Goal: Information Seeking & Learning: Learn about a topic

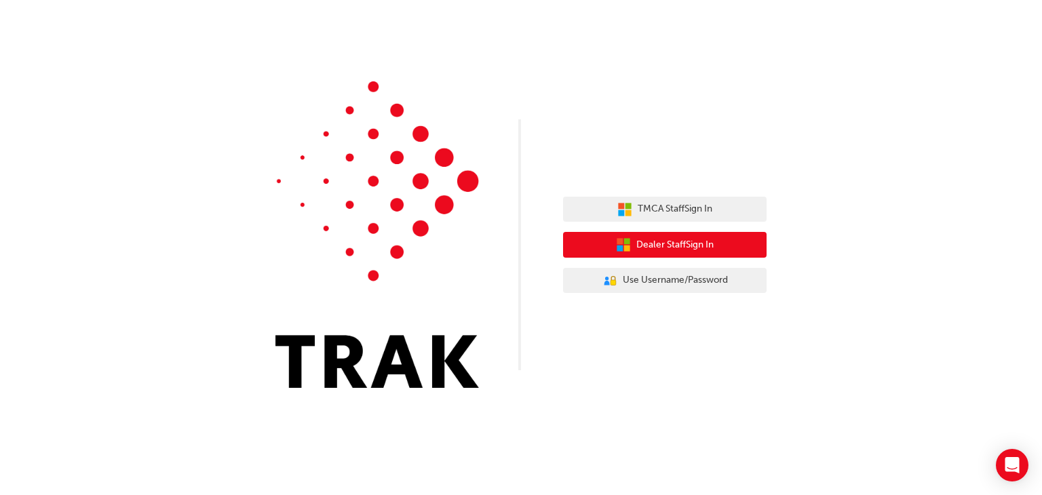
click at [686, 245] on span "Dealer Staff Sign In" at bounding box center [674, 245] width 77 height 16
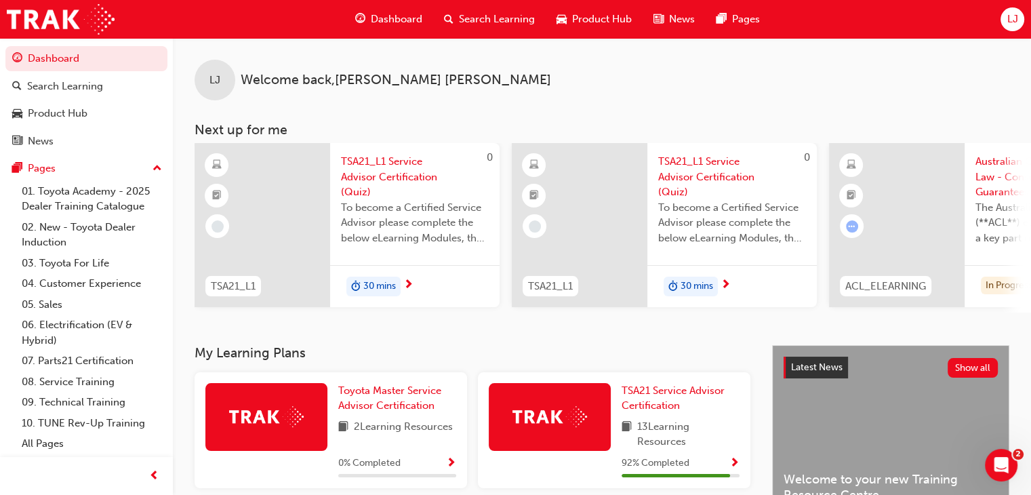
click at [819, 92] on div "LJ Welcome back , Loujean JeanLouis" at bounding box center [602, 69] width 858 height 62
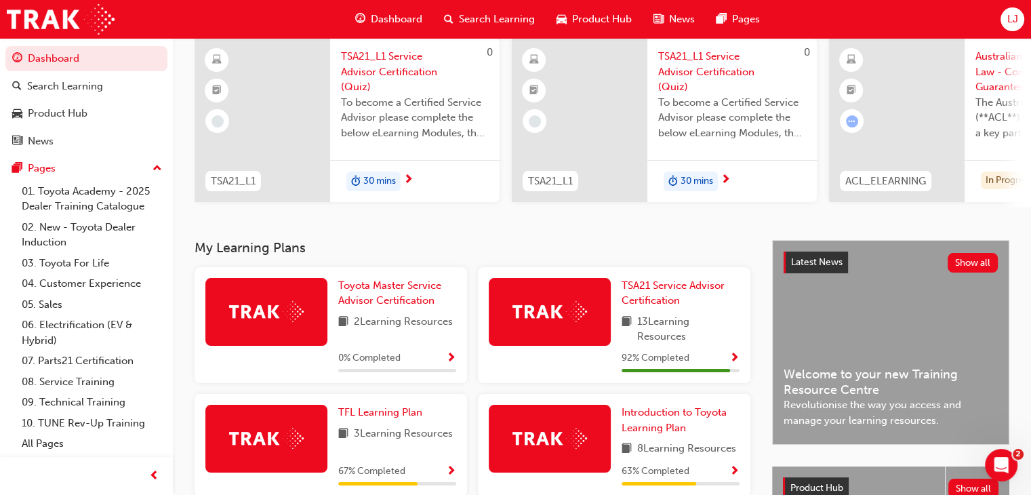
scroll to position [122, 0]
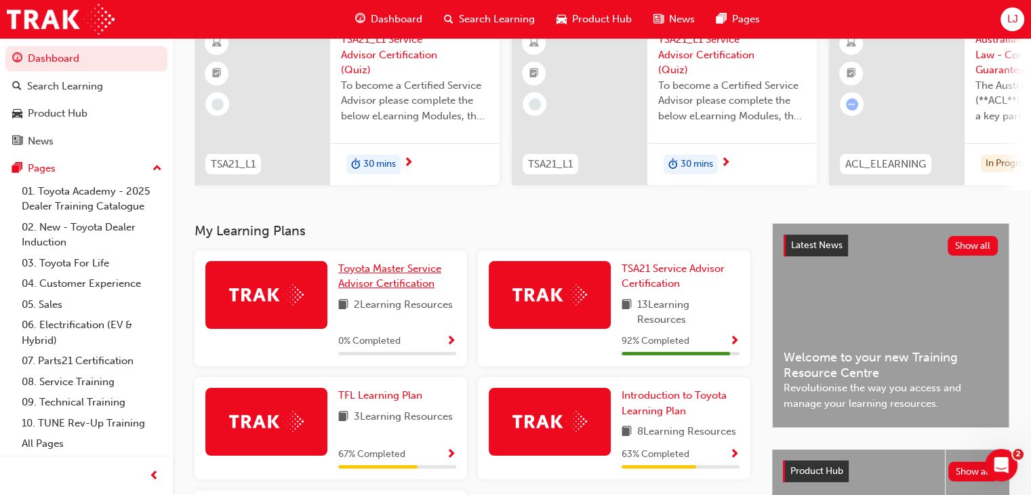
click at [389, 281] on span "Toyota Master Service Advisor Certification" at bounding box center [389, 276] width 103 height 28
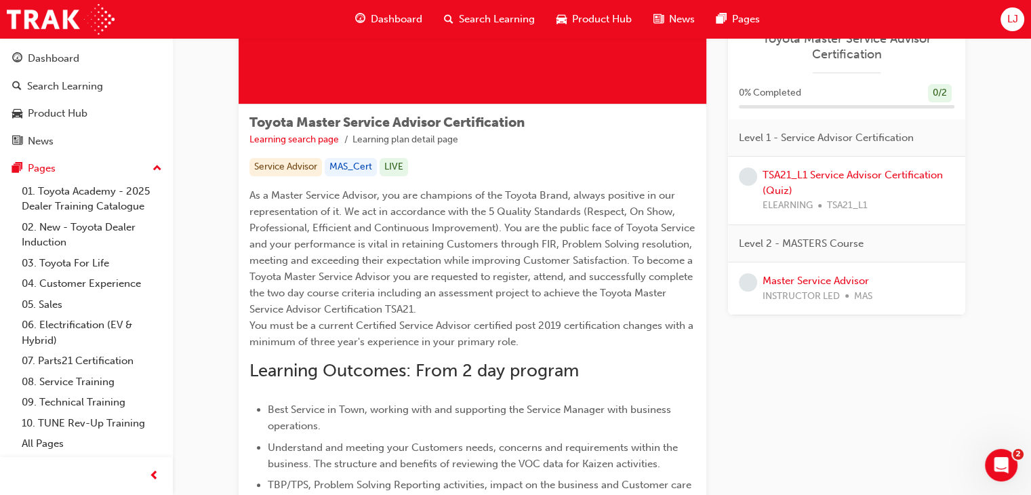
scroll to position [165, 0]
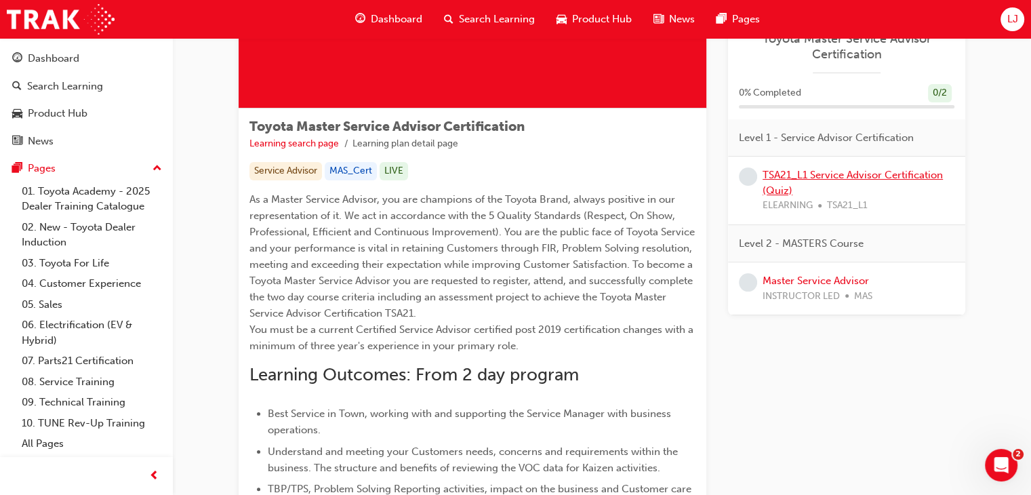
click at [792, 174] on link "TSA21_L1 Service Advisor Certification (Quiz)" at bounding box center [853, 183] width 180 height 28
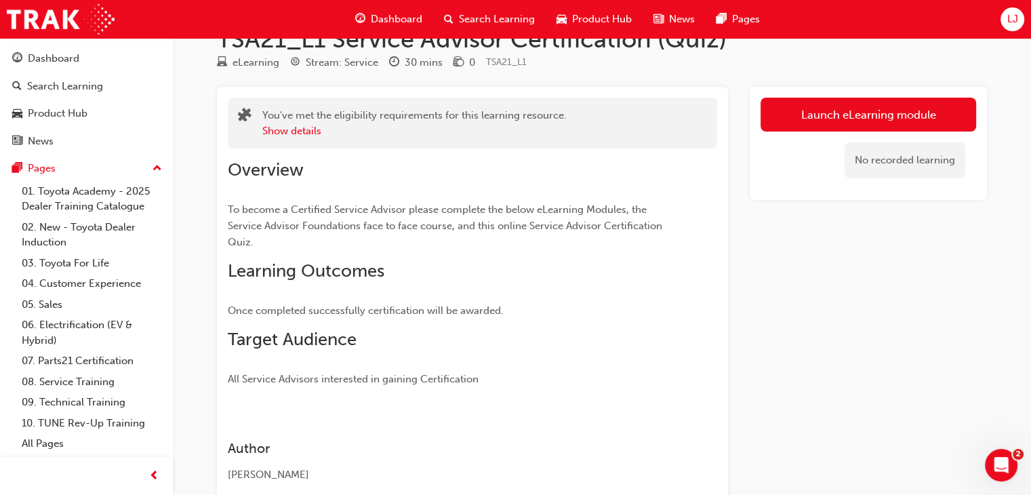
scroll to position [38, 0]
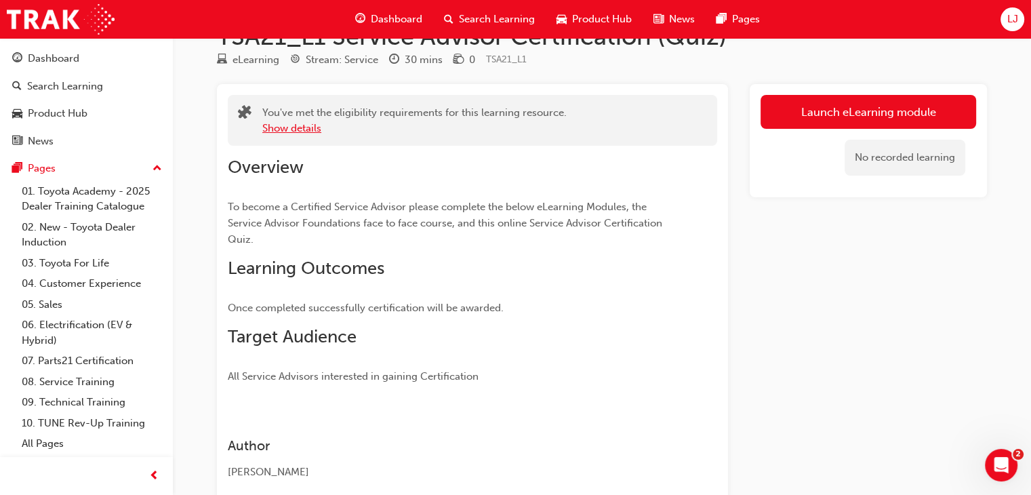
click at [304, 130] on button "Show details" at bounding box center [291, 129] width 59 height 16
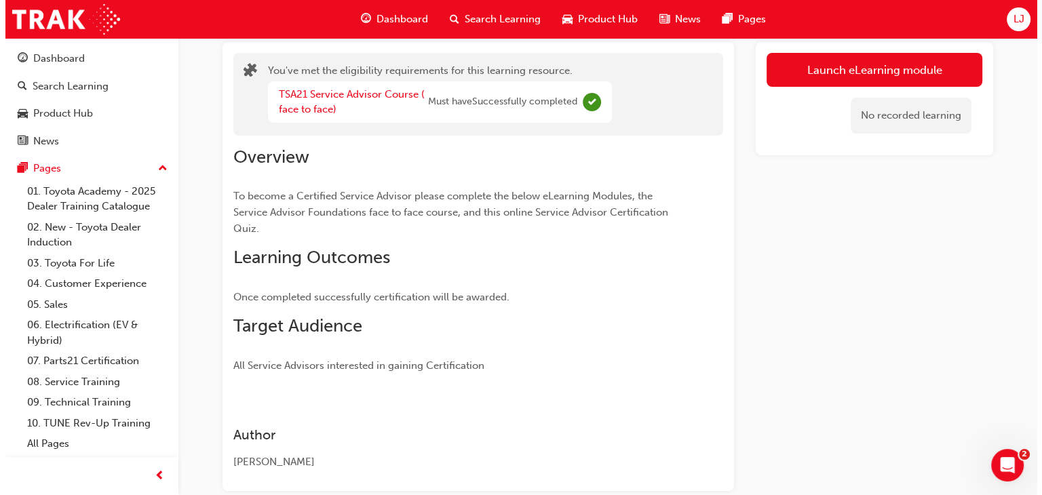
scroll to position [0, 0]
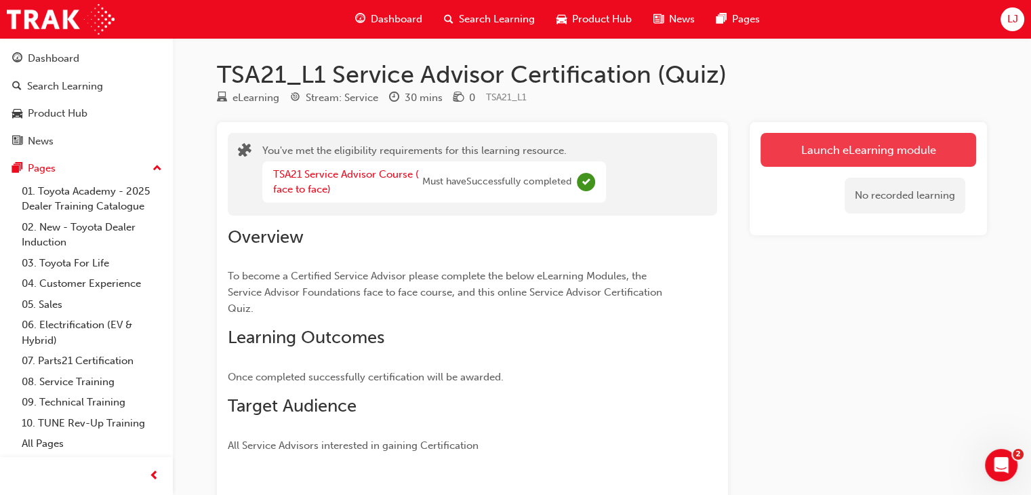
click at [835, 147] on link "Launch eLearning module" at bounding box center [869, 150] width 216 height 34
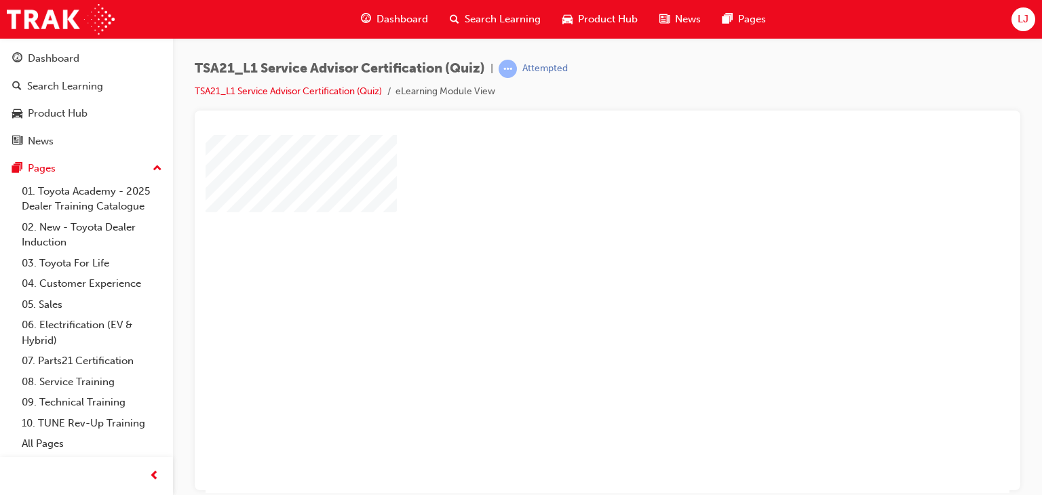
scroll to position [0, 12]
click at [556, 263] on div "play" at bounding box center [556, 263] width 0 height 0
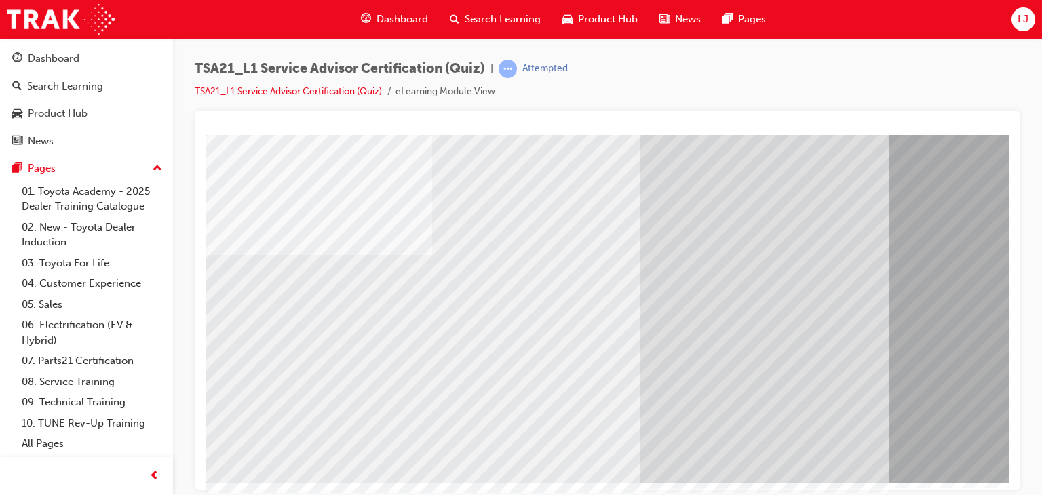
scroll to position [140, 70]
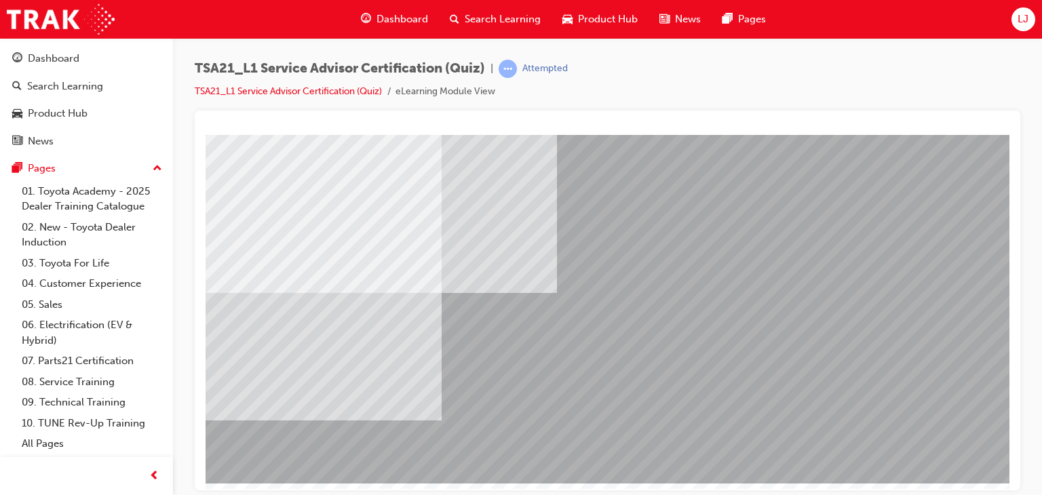
scroll to position [140, 5]
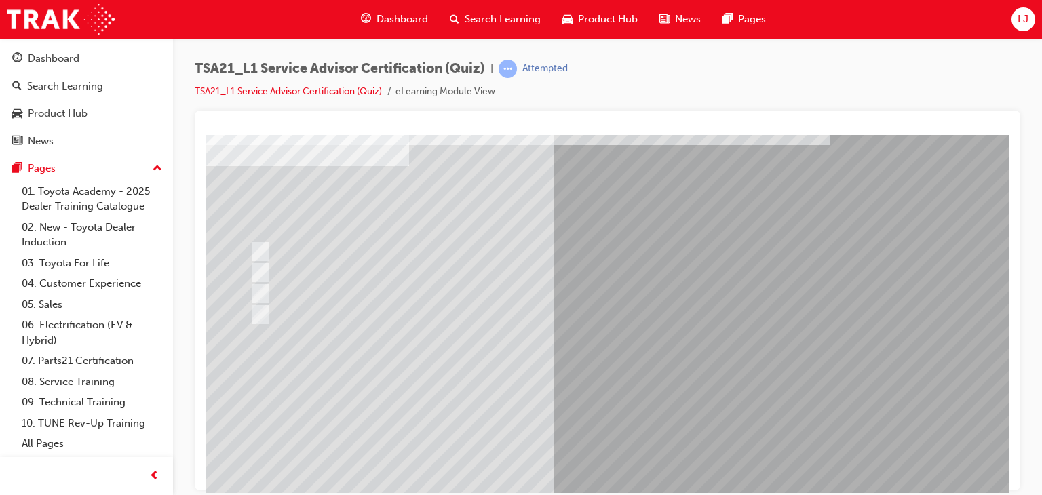
scroll to position [73, 0]
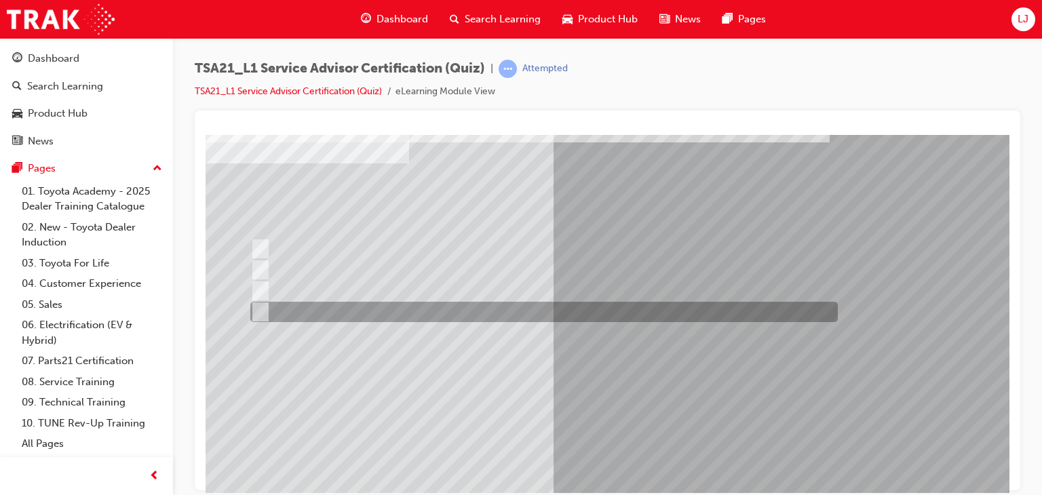
click at [313, 309] on div at bounding box center [540, 312] width 587 height 20
radio input "true"
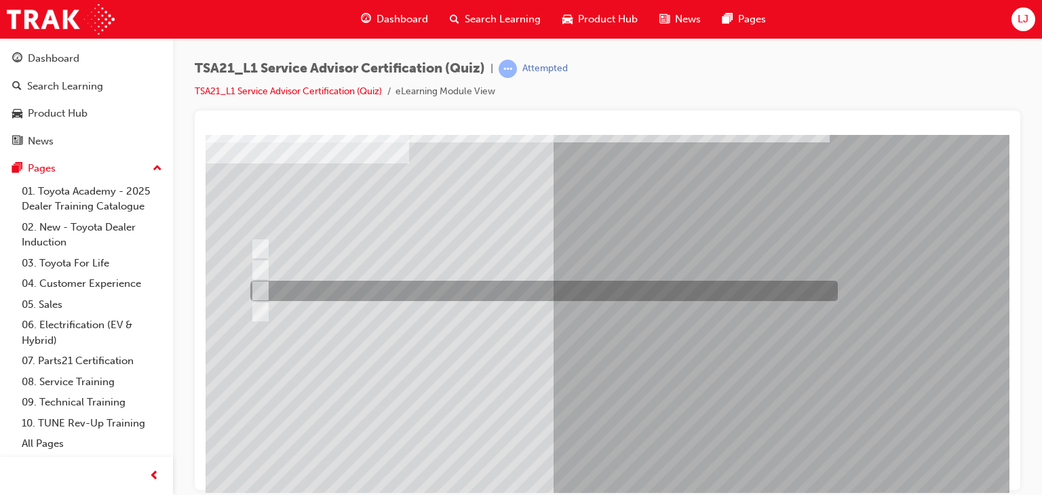
click at [323, 285] on div at bounding box center [540, 291] width 587 height 20
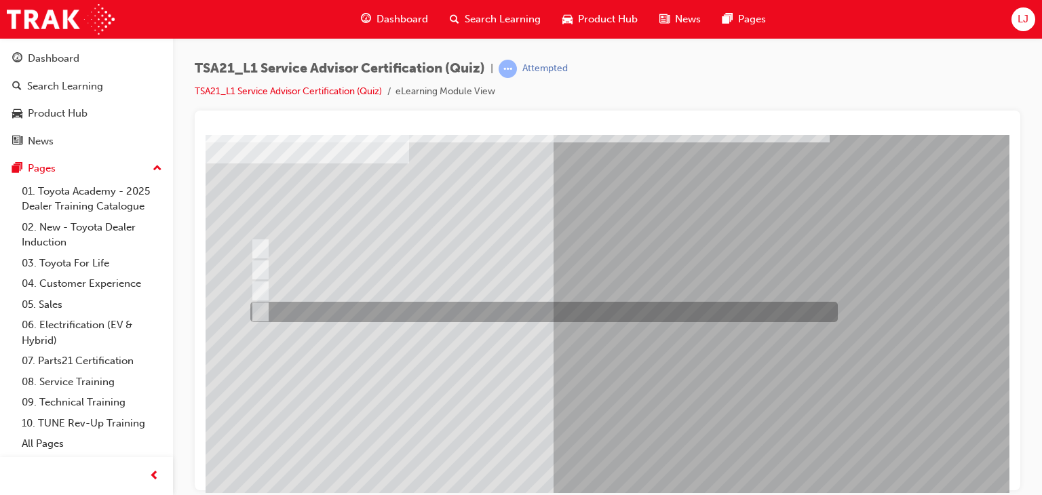
click at [316, 302] on div at bounding box center [540, 312] width 587 height 20
radio input "false"
radio input "true"
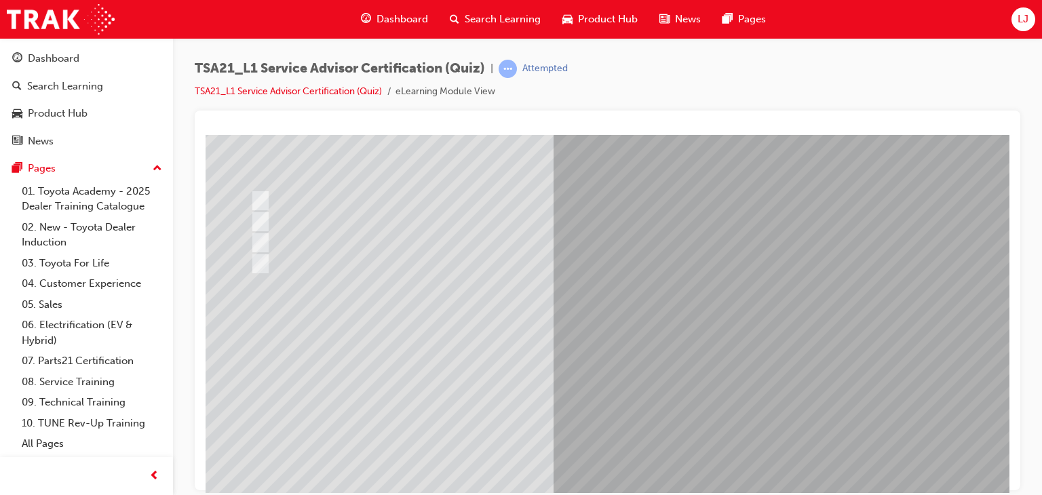
scroll to position [140, 0]
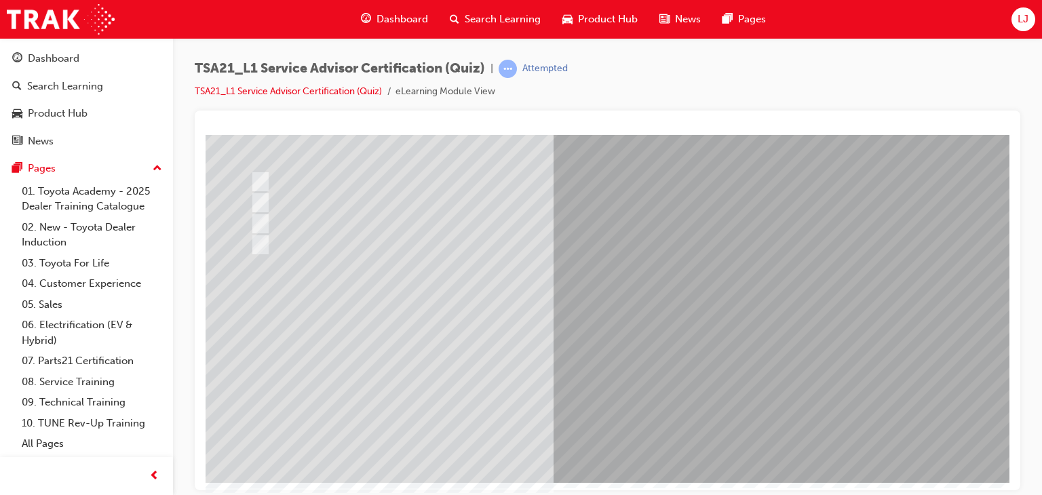
click at [481, 219] on div at bounding box center [540, 224] width 587 height 20
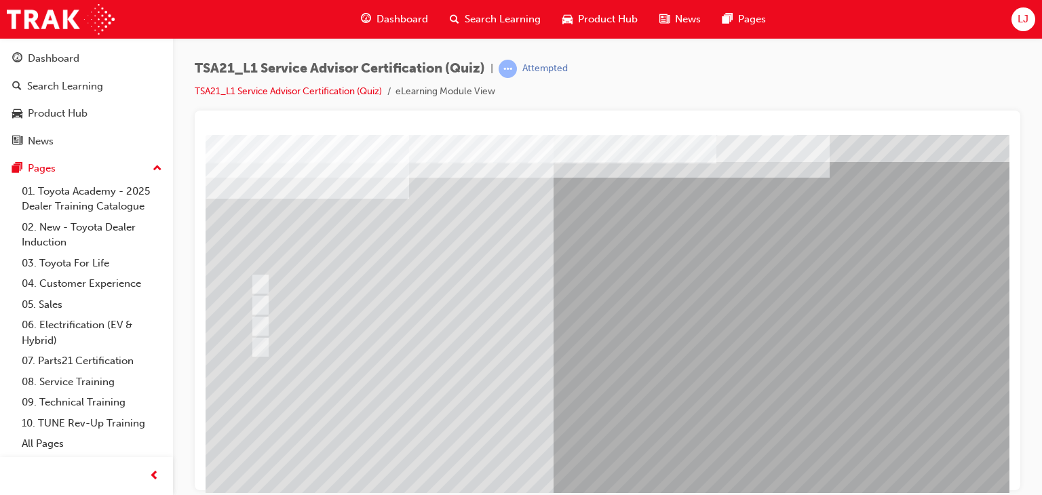
scroll to position [38, 0]
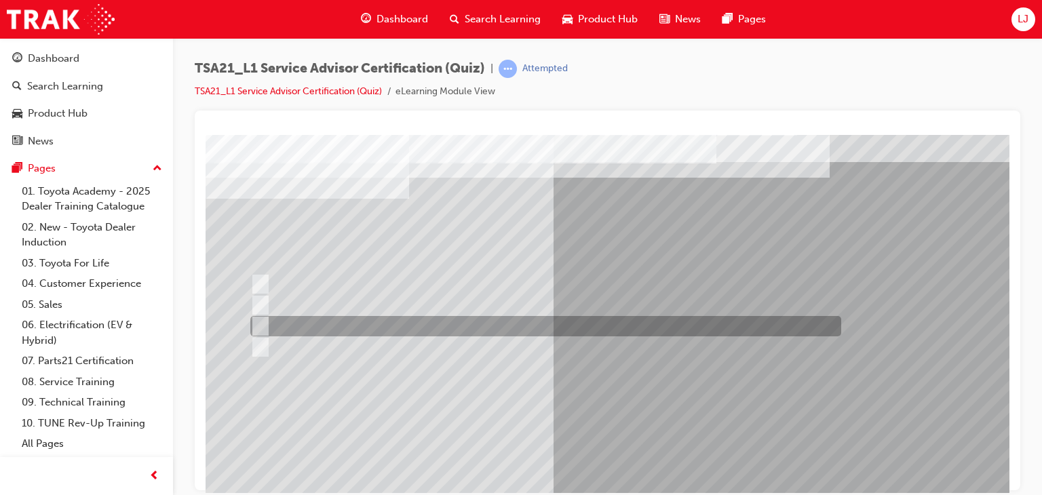
click at [460, 325] on div at bounding box center [542, 326] width 591 height 20
radio input "true"
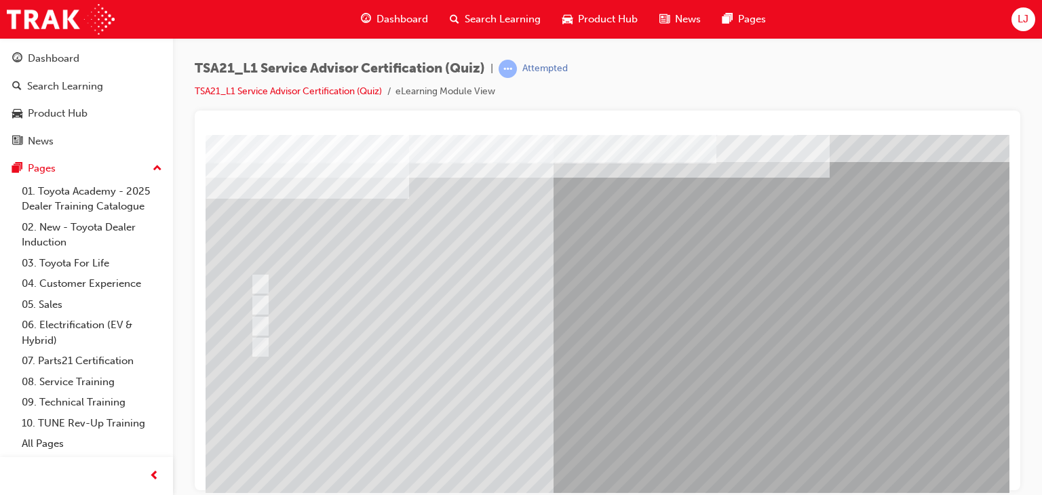
scroll to position [140, 0]
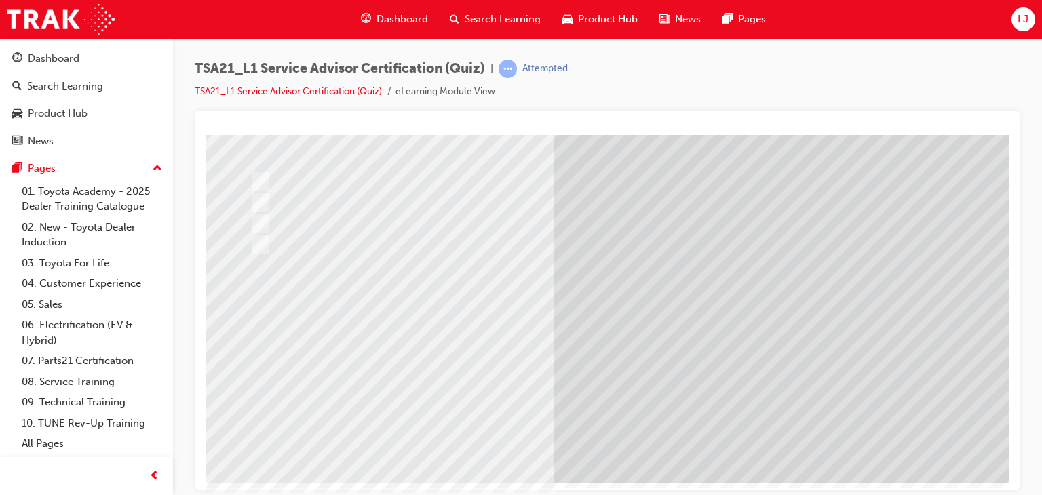
scroll to position [0, 0]
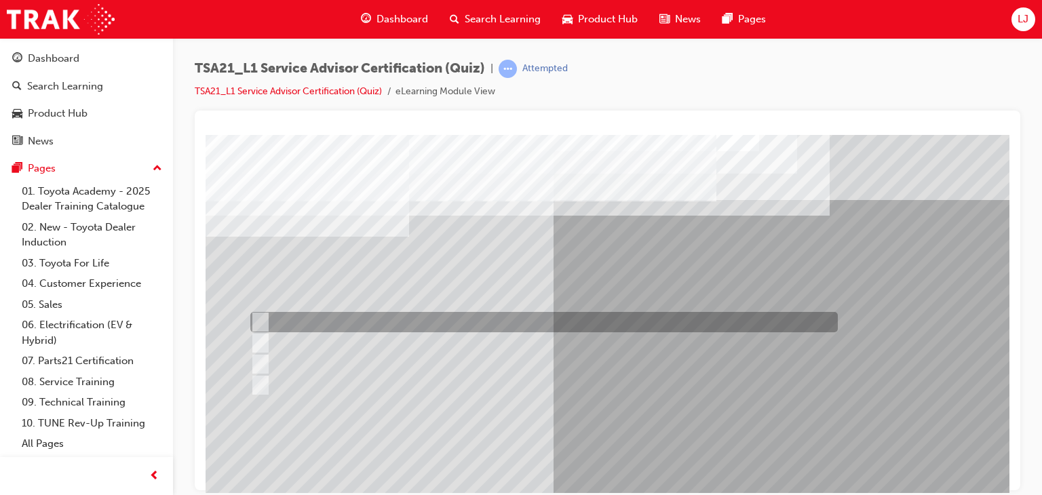
click at [258, 320] on input "Warranty and Service Book" at bounding box center [257, 322] width 15 height 15
radio input "true"
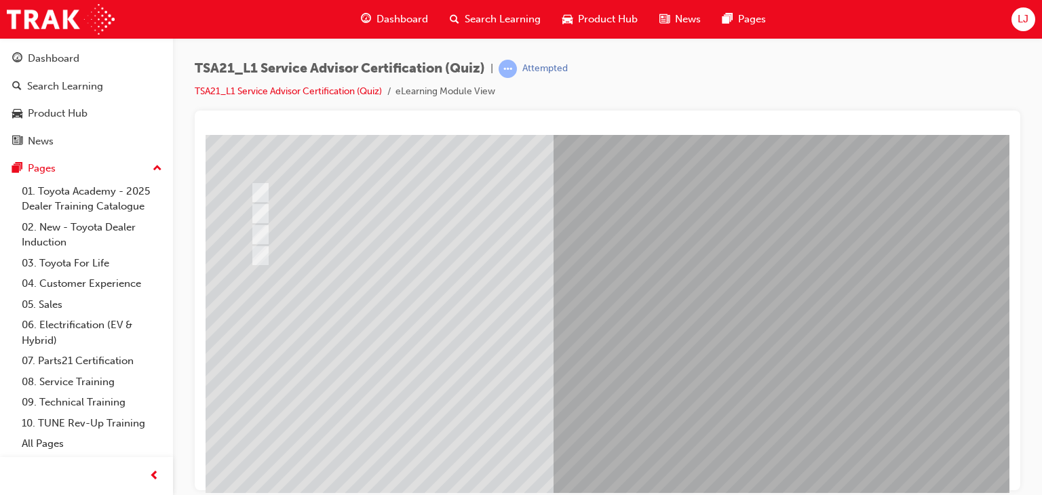
scroll to position [134, 0]
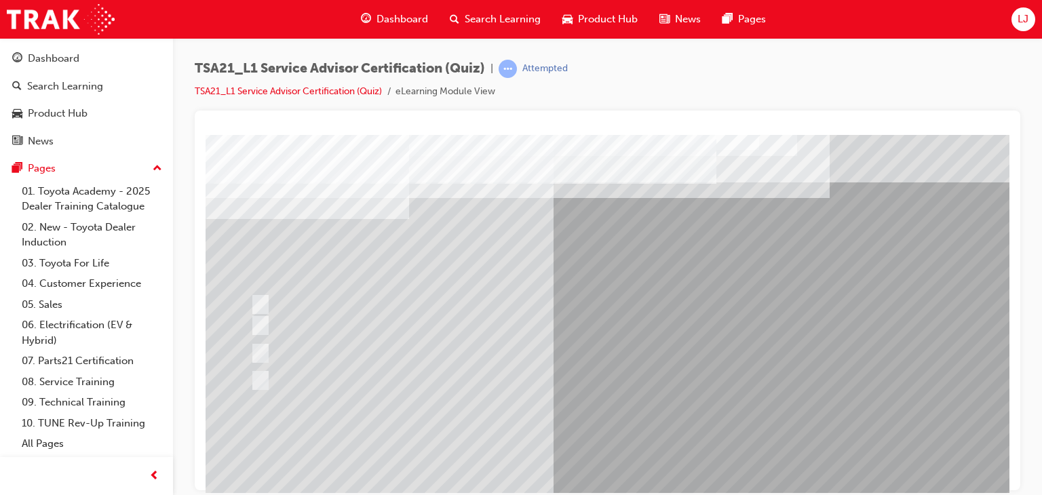
scroll to position [32, 0]
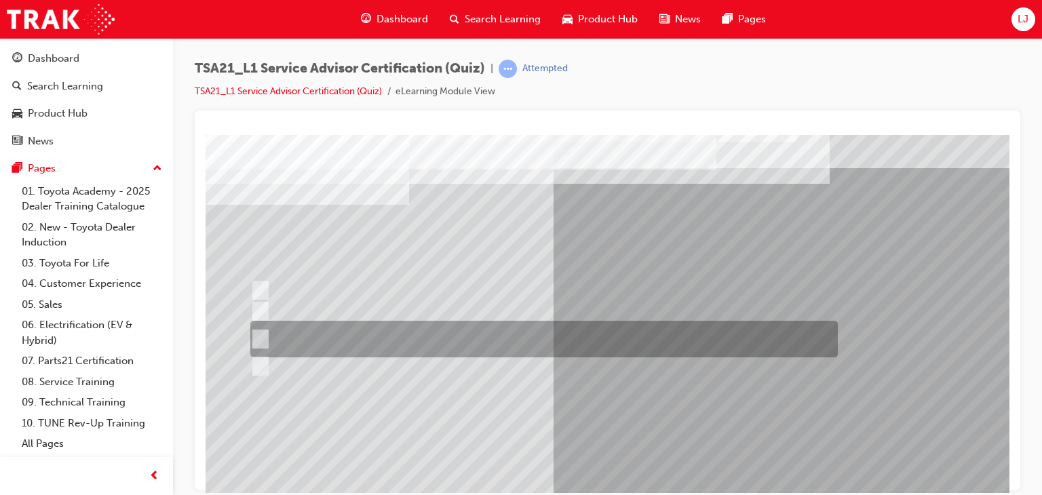
click at [262, 334] on input "Job details, appointment reception and delivery time, and who will be bringing\…" at bounding box center [257, 339] width 15 height 15
radio input "true"
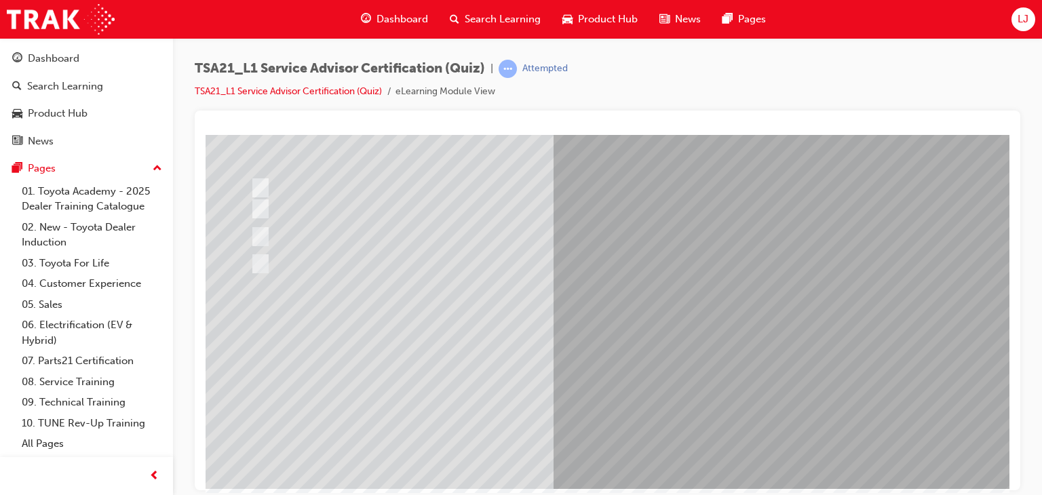
scroll to position [140, 0]
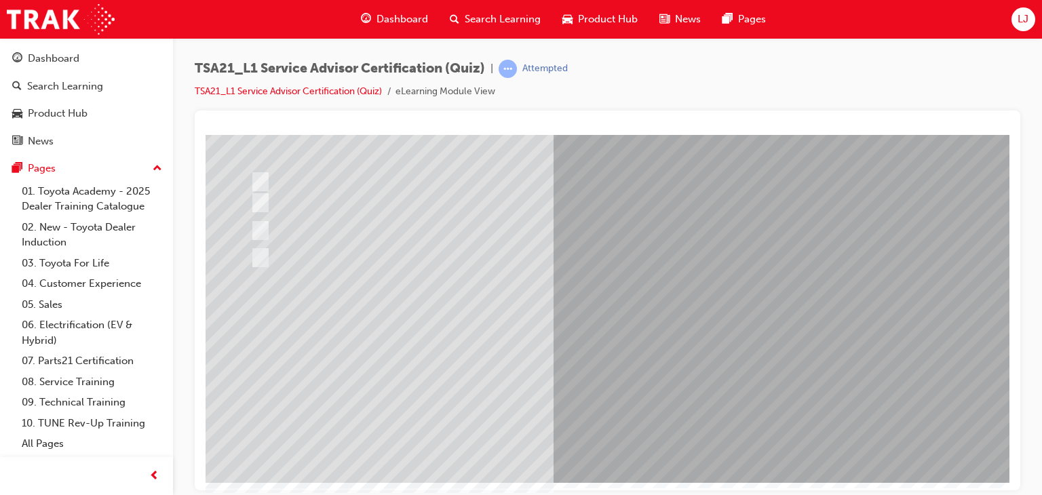
click at [652, 412] on div at bounding box center [666, 238] width 922 height 488
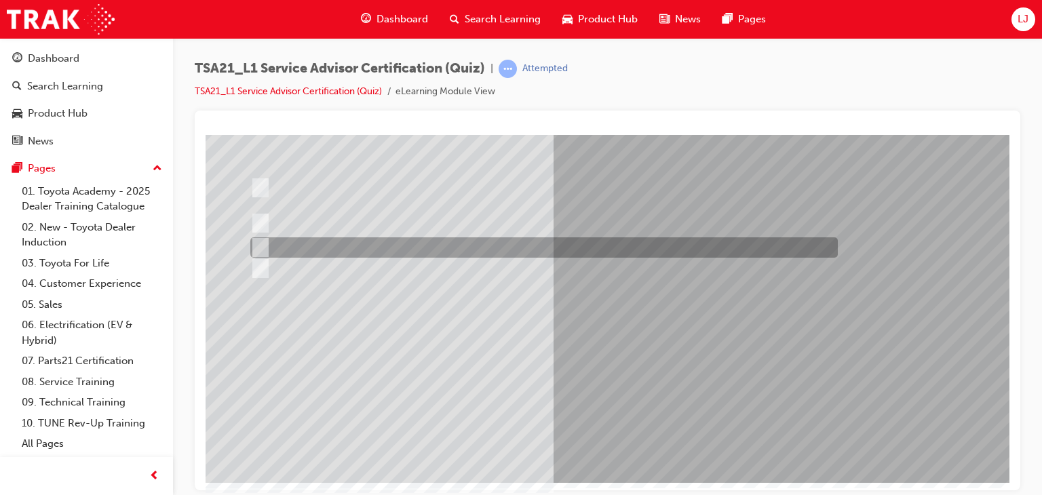
scroll to position [0, 0]
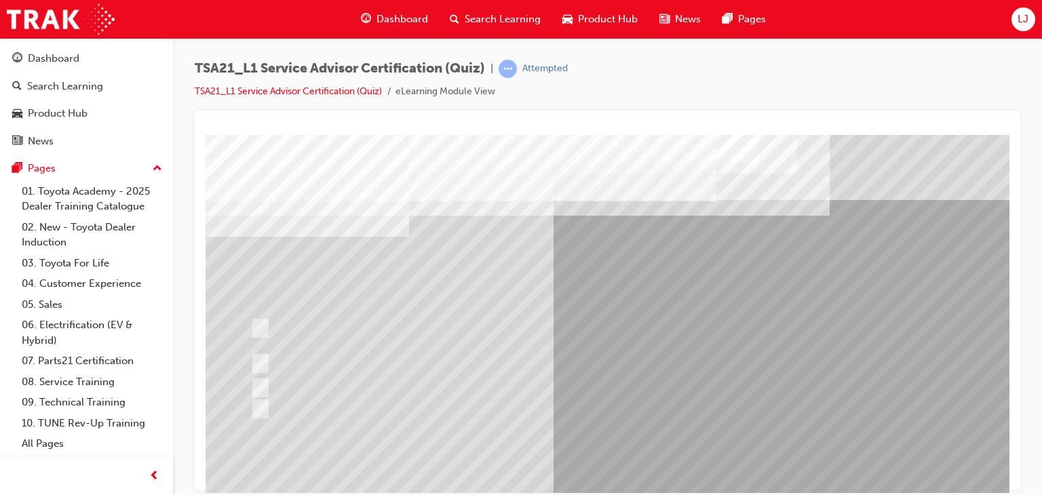
drag, startPoint x: 269, startPoint y: 250, endPoint x: 295, endPoint y: 249, distance: 26.5
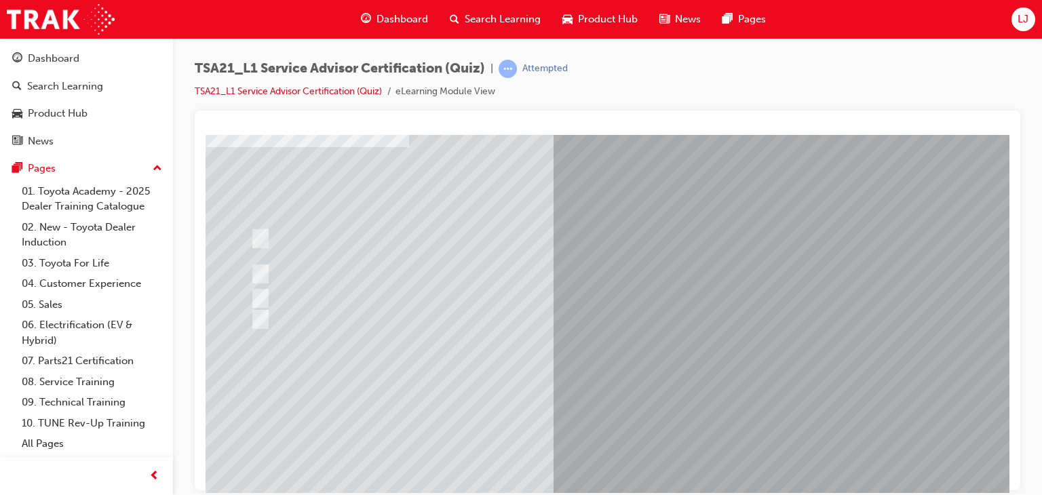
scroll to position [91, 0]
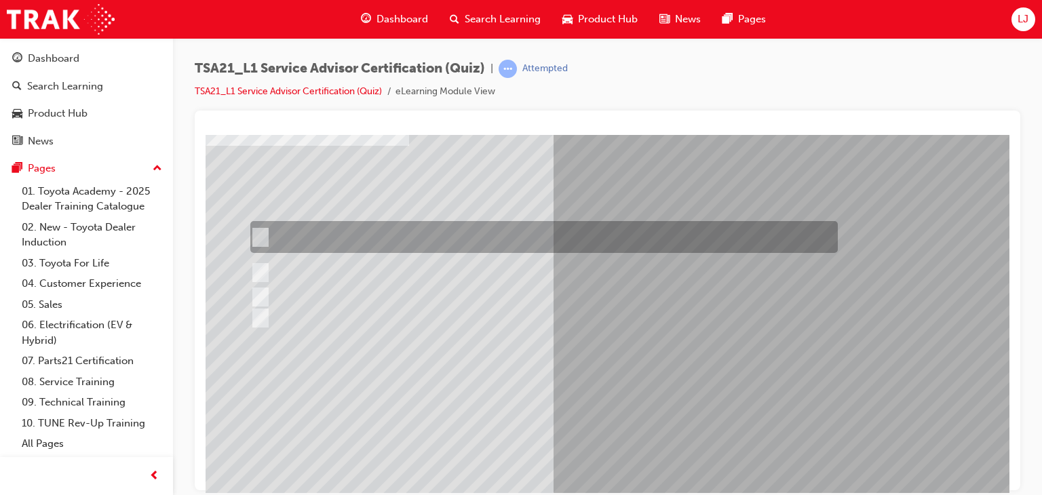
click at [260, 230] on input "If the concern is handled well in the initial stages the Guest is most likely t…" at bounding box center [257, 237] width 15 height 15
radio input "true"
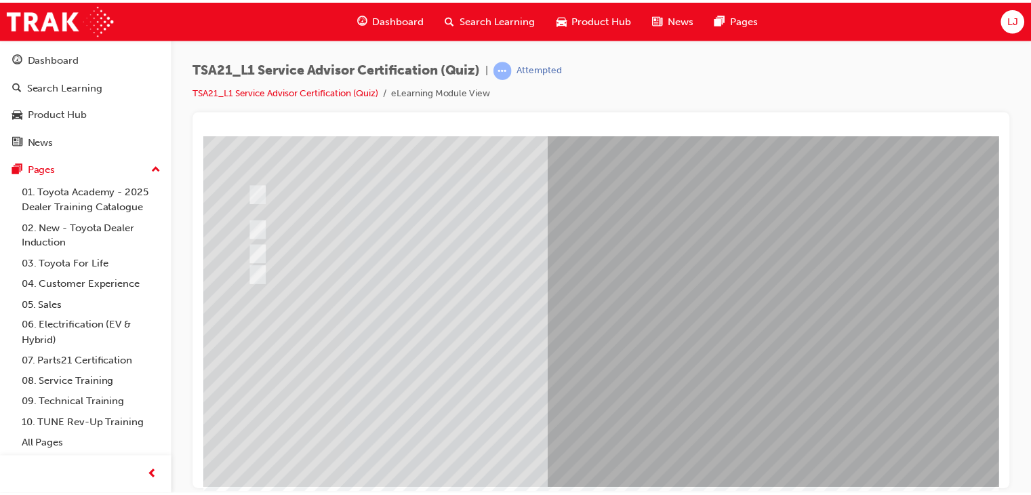
scroll to position [140, 0]
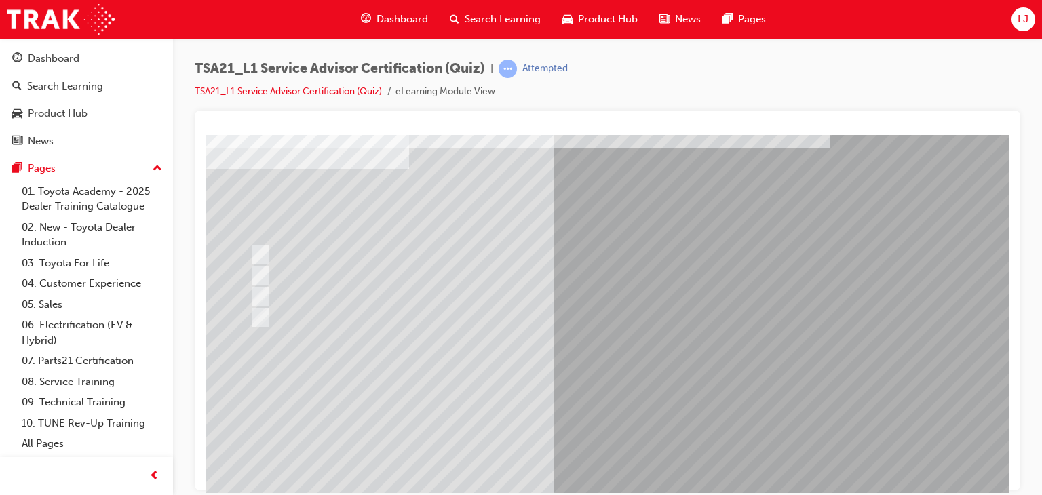
scroll to position [75, 0]
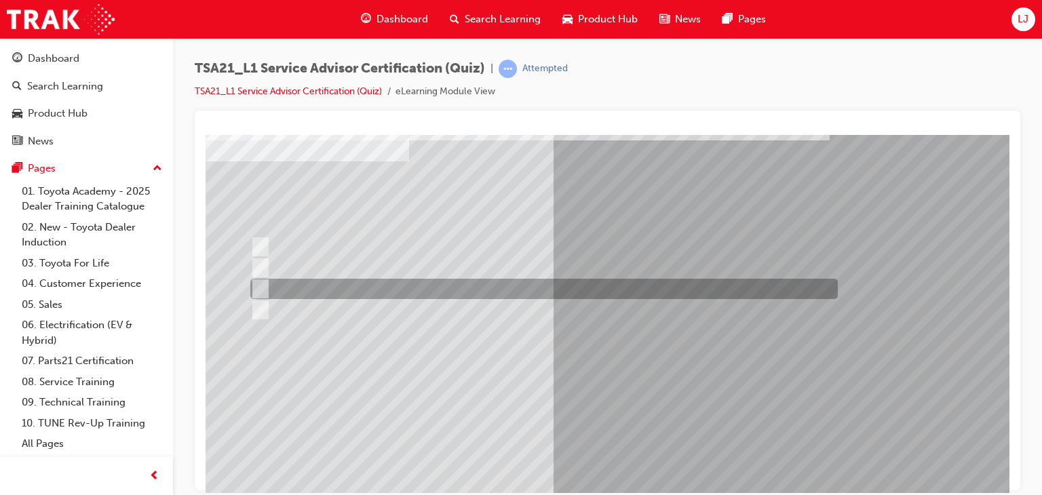
click at [263, 285] on input "Vehicle quality" at bounding box center [257, 288] width 15 height 15
radio input "true"
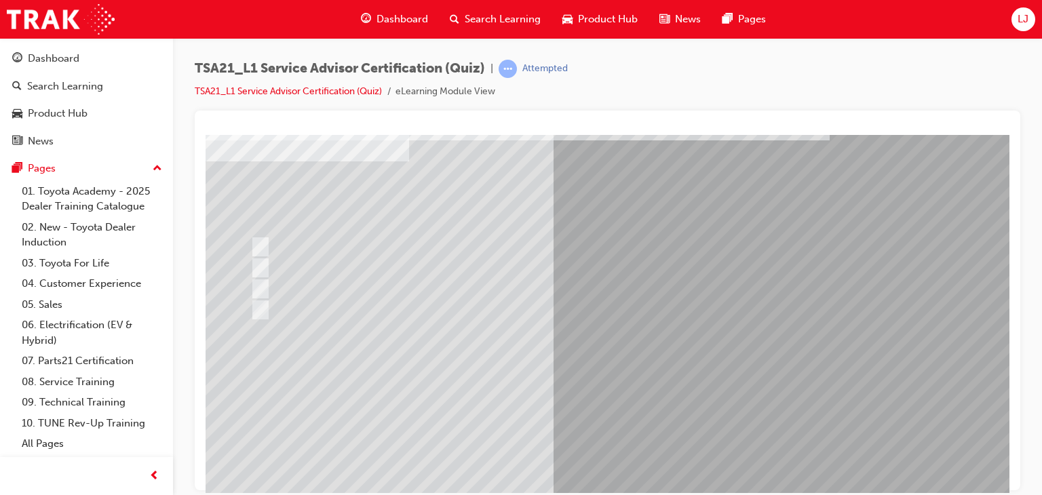
scroll to position [140, 0]
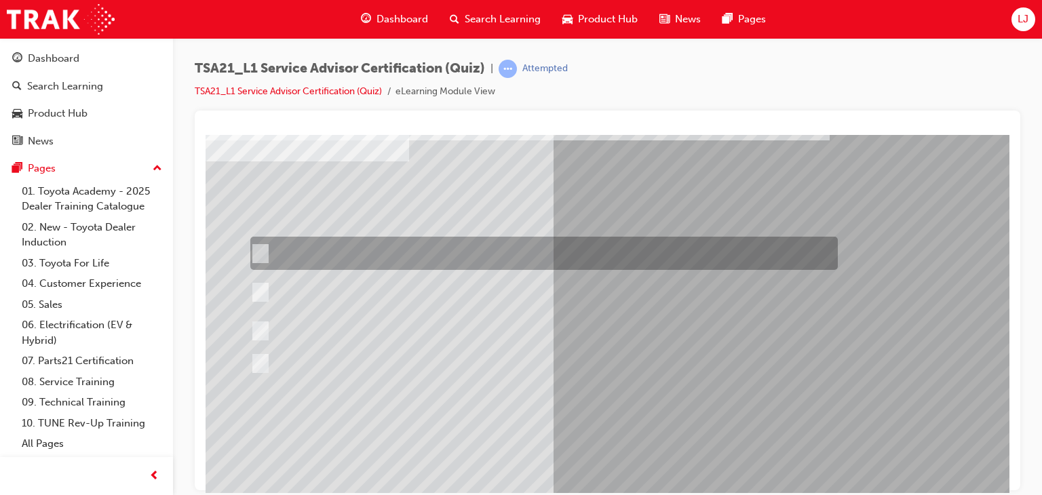
scroll to position [81, 0]
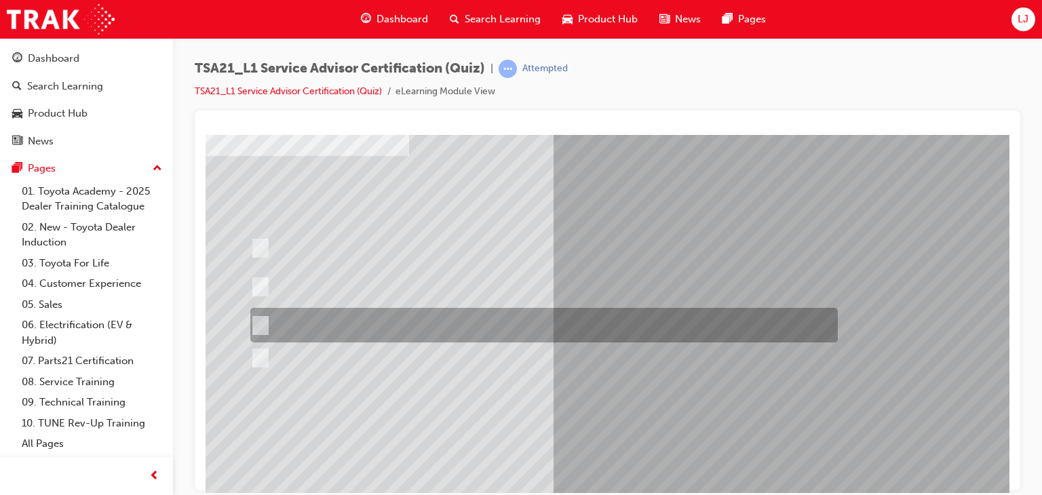
click at [293, 324] on div at bounding box center [540, 325] width 587 height 35
radio input "true"
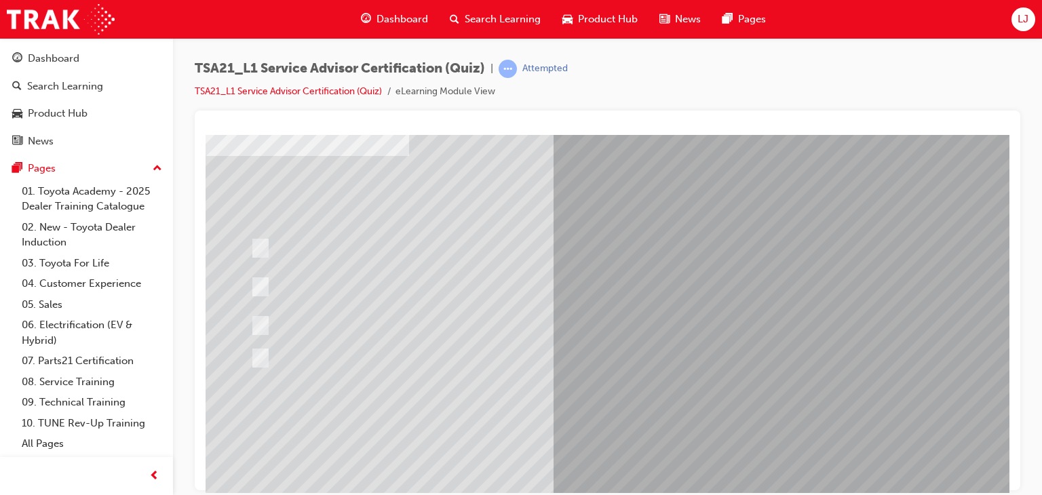
scroll to position [140, 0]
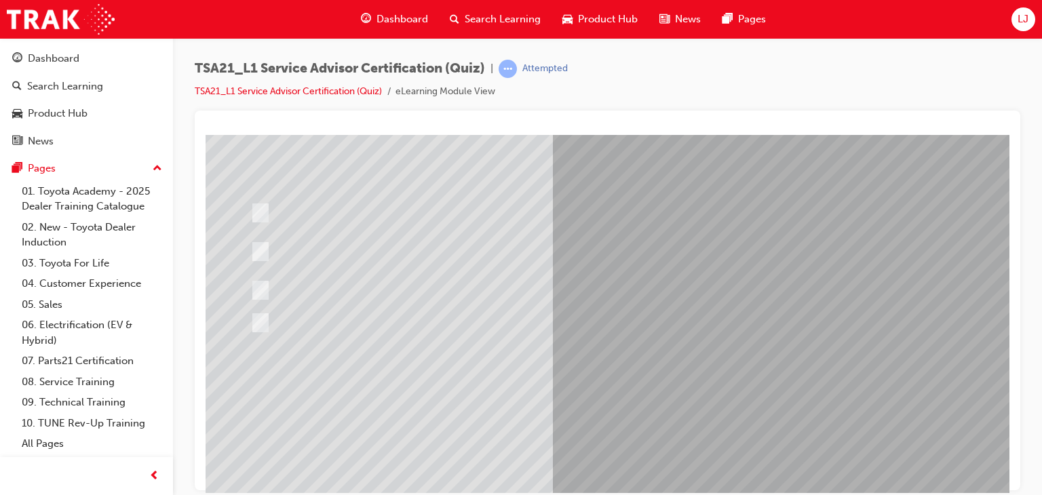
scroll to position [115, 0]
click at [346, 251] on div at bounding box center [540, 252] width 587 height 47
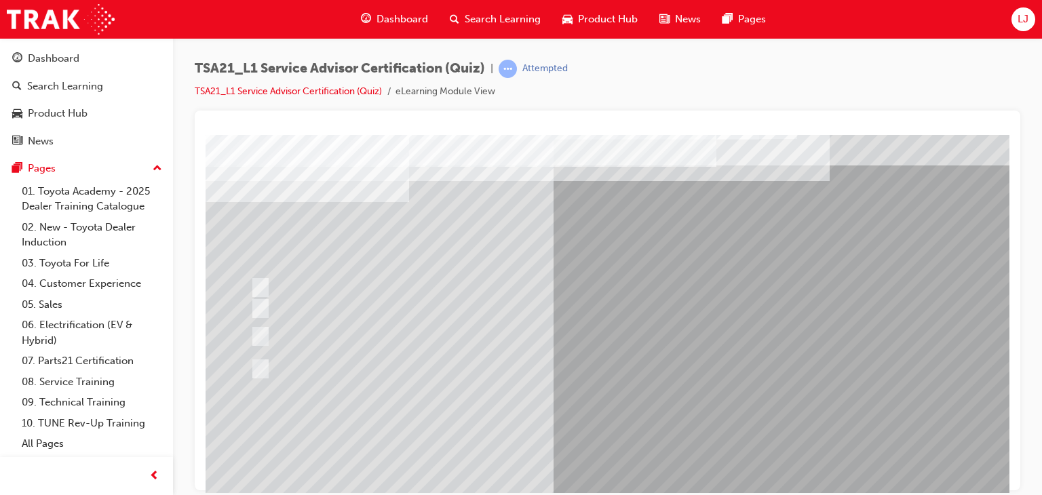
scroll to position [35, 0]
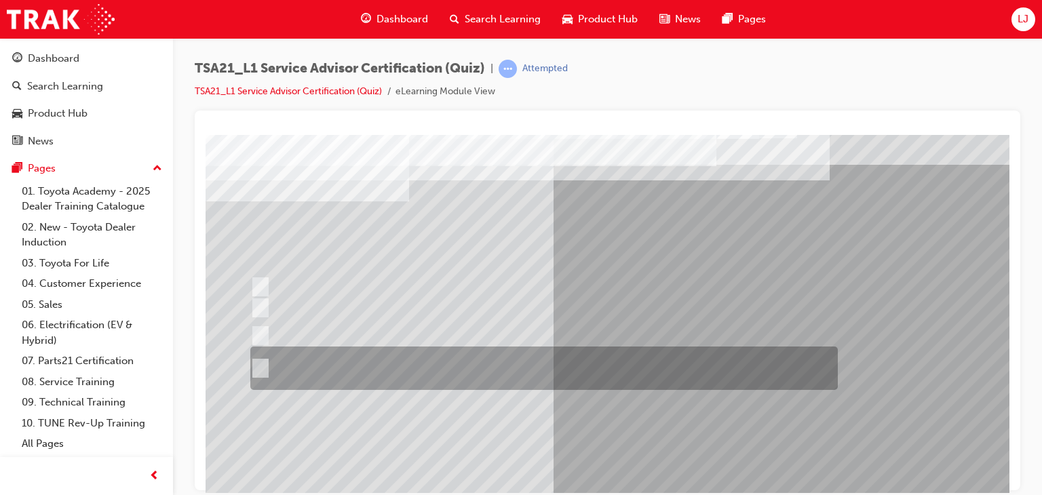
click at [262, 368] on input "Receive the concern, listen with your eyes and ears, establish the facts and\3f…" at bounding box center [257, 368] width 15 height 15
radio input "true"
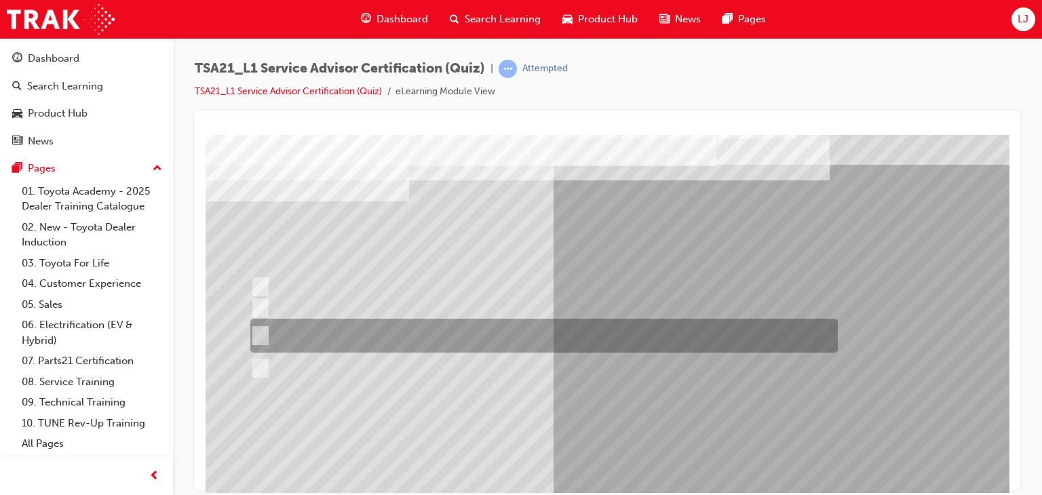
click at [260, 336] on input "Accept responsibility, then go to the vehicle to gather facts, and finally offe…" at bounding box center [257, 335] width 15 height 15
radio input "true"
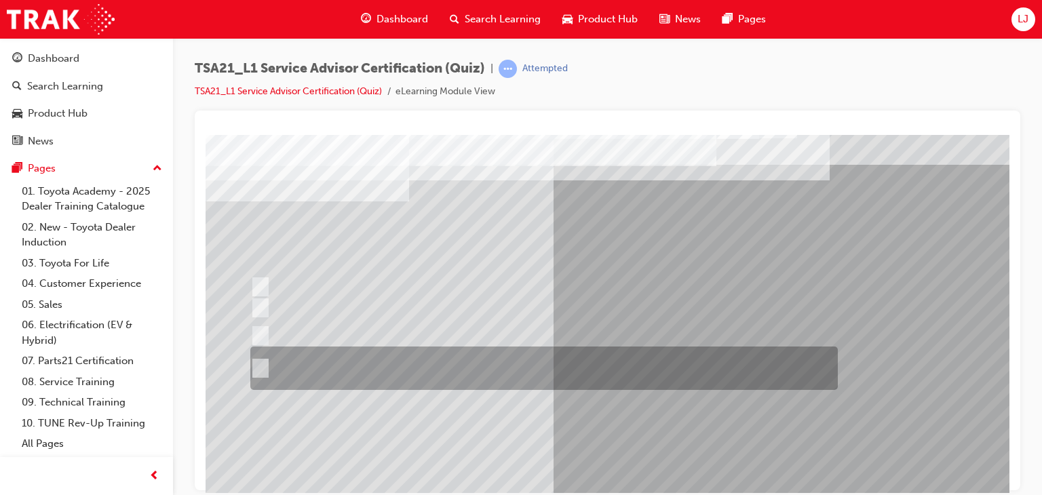
click at [258, 363] on input "Receive the concern, listen with your eyes and ears, establish the facts and\3f…" at bounding box center [257, 368] width 15 height 15
radio input "true"
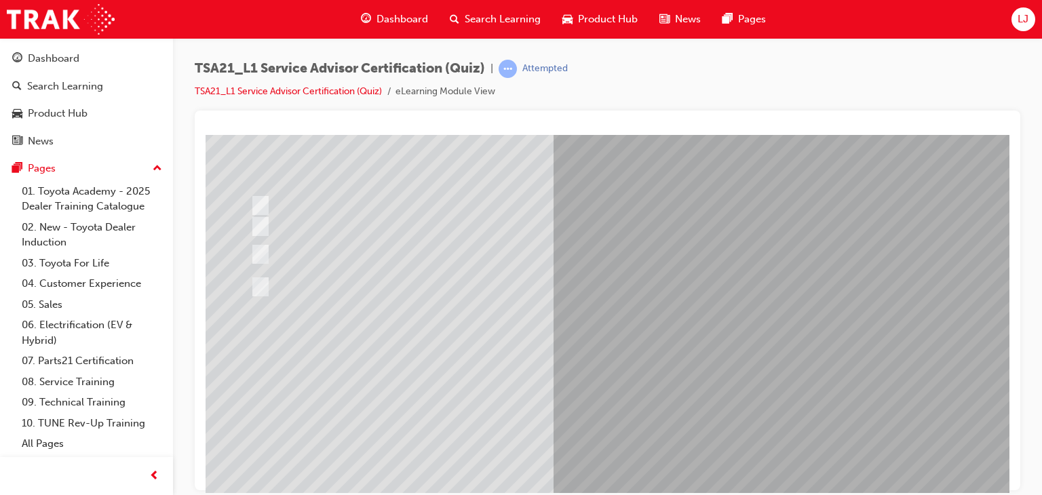
scroll to position [140, 0]
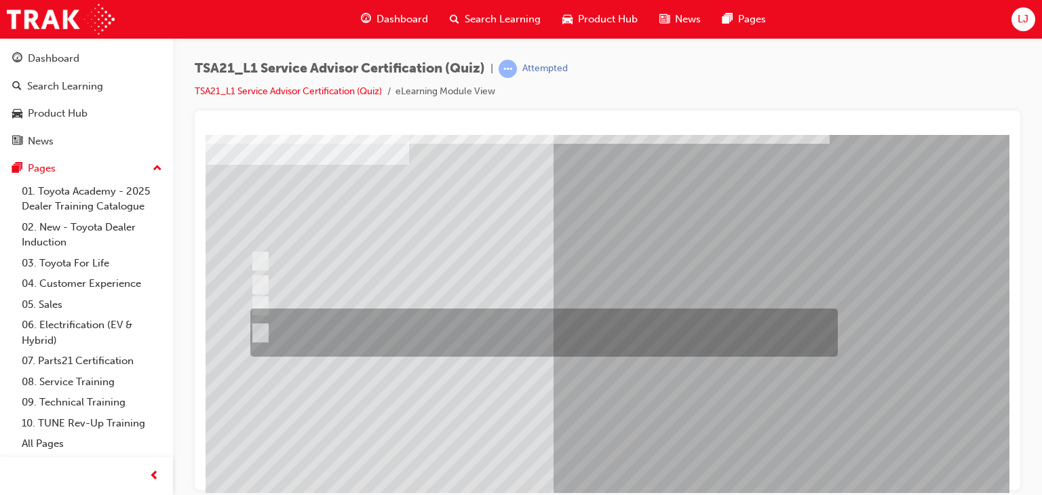
scroll to position [73, 0]
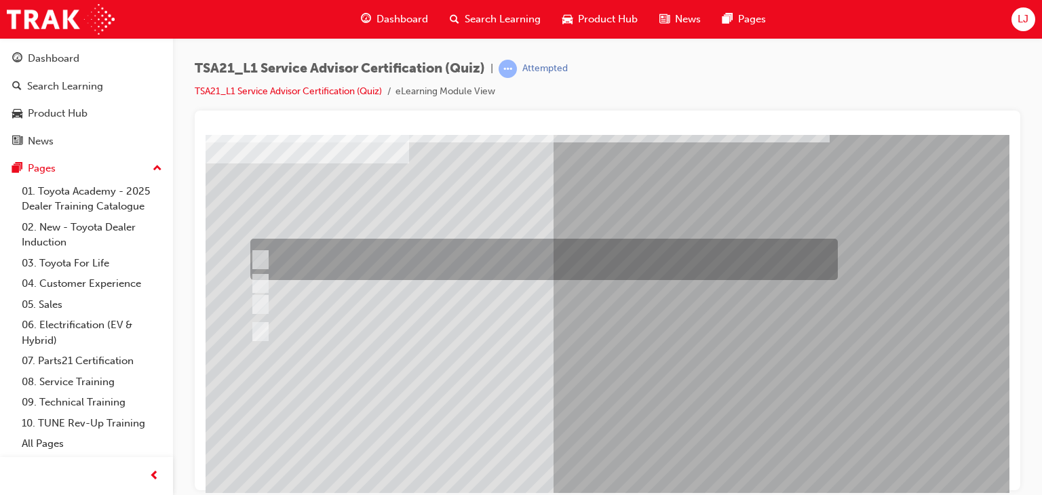
click at [499, 252] on div at bounding box center [540, 259] width 587 height 41
radio input "true"
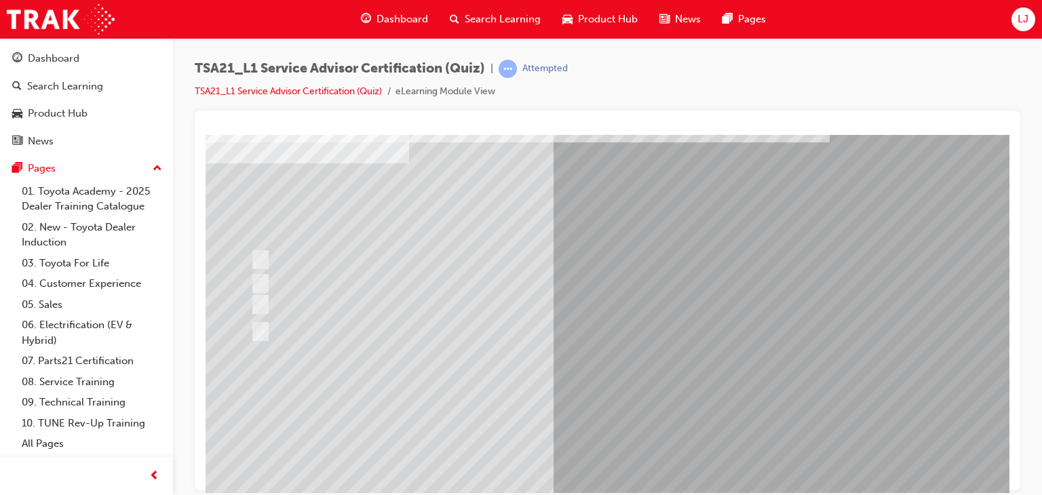
scroll to position [140, 0]
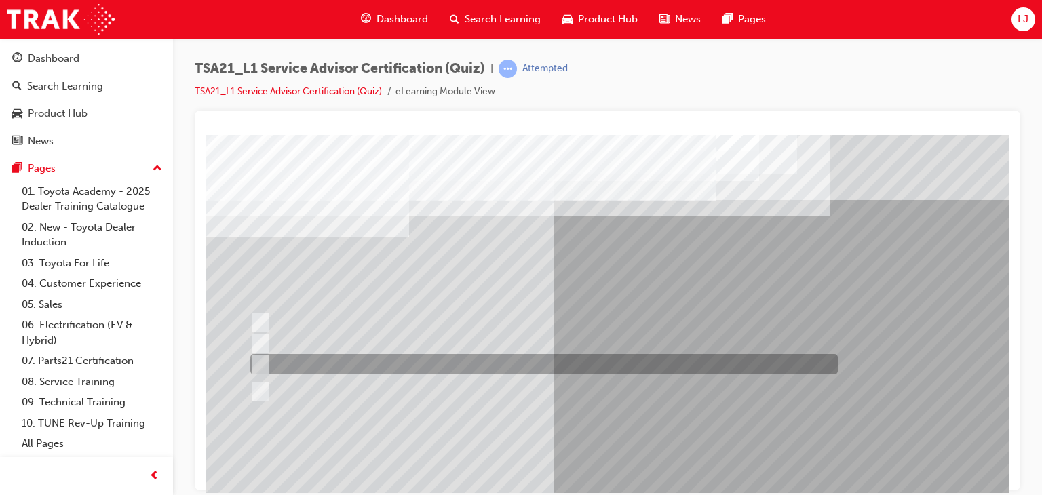
click at [556, 365] on div at bounding box center [540, 364] width 587 height 20
radio input "true"
click at [556, 365] on div at bounding box center [540, 364] width 587 height 20
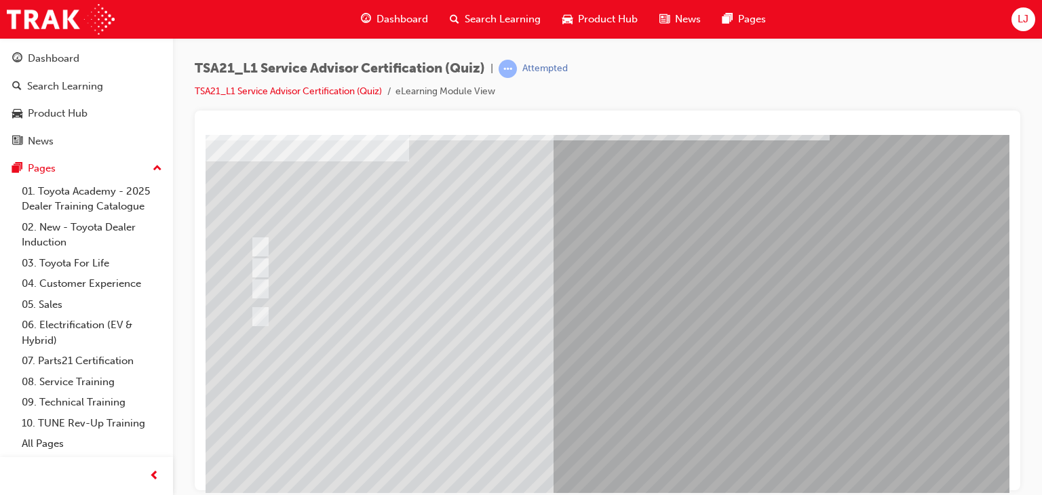
scroll to position [92, 0]
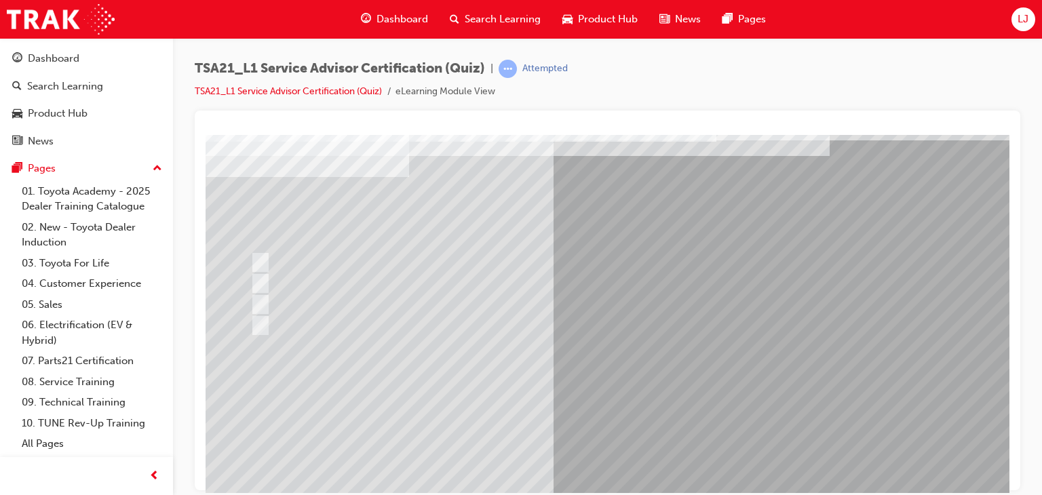
scroll to position [61, 0]
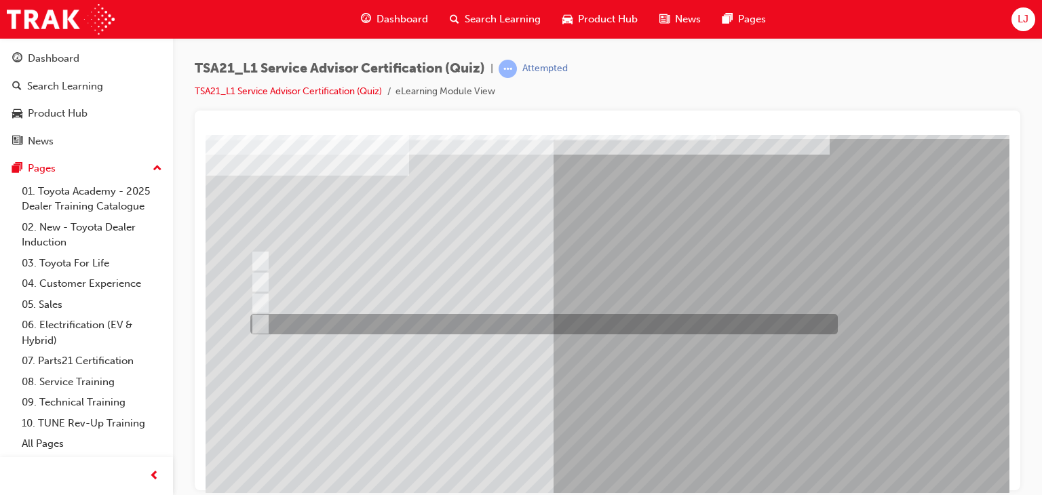
click at [260, 322] on input "Promote, Advise, Build Rapport, Satisfy" at bounding box center [257, 324] width 15 height 15
radio input "true"
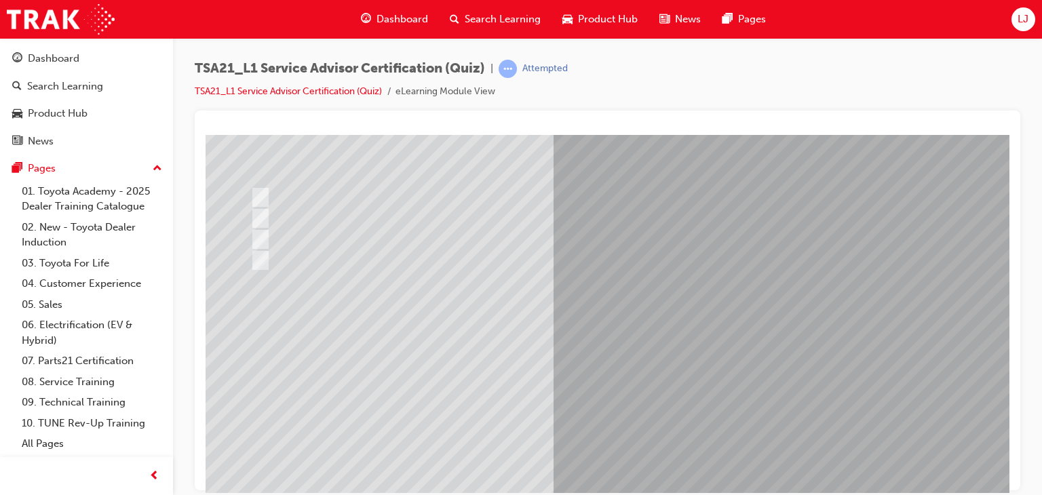
scroll to position [126, 0]
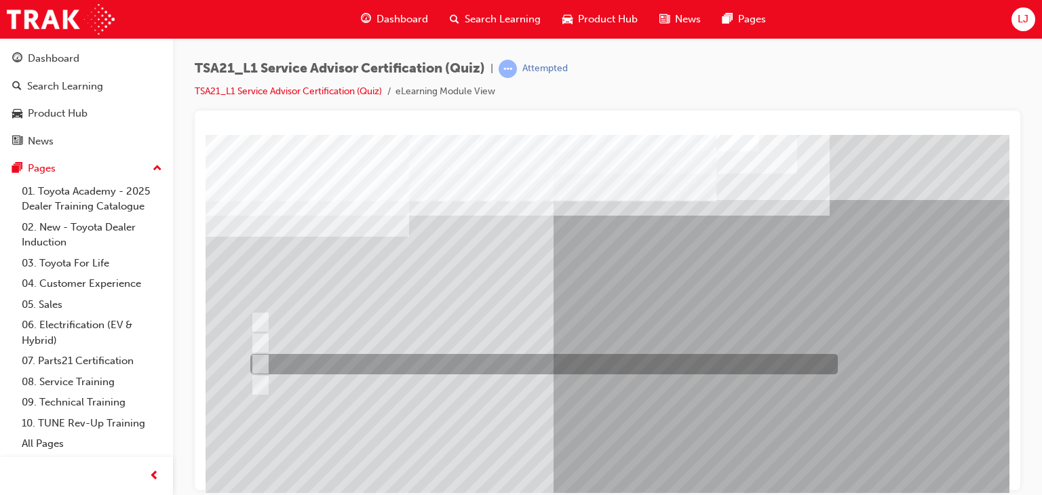
scroll to position [0, 0]
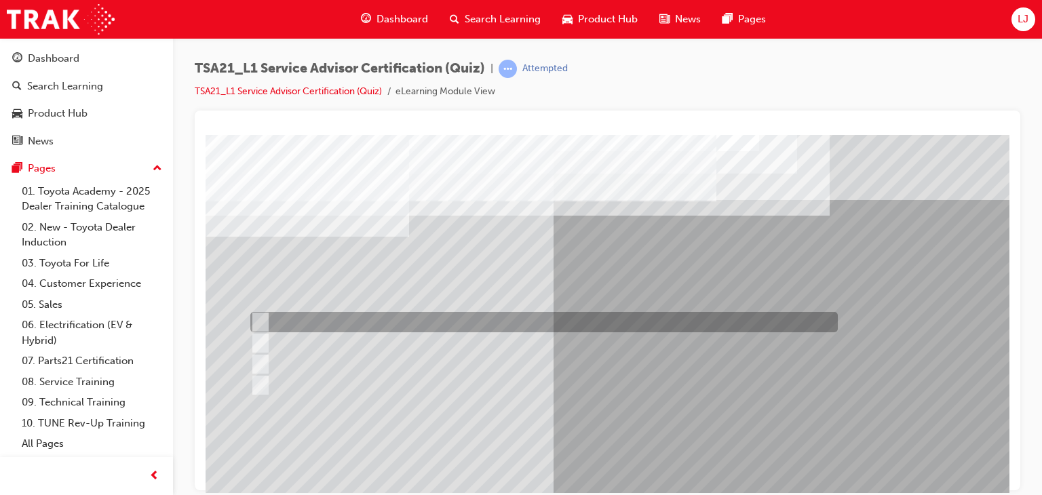
click at [263, 324] on input "By writing the answers to the Guests’ concerns on a notepad." at bounding box center [257, 322] width 15 height 15
radio input "true"
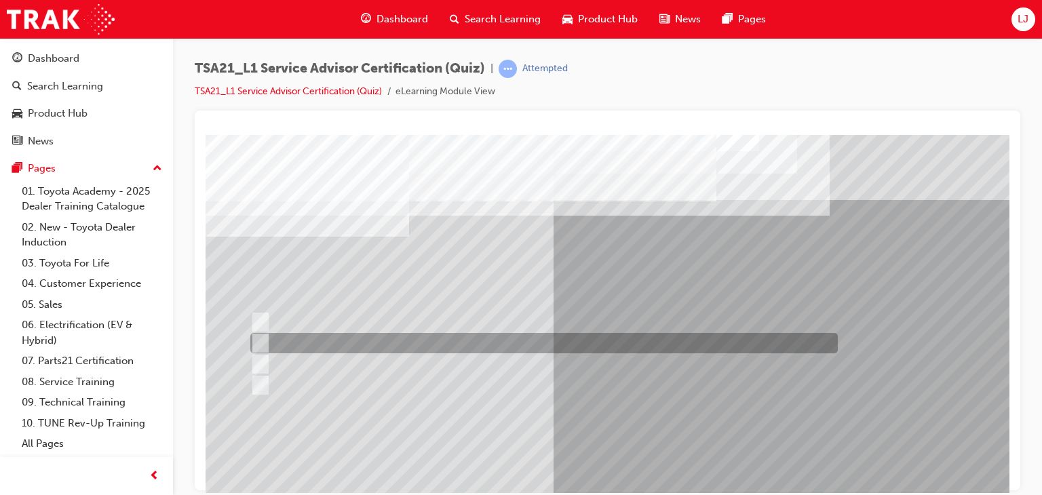
click at [258, 342] on input "By using reflecting statements, such as: “yes...Ok...I understand...please cont…" at bounding box center [257, 343] width 15 height 15
radio input "true"
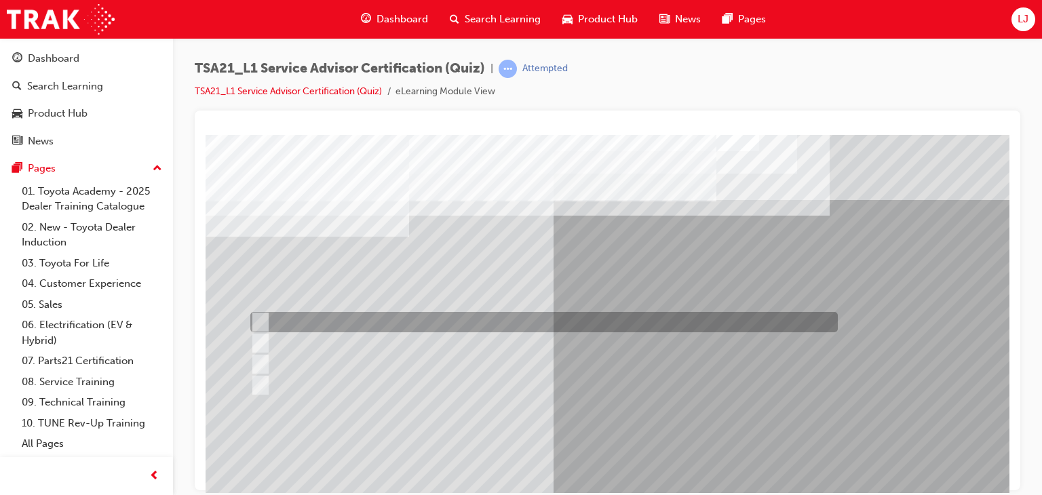
click at [259, 315] on input "By writing the answers to the Guests’ concerns on a notepad." at bounding box center [257, 322] width 15 height 15
radio input "true"
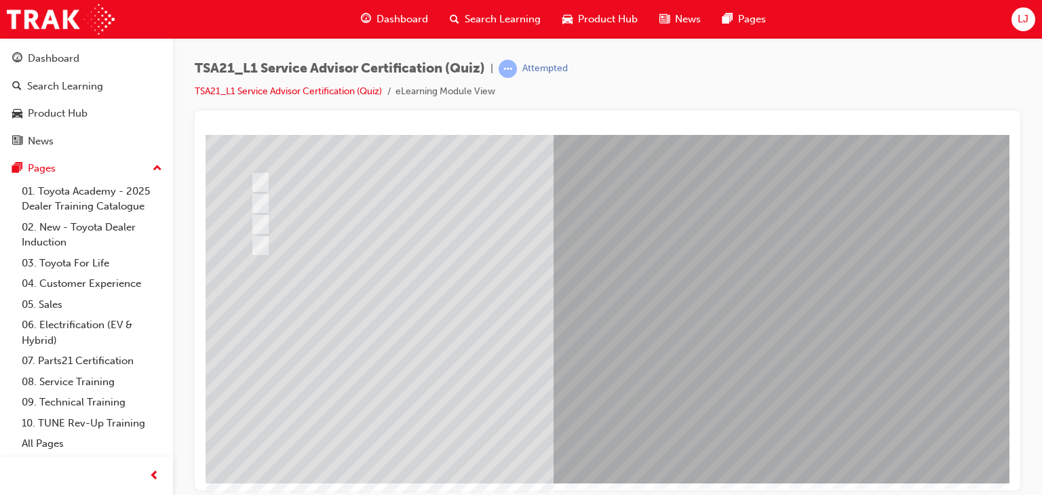
scroll to position [140, 0]
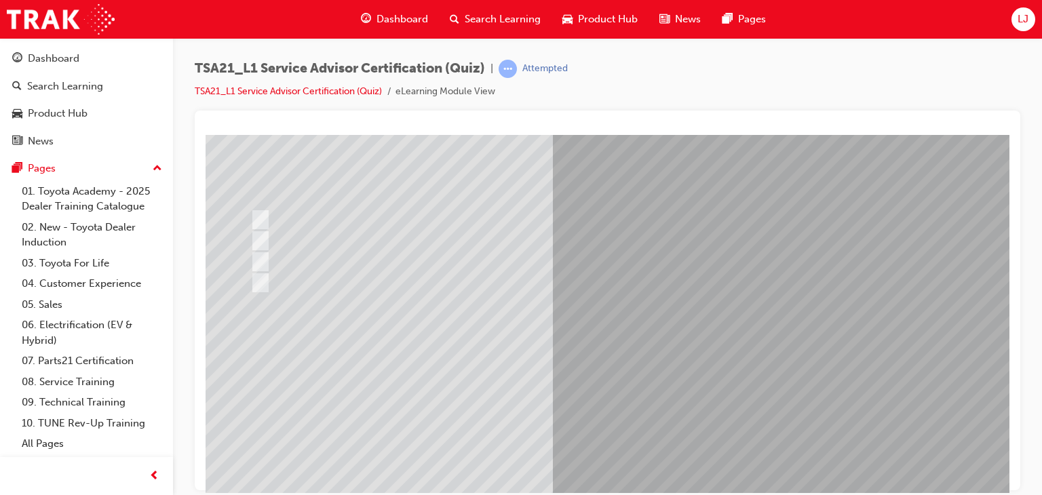
scroll to position [103, 0]
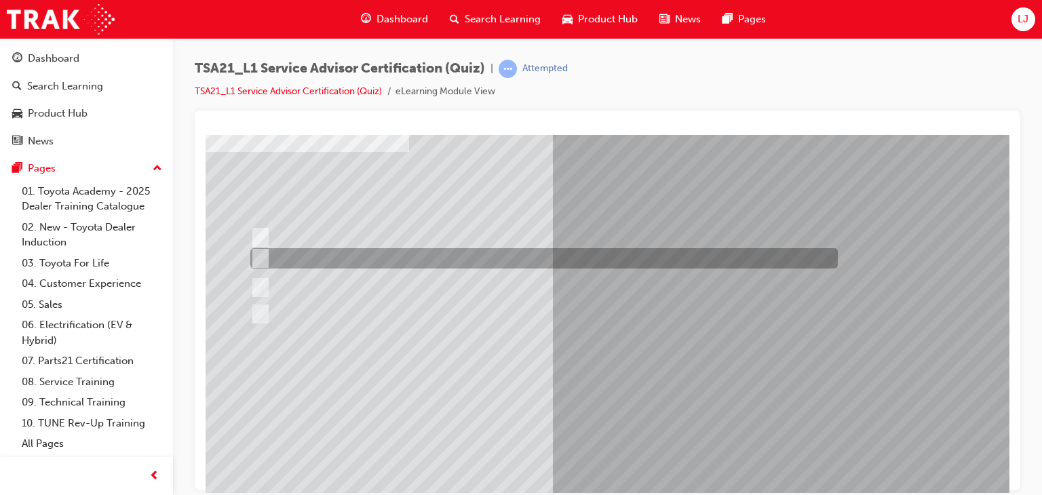
click at [463, 258] on div at bounding box center [540, 258] width 587 height 20
radio input "true"
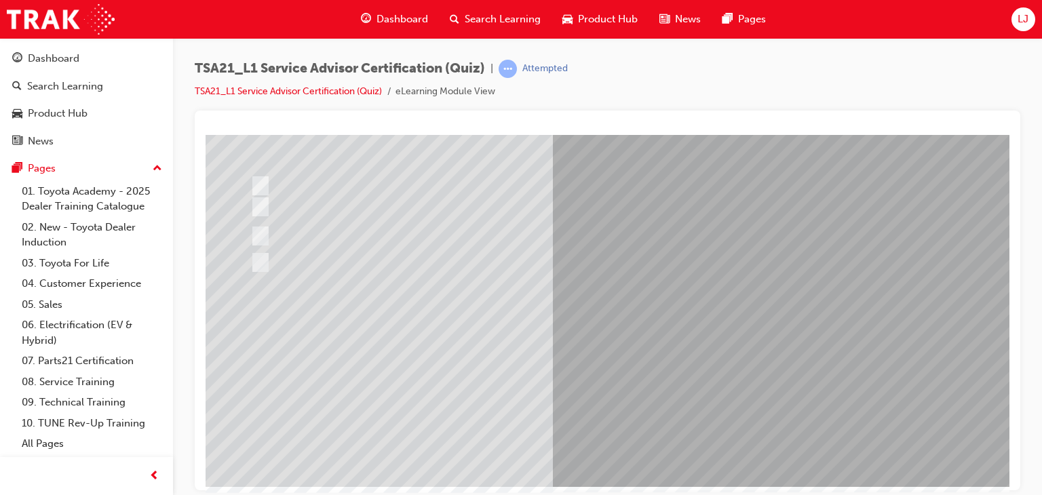
scroll to position [138, 0]
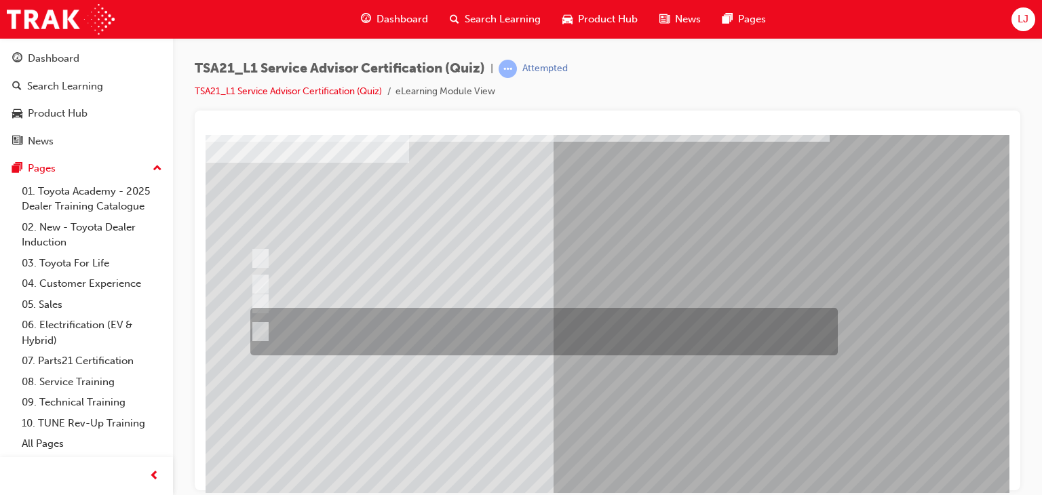
scroll to position [73, 0]
click at [427, 336] on div at bounding box center [540, 332] width 587 height 47
radio input "true"
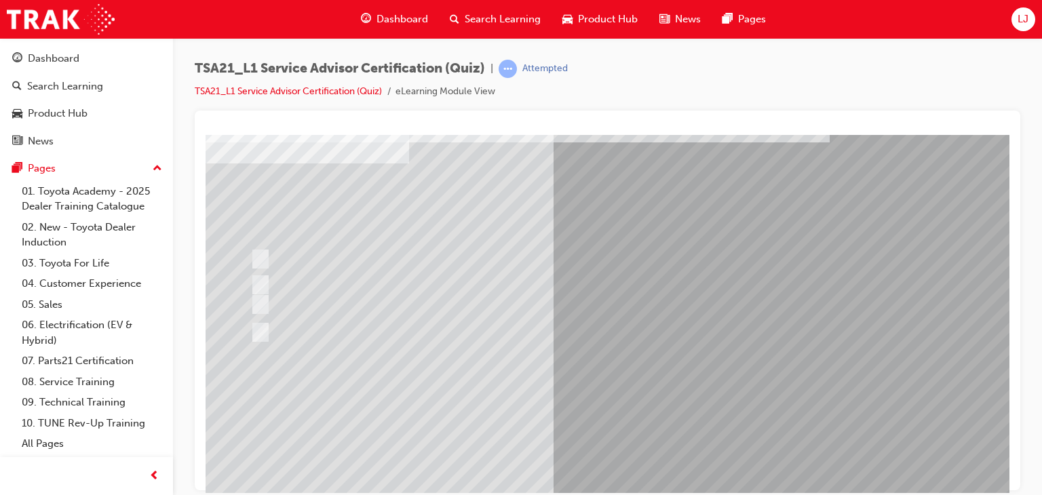
scroll to position [140, 0]
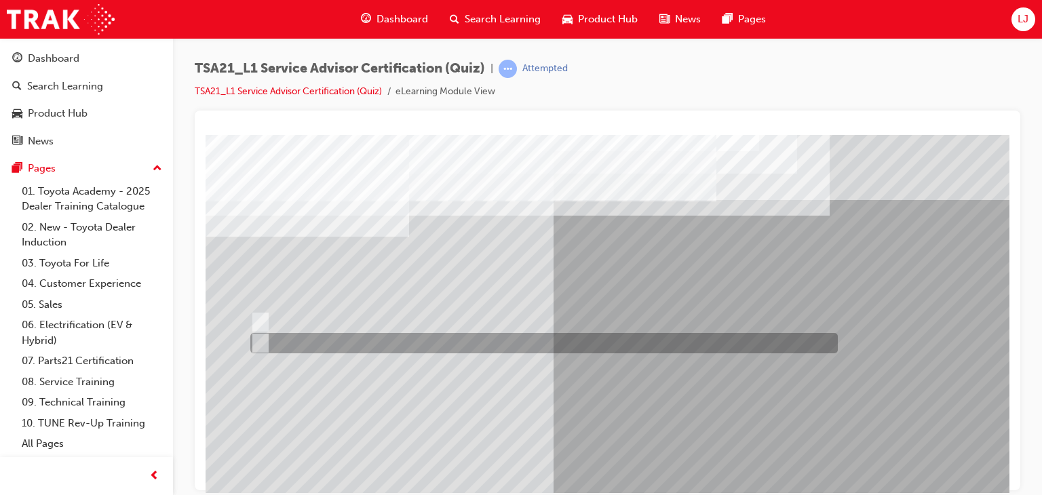
click at [304, 345] on div at bounding box center [540, 343] width 587 height 20
radio input "true"
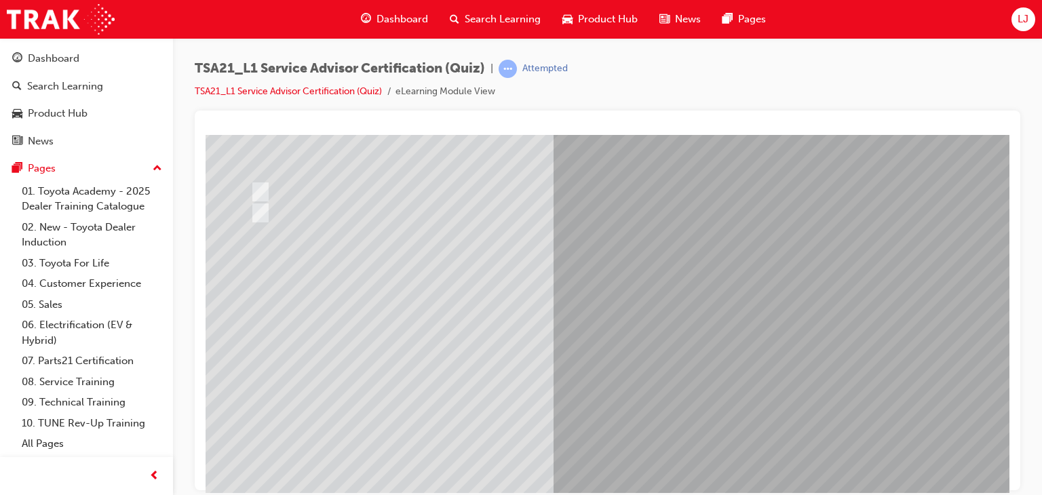
scroll to position [132, 0]
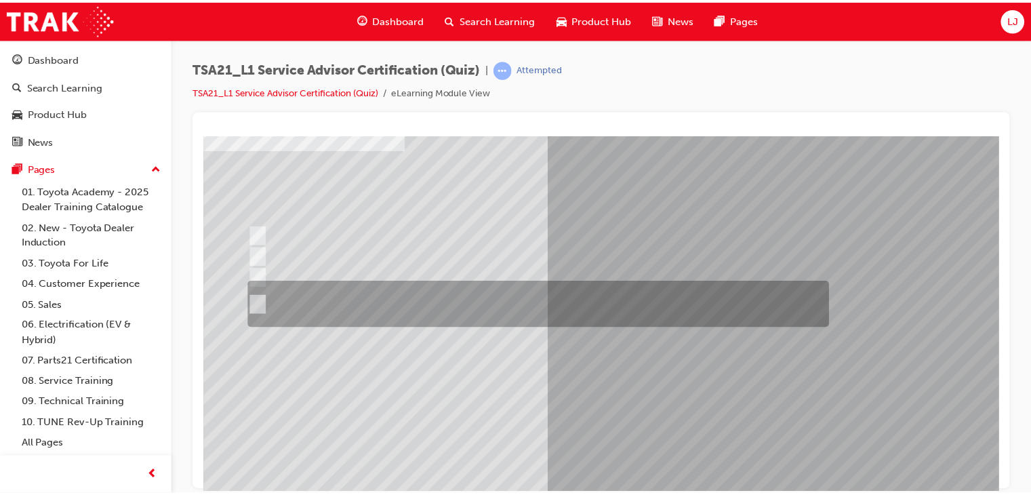
scroll to position [87, 0]
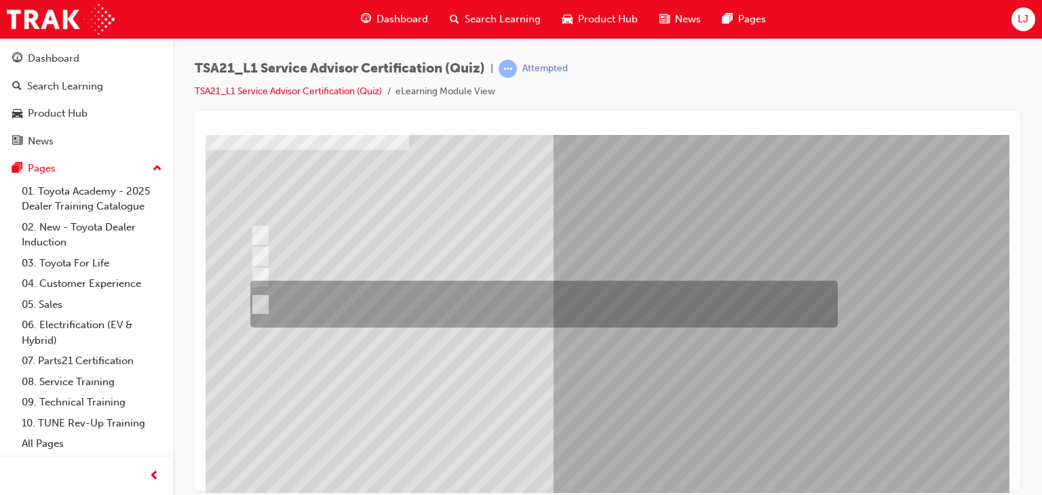
click at [412, 301] on div at bounding box center [540, 304] width 587 height 47
radio input "true"
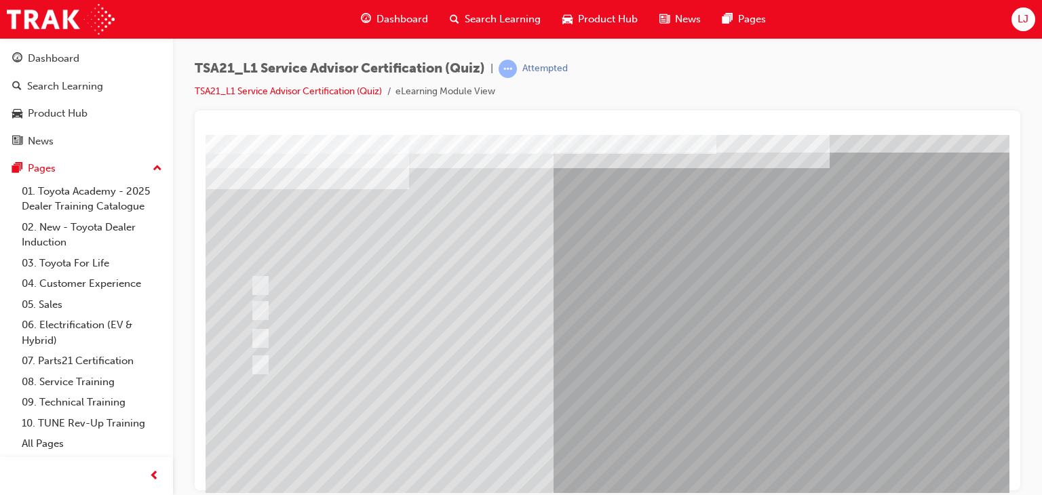
scroll to position [49, 0]
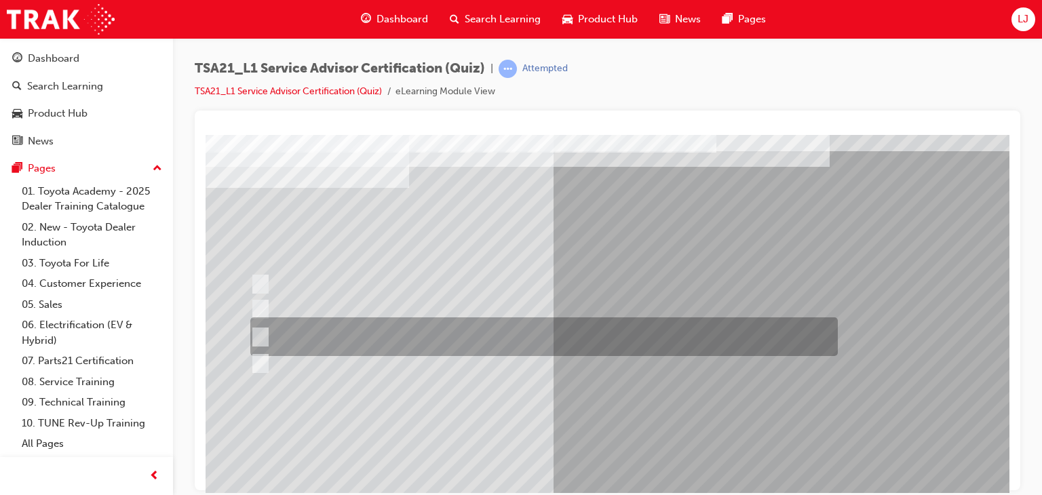
click at [458, 330] on div at bounding box center [540, 336] width 587 height 39
radio input "true"
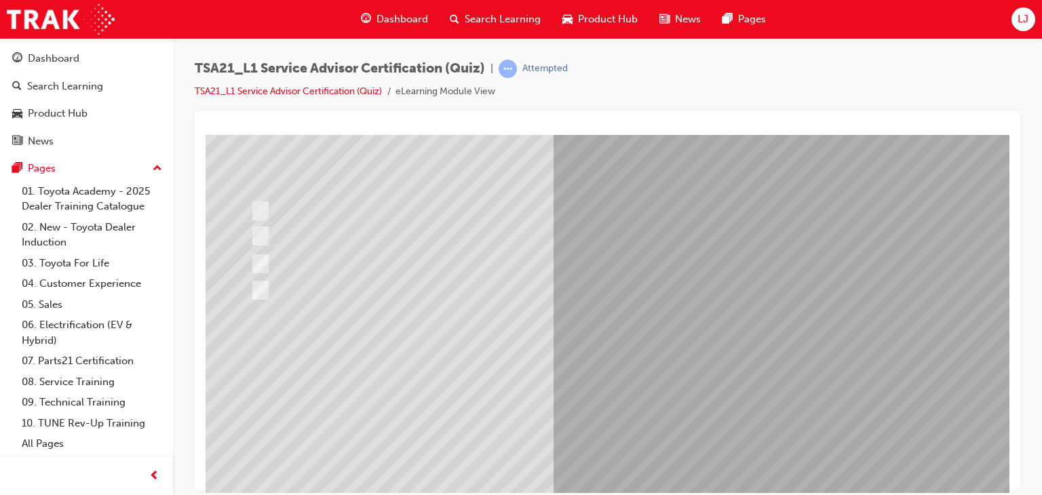
scroll to position [136, 0]
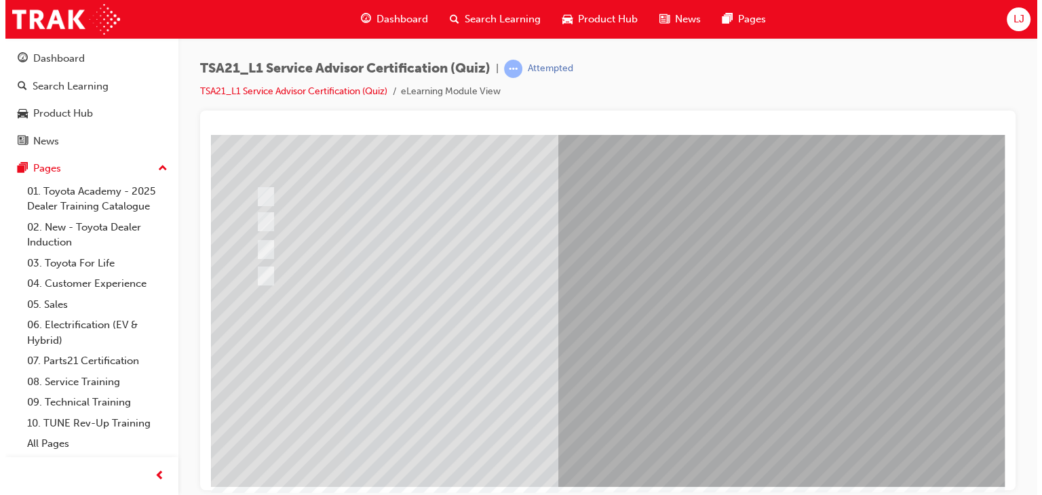
scroll to position [0, 0]
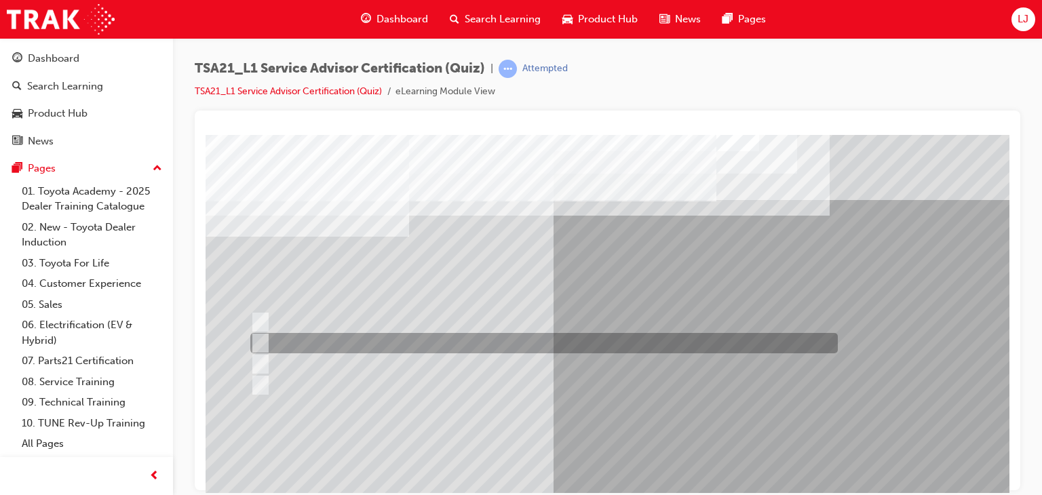
click at [542, 346] on div at bounding box center [540, 343] width 587 height 20
radio input "true"
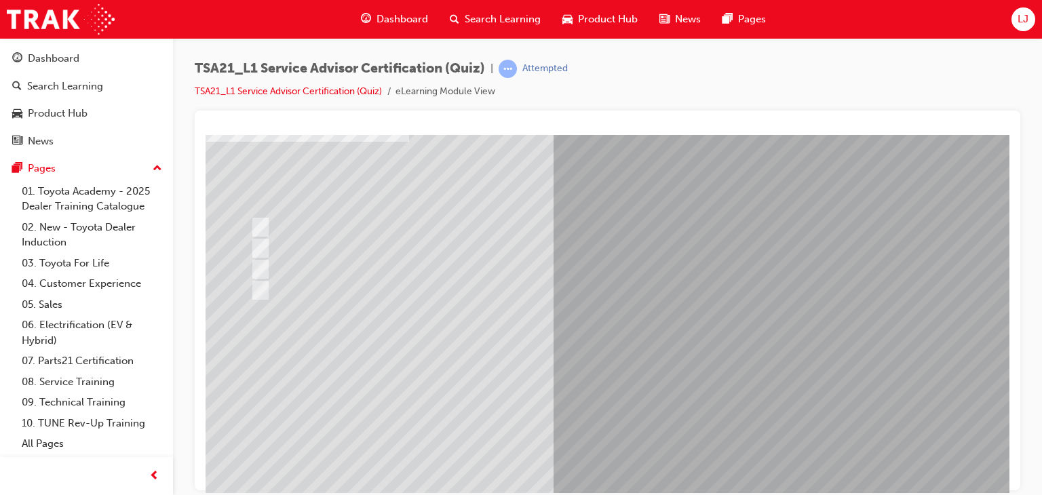
scroll to position [98, 0]
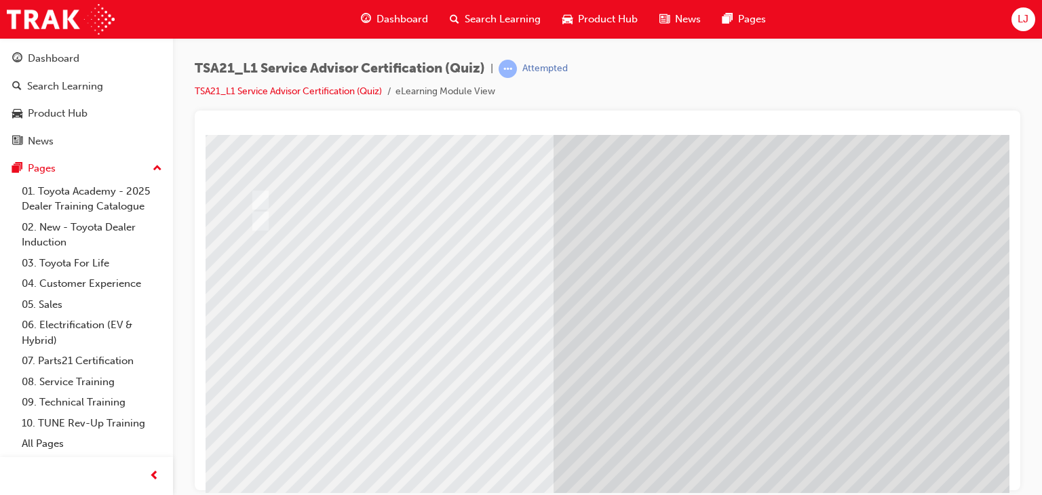
scroll to position [0, 0]
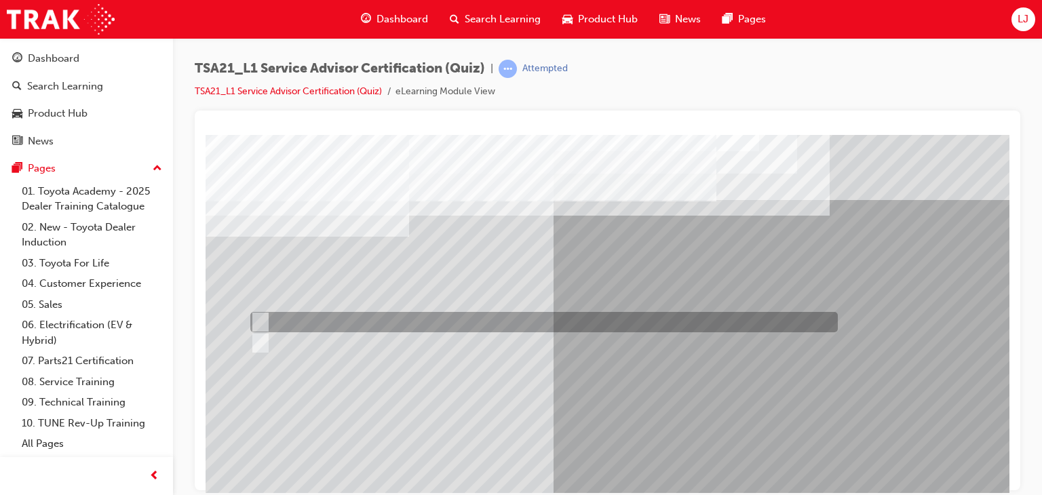
click at [289, 323] on div at bounding box center [540, 322] width 587 height 20
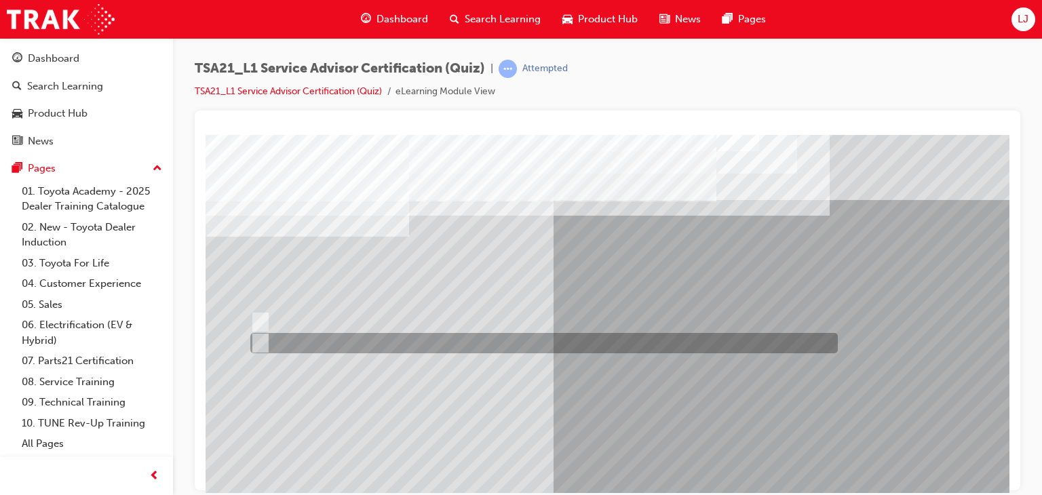
click at [292, 344] on div at bounding box center [540, 343] width 587 height 20
radio input "false"
radio input "true"
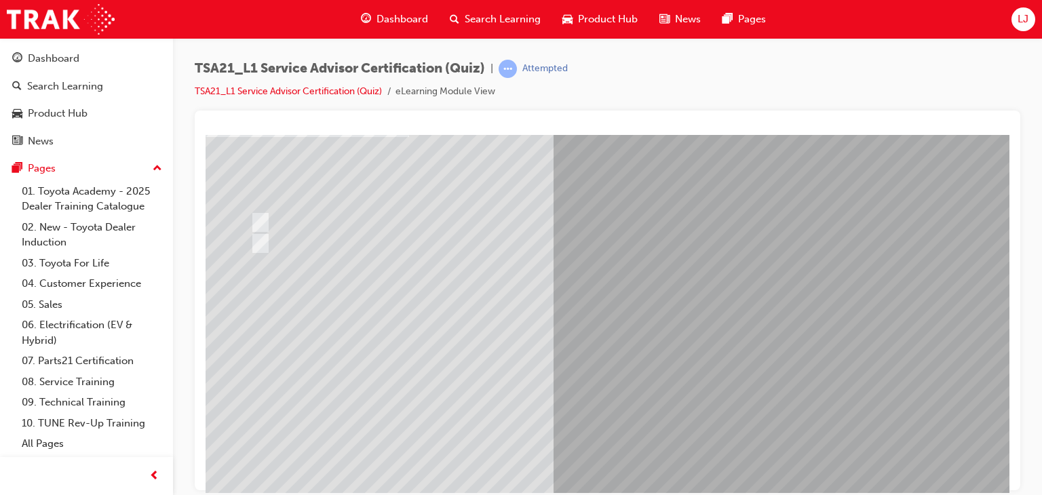
scroll to position [102, 0]
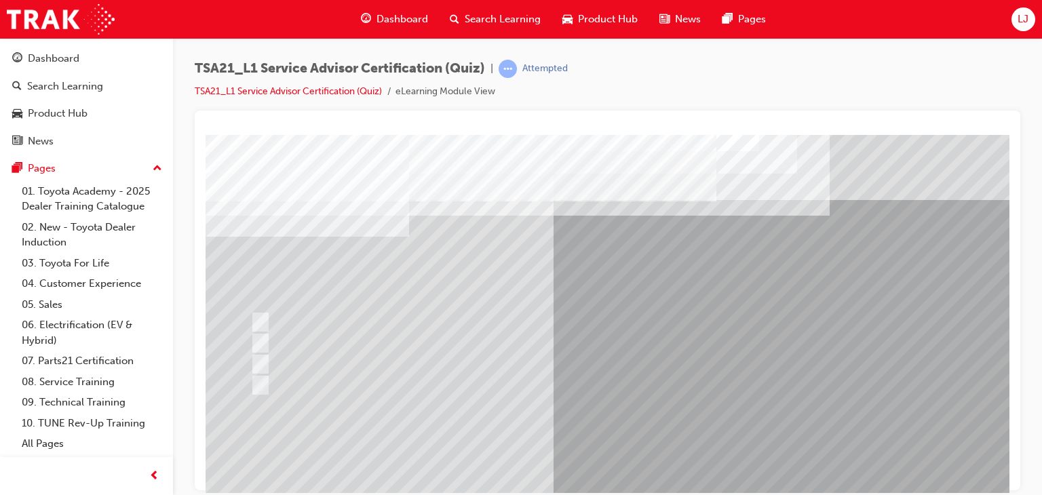
scroll to position [0, 0]
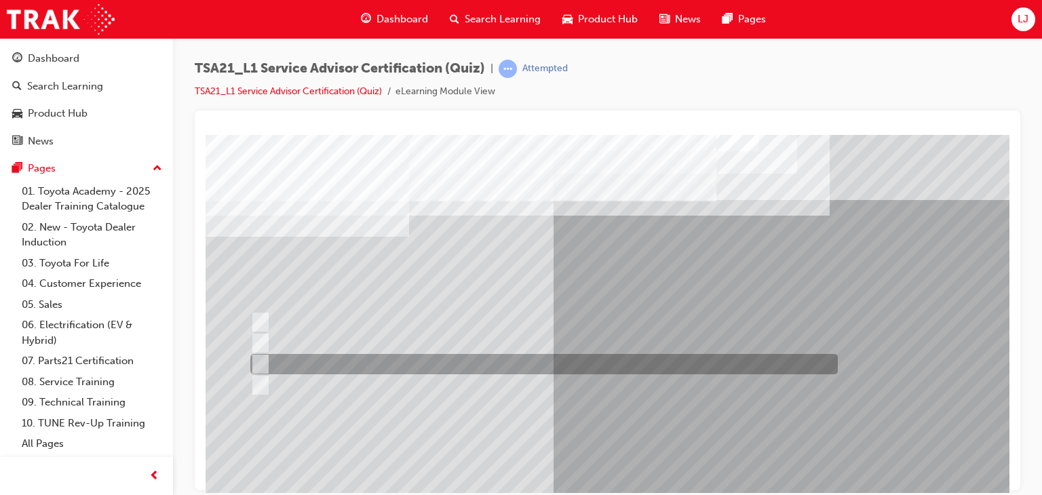
click at [368, 354] on div at bounding box center [540, 364] width 587 height 20
radio input "true"
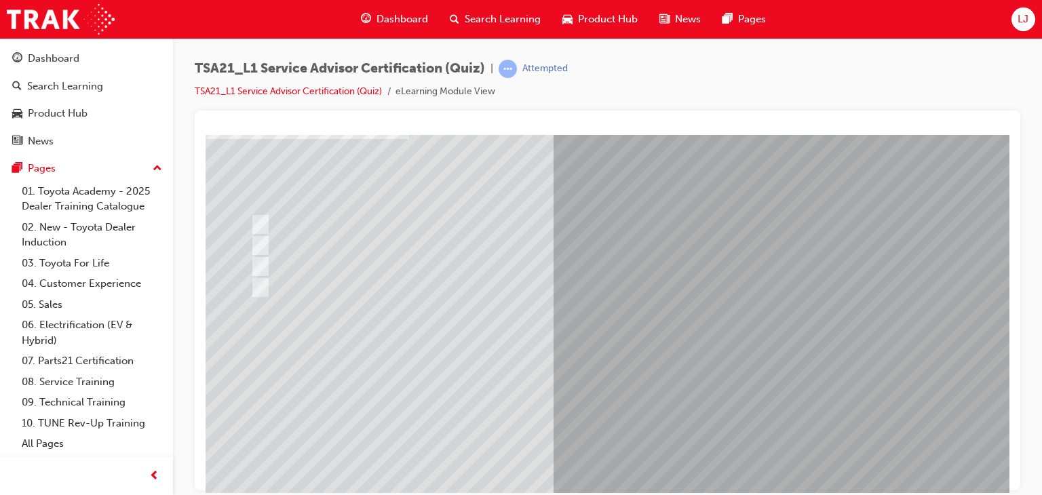
scroll to position [99, 0]
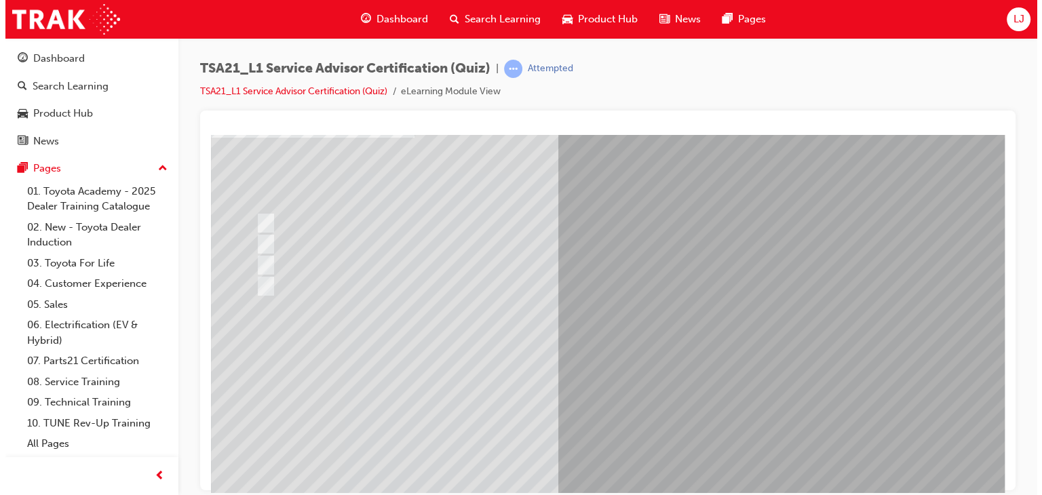
scroll to position [0, 0]
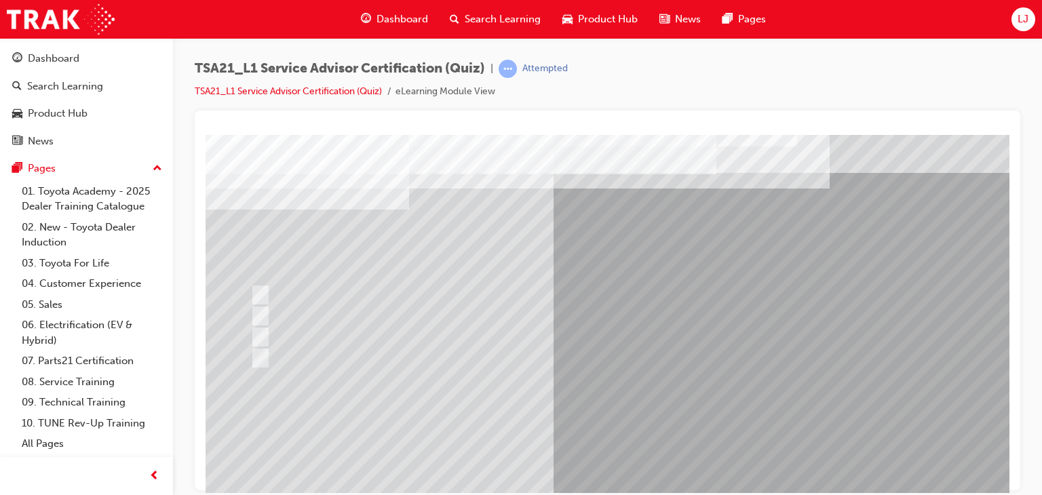
scroll to position [26, 0]
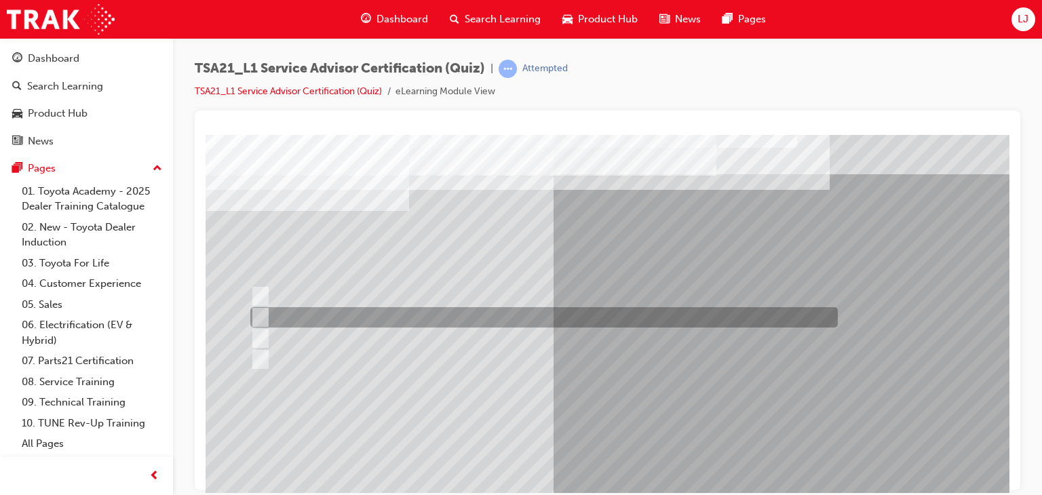
click at [476, 314] on div at bounding box center [540, 317] width 587 height 20
radio input "true"
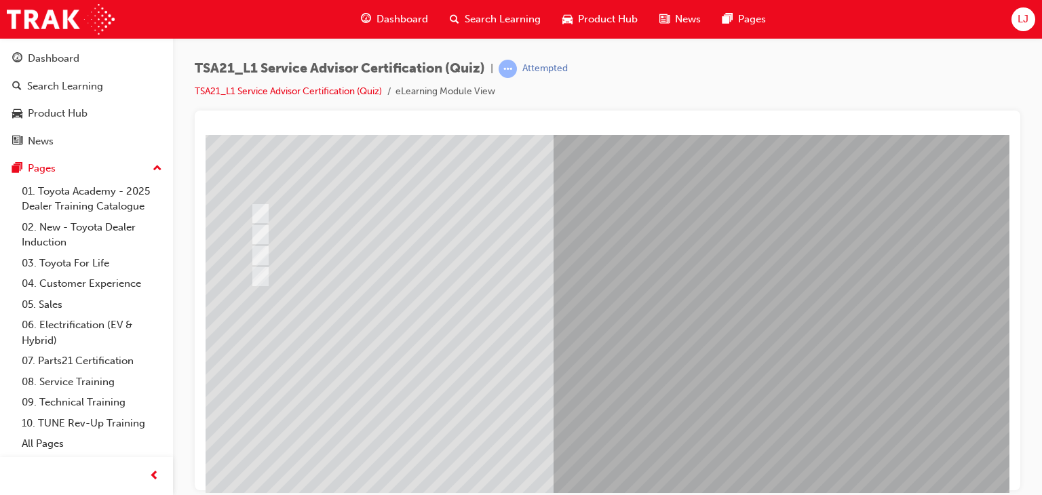
scroll to position [140, 0]
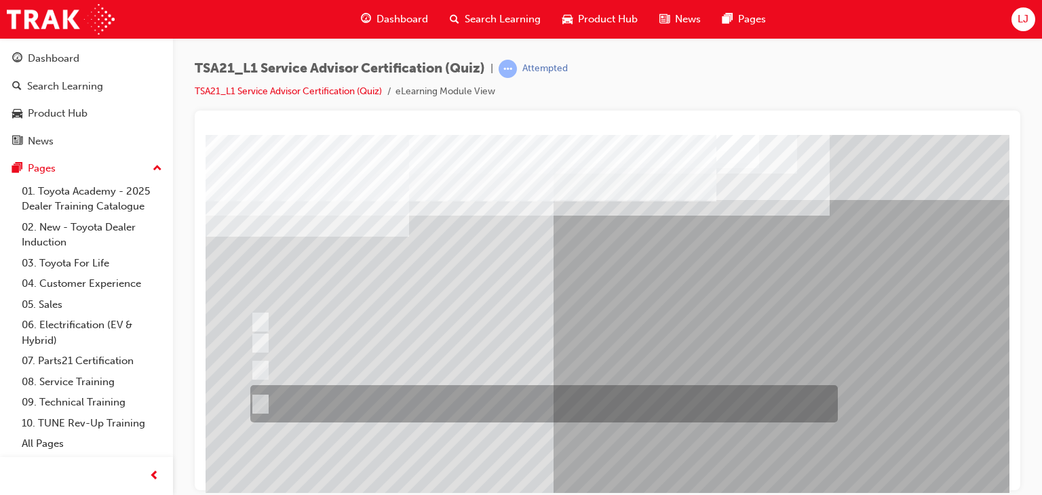
click at [617, 403] on div at bounding box center [540, 403] width 587 height 37
radio input "true"
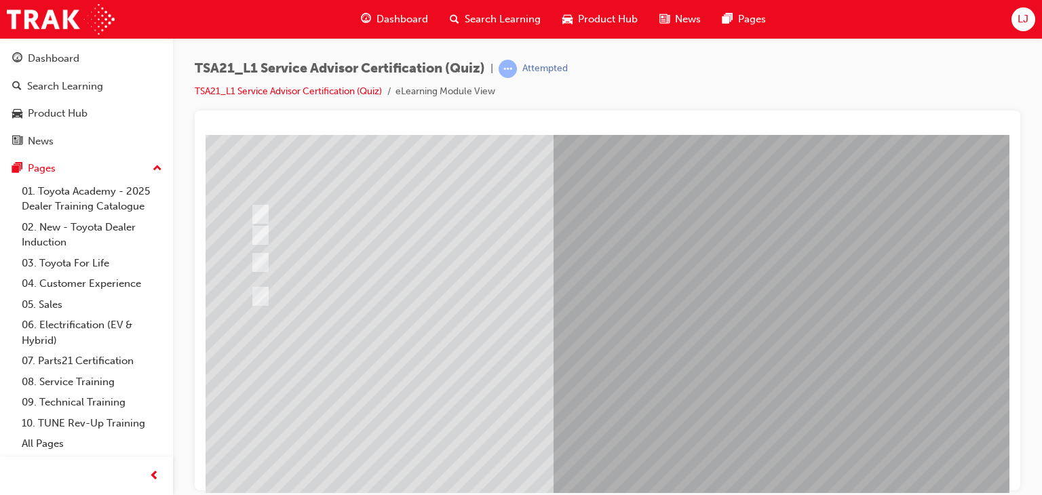
scroll to position [108, 0]
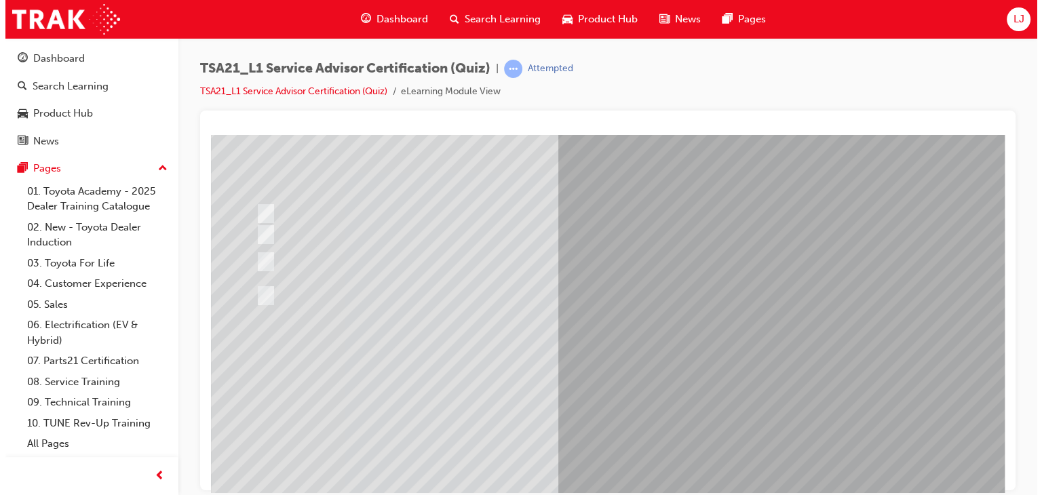
scroll to position [0, 0]
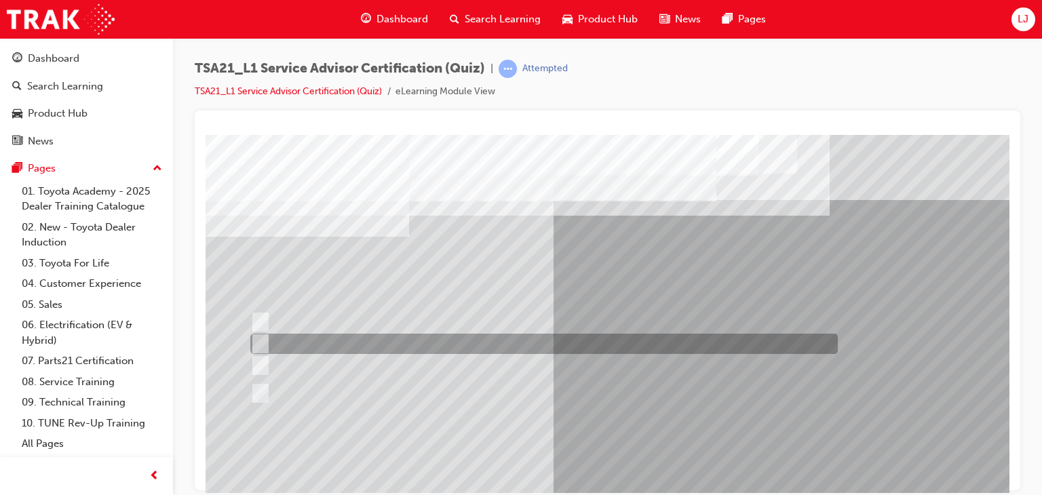
click at [650, 337] on div at bounding box center [540, 344] width 587 height 20
radio input "true"
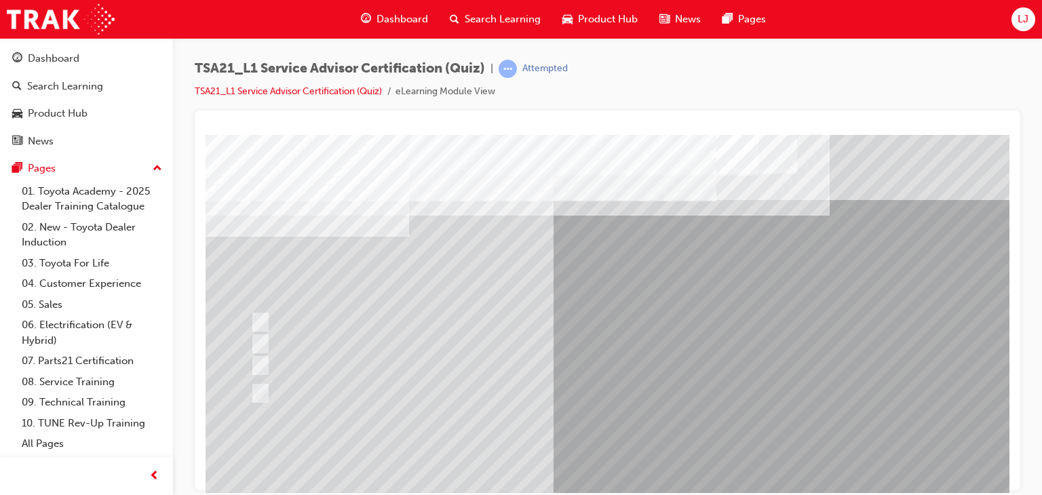
scroll to position [111, 0]
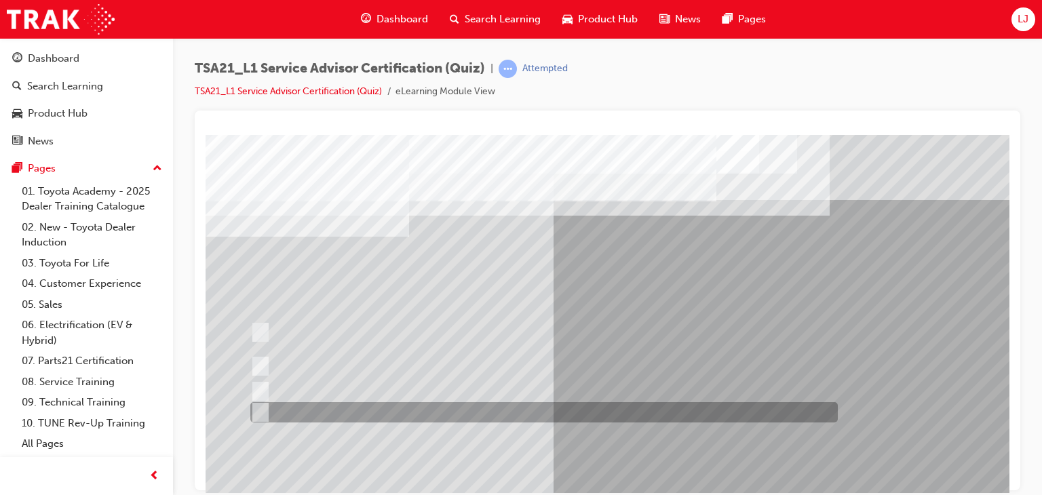
click at [646, 418] on div at bounding box center [540, 412] width 587 height 20
radio input "true"
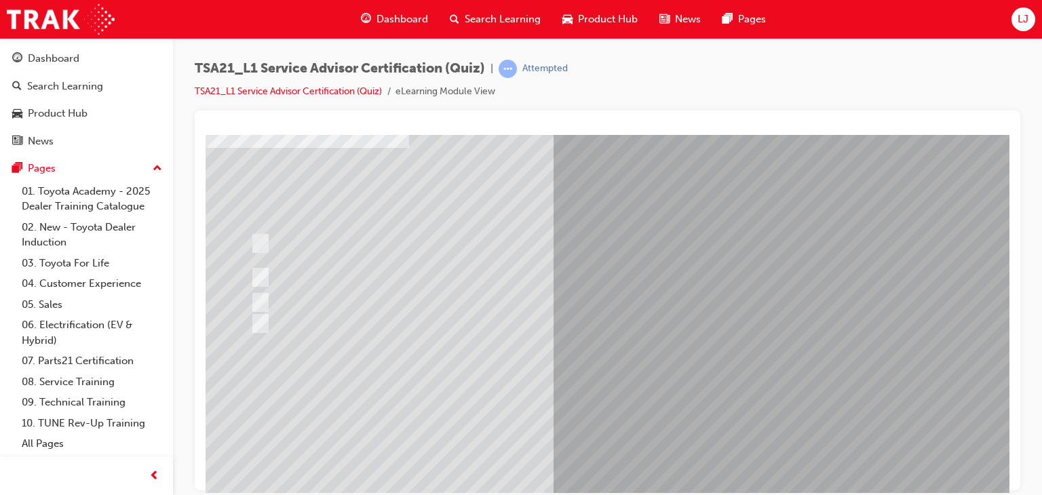
scroll to position [92, 0]
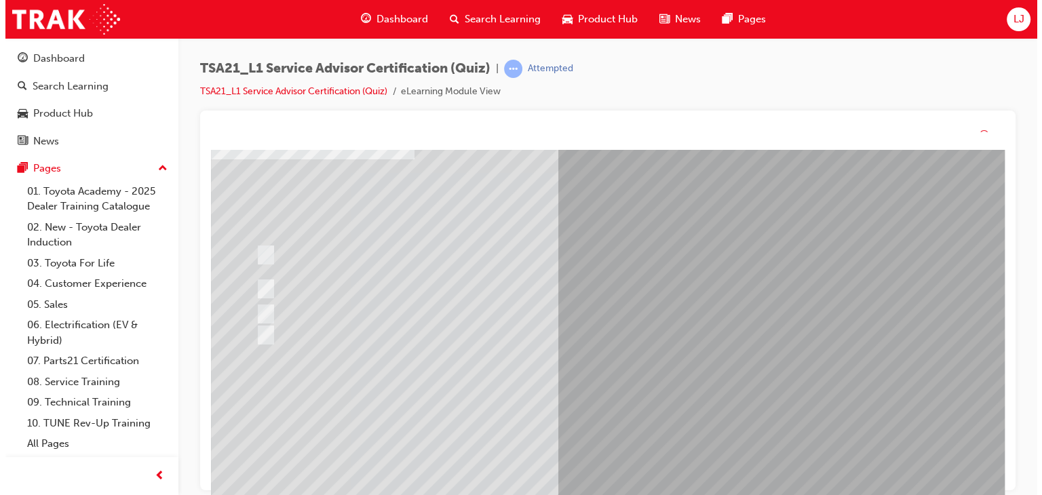
scroll to position [0, 0]
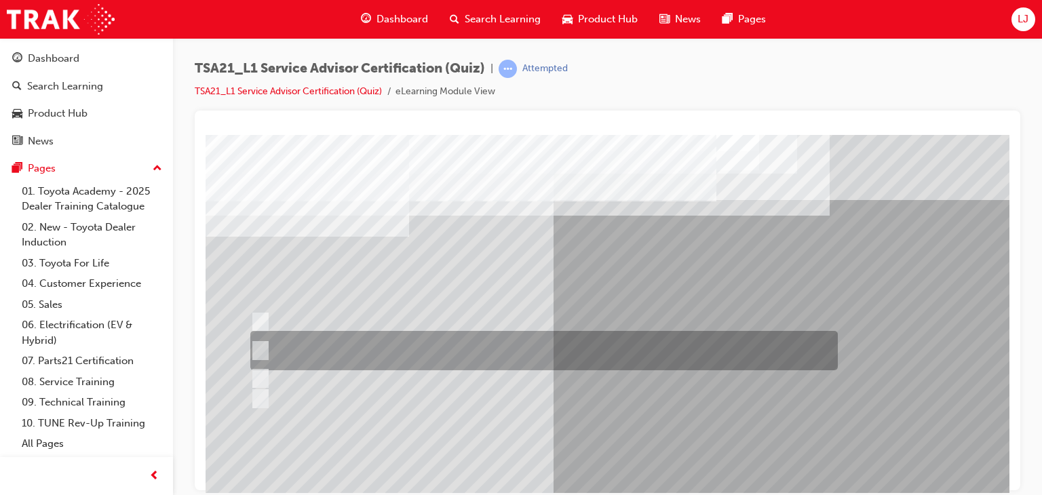
click at [627, 346] on div at bounding box center [540, 350] width 587 height 39
radio input "true"
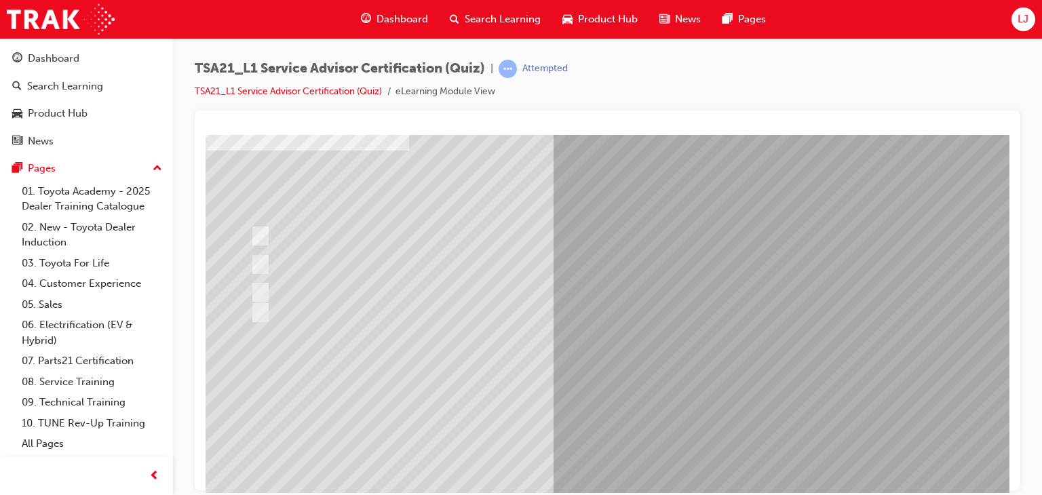
scroll to position [140, 0]
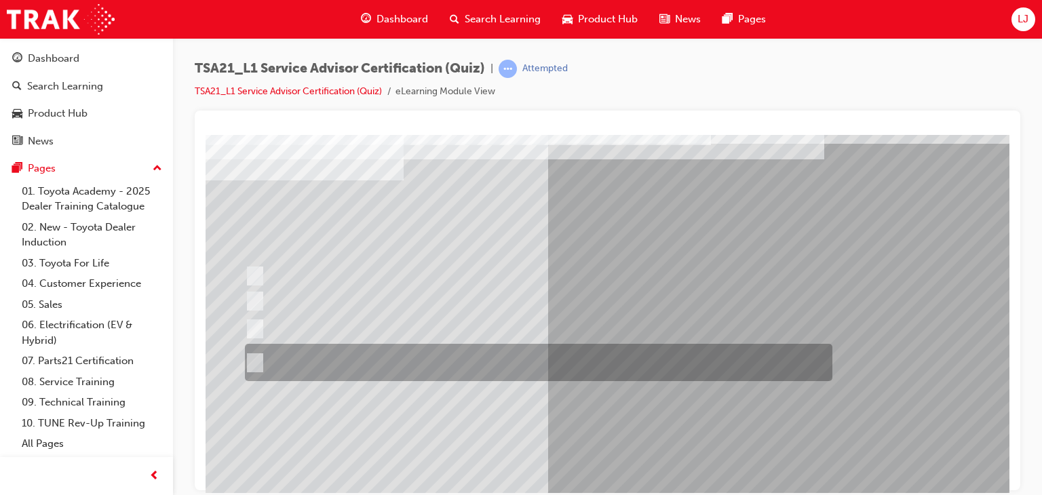
scroll to position [57, 5]
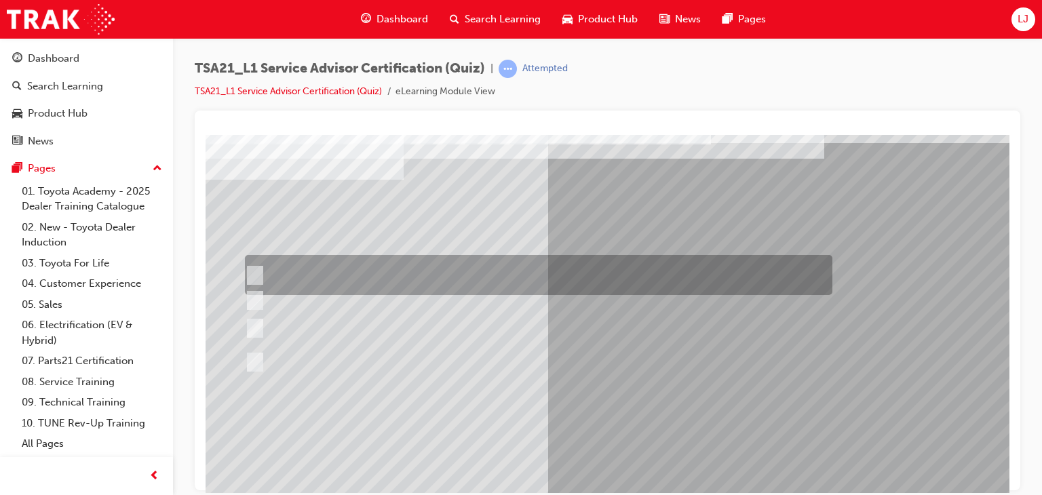
click at [545, 273] on div at bounding box center [534, 275] width 587 height 40
radio input "true"
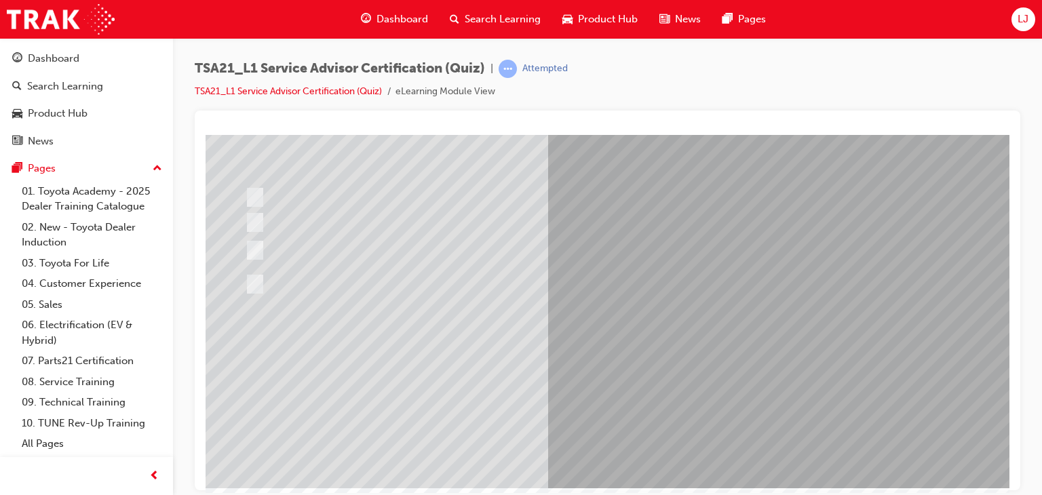
scroll to position [136, 5]
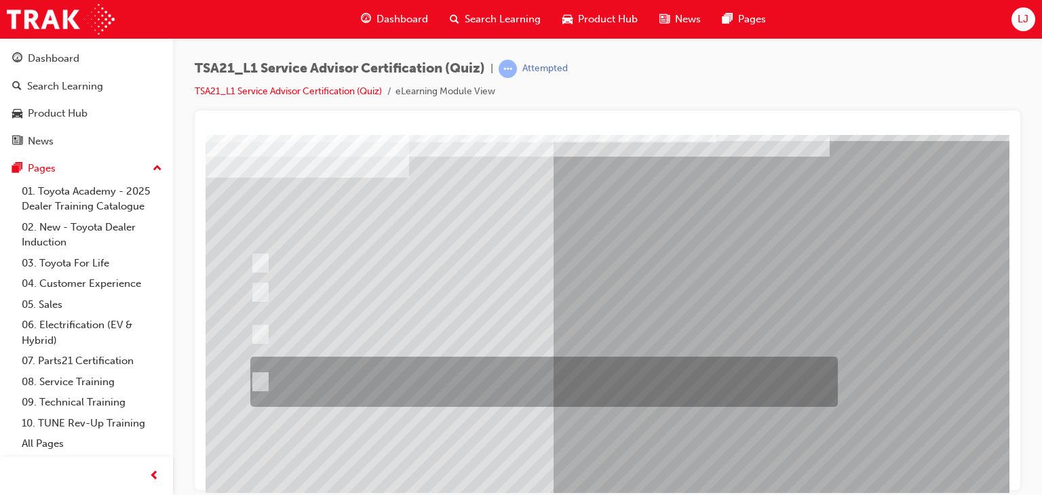
scroll to position [60, 0]
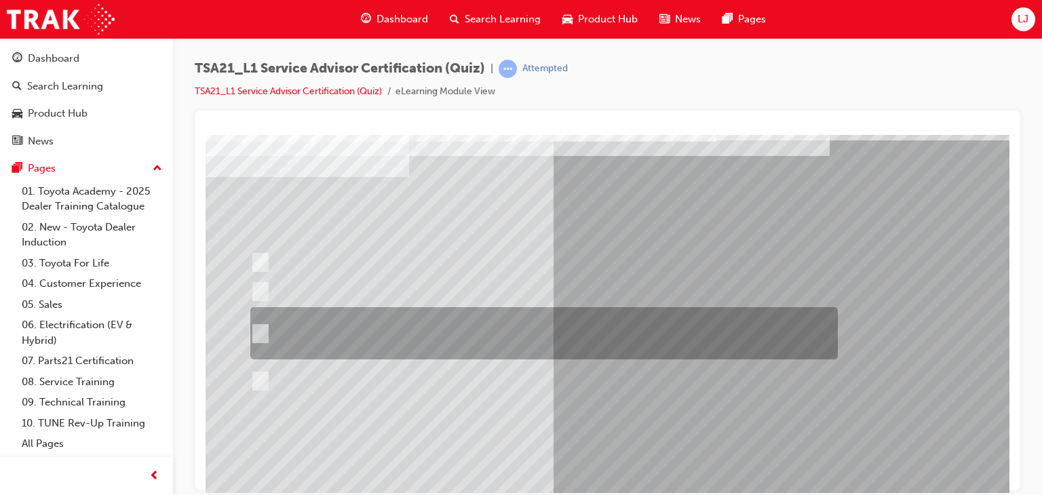
click at [694, 328] on div at bounding box center [540, 333] width 587 height 52
radio input "true"
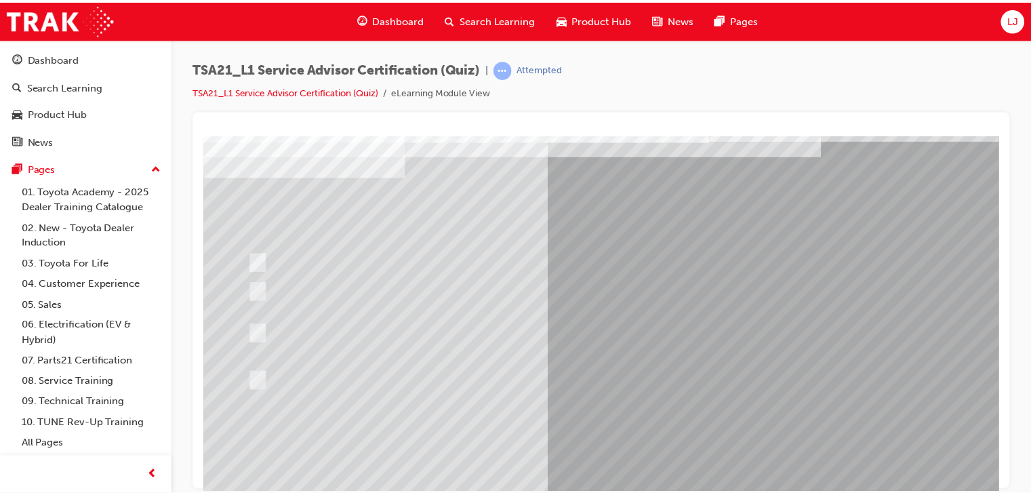
scroll to position [140, 0]
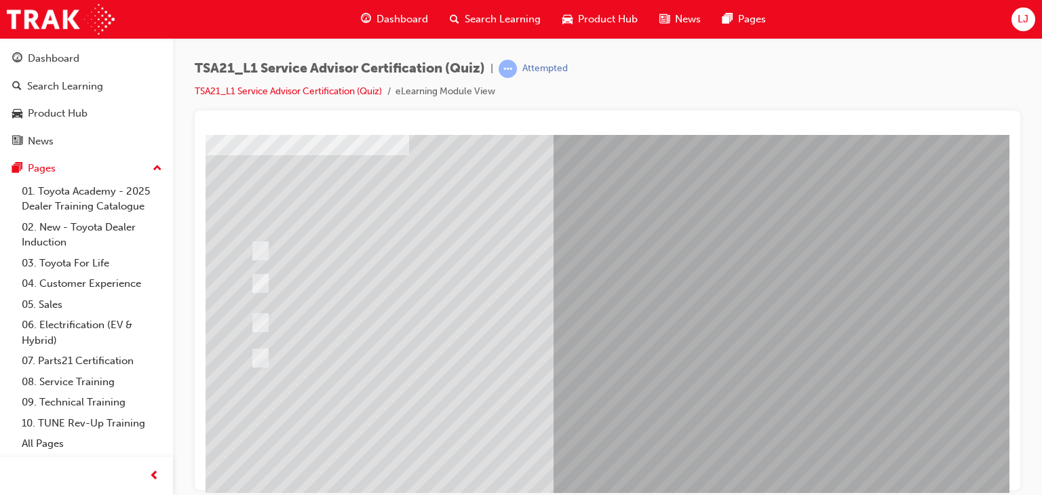
scroll to position [79, 0]
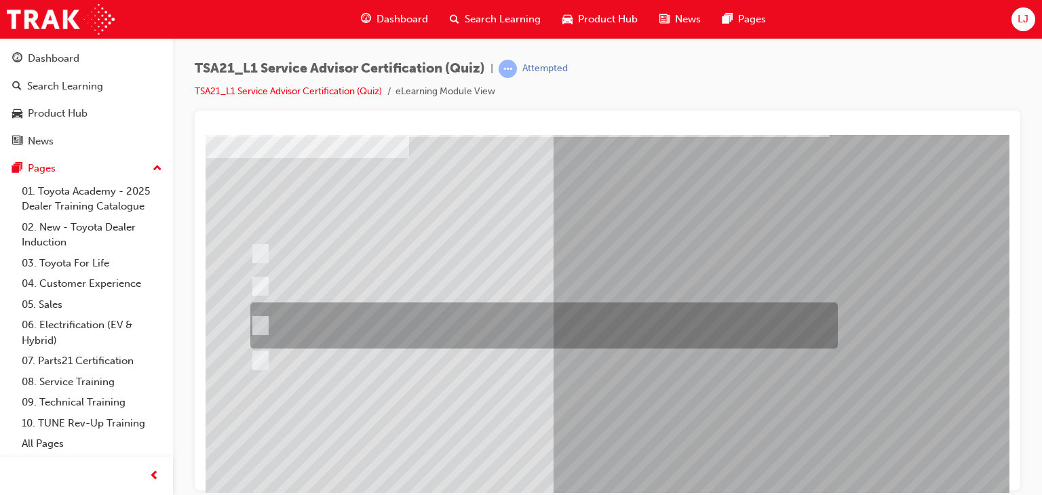
click at [511, 328] on div at bounding box center [540, 325] width 587 height 46
radio input "true"
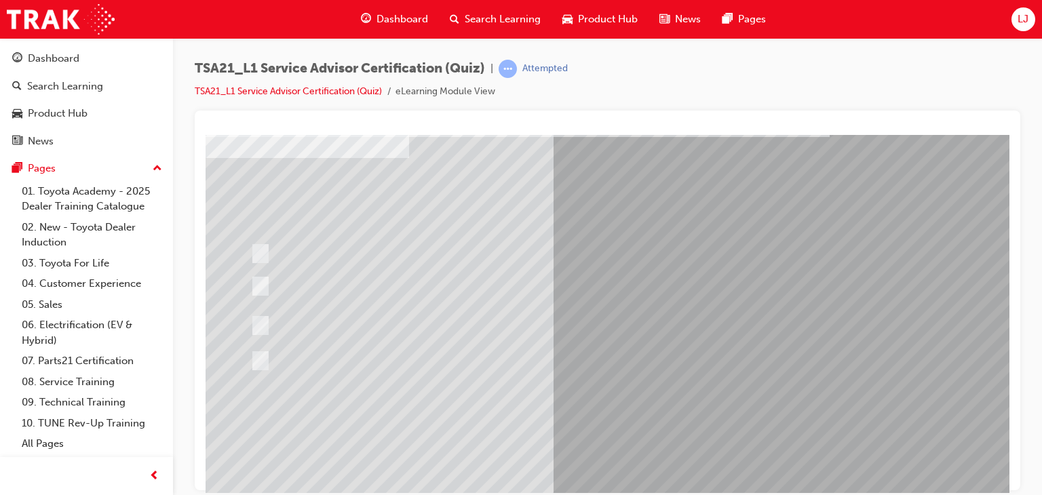
scroll to position [140, 0]
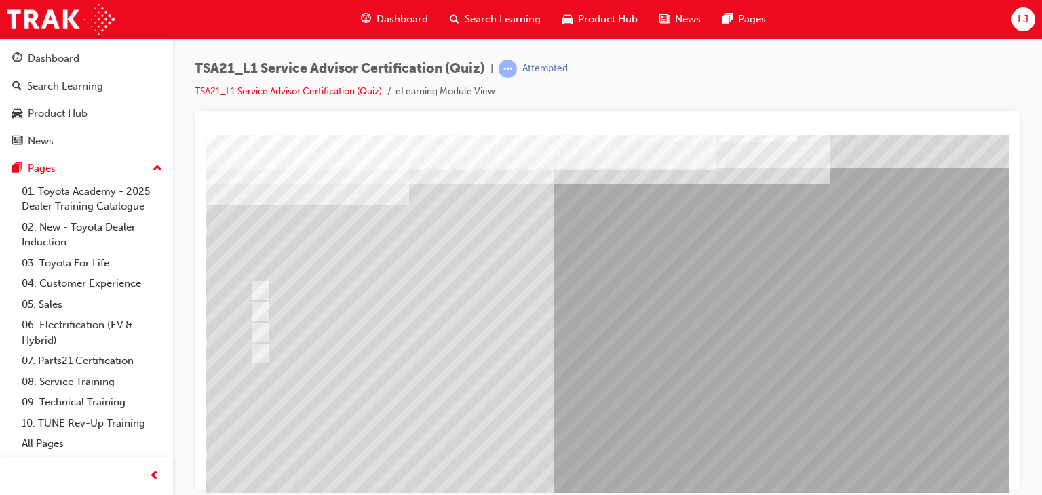
scroll to position [0, 0]
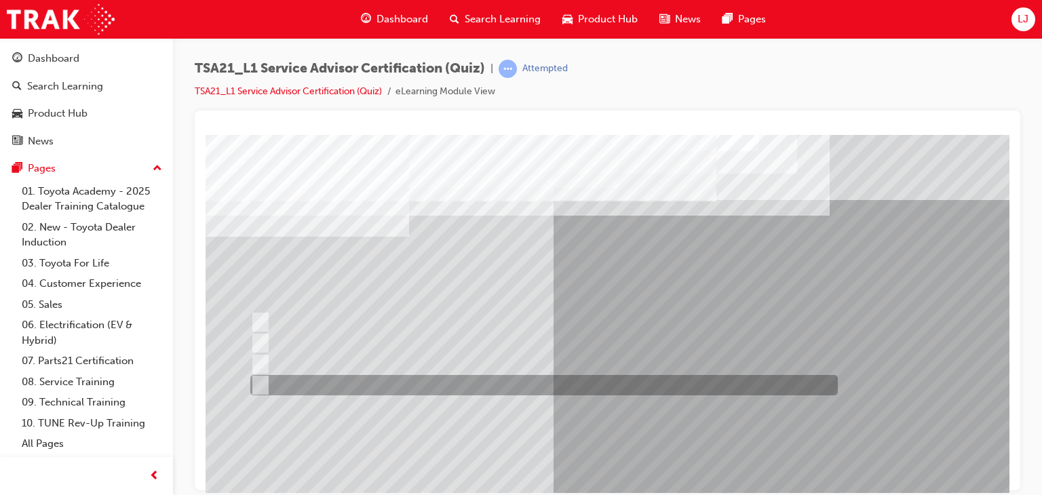
click at [452, 382] on div at bounding box center [540, 385] width 587 height 20
radio input "true"
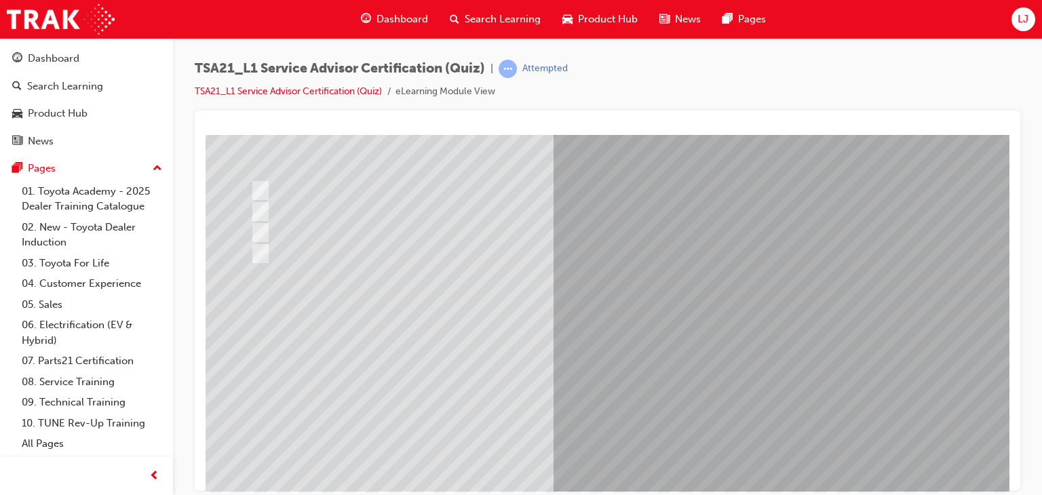
scroll to position [138, 0]
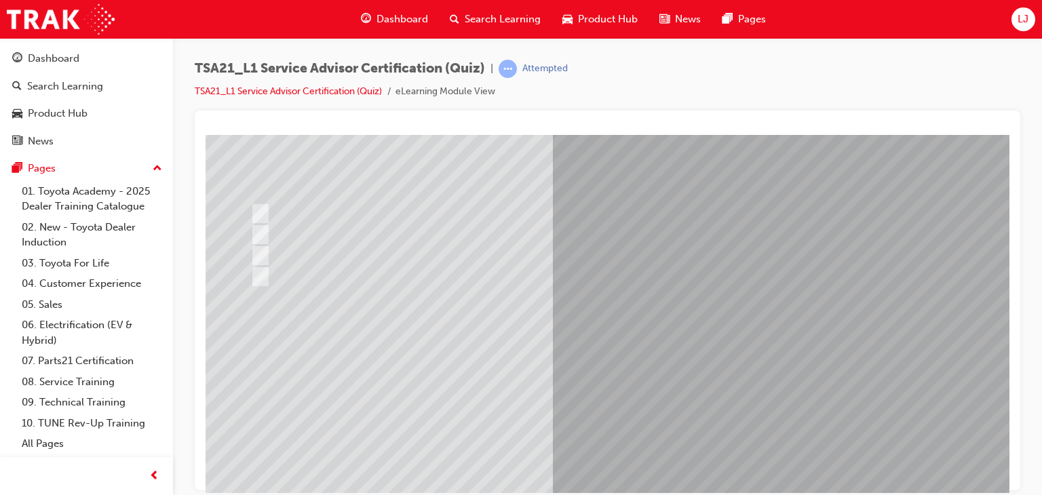
scroll to position [140, 0]
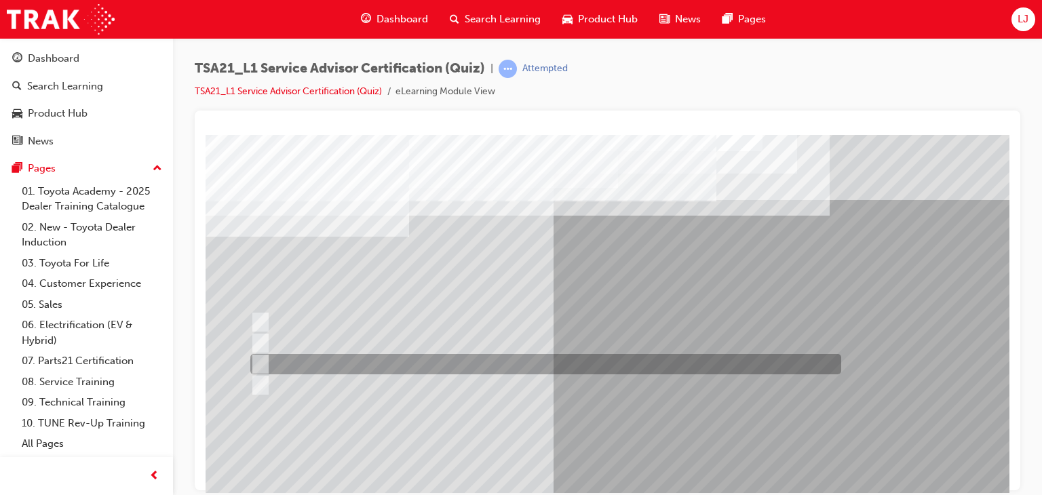
click at [645, 354] on div at bounding box center [542, 364] width 591 height 20
radio input "true"
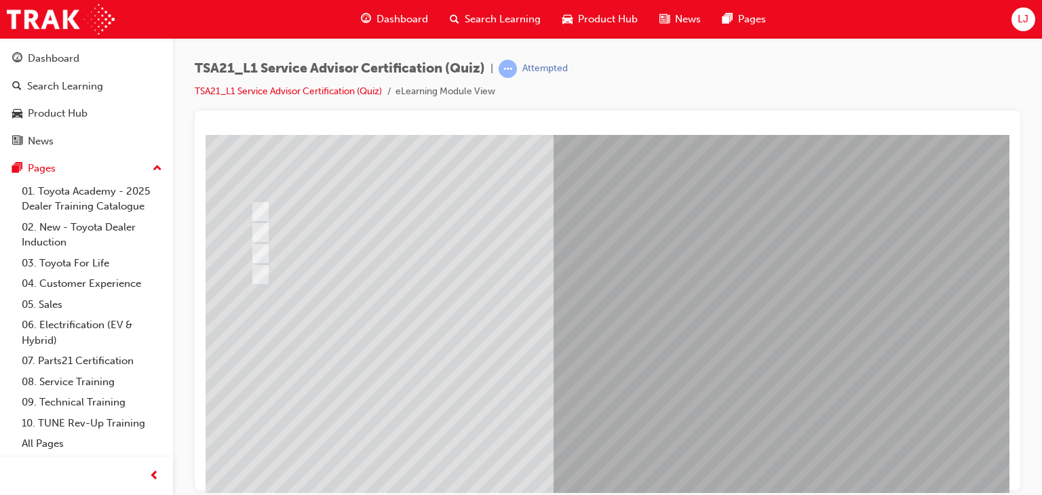
scroll to position [111, 0]
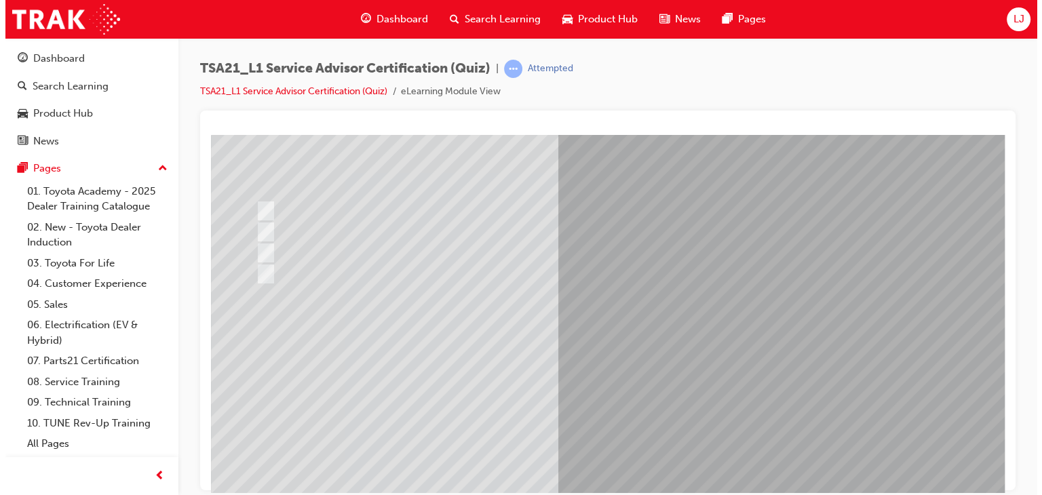
scroll to position [0, 0]
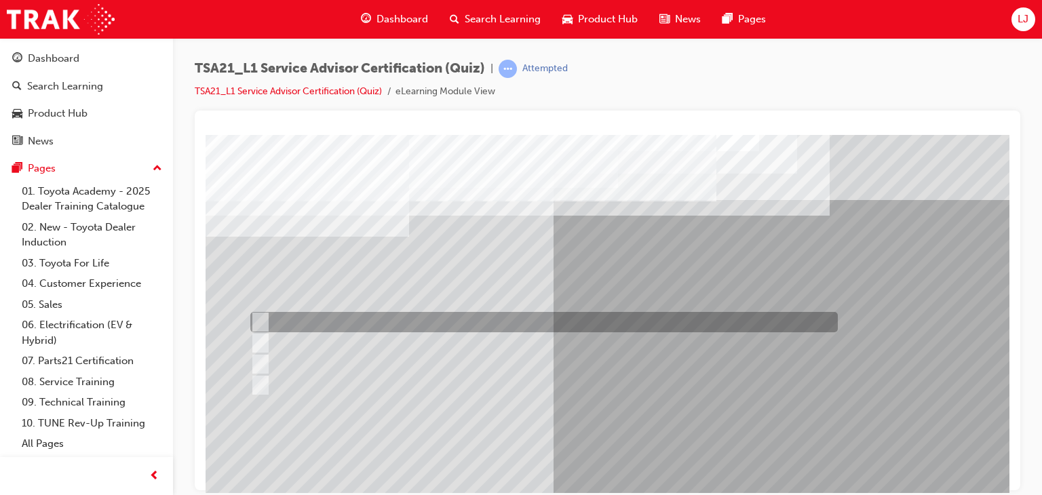
click at [384, 324] on div at bounding box center [540, 322] width 587 height 20
radio input "true"
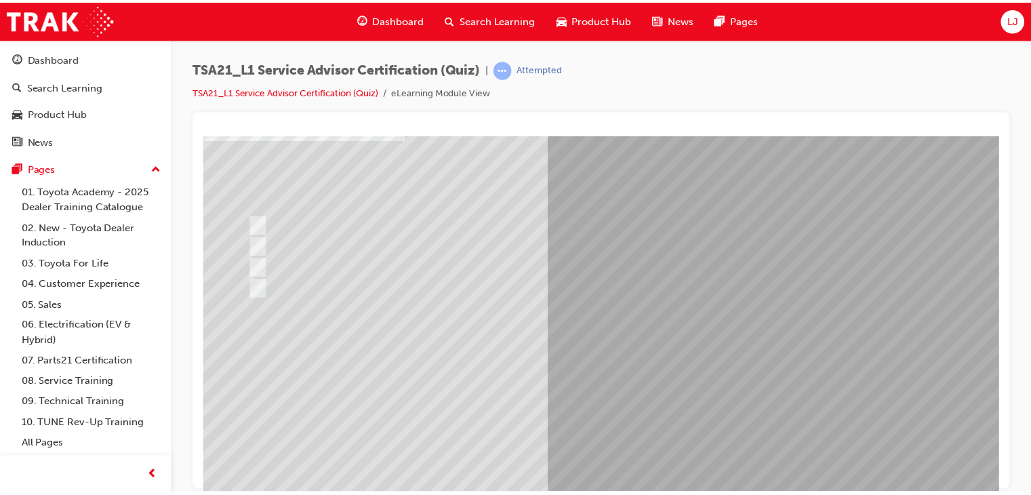
scroll to position [106, 0]
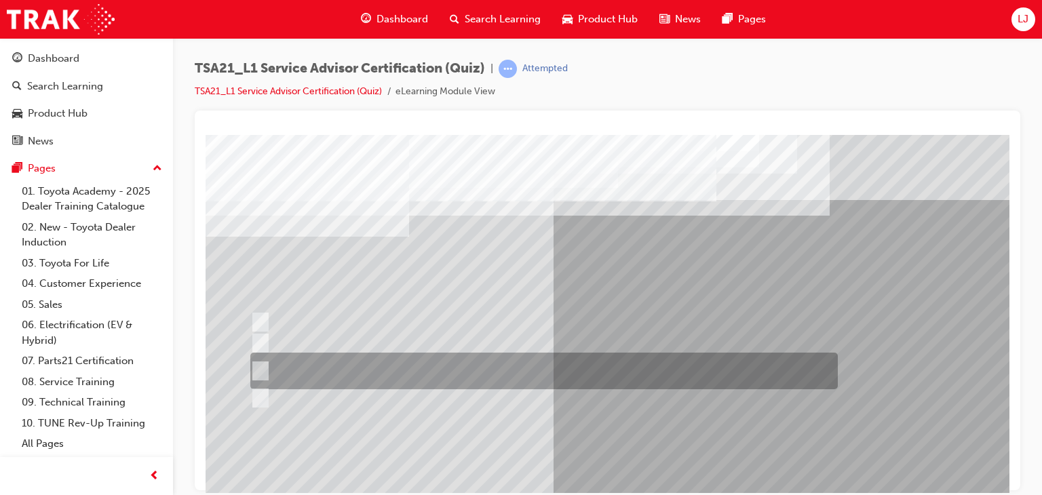
click at [572, 368] on div at bounding box center [540, 371] width 587 height 37
radio input "true"
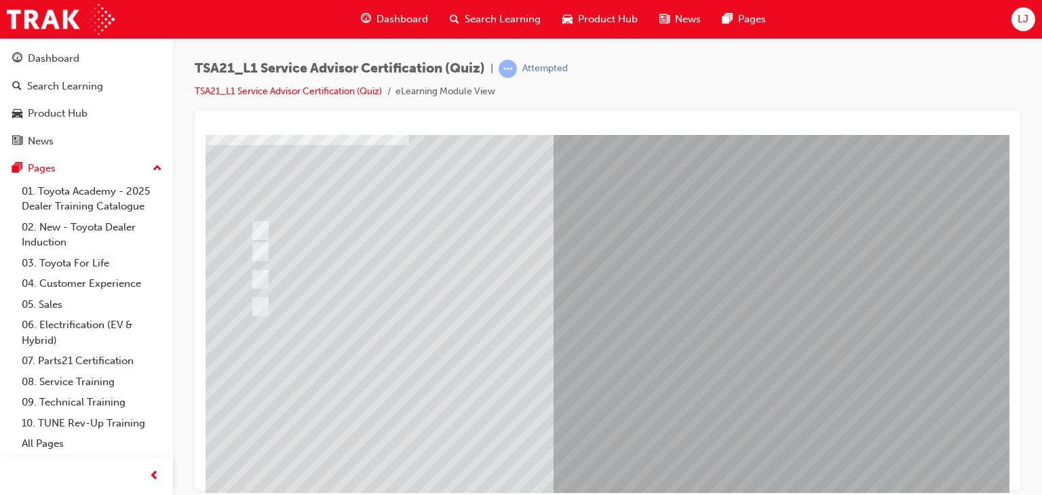
scroll to position [100, 0]
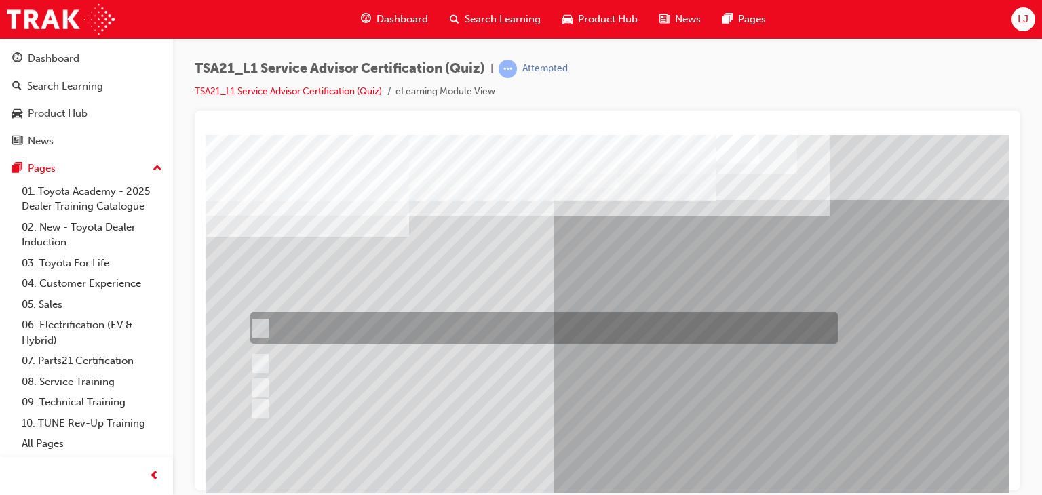
click at [551, 322] on div at bounding box center [540, 328] width 587 height 32
radio input "true"
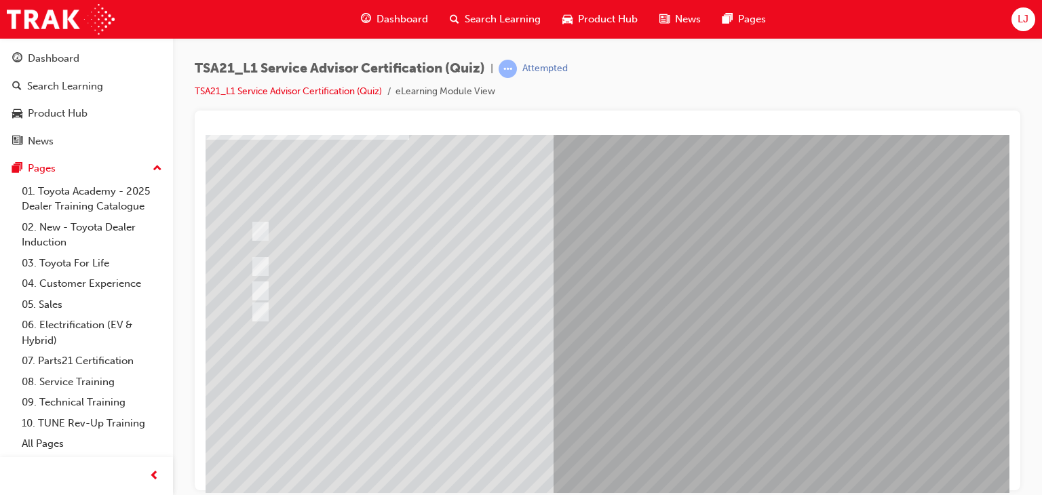
scroll to position [98, 0]
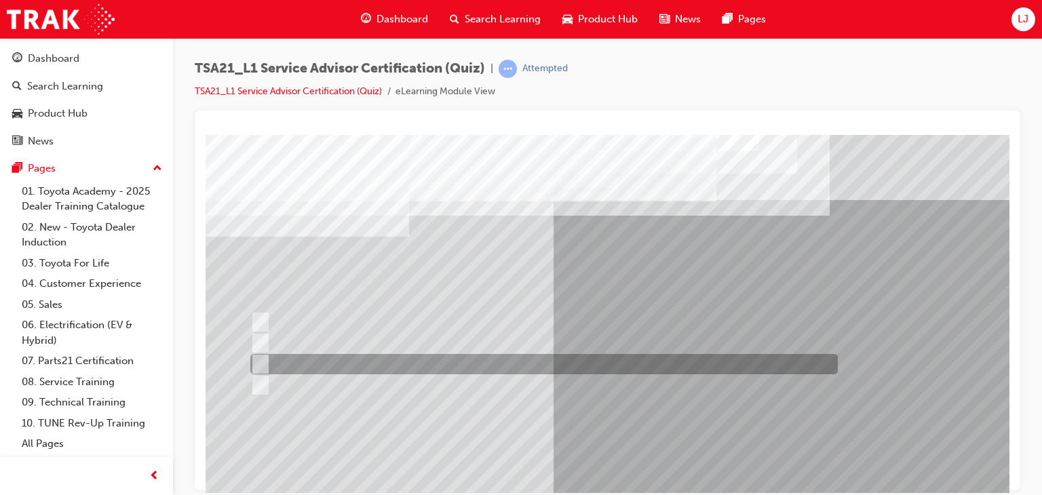
click at [312, 364] on div at bounding box center [540, 364] width 587 height 20
radio input "true"
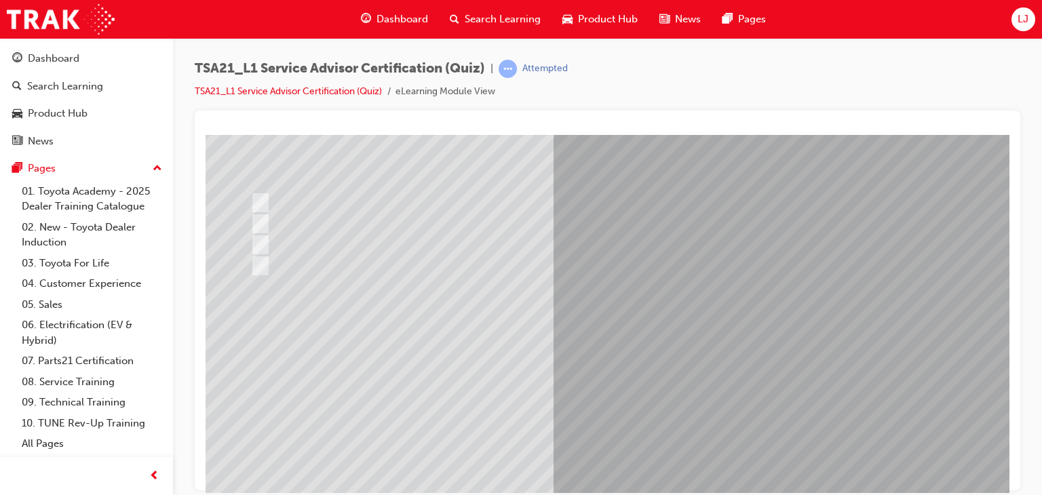
scroll to position [122, 0]
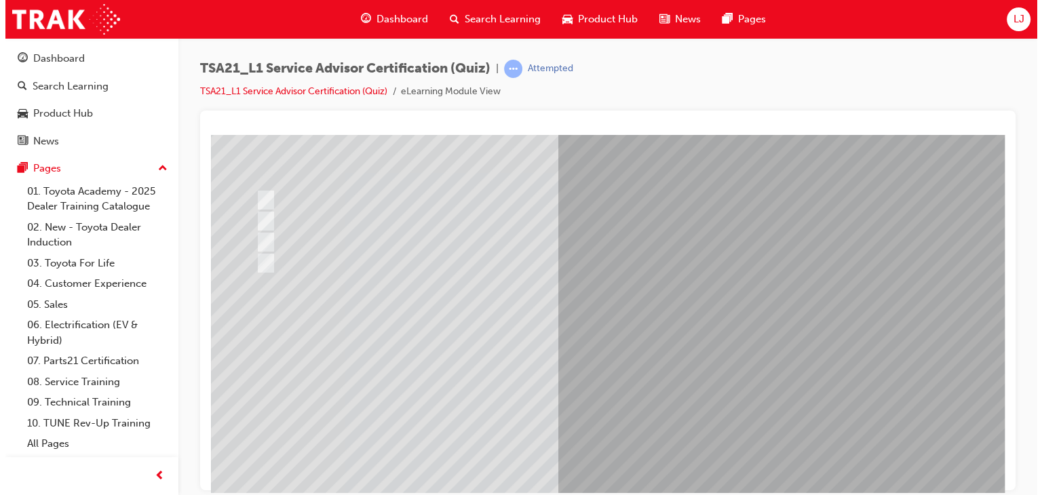
scroll to position [0, 0]
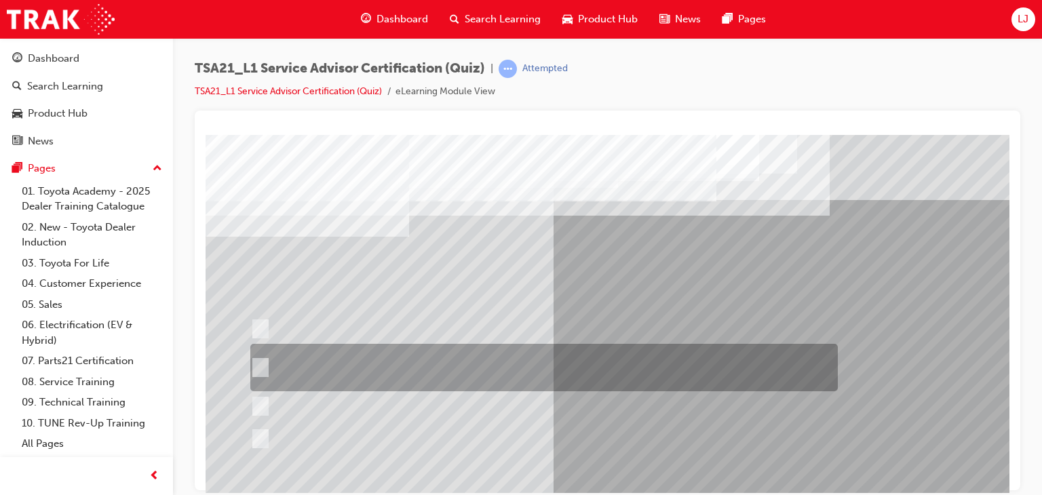
click at [616, 369] on div at bounding box center [540, 367] width 587 height 47
radio input "true"
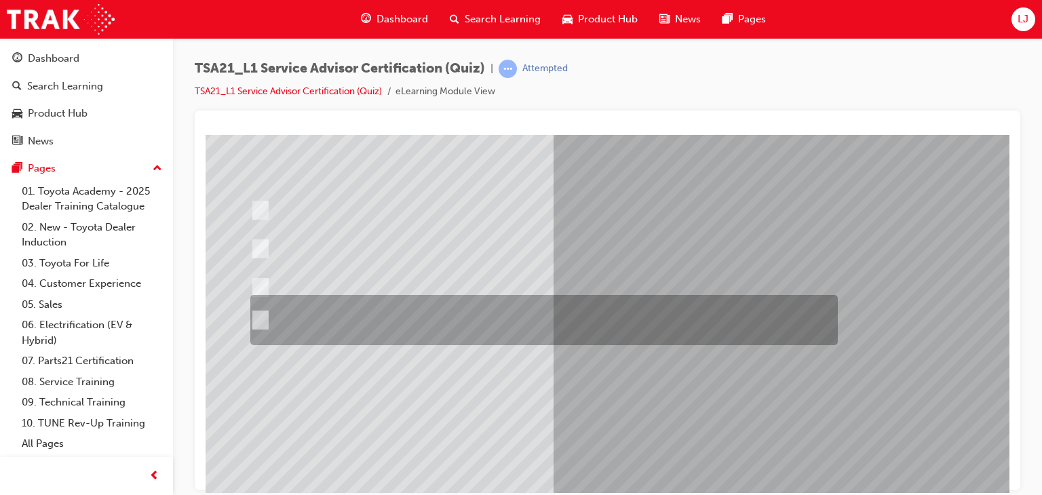
scroll to position [140, 0]
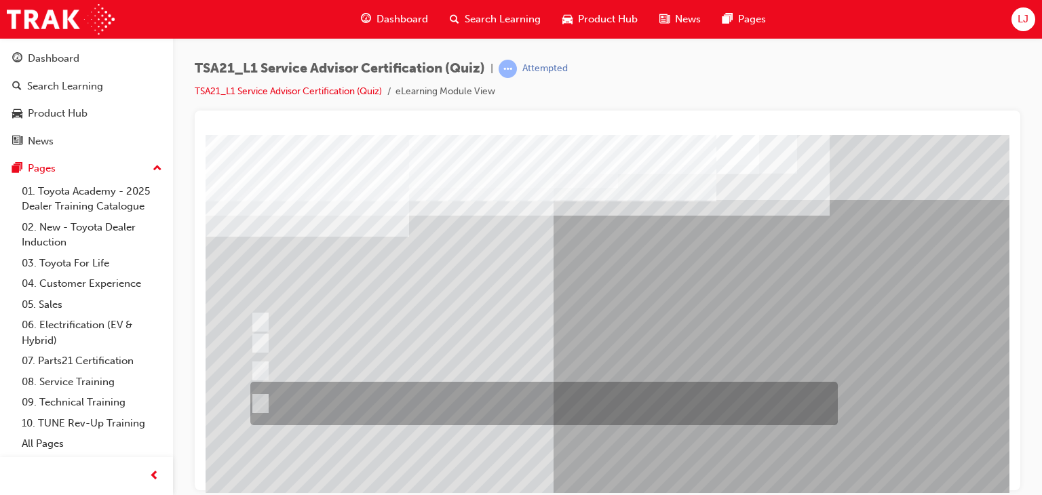
click at [606, 399] on div at bounding box center [540, 403] width 587 height 43
radio input "true"
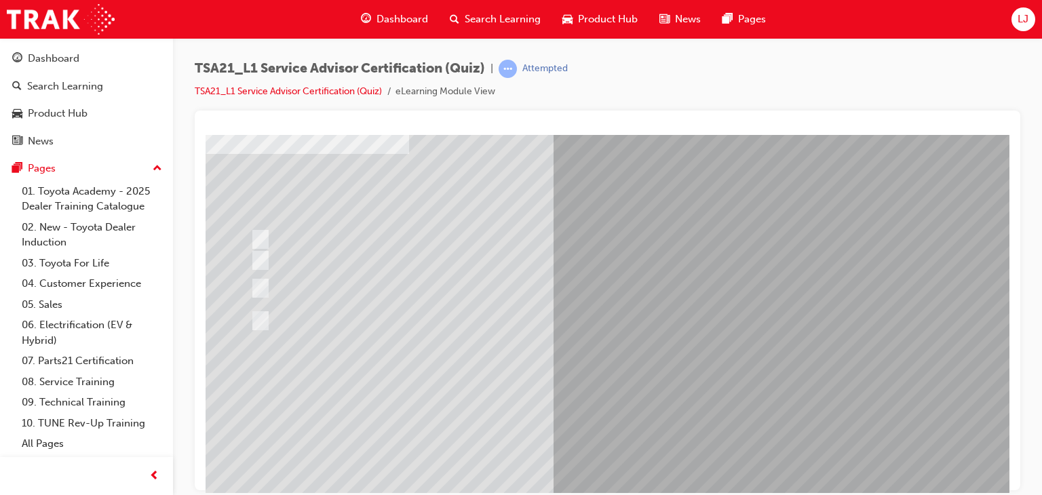
scroll to position [108, 0]
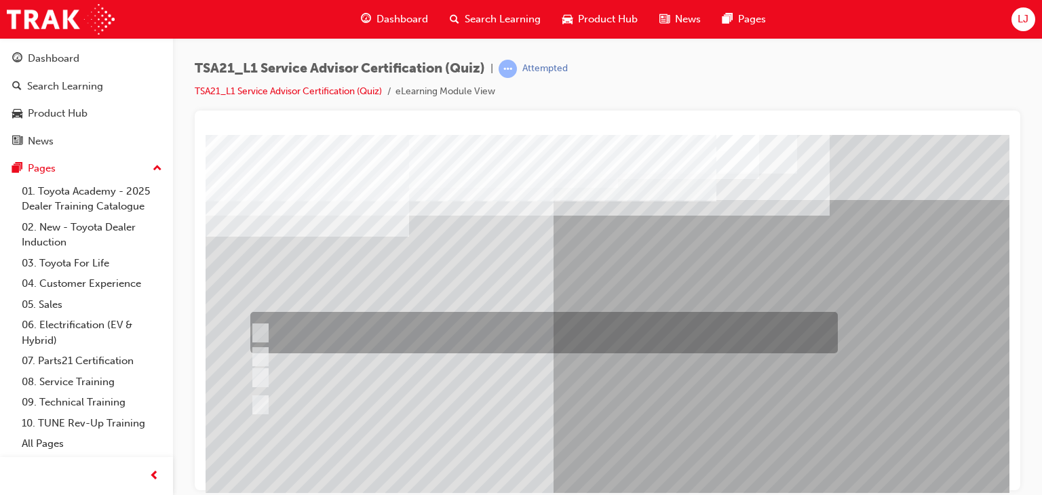
click at [435, 318] on div at bounding box center [540, 332] width 587 height 41
radio input "true"
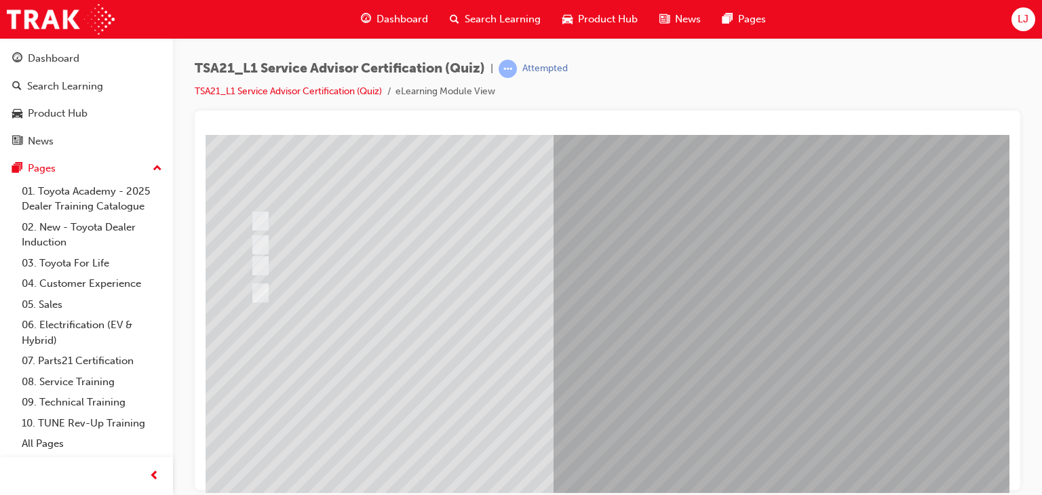
scroll to position [113, 0]
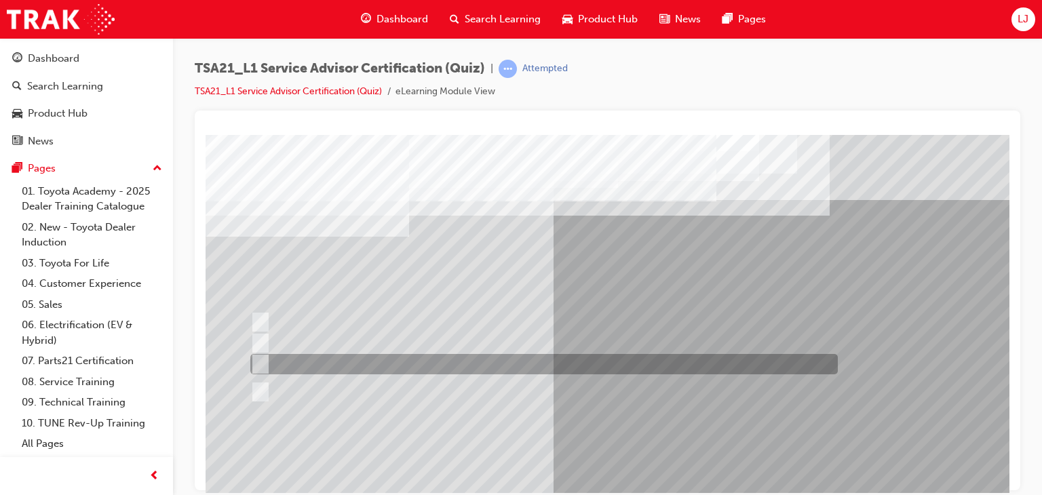
click at [486, 363] on div at bounding box center [540, 364] width 587 height 20
radio input "true"
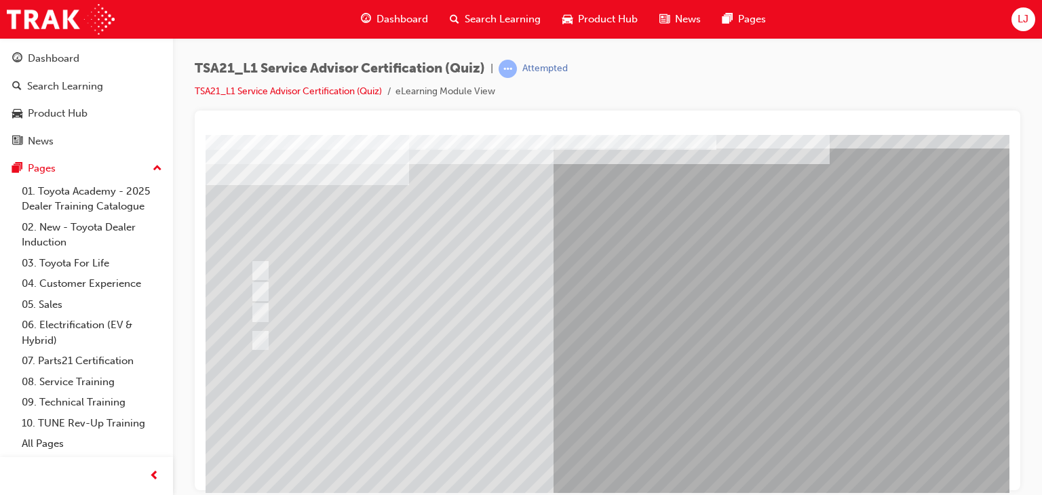
scroll to position [109, 0]
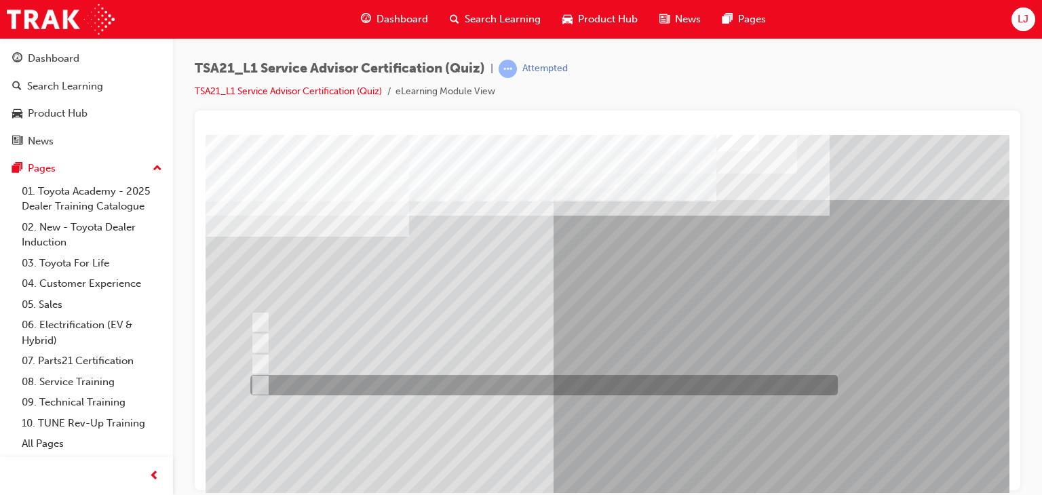
click at [477, 387] on div at bounding box center [540, 385] width 587 height 20
radio input "true"
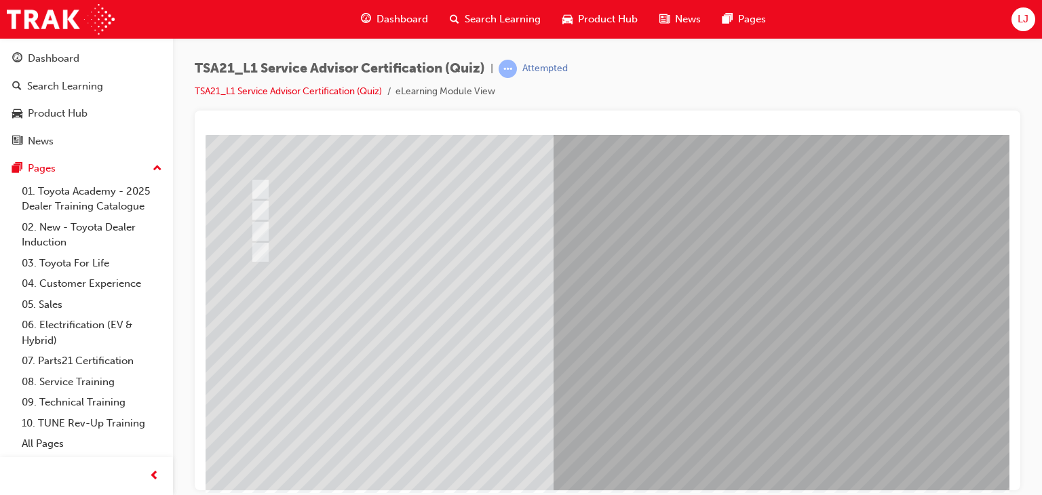
scroll to position [140, 0]
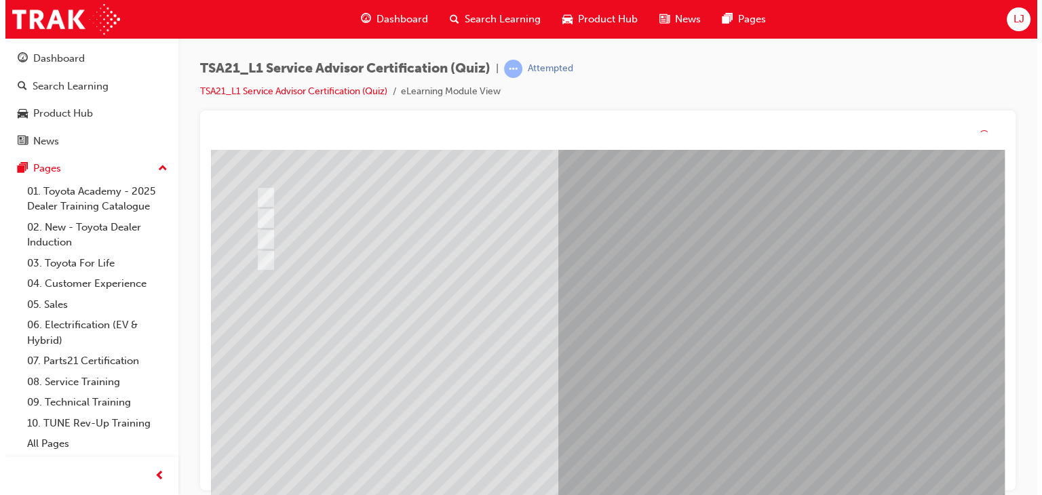
scroll to position [0, 0]
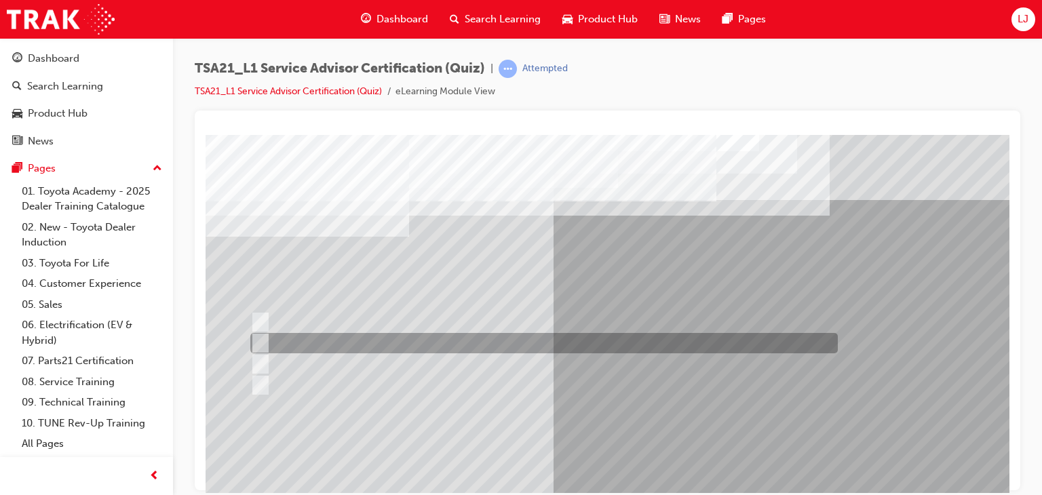
click at [633, 340] on div at bounding box center [540, 343] width 587 height 20
radio input "true"
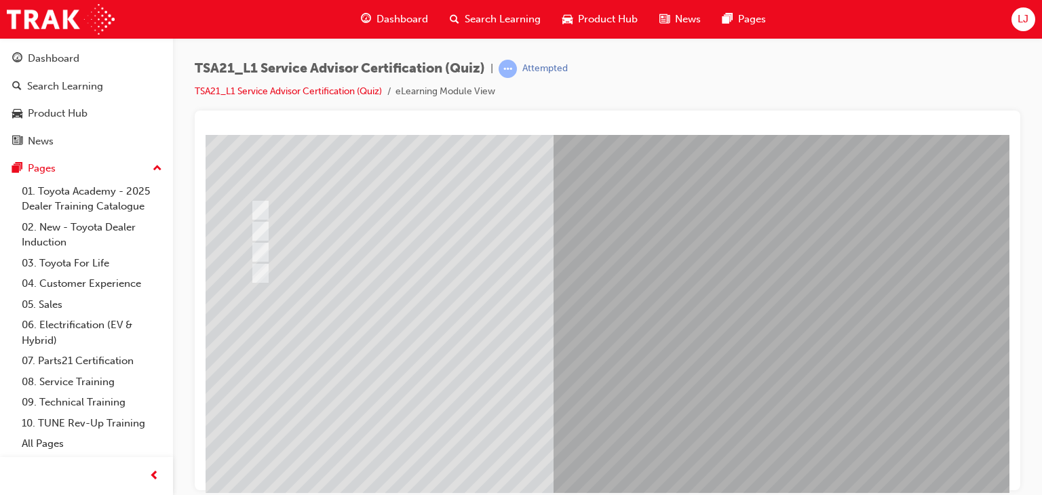
scroll to position [113, 0]
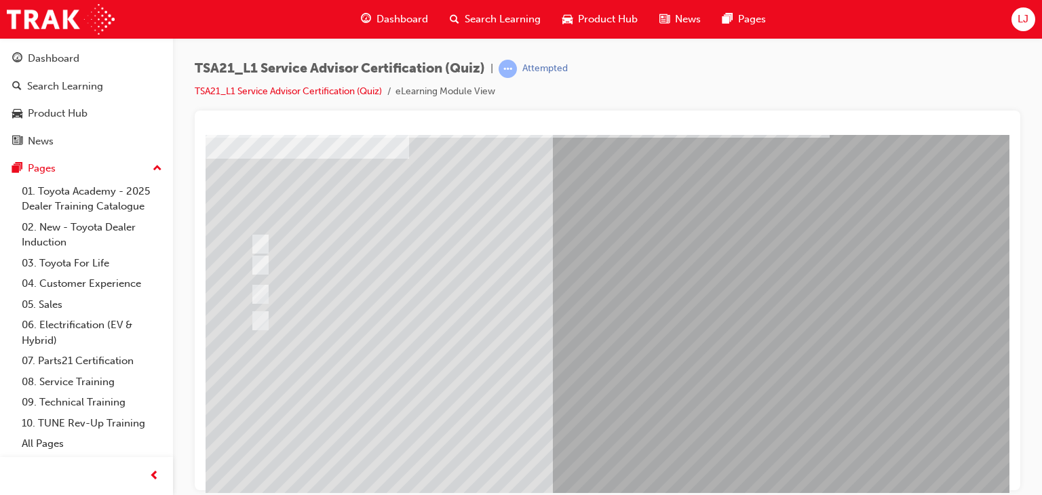
scroll to position [66, 0]
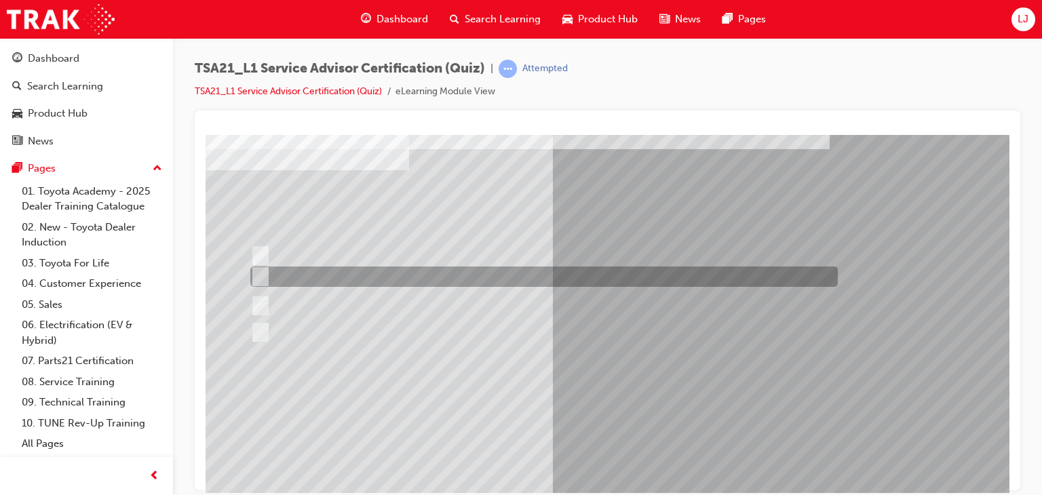
click at [610, 279] on div at bounding box center [540, 276] width 587 height 20
radio input "true"
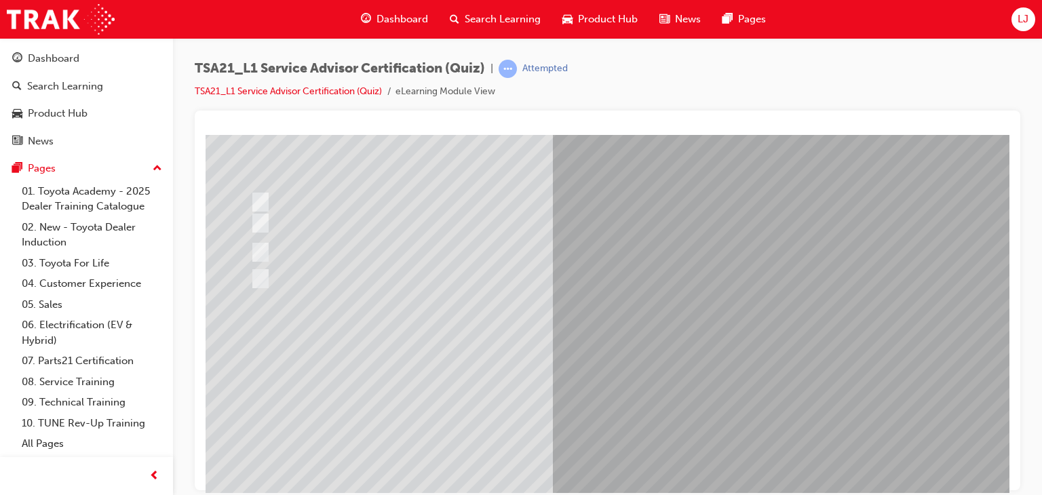
scroll to position [121, 0]
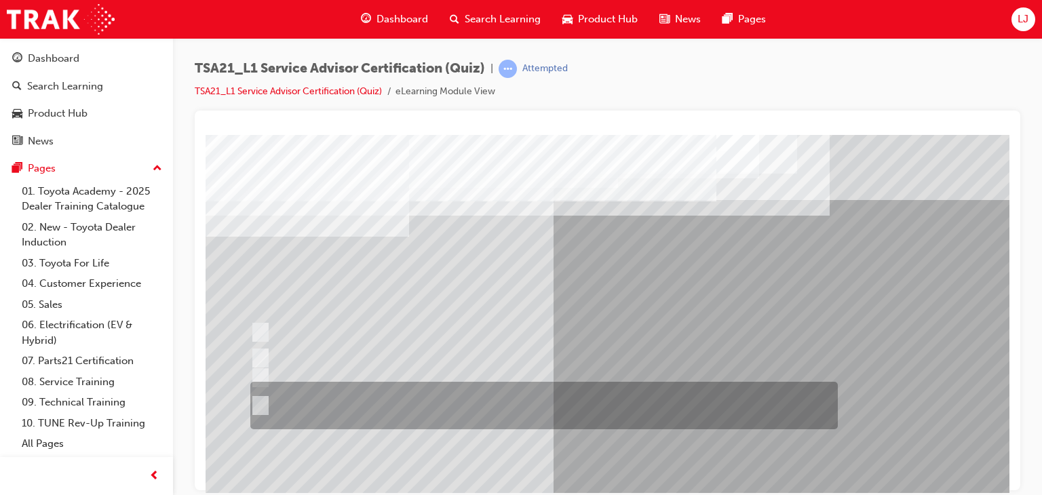
click at [671, 421] on div at bounding box center [540, 405] width 587 height 47
radio input "true"
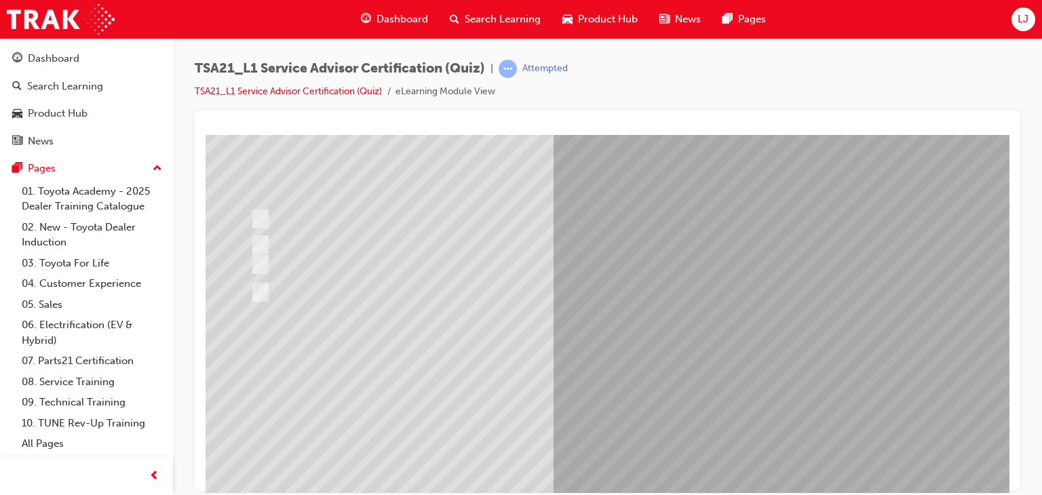
scroll to position [115, 0]
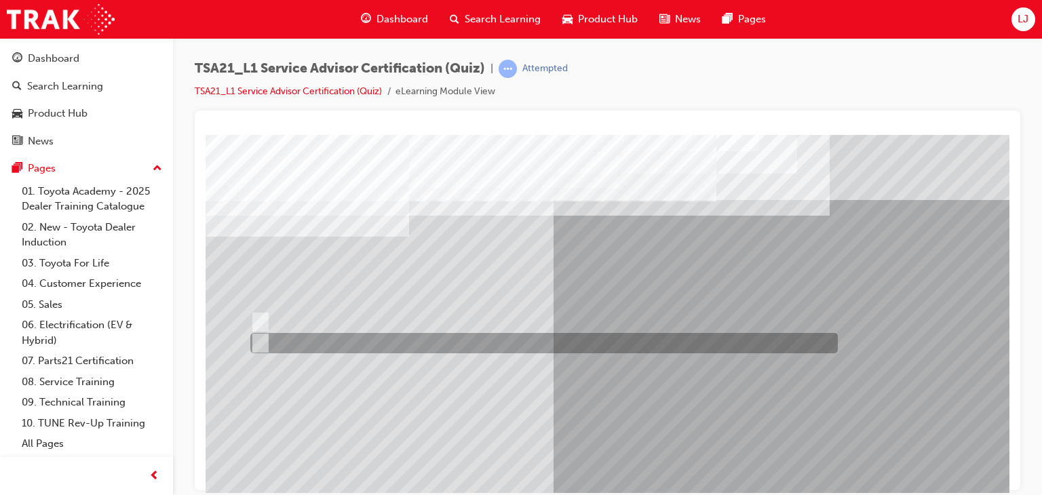
click at [313, 342] on div at bounding box center [540, 343] width 587 height 20
radio input "true"
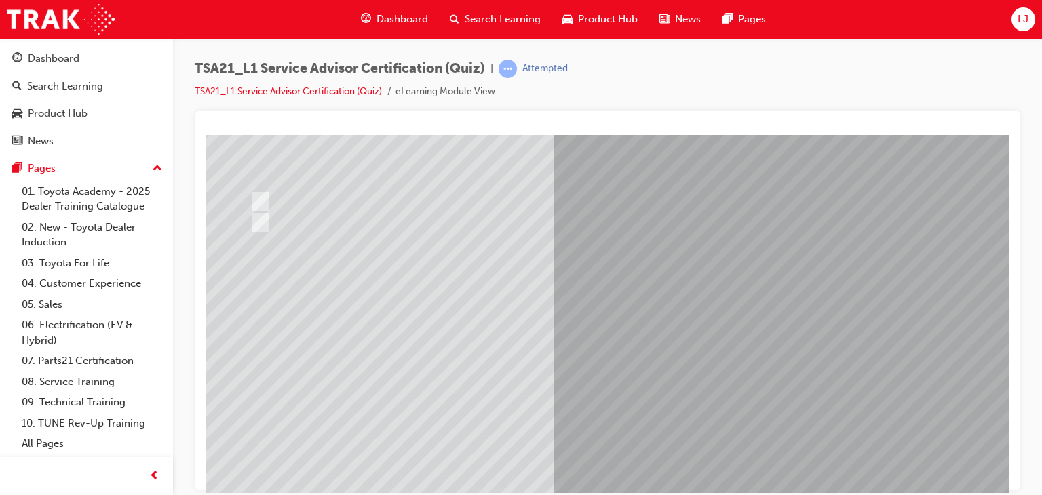
scroll to position [122, 0]
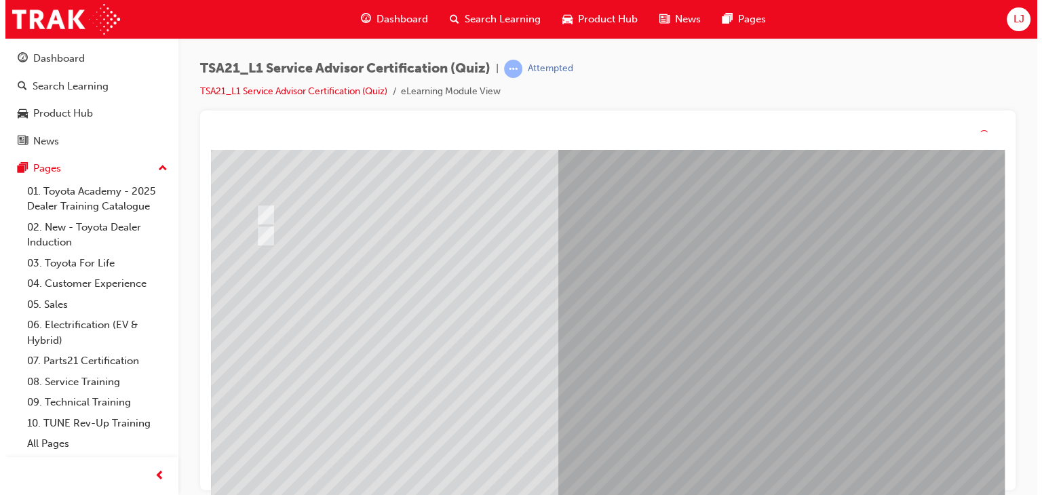
scroll to position [0, 0]
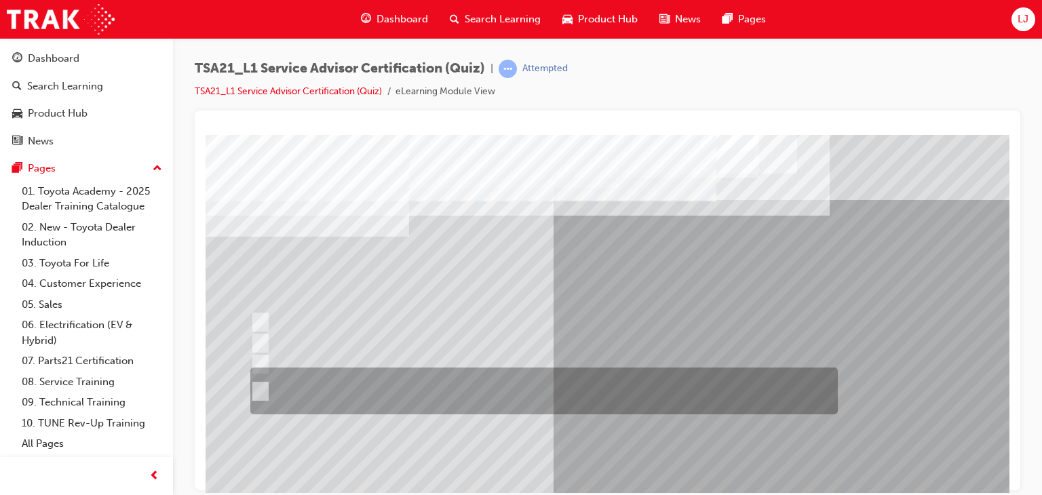
click at [534, 392] on div at bounding box center [540, 391] width 587 height 47
radio input "true"
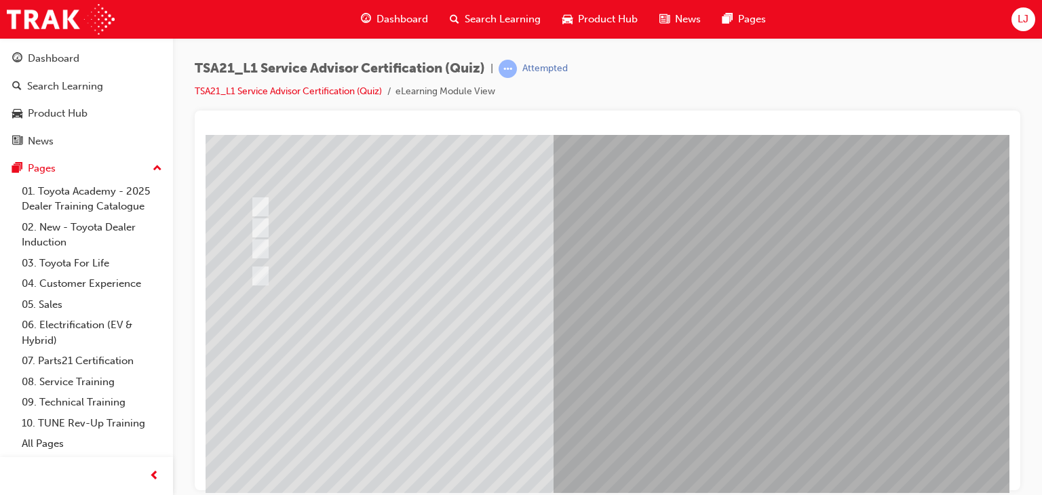
scroll to position [140, 0]
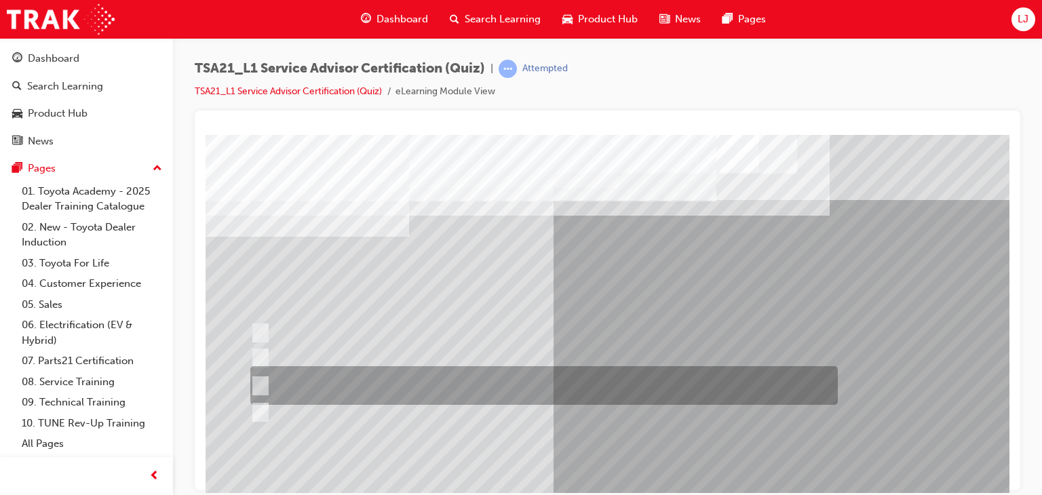
click at [693, 375] on div at bounding box center [540, 385] width 587 height 39
radio input "true"
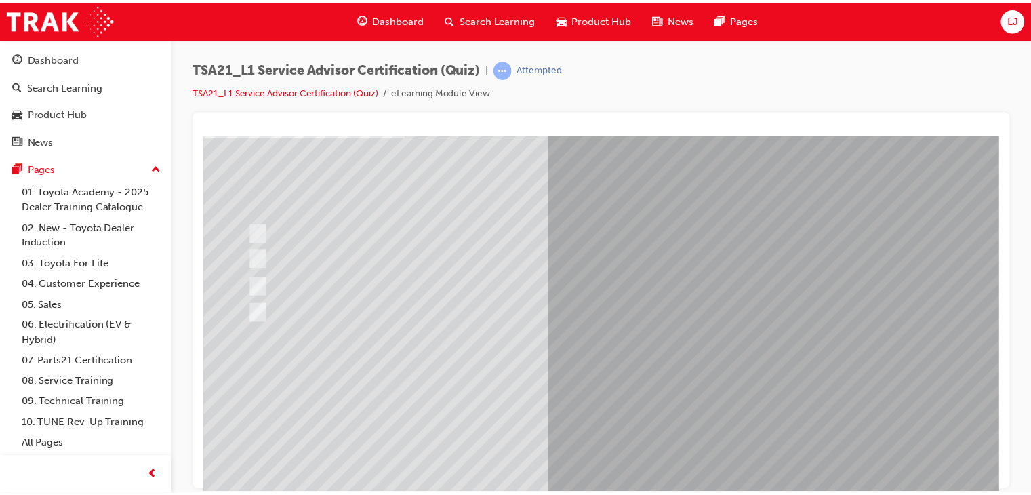
scroll to position [100, 0]
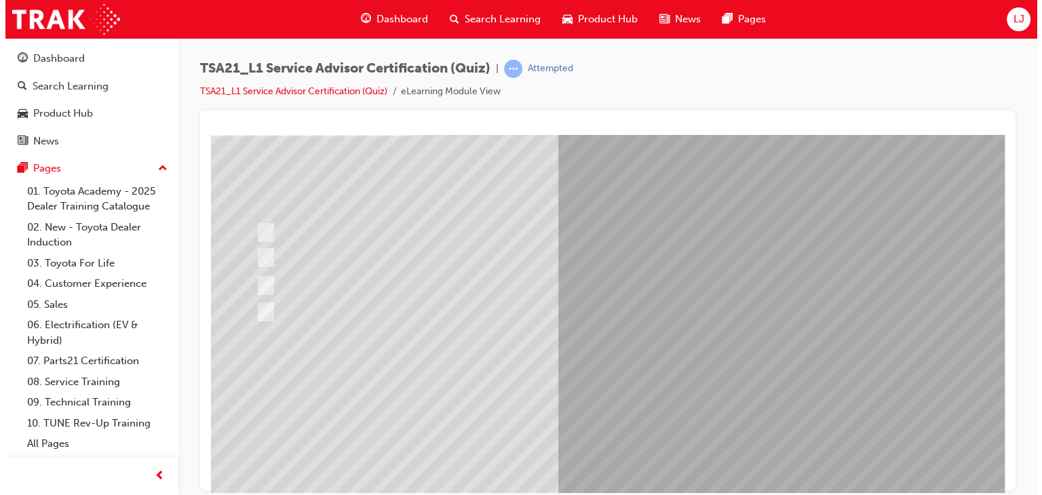
scroll to position [0, 0]
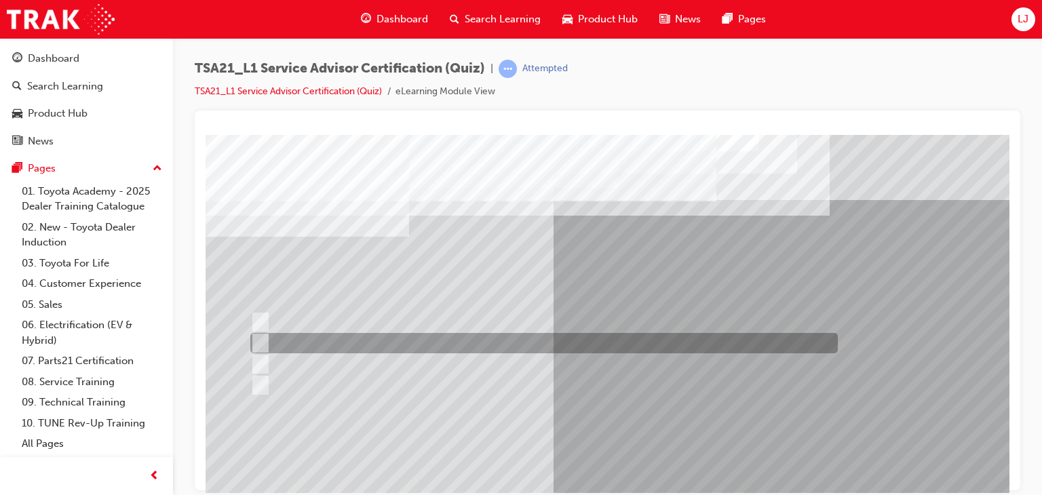
click at [658, 343] on div at bounding box center [540, 343] width 587 height 20
radio input "true"
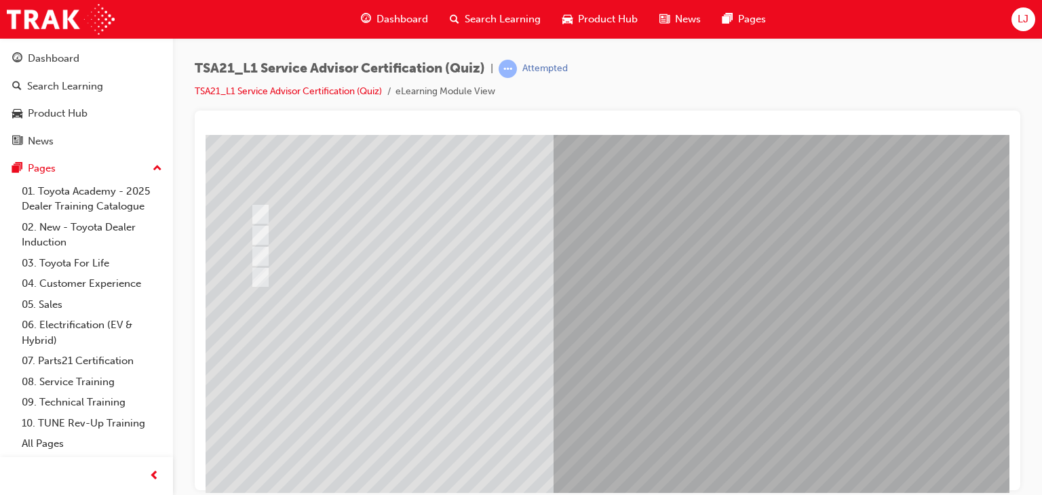
scroll to position [114, 0]
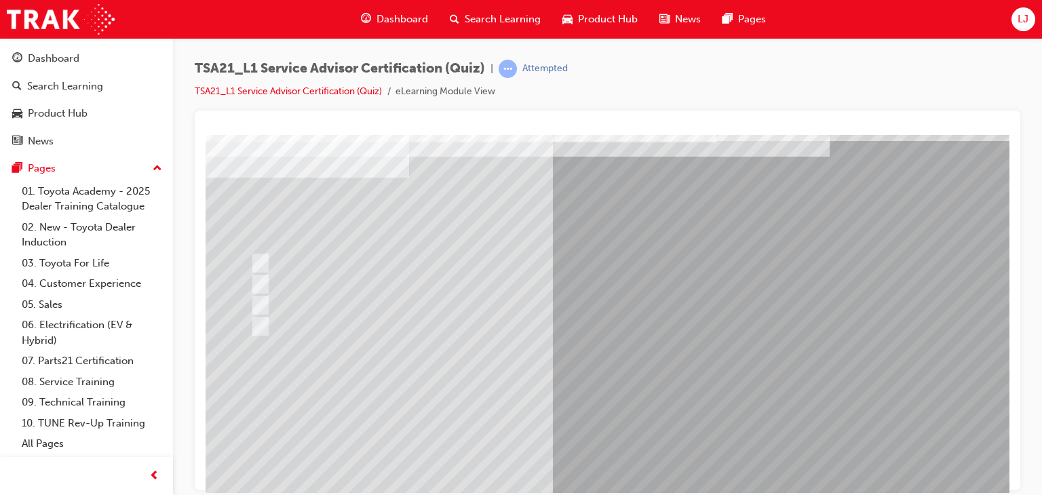
scroll to position [108, 0]
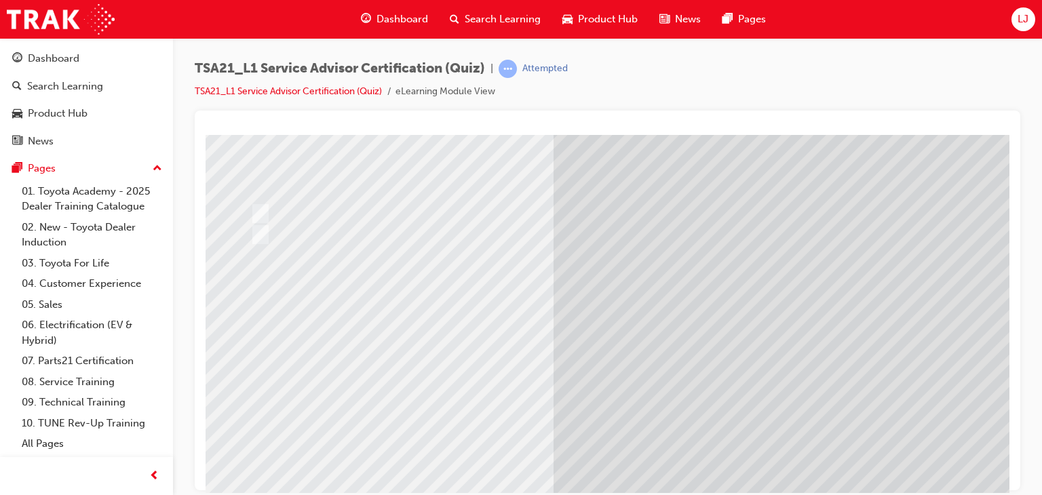
scroll to position [0, 0]
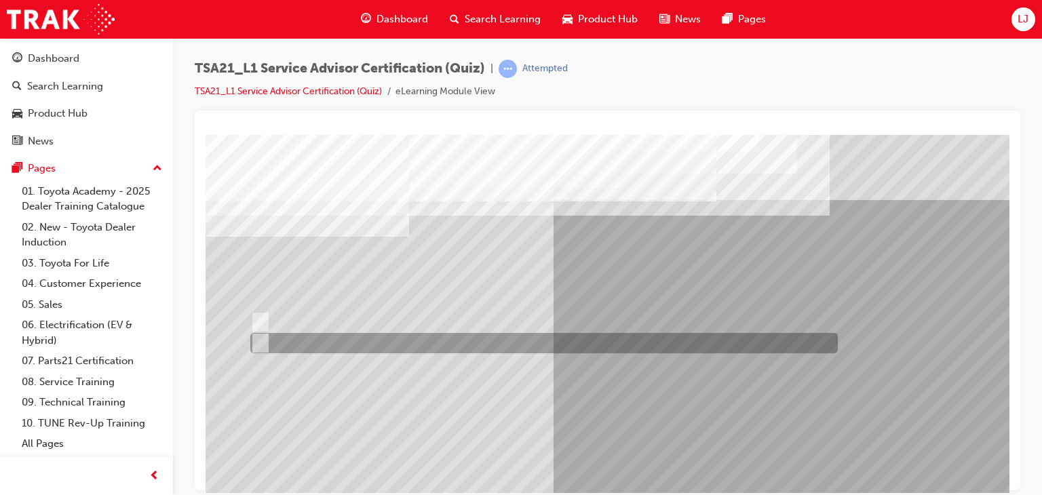
click at [287, 338] on div at bounding box center [540, 343] width 587 height 20
radio input "true"
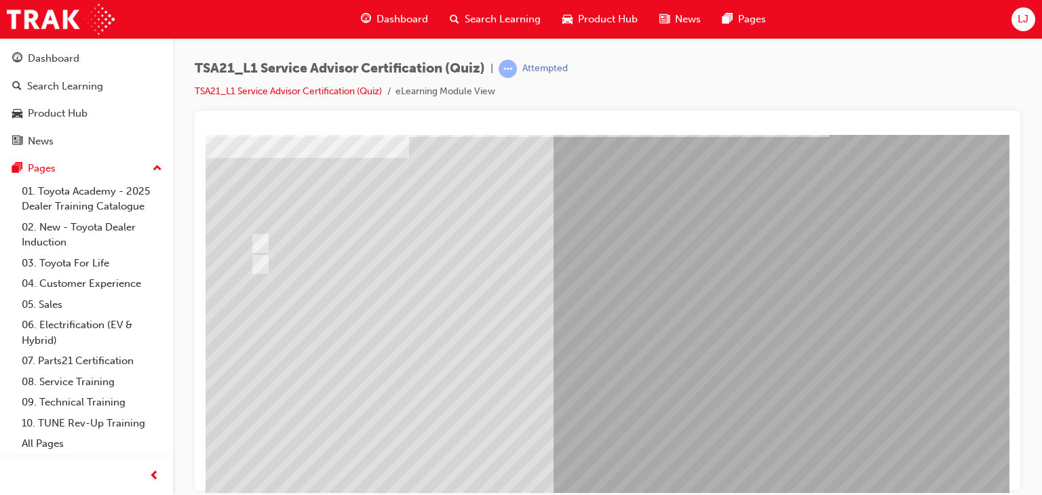
scroll to position [125, 0]
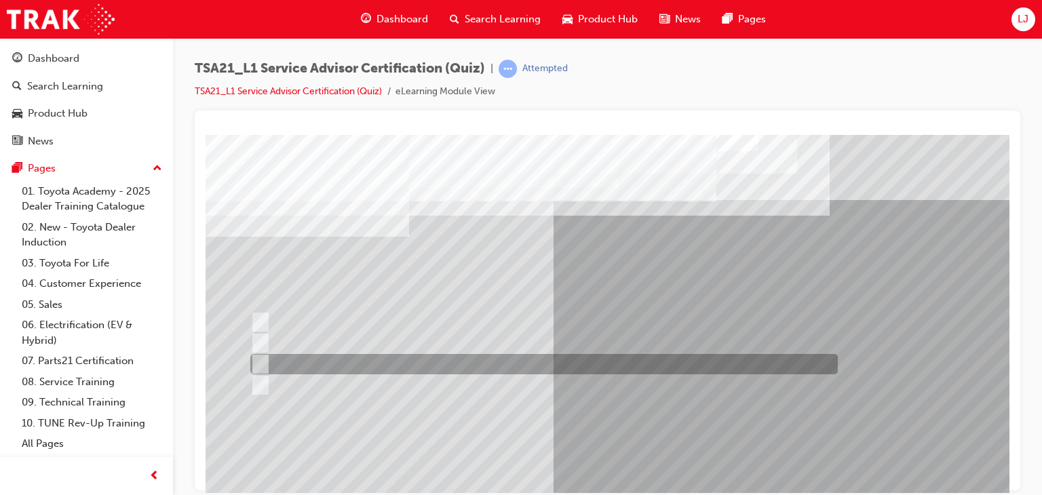
click at [361, 366] on div at bounding box center [540, 364] width 587 height 20
radio input "true"
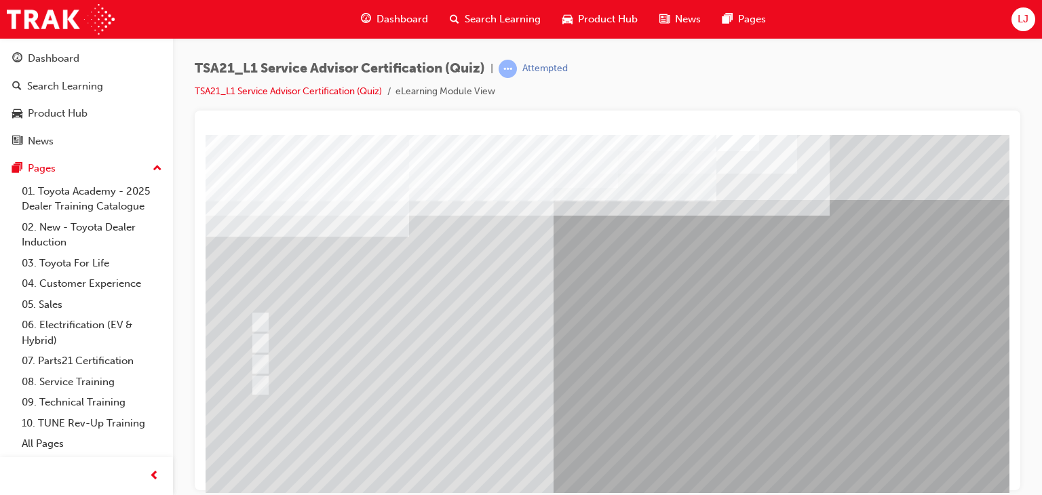
scroll to position [139, 0]
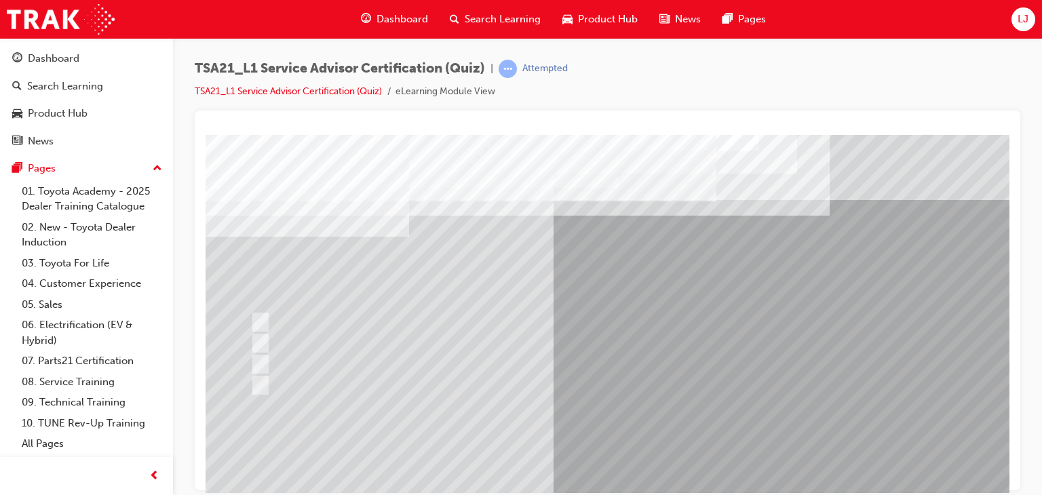
scroll to position [0, 0]
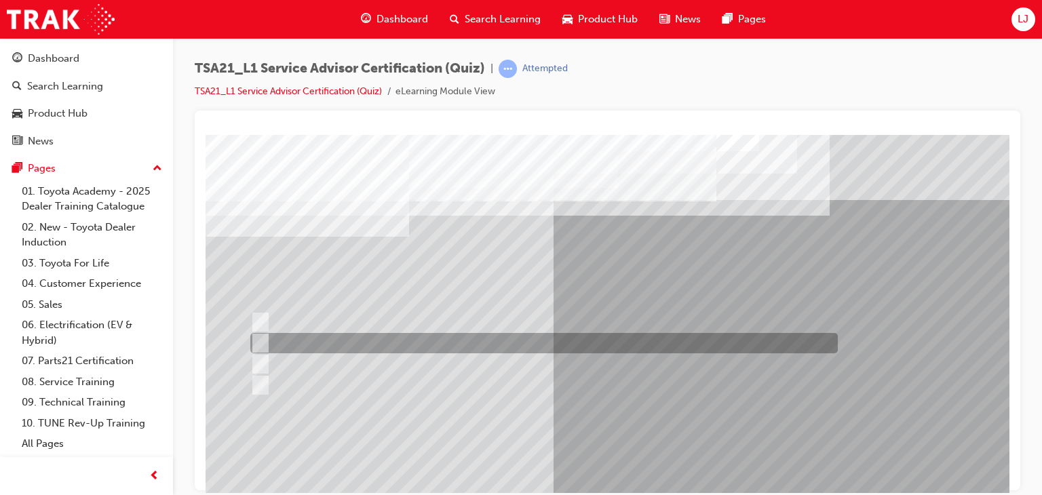
click at [612, 336] on div at bounding box center [540, 343] width 587 height 20
radio input "true"
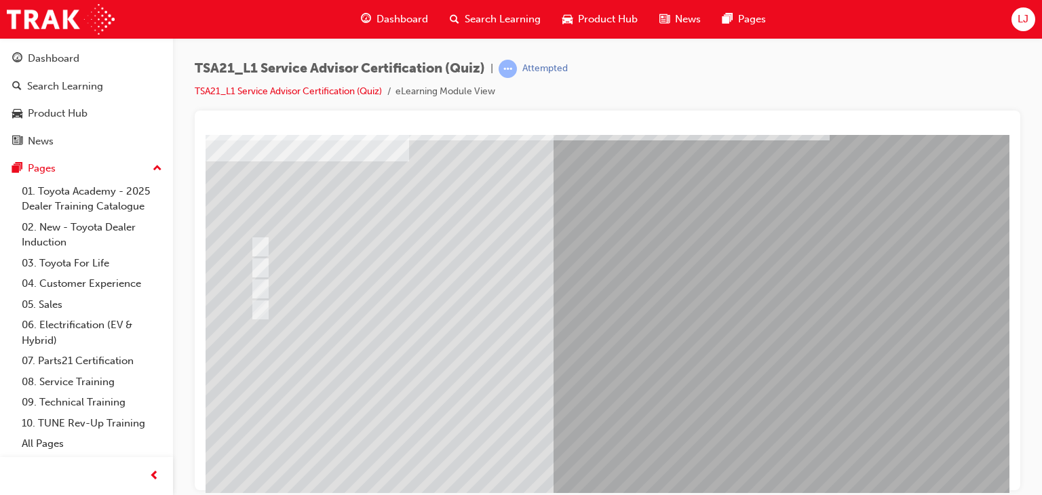
scroll to position [121, 0]
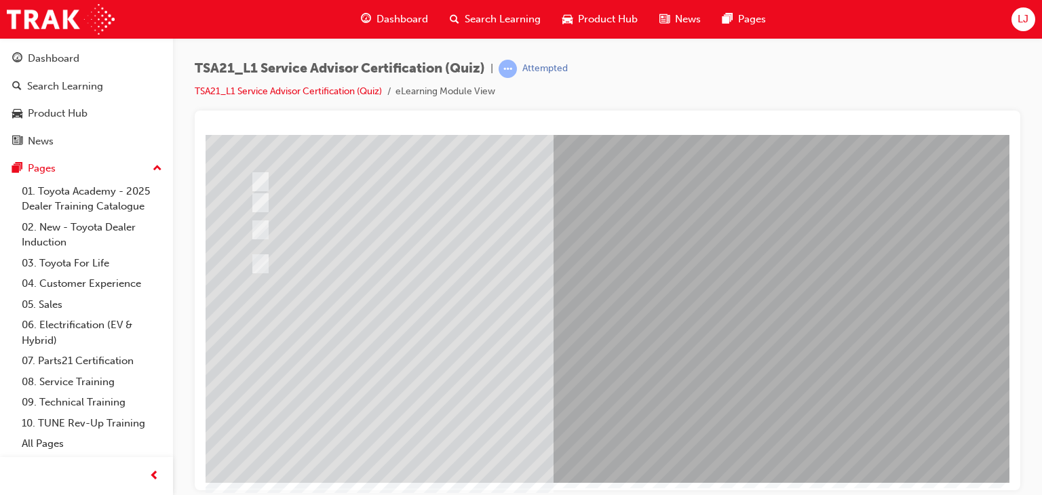
scroll to position [84, 0]
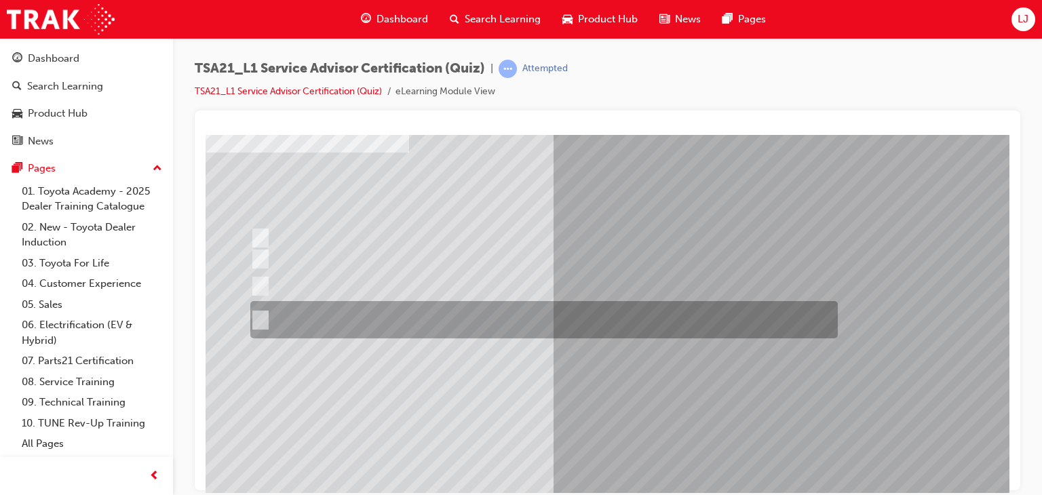
click at [514, 321] on div at bounding box center [540, 319] width 587 height 37
radio input "true"
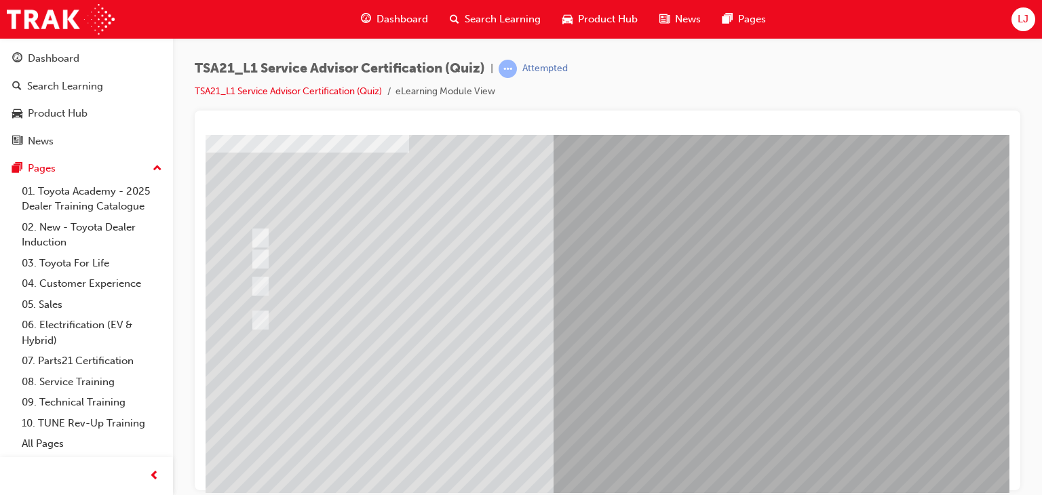
scroll to position [140, 0]
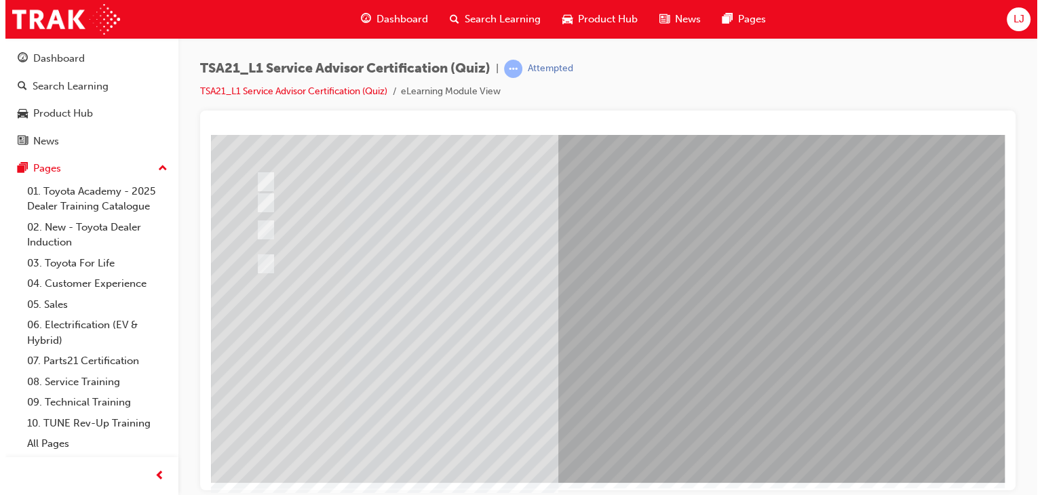
scroll to position [0, 0]
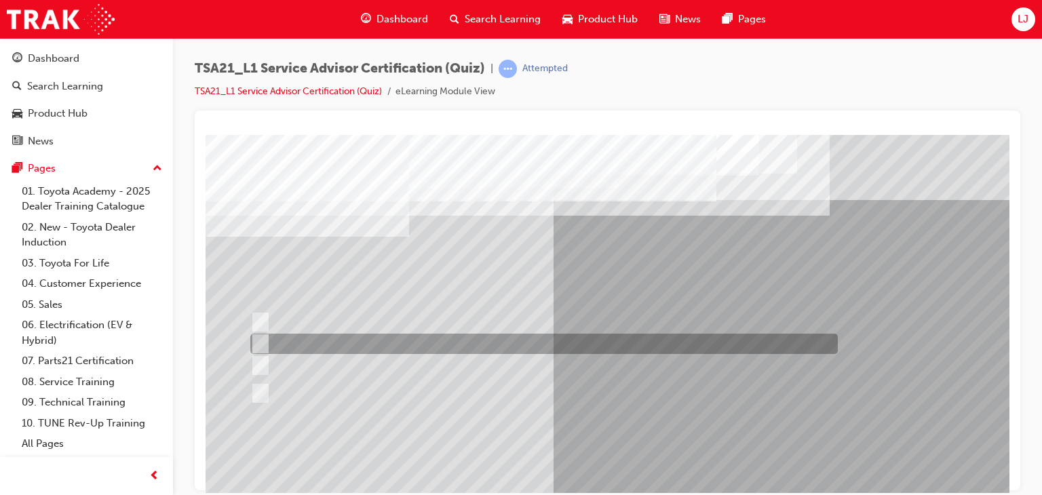
click at [487, 346] on div at bounding box center [540, 344] width 587 height 20
radio input "true"
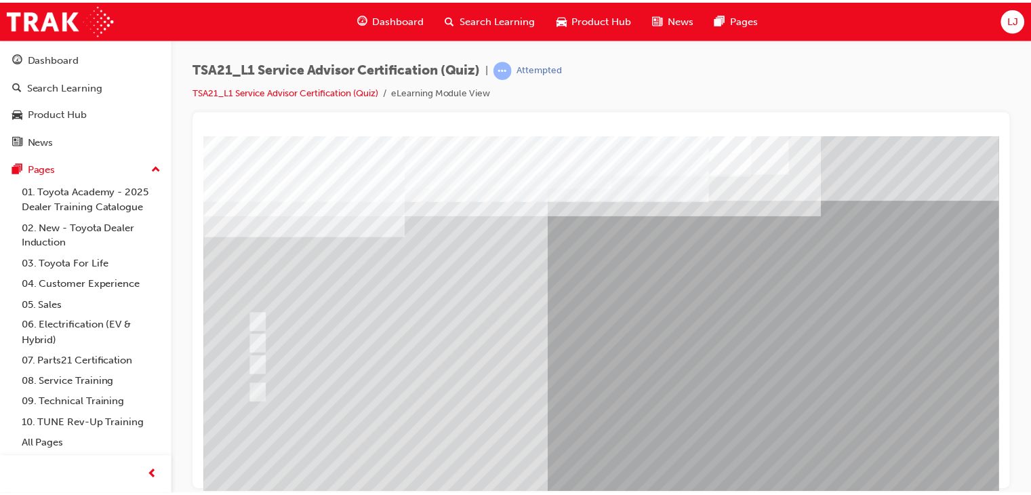
scroll to position [140, 0]
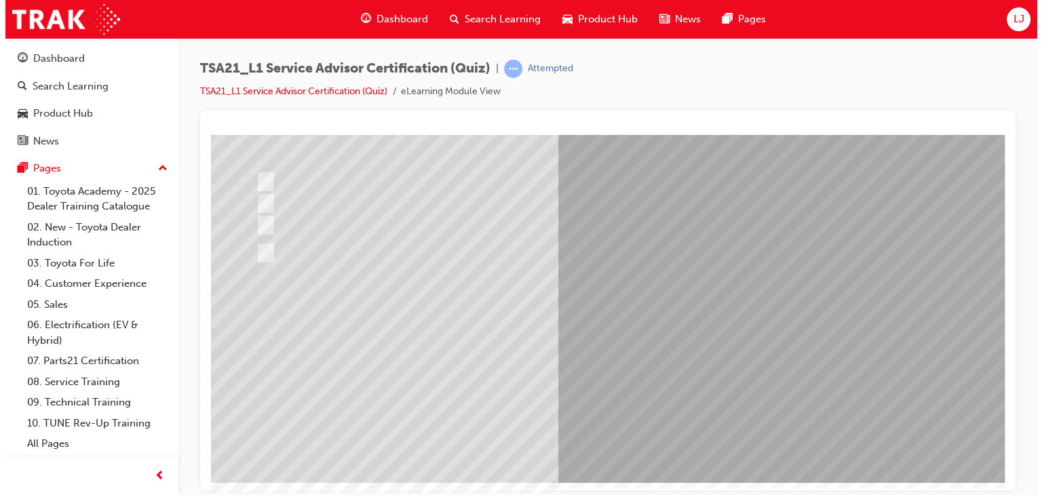
scroll to position [0, 0]
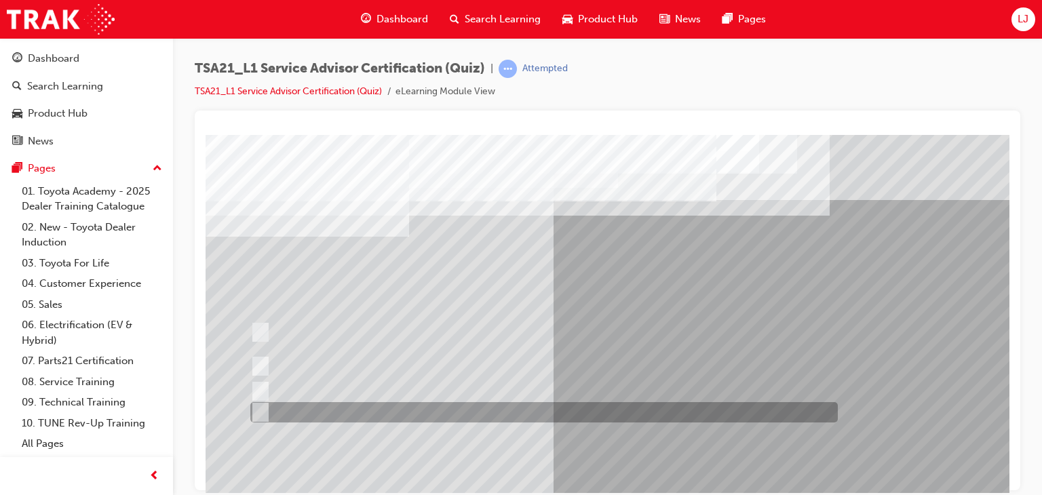
click at [519, 409] on div at bounding box center [540, 412] width 587 height 20
radio input "true"
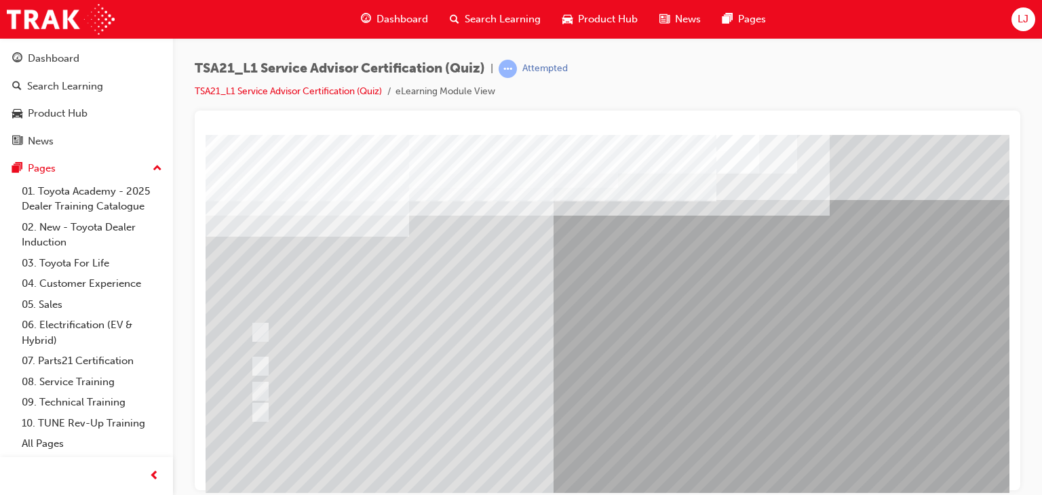
scroll to position [140, 0]
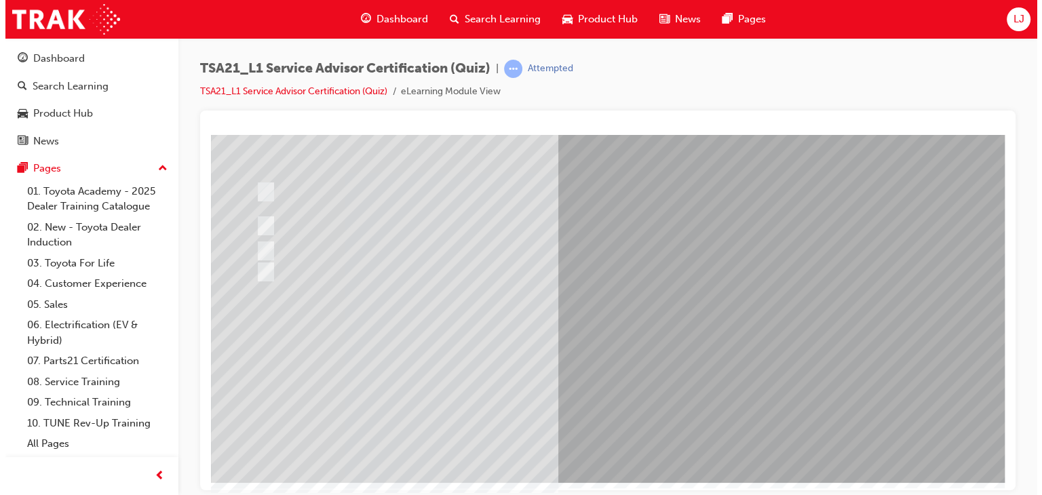
scroll to position [0, 0]
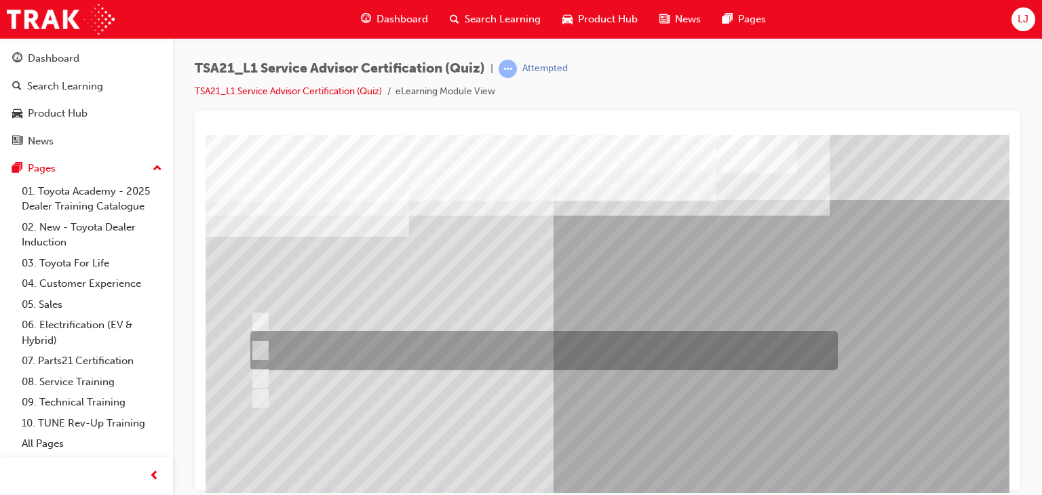
click at [643, 340] on div at bounding box center [540, 350] width 587 height 39
radio input "true"
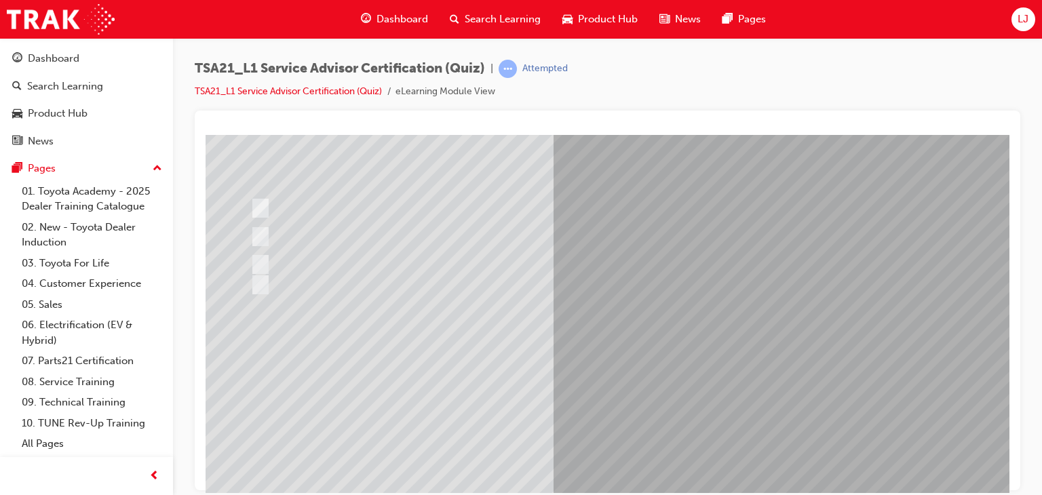
scroll to position [140, 0]
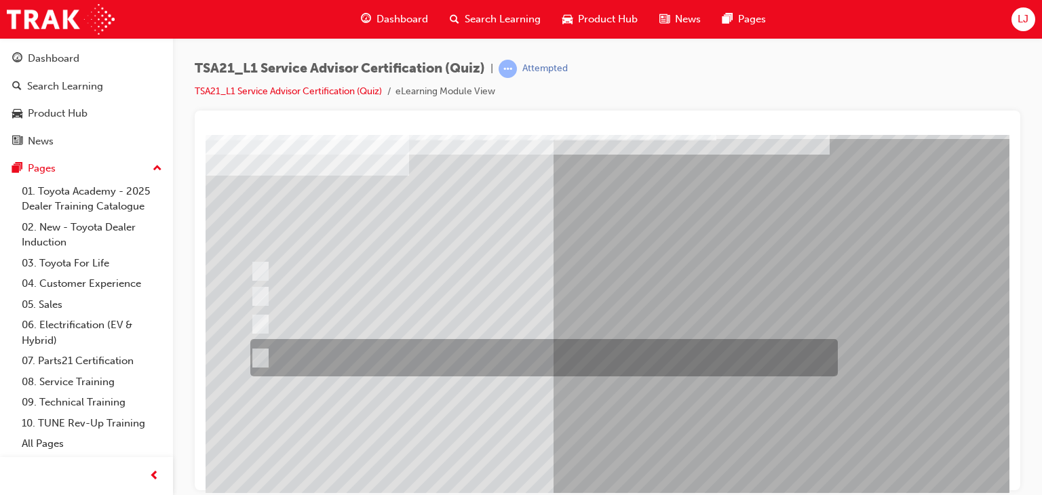
scroll to position [67, 0]
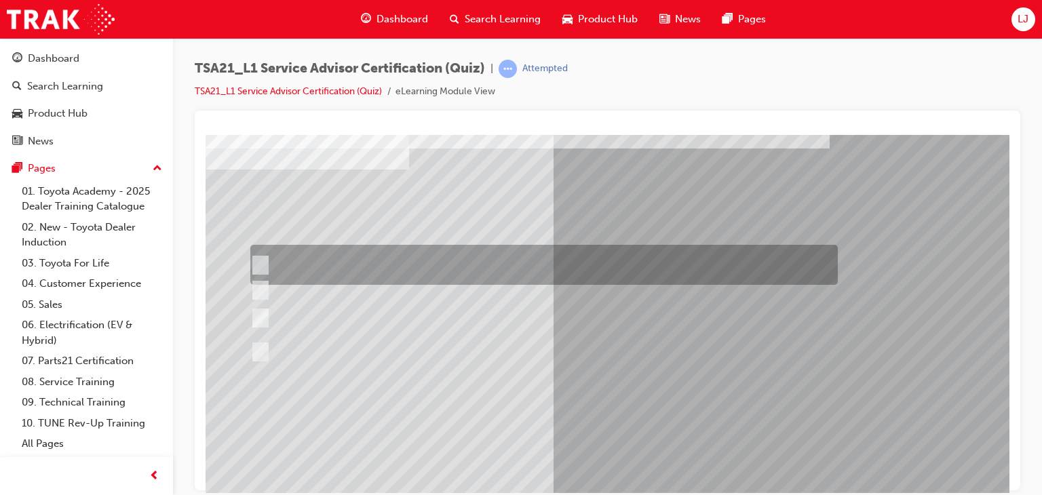
click at [705, 259] on div at bounding box center [540, 265] width 587 height 40
radio input "true"
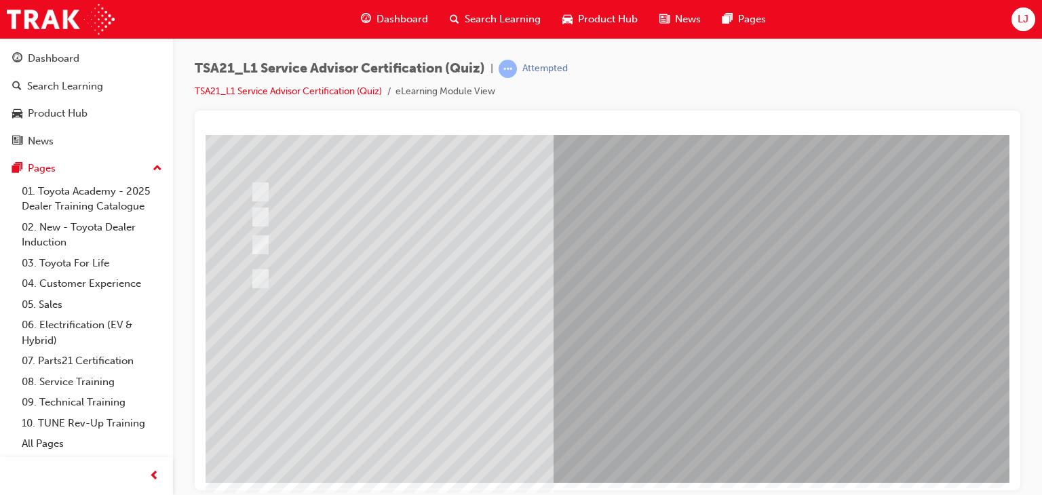
scroll to position [139, 0]
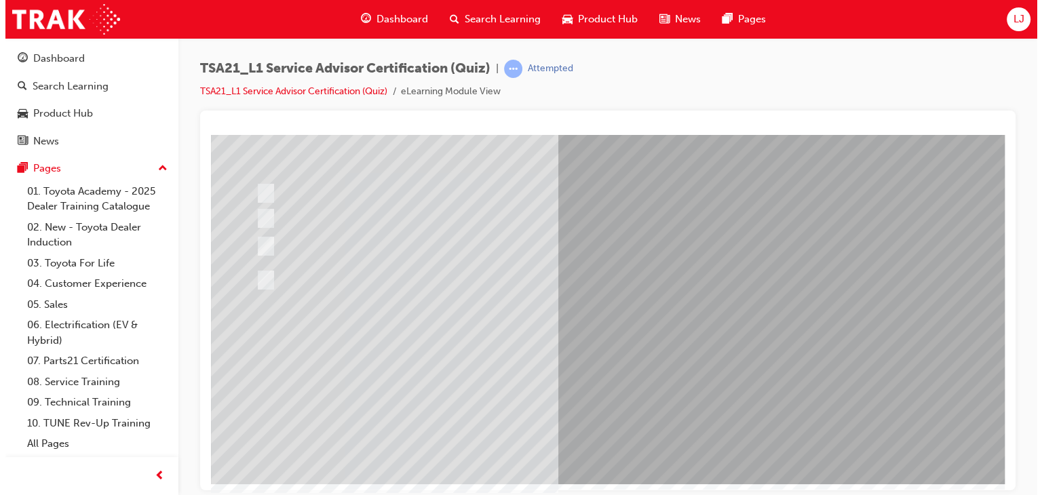
click at [690, 422] on div at bounding box center [671, 239] width 922 height 488
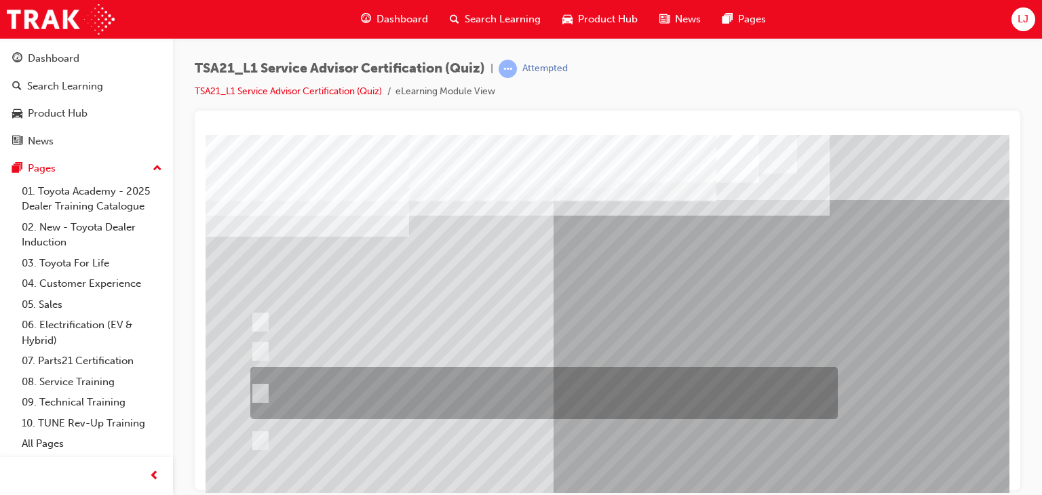
scroll to position [0, 0]
click at [601, 386] on div at bounding box center [540, 393] width 587 height 52
radio input "true"
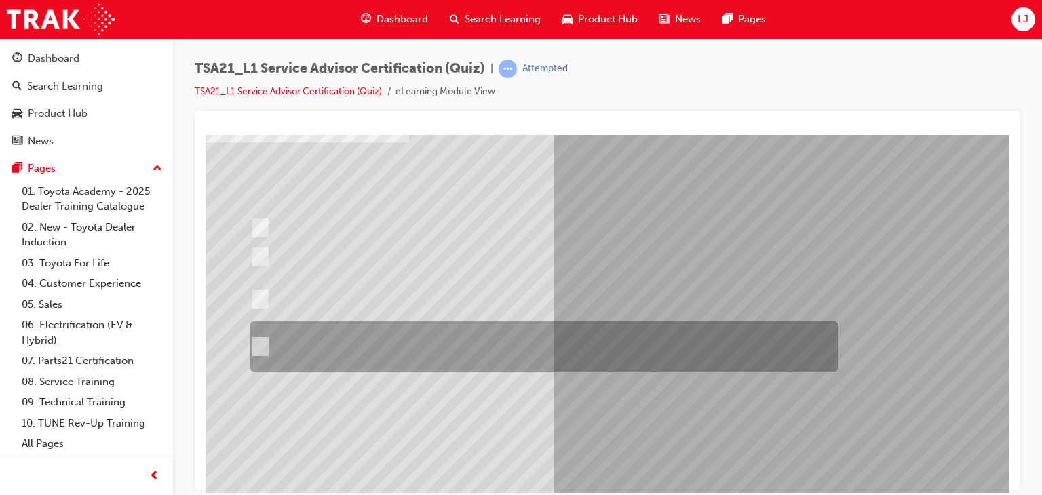
scroll to position [96, 0]
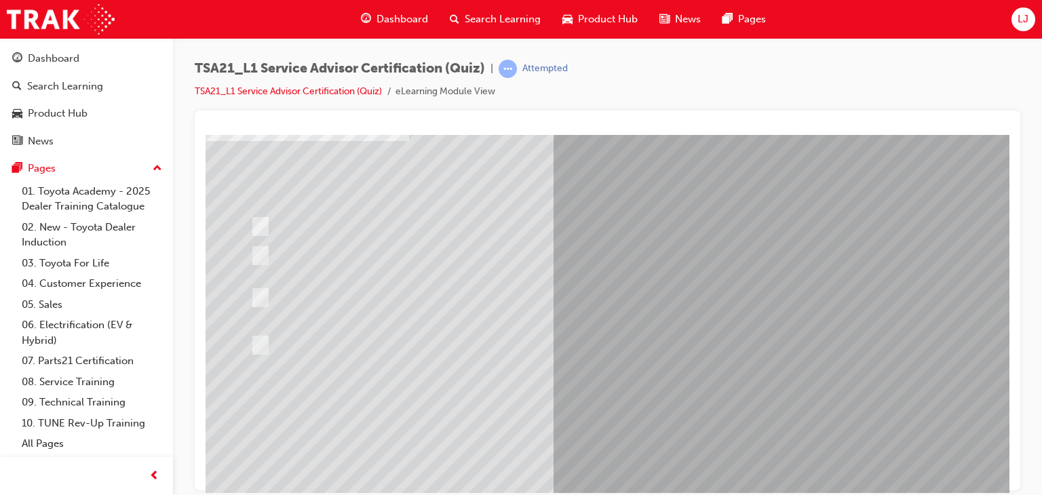
click at [688, 454] on div at bounding box center [666, 283] width 922 height 488
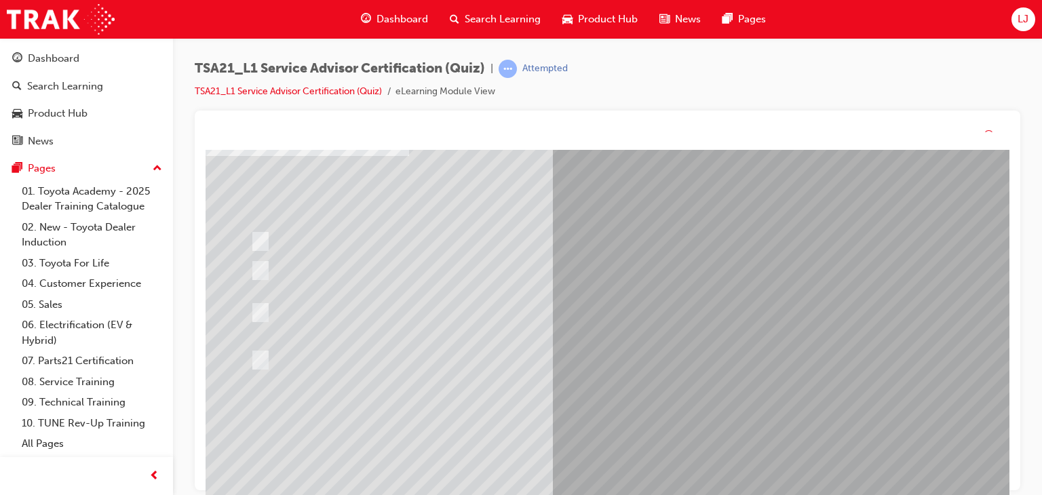
scroll to position [0, 0]
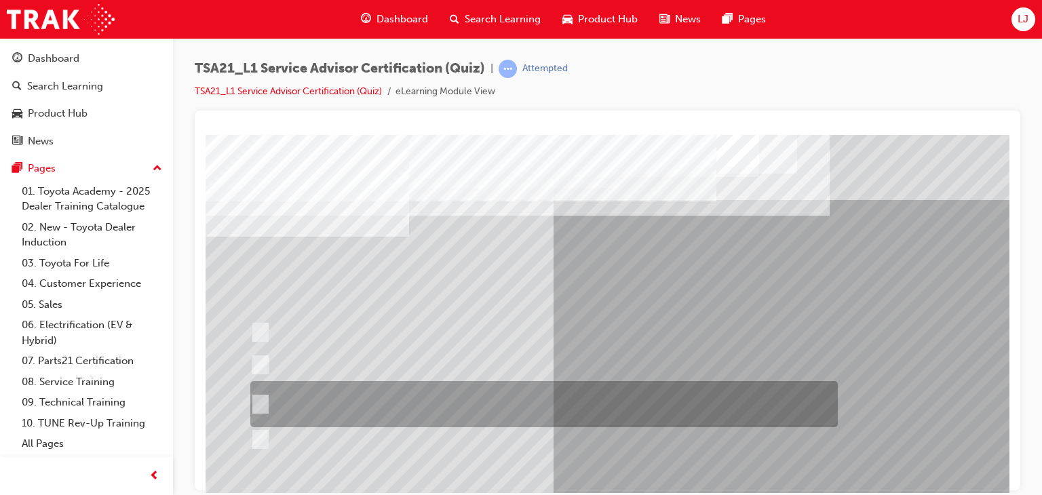
click at [606, 406] on div at bounding box center [540, 404] width 587 height 46
radio input "true"
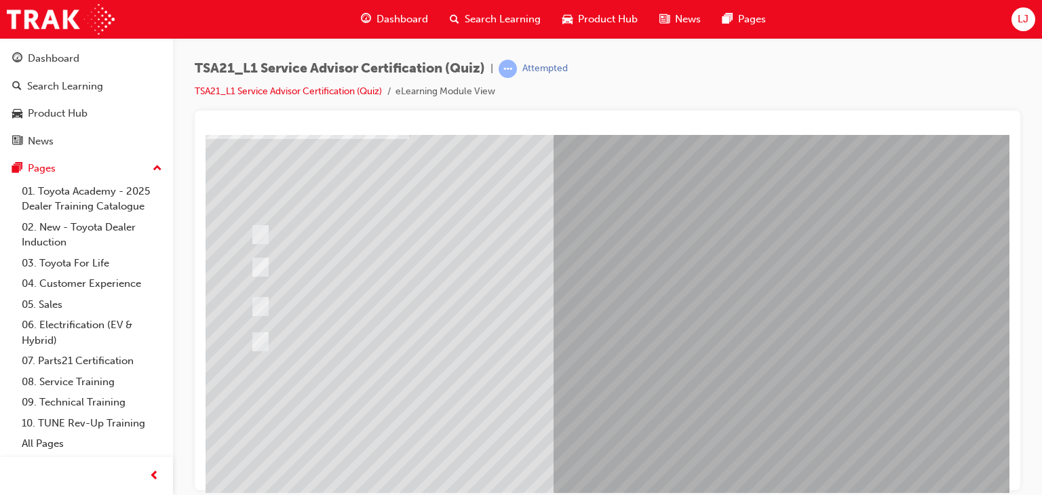
scroll to position [98, 0]
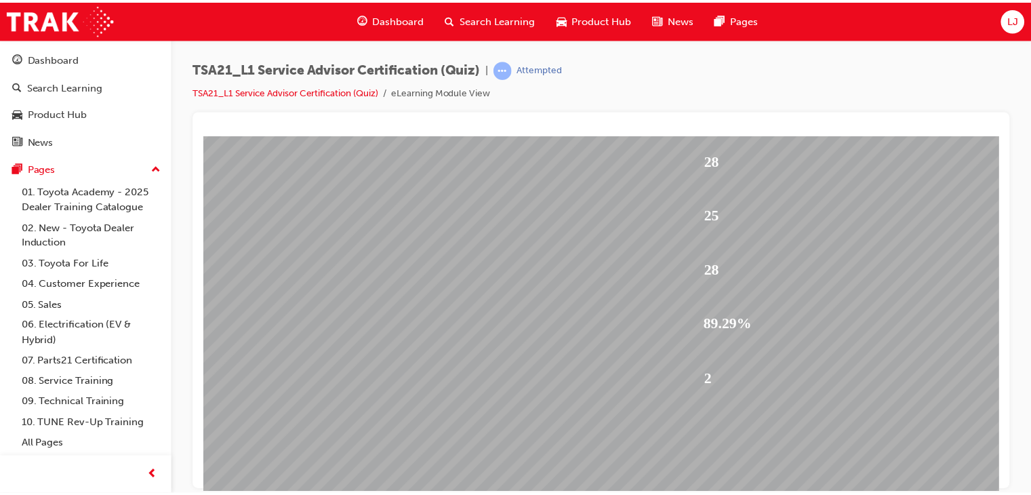
scroll to position [140, 0]
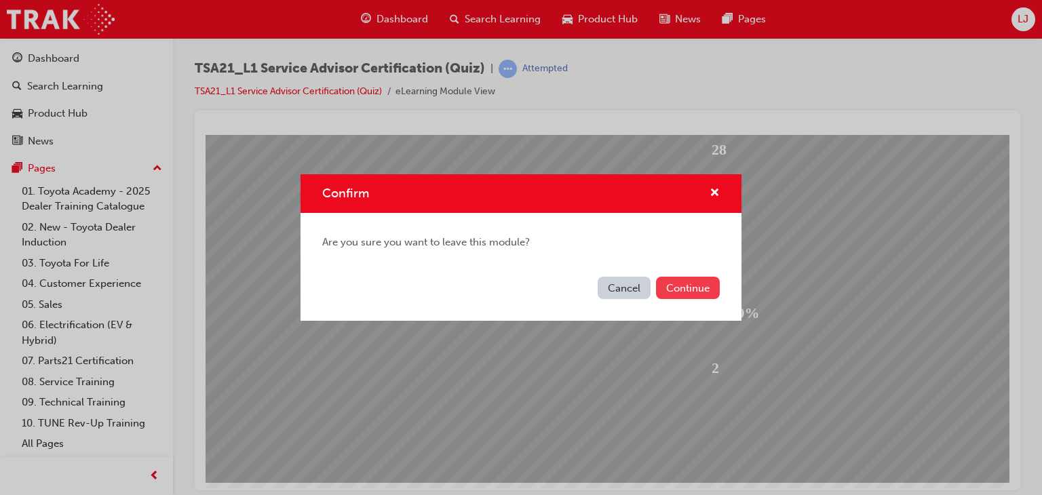
click at [672, 296] on button "Continue" at bounding box center [688, 288] width 64 height 22
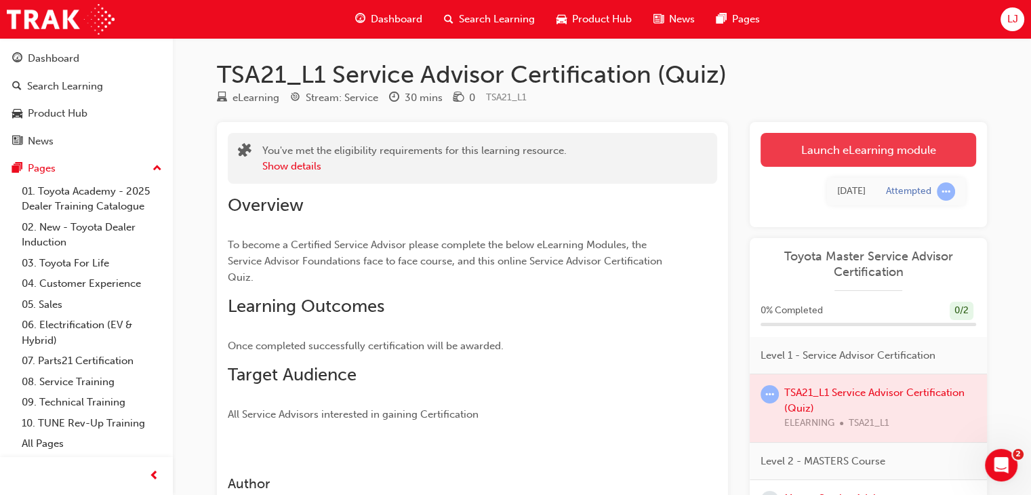
click at [871, 155] on link "Launch eLearning module" at bounding box center [869, 150] width 216 height 34
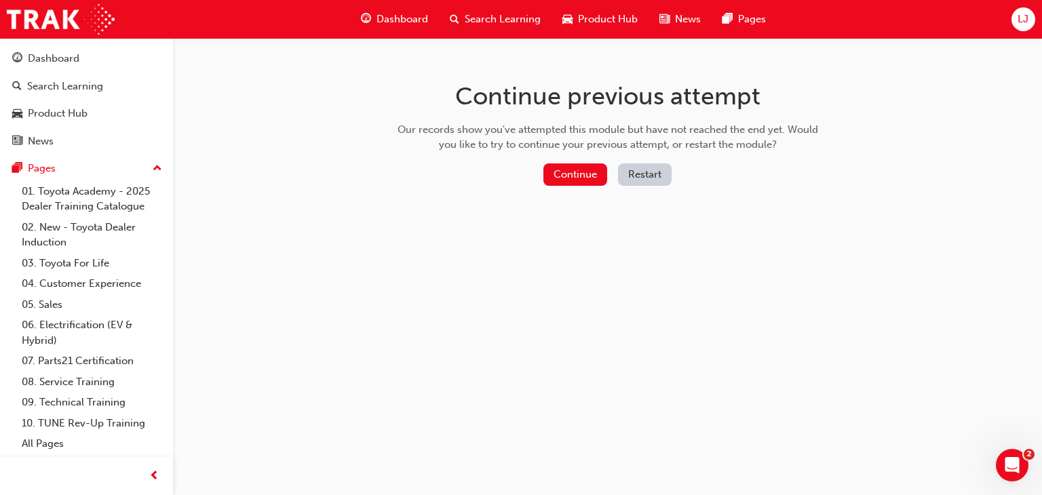
click at [654, 178] on button "Restart" at bounding box center [645, 174] width 54 height 22
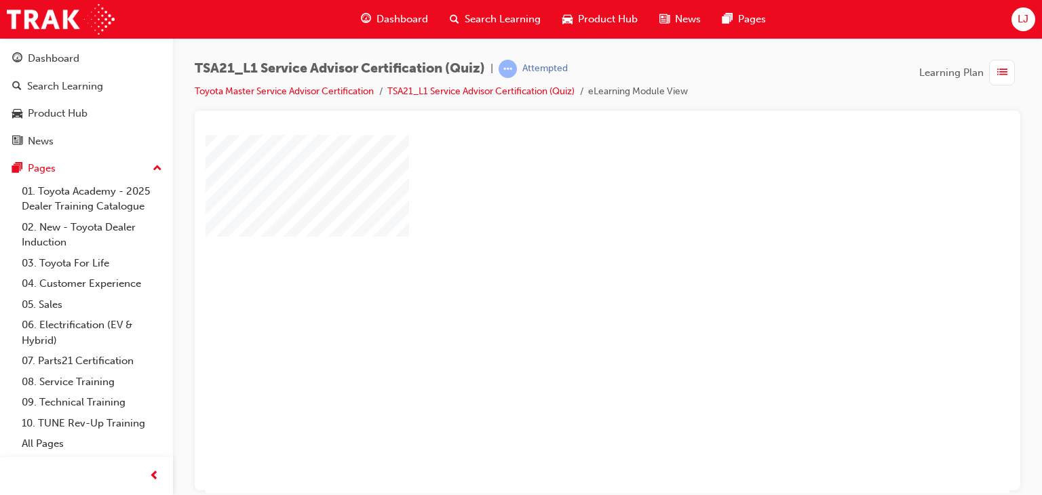
click at [568, 274] on div "play" at bounding box center [568, 274] width 0 height 0
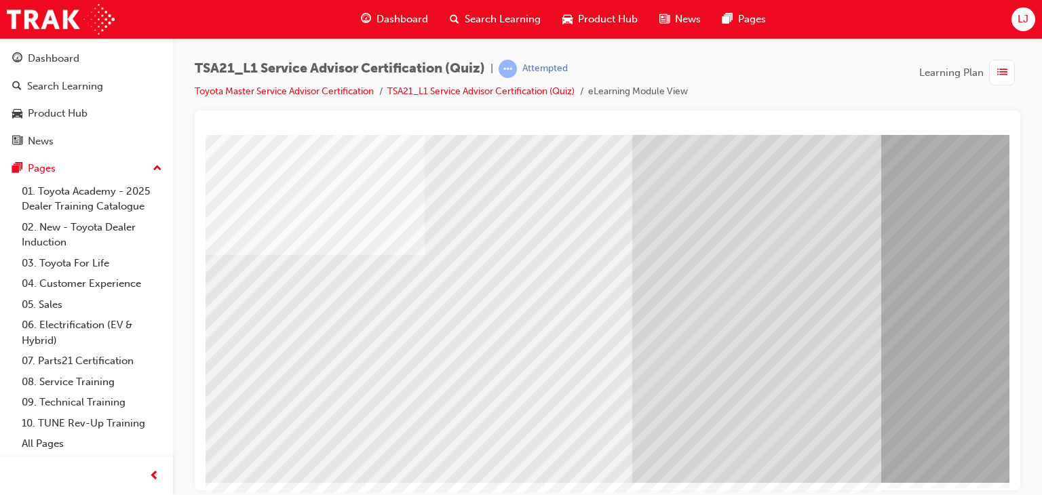
scroll to position [140, 79]
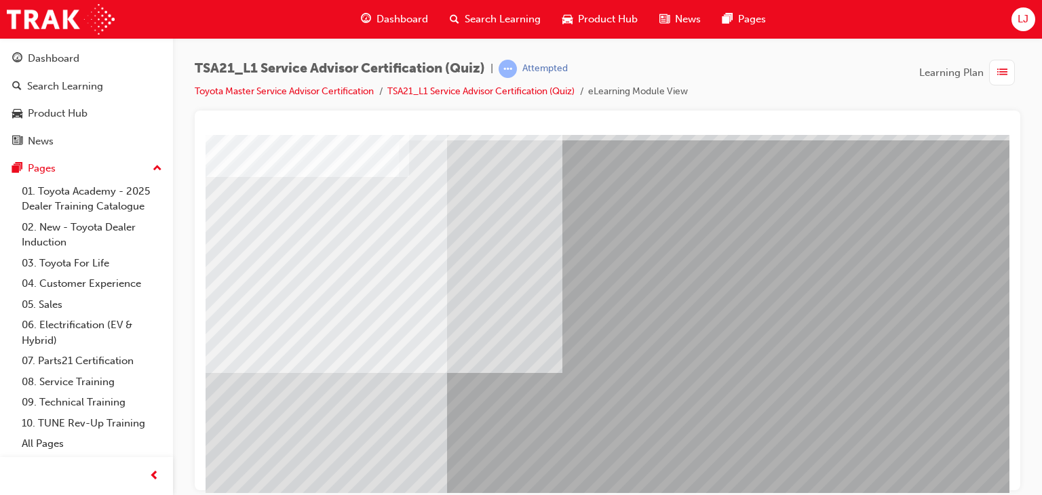
scroll to position [140, 0]
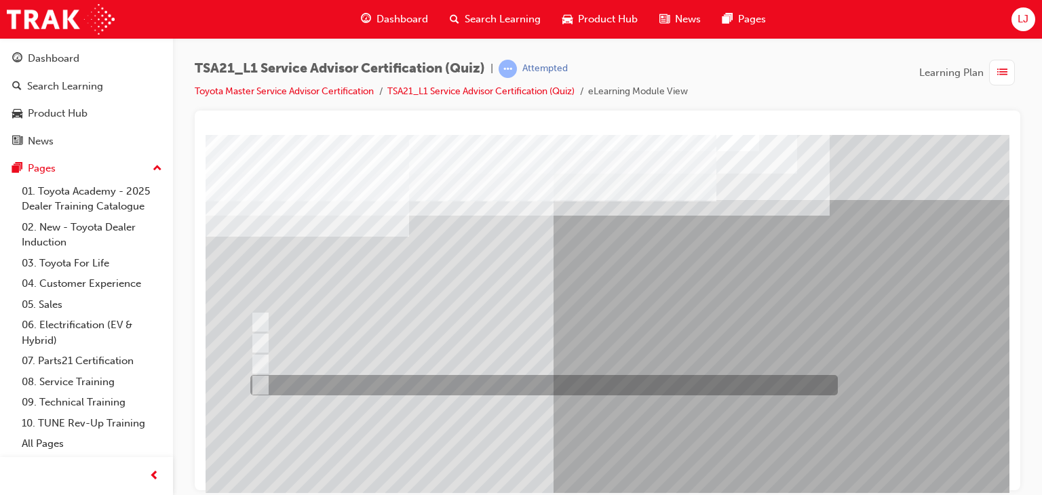
click at [498, 384] on div at bounding box center [540, 385] width 587 height 20
radio input "true"
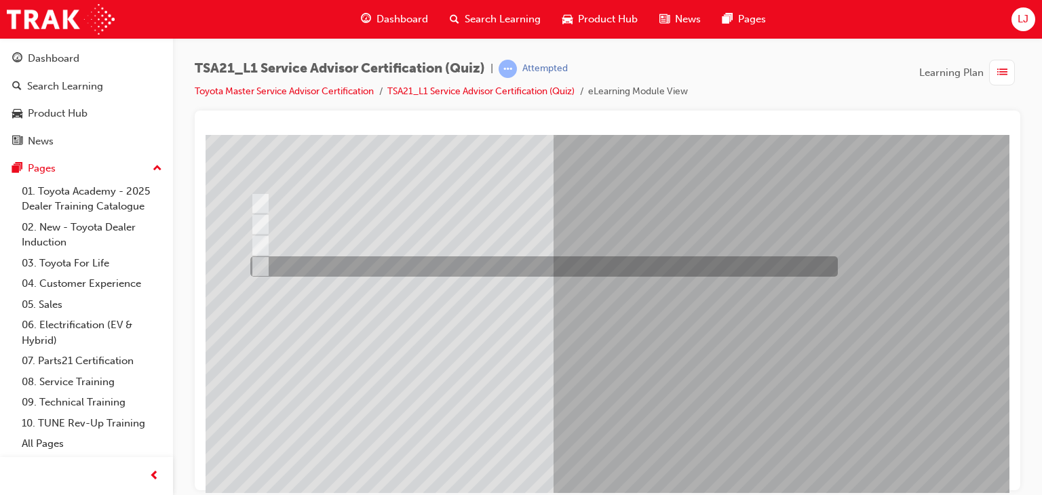
scroll to position [119, 0]
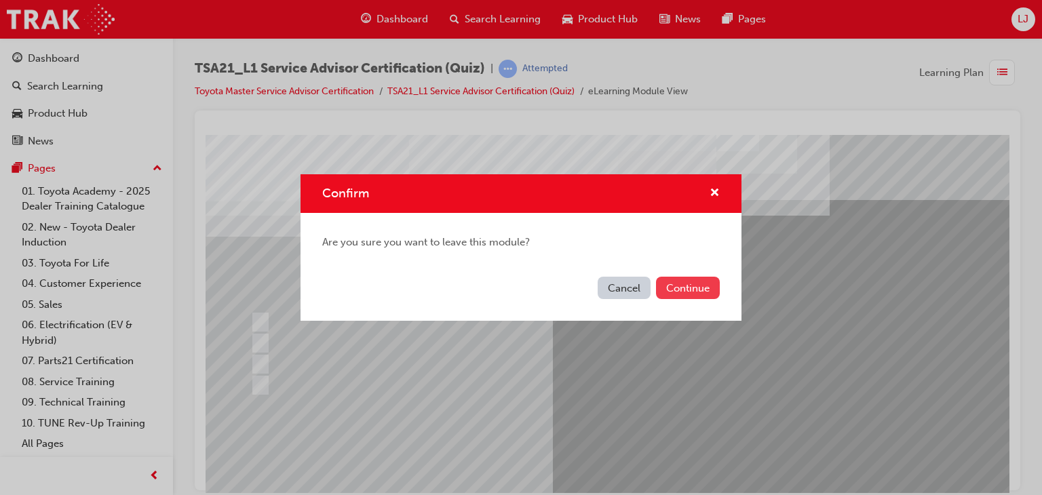
click at [687, 295] on button "Continue" at bounding box center [688, 288] width 64 height 22
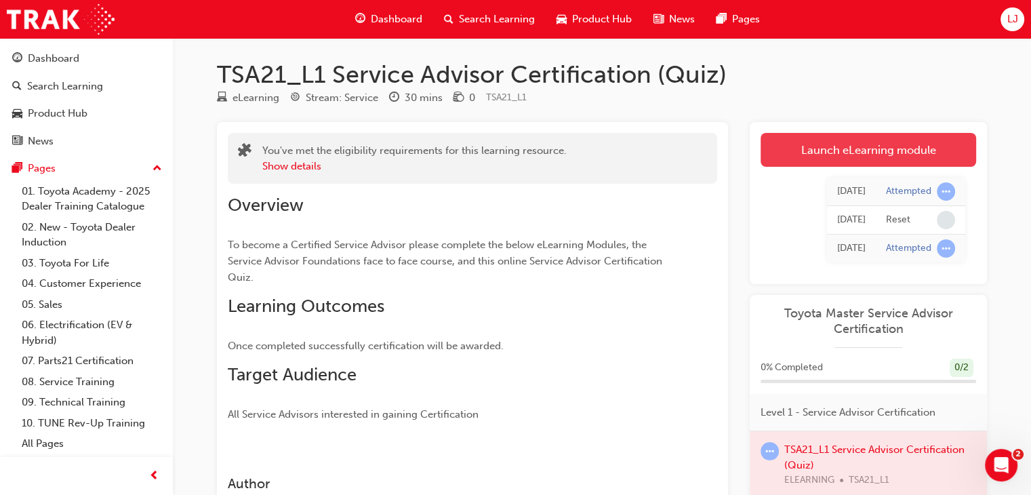
click at [854, 153] on link "Launch eLearning module" at bounding box center [869, 150] width 216 height 34
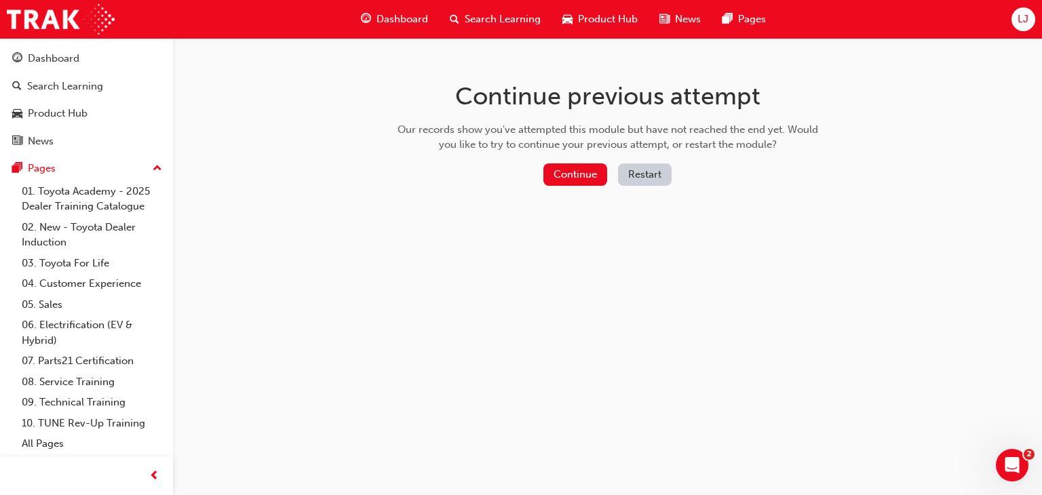
click at [659, 180] on button "Restart" at bounding box center [645, 174] width 54 height 22
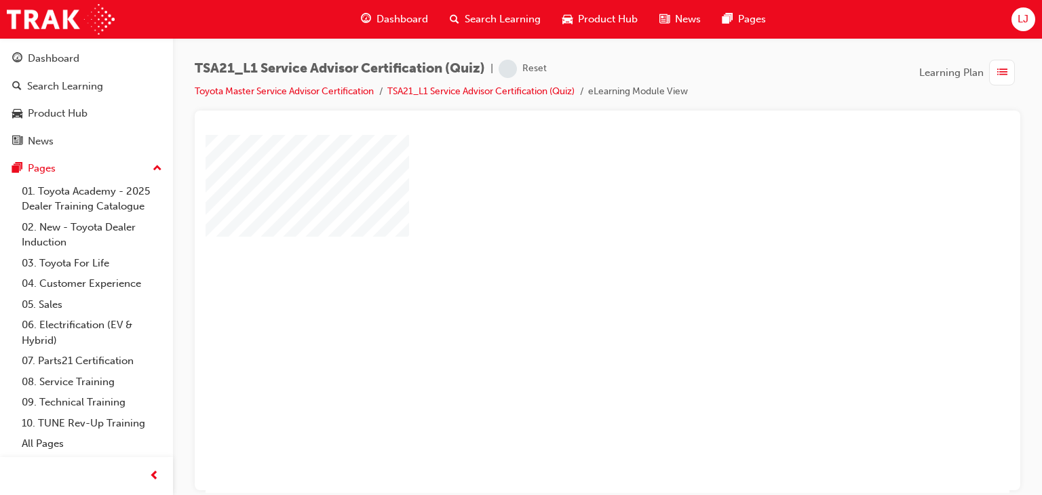
click at [568, 274] on div "play" at bounding box center [568, 274] width 0 height 0
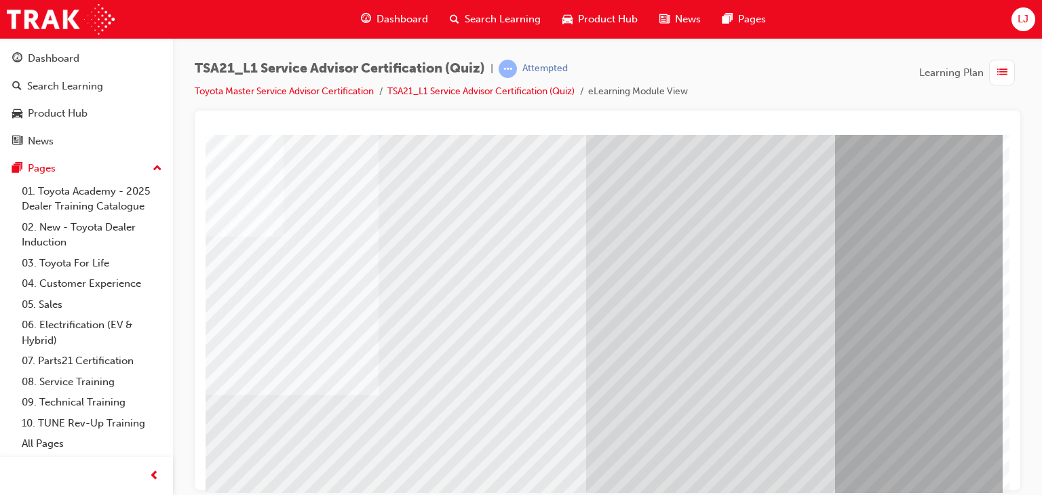
scroll to position [140, 129]
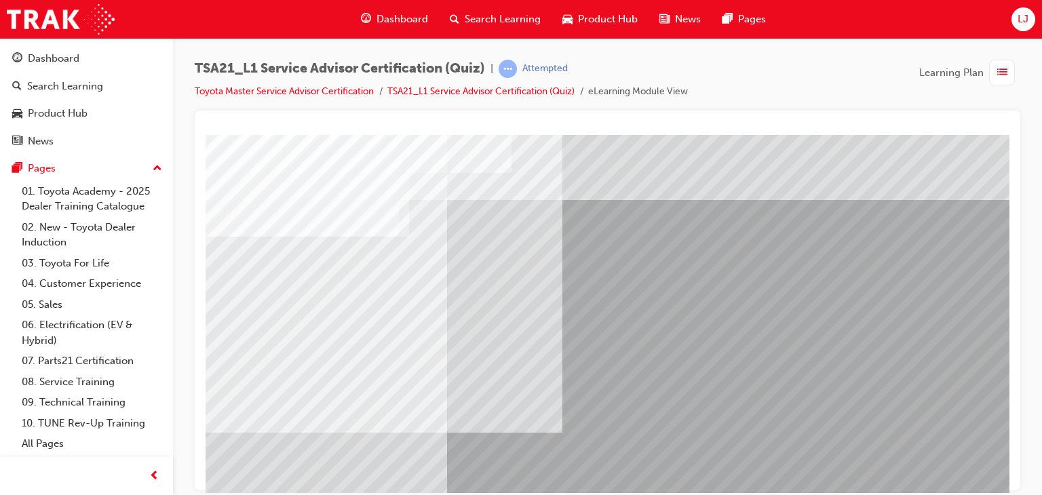
scroll to position [140, 0]
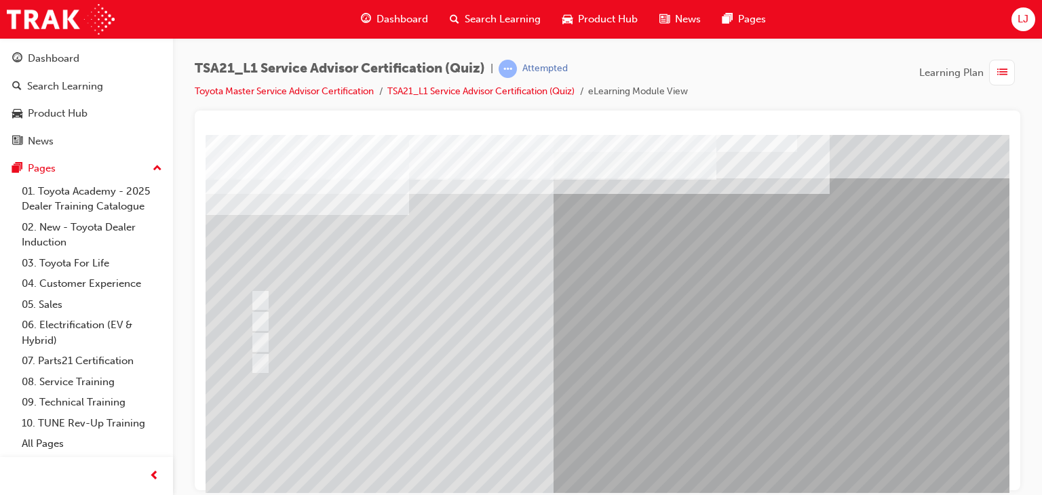
scroll to position [1, 0]
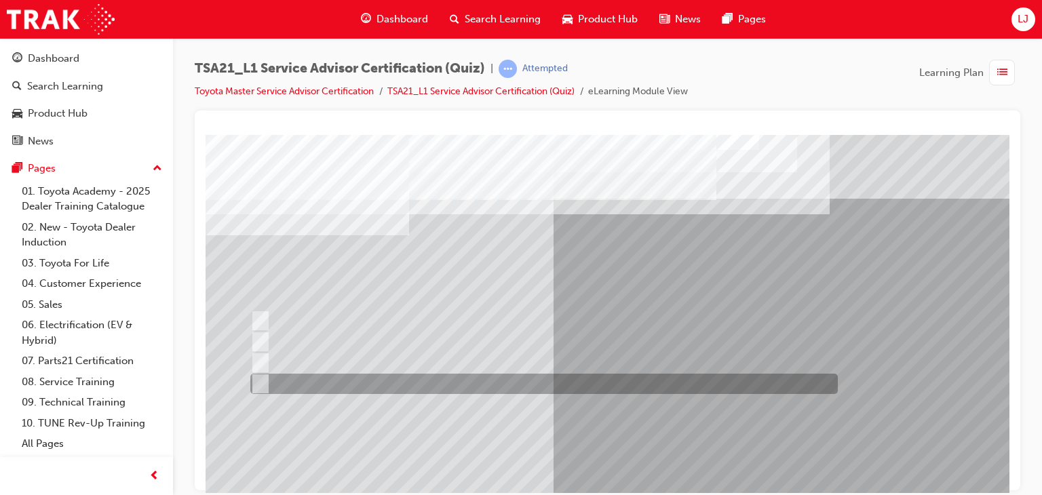
click at [612, 386] on div at bounding box center [540, 384] width 587 height 20
radio input "true"
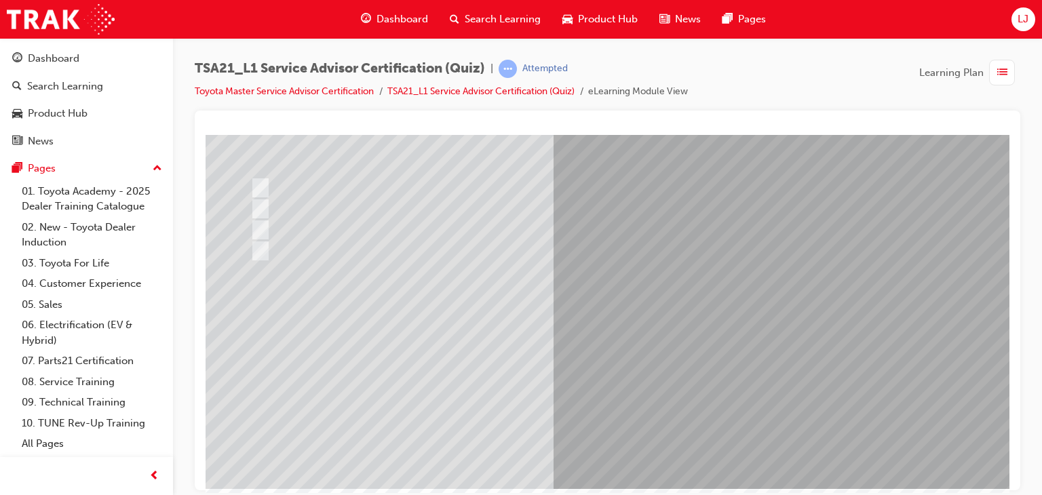
scroll to position [140, 0]
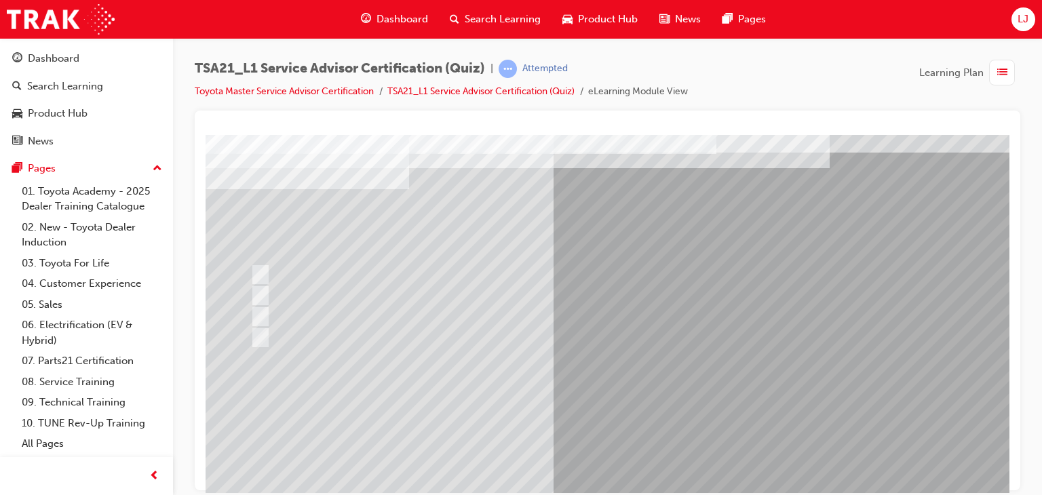
scroll to position [51, 0]
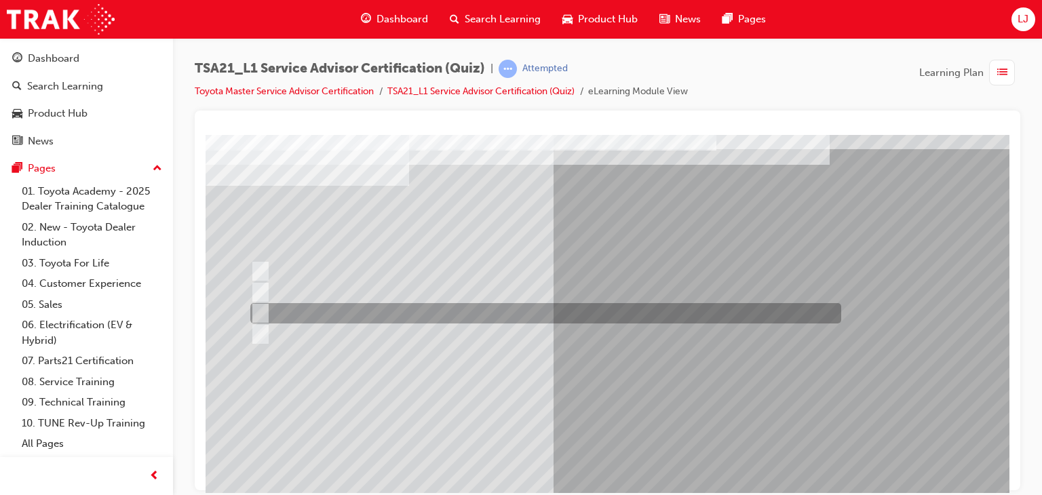
click at [599, 313] on div at bounding box center [542, 313] width 591 height 20
radio input "true"
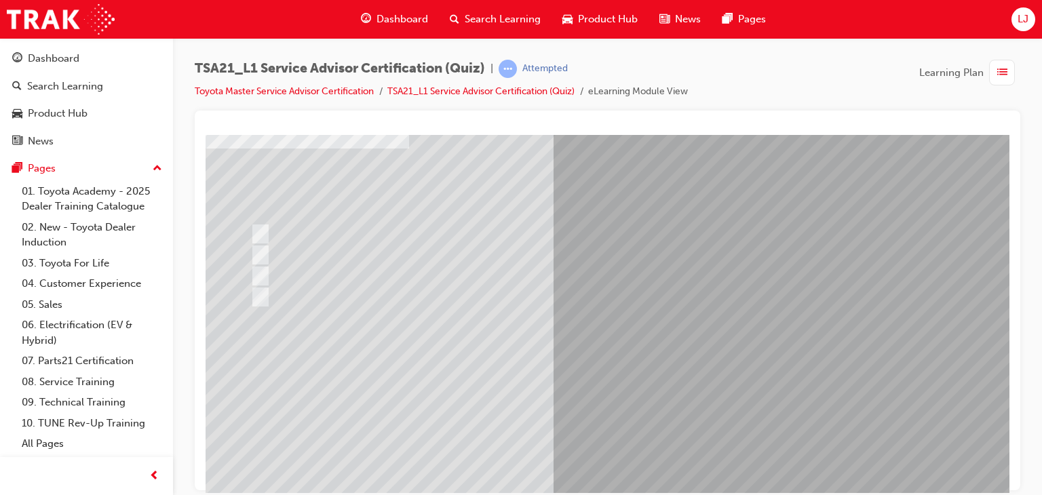
scroll to position [89, 0]
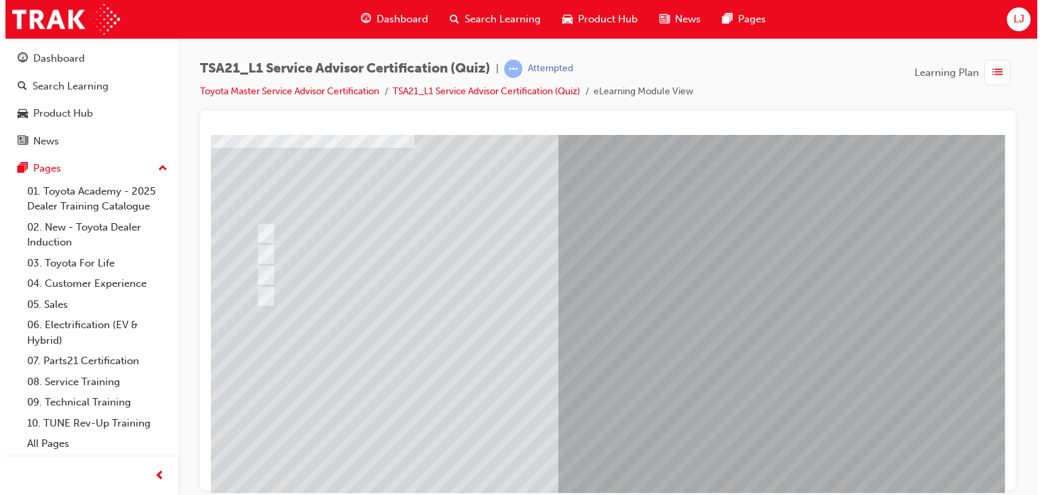
scroll to position [0, 0]
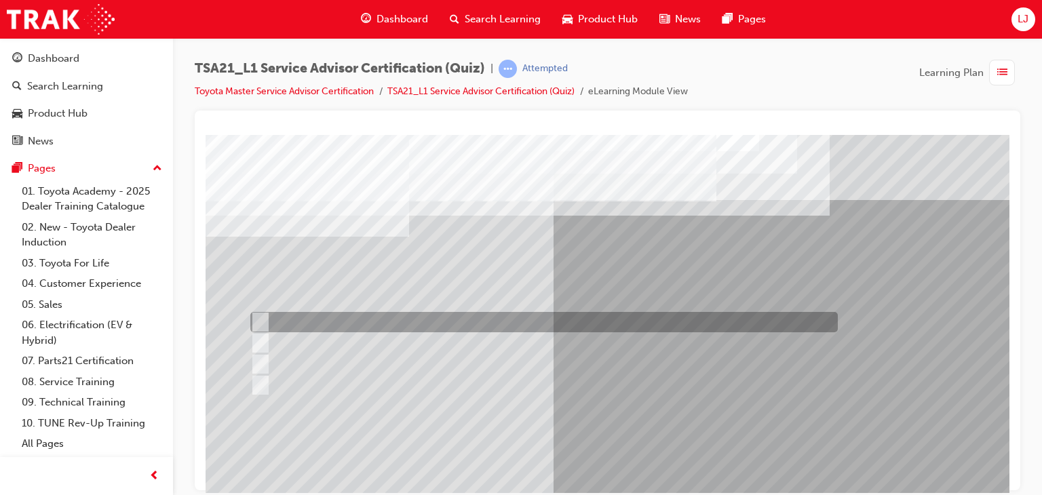
click at [408, 320] on div at bounding box center [540, 322] width 587 height 20
radio input "true"
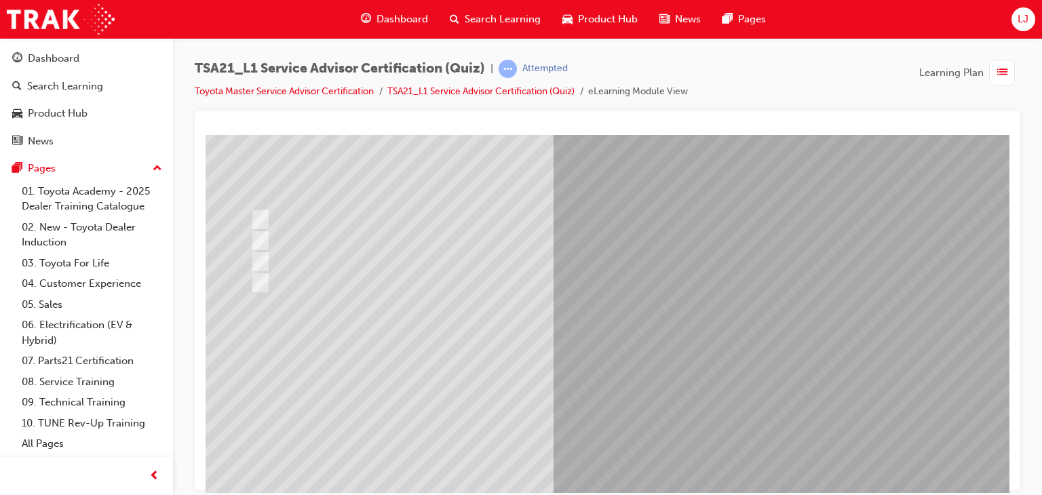
scroll to position [103, 0]
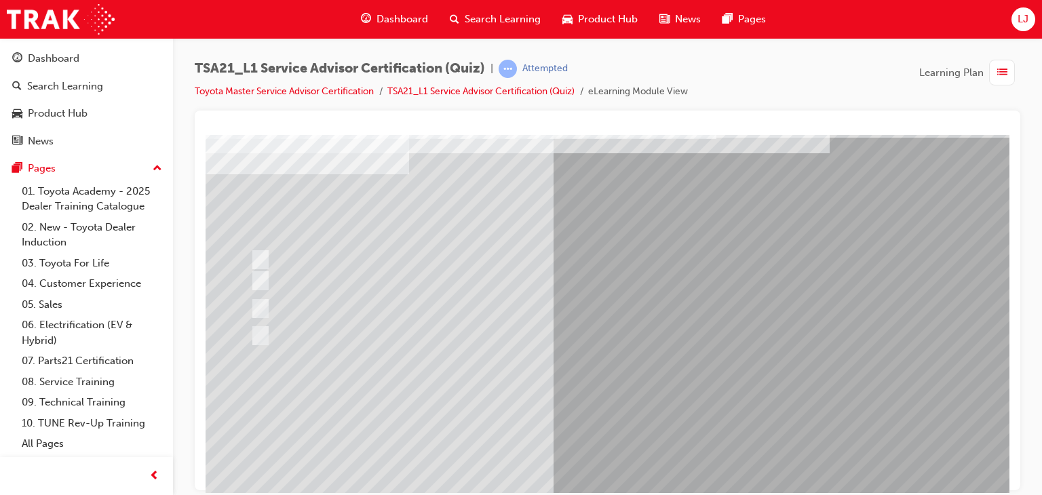
scroll to position [62, 0]
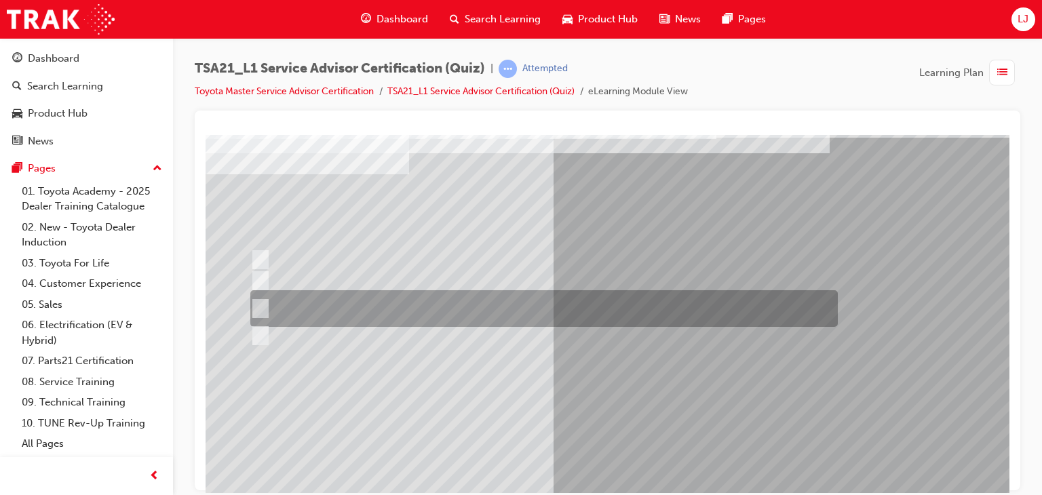
click at [501, 298] on div at bounding box center [540, 308] width 587 height 37
radio input "true"
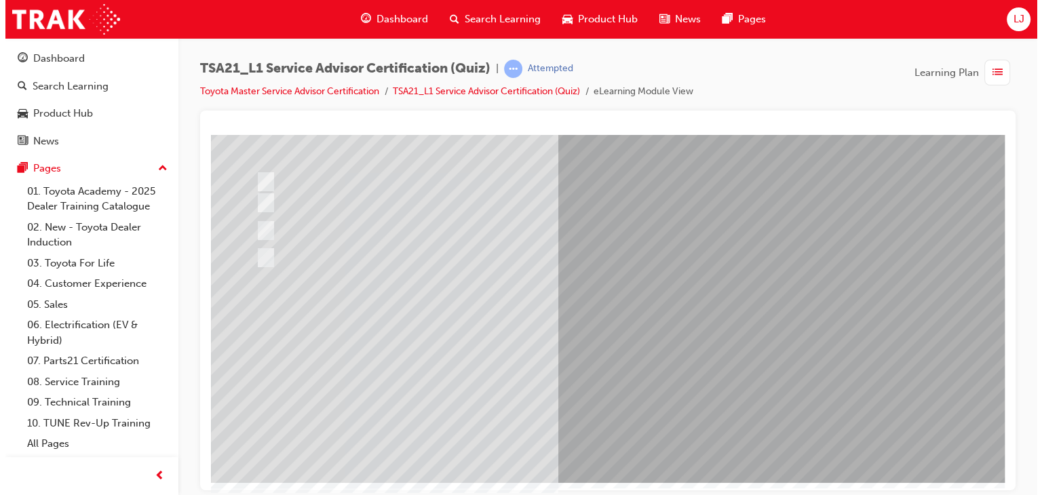
scroll to position [0, 0]
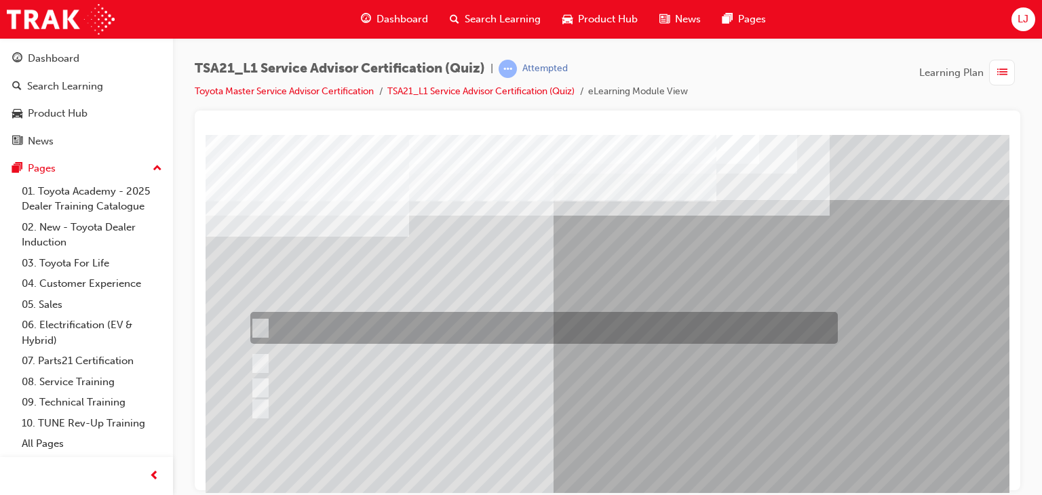
click at [580, 317] on div at bounding box center [540, 328] width 587 height 32
radio input "true"
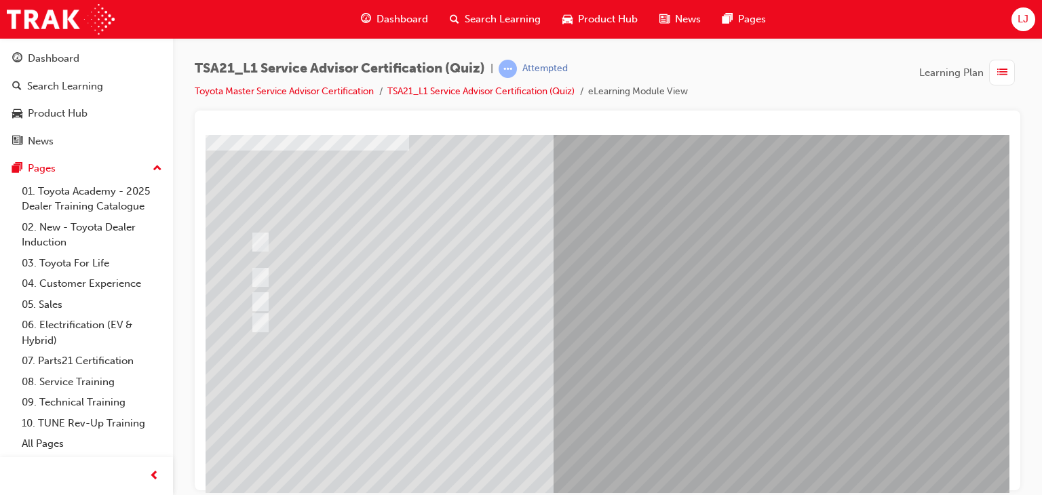
scroll to position [87, 0]
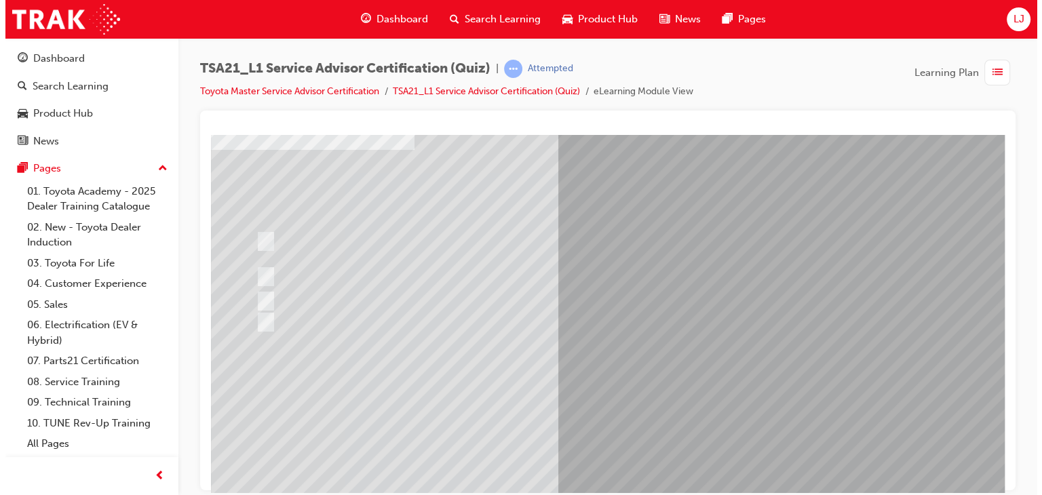
scroll to position [0, 0]
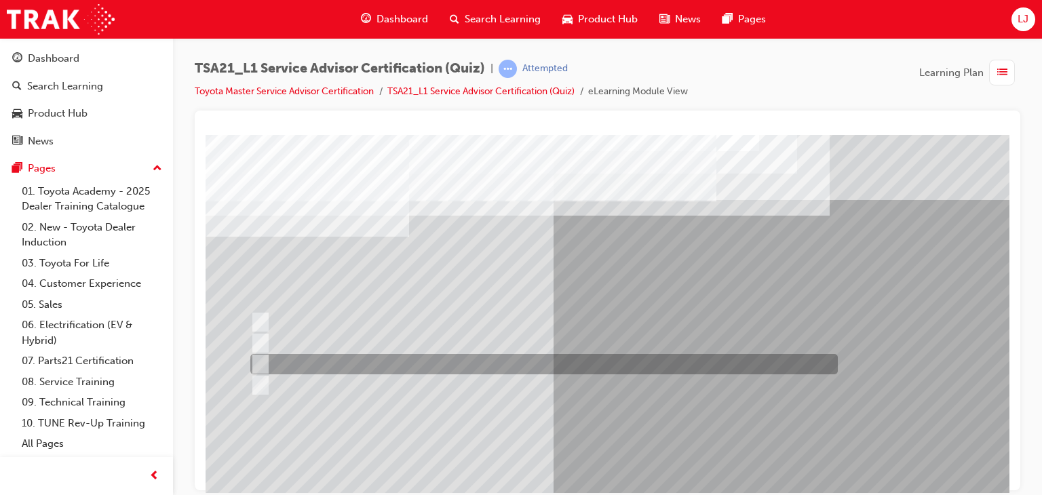
click at [362, 368] on div at bounding box center [540, 364] width 587 height 20
radio input "true"
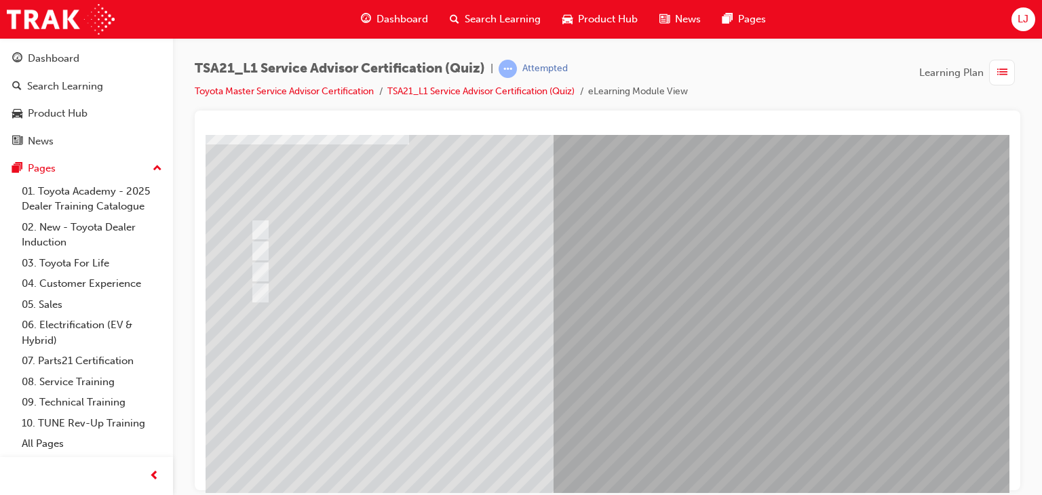
scroll to position [94, 0]
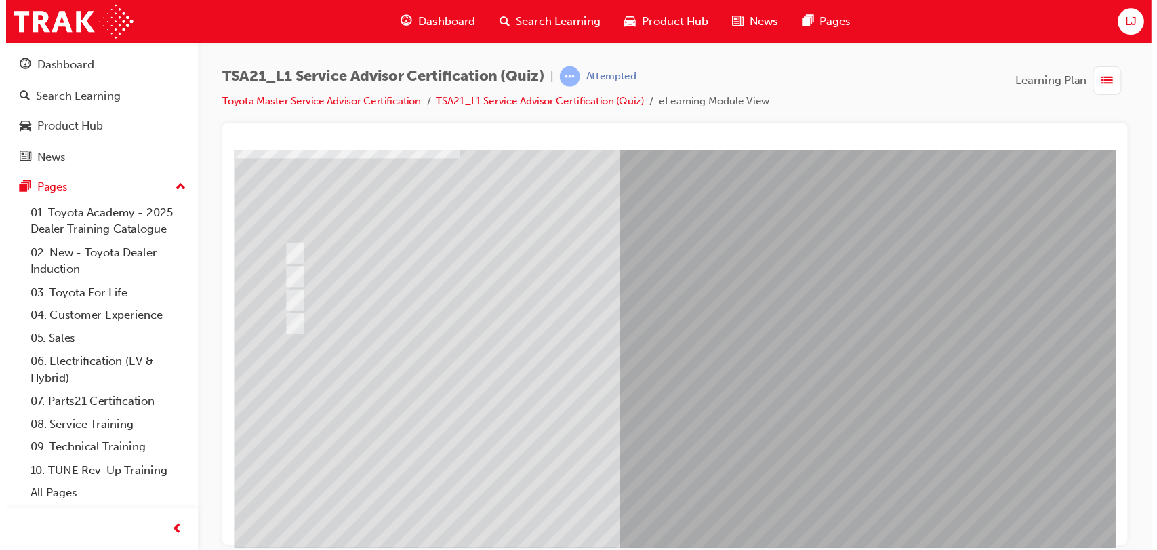
scroll to position [0, 0]
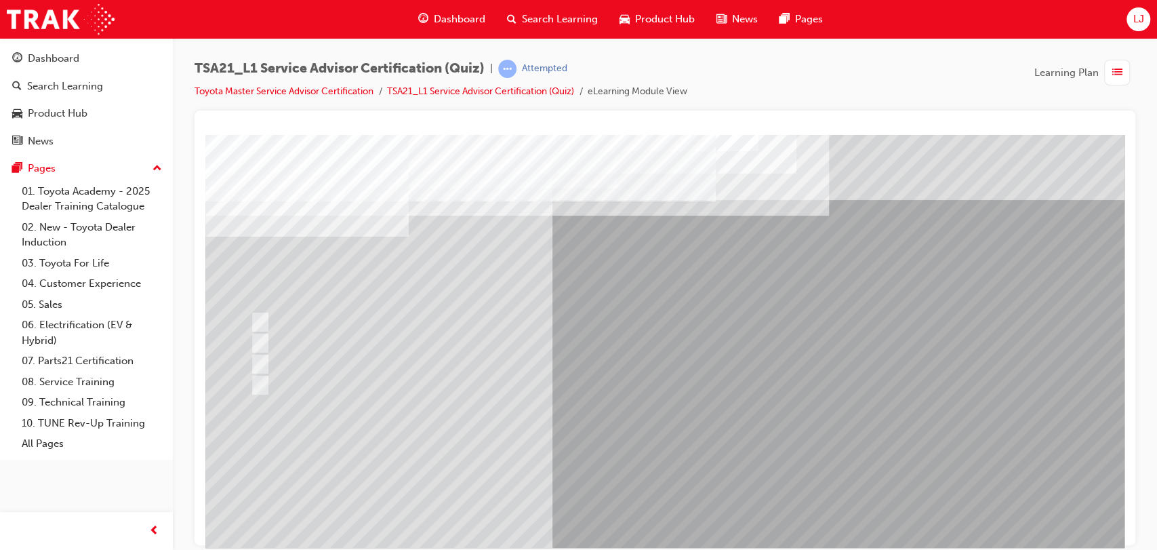
drag, startPoint x: 1099, startPoint y: 136, endPoint x: 685, endPoint y: 445, distance: 517.4
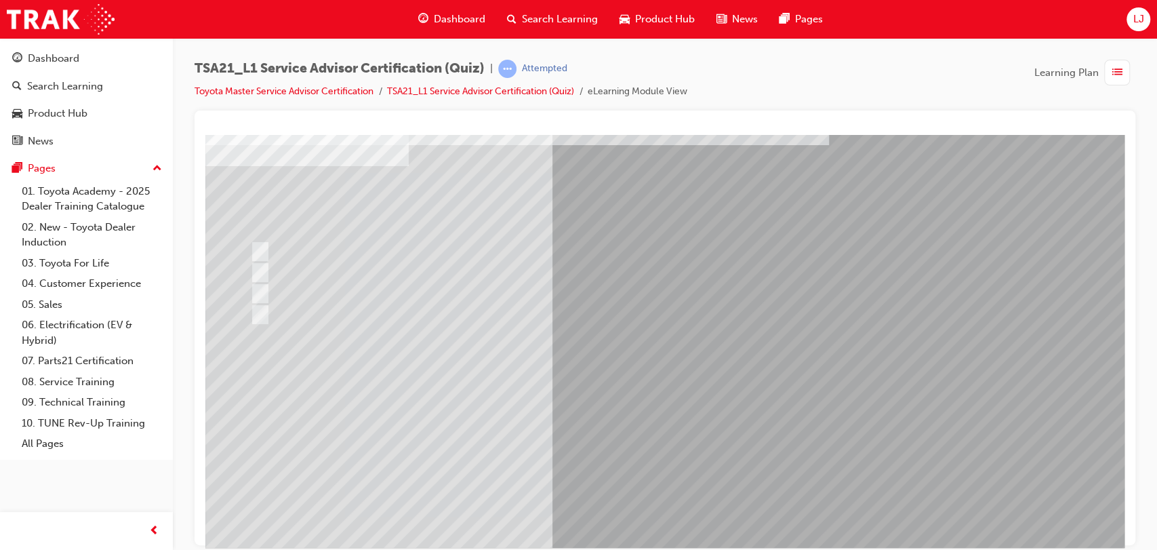
scroll to position [71, 0]
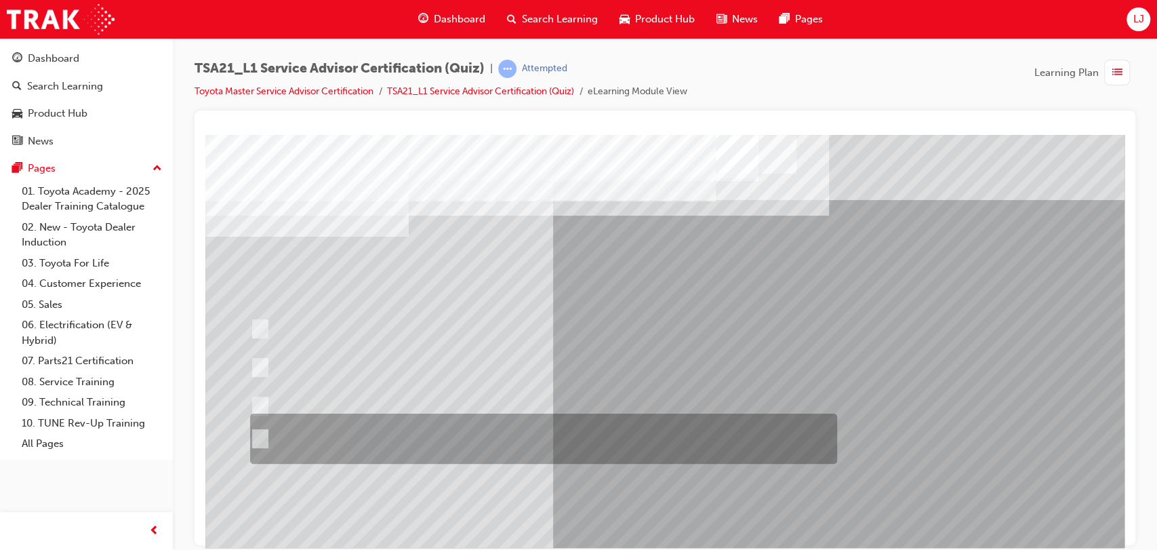
scroll to position [0, 0]
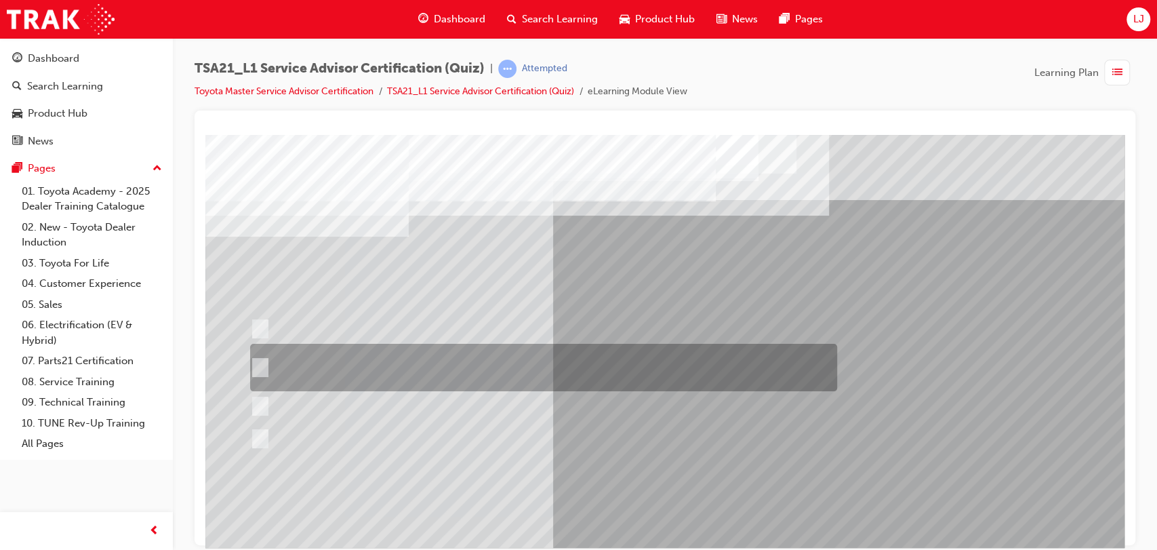
click at [515, 373] on div at bounding box center [540, 367] width 587 height 47
radio input "true"
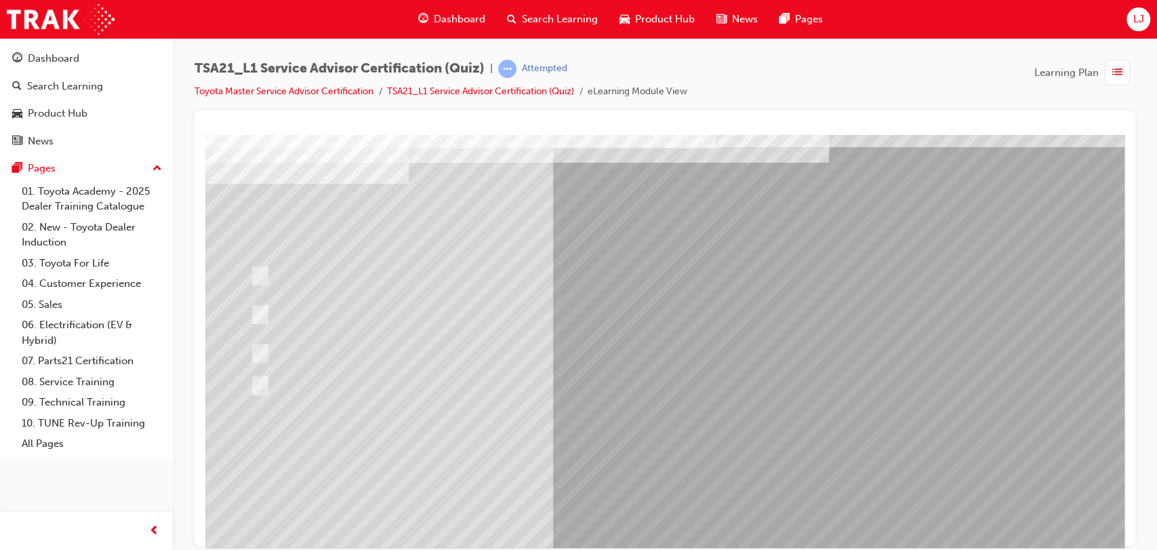
scroll to position [55, 0]
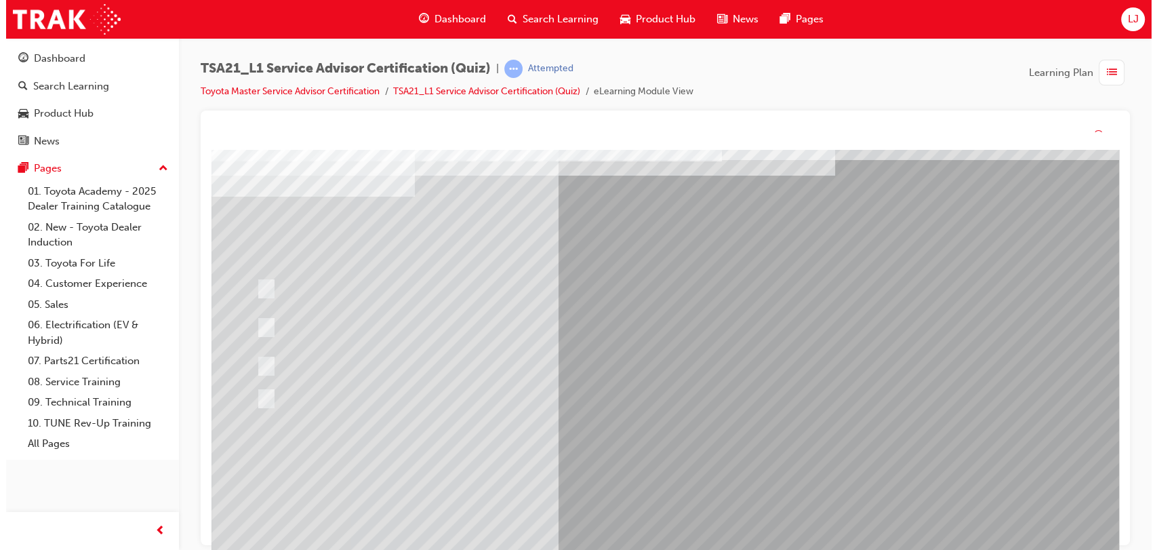
scroll to position [0, 0]
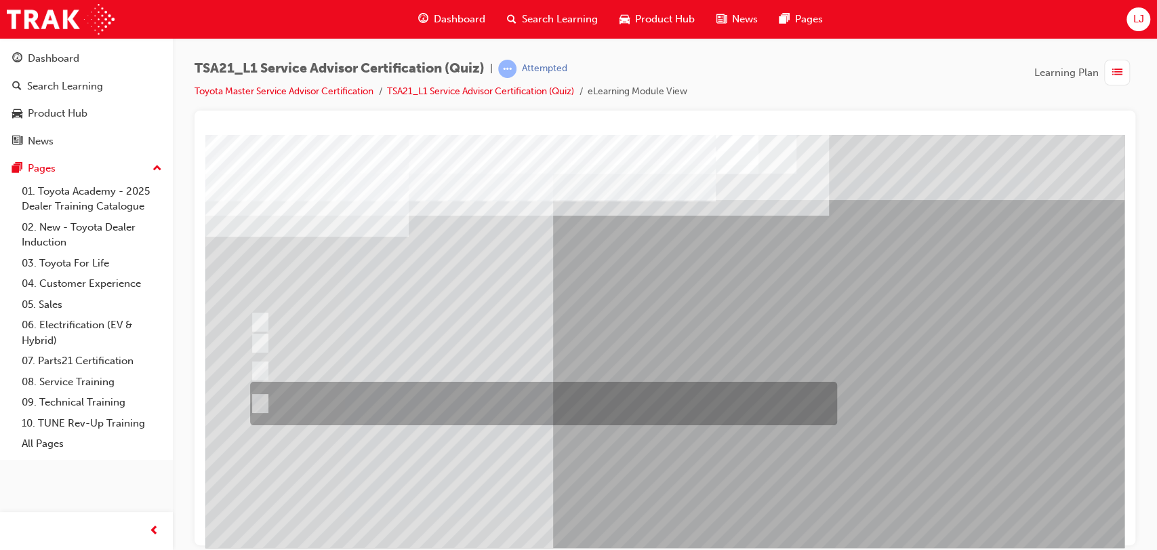
click at [641, 393] on div at bounding box center [540, 403] width 587 height 43
radio input "true"
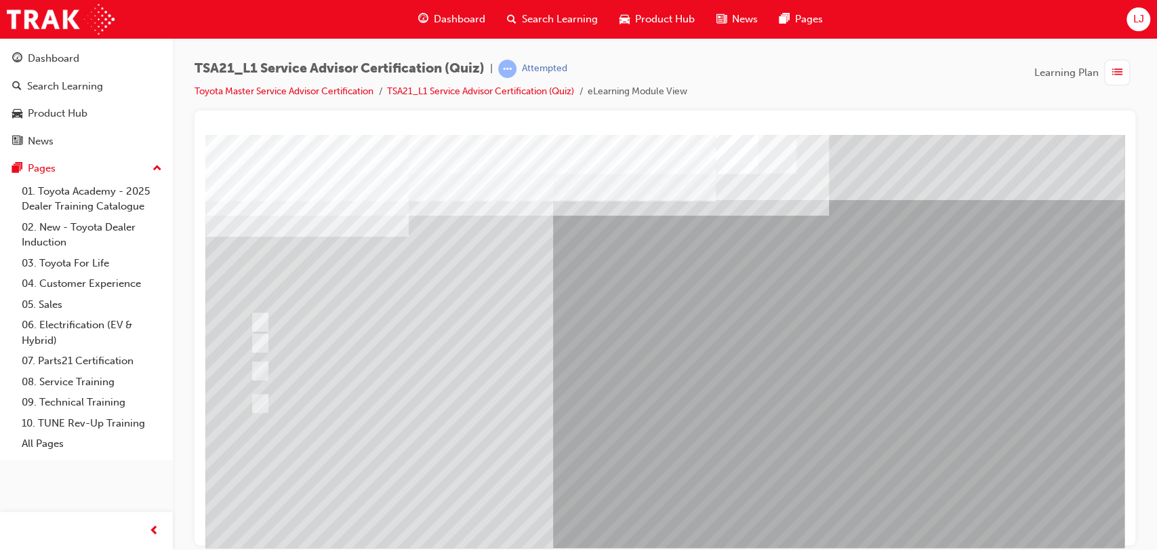
scroll to position [87, 0]
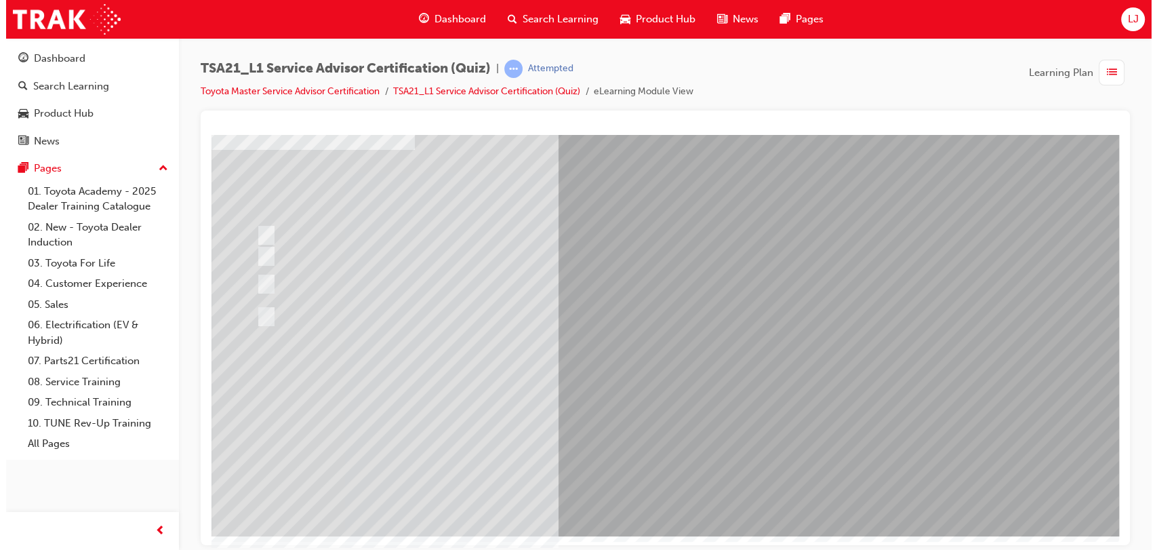
scroll to position [0, 0]
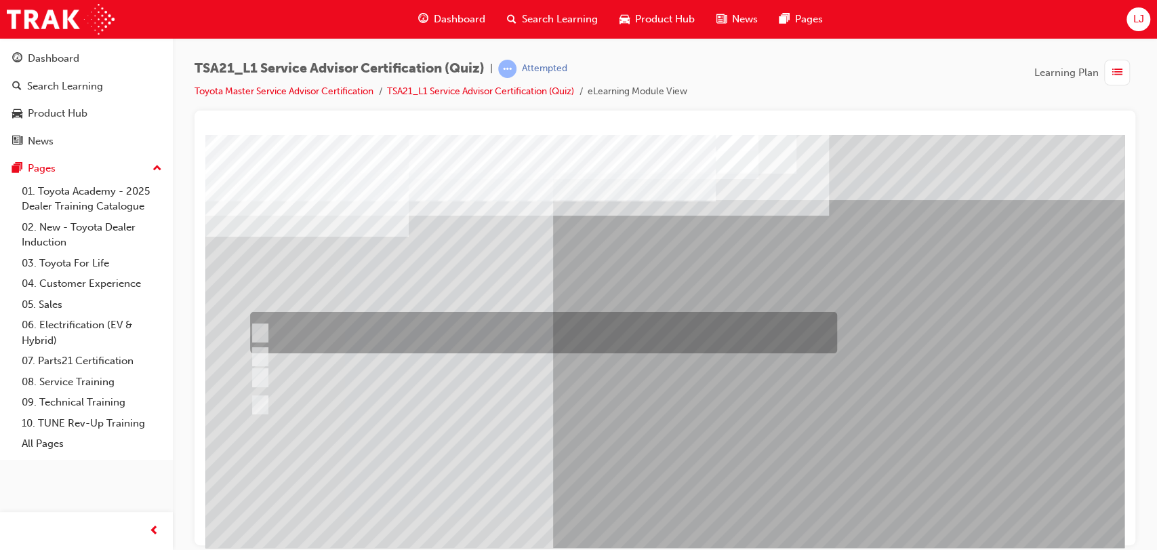
click at [553, 326] on div at bounding box center [540, 332] width 587 height 41
radio input "true"
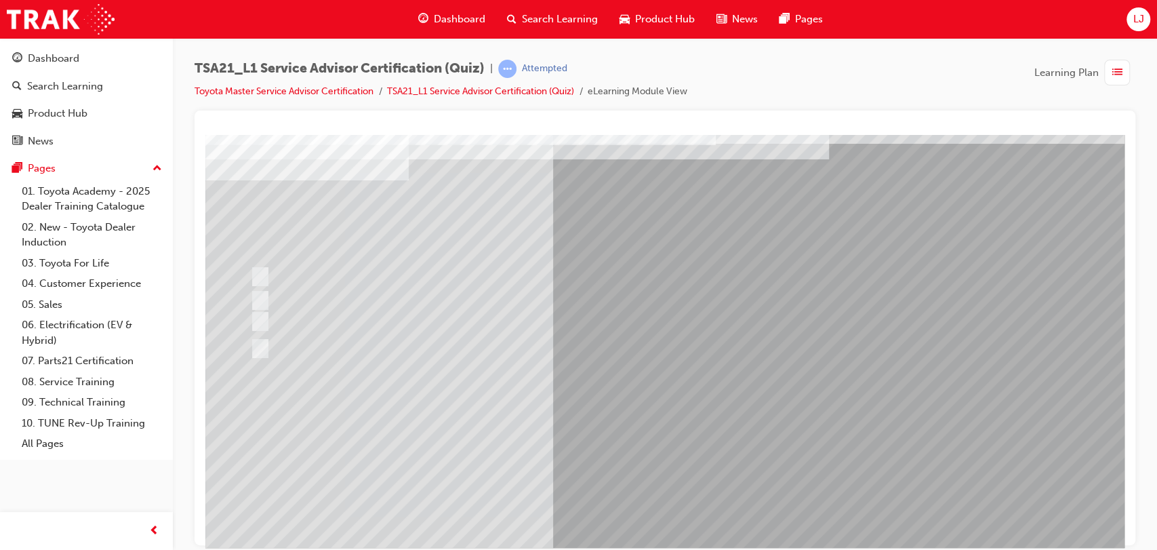
scroll to position [60, 0]
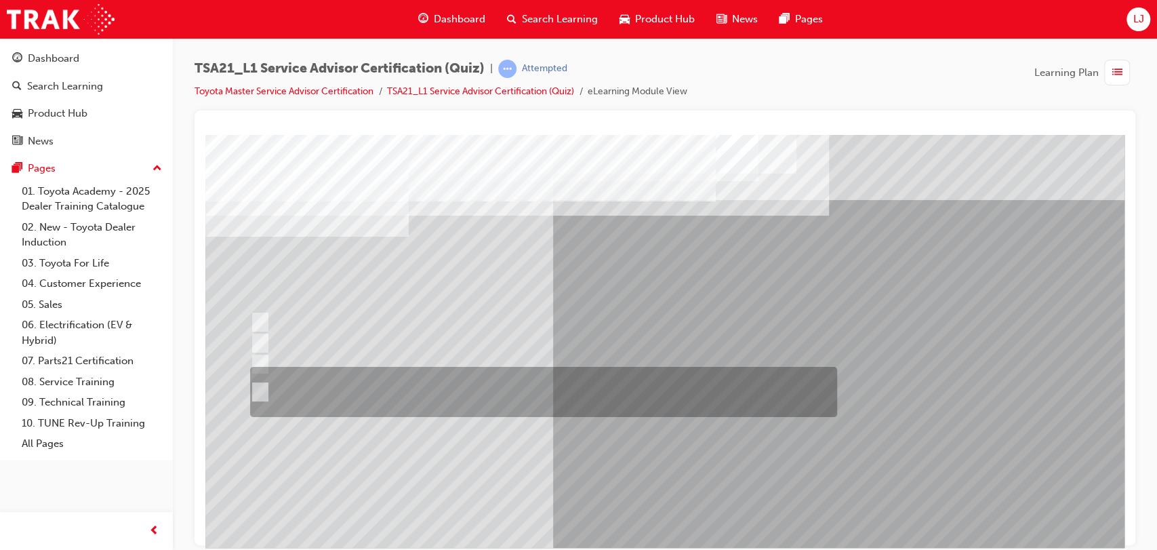
click at [429, 367] on div at bounding box center [540, 392] width 587 height 50
radio input "true"
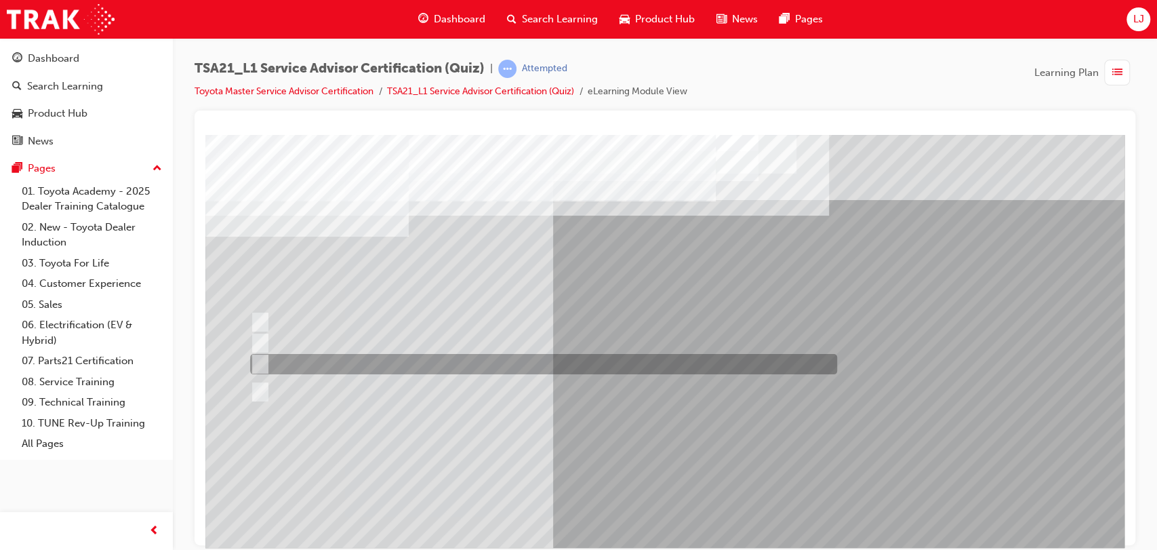
click at [439, 359] on div at bounding box center [540, 364] width 587 height 20
radio input "true"
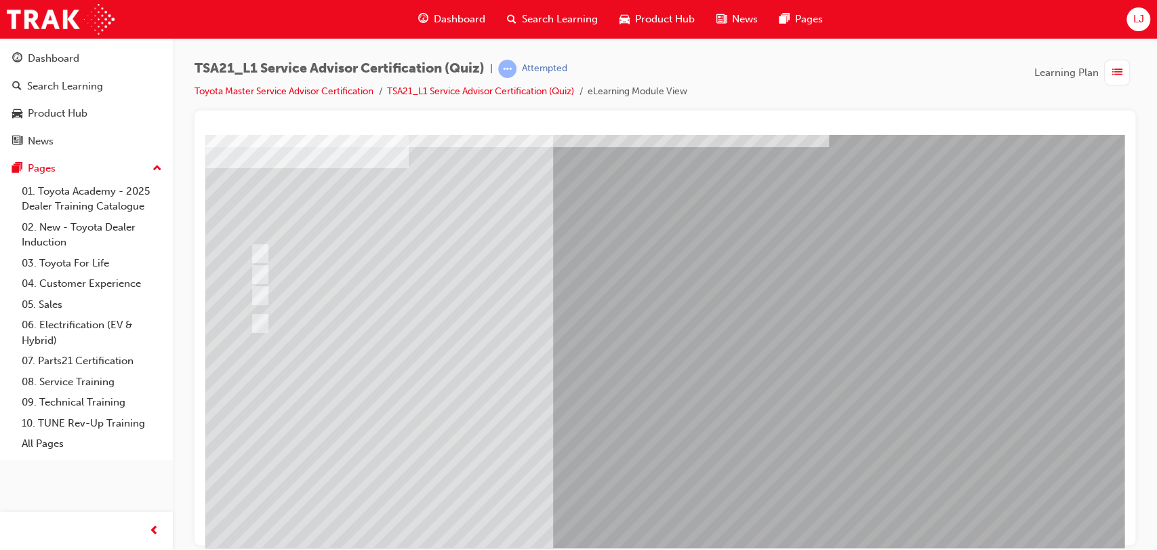
scroll to position [81, 0]
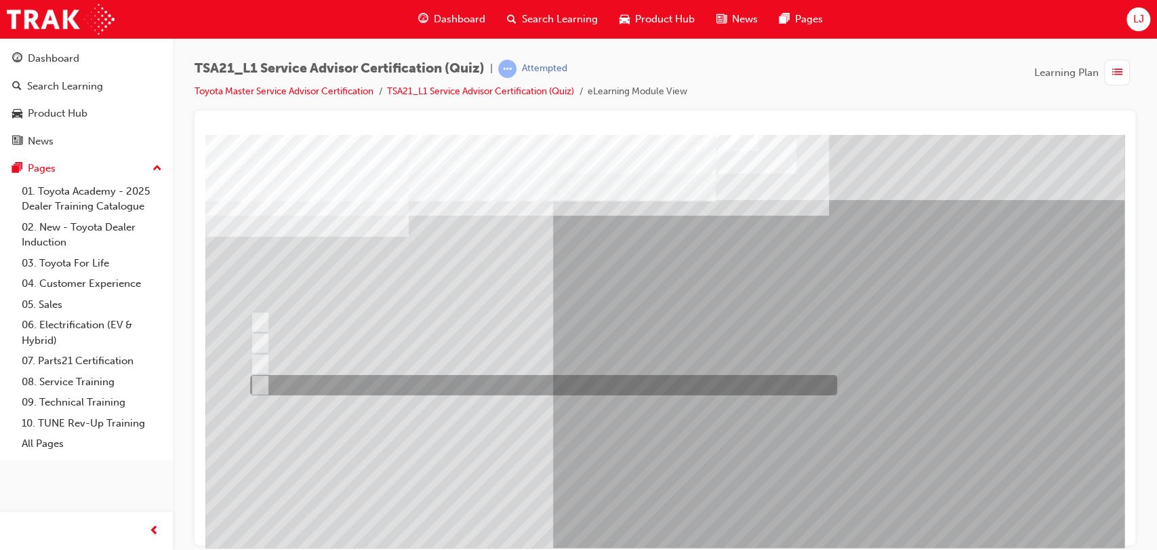
click at [513, 389] on div at bounding box center [540, 385] width 587 height 20
radio input "true"
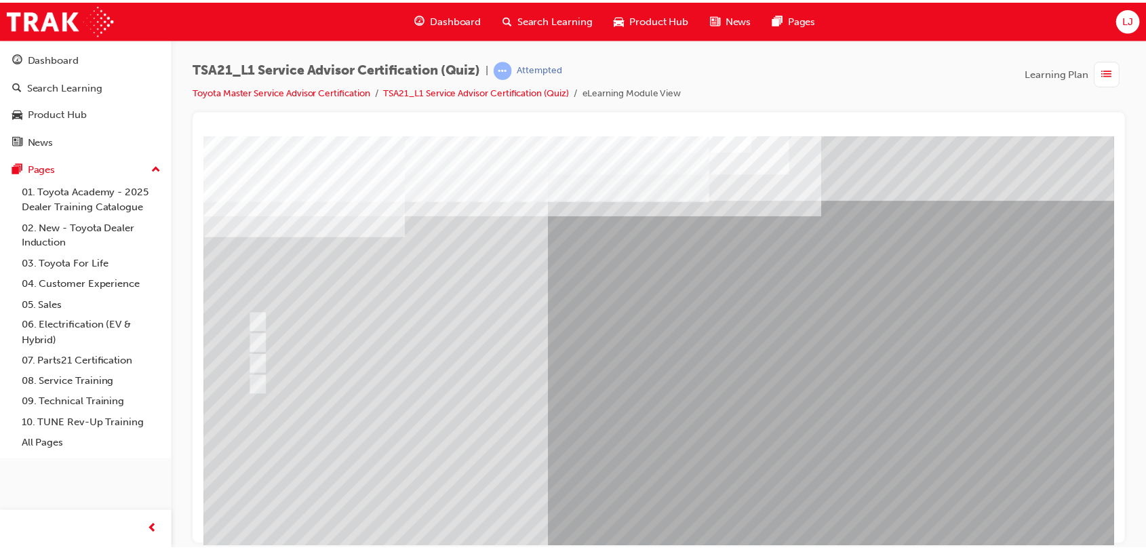
scroll to position [87, 0]
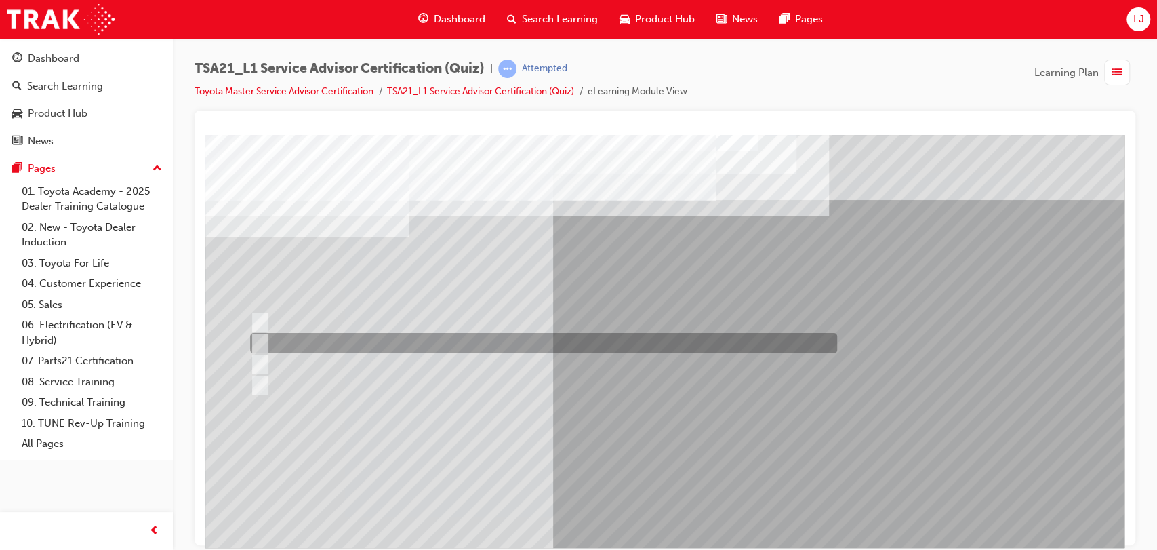
click at [561, 340] on div at bounding box center [540, 343] width 587 height 20
radio input "true"
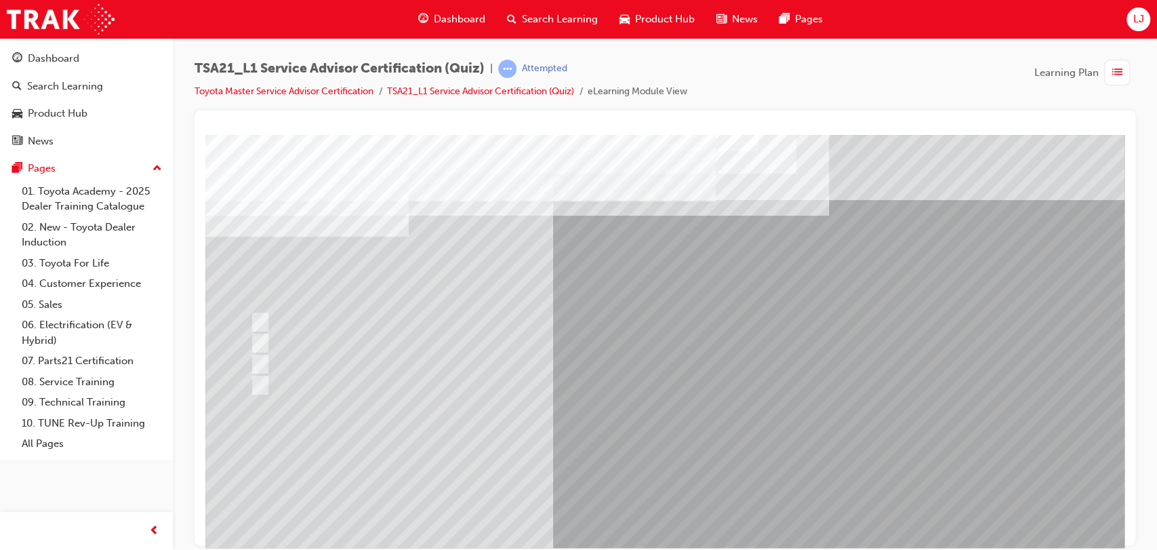
scroll to position [87, 0]
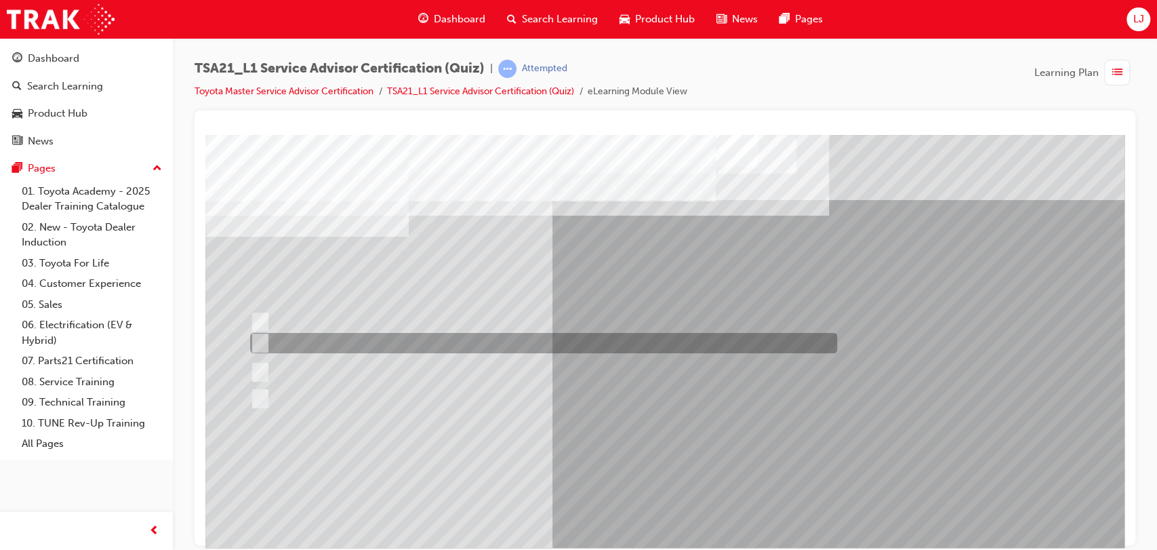
click at [708, 338] on div at bounding box center [540, 343] width 587 height 20
radio input "true"
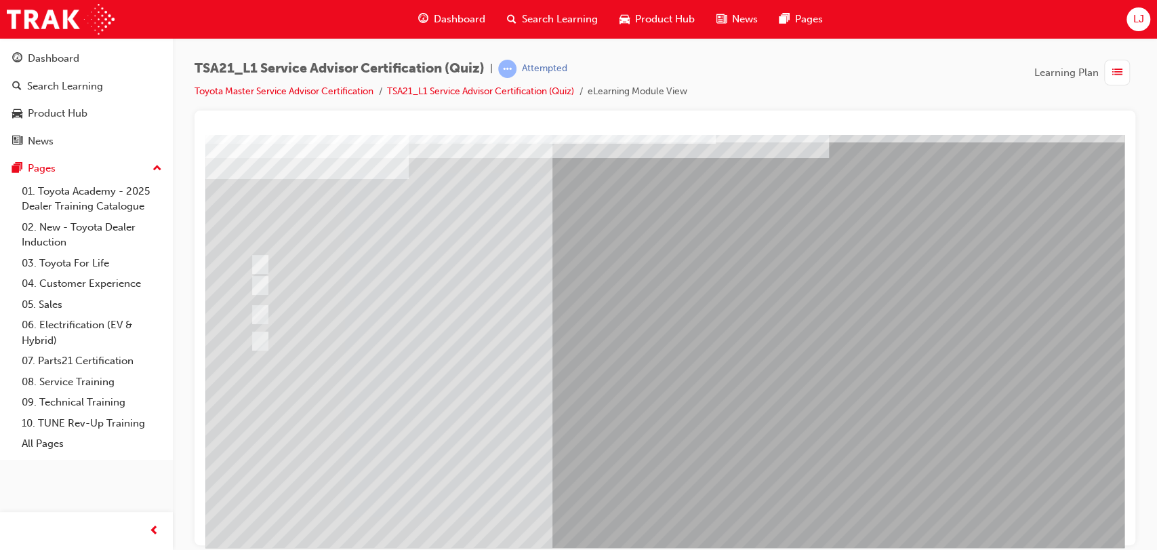
scroll to position [62, 0]
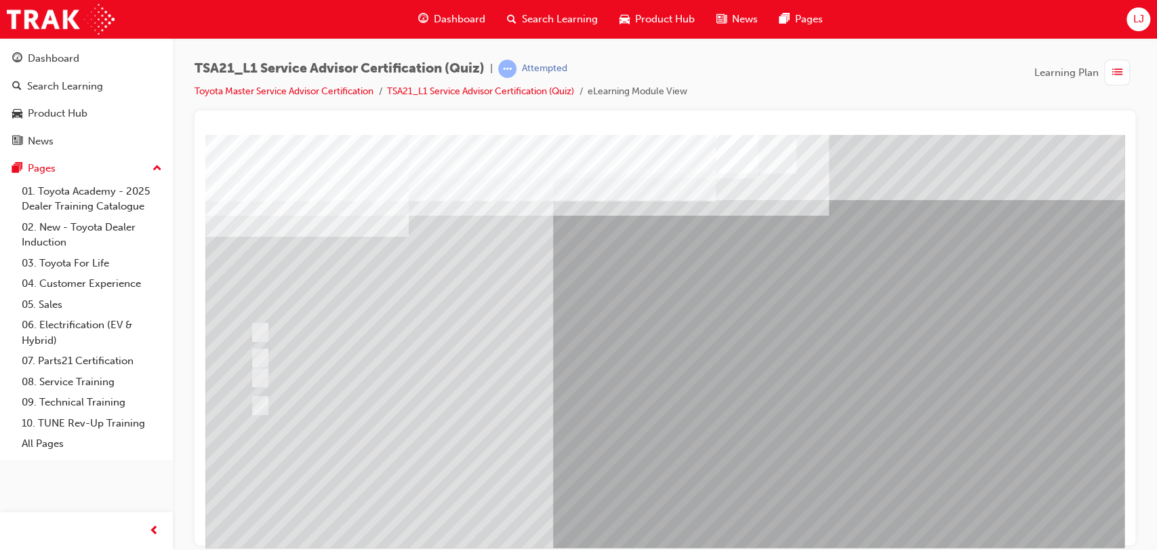
scroll to position [0, 0]
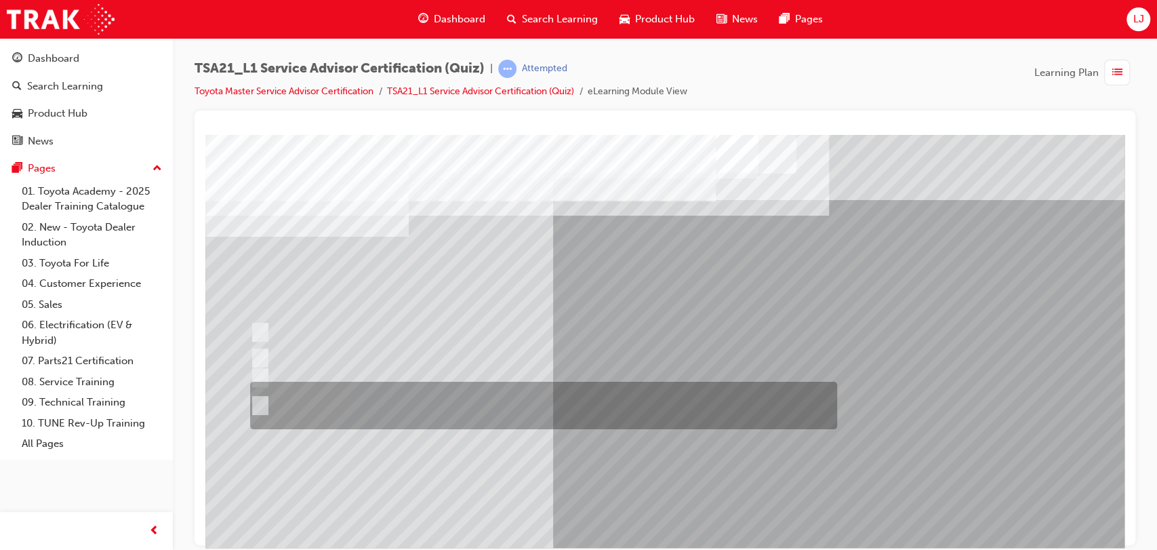
click at [604, 401] on div at bounding box center [540, 405] width 587 height 47
radio input "true"
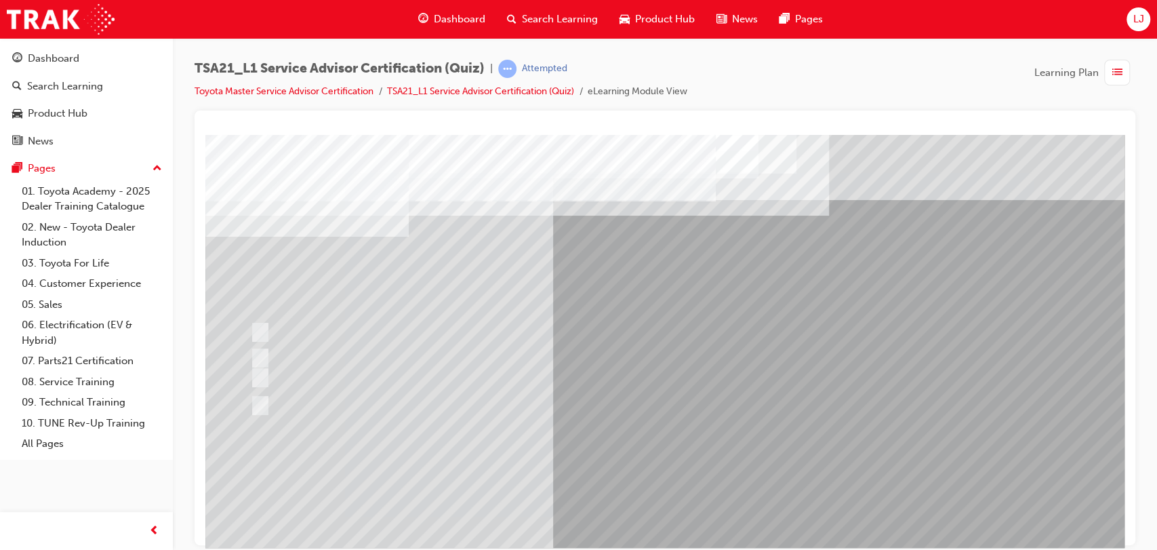
scroll to position [87, 0]
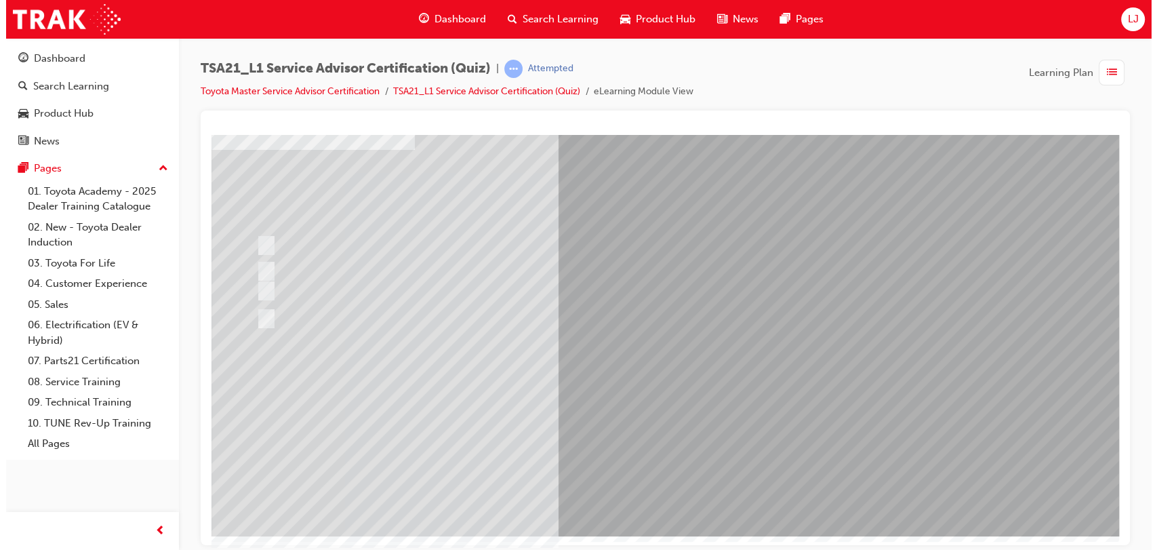
scroll to position [0, 0]
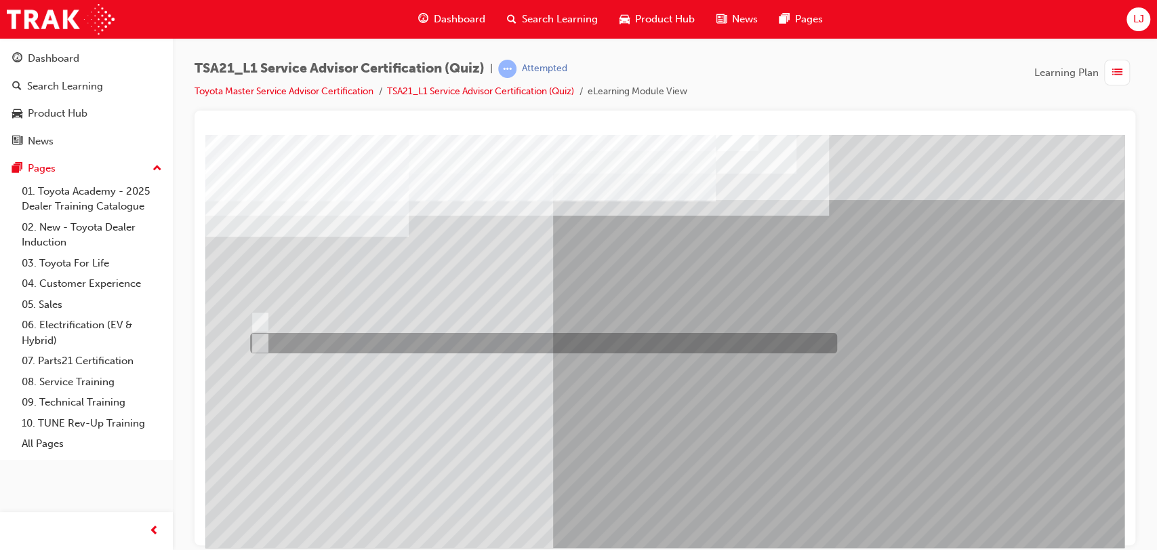
click at [296, 339] on div at bounding box center [540, 343] width 587 height 20
radio input "true"
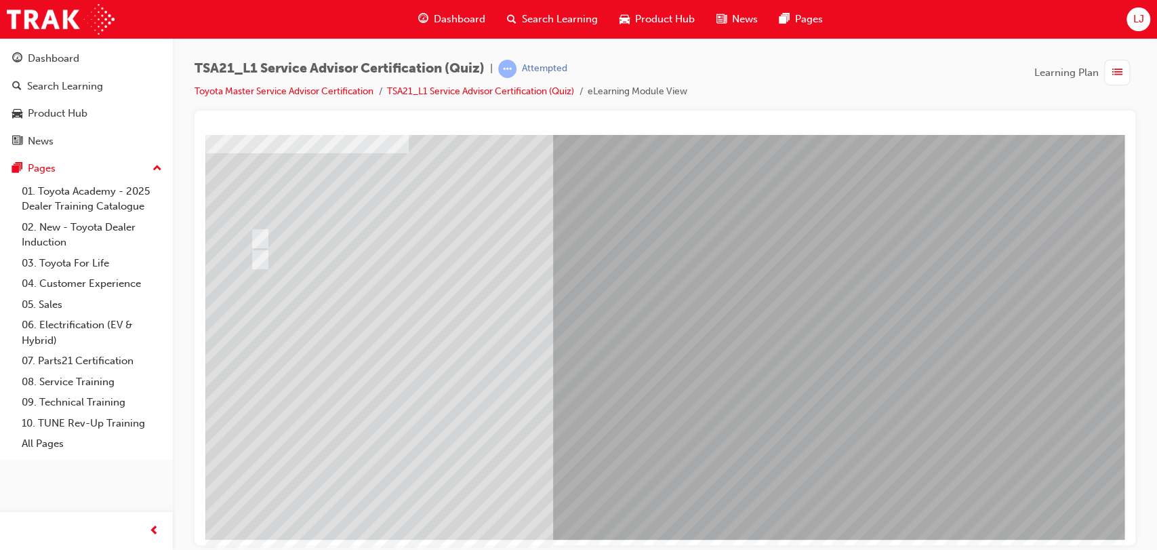
scroll to position [87, 0]
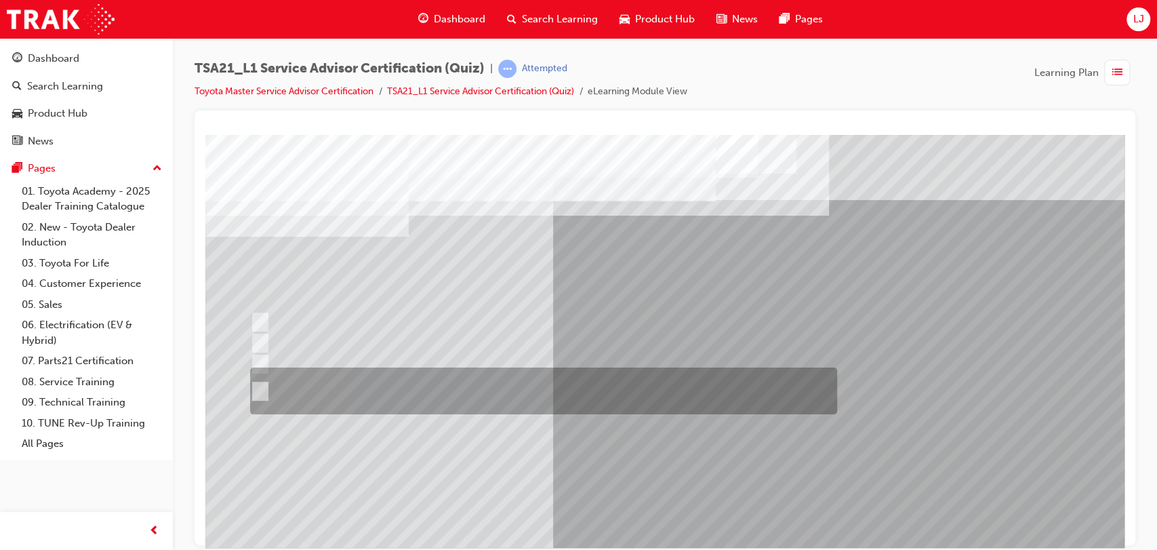
click at [595, 380] on div at bounding box center [540, 391] width 587 height 47
radio input "true"
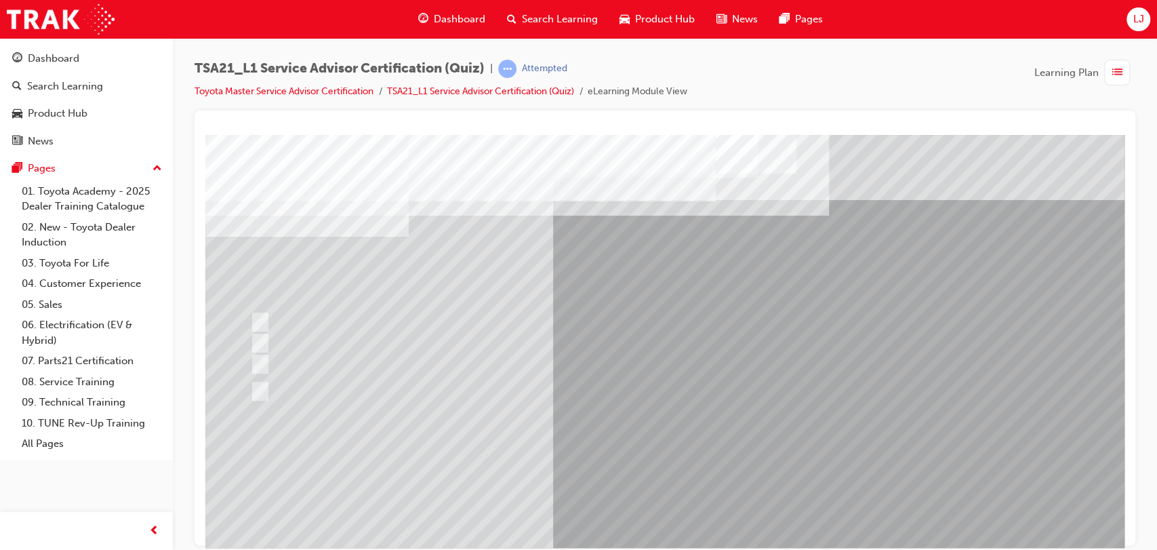
scroll to position [87, 14]
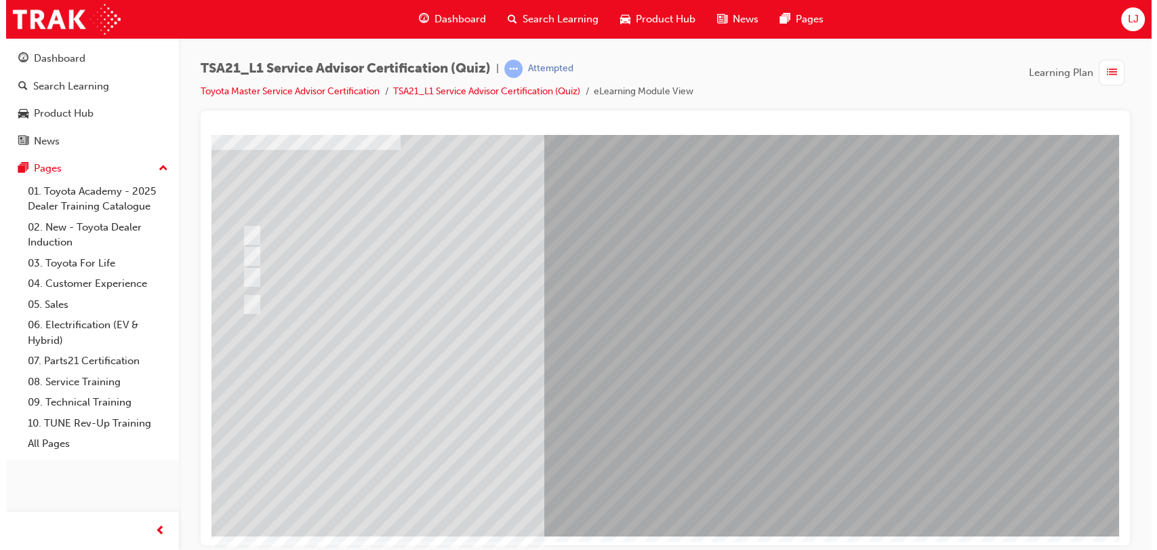
scroll to position [0, 0]
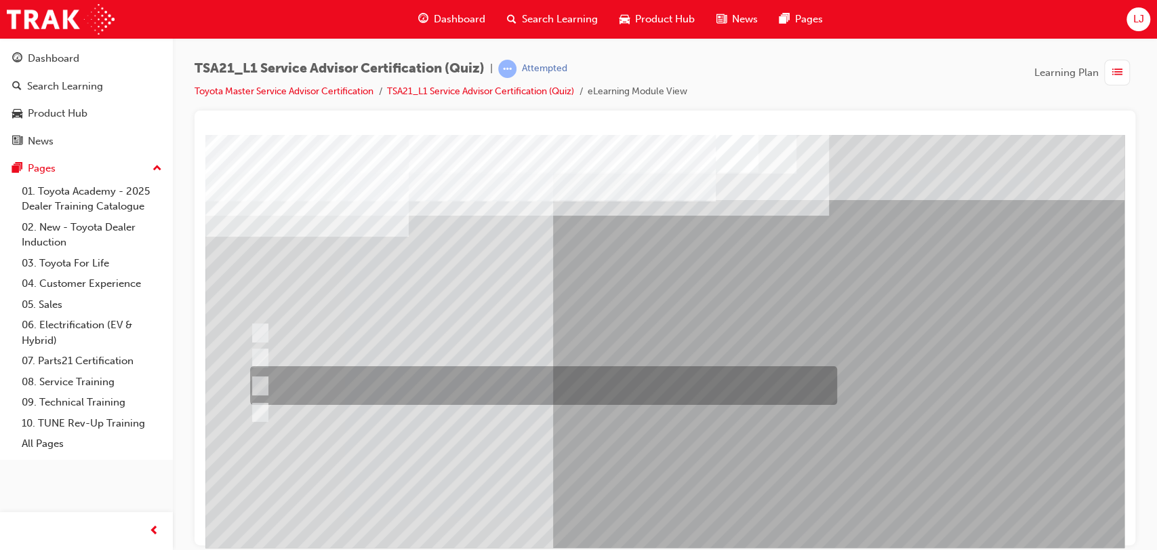
click at [486, 382] on div at bounding box center [540, 385] width 587 height 39
radio input "true"
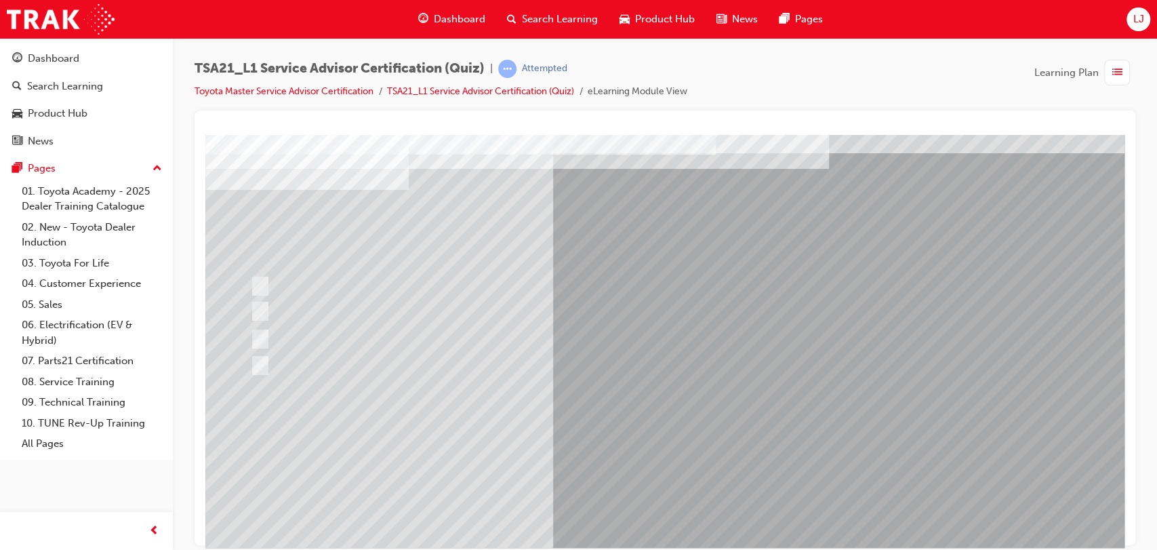
scroll to position [47, 0]
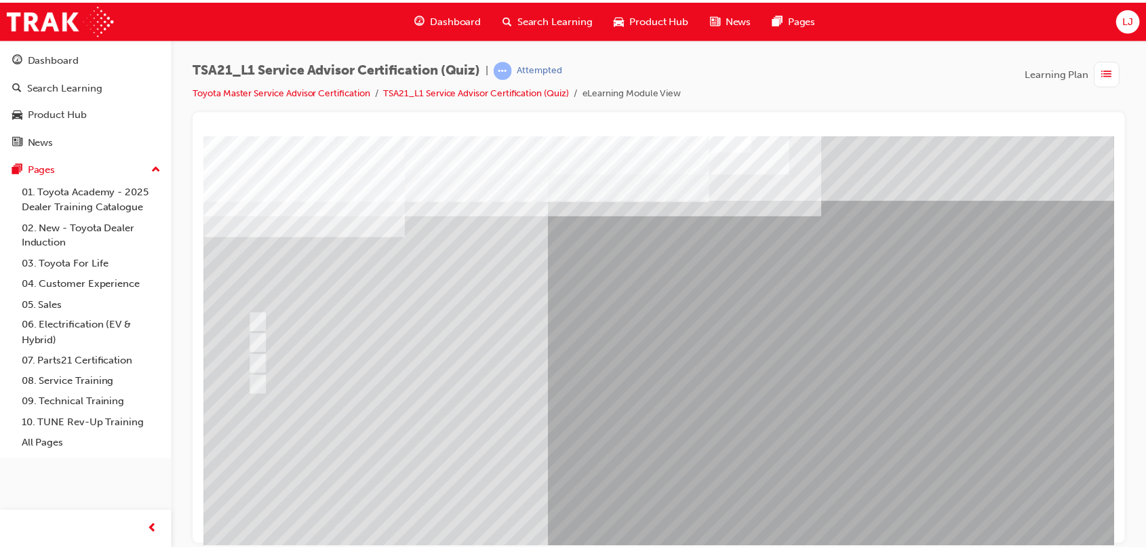
scroll to position [87, 0]
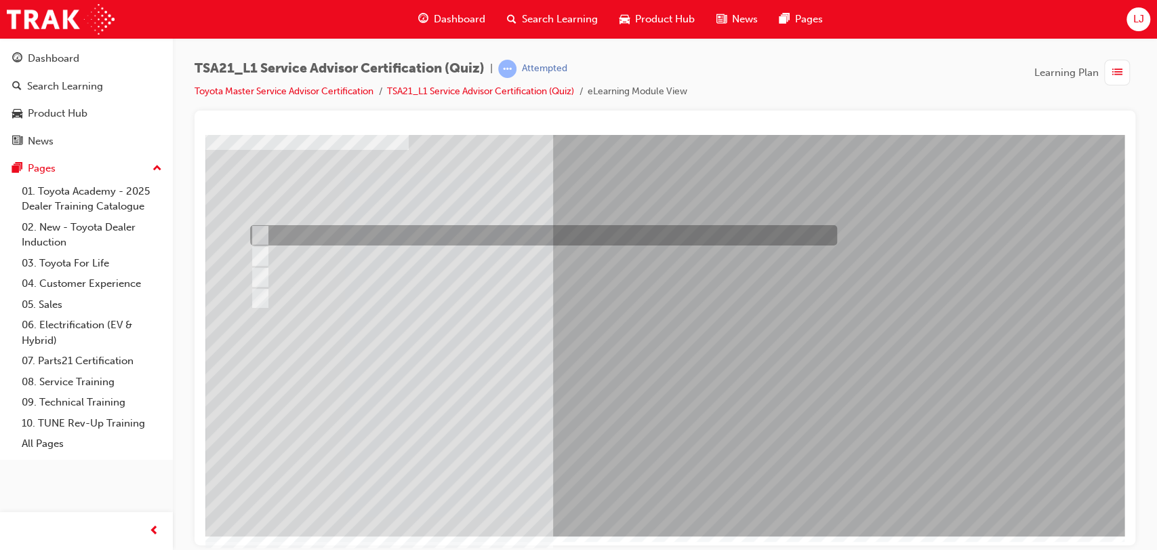
click at [593, 233] on div at bounding box center [540, 235] width 587 height 20
radio input "true"
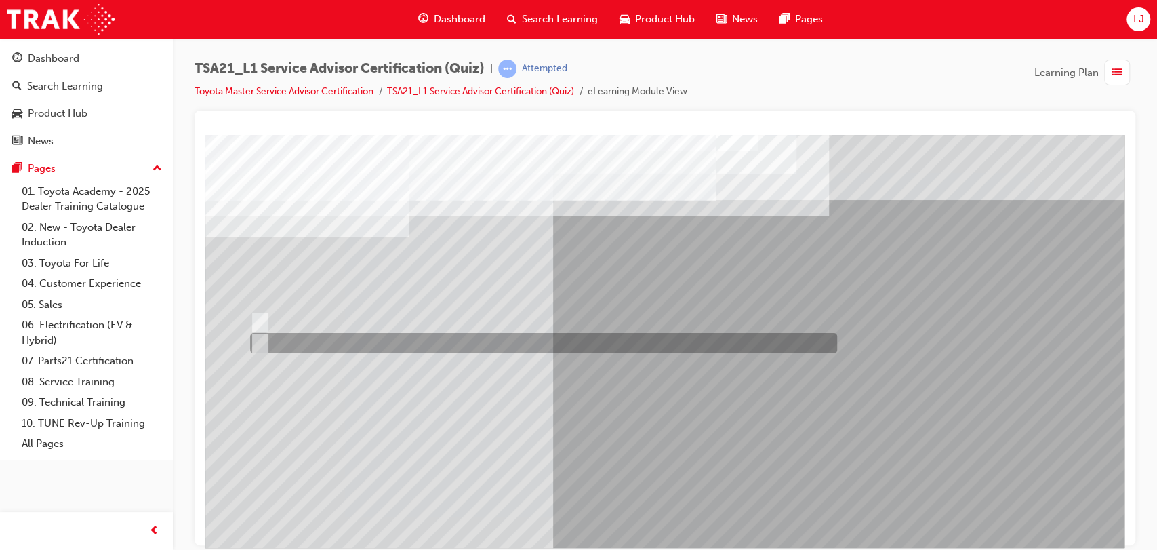
click at [298, 340] on div at bounding box center [540, 343] width 587 height 20
radio input "true"
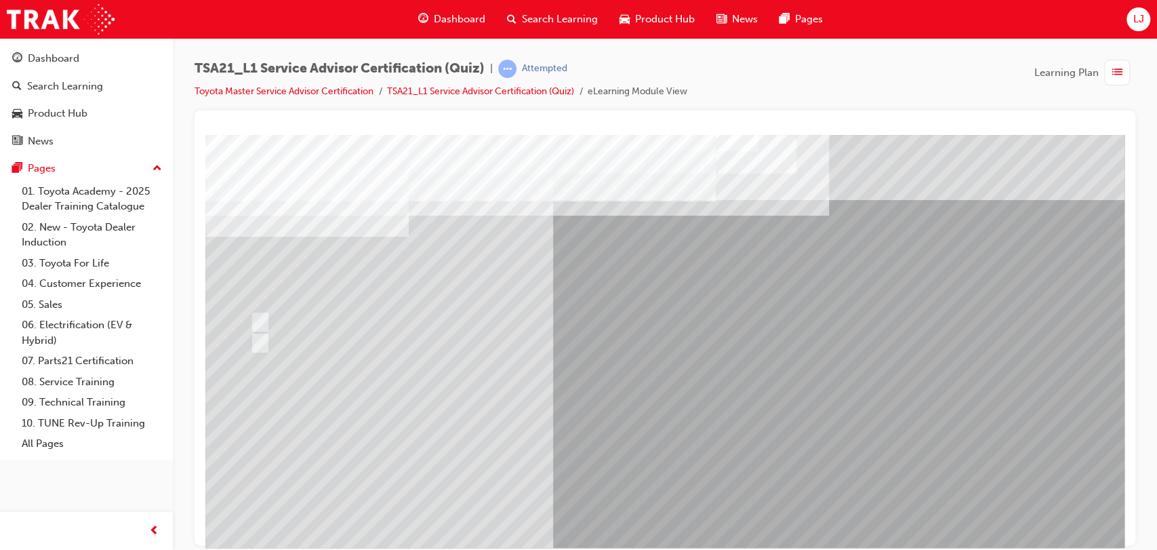
scroll to position [87, 0]
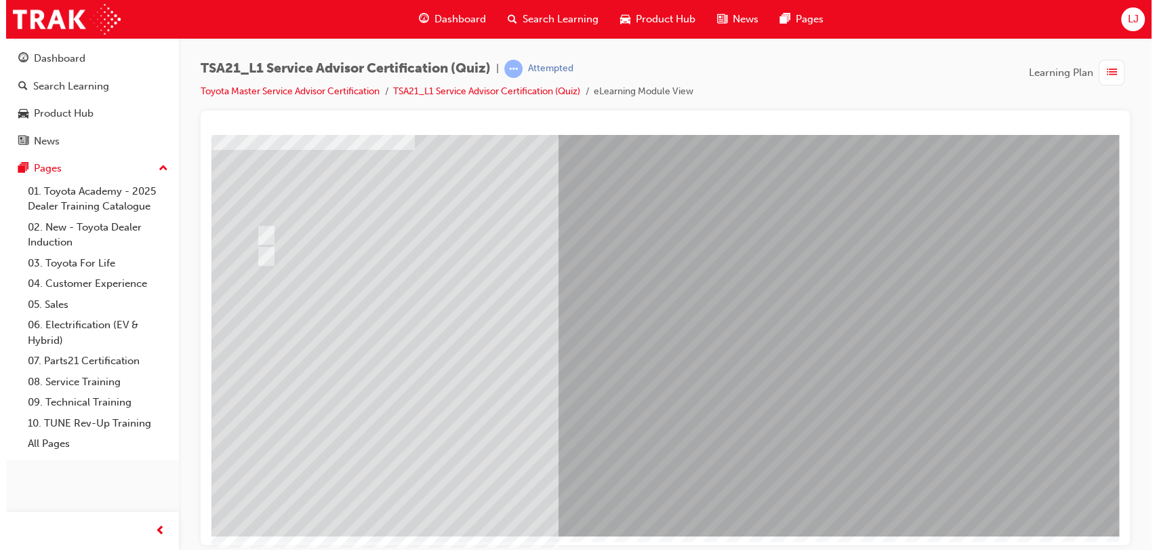
scroll to position [0, 0]
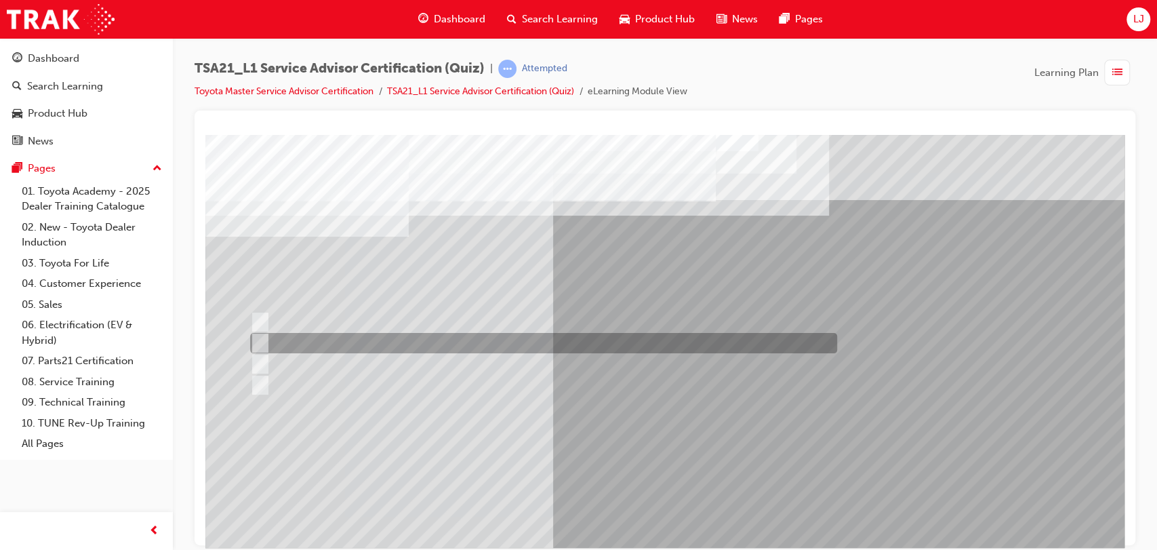
click at [473, 335] on div at bounding box center [540, 343] width 587 height 20
radio input "true"
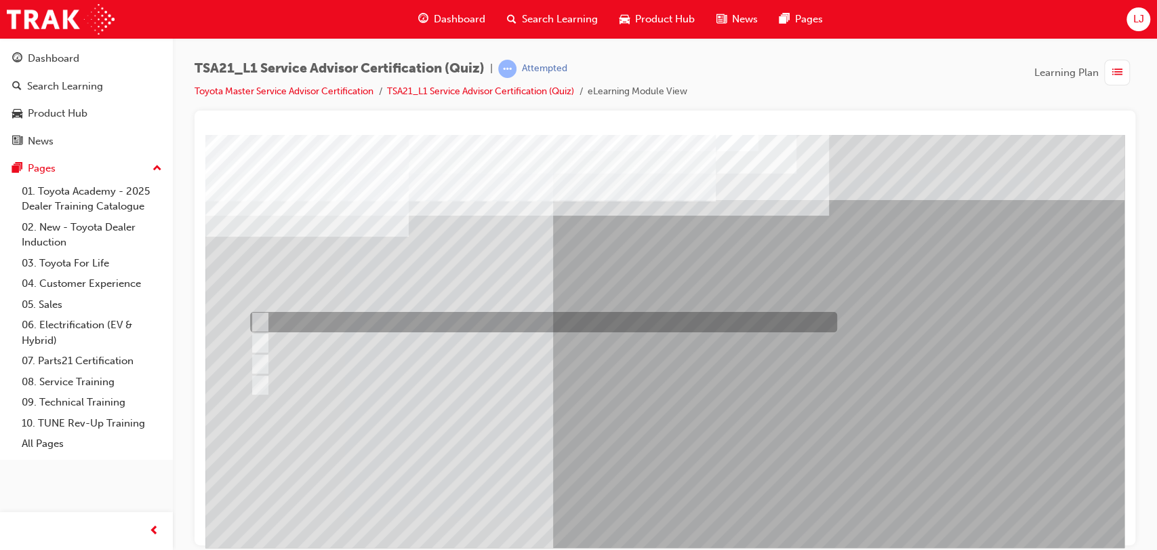
click at [378, 319] on div at bounding box center [540, 322] width 587 height 20
radio input "true"
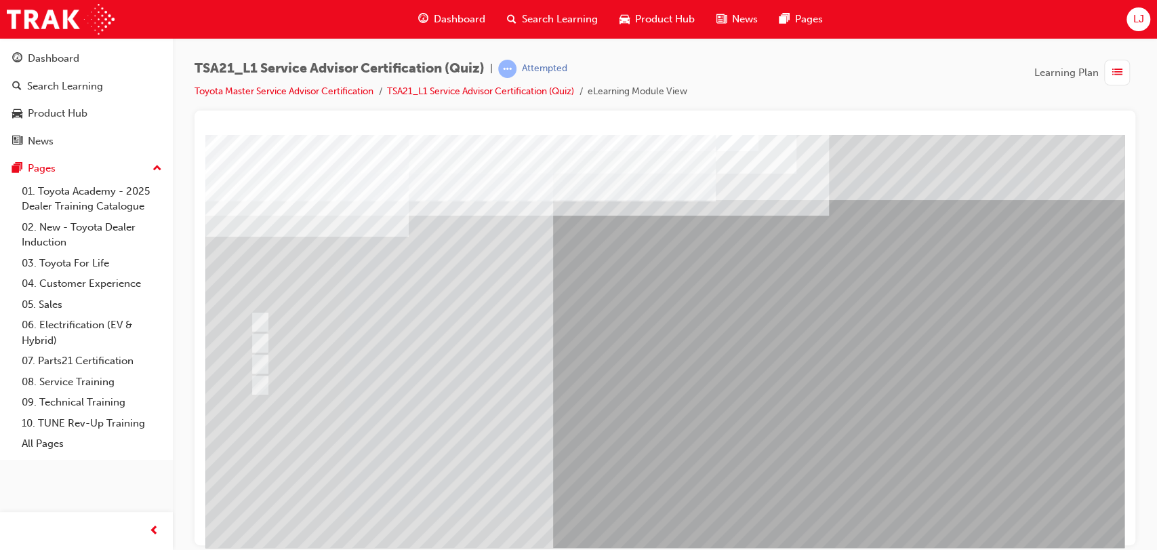
scroll to position [87, 0]
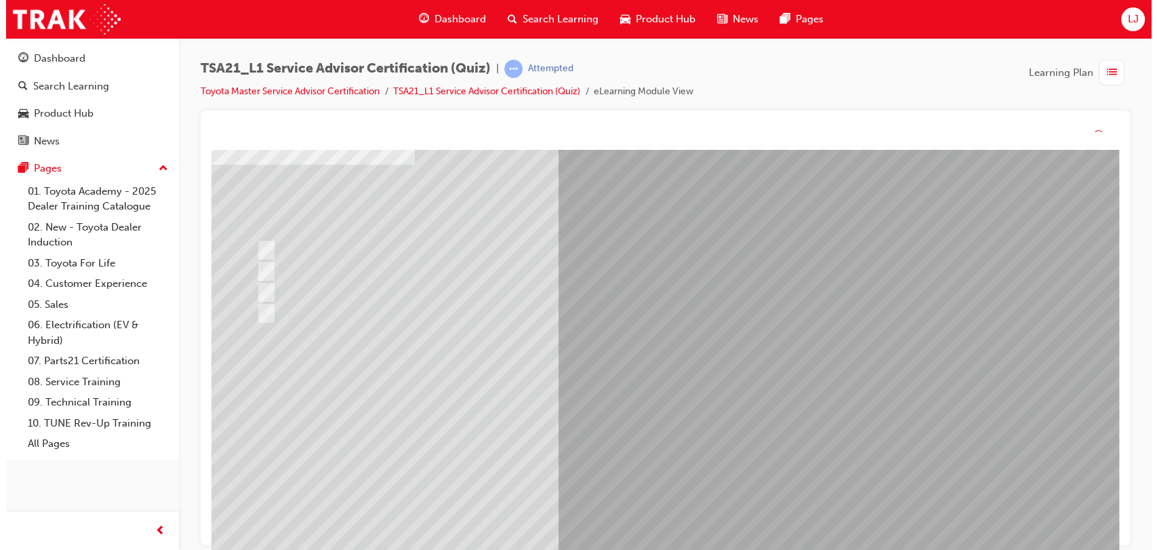
scroll to position [0, 0]
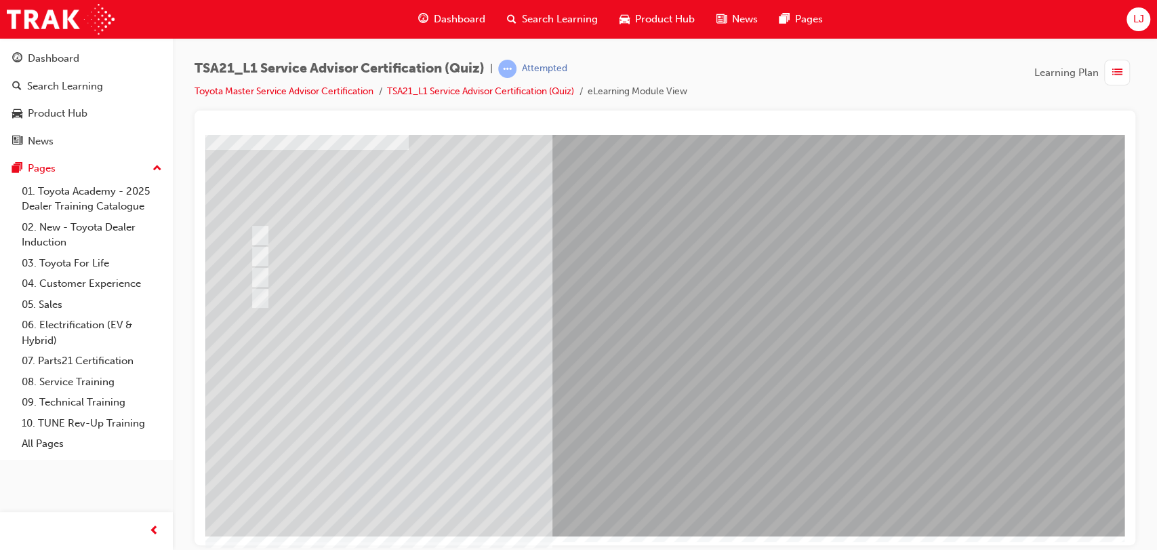
scroll to position [86, 0]
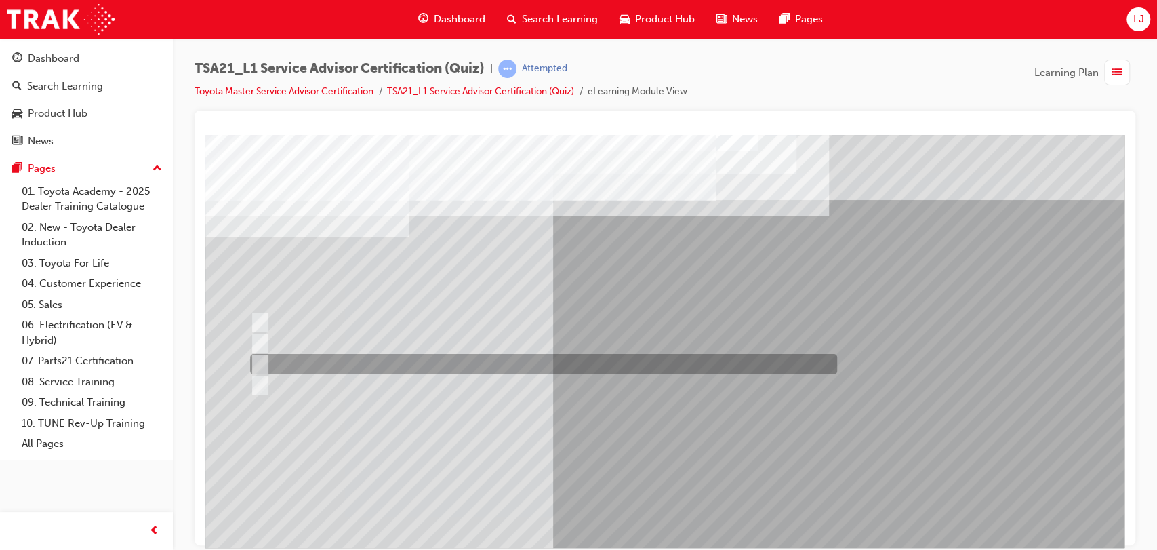
click at [482, 362] on div at bounding box center [540, 364] width 587 height 20
radio input "true"
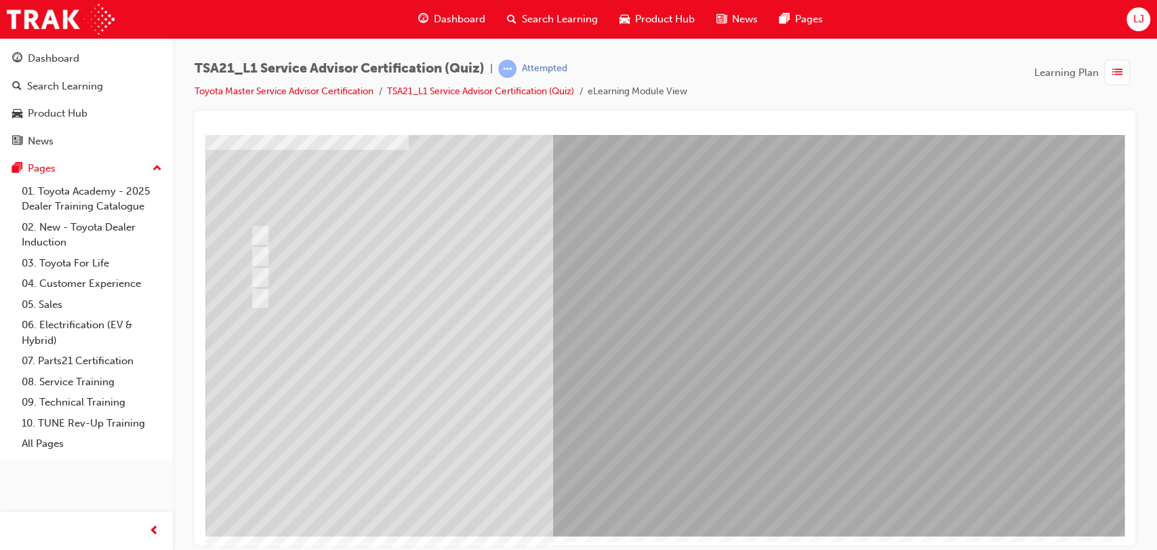
scroll to position [86, 0]
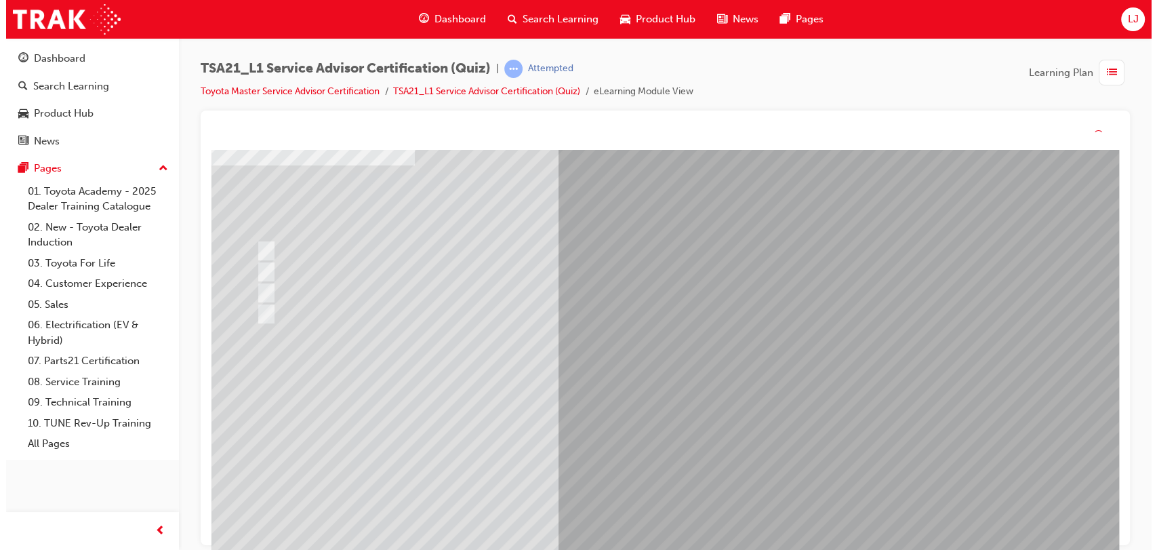
scroll to position [0, 0]
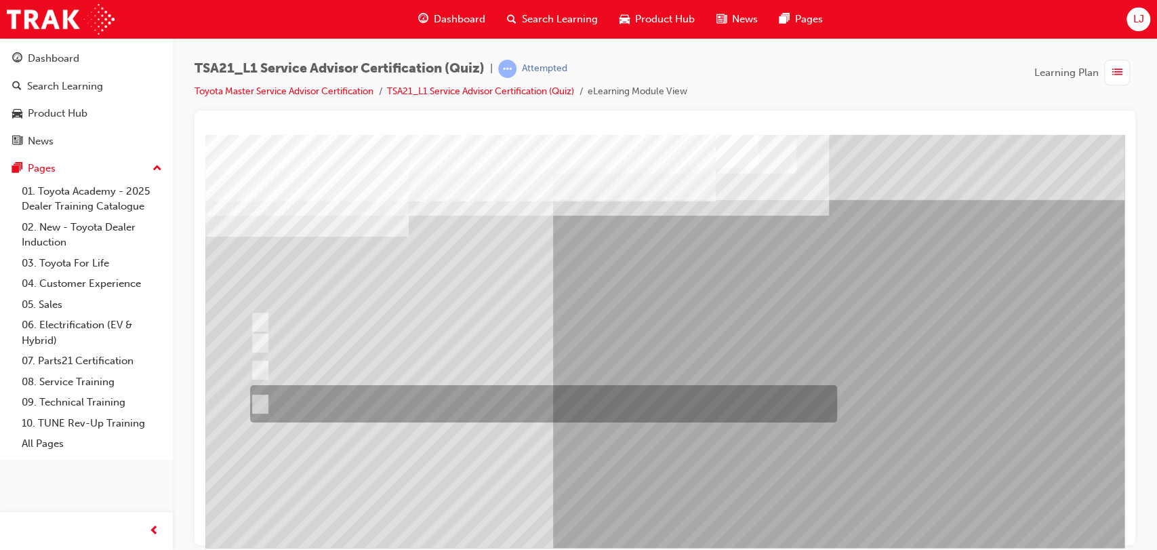
click at [458, 401] on div at bounding box center [540, 403] width 587 height 37
radio input "true"
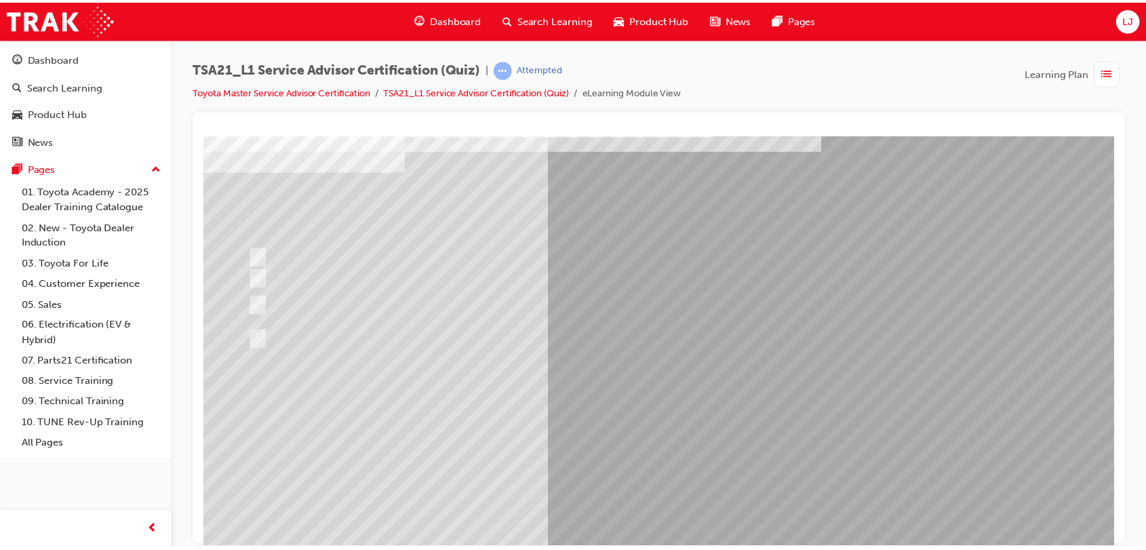
scroll to position [66, 0]
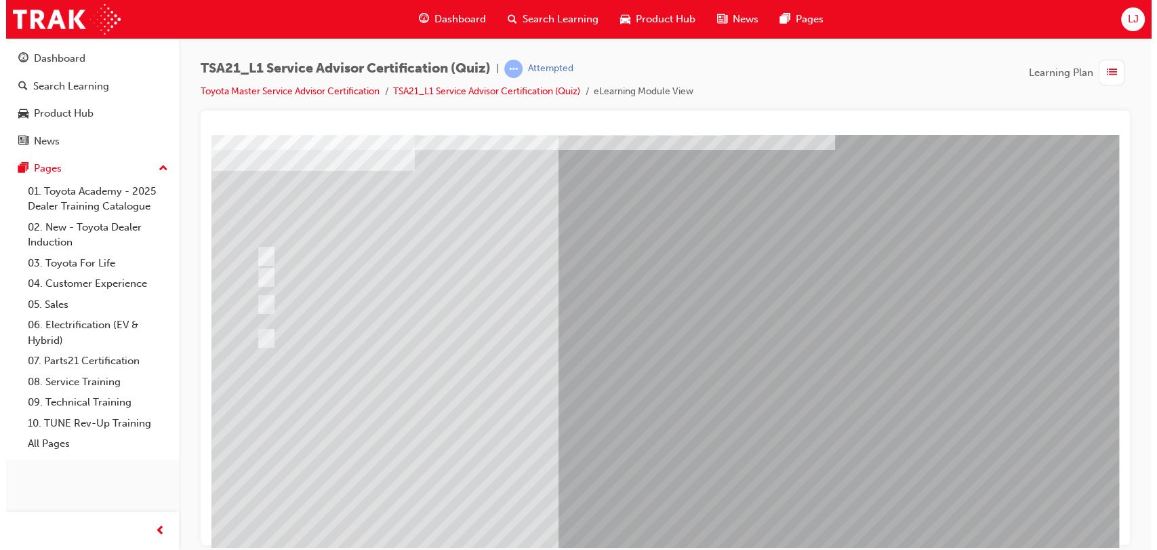
scroll to position [0, 0]
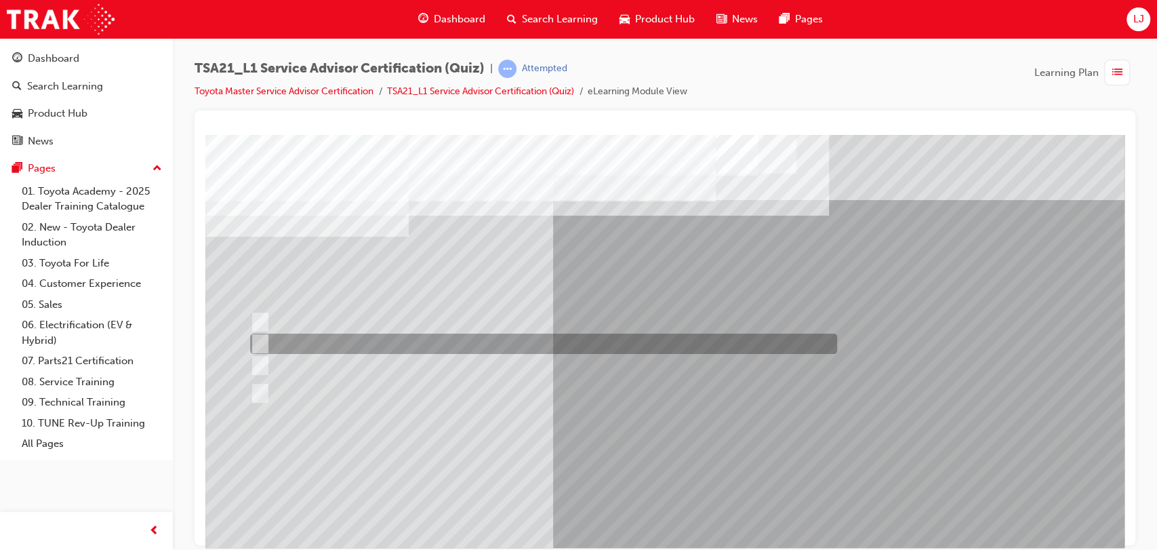
click at [584, 346] on div at bounding box center [540, 344] width 587 height 20
radio input "true"
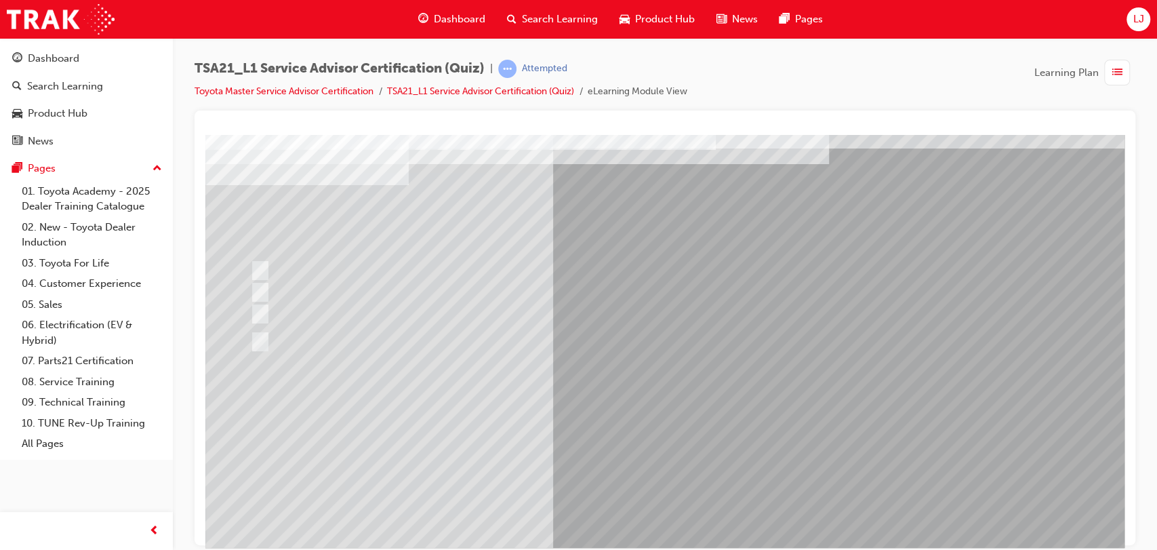
scroll to position [70, 0]
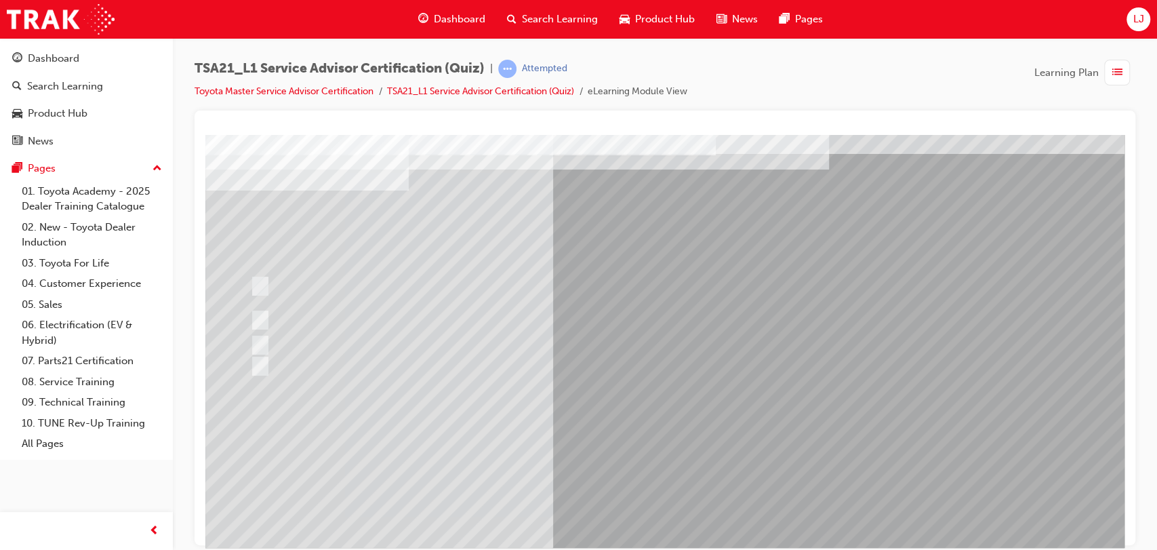
scroll to position [45, 0]
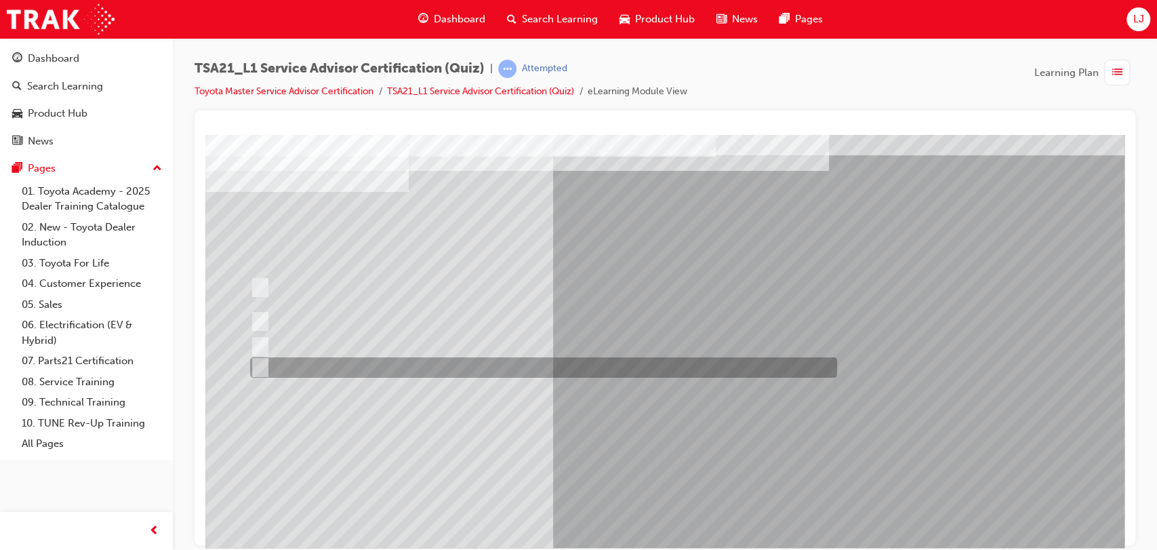
click at [637, 361] on div at bounding box center [540, 367] width 587 height 20
radio input "true"
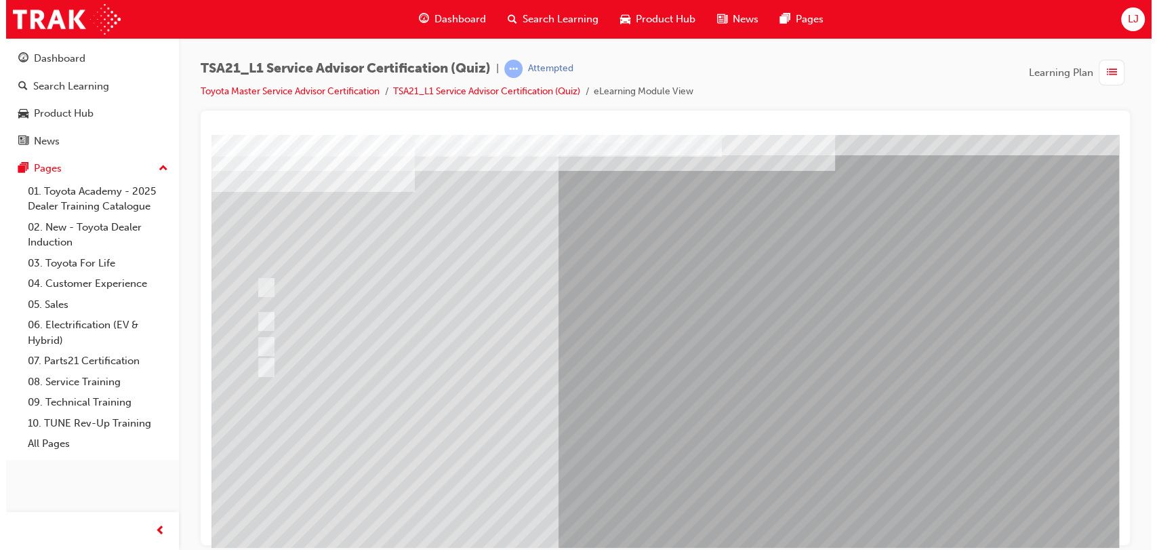
scroll to position [0, 0]
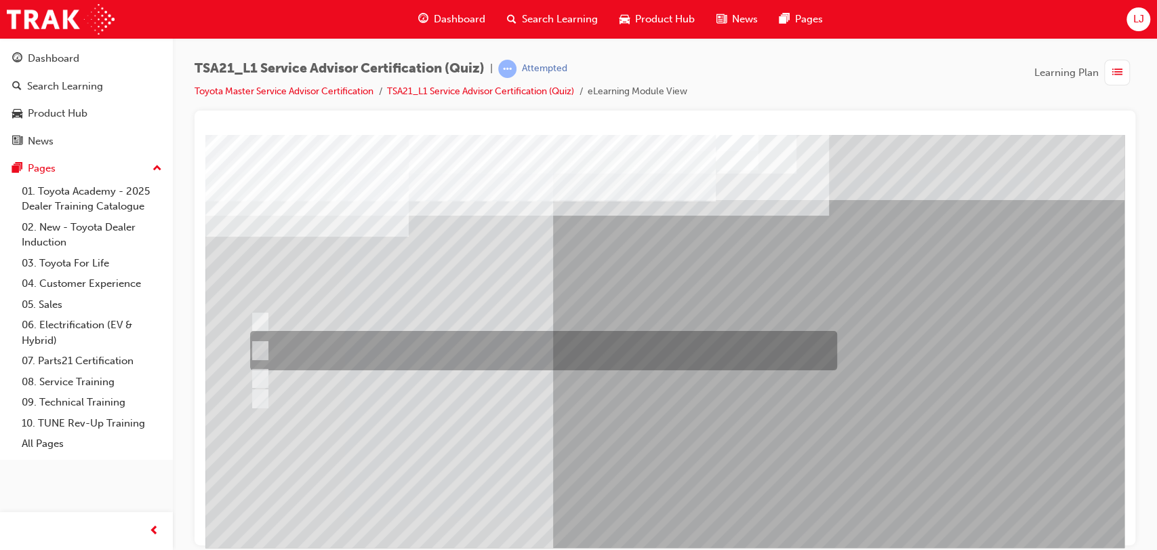
click at [619, 346] on div at bounding box center [540, 350] width 587 height 39
radio input "true"
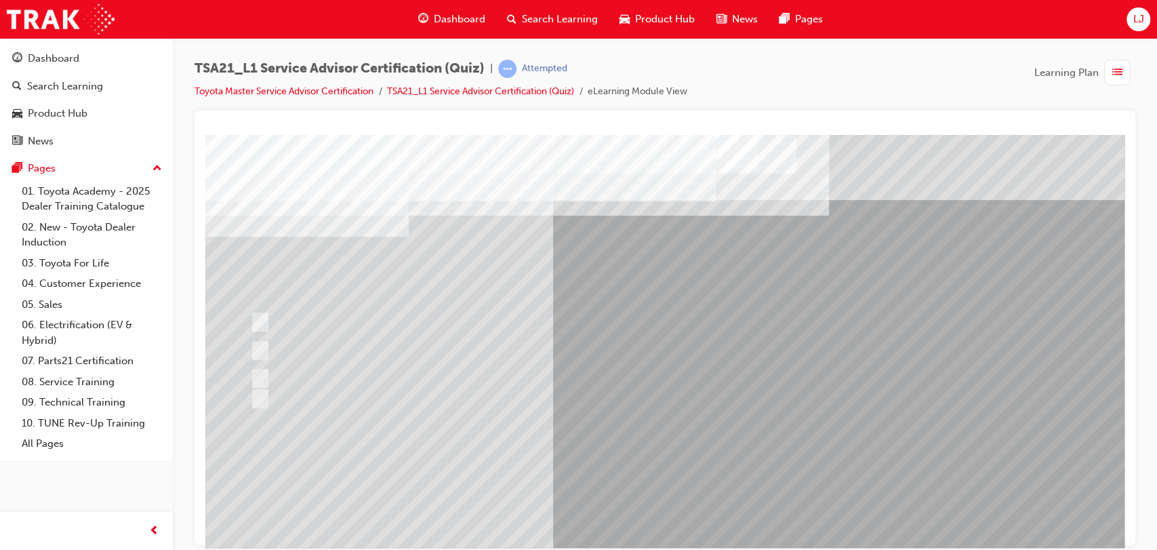
scroll to position [87, 0]
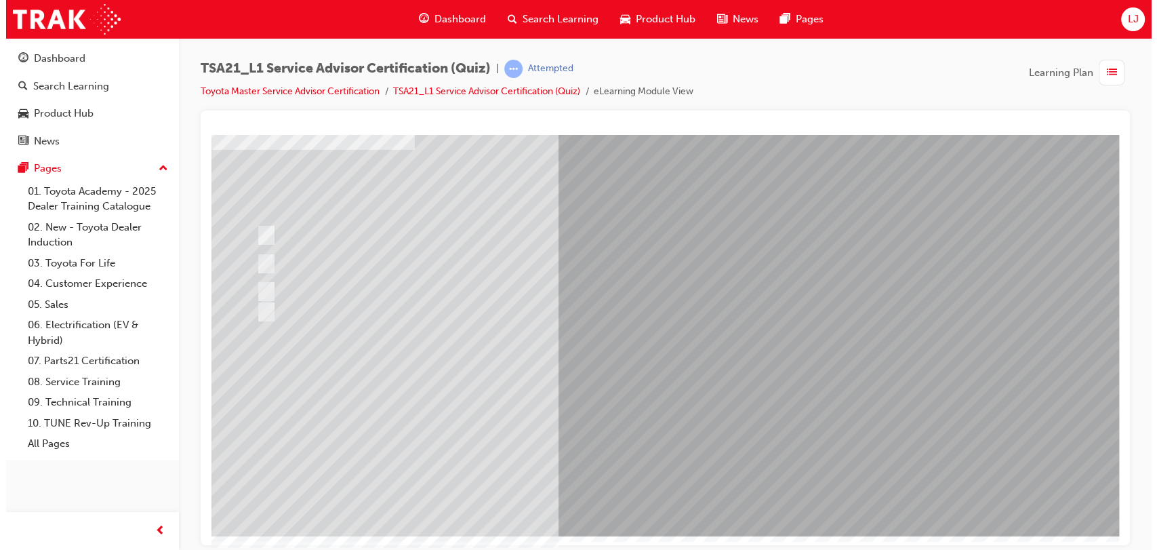
scroll to position [0, 0]
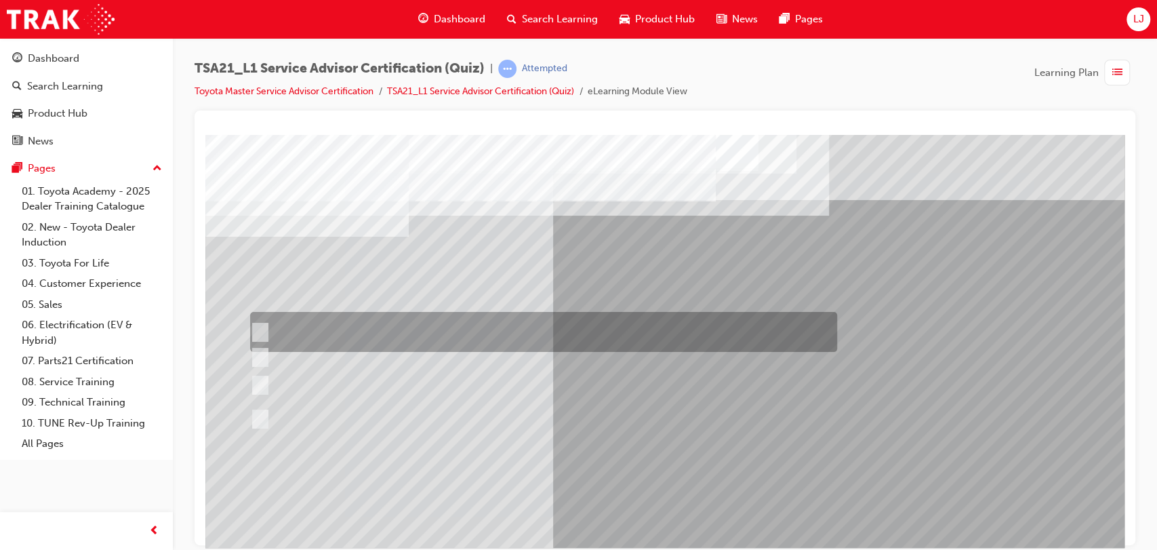
click at [502, 330] on div at bounding box center [540, 332] width 587 height 40
radio input "true"
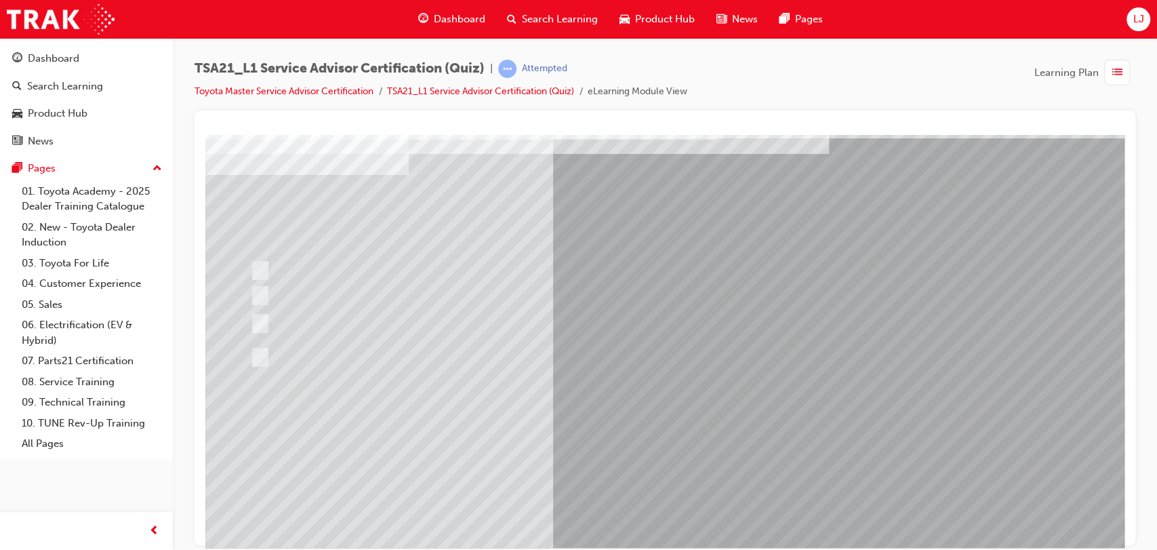
scroll to position [87, 0]
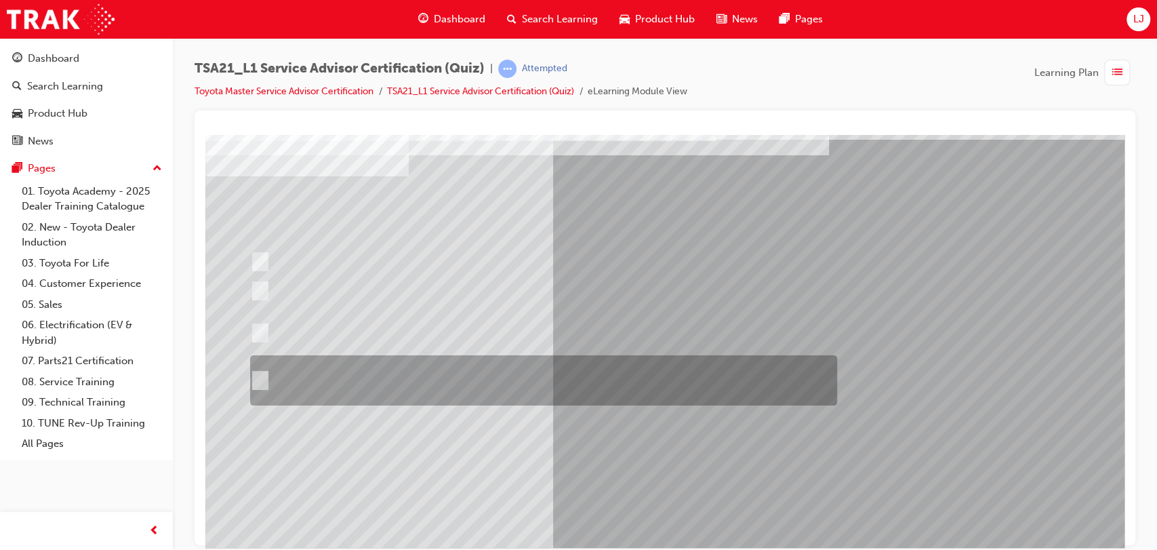
scroll to position [66, 0]
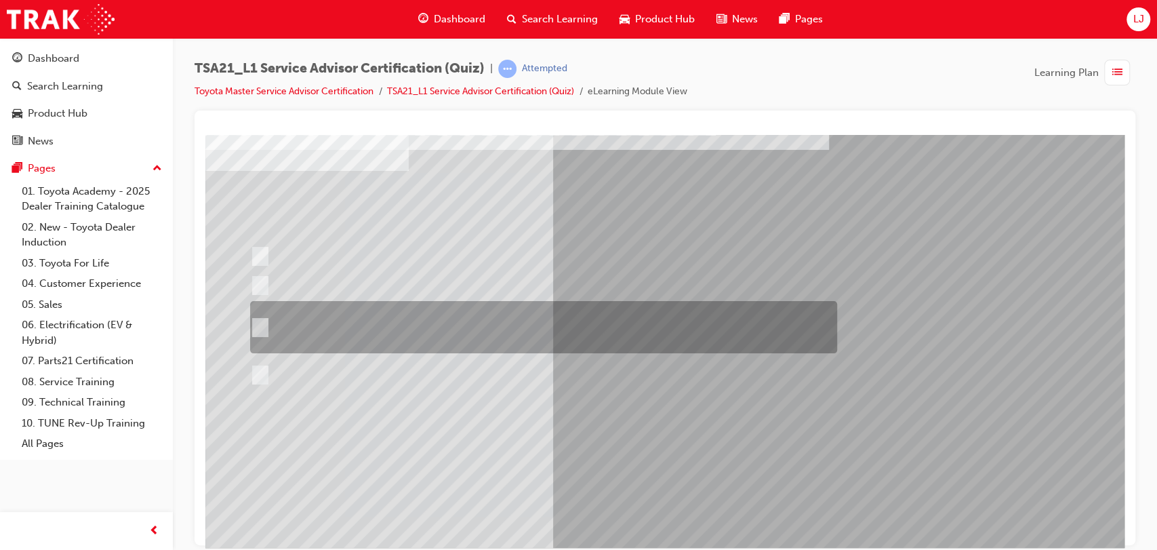
click at [460, 330] on div at bounding box center [540, 327] width 587 height 52
radio input "true"
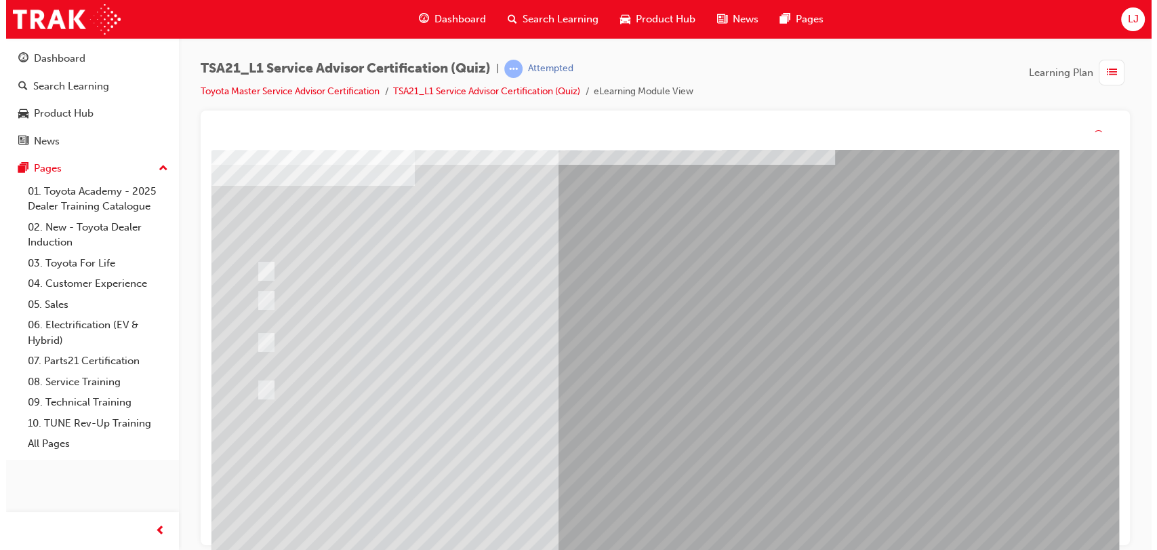
scroll to position [0, 0]
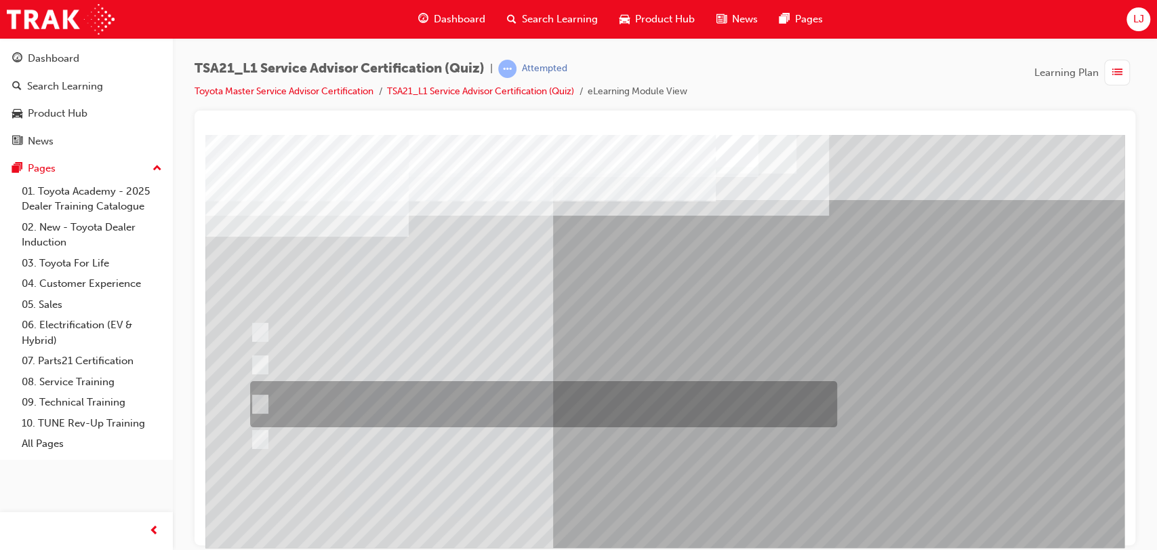
click at [597, 405] on div at bounding box center [540, 404] width 587 height 46
radio input "true"
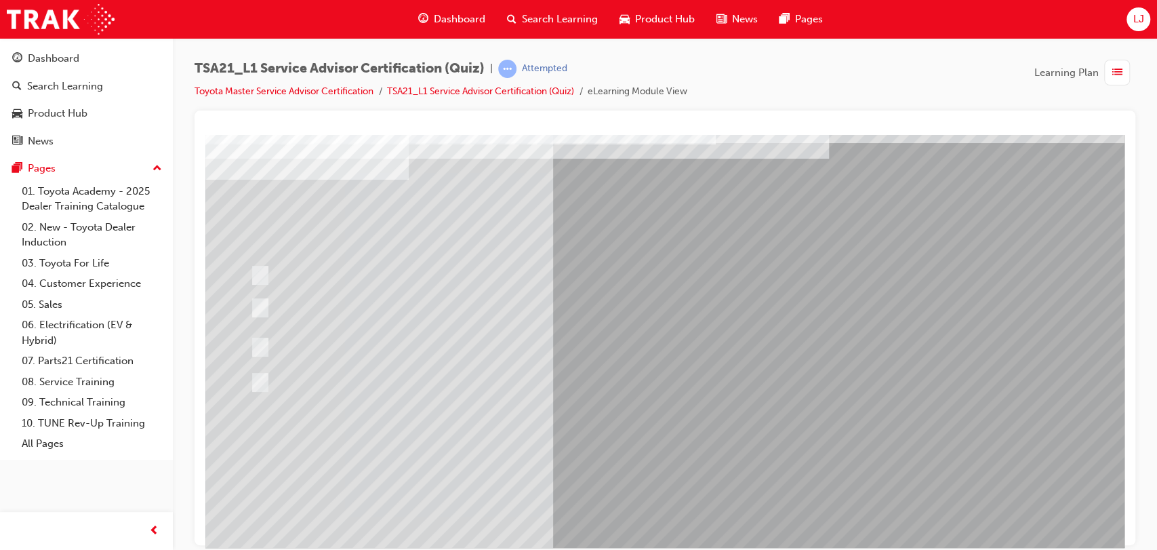
scroll to position [65, 0]
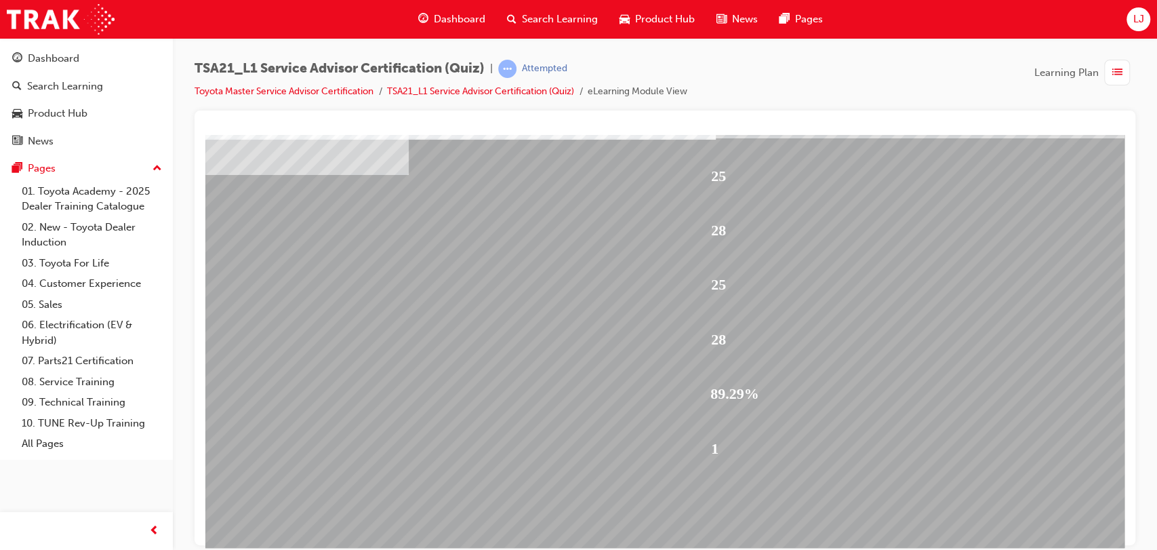
scroll to position [87, 0]
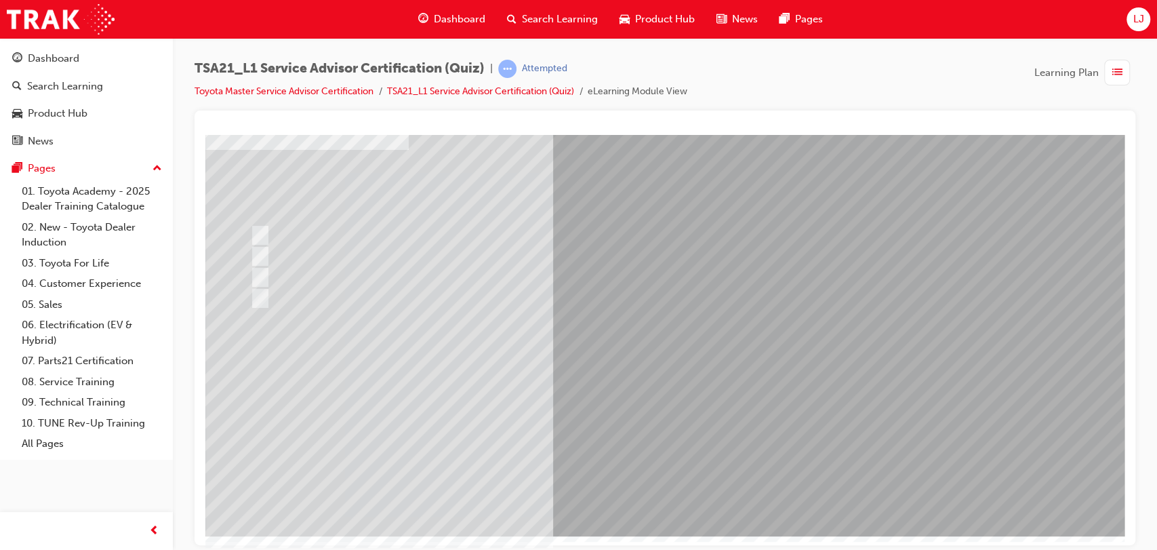
scroll to position [0, 0]
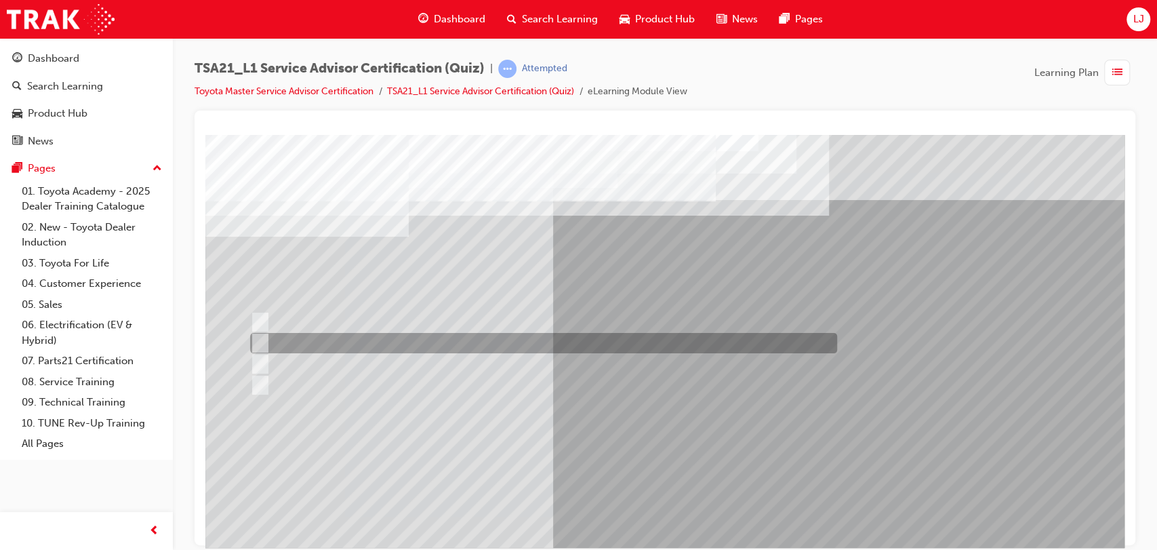
click at [566, 343] on div at bounding box center [540, 343] width 587 height 20
radio input "true"
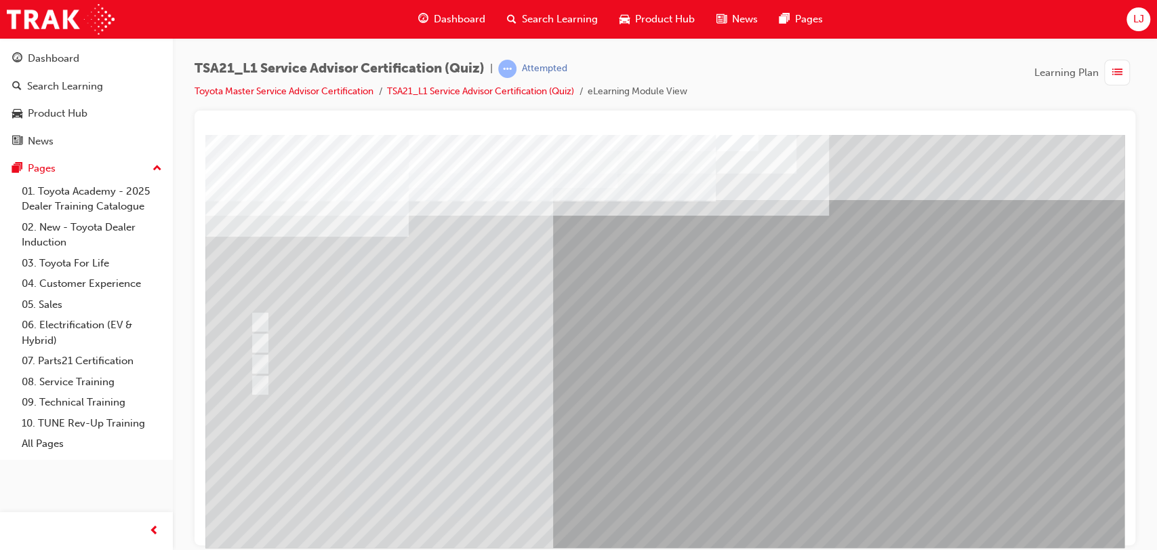
scroll to position [87, 0]
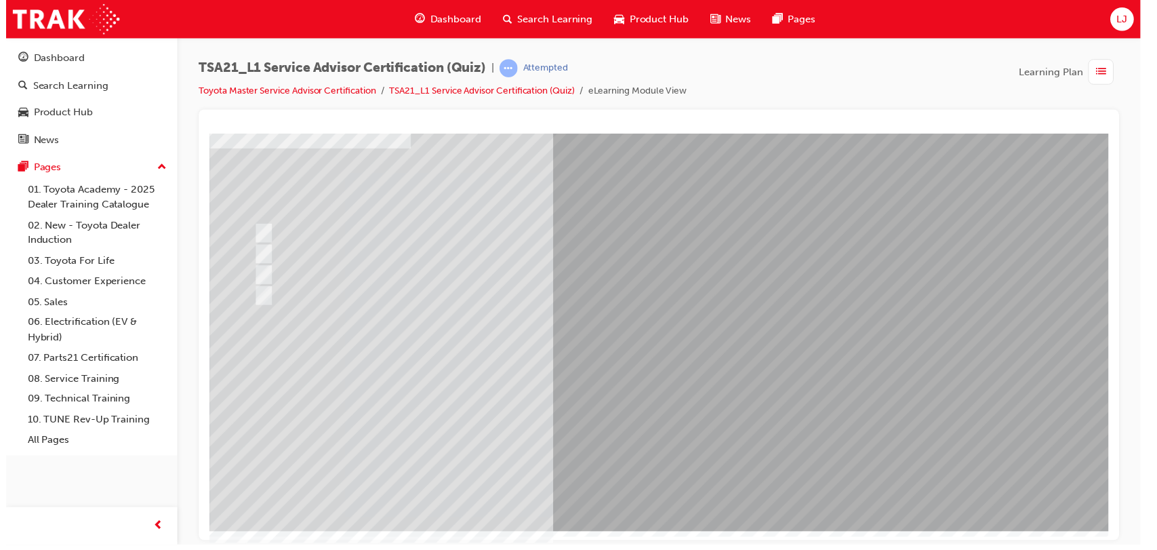
scroll to position [0, 0]
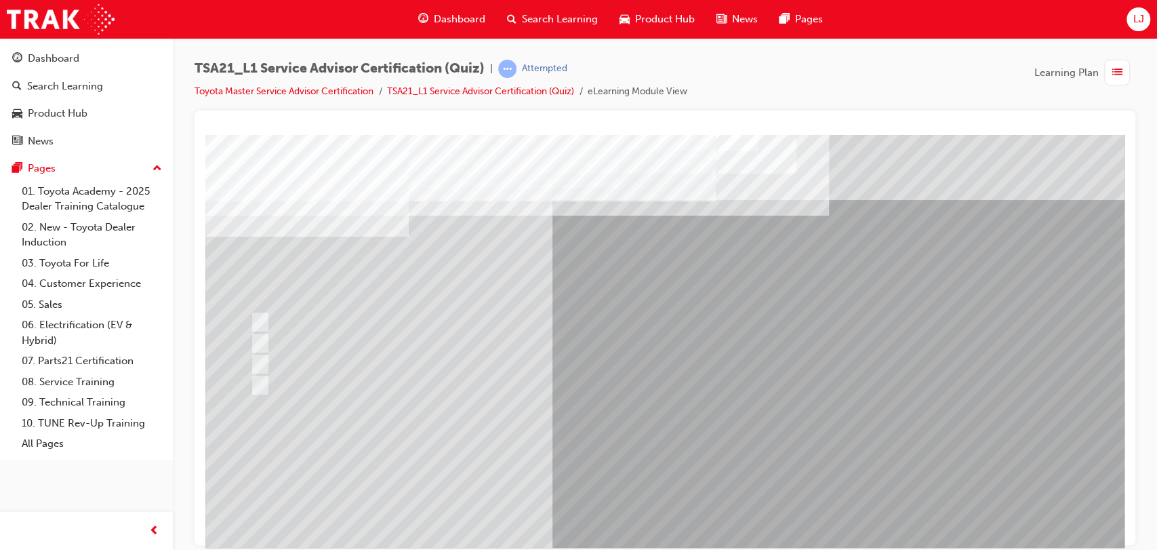
click at [519, 357] on div at bounding box center [540, 364] width 587 height 20
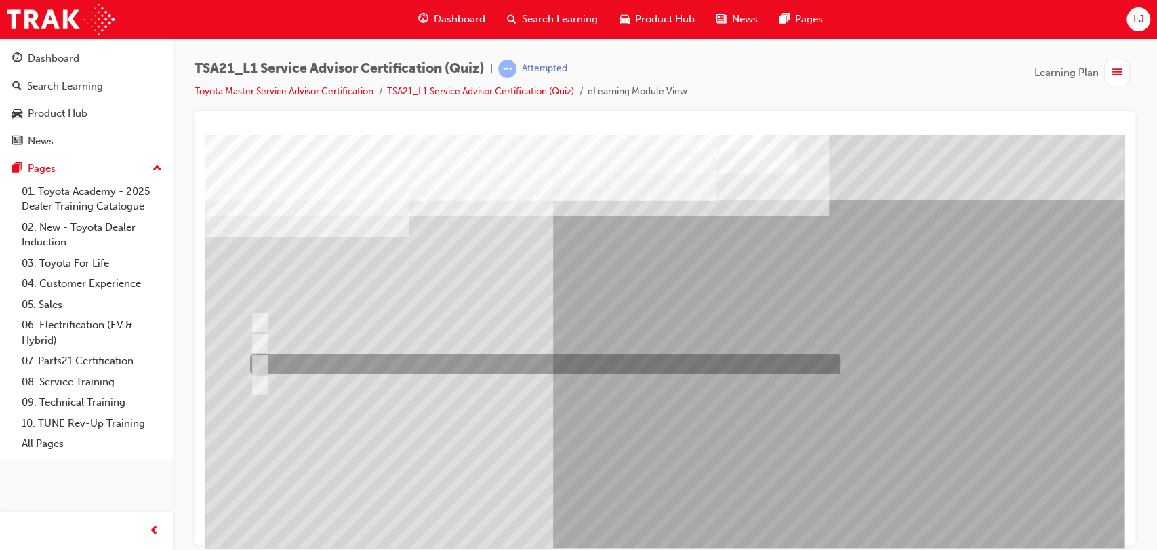
click at [646, 361] on div at bounding box center [542, 364] width 591 height 20
radio input "true"
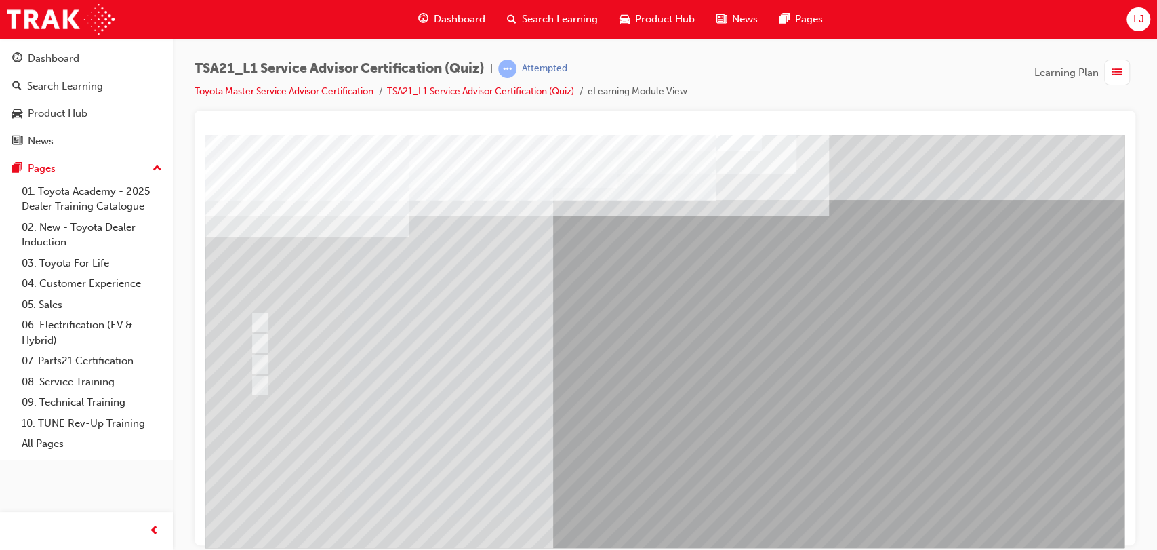
scroll to position [87, 0]
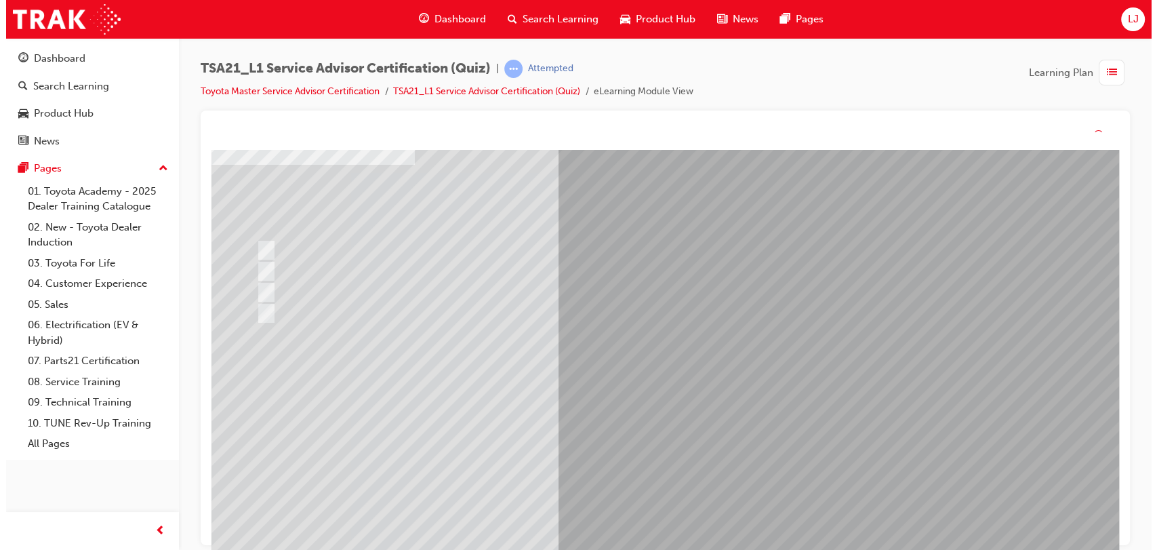
scroll to position [0, 0]
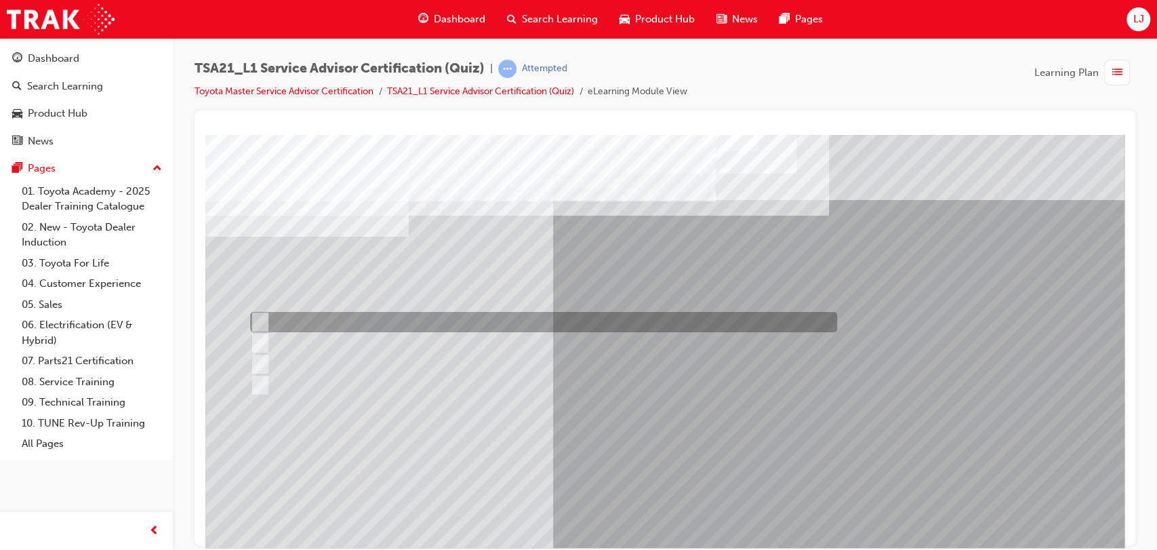
click at [429, 322] on div at bounding box center [540, 322] width 587 height 20
radio input "true"
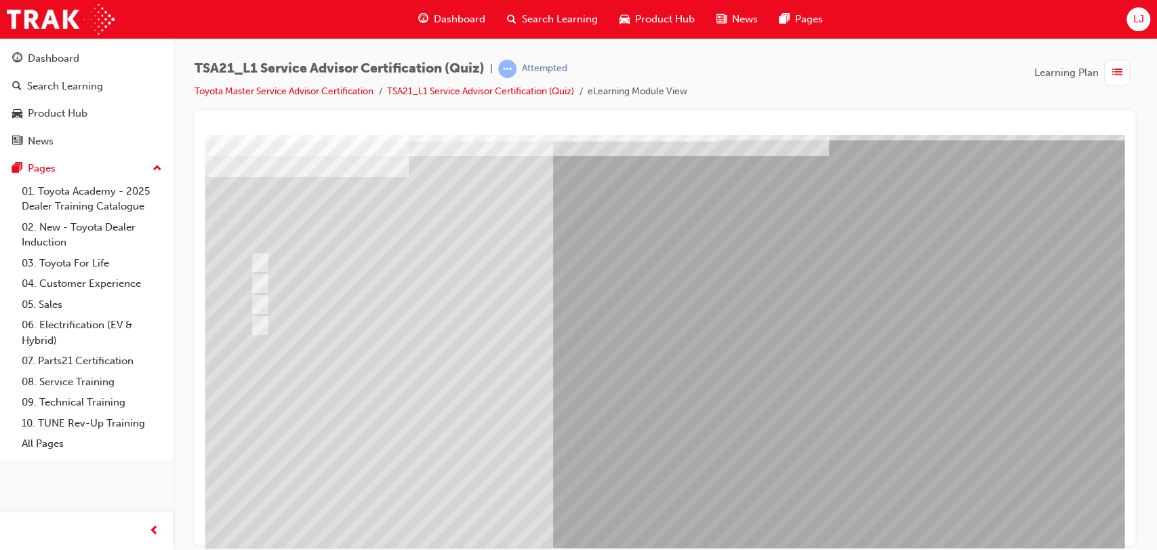
scroll to position [62, 0]
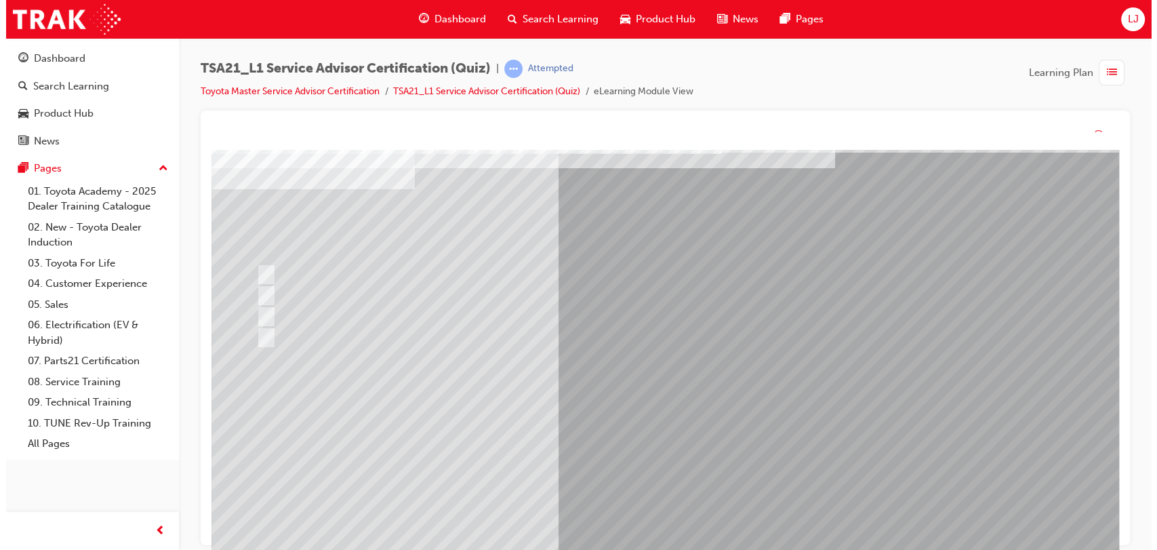
scroll to position [0, 0]
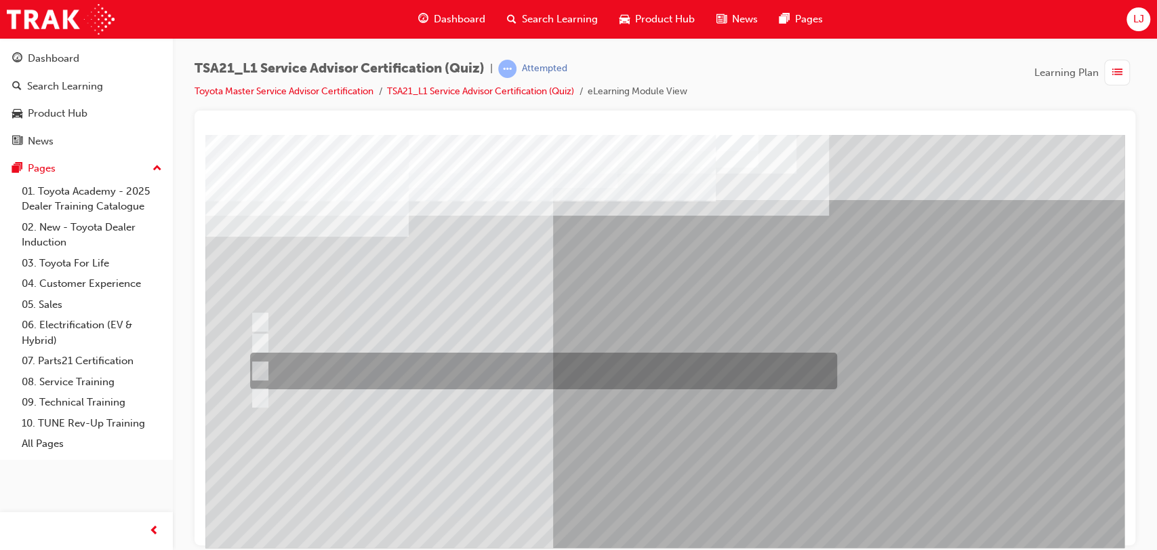
click at [487, 370] on div at bounding box center [540, 371] width 587 height 37
radio input "true"
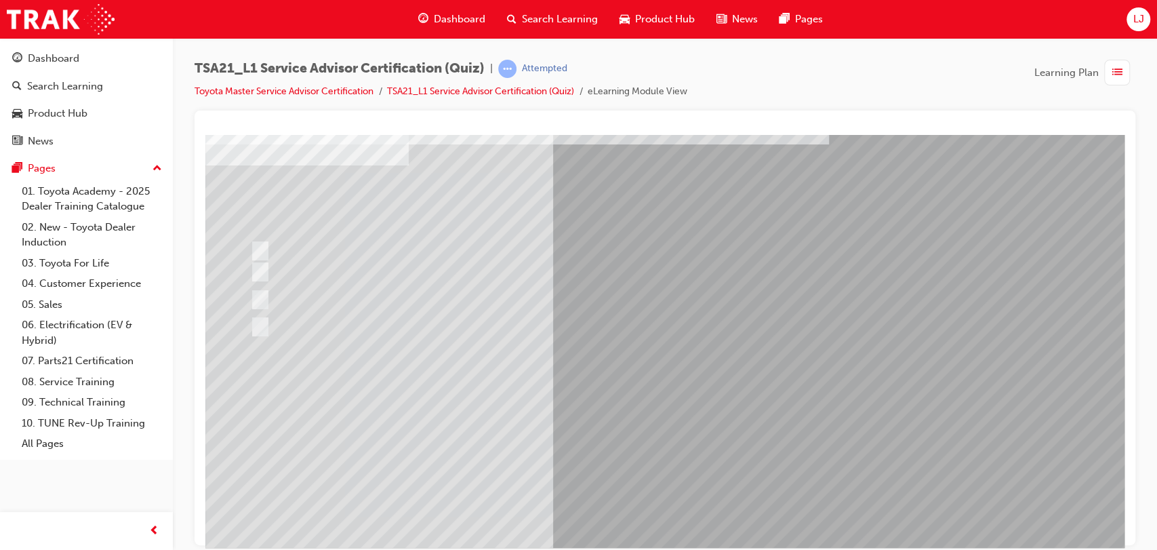
scroll to position [76, 0]
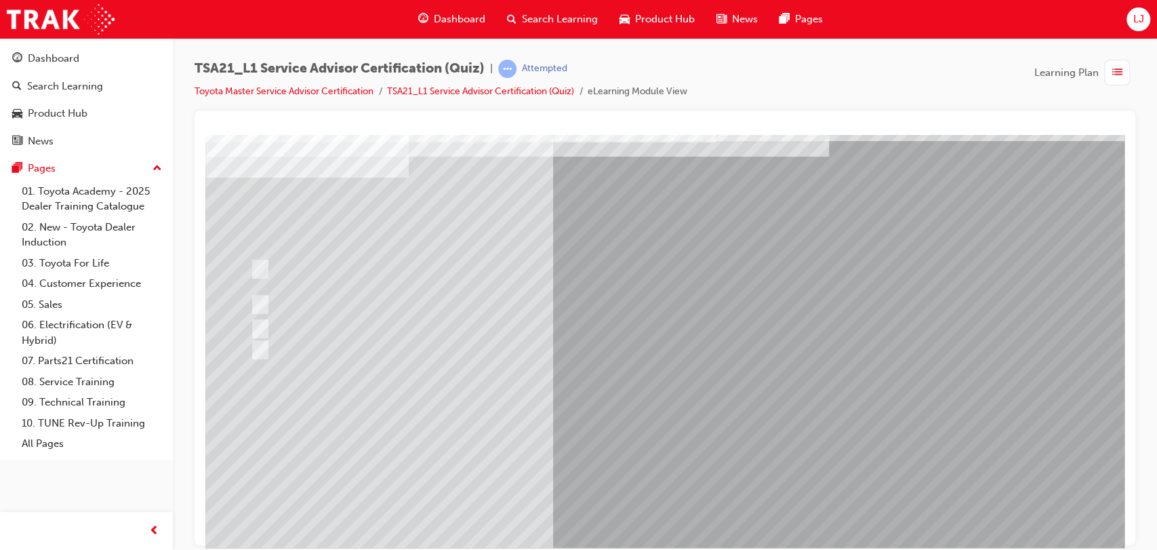
scroll to position [60, 0]
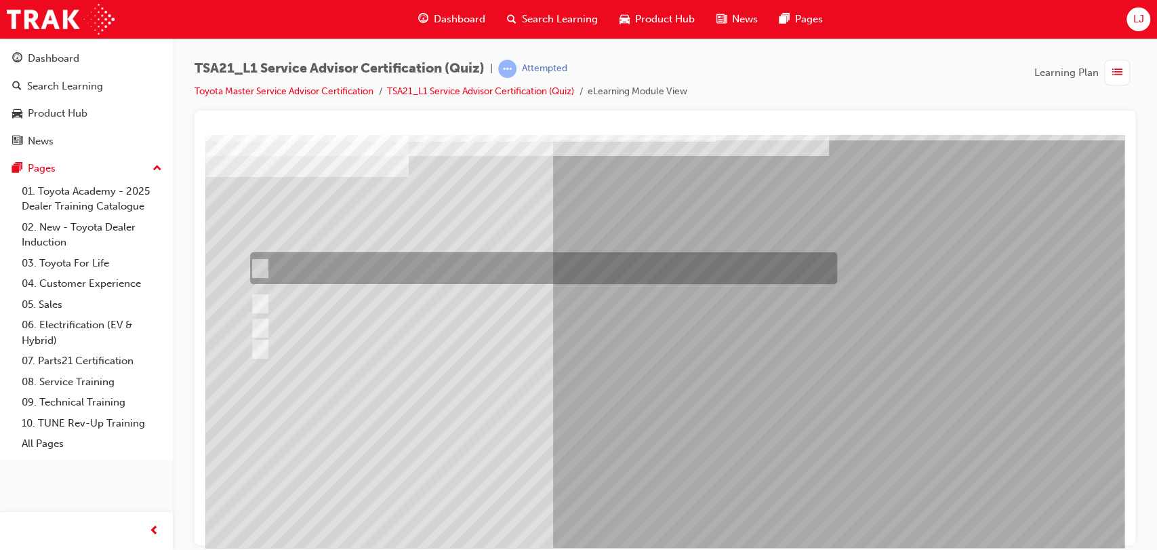
click at [622, 264] on div at bounding box center [540, 268] width 587 height 32
radio input "true"
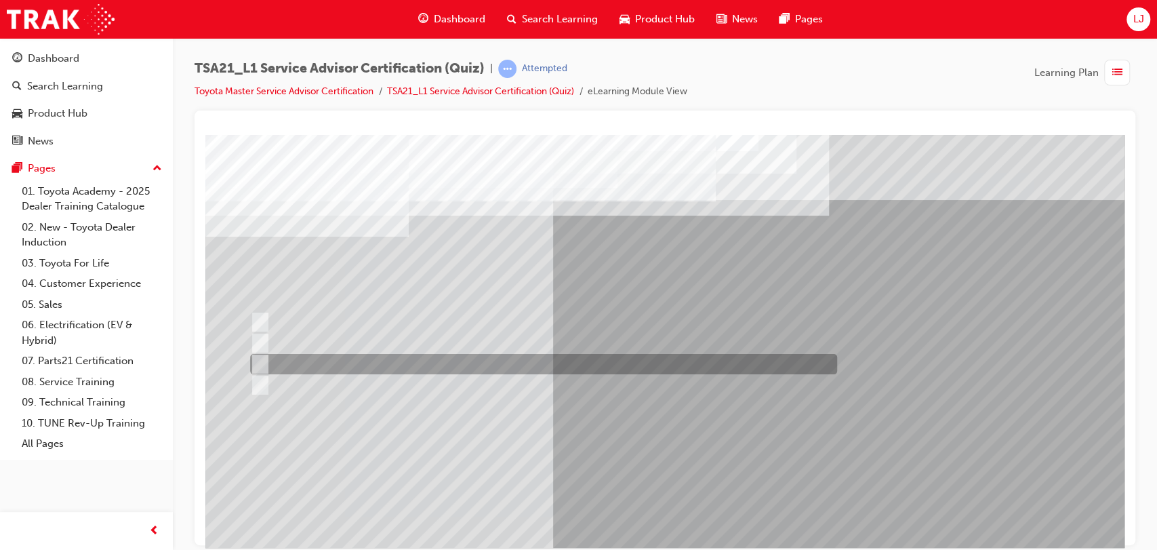
click at [375, 360] on div at bounding box center [540, 364] width 587 height 20
radio input "true"
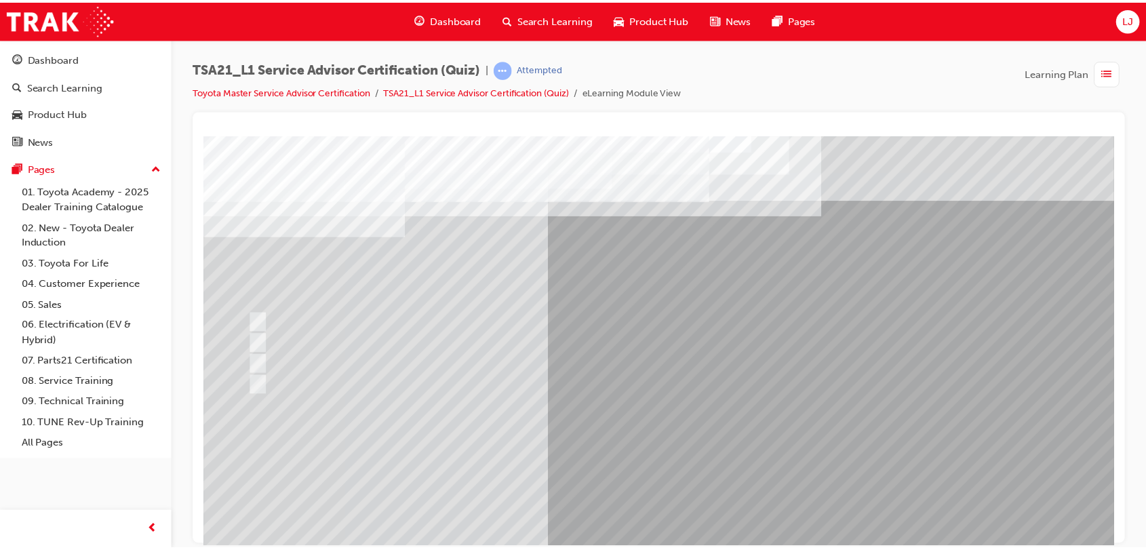
scroll to position [87, 0]
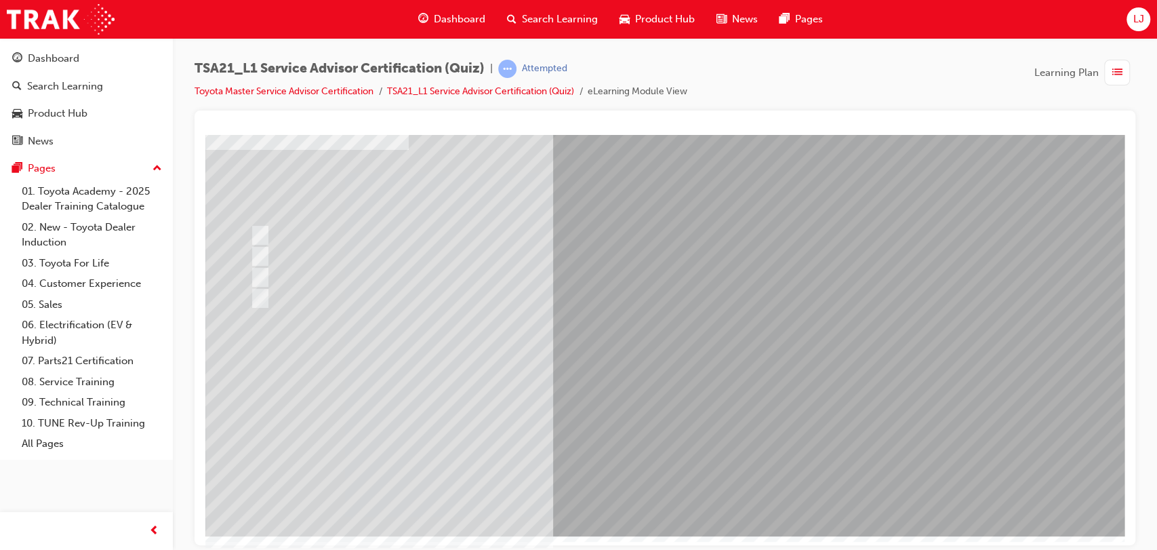
click at [658, 469] on div at bounding box center [666, 291] width 922 height 488
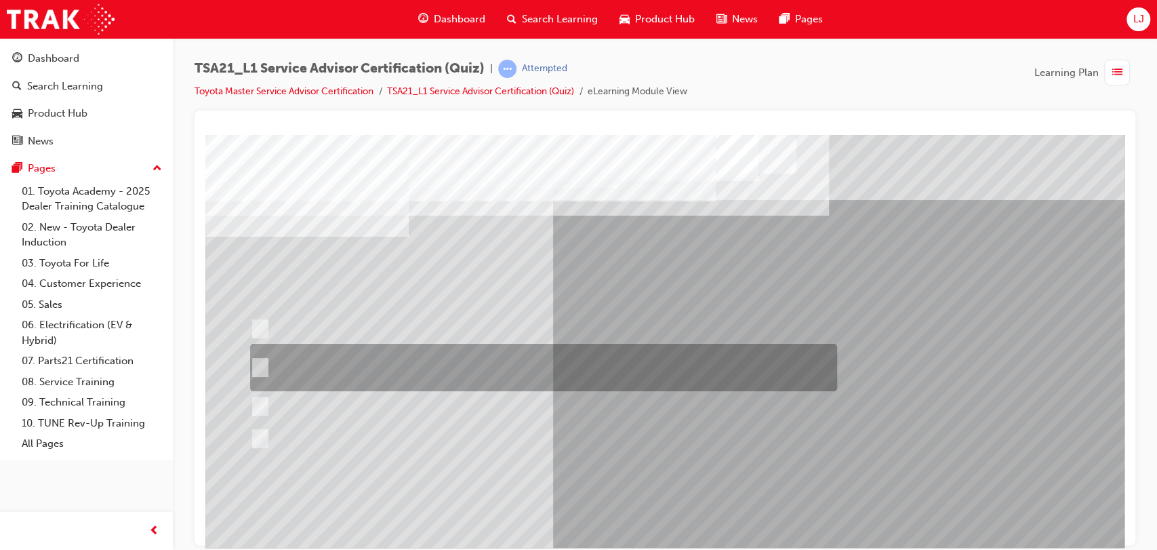
click at [557, 373] on div at bounding box center [540, 367] width 587 height 47
radio input "true"
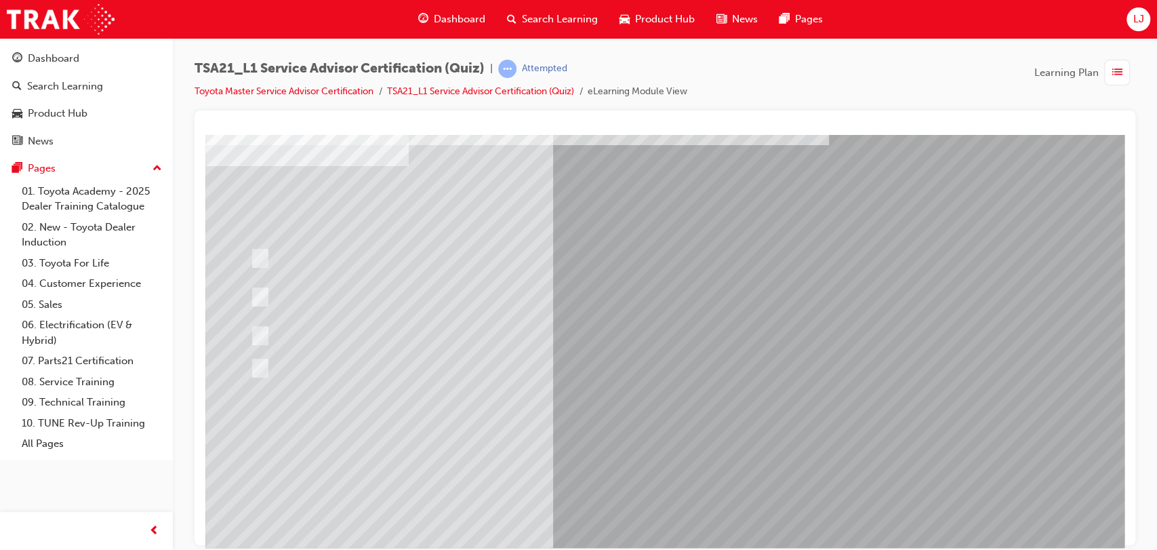
scroll to position [71, 0]
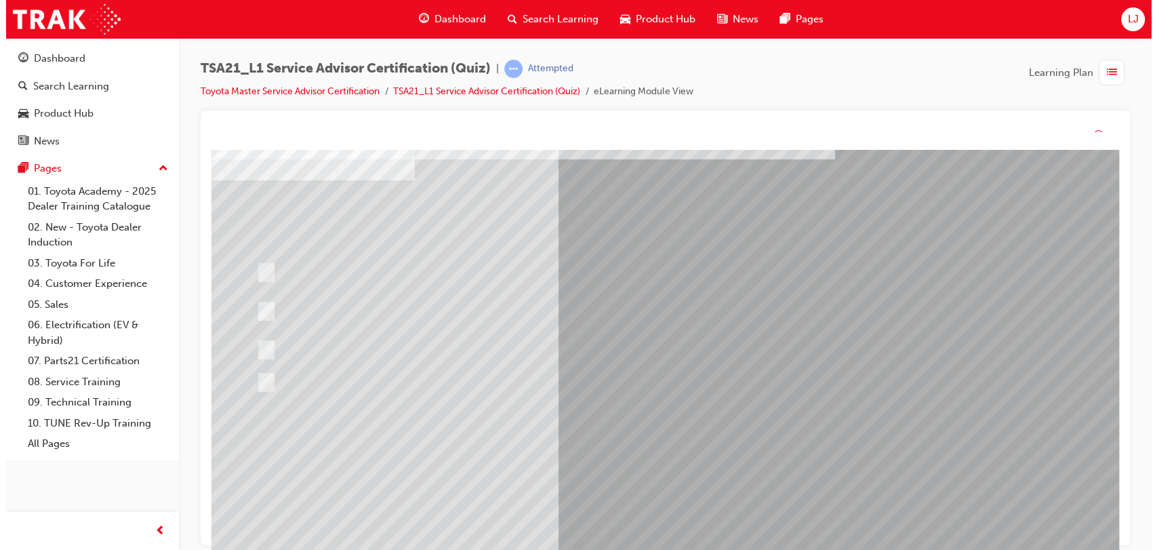
scroll to position [0, 0]
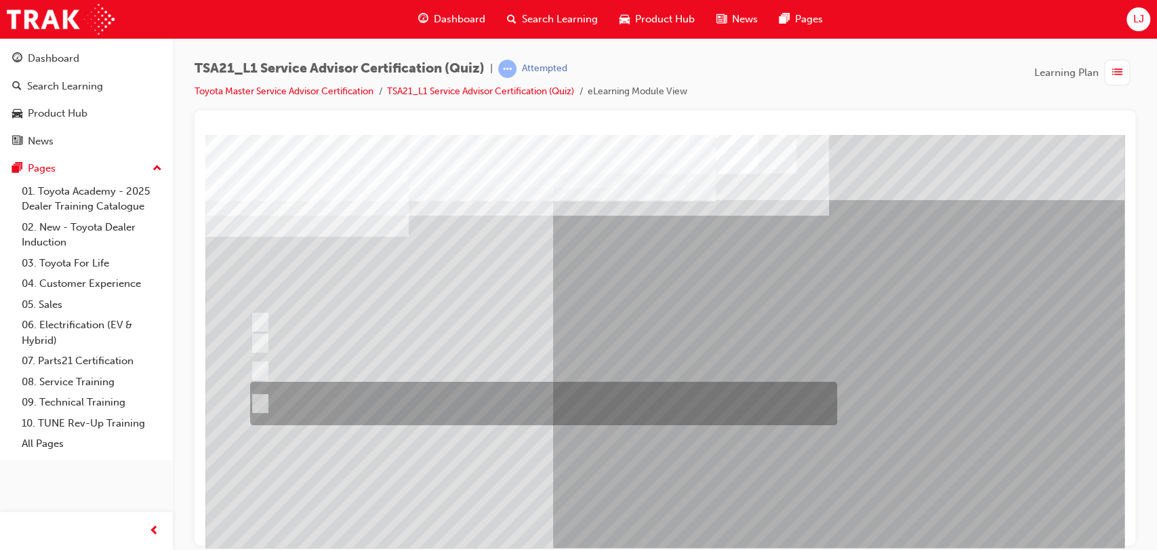
click at [666, 393] on div at bounding box center [540, 403] width 587 height 43
radio input "true"
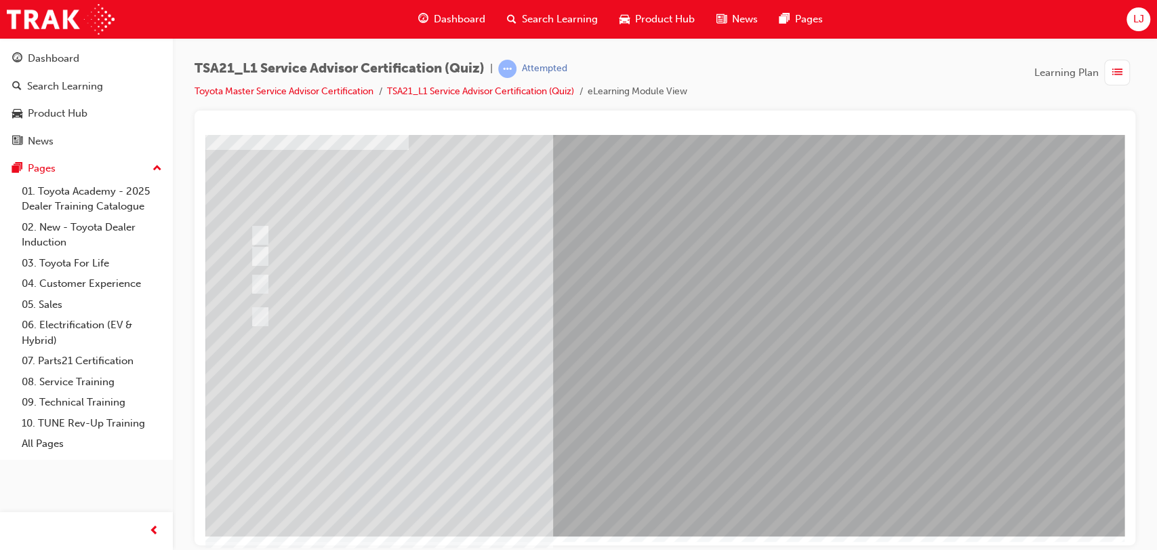
scroll to position [86, 0]
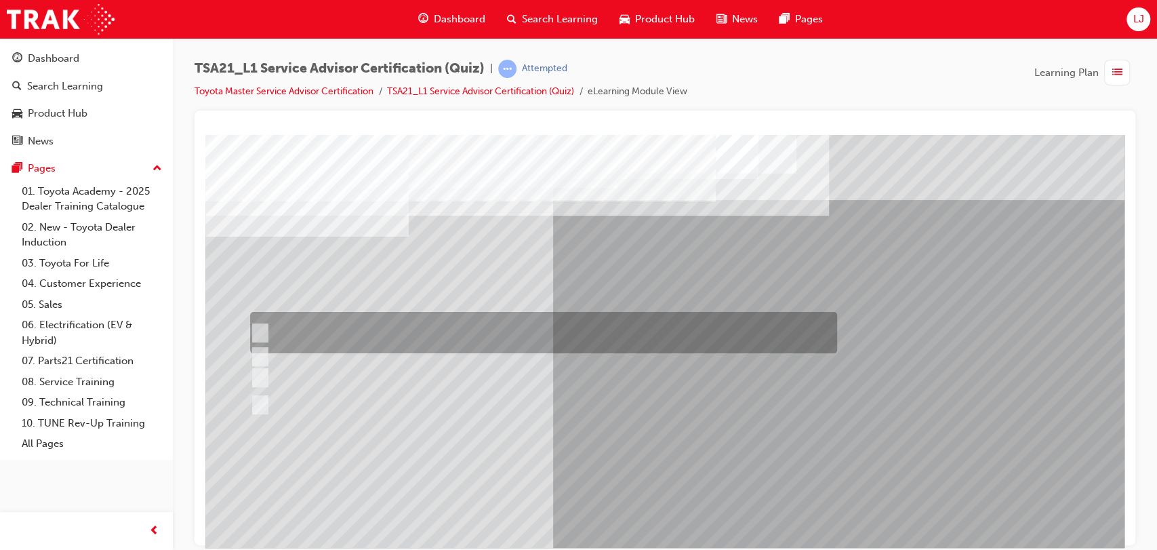
click at [681, 325] on div at bounding box center [540, 332] width 587 height 41
radio input "true"
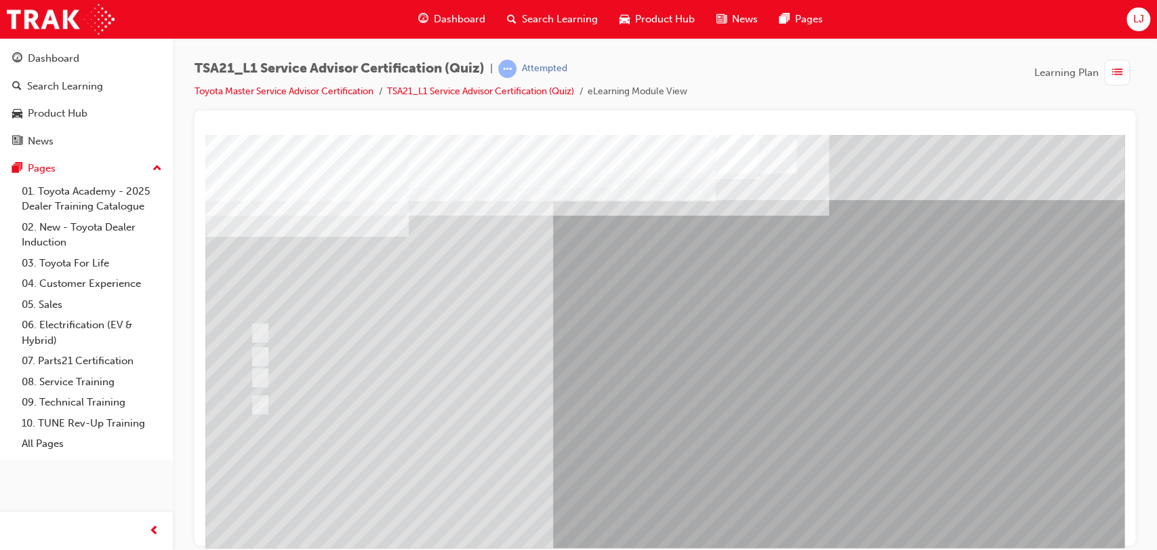
scroll to position [70, 0]
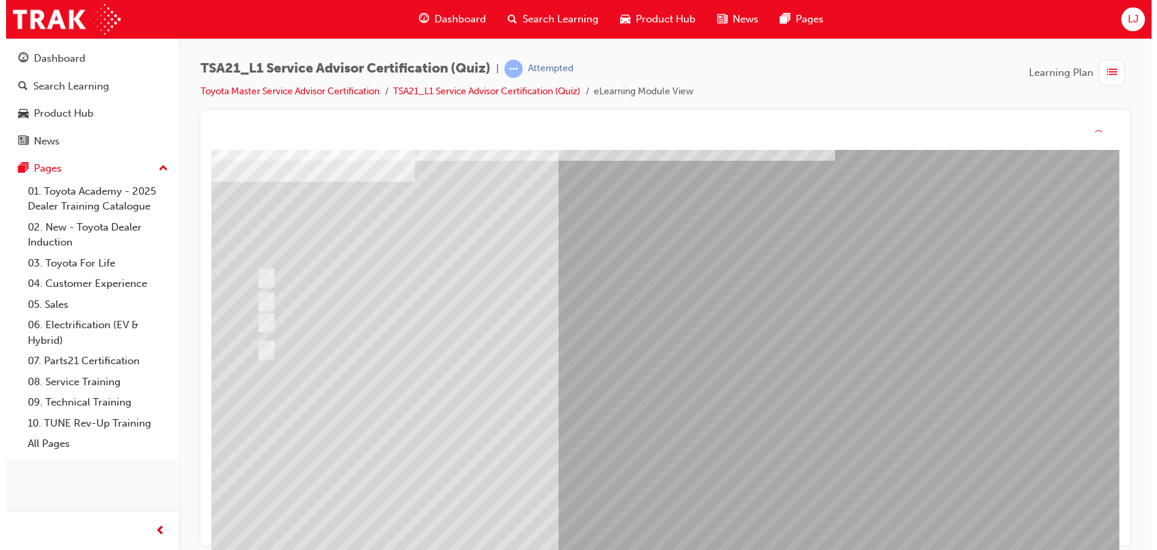
scroll to position [0, 0]
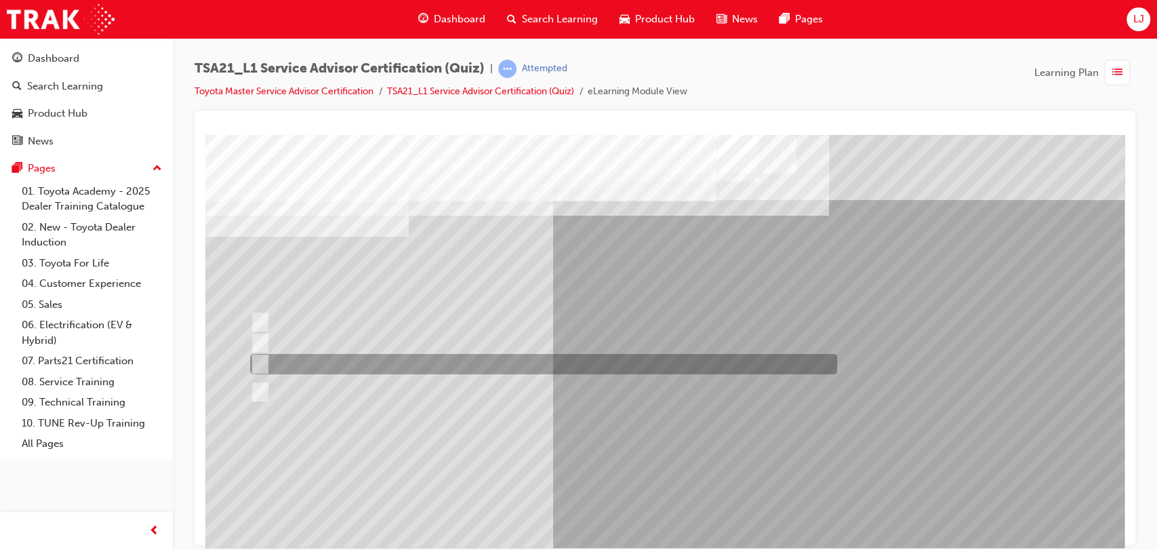
click at [450, 359] on div at bounding box center [540, 364] width 587 height 20
radio input "true"
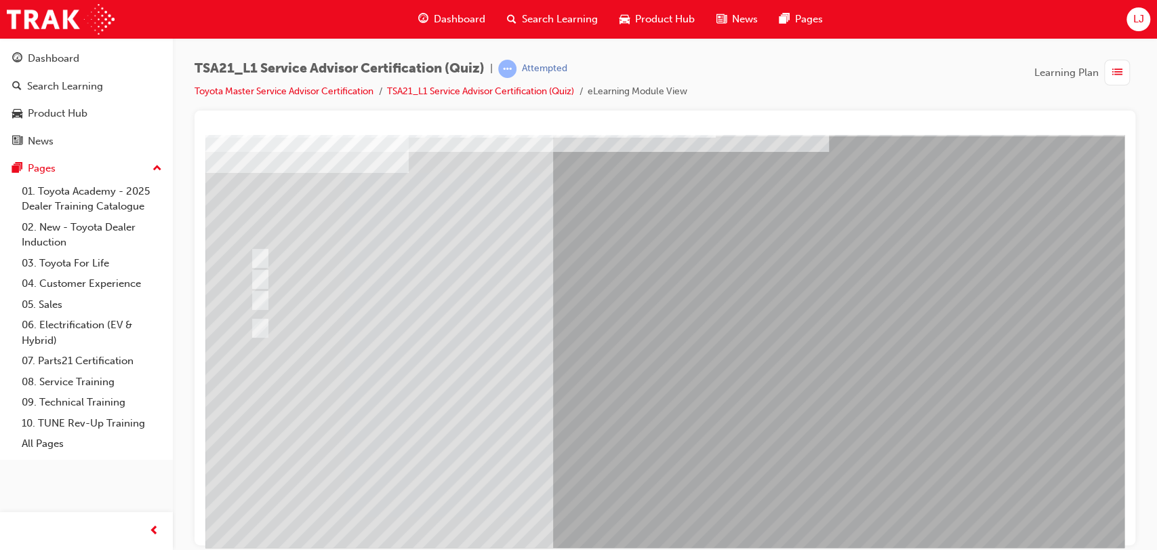
scroll to position [72, 0]
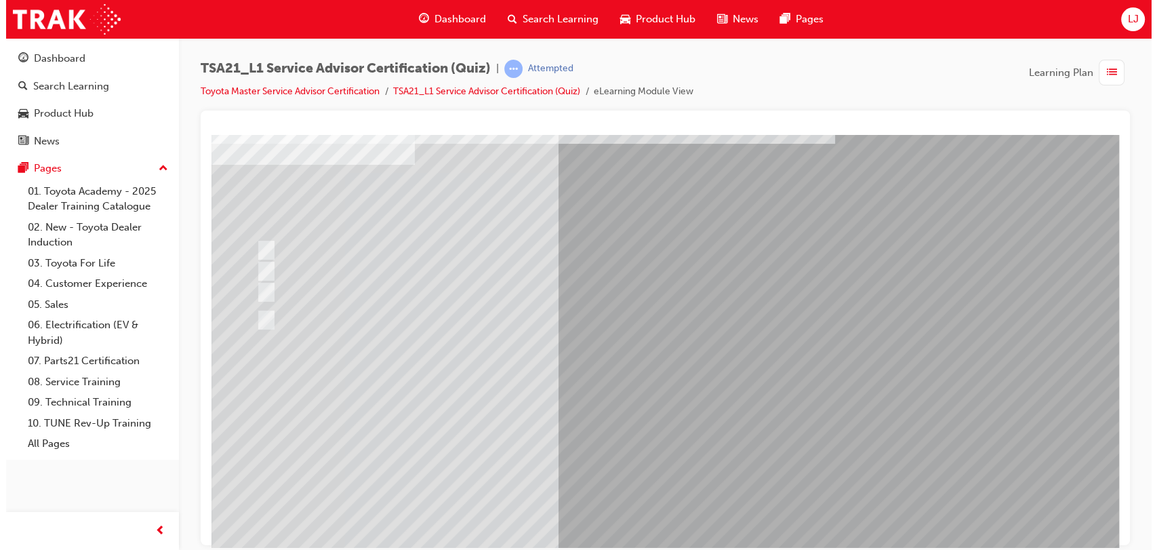
scroll to position [0, 0]
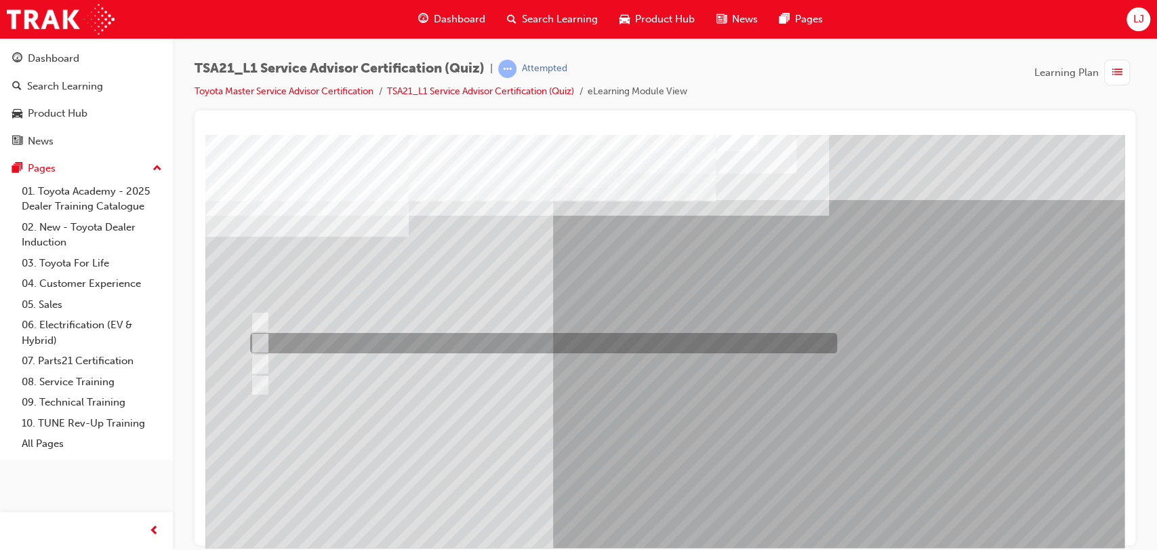
click at [467, 340] on div at bounding box center [540, 343] width 587 height 20
radio input "true"
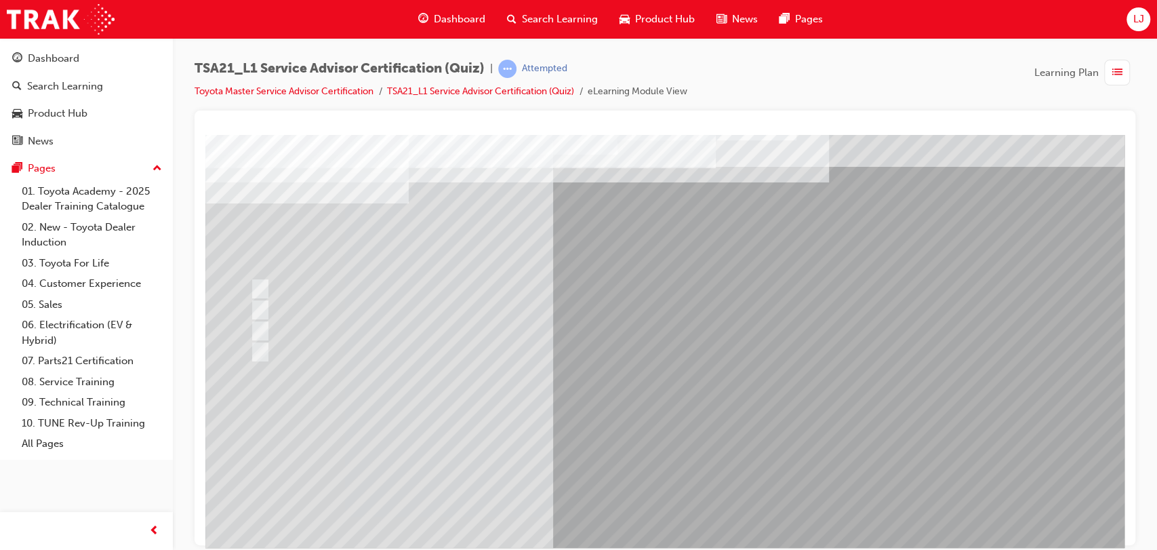
scroll to position [36, 0]
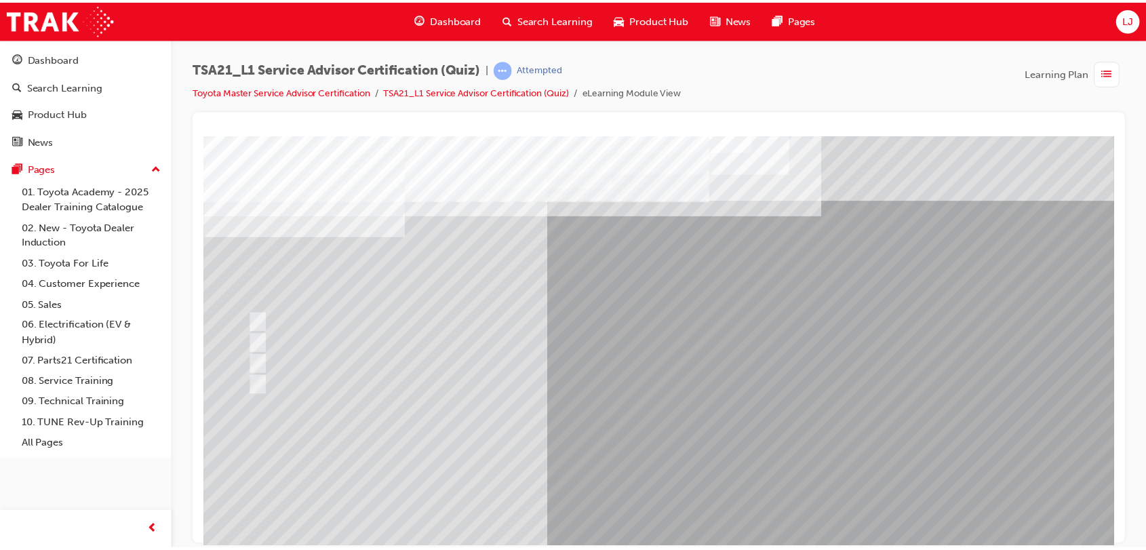
scroll to position [87, 0]
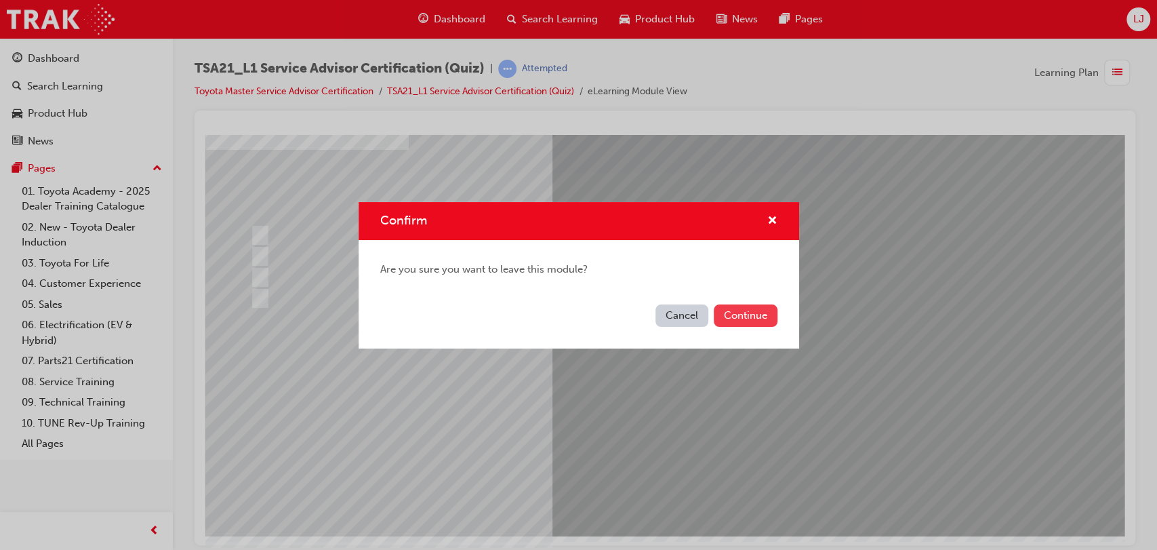
click at [753, 317] on button "Continue" at bounding box center [746, 315] width 64 height 22
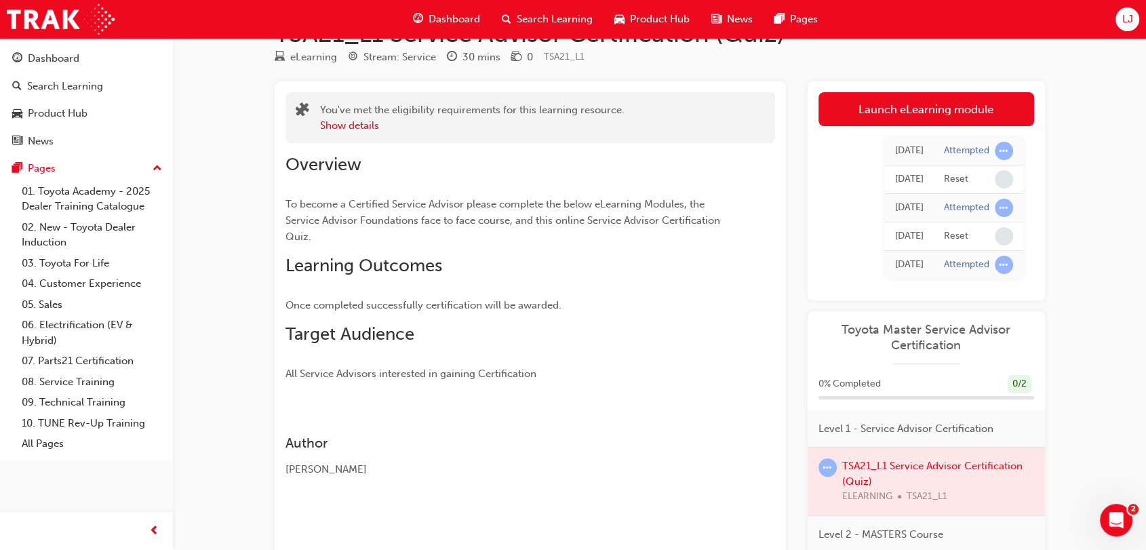
scroll to position [39, 0]
click at [877, 116] on link "Launch eLearning module" at bounding box center [926, 111] width 216 height 34
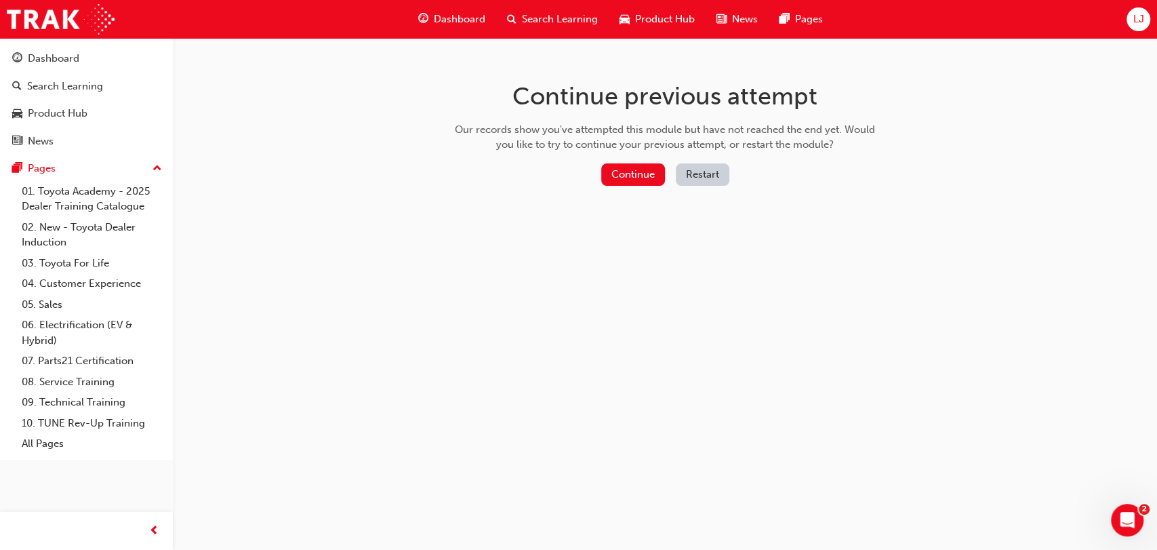
click at [711, 173] on button "Restart" at bounding box center [703, 174] width 54 height 22
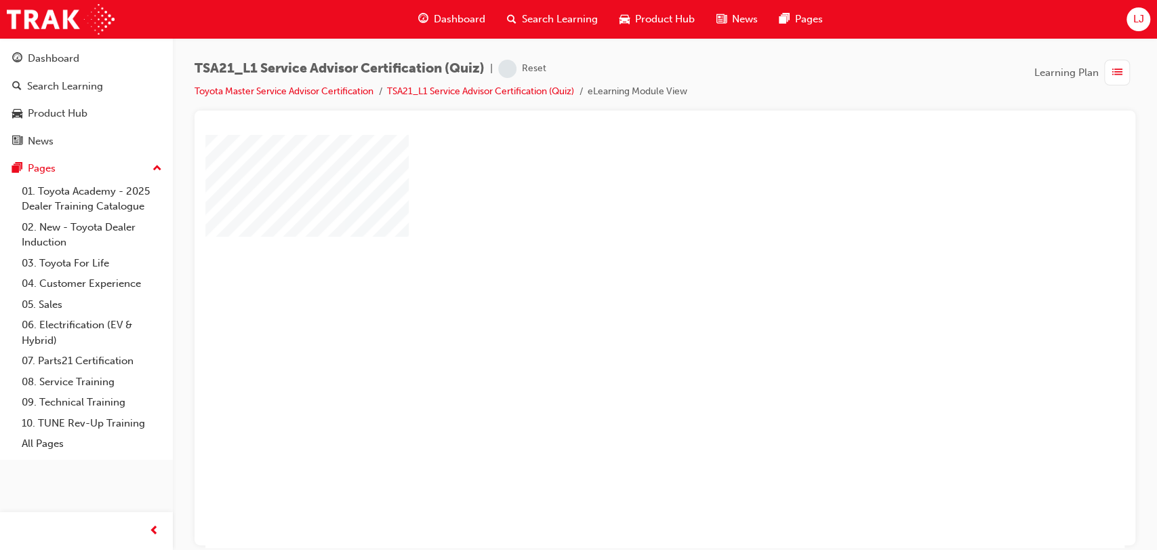
click at [626, 302] on div "play" at bounding box center [626, 302] width 0 height 0
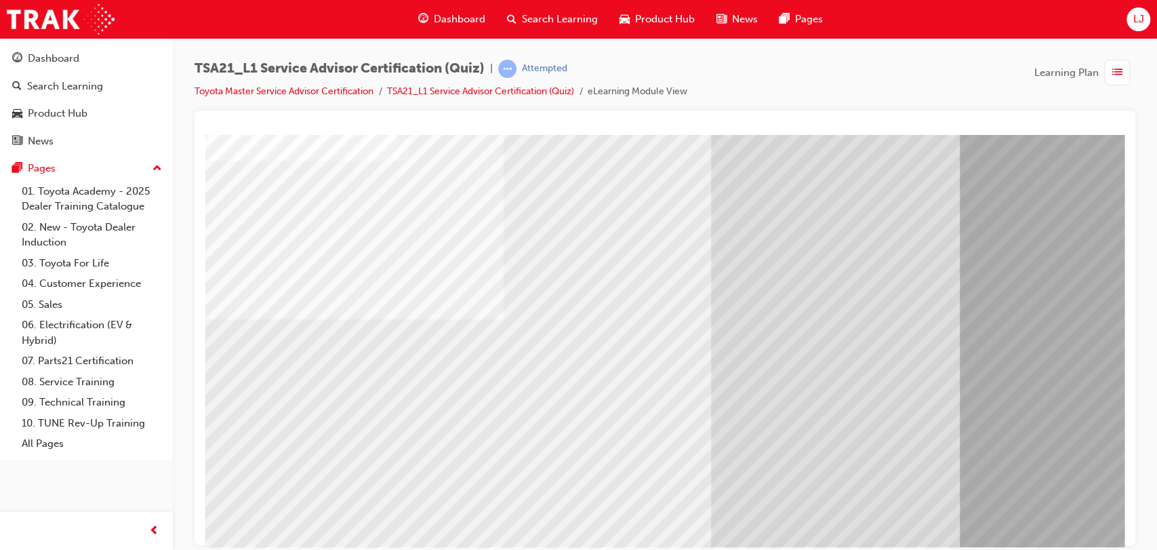
scroll to position [77, 0]
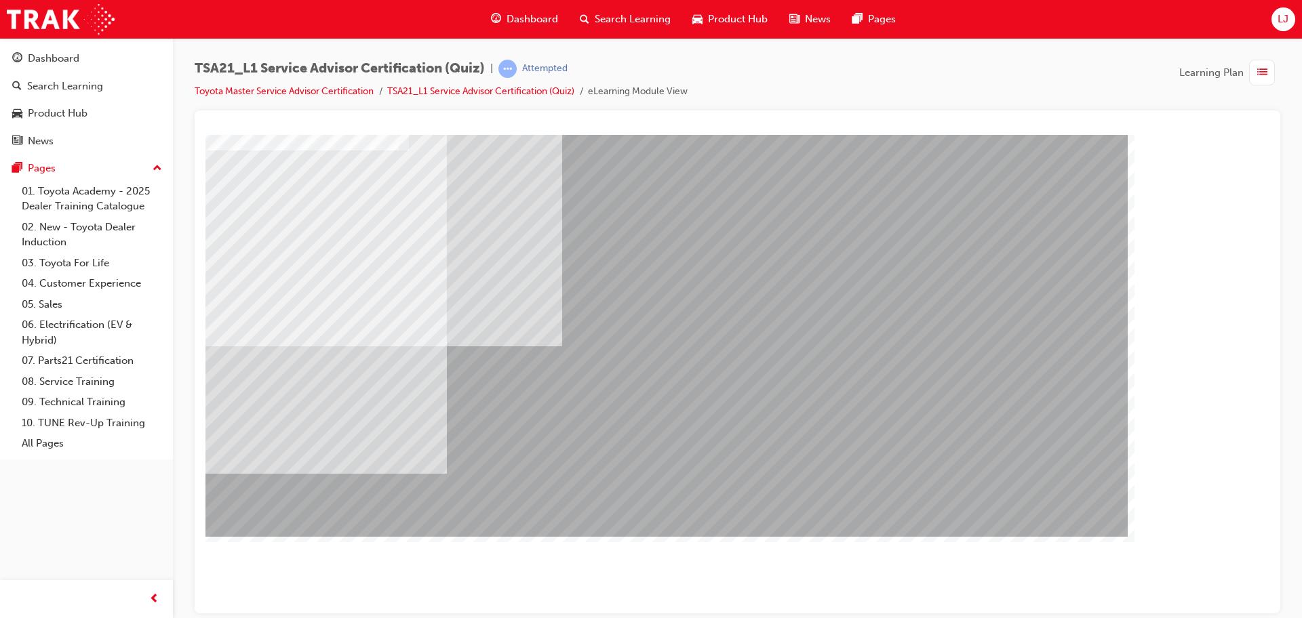
scroll to position [0, 0]
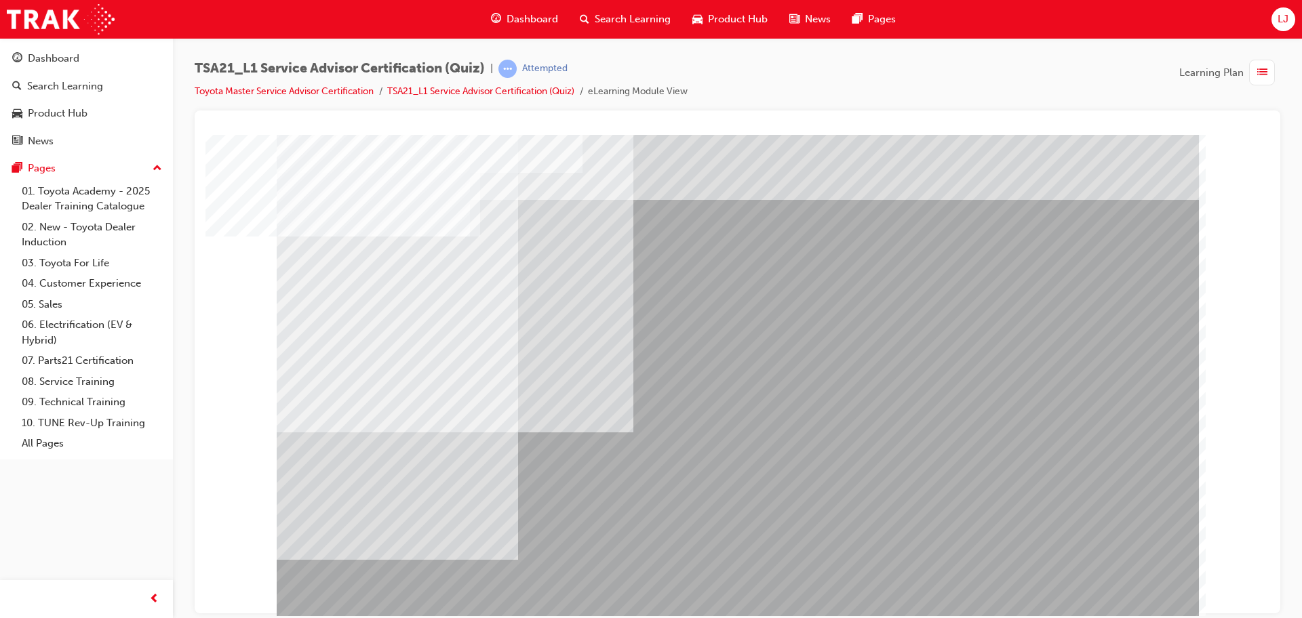
drag, startPoint x: 1345, startPoint y: 136, endPoint x: 747, endPoint y: 529, distance: 715.2
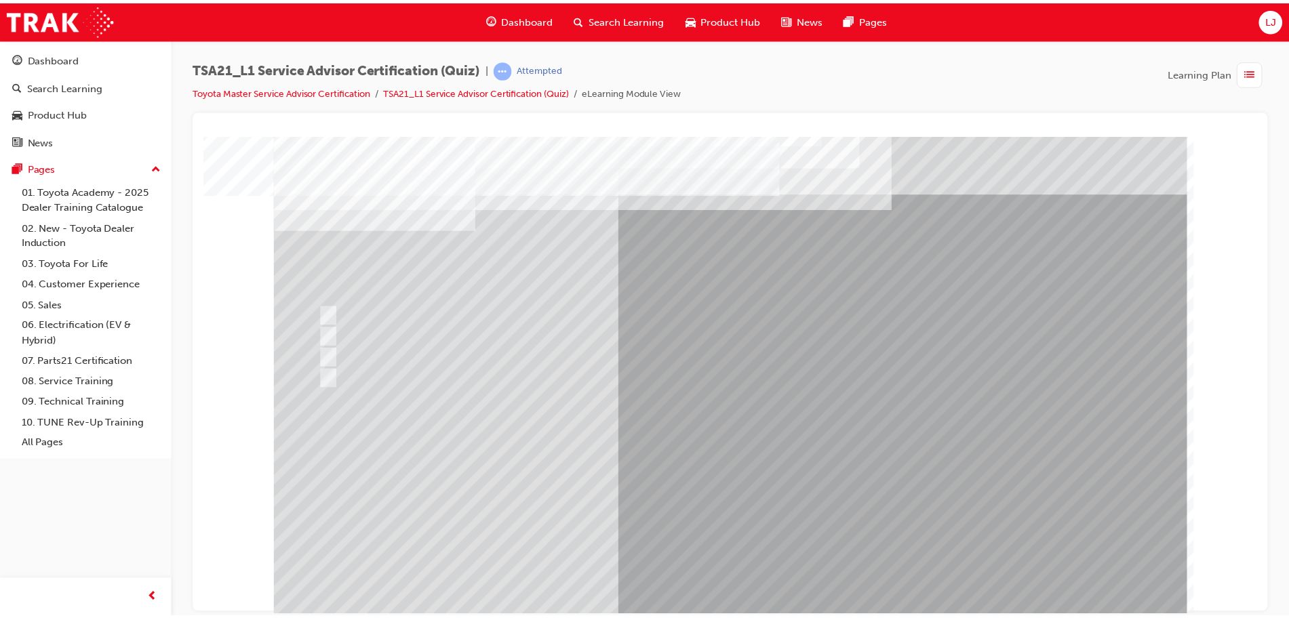
scroll to position [0, 0]
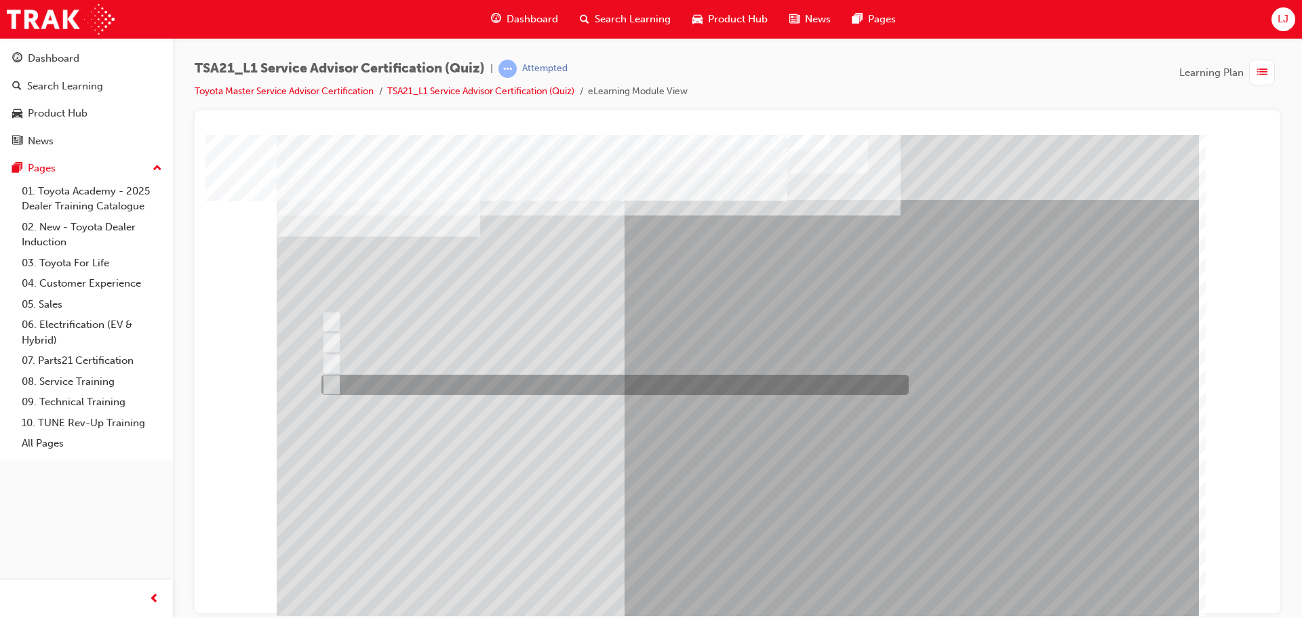
click at [517, 386] on div at bounding box center [611, 385] width 587 height 20
radio input "true"
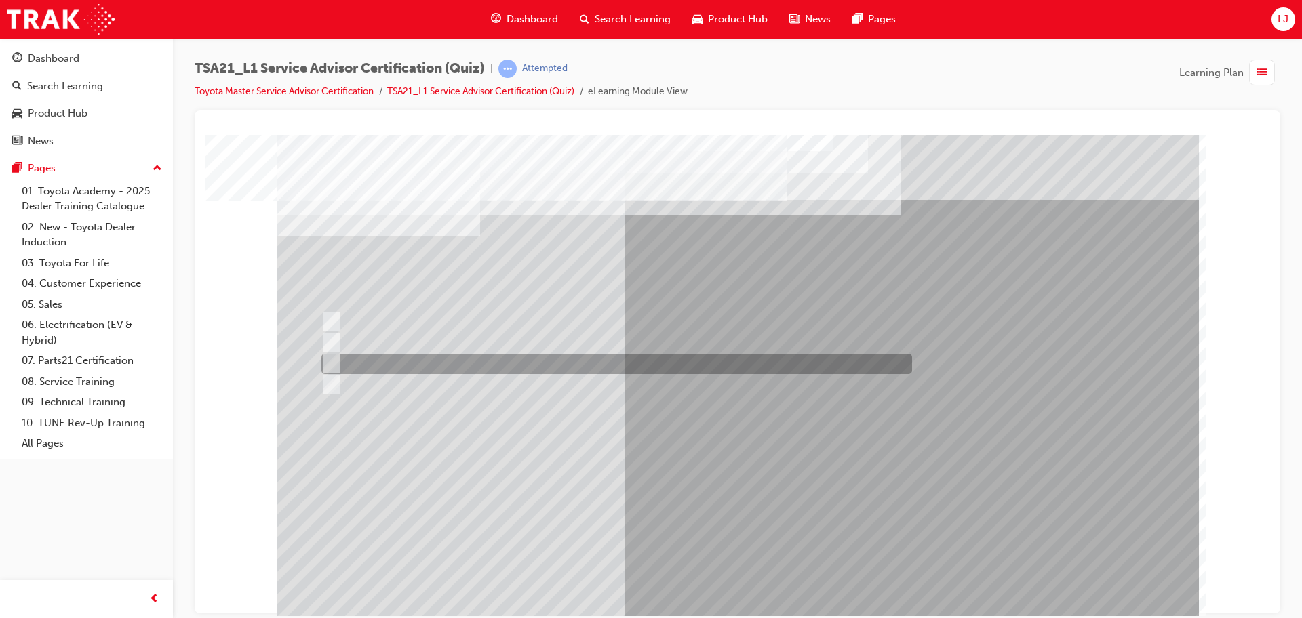
click at [667, 355] on div at bounding box center [613, 364] width 591 height 20
radio input "true"
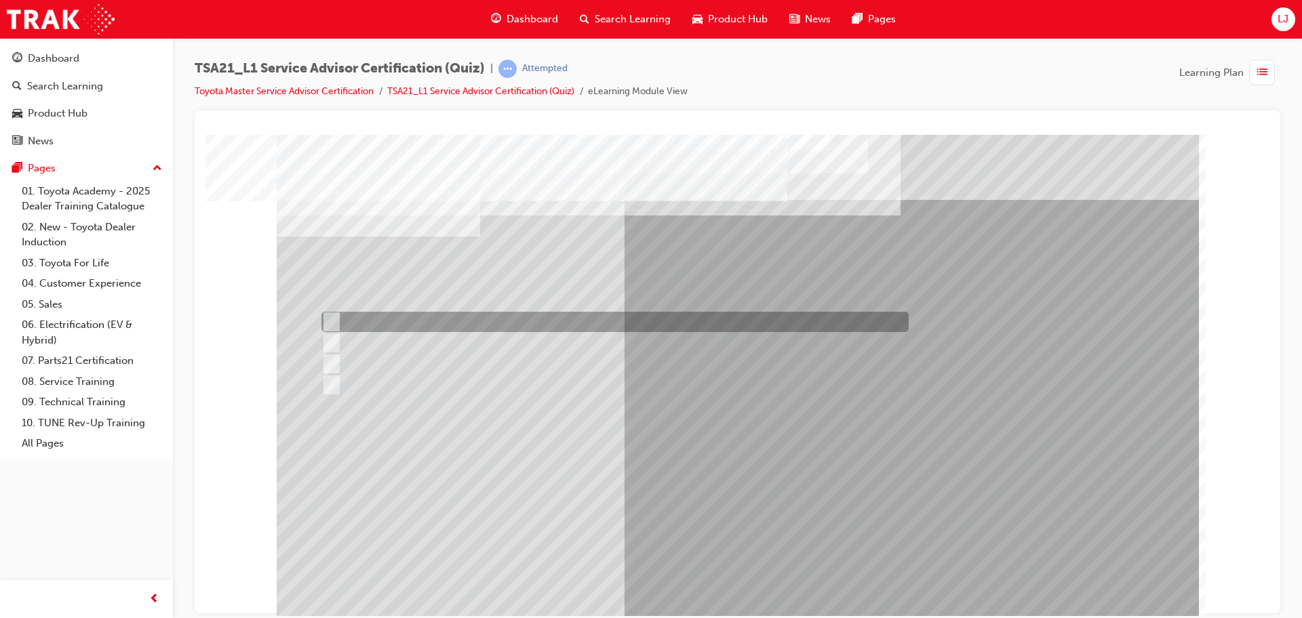
click at [448, 325] on div at bounding box center [611, 322] width 587 height 20
radio input "true"
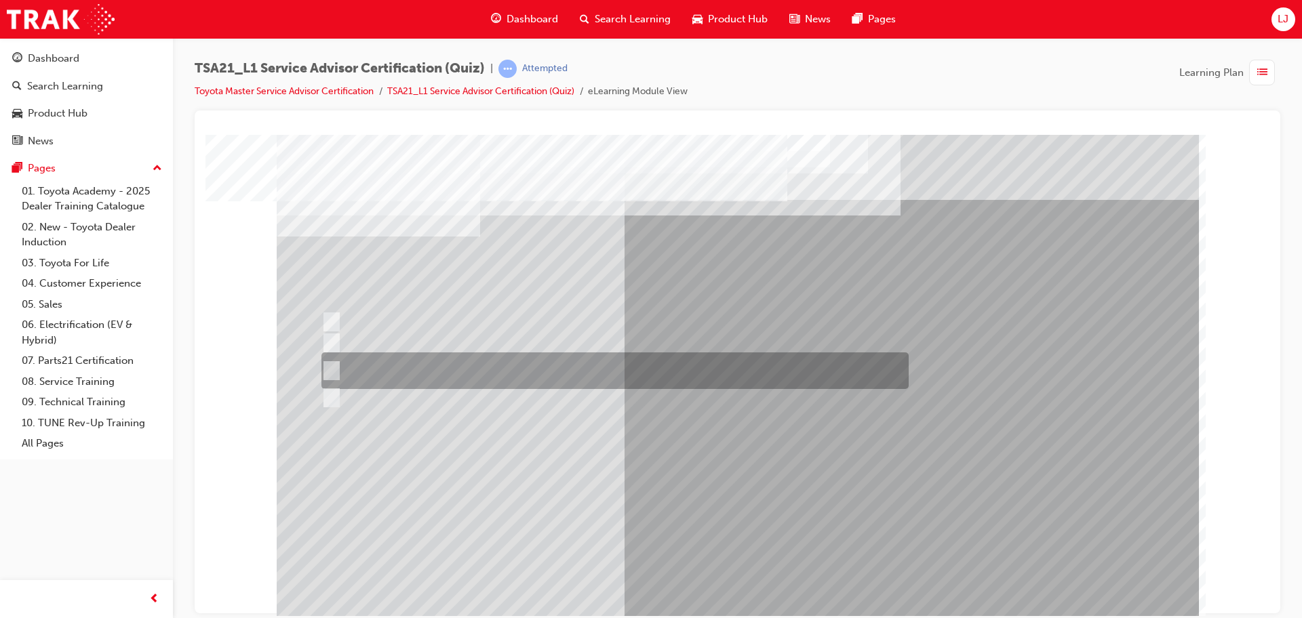
click at [541, 363] on div at bounding box center [611, 371] width 587 height 37
radio input "true"
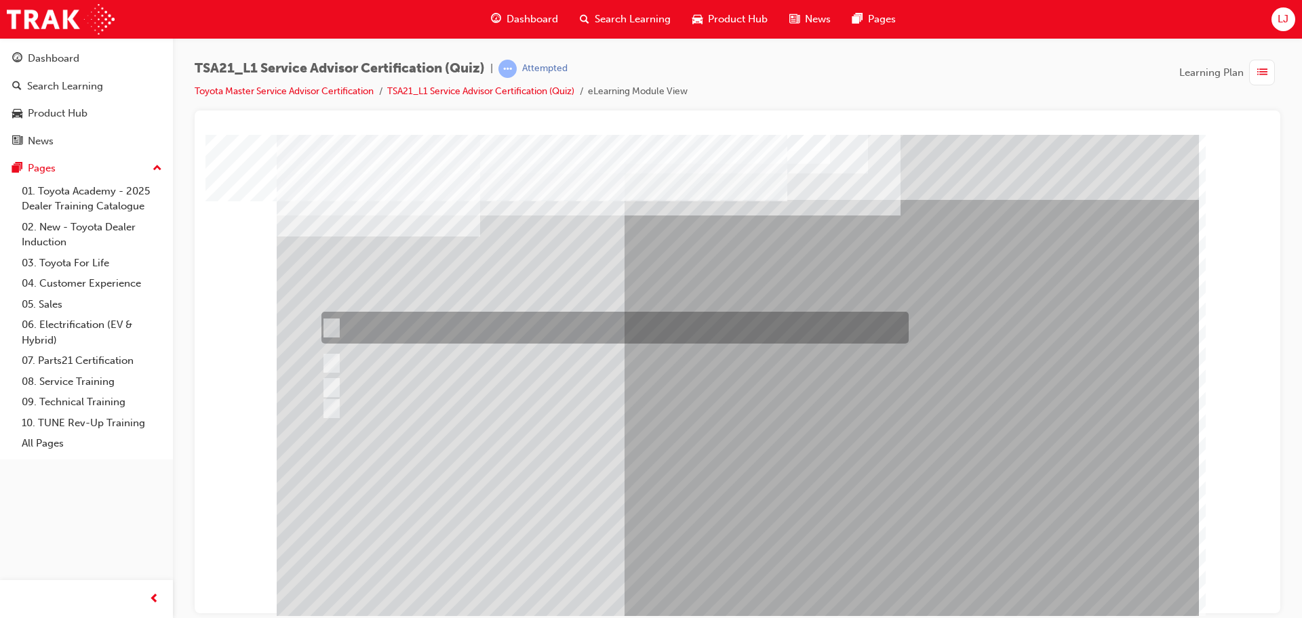
click at [634, 317] on div at bounding box center [611, 328] width 587 height 32
radio input "true"
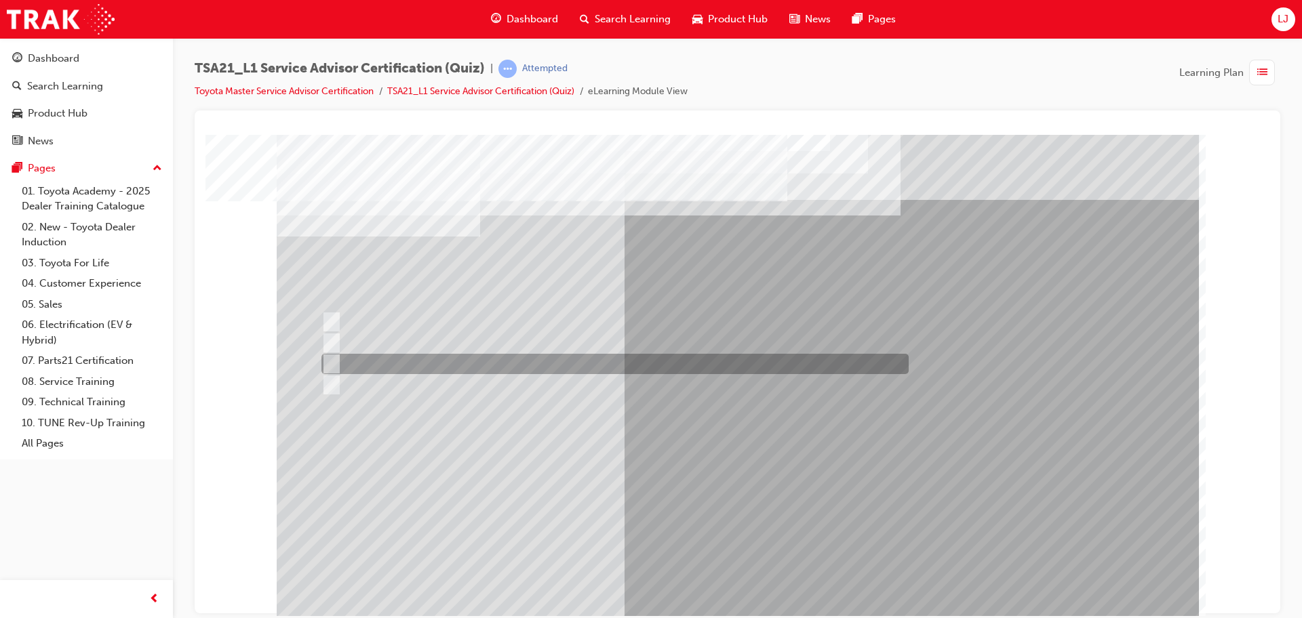
click at [411, 361] on div at bounding box center [611, 364] width 587 height 20
radio input "true"
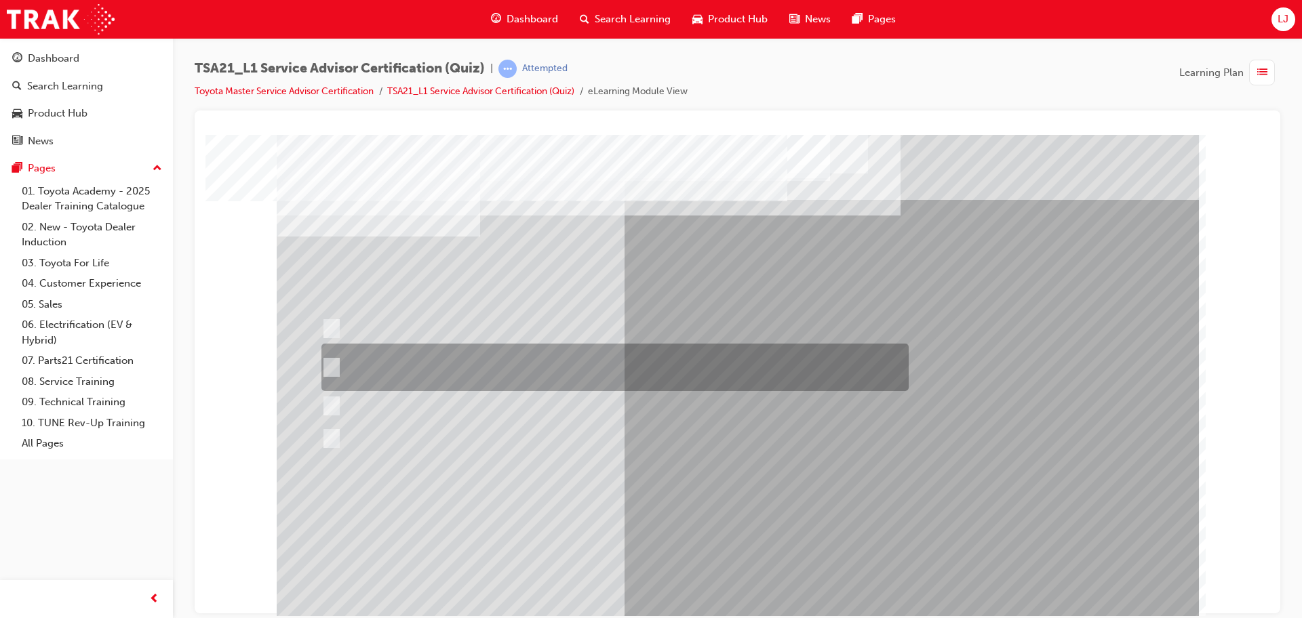
click at [672, 363] on div at bounding box center [611, 367] width 587 height 47
radio input "true"
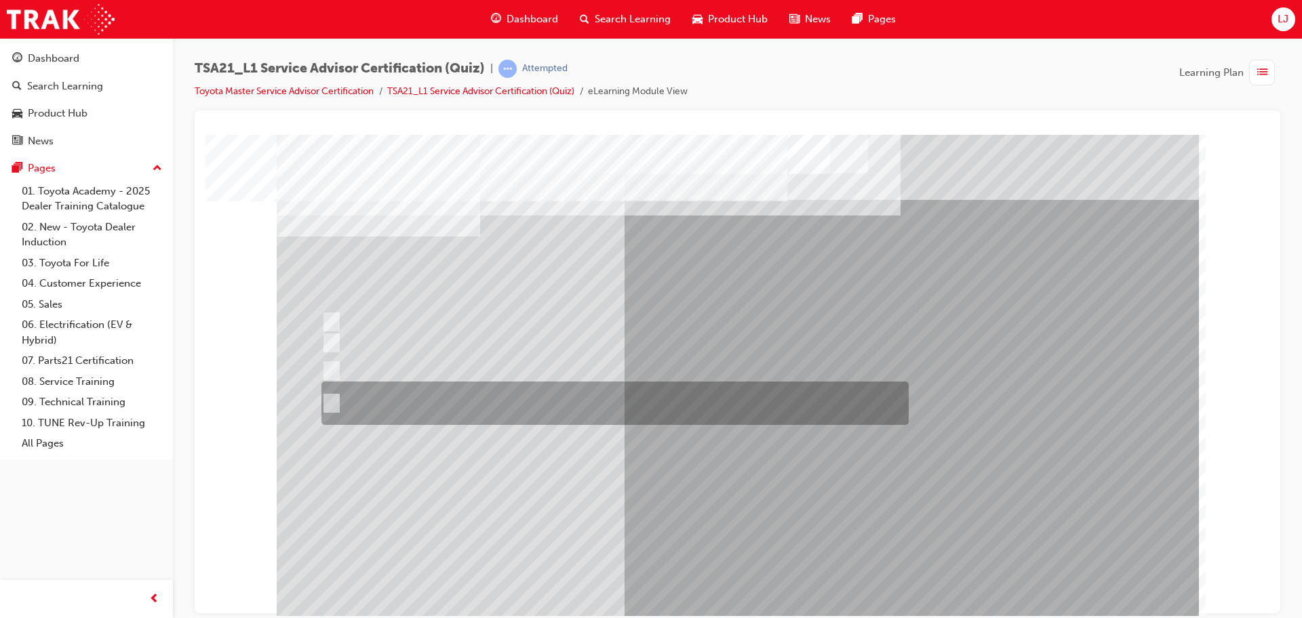
click at [669, 408] on div at bounding box center [611, 403] width 587 height 43
radio input "true"
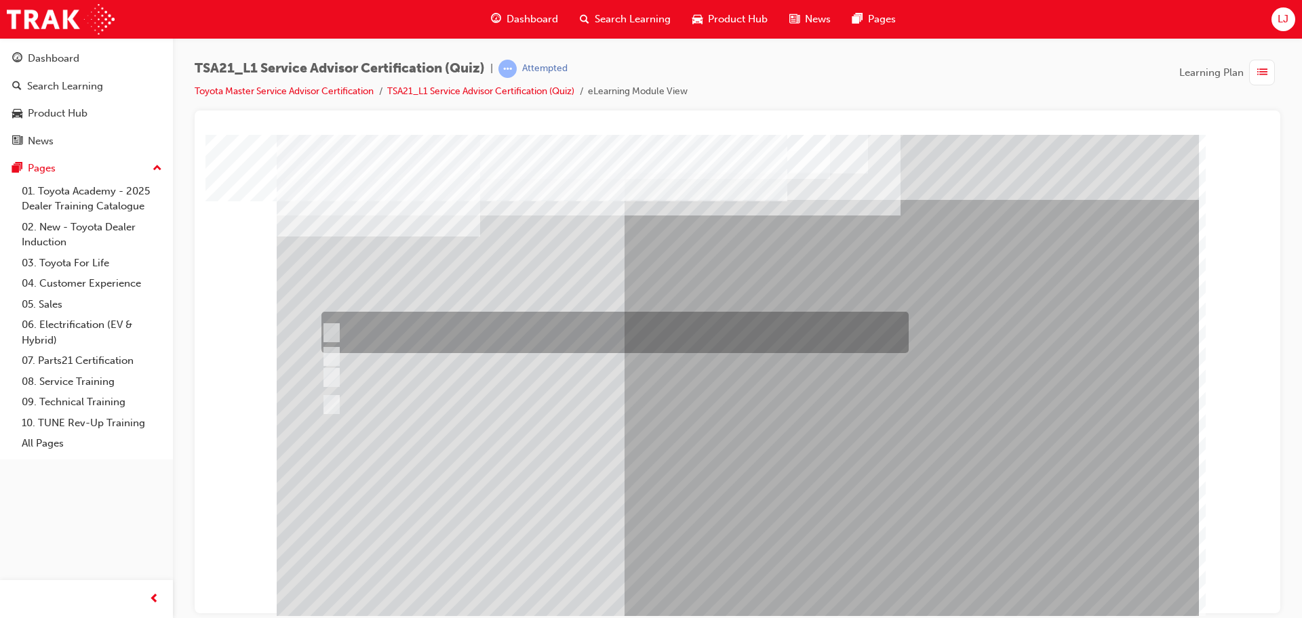
click at [654, 330] on div at bounding box center [611, 332] width 587 height 41
radio input "true"
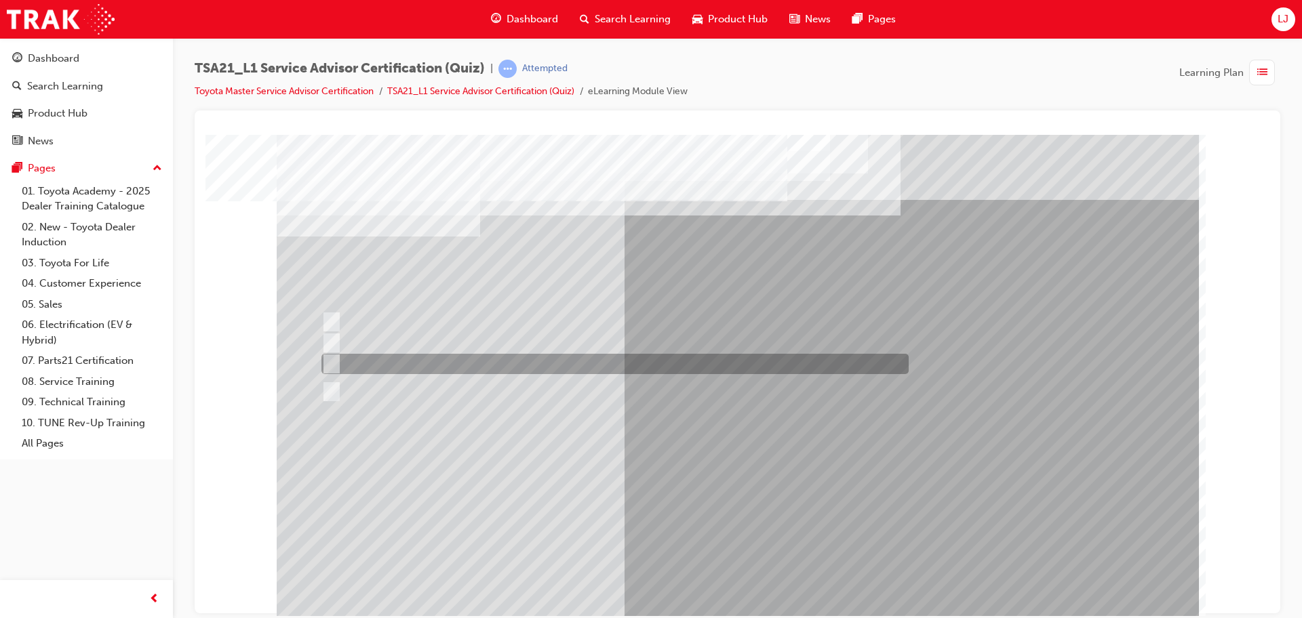
click at [517, 360] on div at bounding box center [611, 364] width 587 height 20
radio input "true"
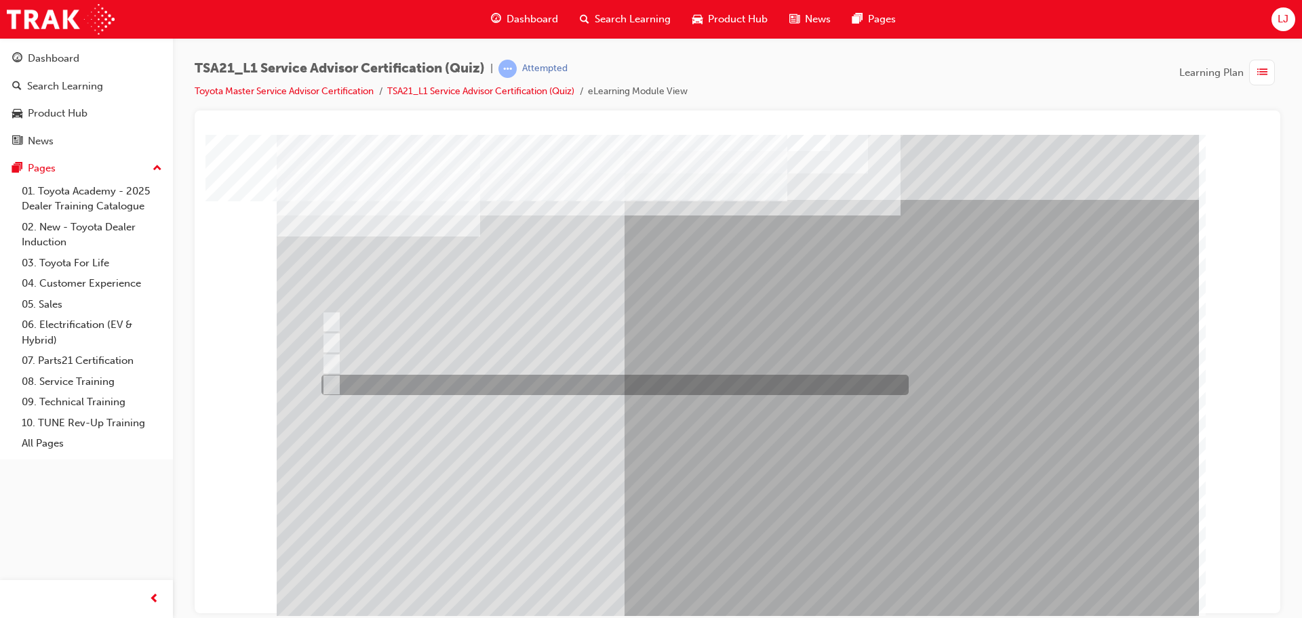
click at [571, 385] on div at bounding box center [611, 385] width 587 height 20
radio input "true"
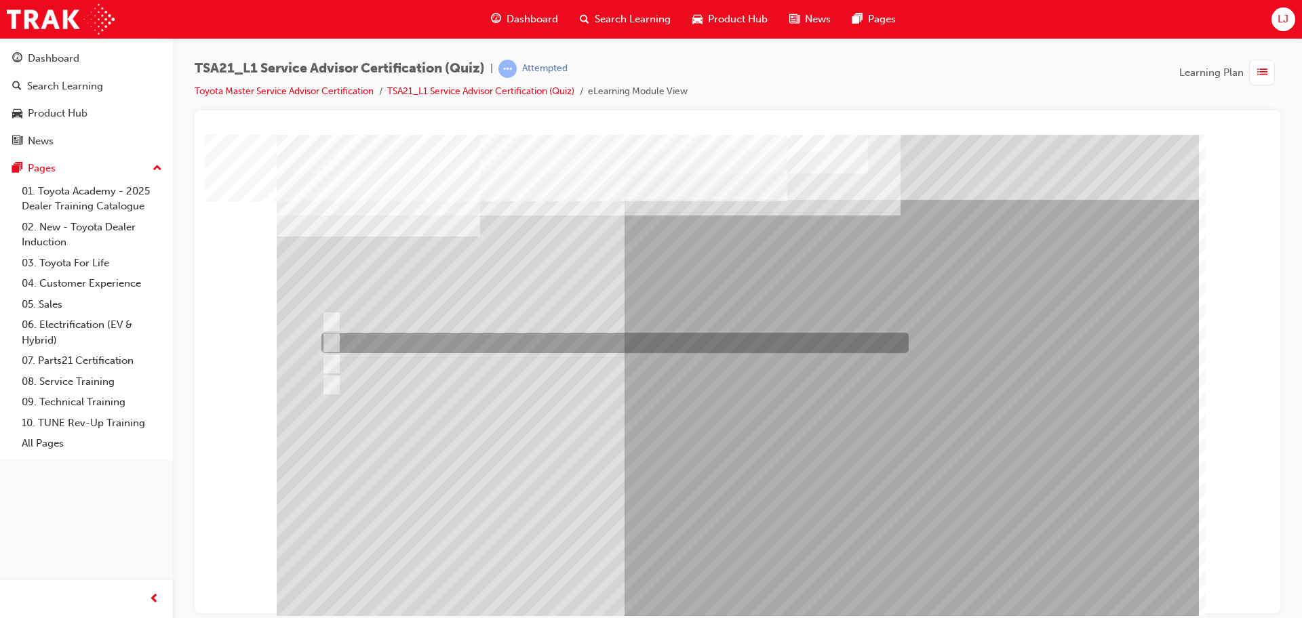
click at [708, 340] on div at bounding box center [611, 343] width 587 height 20
radio input "true"
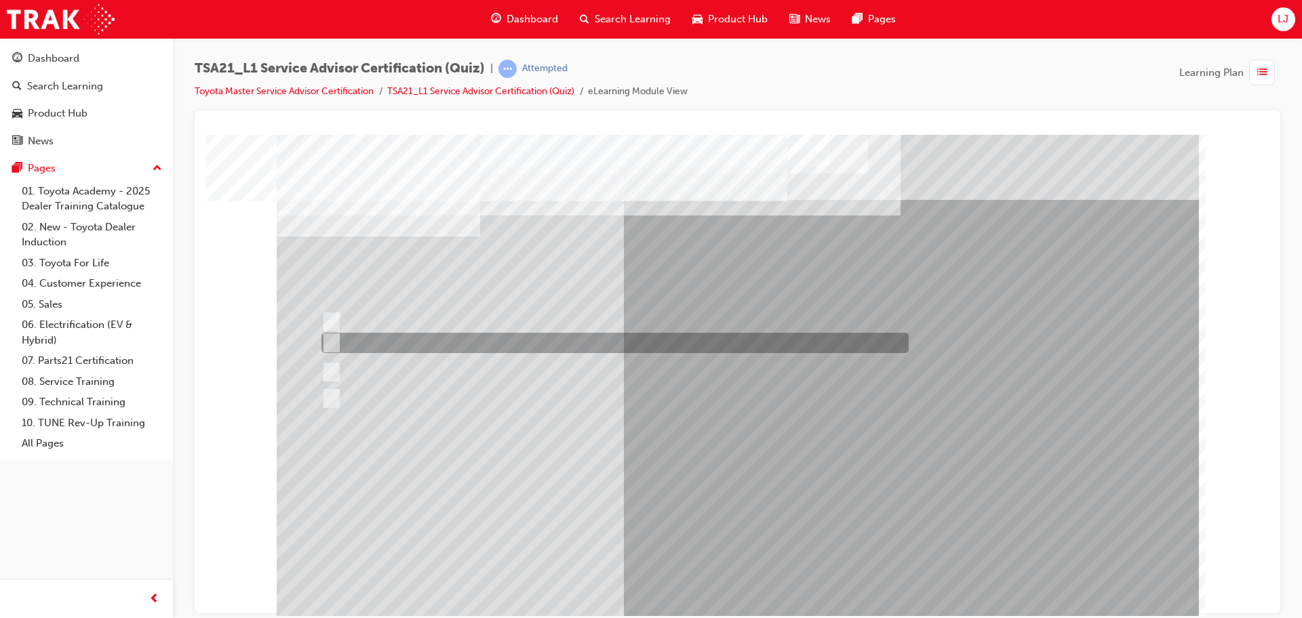
click at [751, 338] on div at bounding box center [611, 343] width 587 height 20
radio input "true"
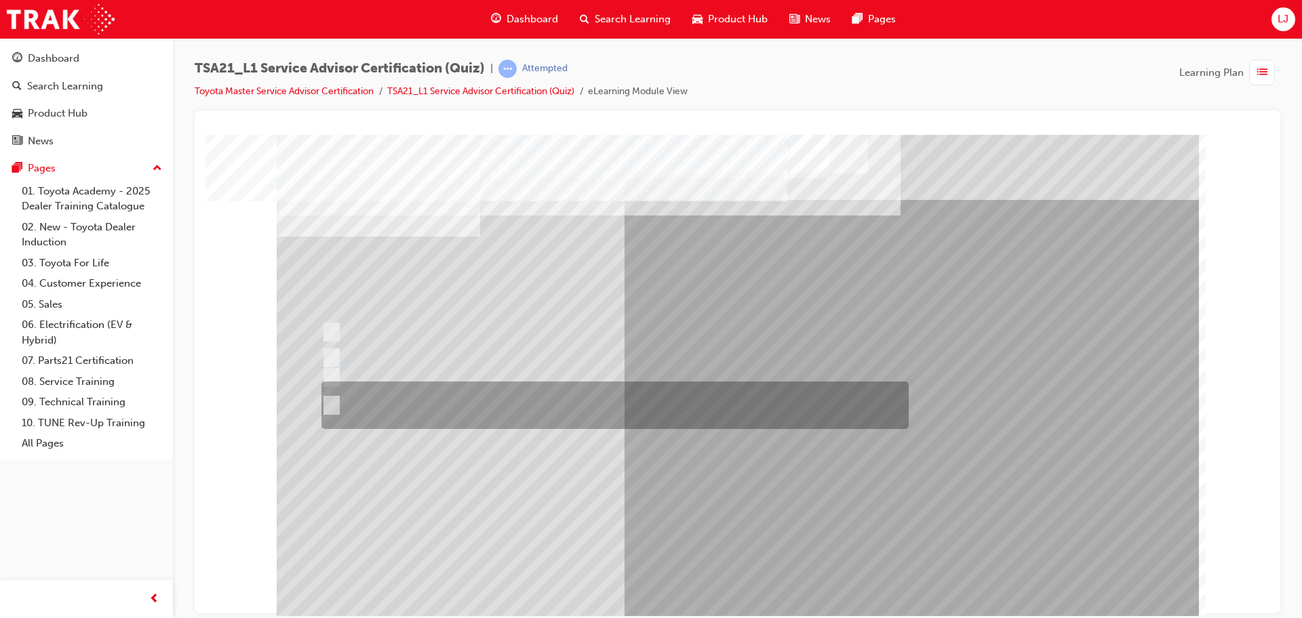
click at [684, 400] on div at bounding box center [611, 405] width 587 height 47
radio input "true"
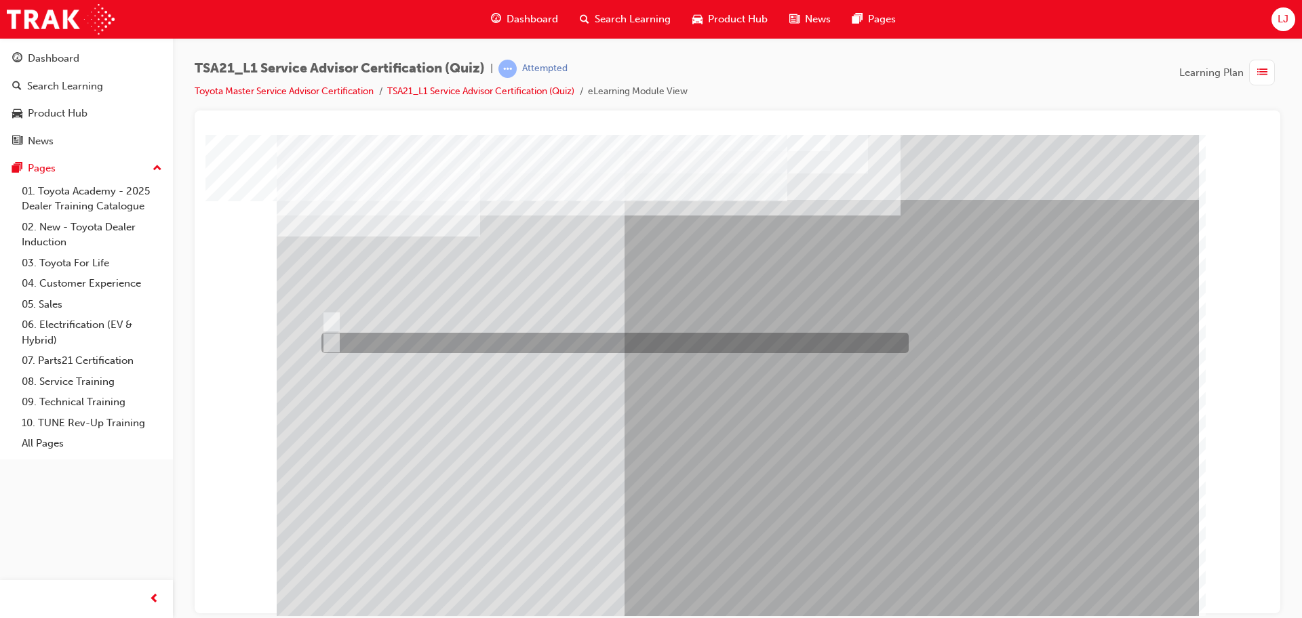
click at [393, 348] on div at bounding box center [611, 343] width 587 height 20
radio input "true"
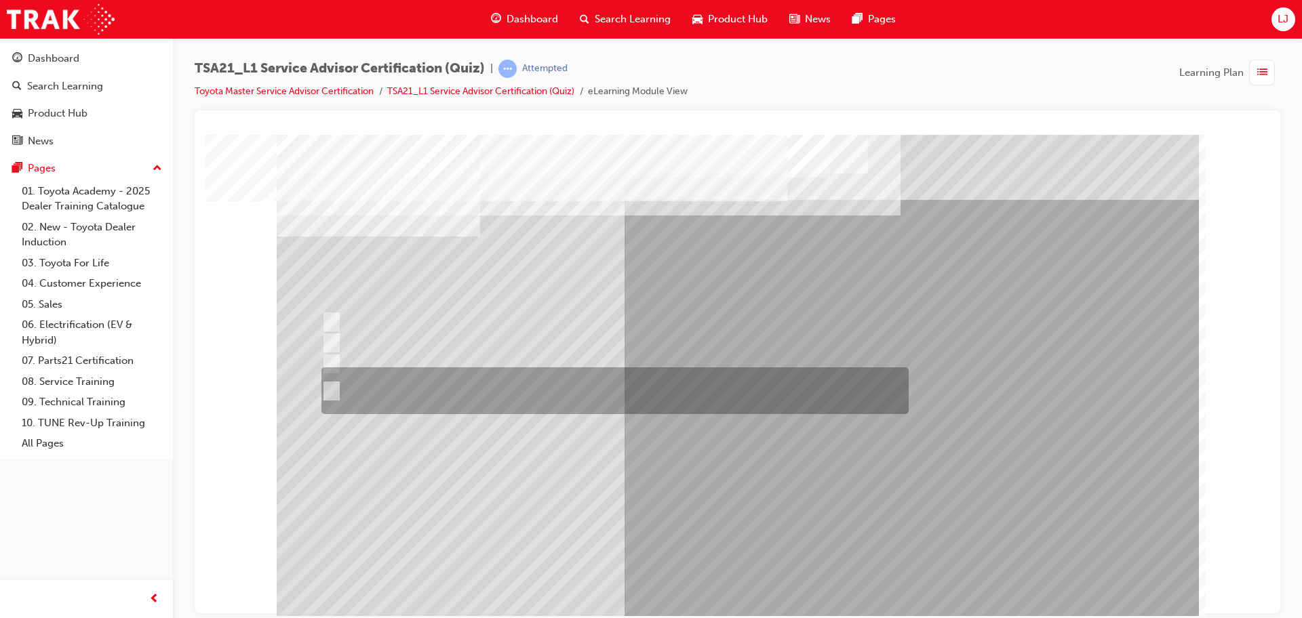
click at [695, 389] on div at bounding box center [611, 391] width 587 height 47
radio input "true"
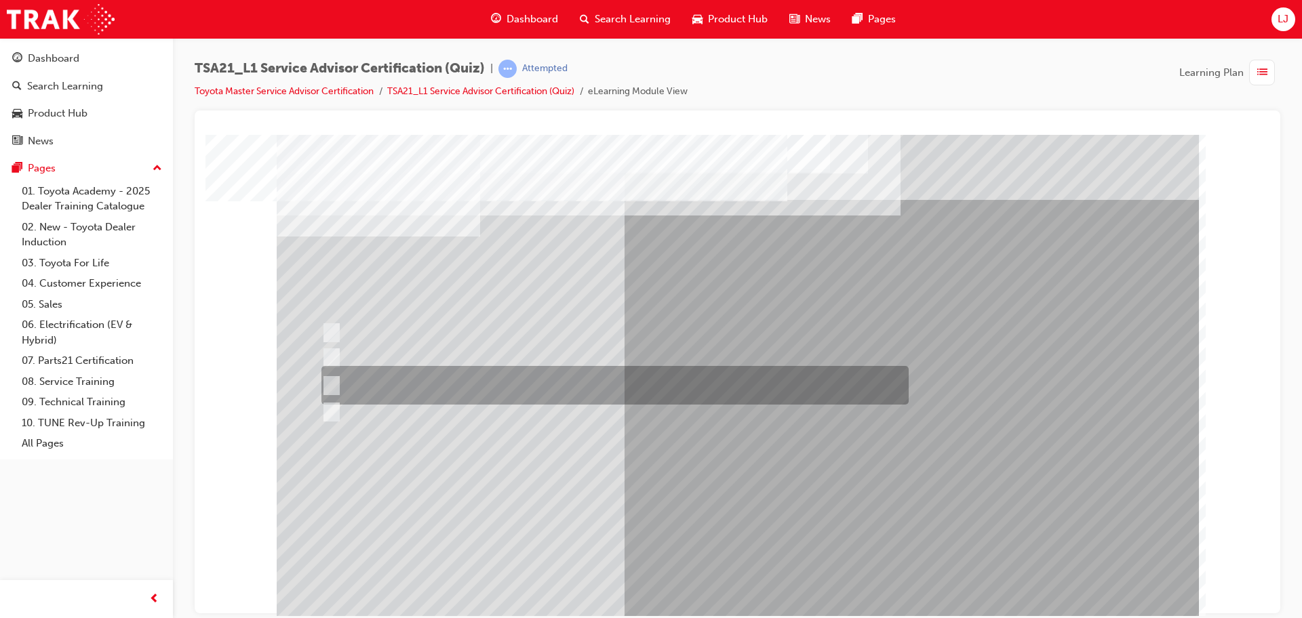
click at [696, 378] on div at bounding box center [611, 385] width 587 height 39
radio input "true"
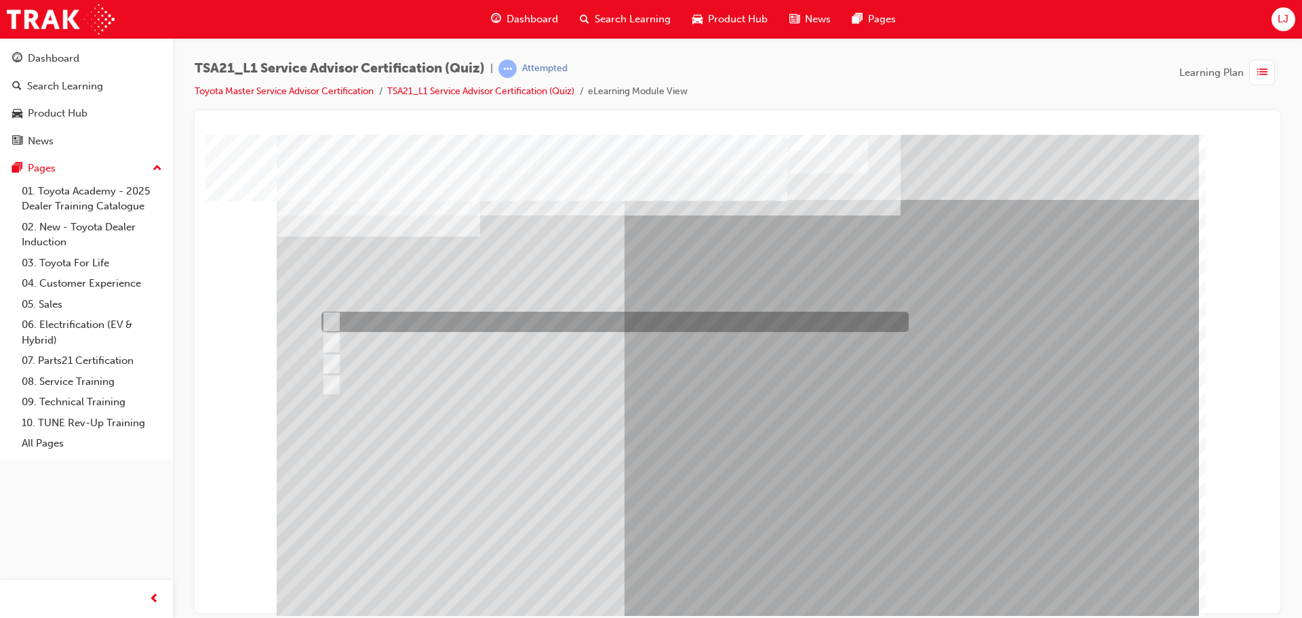
click at [718, 316] on div at bounding box center [611, 322] width 587 height 20
radio input "true"
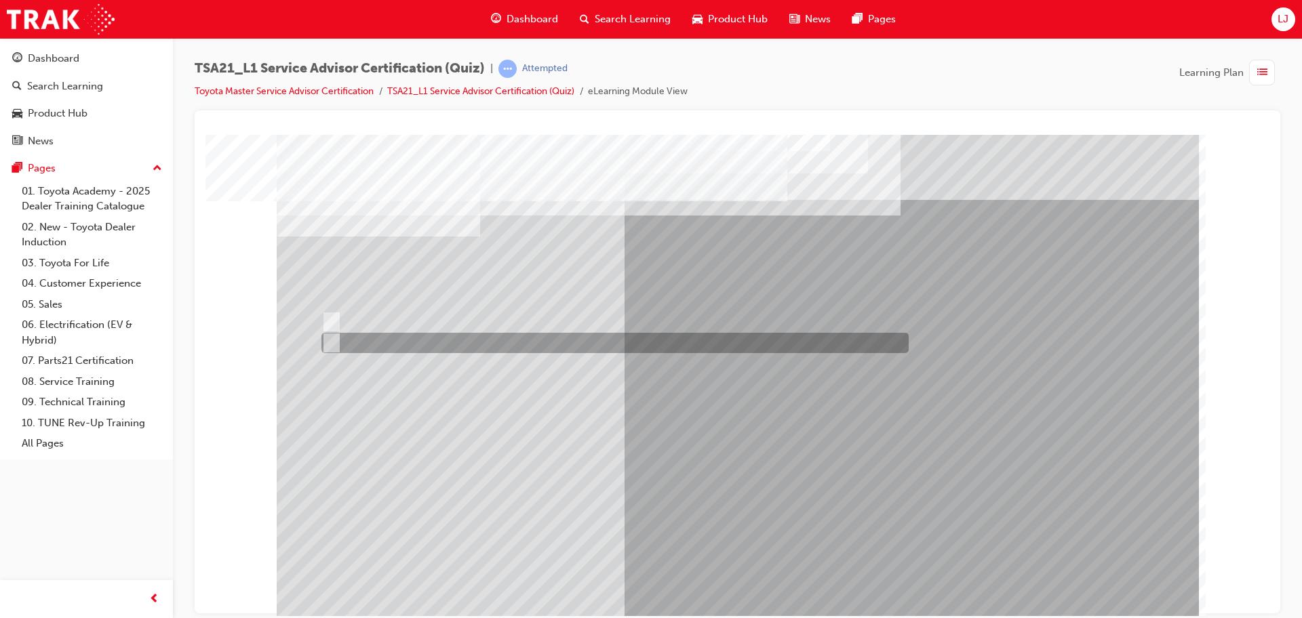
click at [361, 338] on div at bounding box center [611, 343] width 587 height 20
radio input "true"
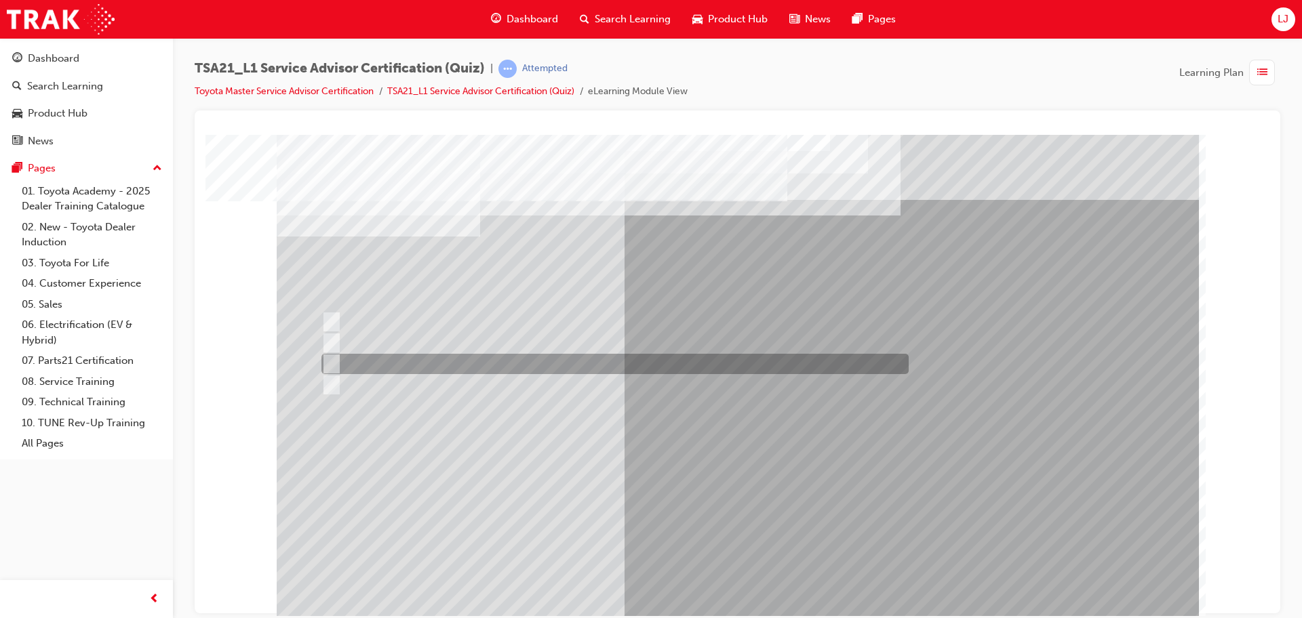
click at [447, 364] on div at bounding box center [611, 364] width 587 height 20
radio input "true"
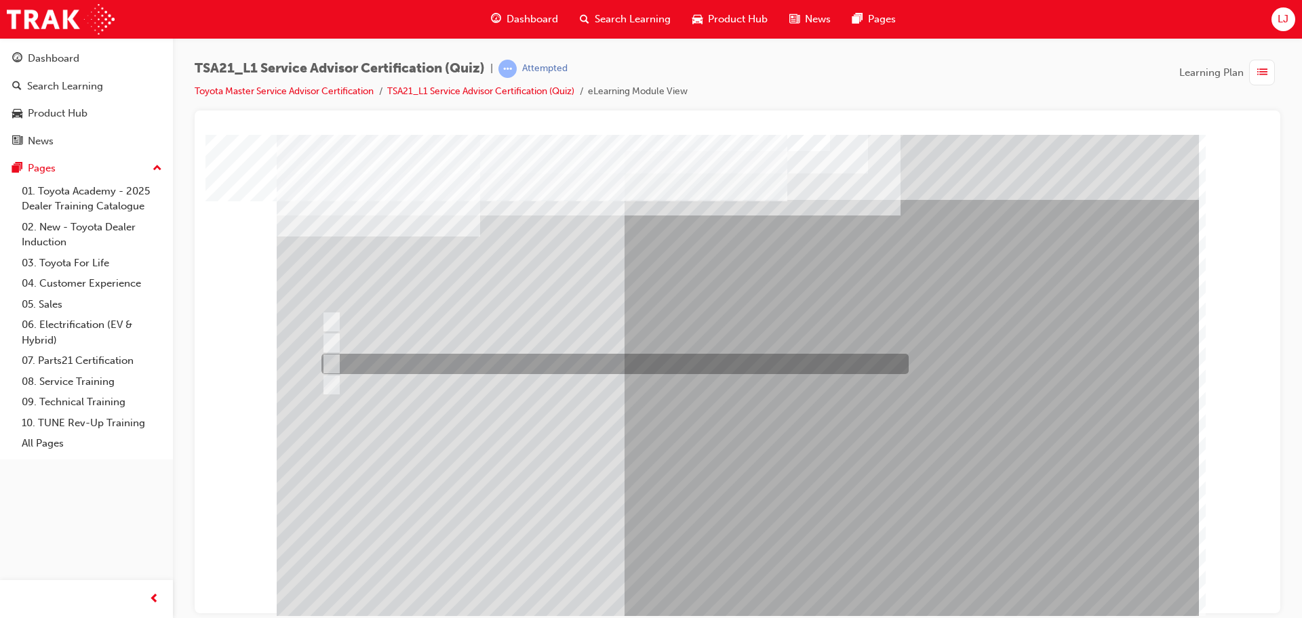
click at [614, 356] on div at bounding box center [611, 364] width 587 height 20
radio input "true"
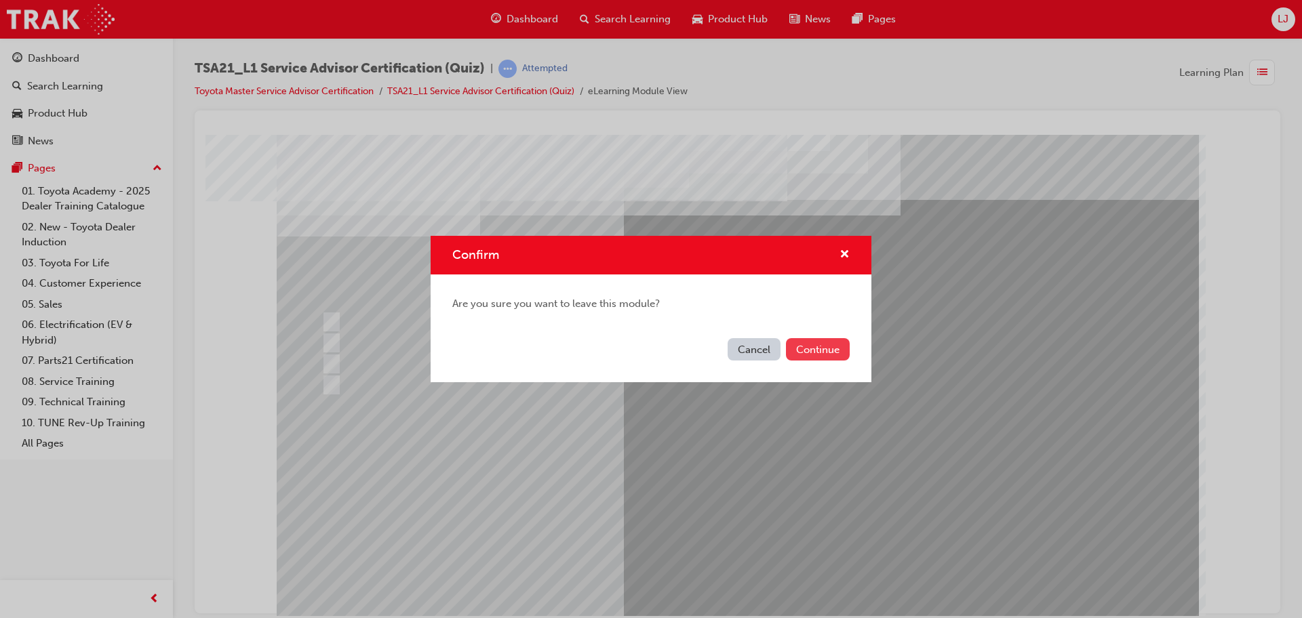
click at [821, 353] on button "Continue" at bounding box center [818, 349] width 64 height 22
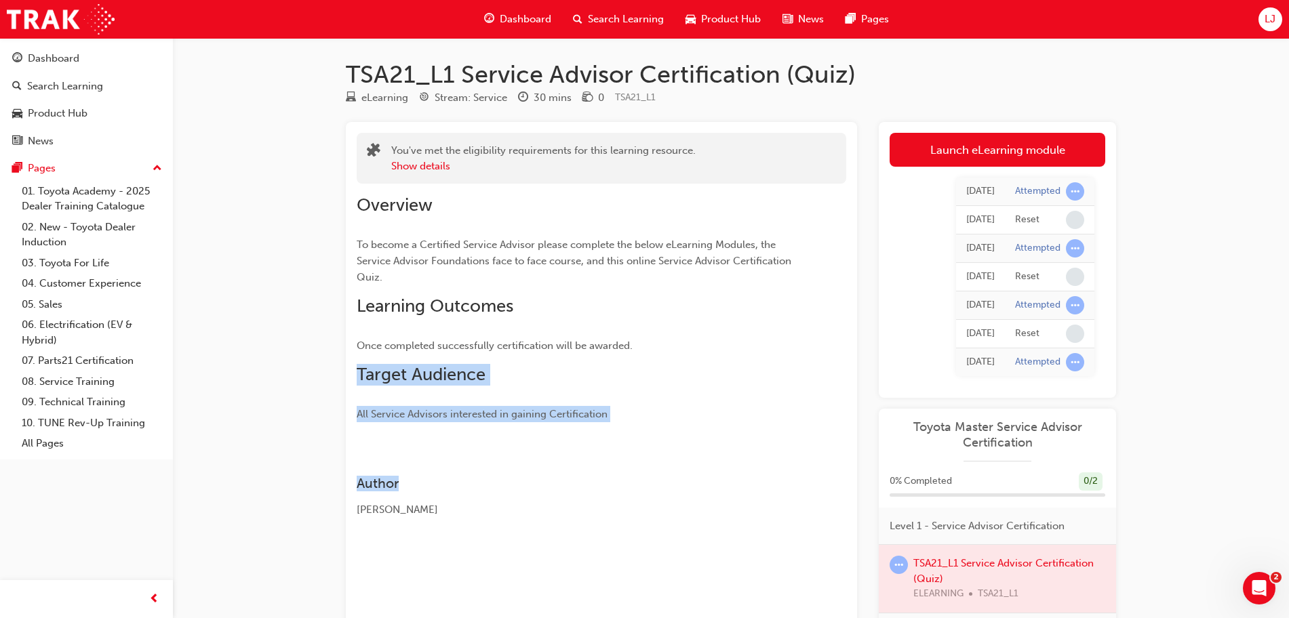
drag, startPoint x: 821, startPoint y: 353, endPoint x: 817, endPoint y: 492, distance: 139.1
click at [817, 492] on div "You've met the eligibility requirements for this learning resource. Show detail…" at bounding box center [601, 450] width 511 height 657
click at [817, 492] on div "Author Jim Kerr" at bounding box center [602, 486] width 490 height 64
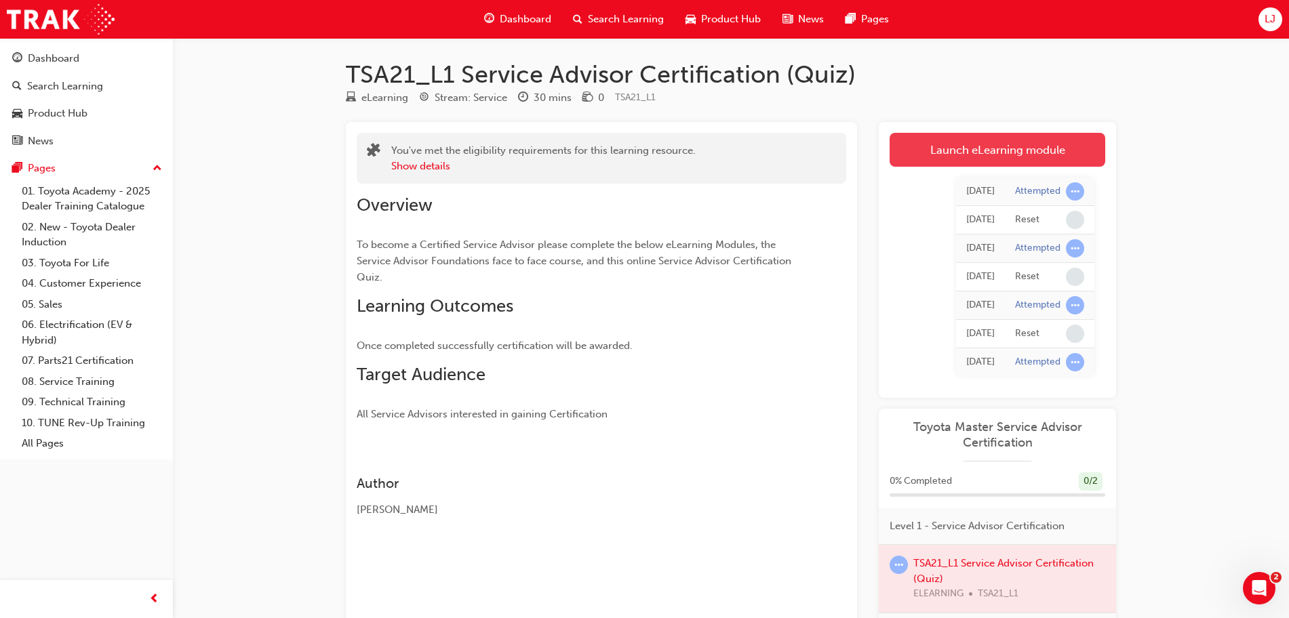
click at [972, 153] on link "Launch eLearning module" at bounding box center [998, 150] width 216 height 34
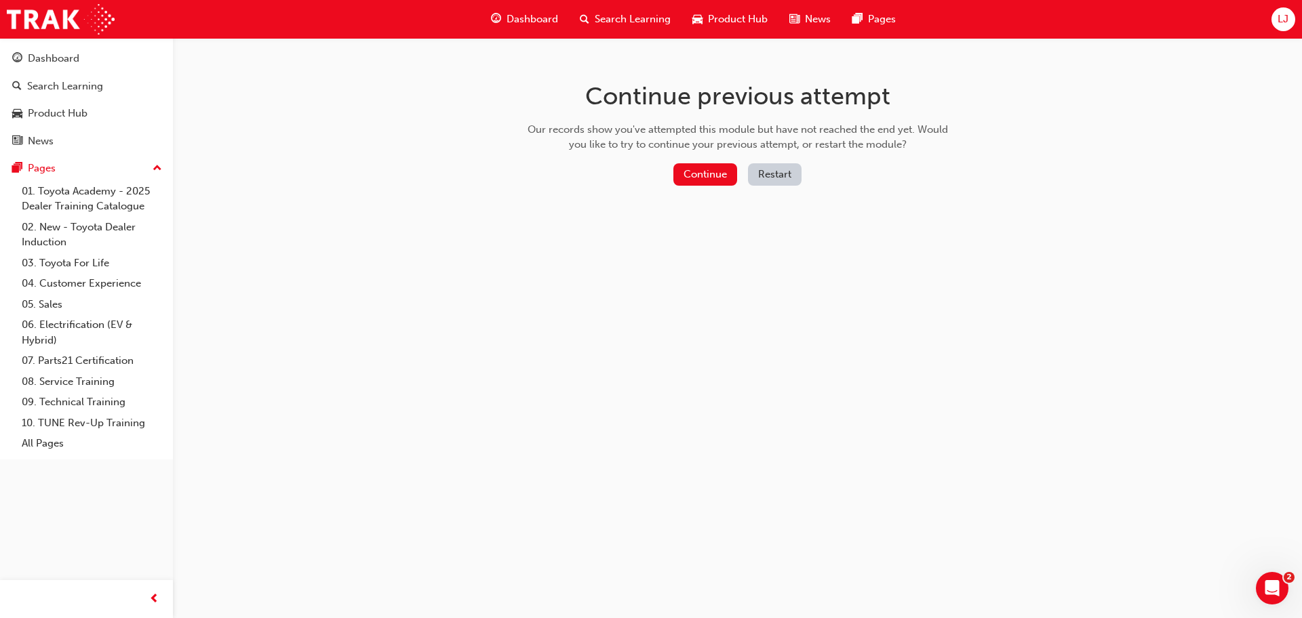
click at [780, 170] on button "Restart" at bounding box center [775, 174] width 54 height 22
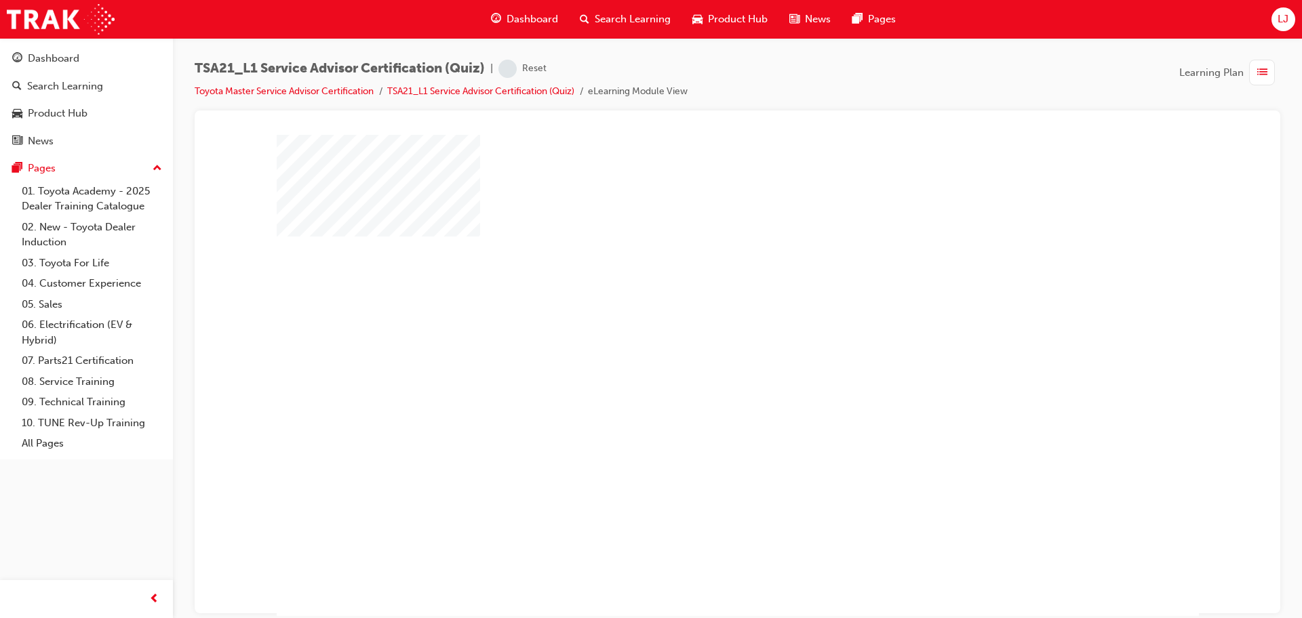
click at [698, 336] on div "play" at bounding box center [698, 336] width 0 height 0
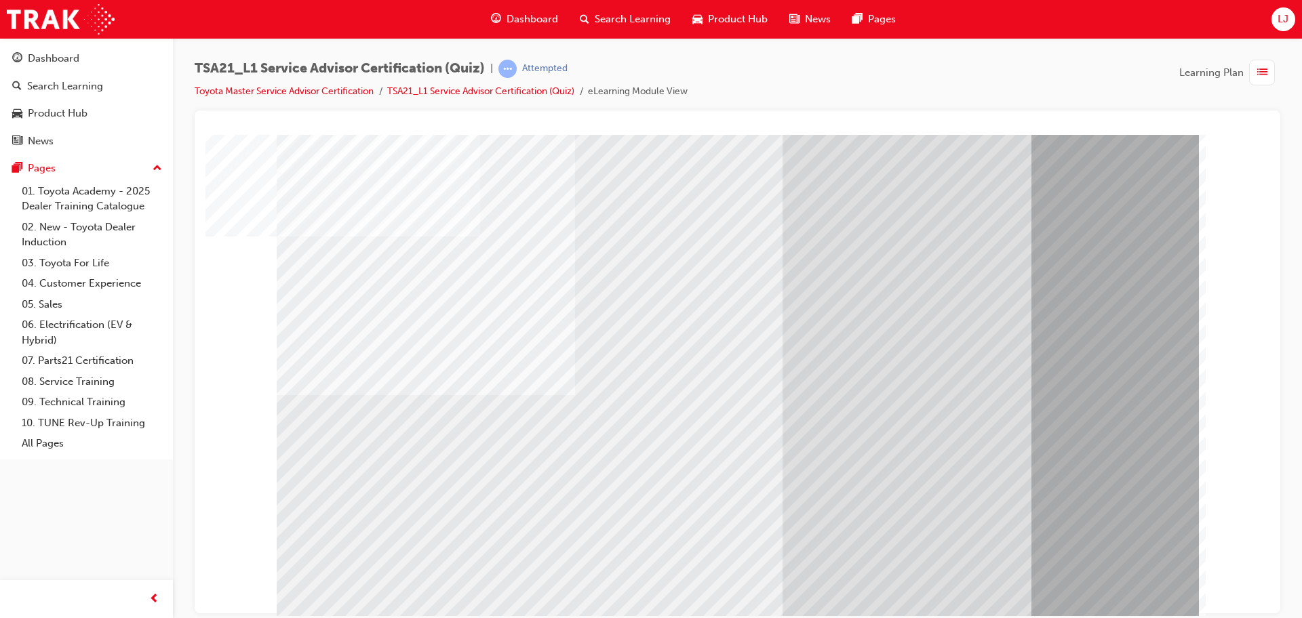
scroll to position [7, 0]
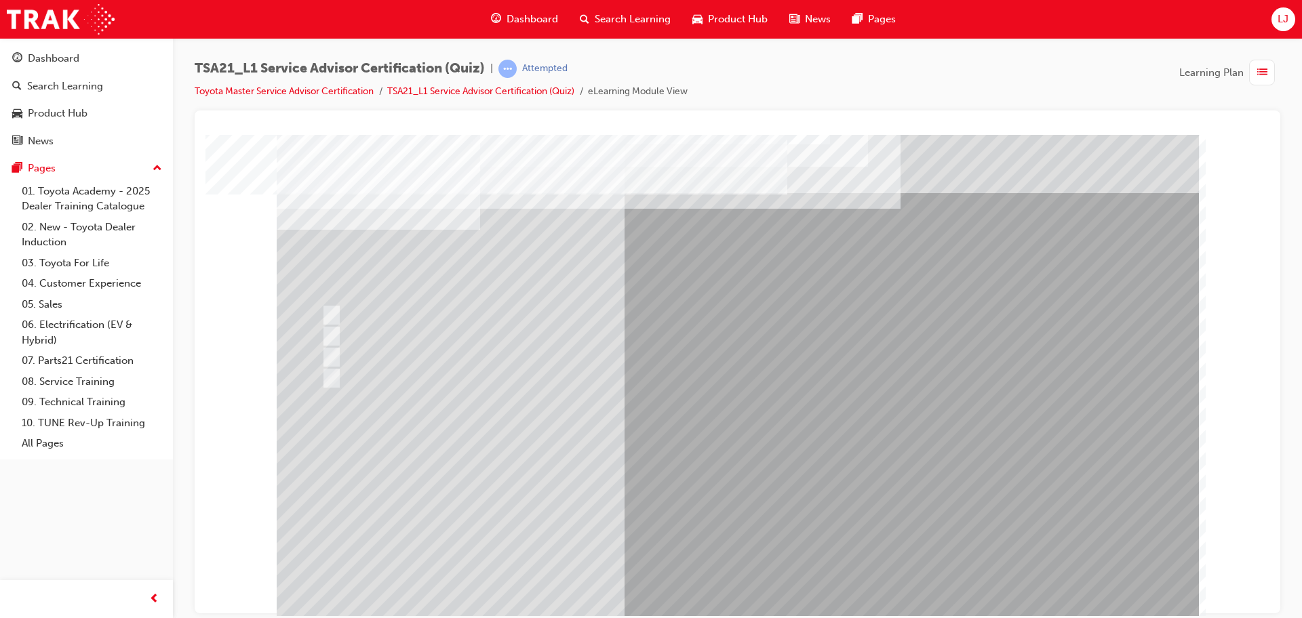
scroll to position [0, 0]
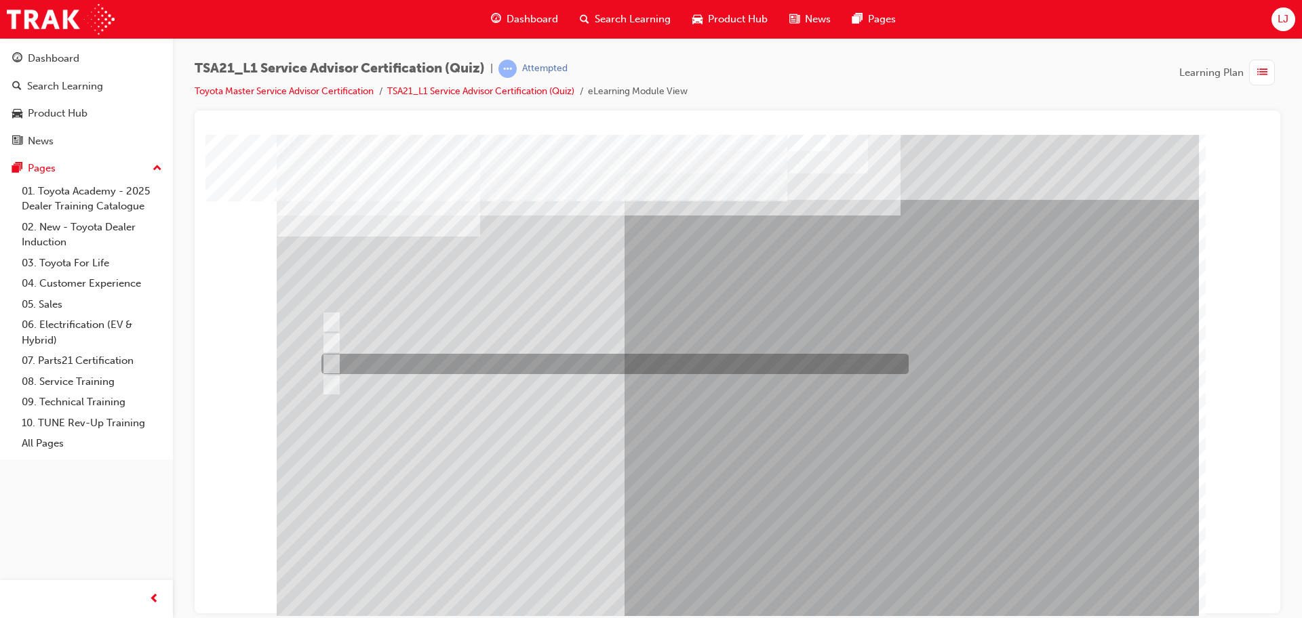
click at [605, 374] on div at bounding box center [611, 364] width 587 height 20
radio input "true"
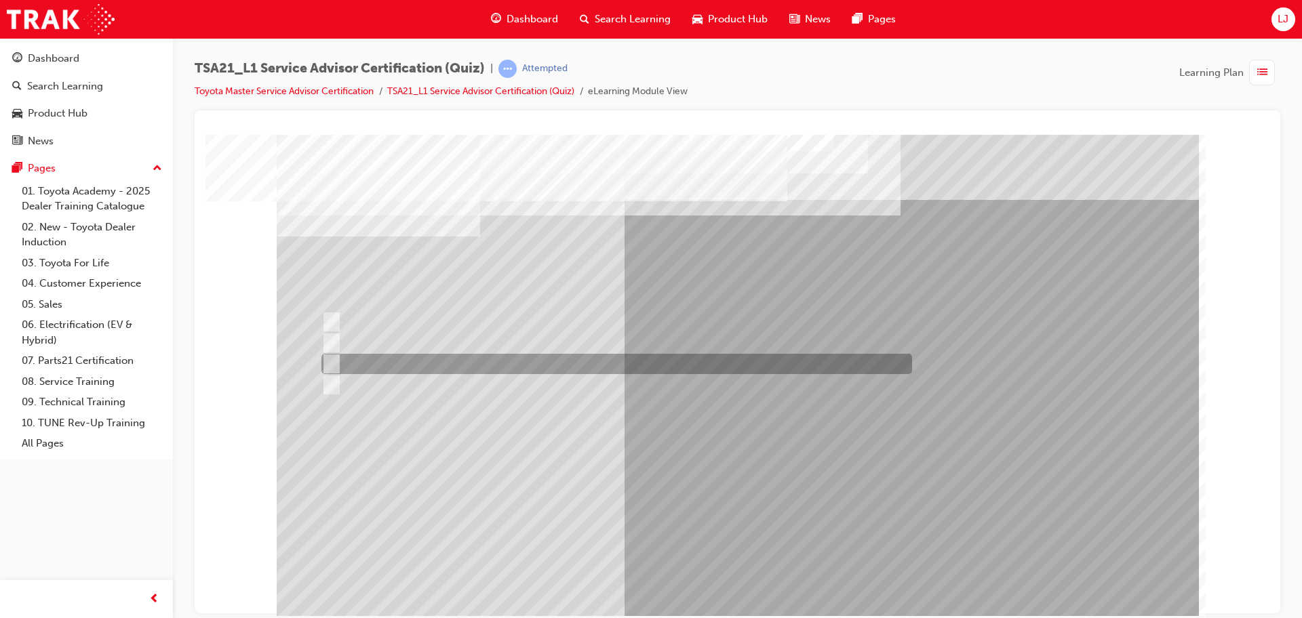
click at [660, 362] on div at bounding box center [613, 364] width 591 height 20
radio input "true"
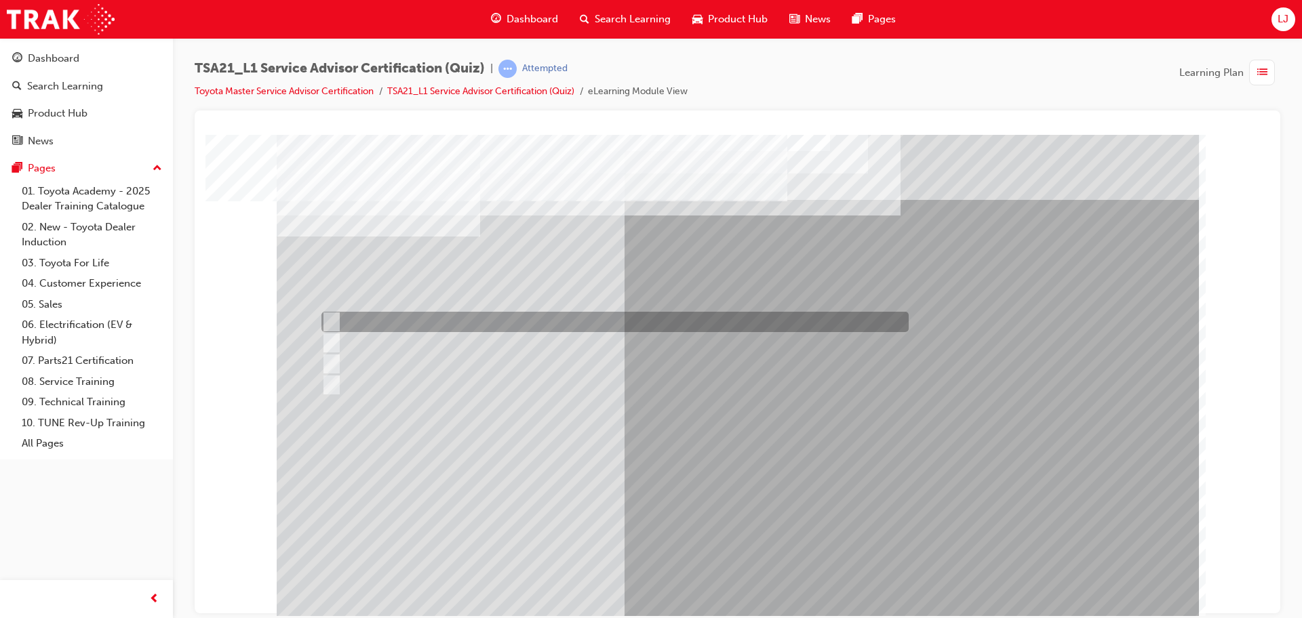
click at [486, 314] on div at bounding box center [611, 322] width 587 height 20
radio input "true"
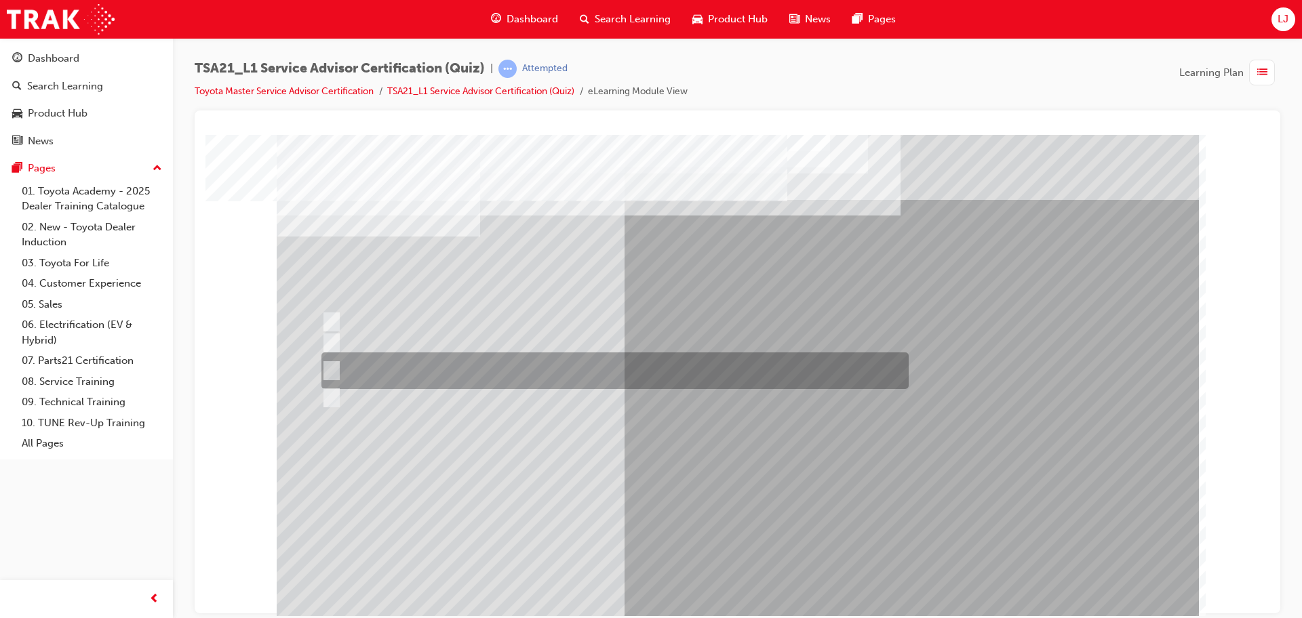
click at [508, 364] on div at bounding box center [611, 371] width 587 height 37
radio input "true"
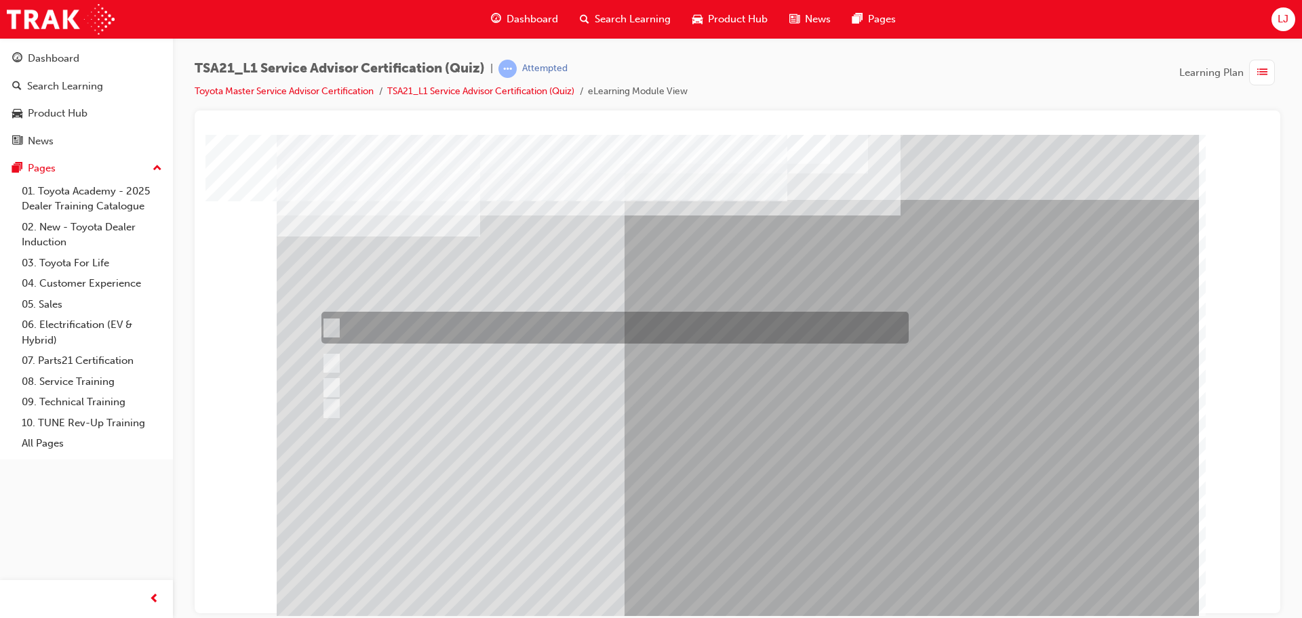
click at [681, 324] on div at bounding box center [611, 328] width 587 height 32
radio input "true"
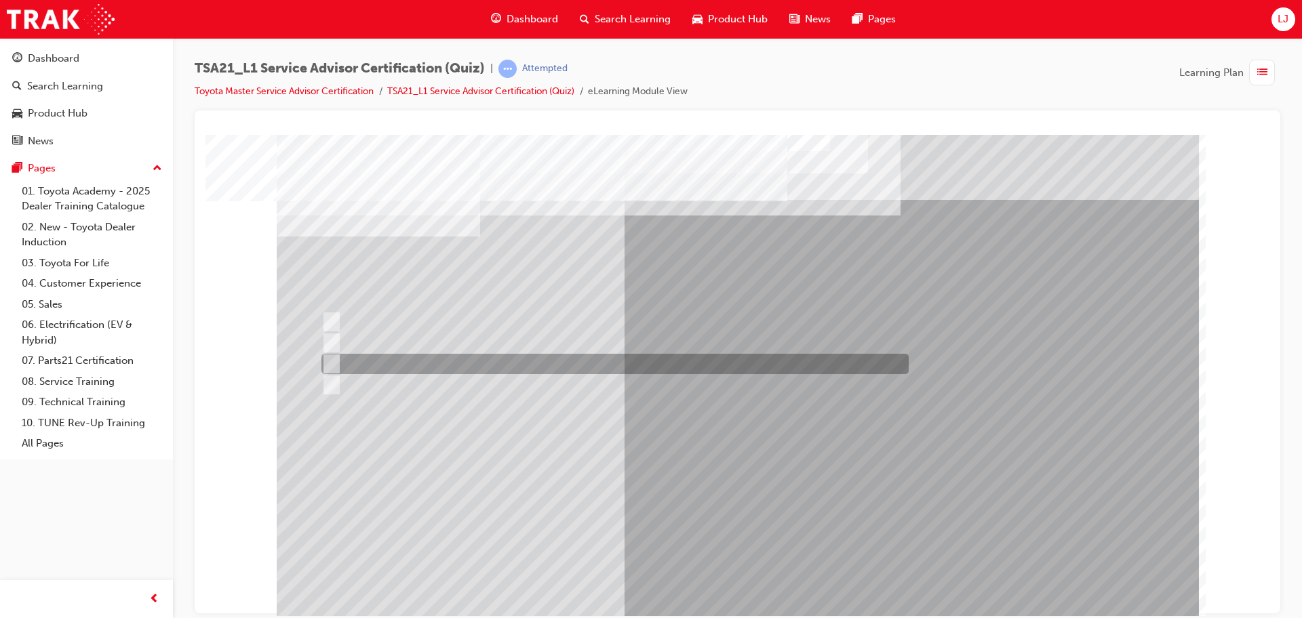
click at [410, 359] on div at bounding box center [611, 364] width 587 height 20
radio input "true"
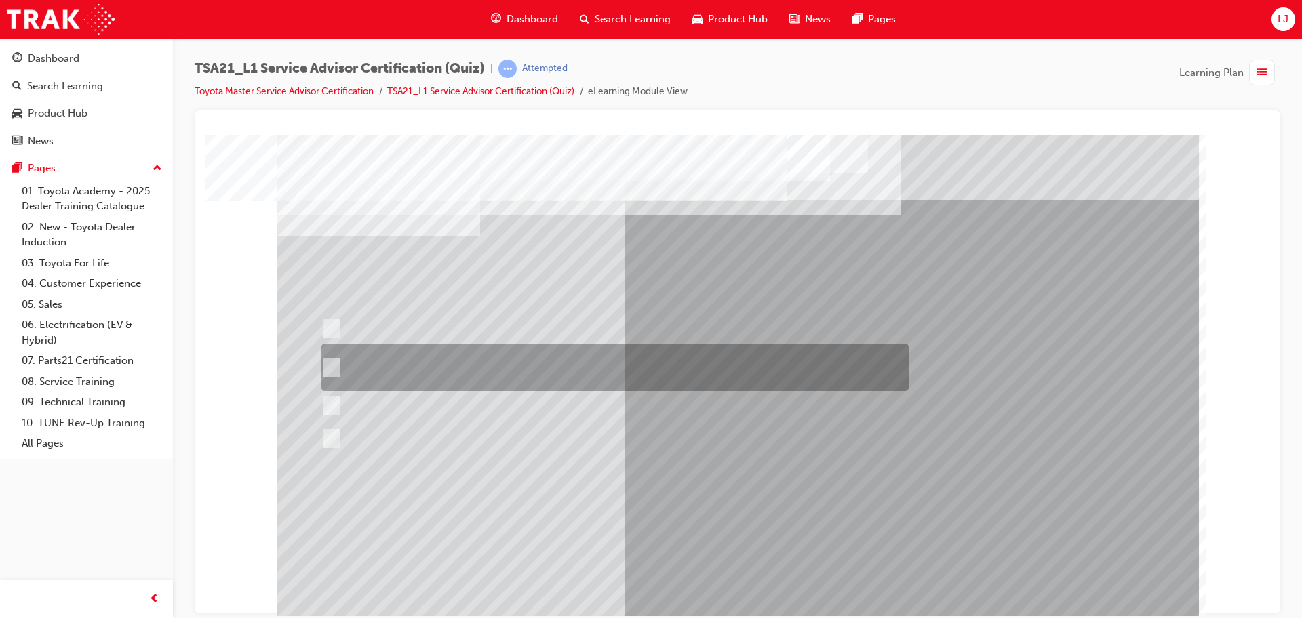
click at [635, 361] on div at bounding box center [611, 367] width 587 height 47
radio input "true"
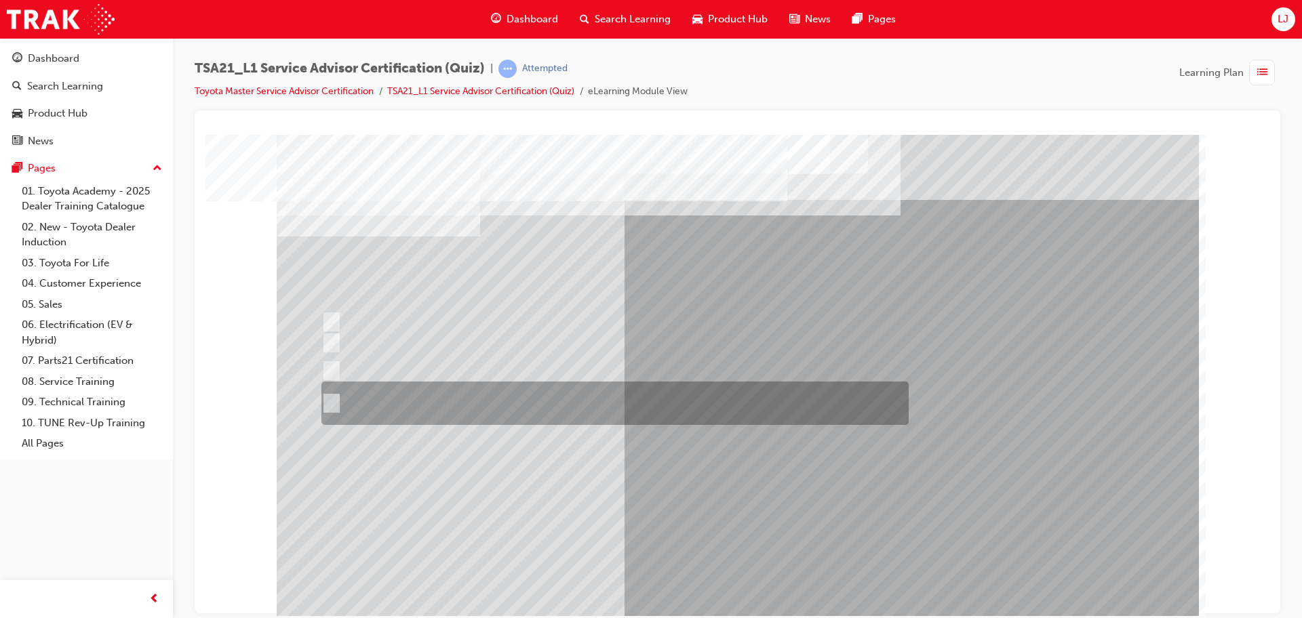
click at [745, 397] on div at bounding box center [611, 403] width 587 height 43
radio input "true"
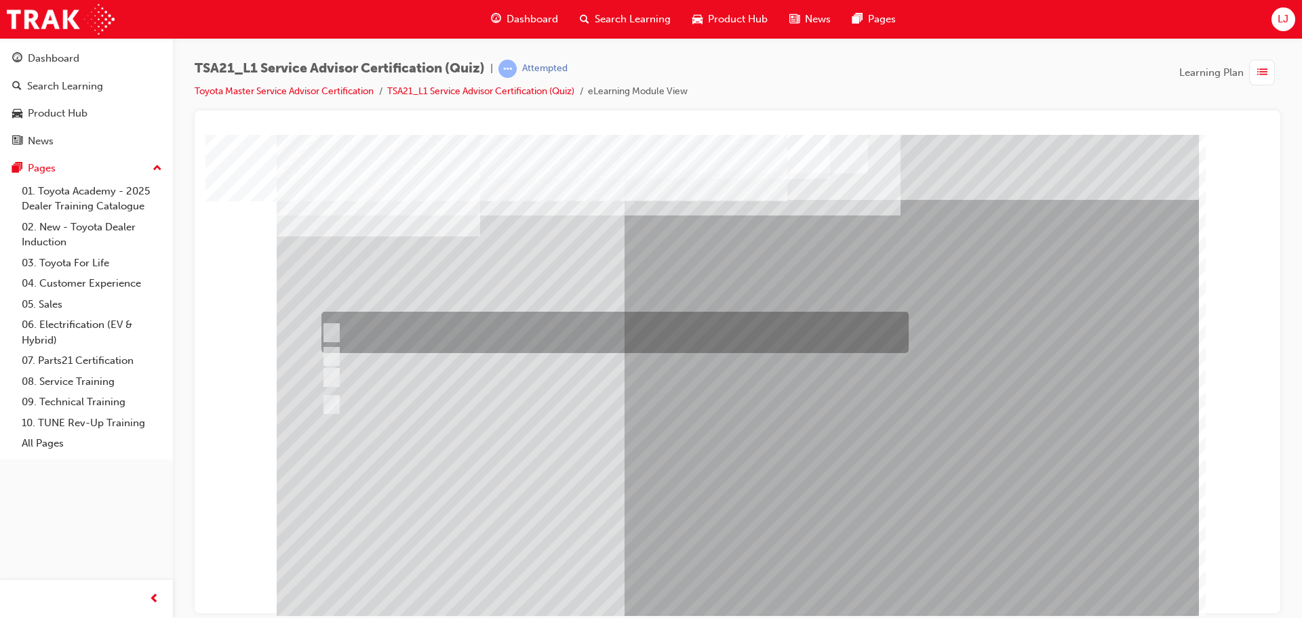
click at [641, 331] on div at bounding box center [611, 332] width 587 height 41
radio input "true"
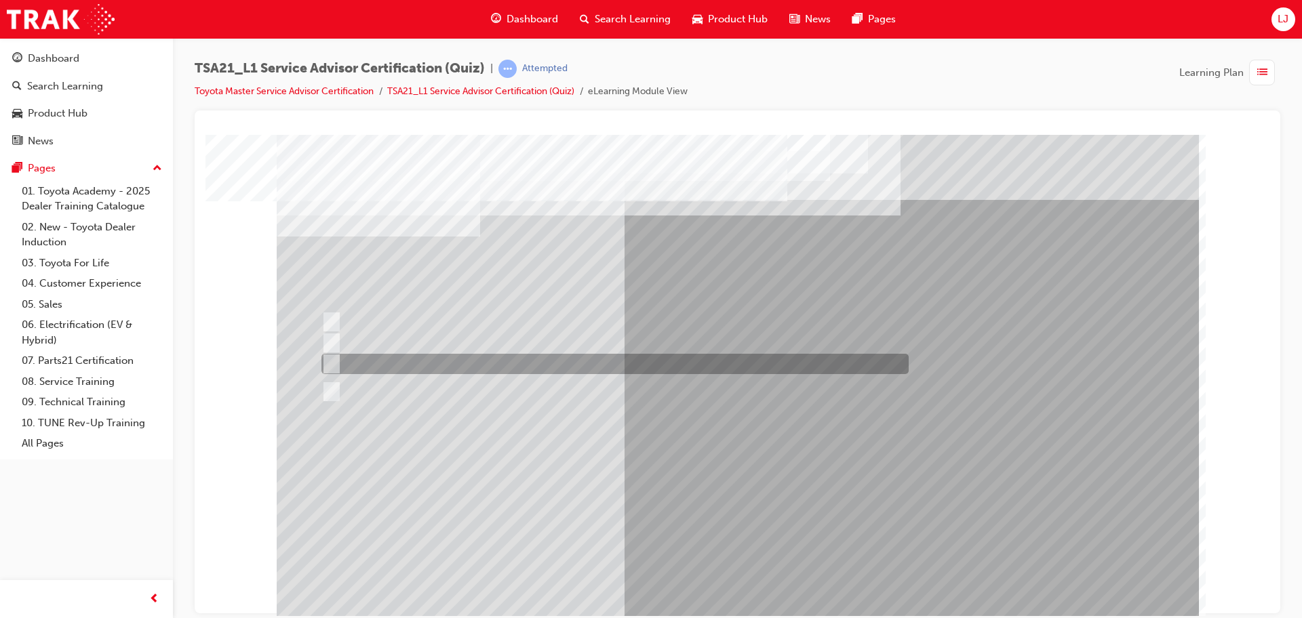
click at [502, 356] on div at bounding box center [611, 364] width 587 height 20
radio input "true"
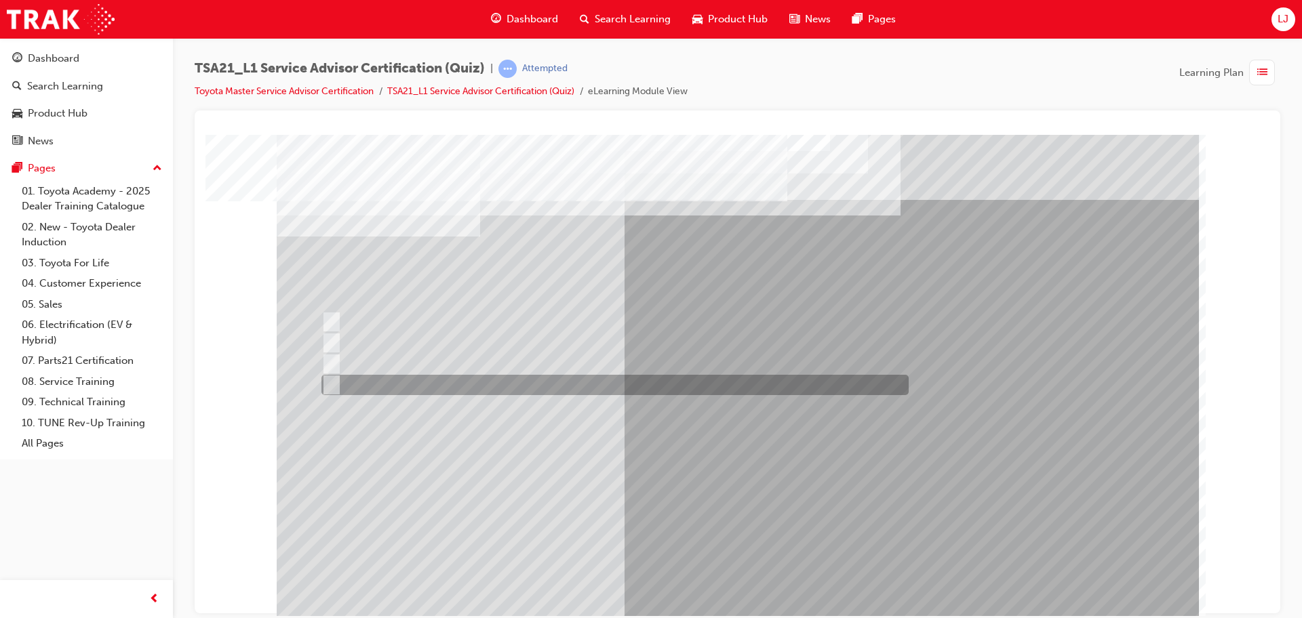
click at [530, 387] on div at bounding box center [611, 385] width 587 height 20
radio input "true"
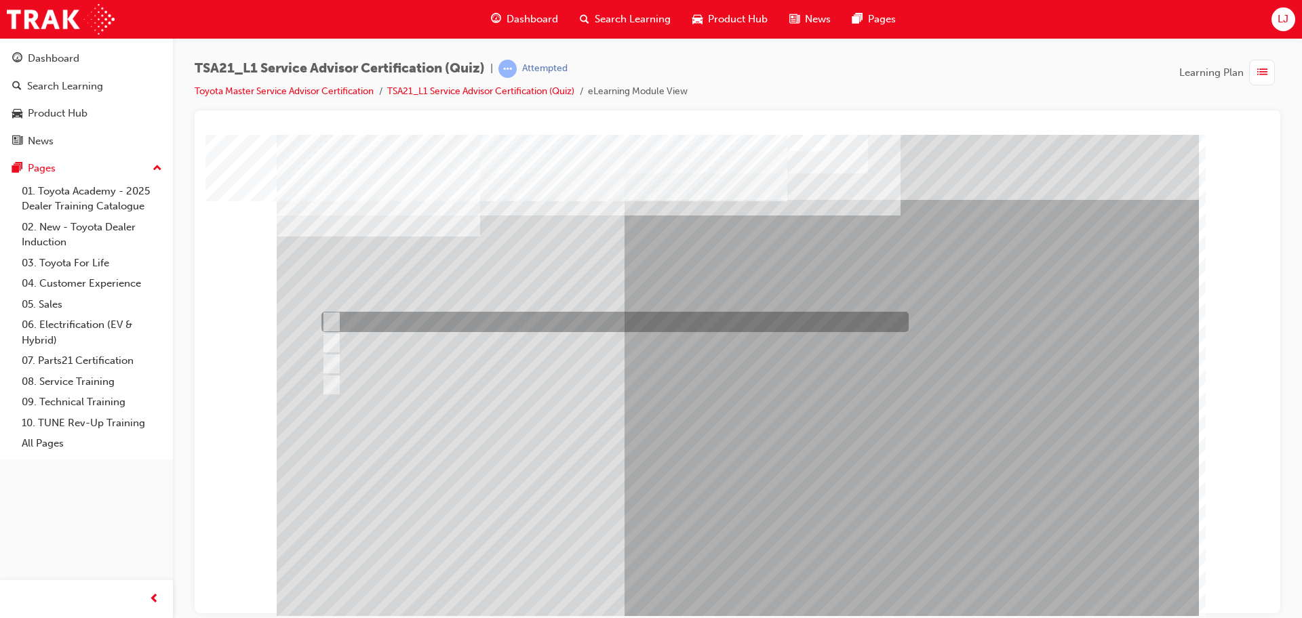
click at [677, 332] on div at bounding box center [611, 322] width 587 height 20
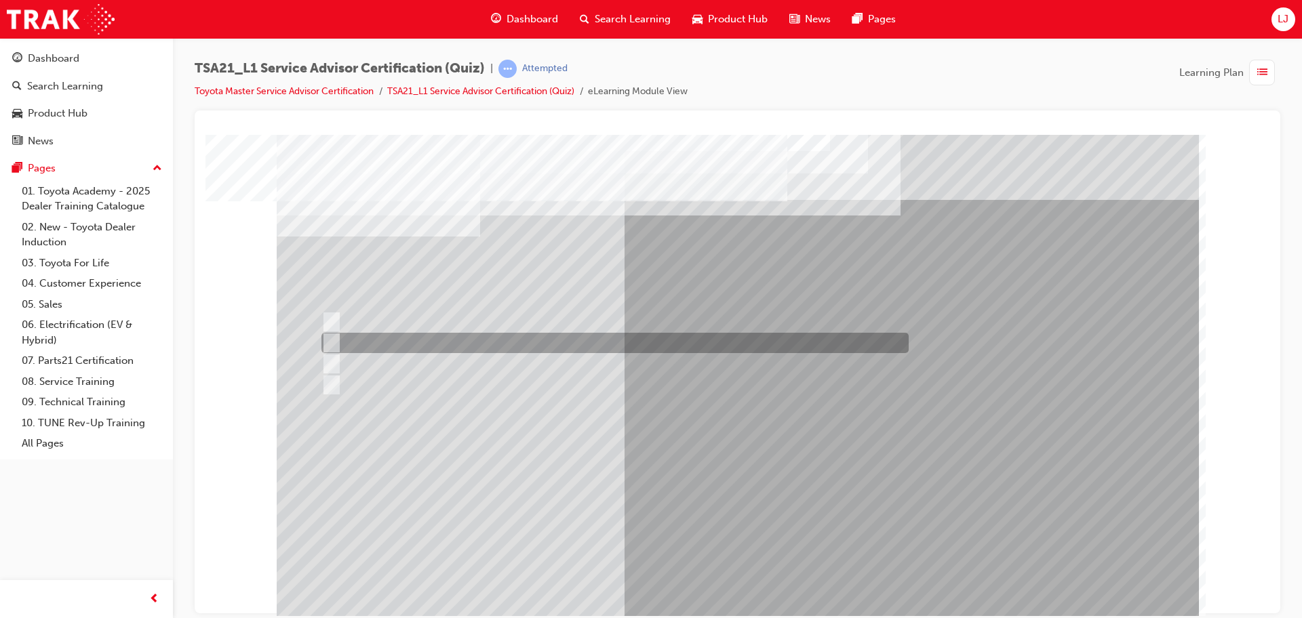
click at [671, 343] on div at bounding box center [611, 343] width 587 height 20
radio input "false"
radio input "true"
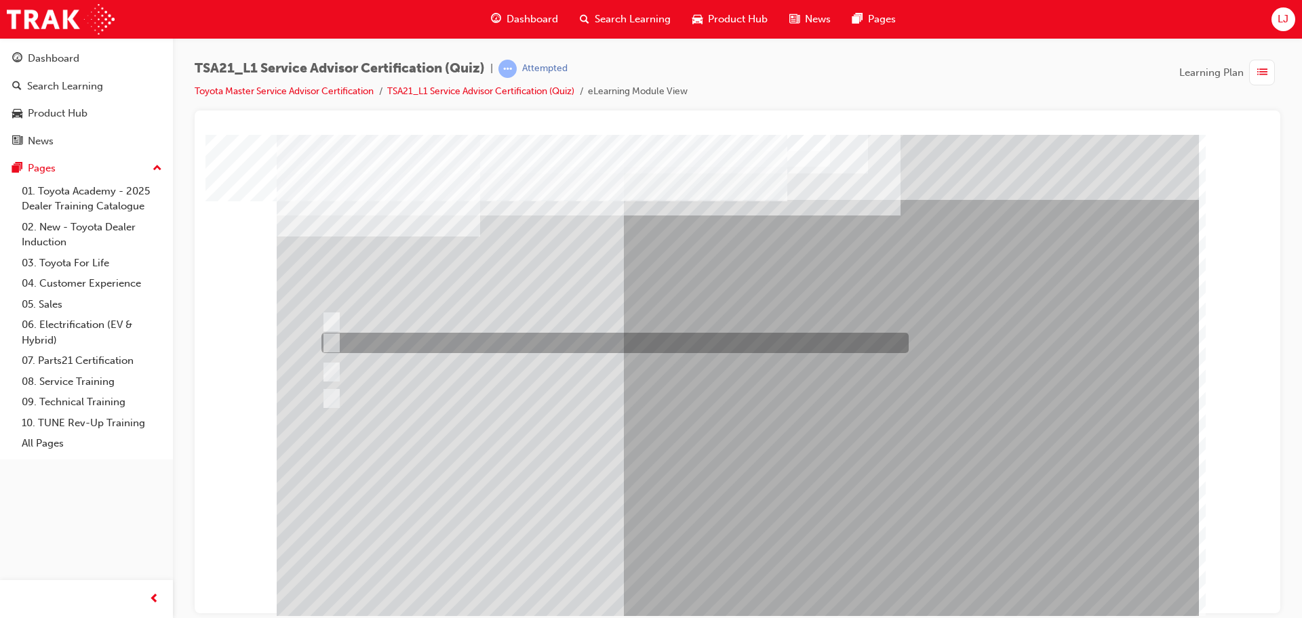
click at [783, 344] on div at bounding box center [611, 343] width 587 height 20
radio input "true"
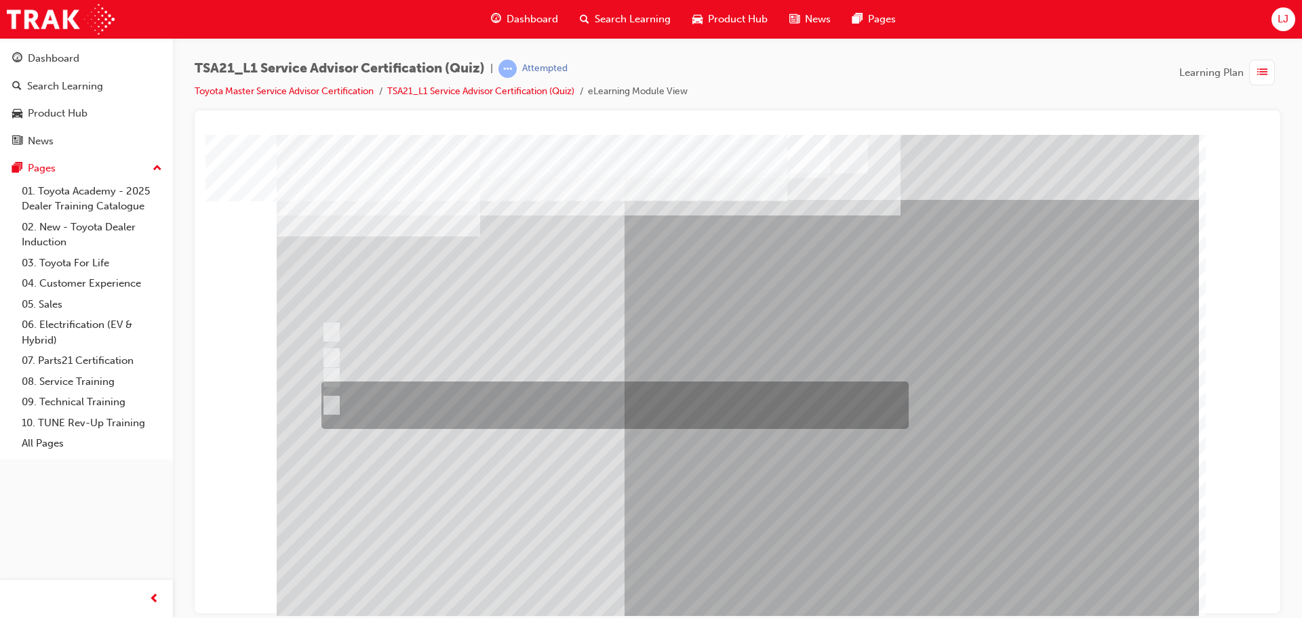
click at [492, 405] on div at bounding box center [611, 405] width 587 height 47
radio input "true"
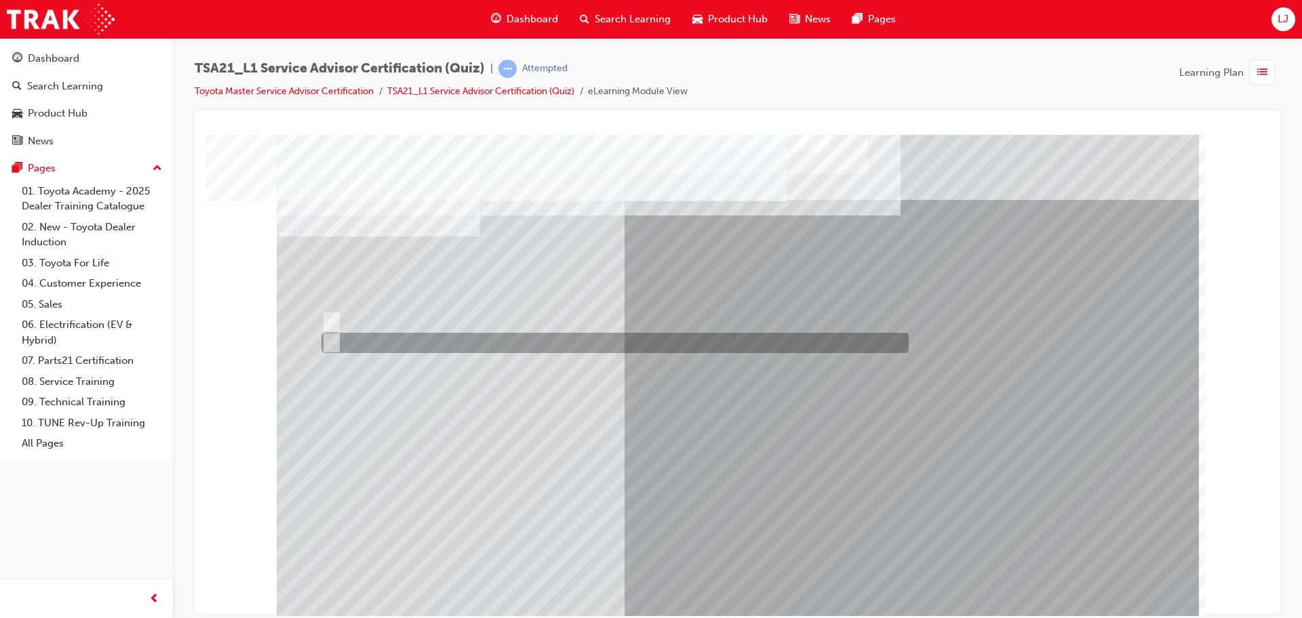
click at [361, 338] on div at bounding box center [611, 343] width 587 height 20
radio input "true"
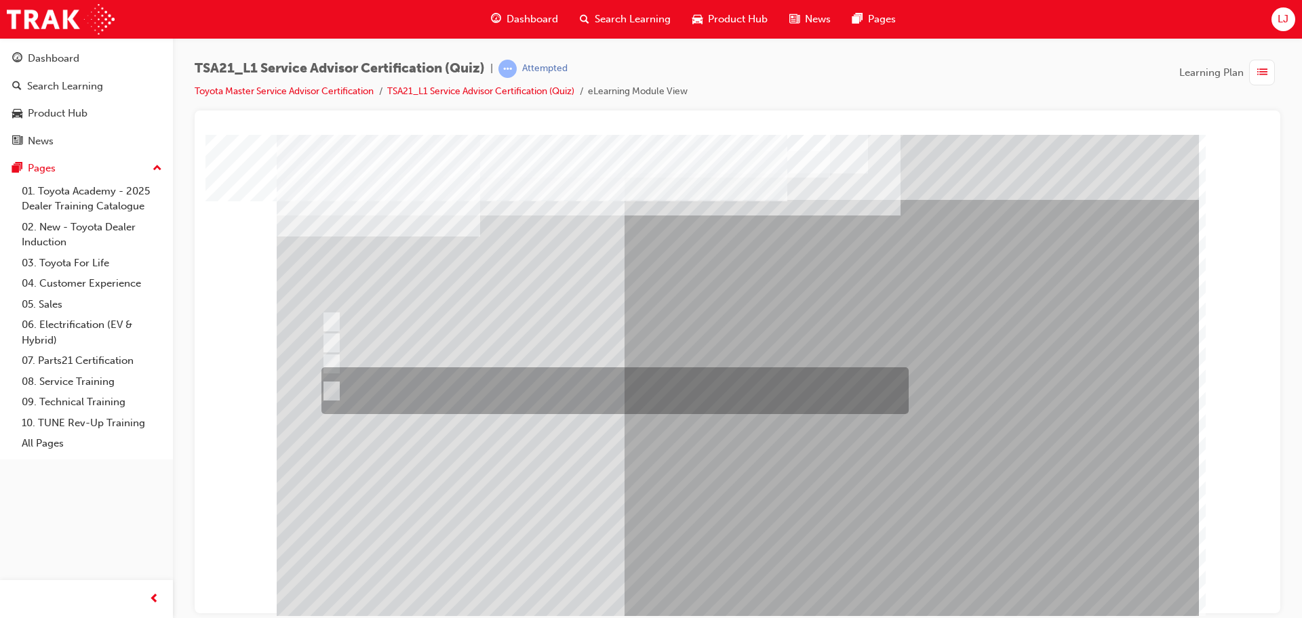
click at [576, 389] on div at bounding box center [611, 391] width 587 height 47
radio input "true"
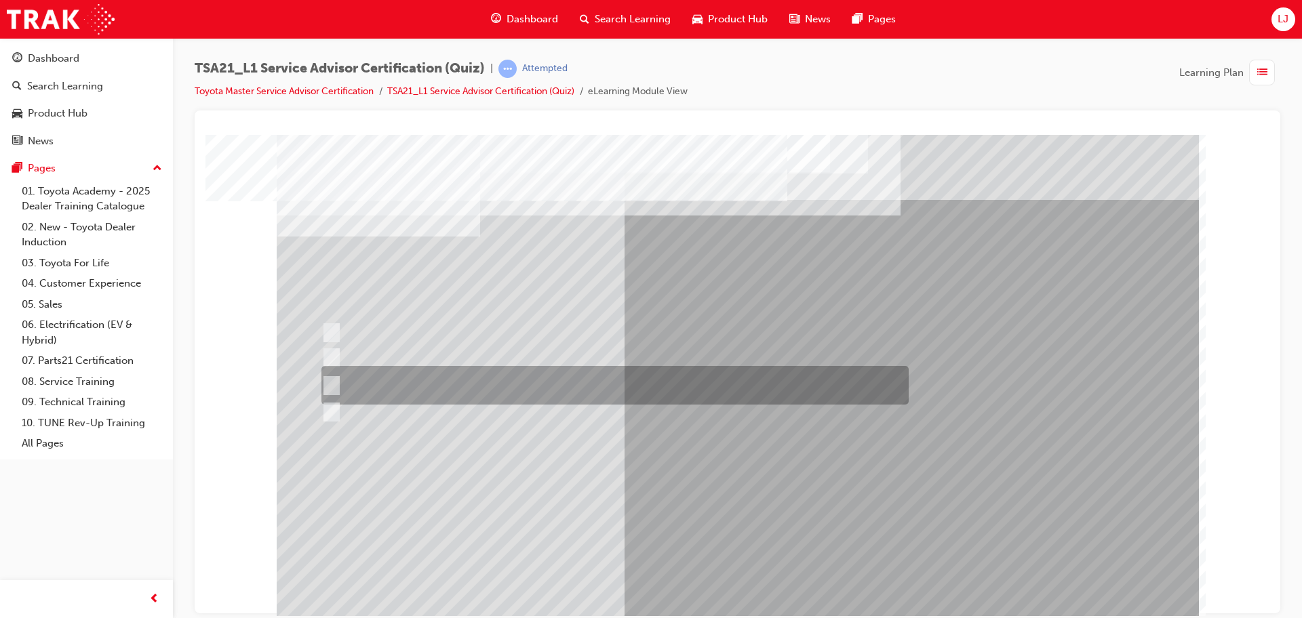
click at [690, 387] on div at bounding box center [611, 385] width 587 height 39
radio input "true"
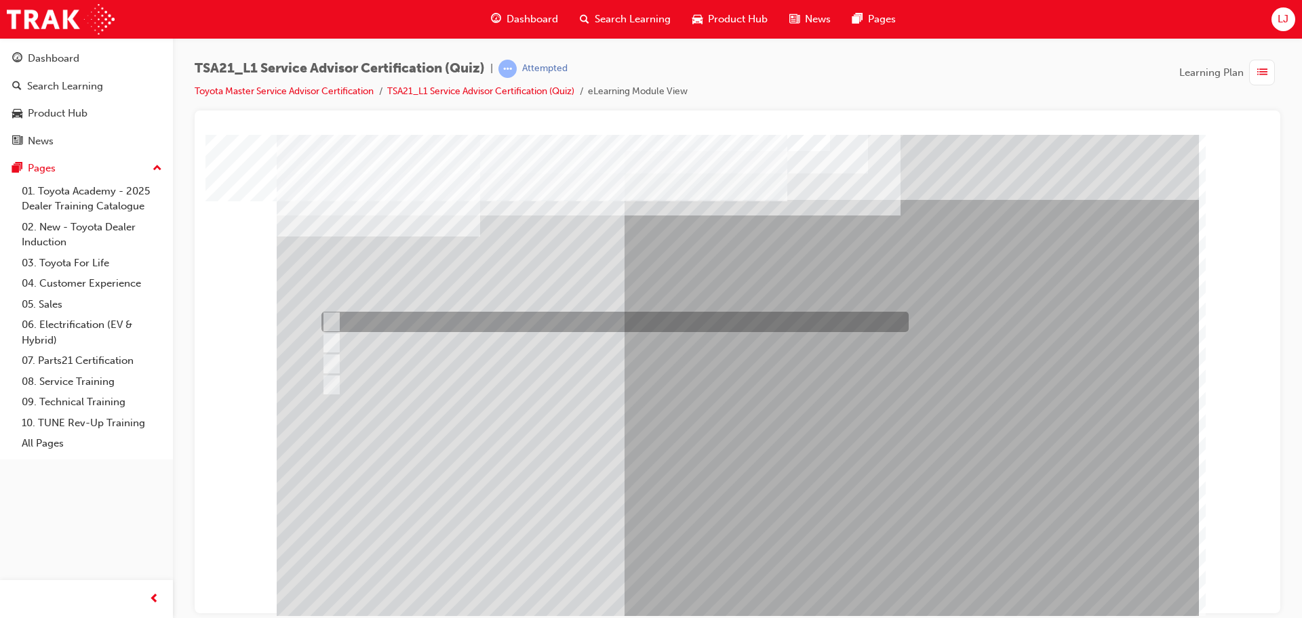
click at [671, 317] on div at bounding box center [611, 322] width 587 height 20
radio input "true"
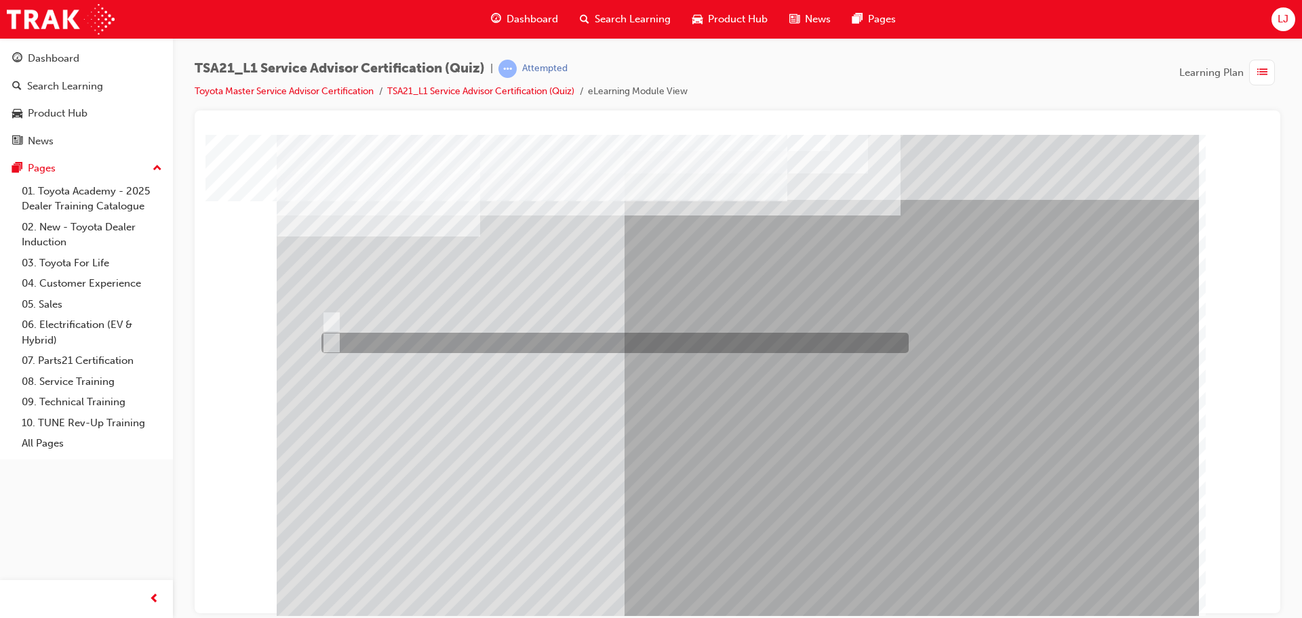
click at [376, 342] on div at bounding box center [611, 343] width 587 height 20
radio input "true"
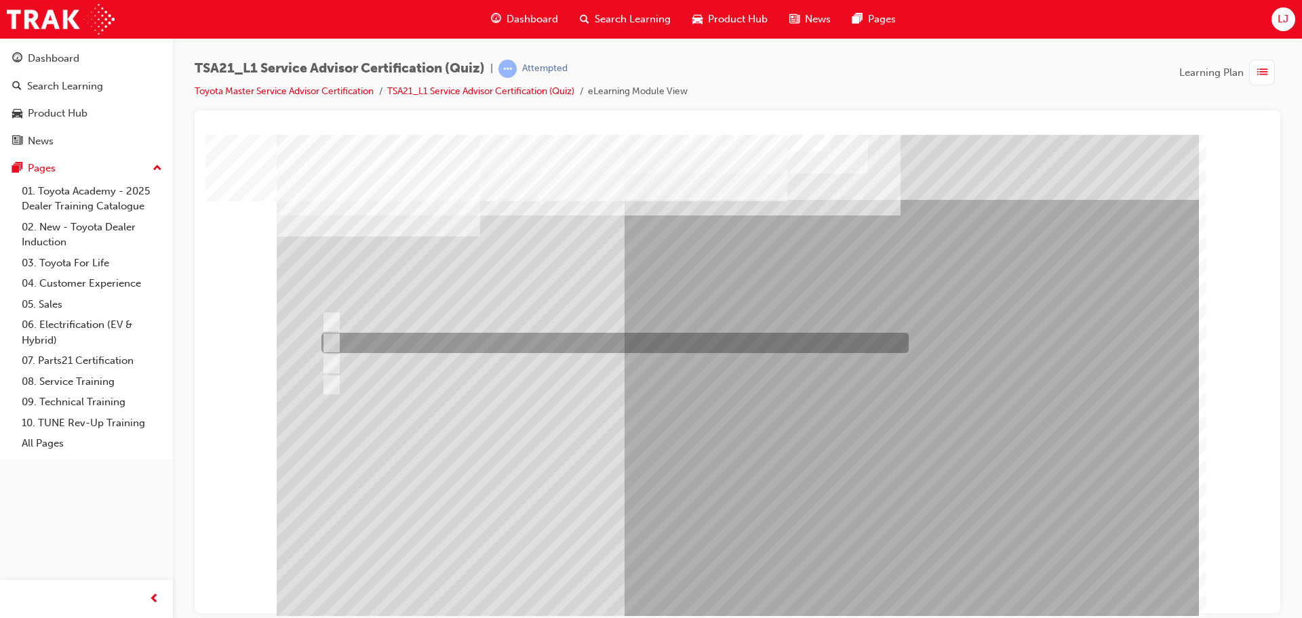
click at [556, 343] on div at bounding box center [611, 343] width 587 height 20
radio input "true"
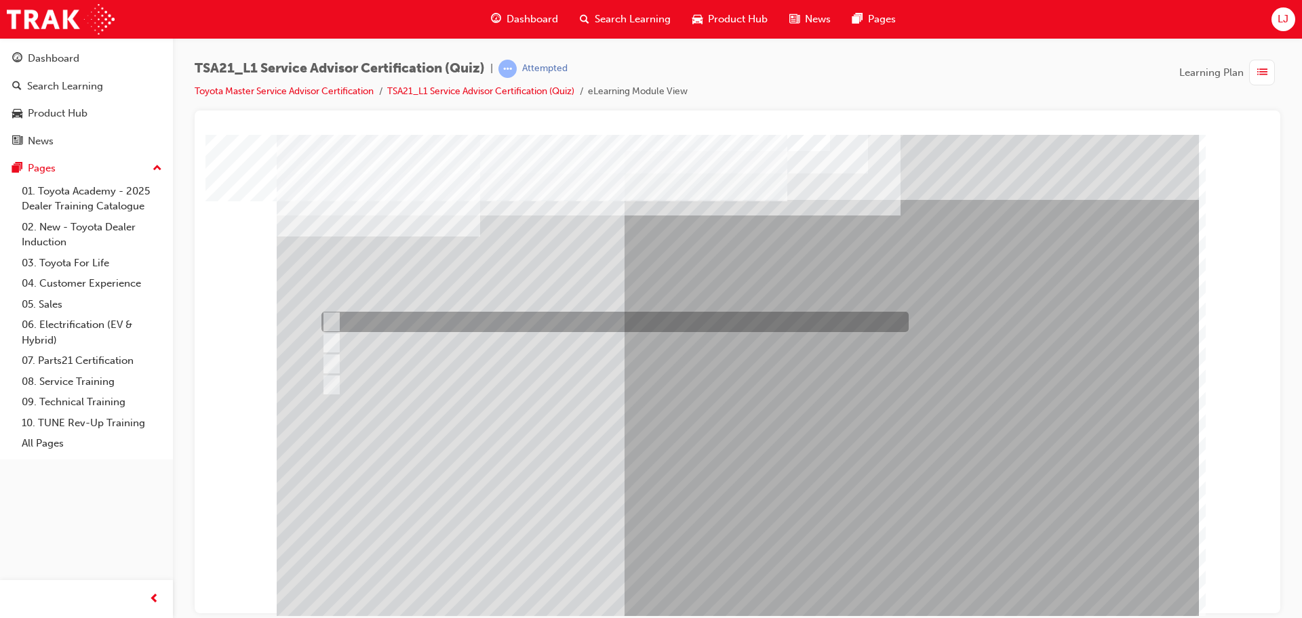
click at [618, 317] on div at bounding box center [611, 322] width 587 height 20
radio input "true"
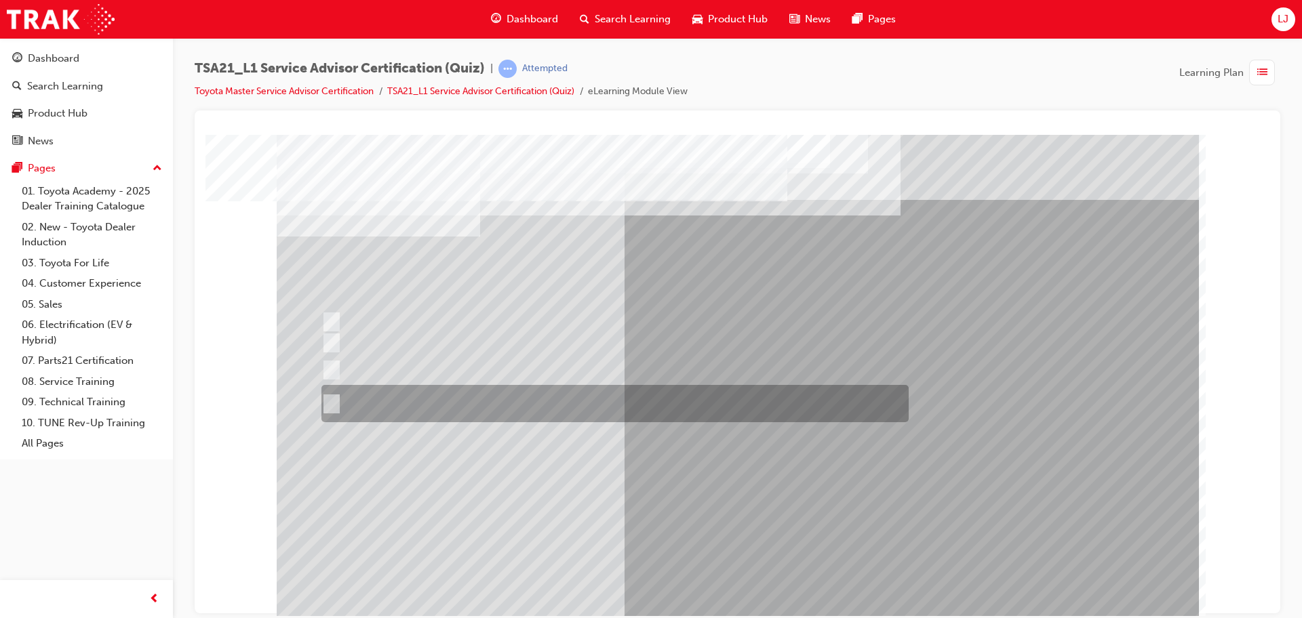
click at [712, 399] on div at bounding box center [611, 403] width 587 height 37
radio input "true"
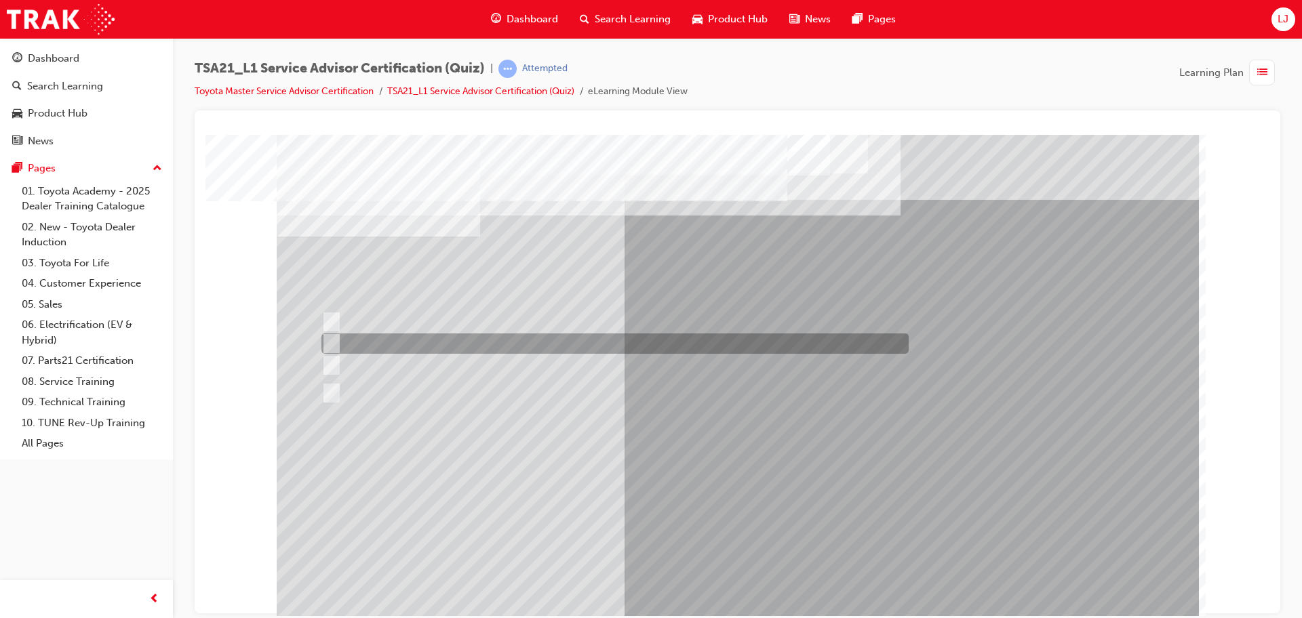
click at [587, 349] on div at bounding box center [611, 344] width 587 height 20
radio input "true"
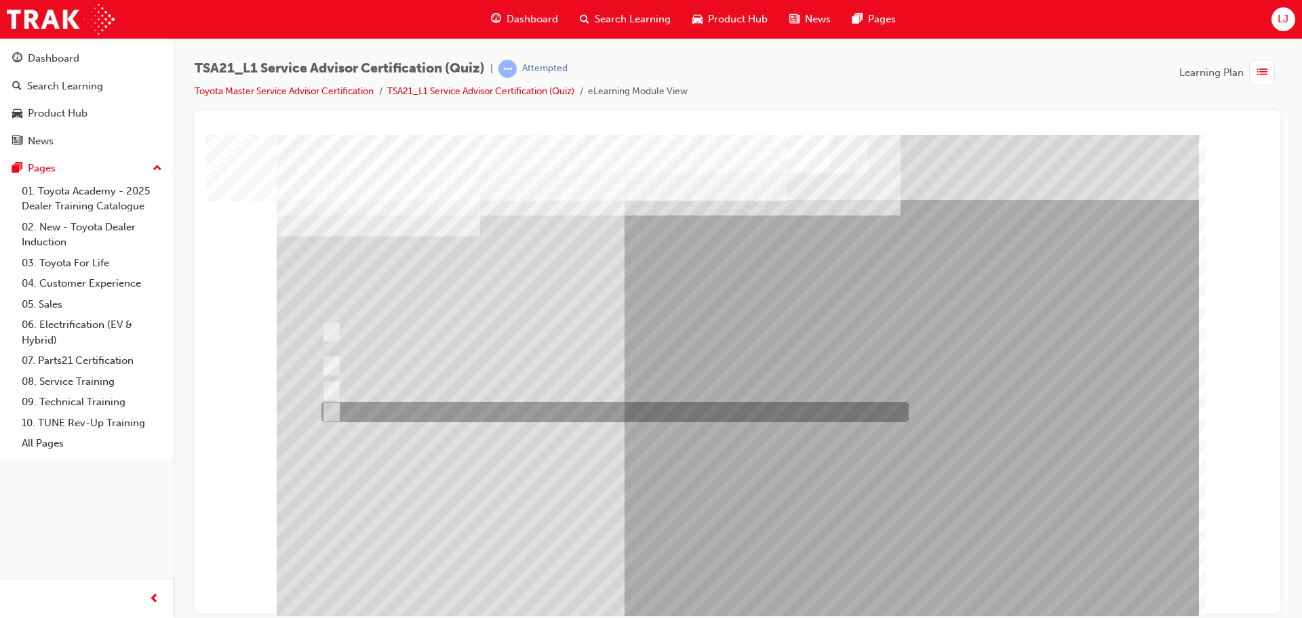
click at [679, 408] on div at bounding box center [611, 412] width 587 height 20
radio input "true"
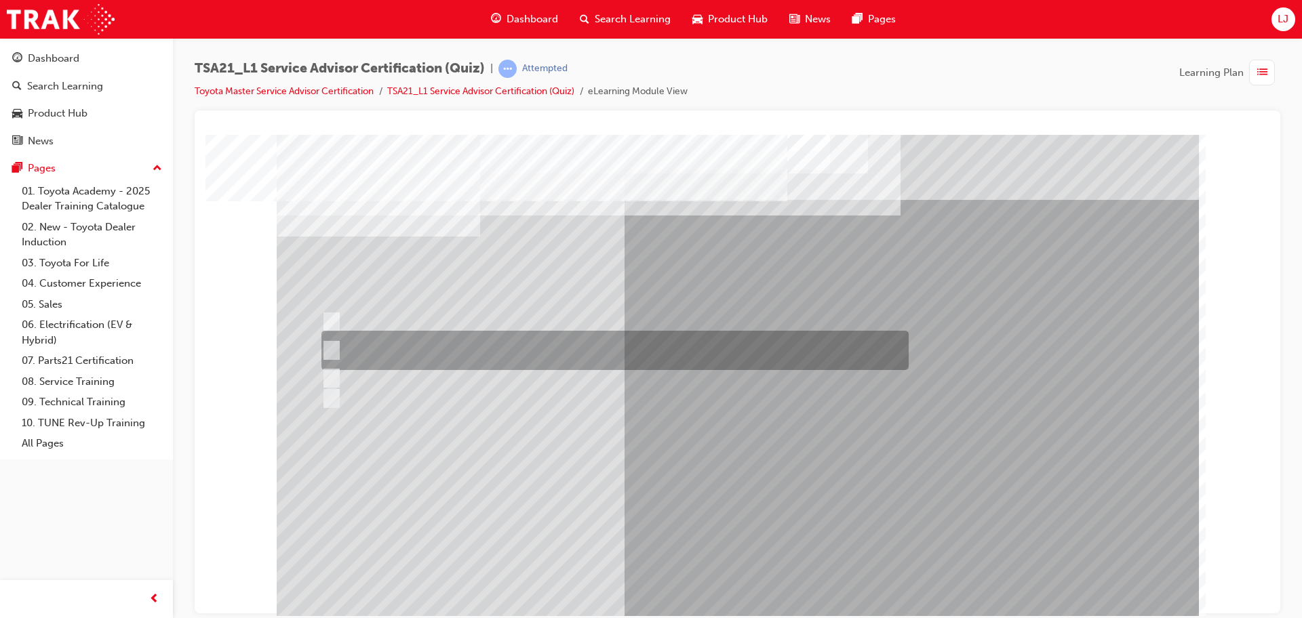
click at [716, 349] on div at bounding box center [611, 350] width 587 height 39
radio input "true"
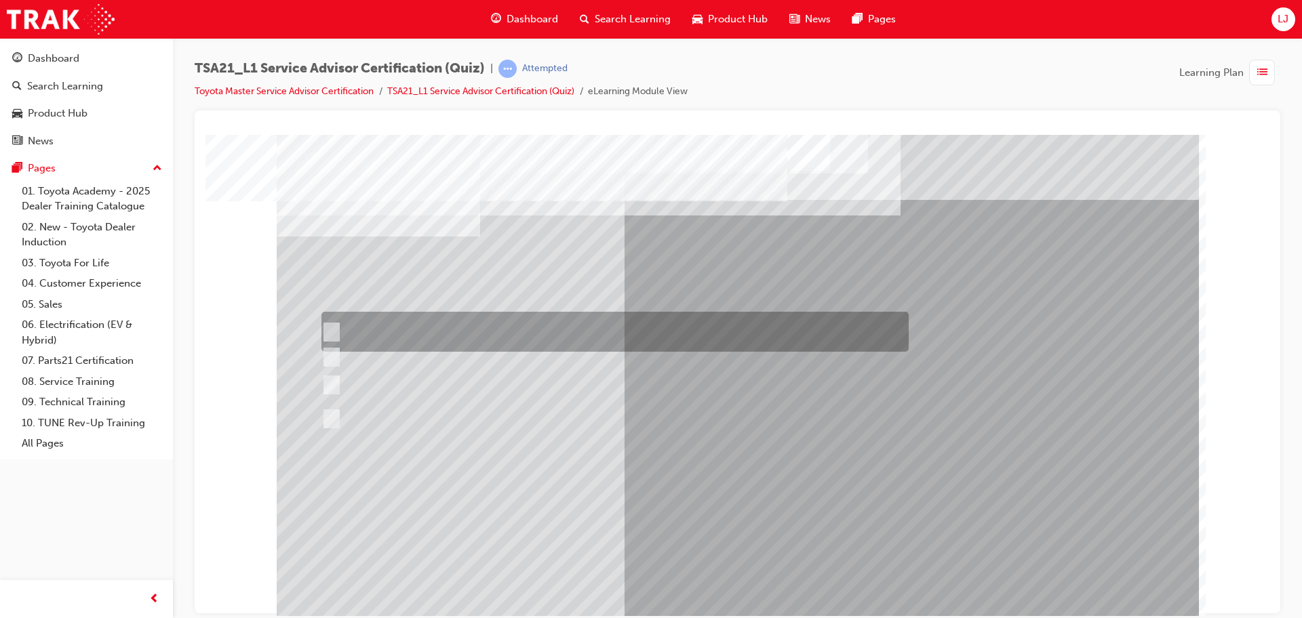
click at [723, 329] on div at bounding box center [611, 332] width 587 height 40
radio input "true"
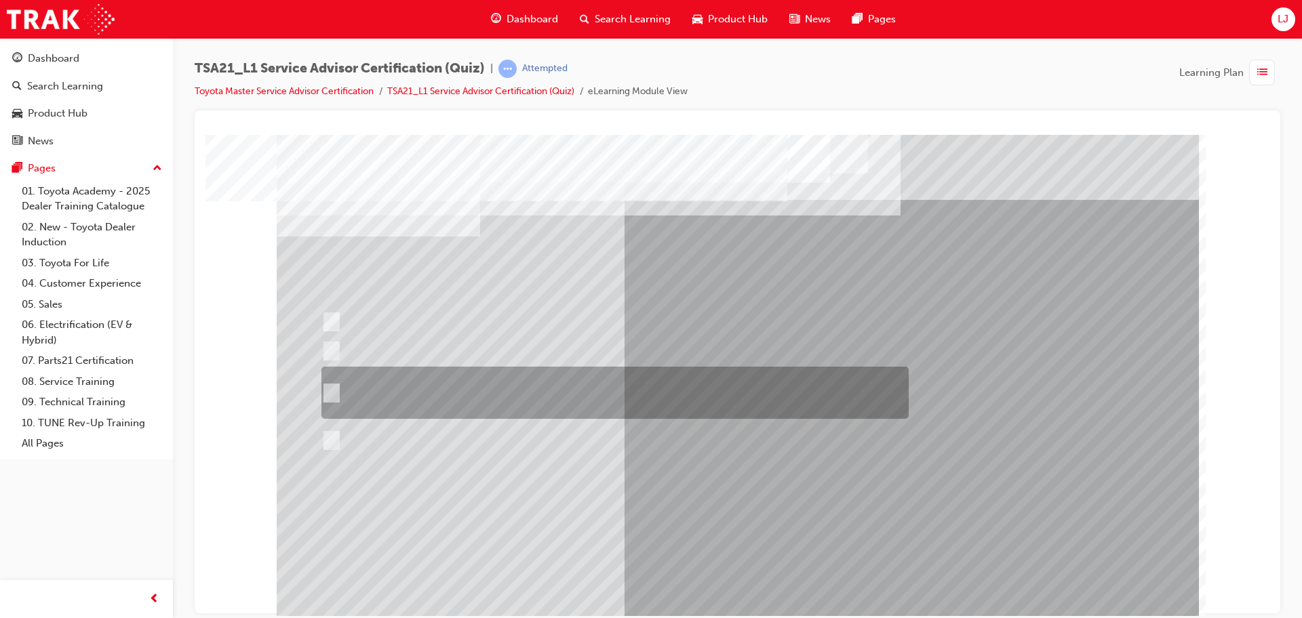
click at [524, 395] on div at bounding box center [611, 393] width 587 height 52
radio input "true"
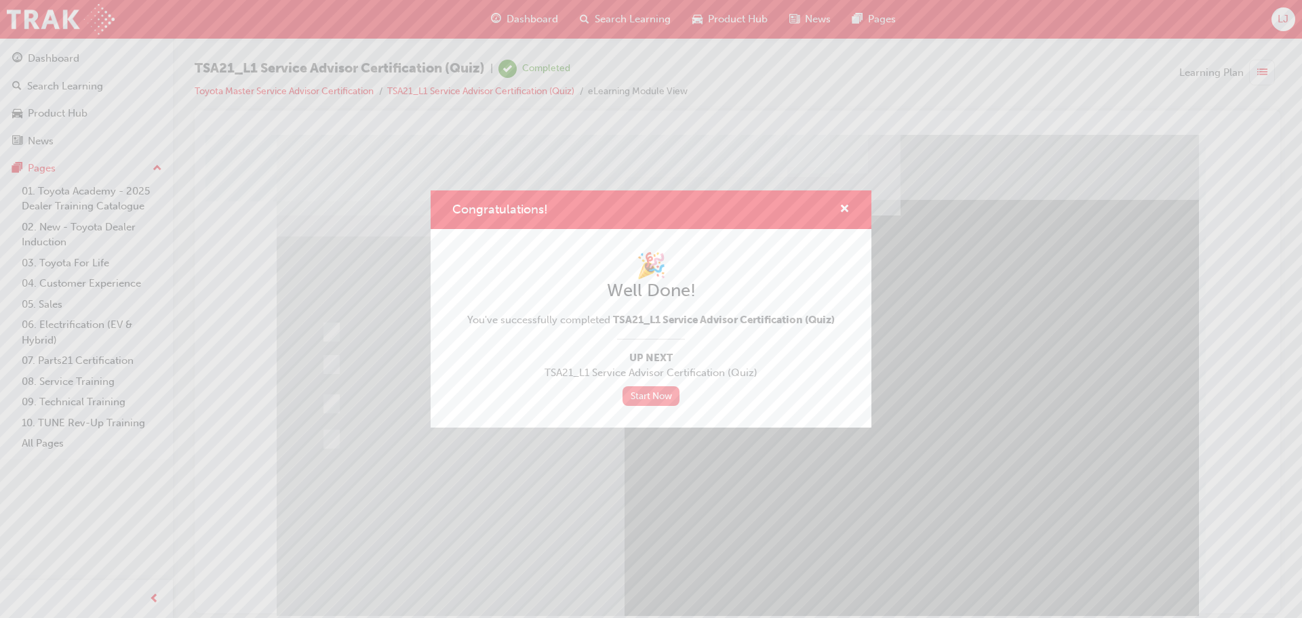
click at [656, 399] on link "Start Now" at bounding box center [650, 397] width 57 height 20
click at [654, 396] on link "Start Now" at bounding box center [650, 397] width 57 height 20
click at [646, 395] on link "Start Now" at bounding box center [650, 397] width 57 height 20
click at [661, 398] on link "Start Now" at bounding box center [650, 397] width 57 height 20
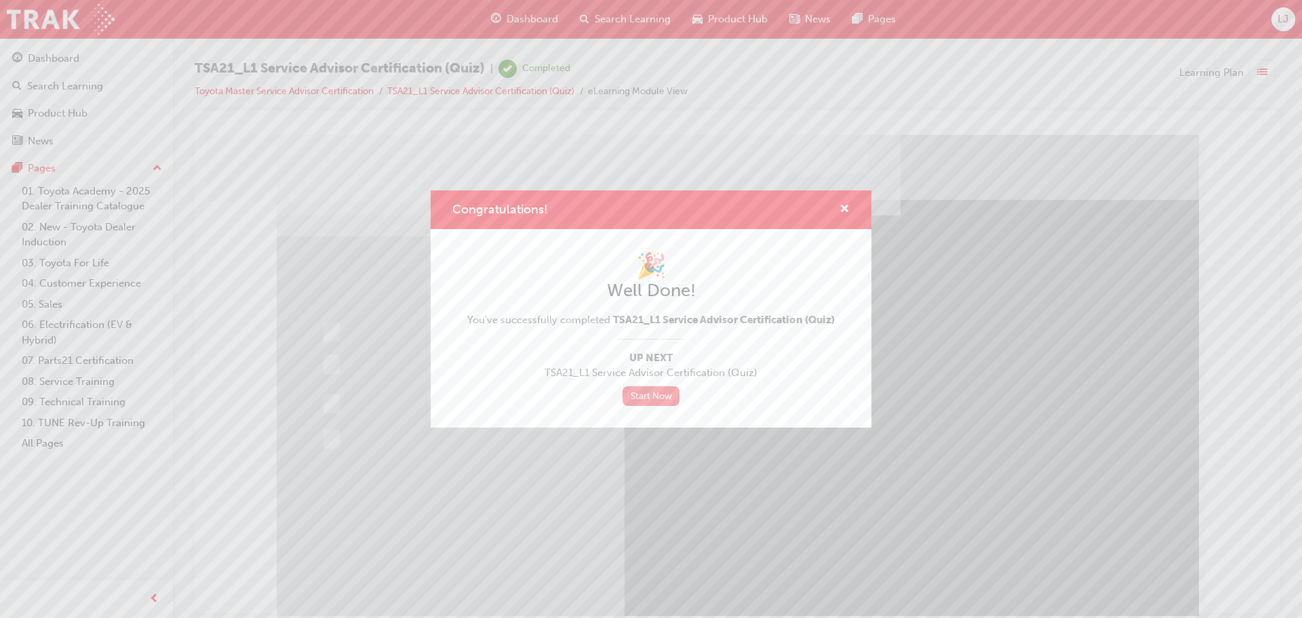
click at [622, 387] on link "Start Now" at bounding box center [650, 397] width 57 height 20
click at [635, 399] on link "Start Now" at bounding box center [650, 397] width 57 height 20
click at [641, 397] on link "Start Now" at bounding box center [650, 397] width 57 height 20
click at [656, 404] on link "Start Now" at bounding box center [650, 397] width 57 height 20
click at [846, 212] on span "cross-icon" at bounding box center [844, 210] width 10 height 12
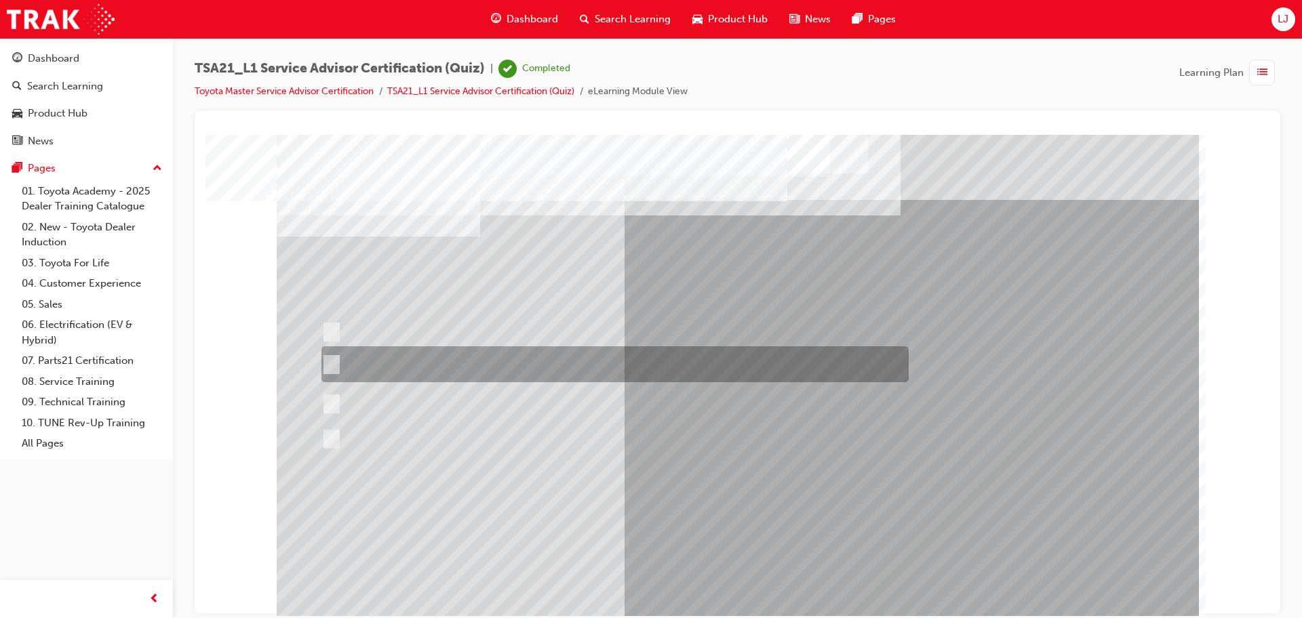
scroll to position [7, 0]
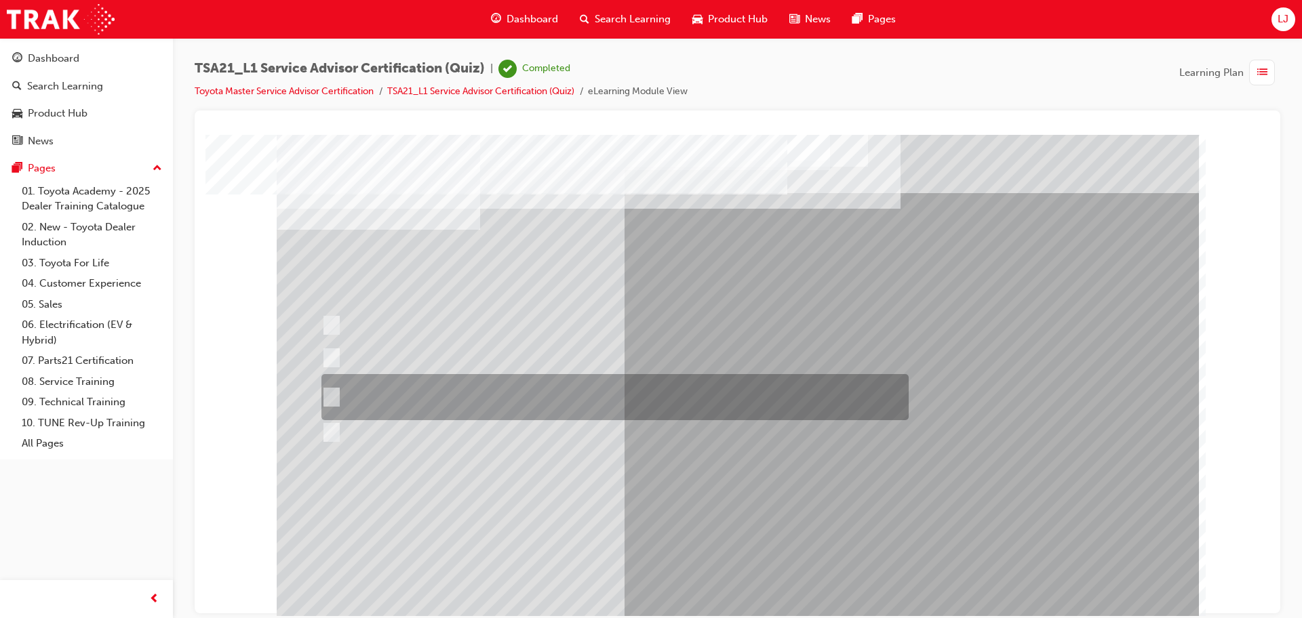
click at [599, 399] on div at bounding box center [611, 397] width 587 height 46
radio input "true"
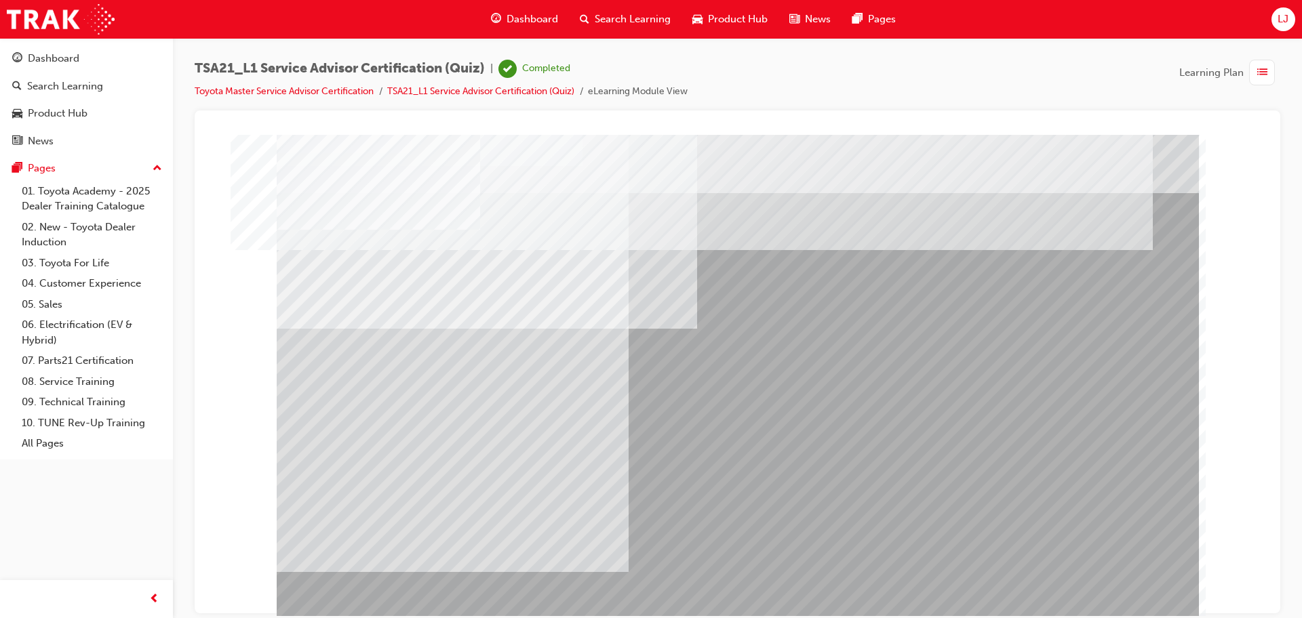
scroll to position [0, 0]
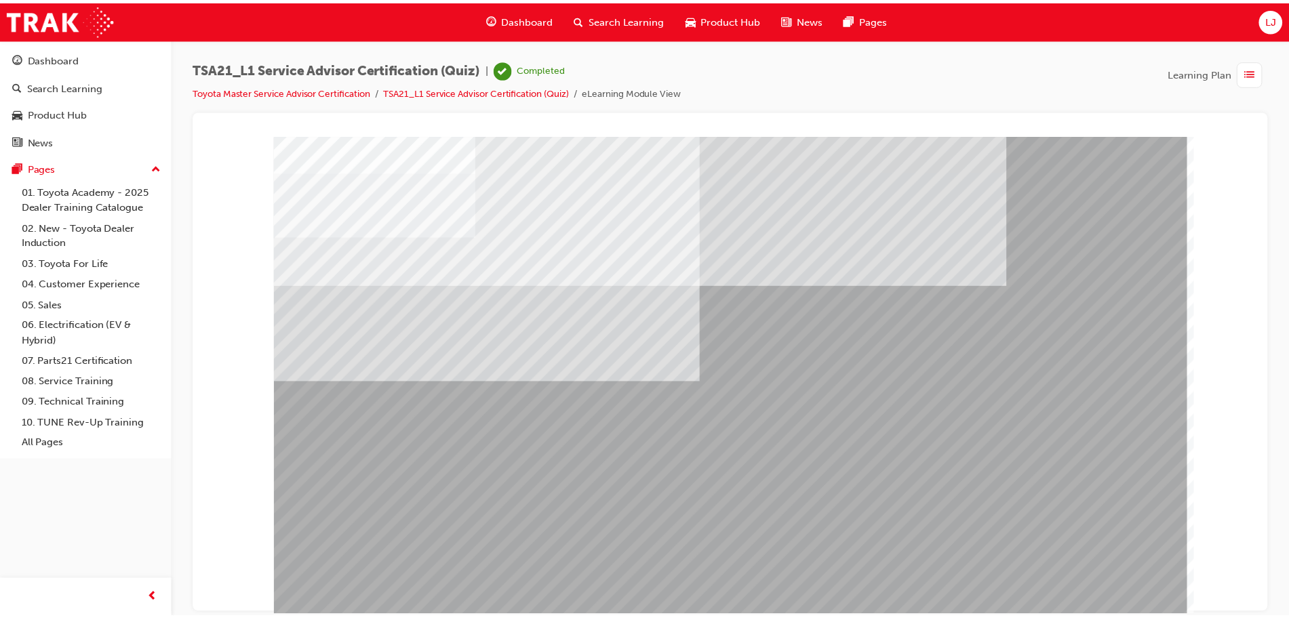
scroll to position [7, 0]
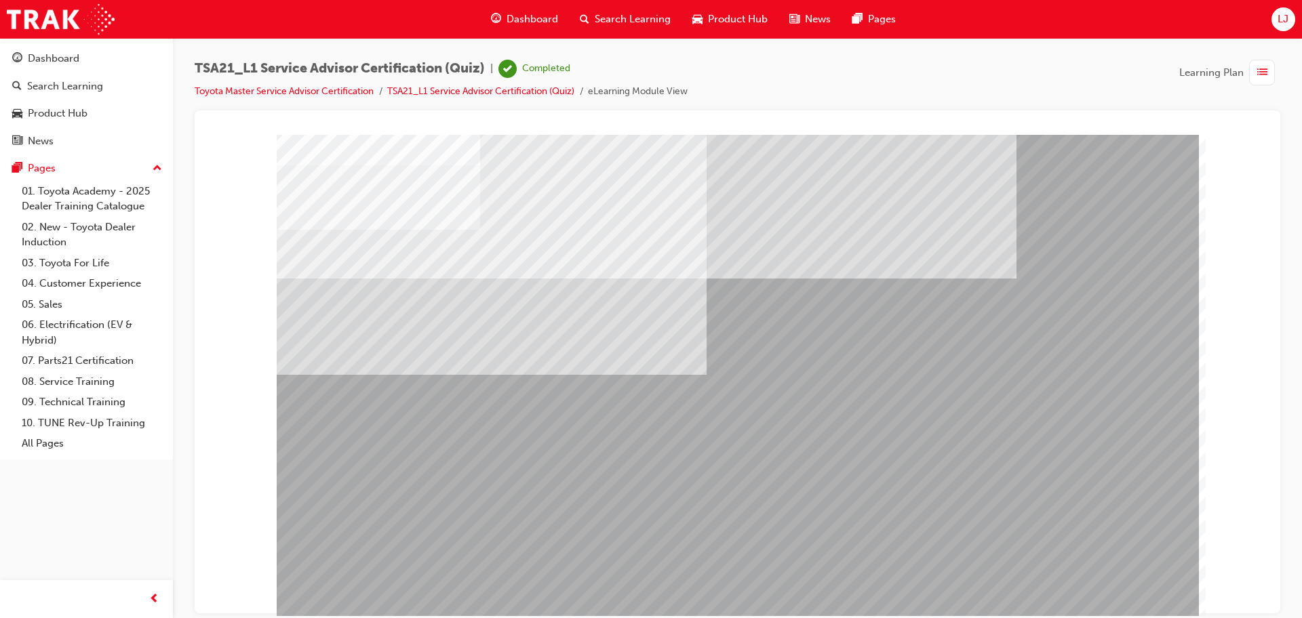
click at [70, 27] on img at bounding box center [61, 19] width 108 height 31
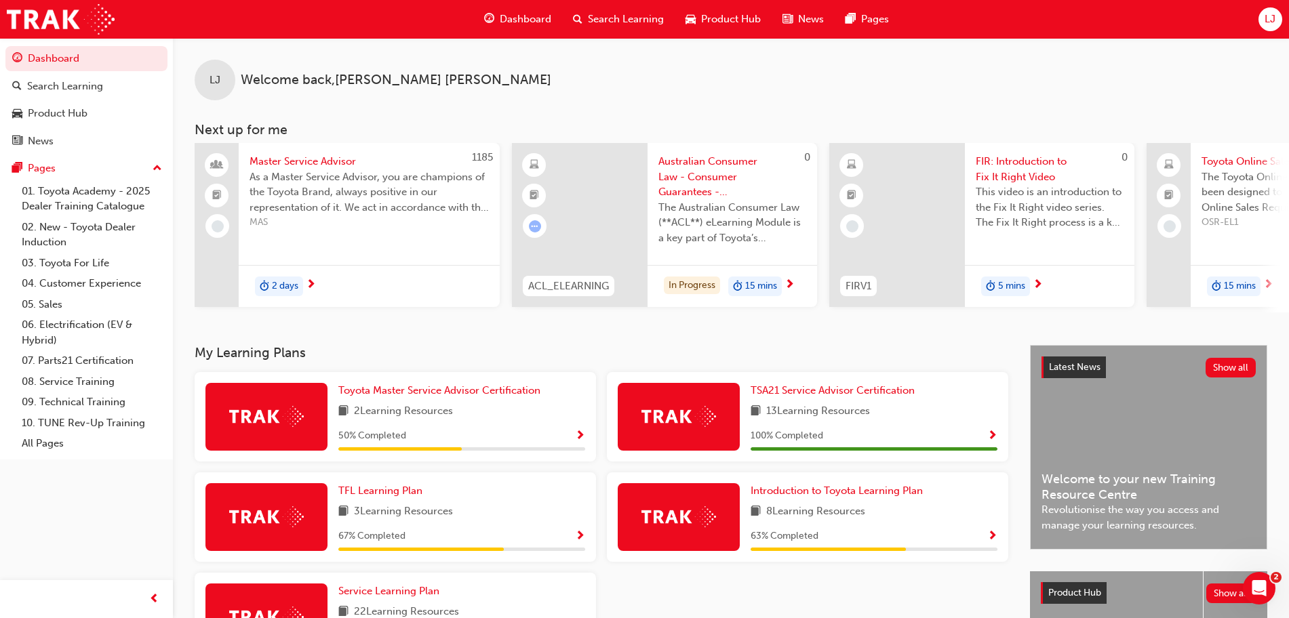
click at [993, 90] on div "LJ Welcome back , Loujean JeanLouis" at bounding box center [731, 69] width 1116 height 62
click at [506, 393] on span "Toyota Master Service Advisor Certification" at bounding box center [439, 390] width 202 height 12
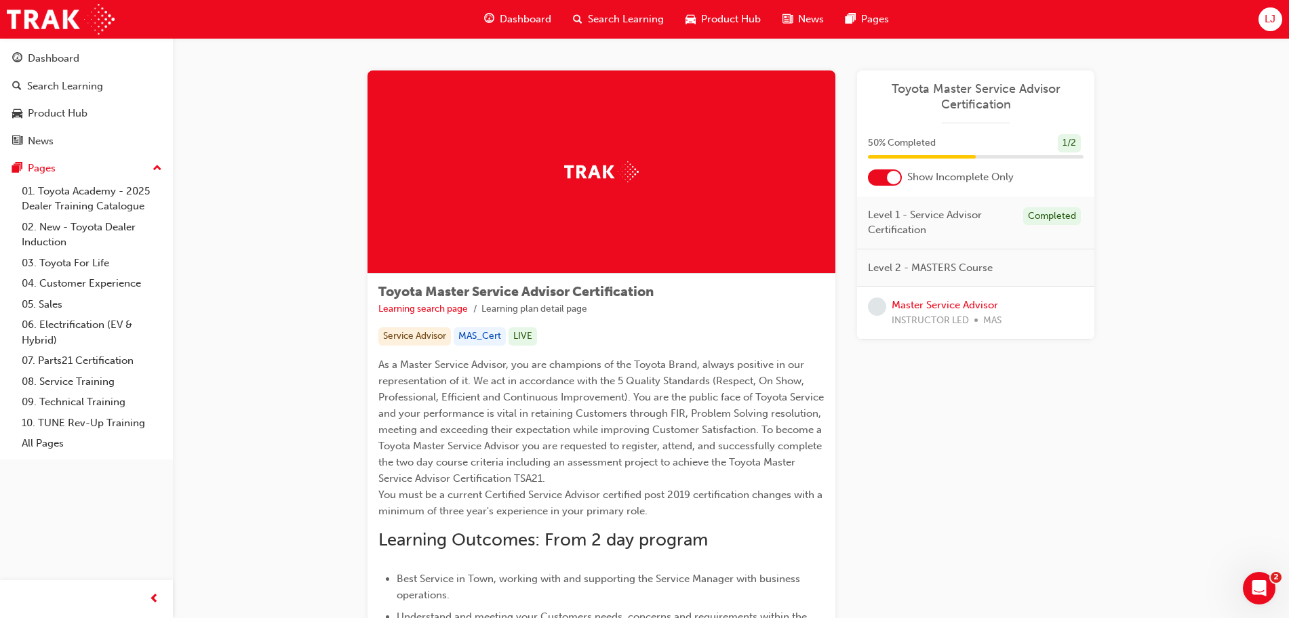
click at [971, 102] on span "Toyota Master Service Advisor Certification" at bounding box center [976, 96] width 216 height 31
click at [985, 87] on span "Toyota Master Service Advisor Certification" at bounding box center [976, 96] width 216 height 31
click at [941, 306] on link "Master Service Advisor" at bounding box center [945, 305] width 106 height 12
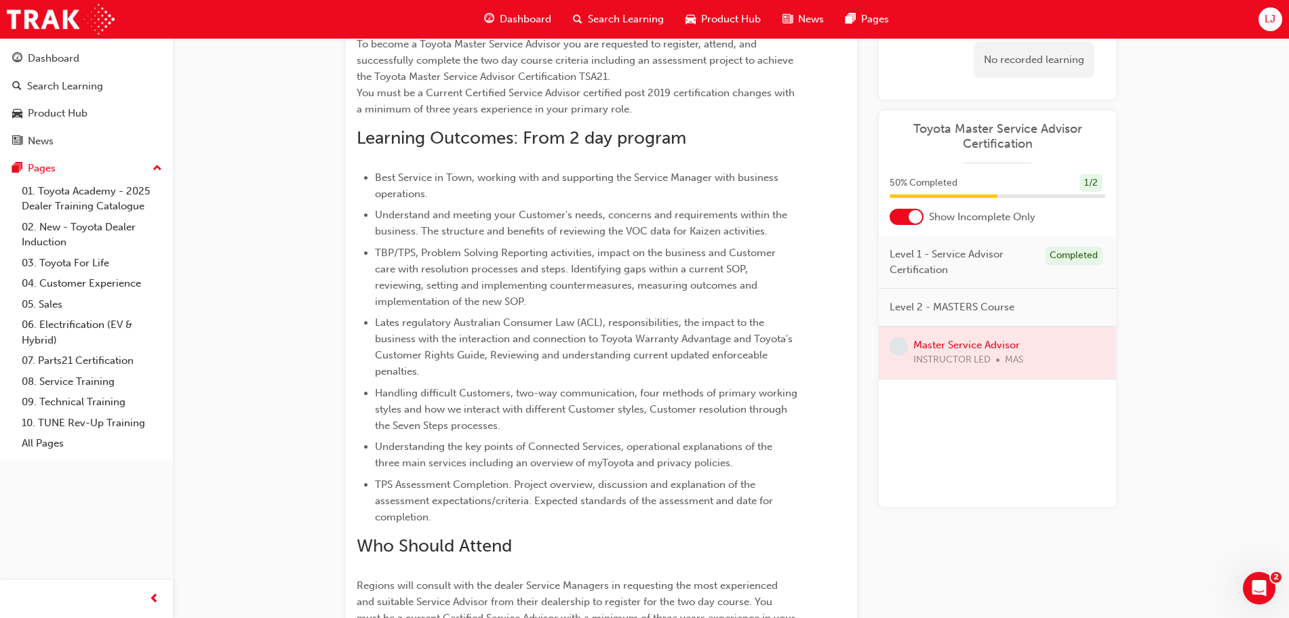
scroll to position [281, 0]
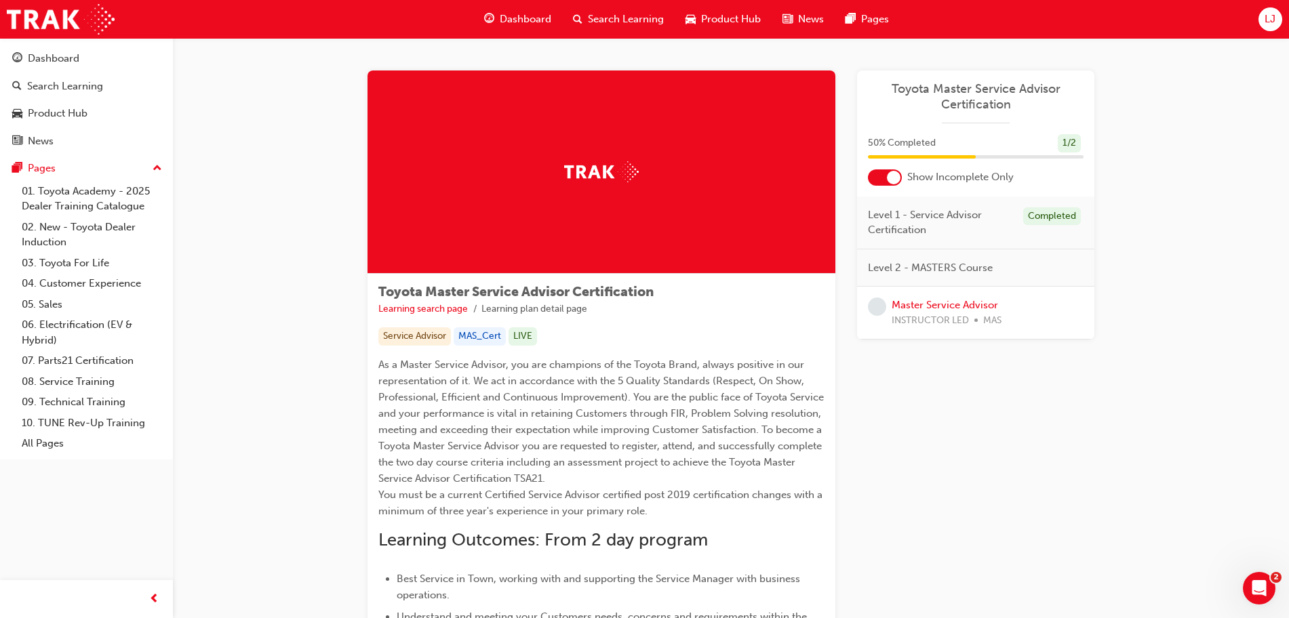
click at [68, 73] on button "Dashboard Search Learning Product Hub News Pages" at bounding box center [86, 99] width 162 height 113
click at [81, 60] on div "Dashboard" at bounding box center [86, 58] width 148 height 17
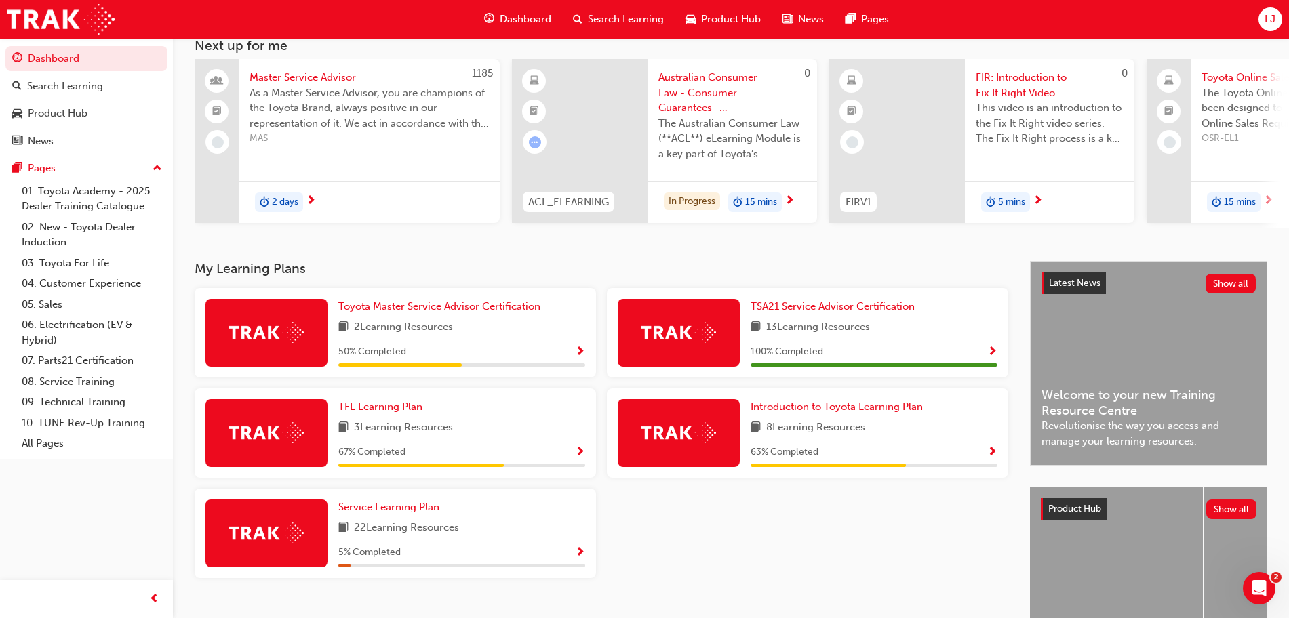
scroll to position [100, 0]
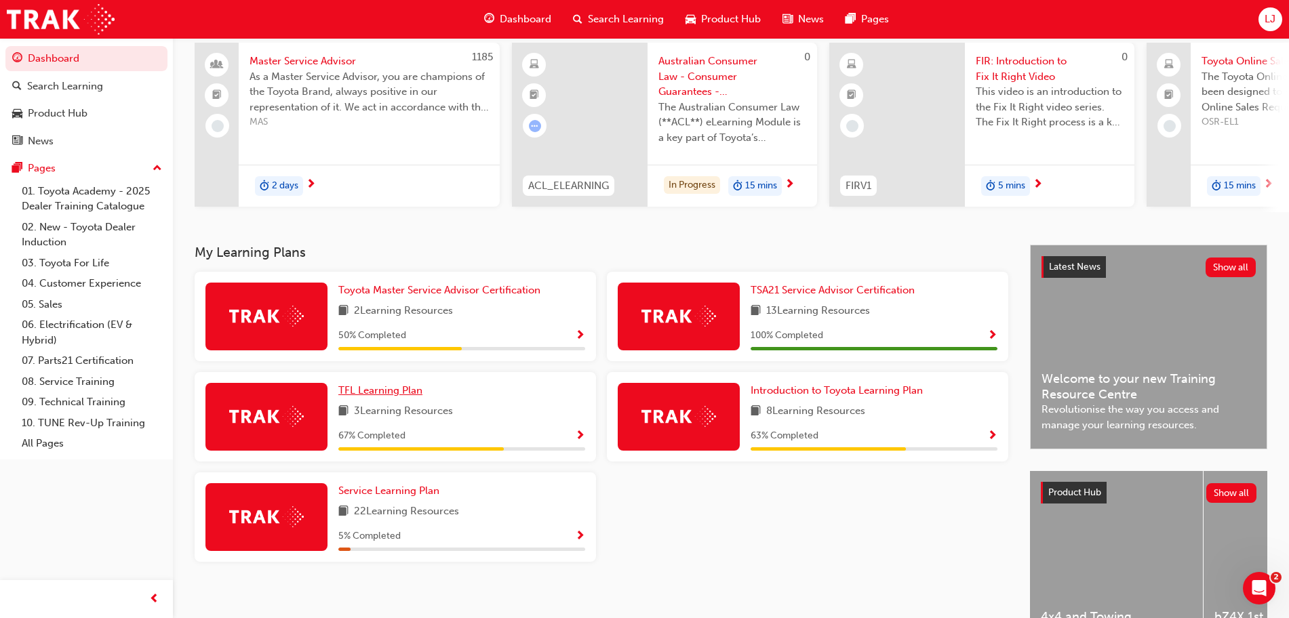
click at [399, 397] on span "TFL Learning Plan" at bounding box center [380, 390] width 84 height 12
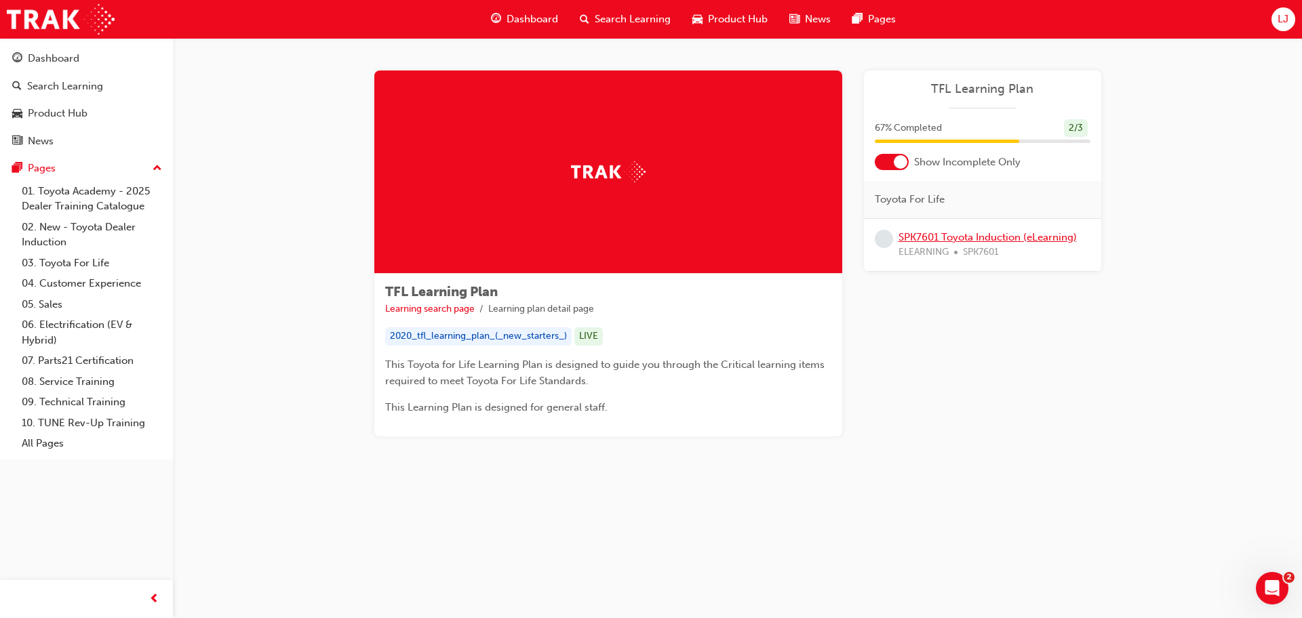
click at [955, 237] on link "SPK7601 Toyota Induction (eLearning)" at bounding box center [987, 237] width 178 height 12
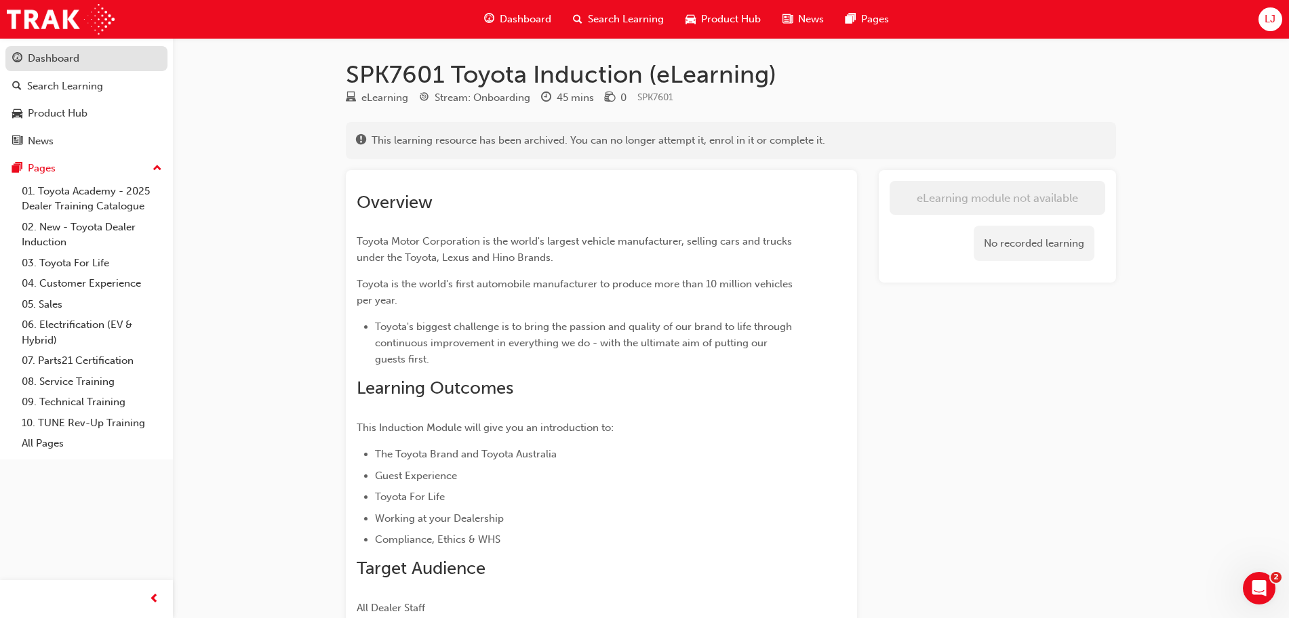
click at [68, 59] on div "Dashboard" at bounding box center [54, 59] width 52 height 16
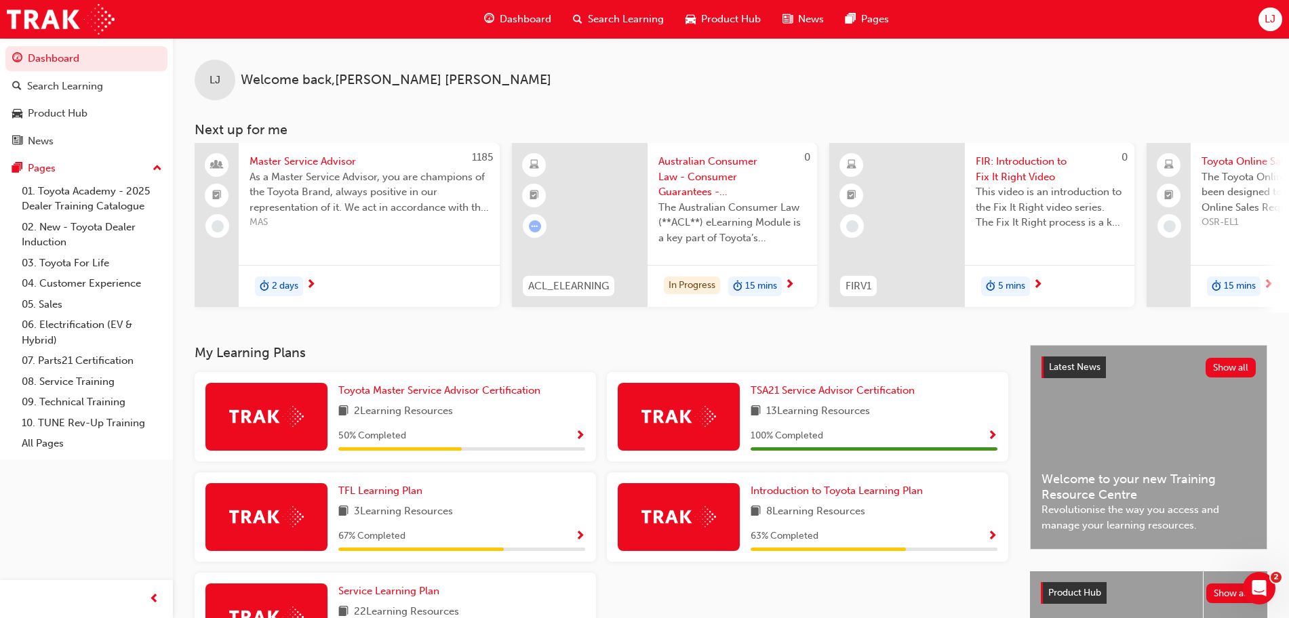
click at [330, 163] on span "Master Service Advisor" at bounding box center [369, 162] width 239 height 16
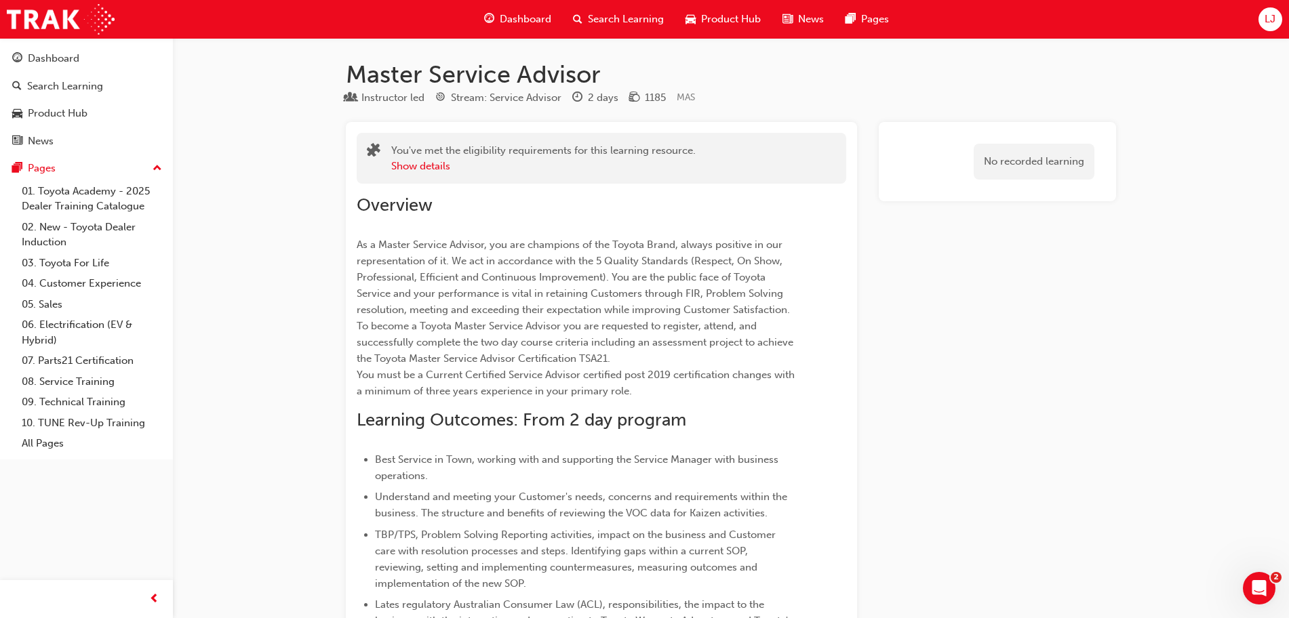
click at [534, 18] on span "Dashboard" at bounding box center [526, 20] width 52 height 16
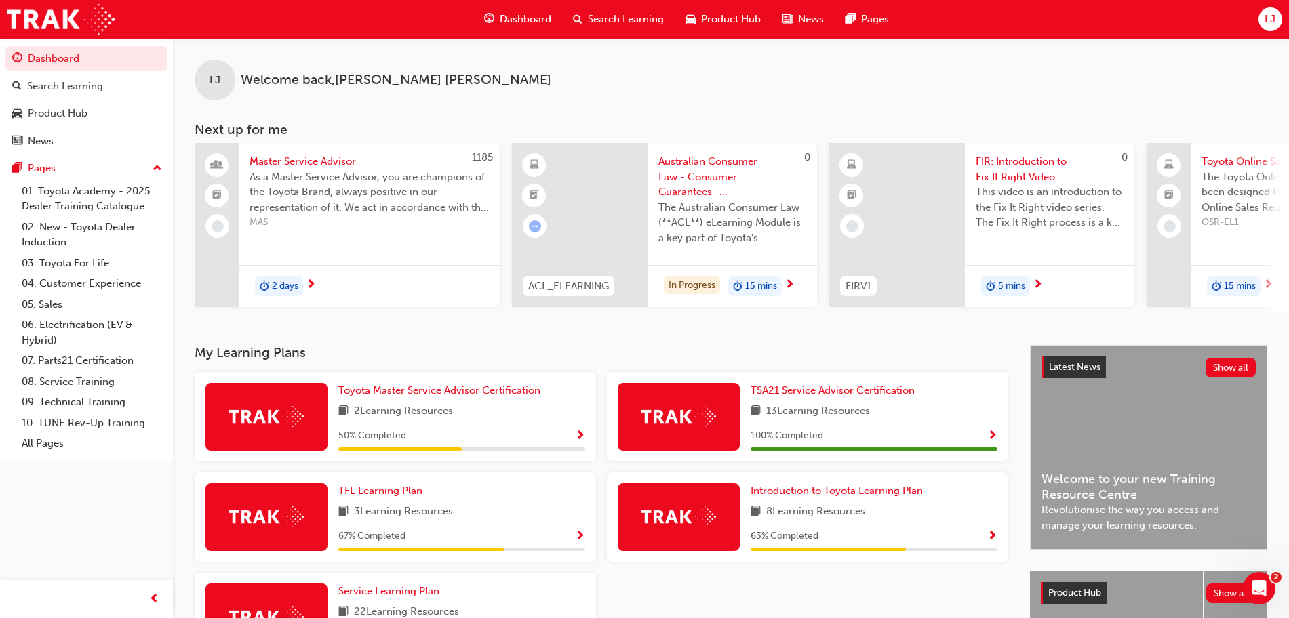
click at [690, 184] on span "Australian Consumer Law - Consumer Guarantees - eLearning module" at bounding box center [732, 177] width 148 height 46
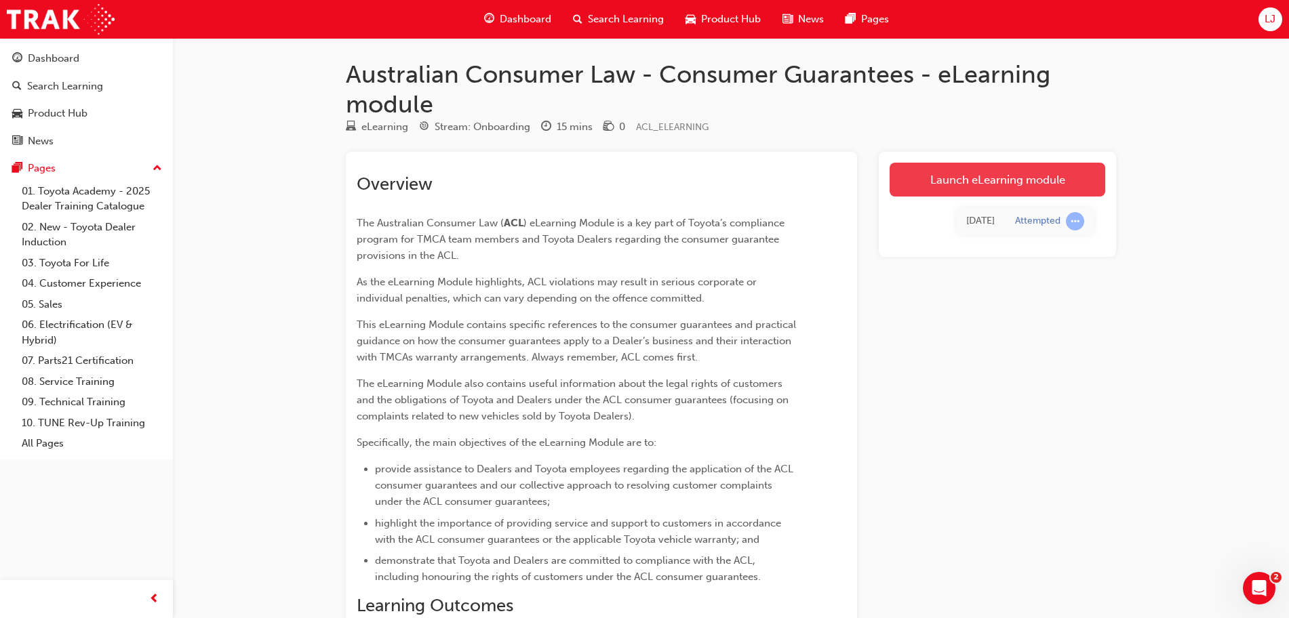
click at [992, 186] on link "Launch eLearning module" at bounding box center [998, 180] width 216 height 34
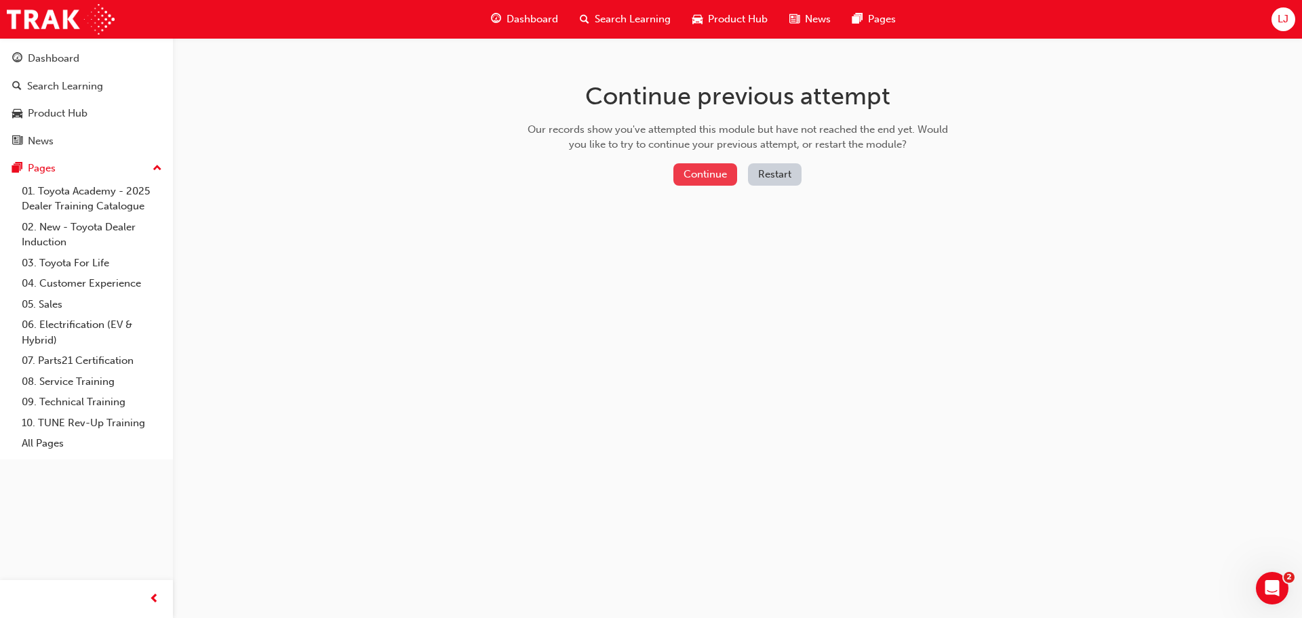
click at [719, 174] on button "Continue" at bounding box center [705, 174] width 64 height 22
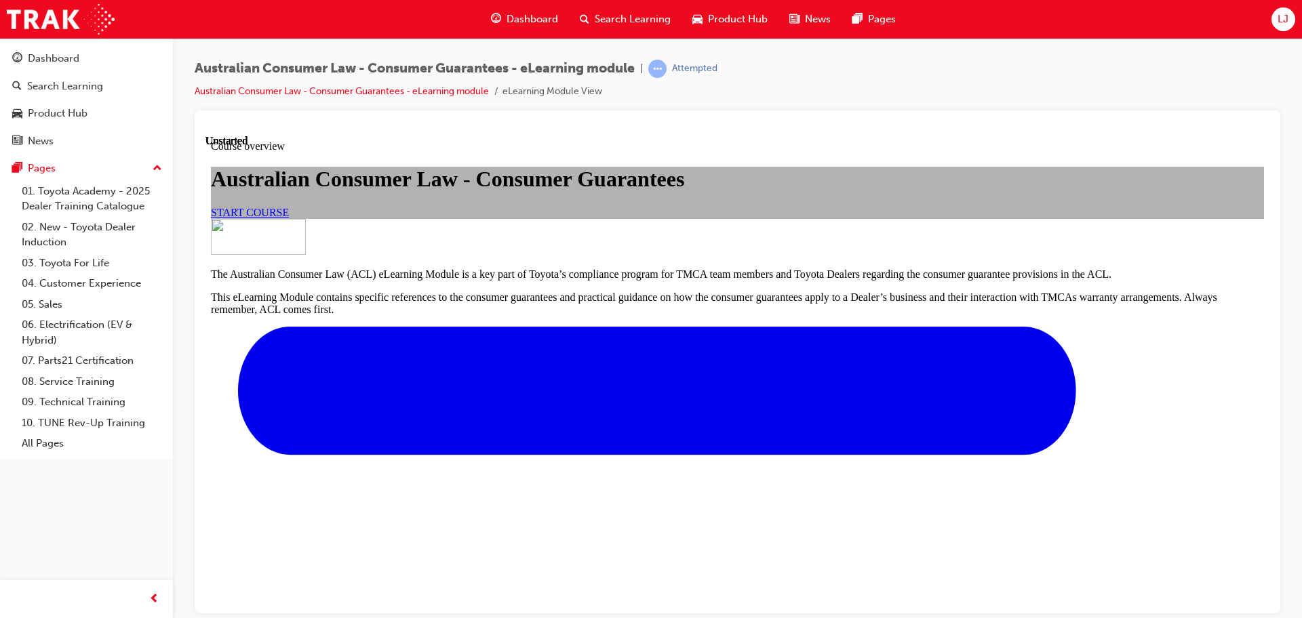
scroll to position [170, 0]
click at [289, 218] on span "START COURSE" at bounding box center [250, 212] width 78 height 12
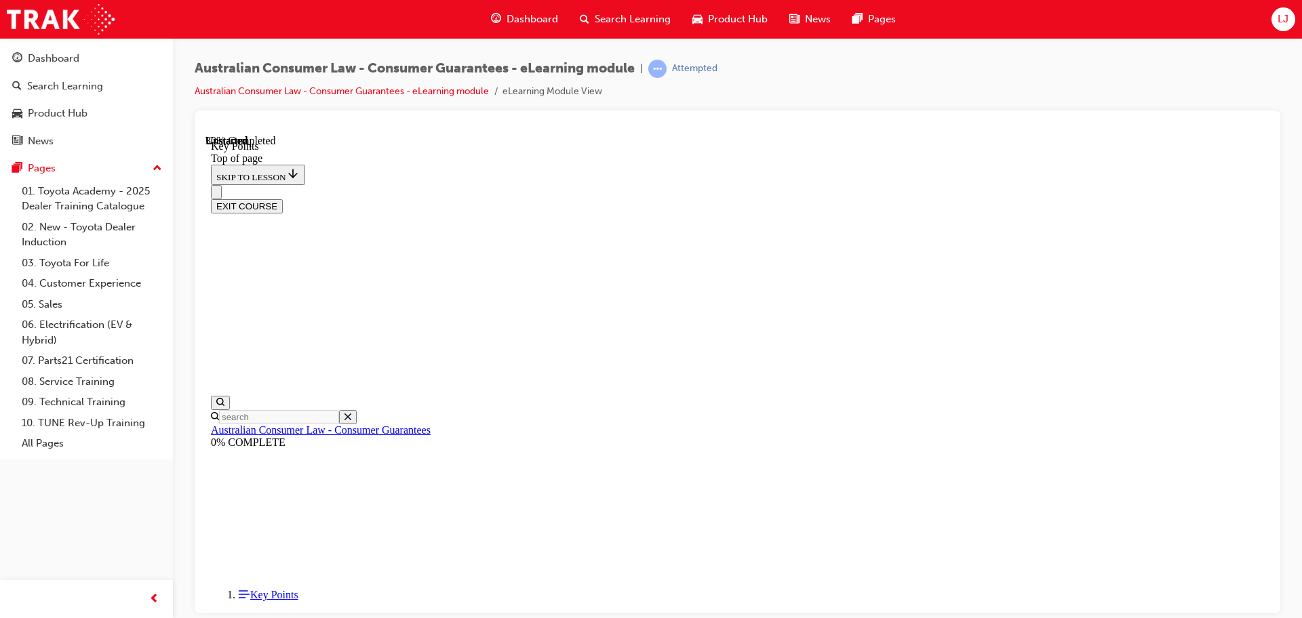
scroll to position [599, 0]
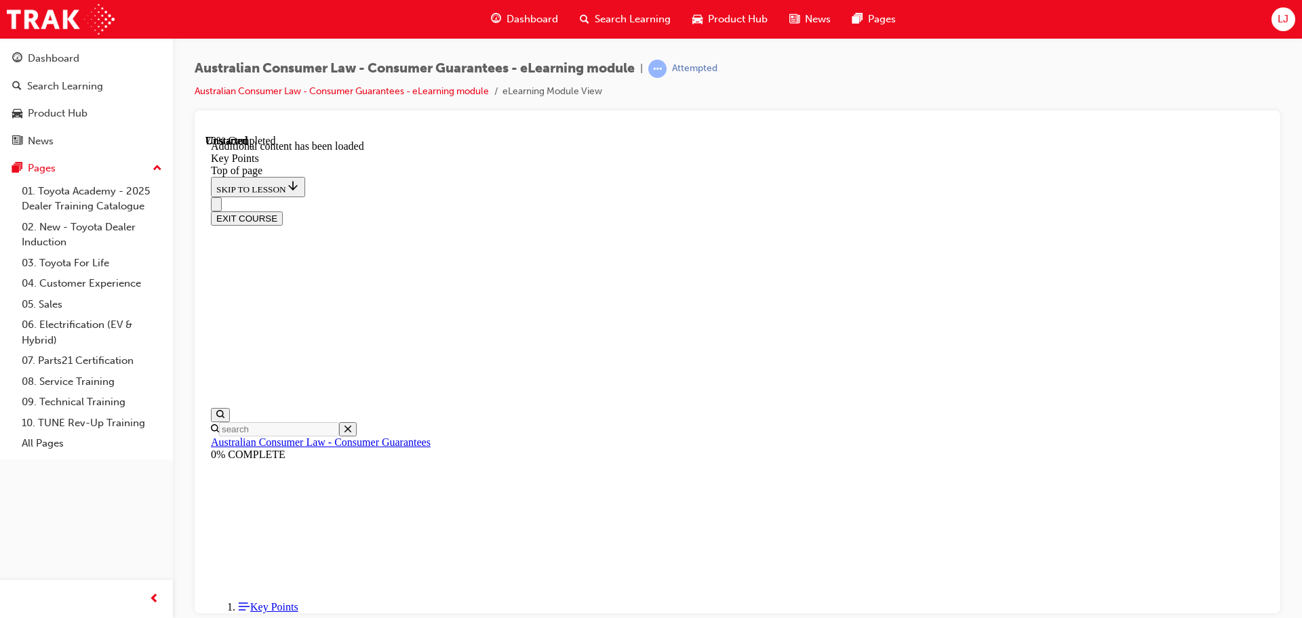
scroll to position [1773, 0]
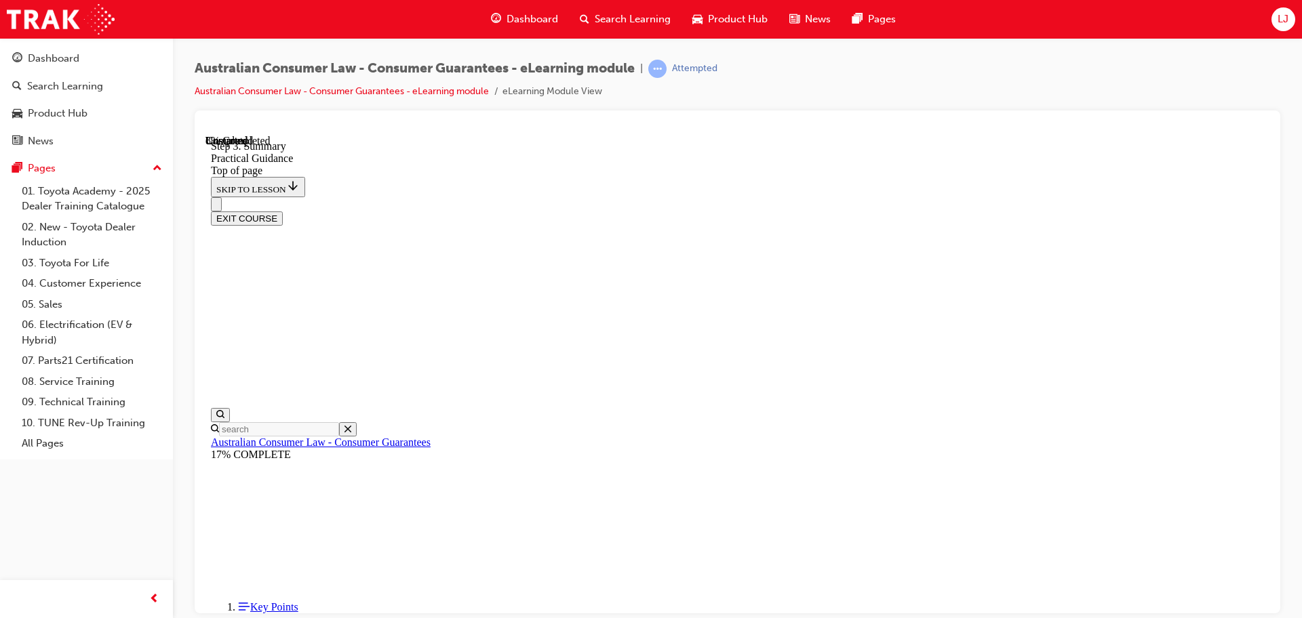
scroll to position [168, 0]
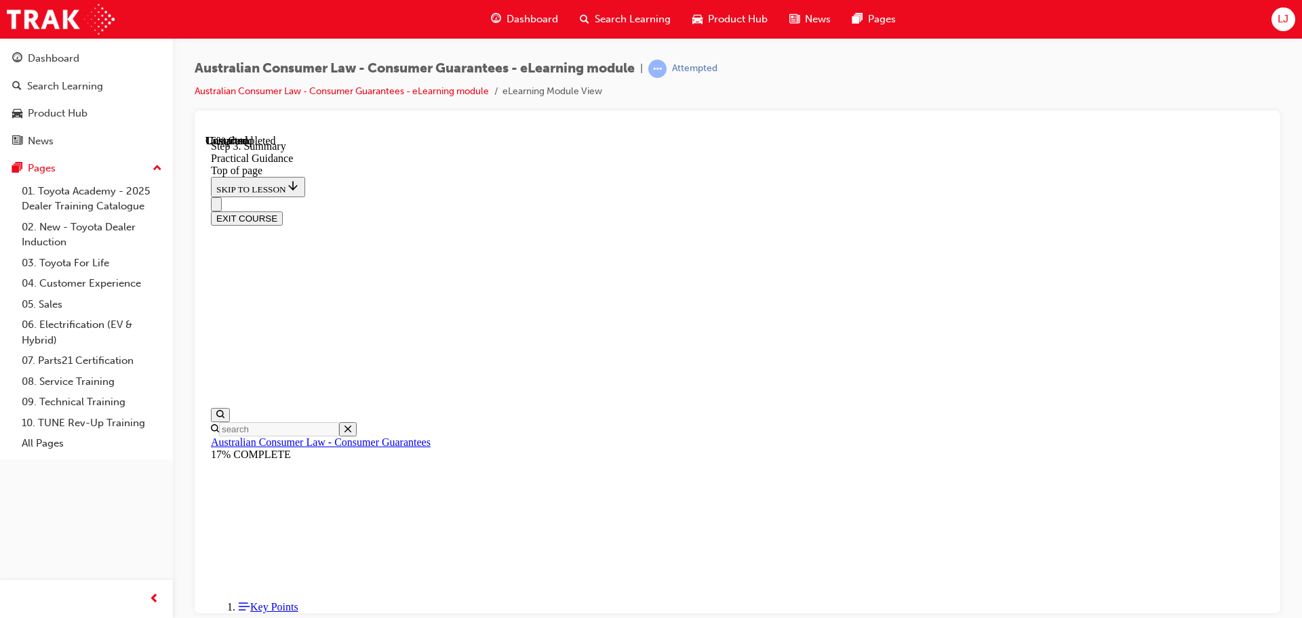
scroll to position [329, 0]
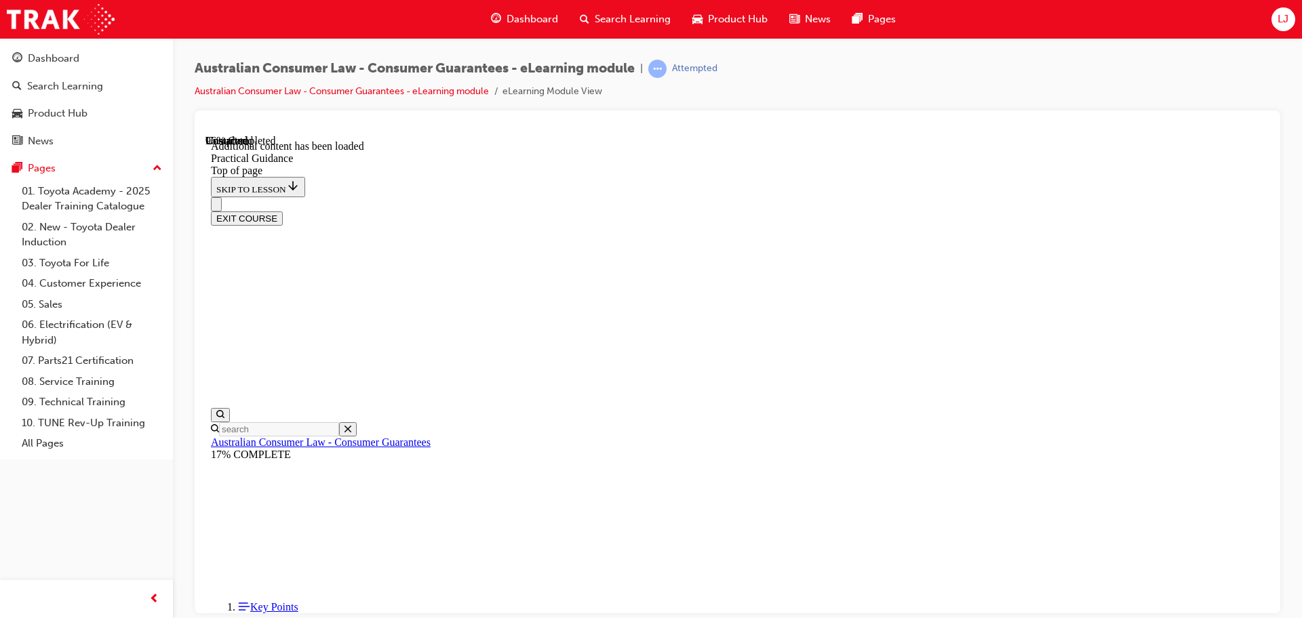
scroll to position [3647, 0]
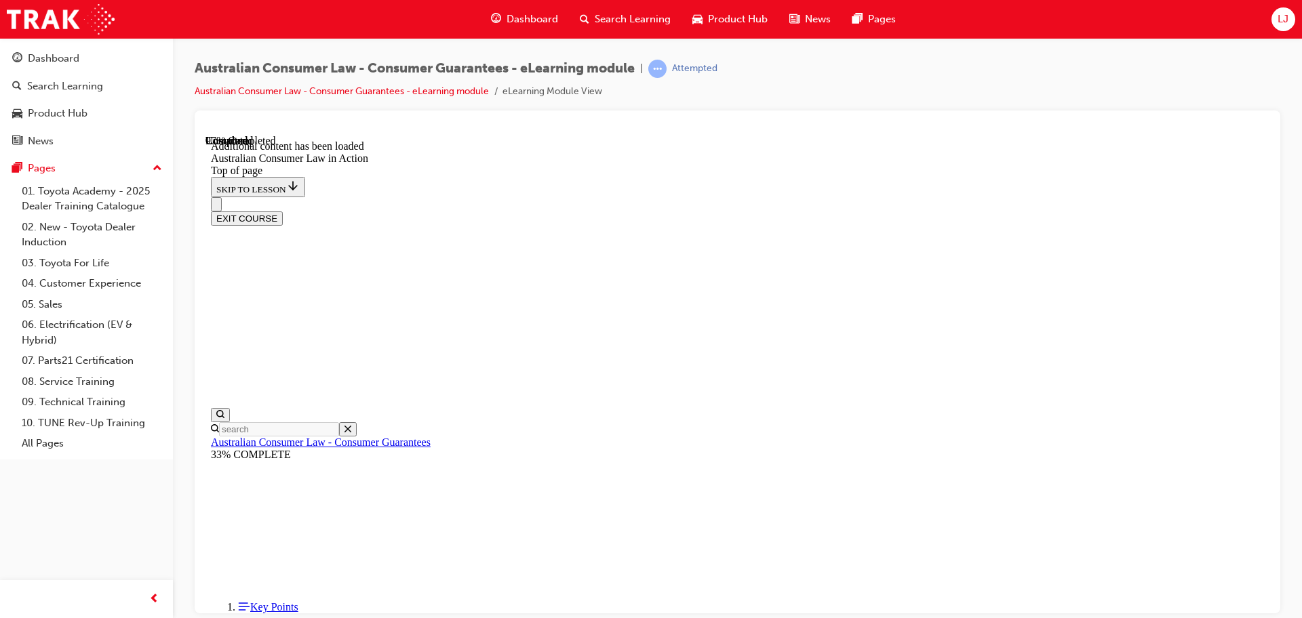
scroll to position [2862, 0]
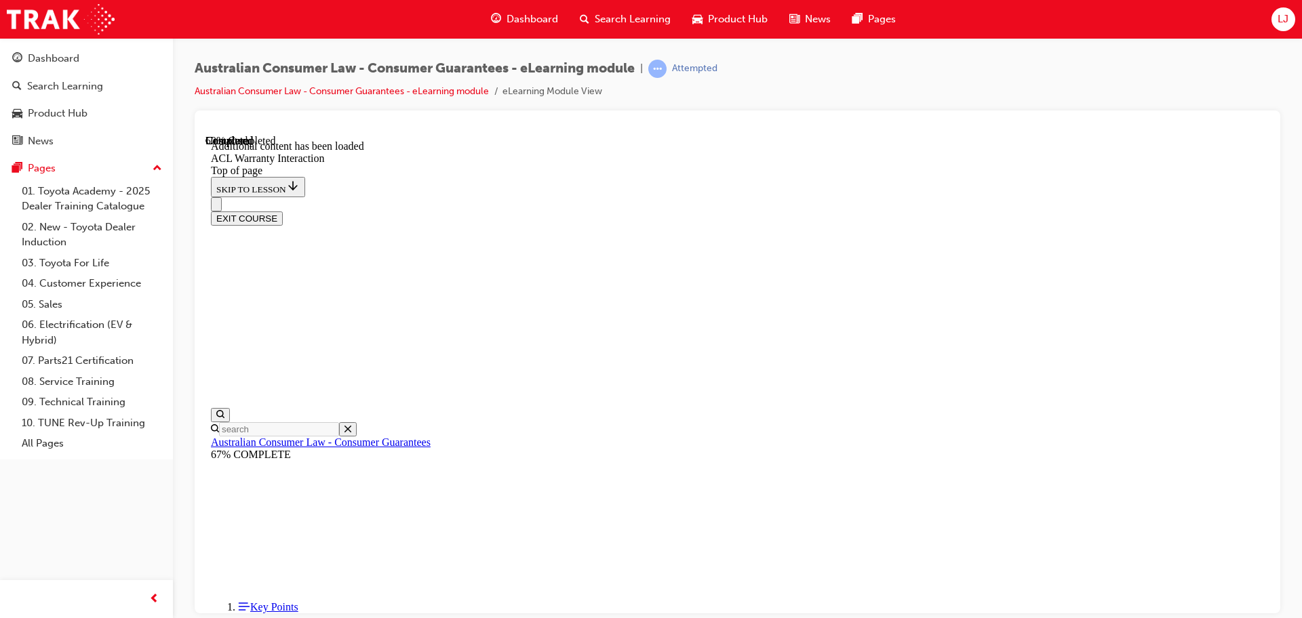
scroll to position [829, 0]
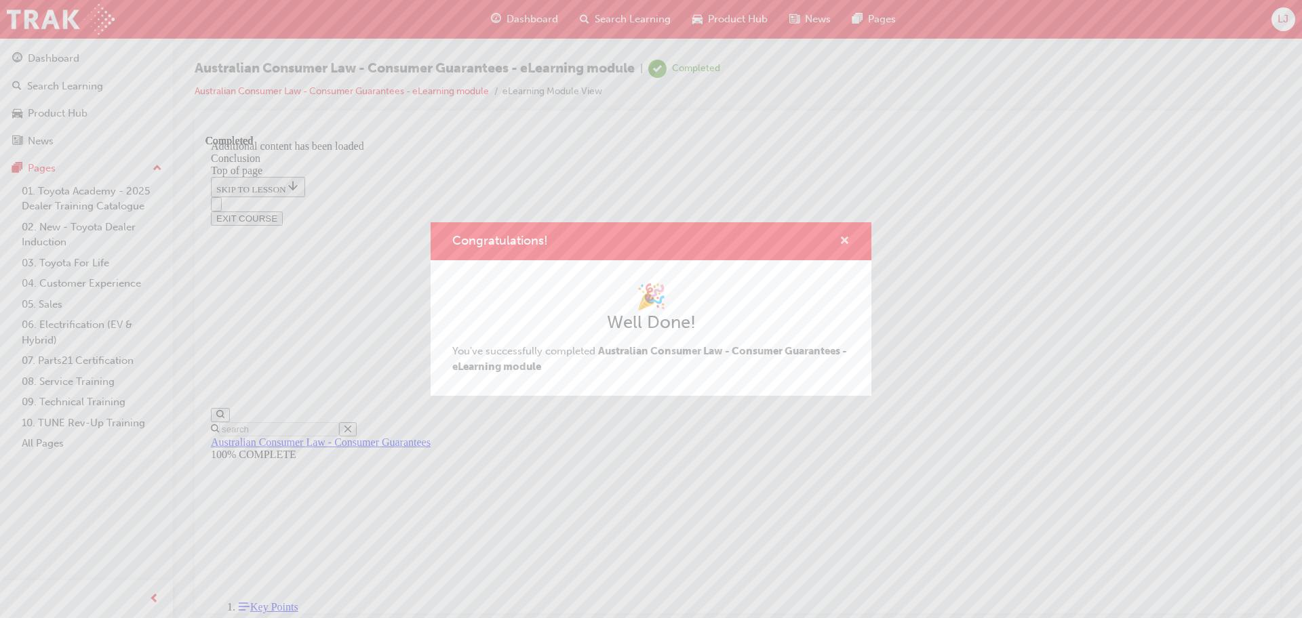
click at [845, 239] on span "cross-icon" at bounding box center [844, 242] width 10 height 12
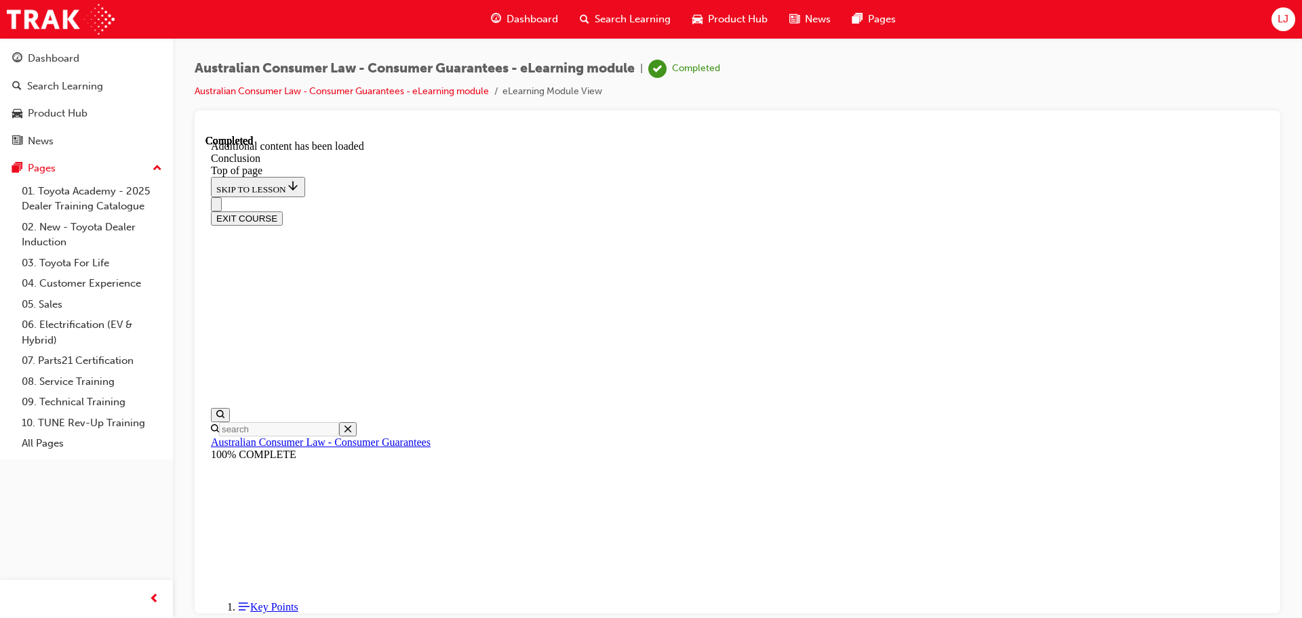
click at [283, 211] on button "EXIT COURSE" at bounding box center [247, 218] width 72 height 14
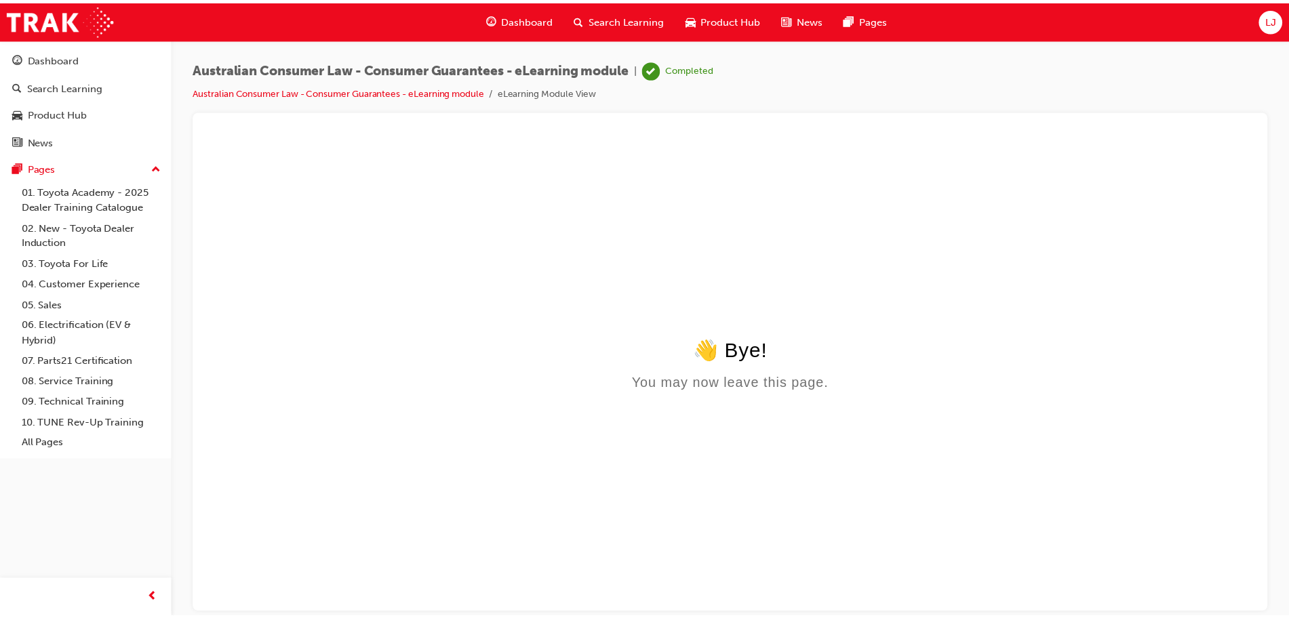
scroll to position [0, 0]
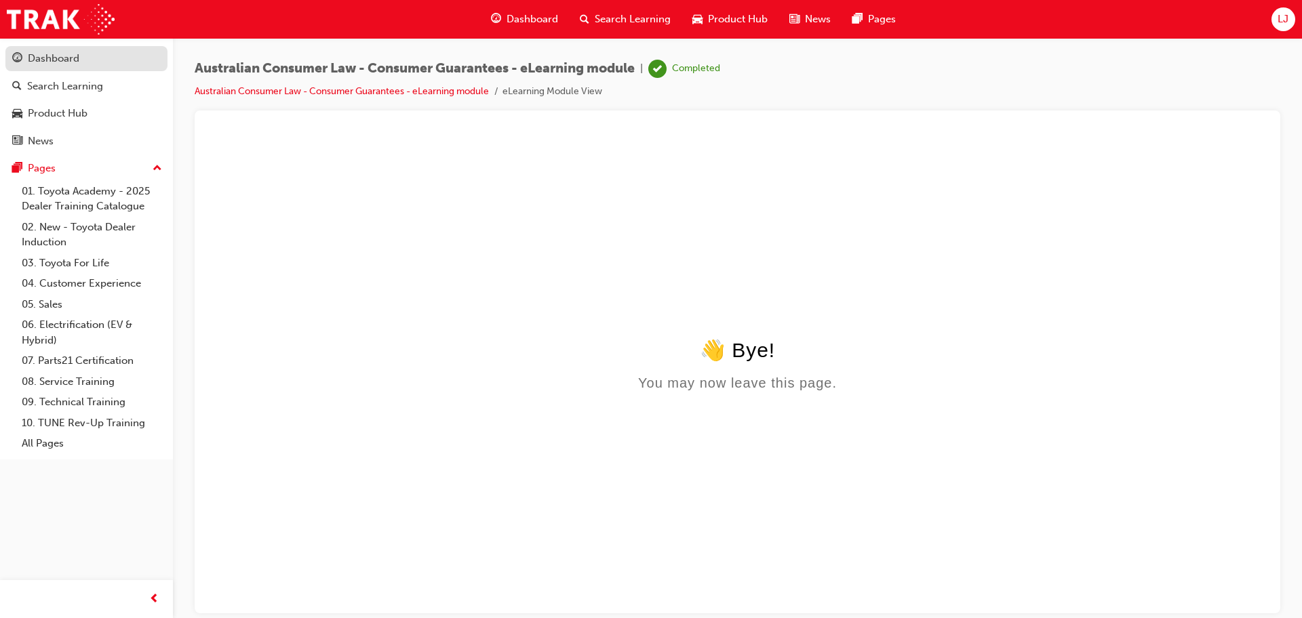
click at [73, 64] on div "Dashboard" at bounding box center [54, 59] width 52 height 16
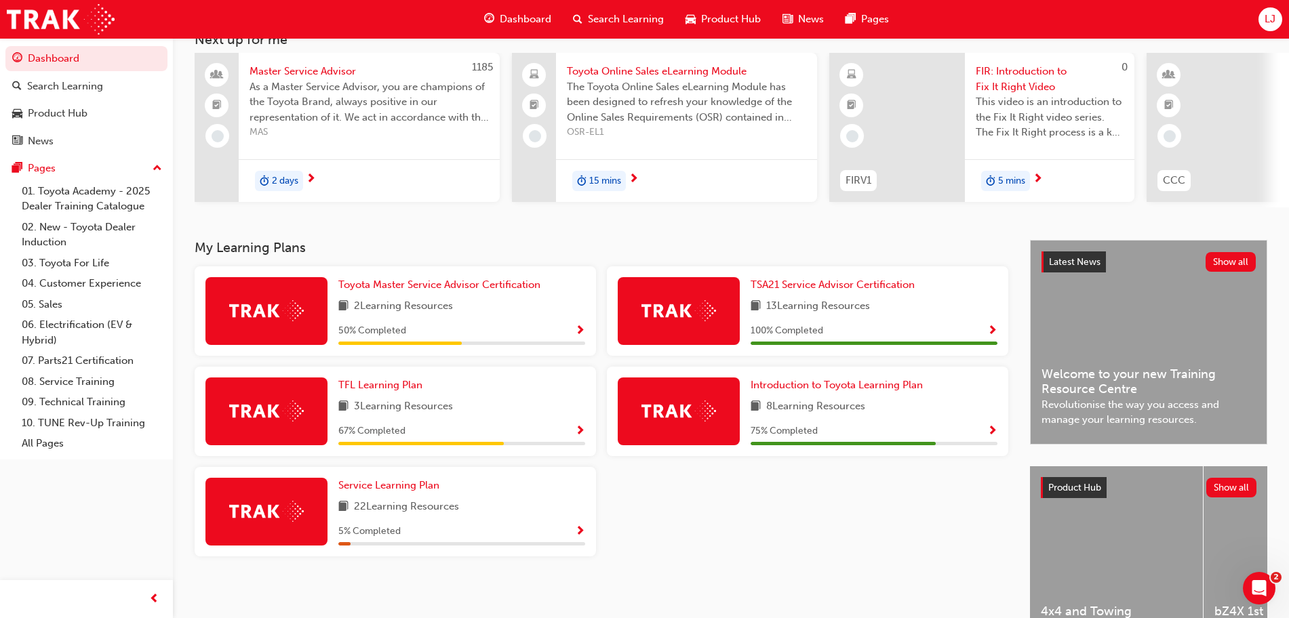
scroll to position [97, 0]
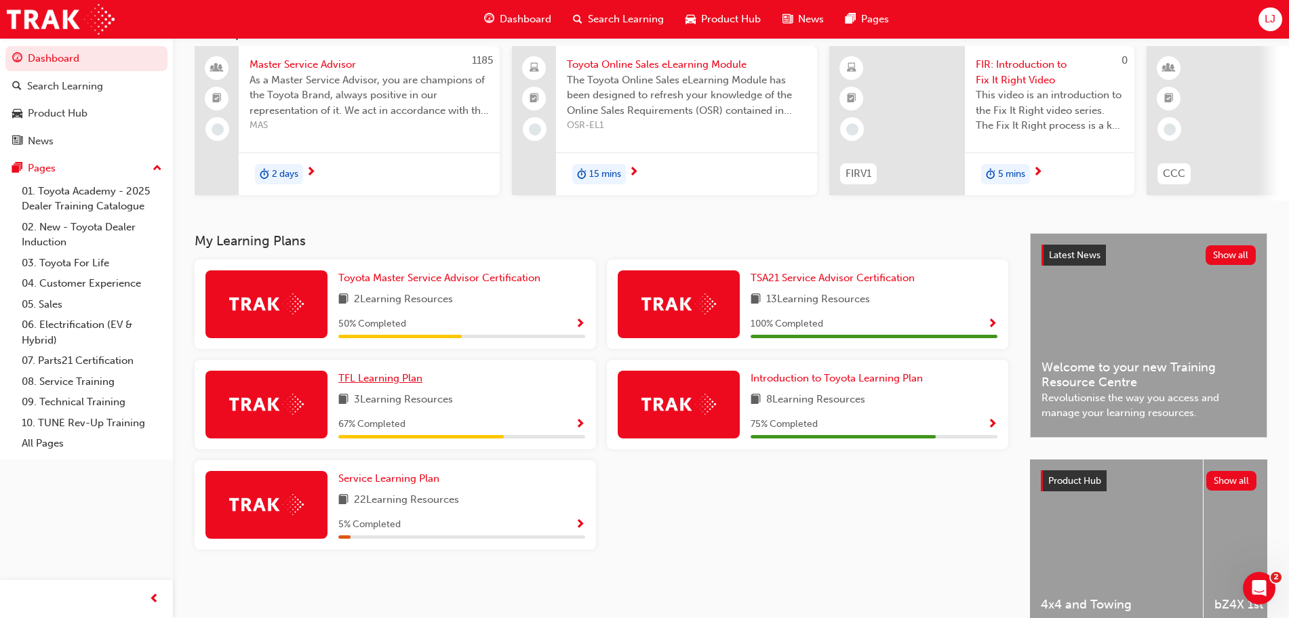
click at [395, 384] on span "TFL Learning Plan" at bounding box center [380, 378] width 84 height 12
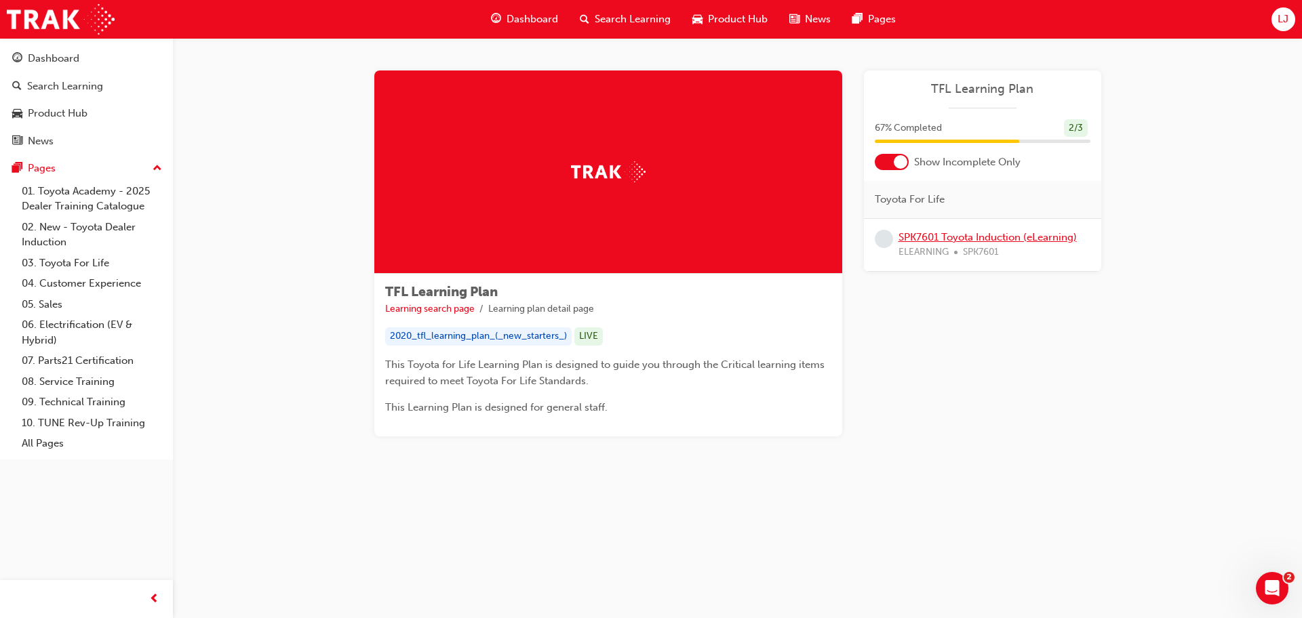
click at [1002, 239] on link "SPK7601 Toyota Induction (eLearning)" at bounding box center [987, 237] width 178 height 12
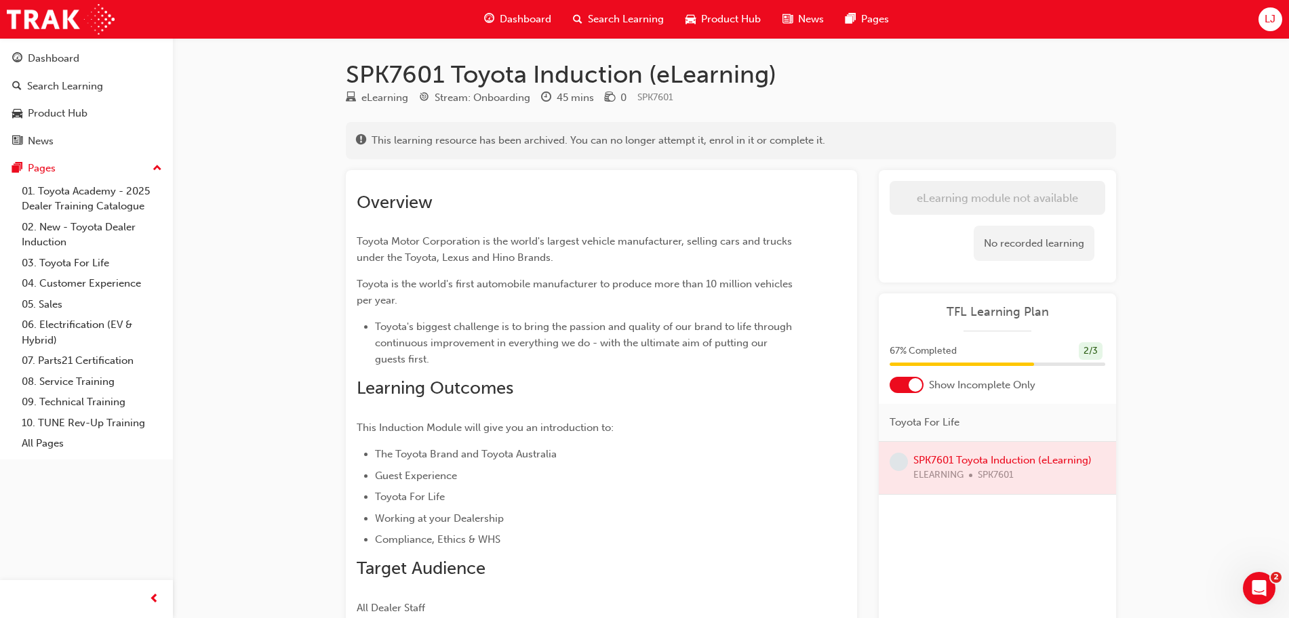
click at [977, 470] on div at bounding box center [997, 468] width 237 height 52
click at [986, 461] on div at bounding box center [997, 468] width 237 height 52
click at [35, 59] on div "Dashboard" at bounding box center [54, 59] width 52 height 16
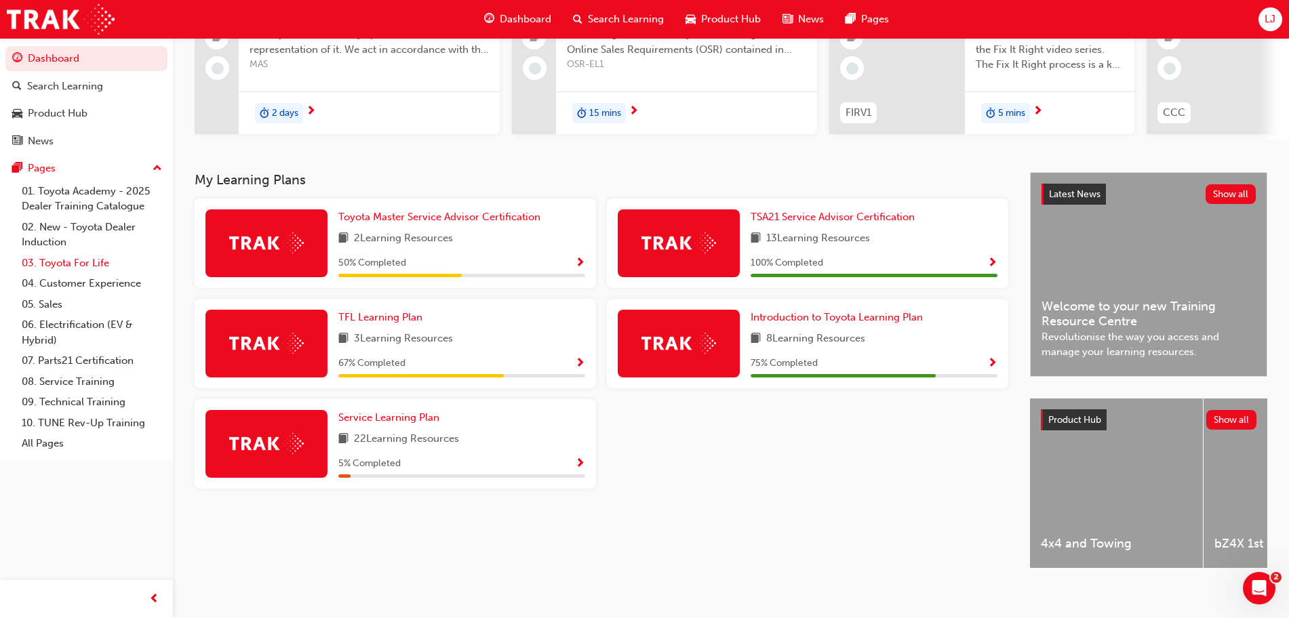
scroll to position [163, 0]
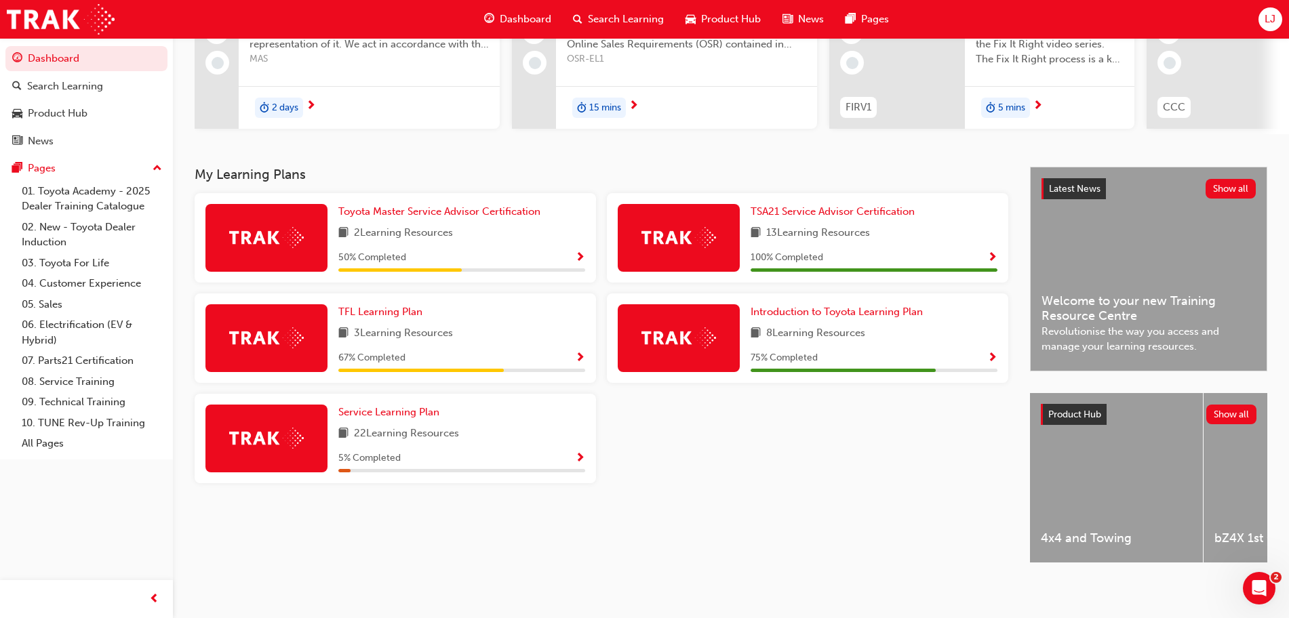
click at [1041, 20] on span "LJ" at bounding box center [1270, 20] width 11 height 16
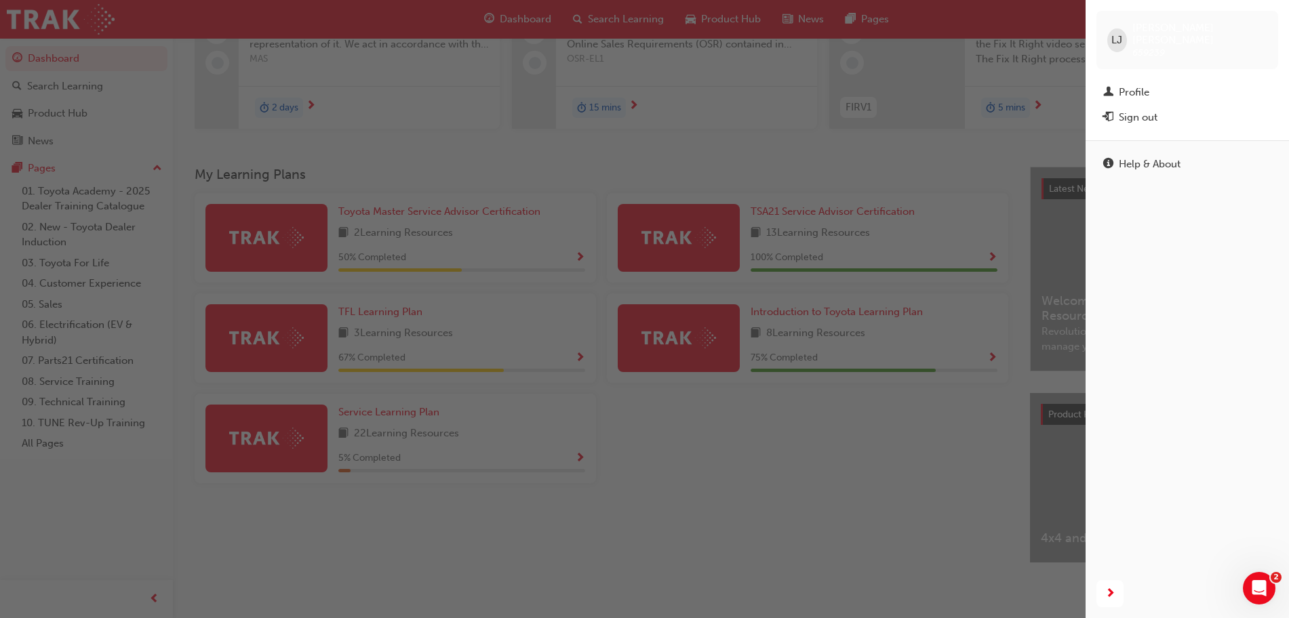
click at [911, 159] on div "button" at bounding box center [543, 309] width 1086 height 618
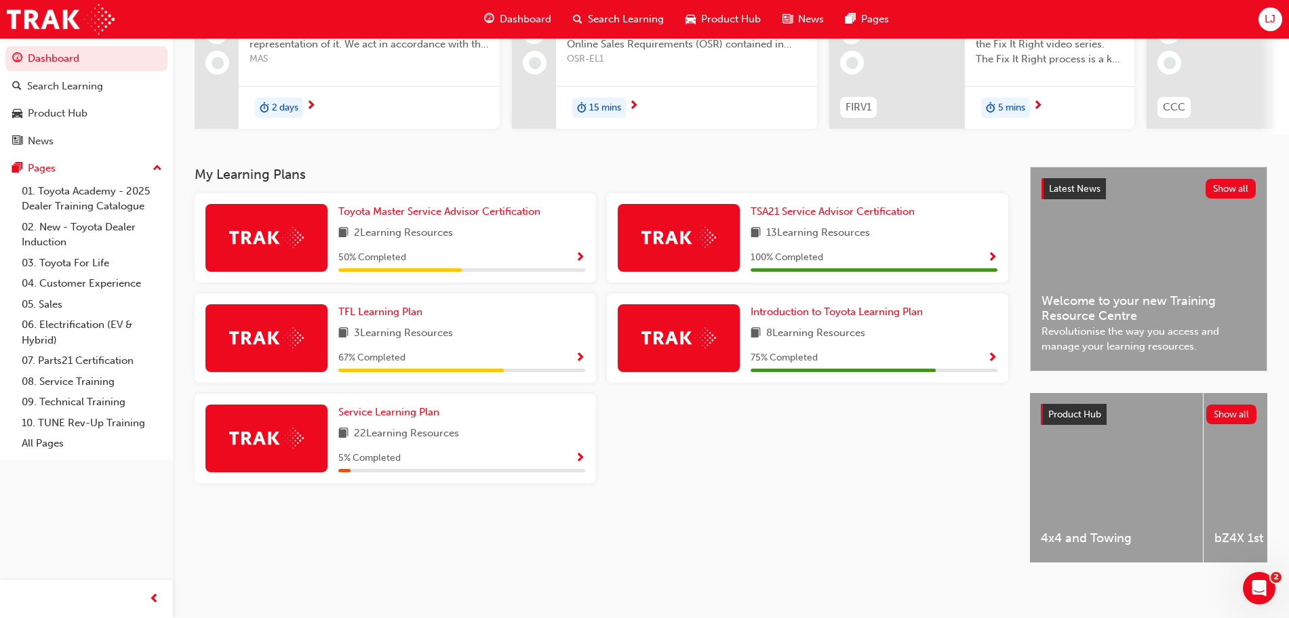
click at [616, 17] on span "Search Learning" at bounding box center [626, 20] width 76 height 16
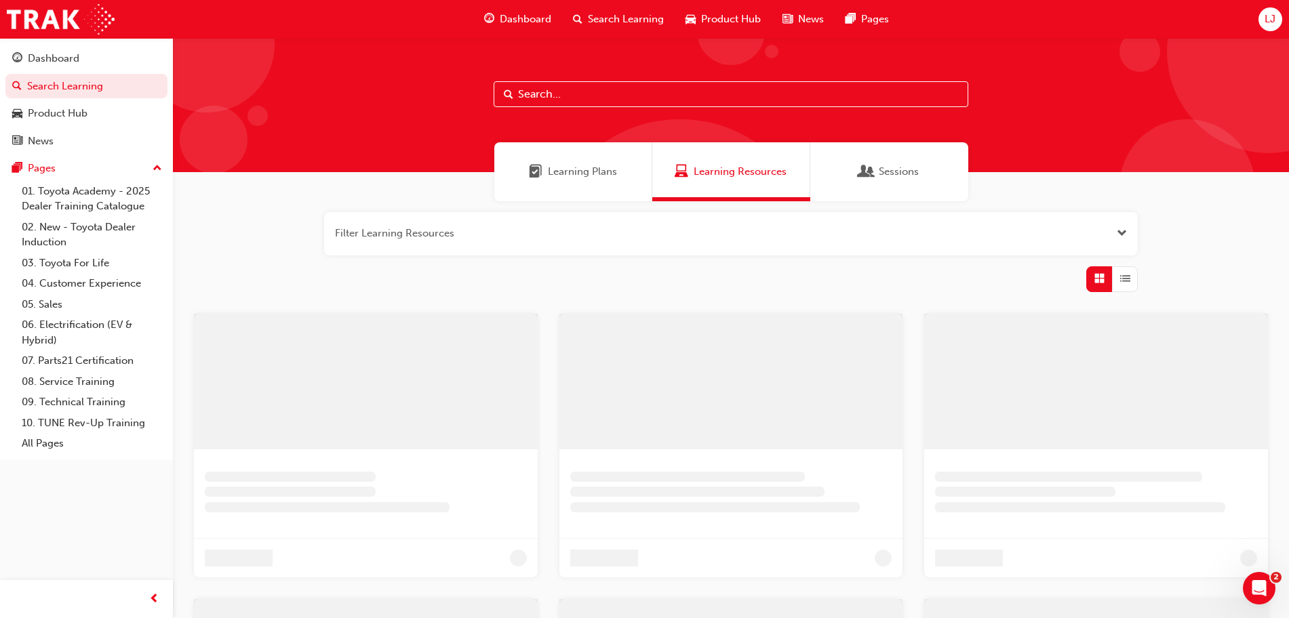
click at [557, 96] on input "text" at bounding box center [731, 94] width 475 height 26
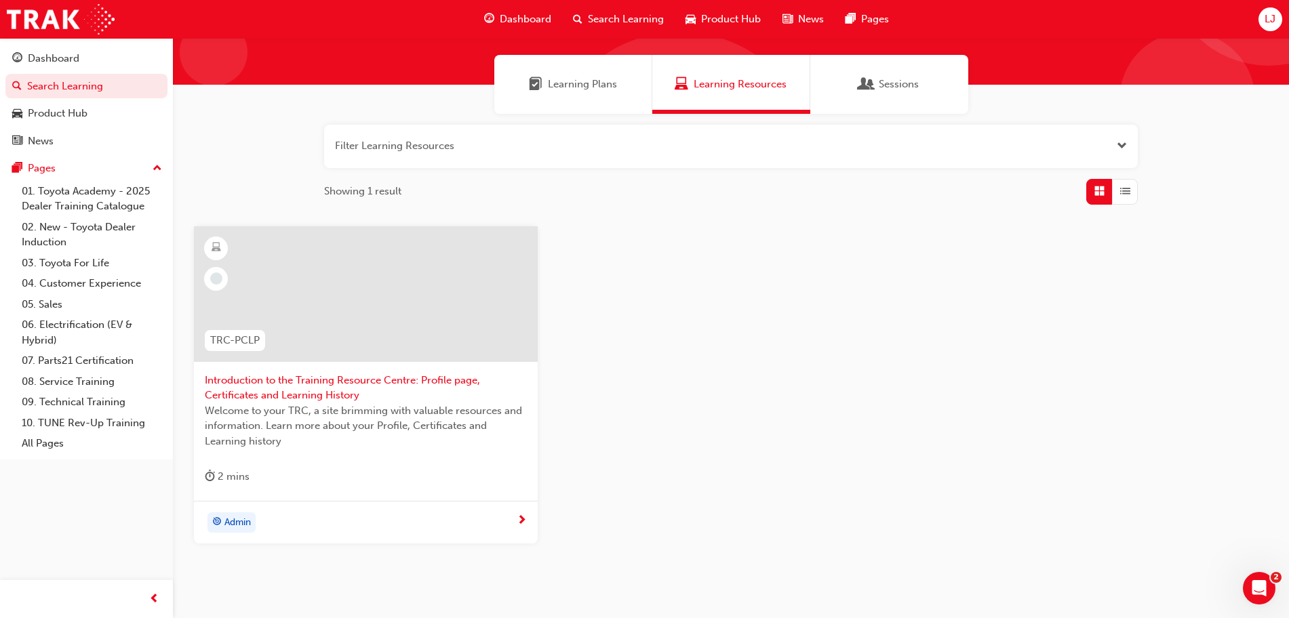
scroll to position [144, 0]
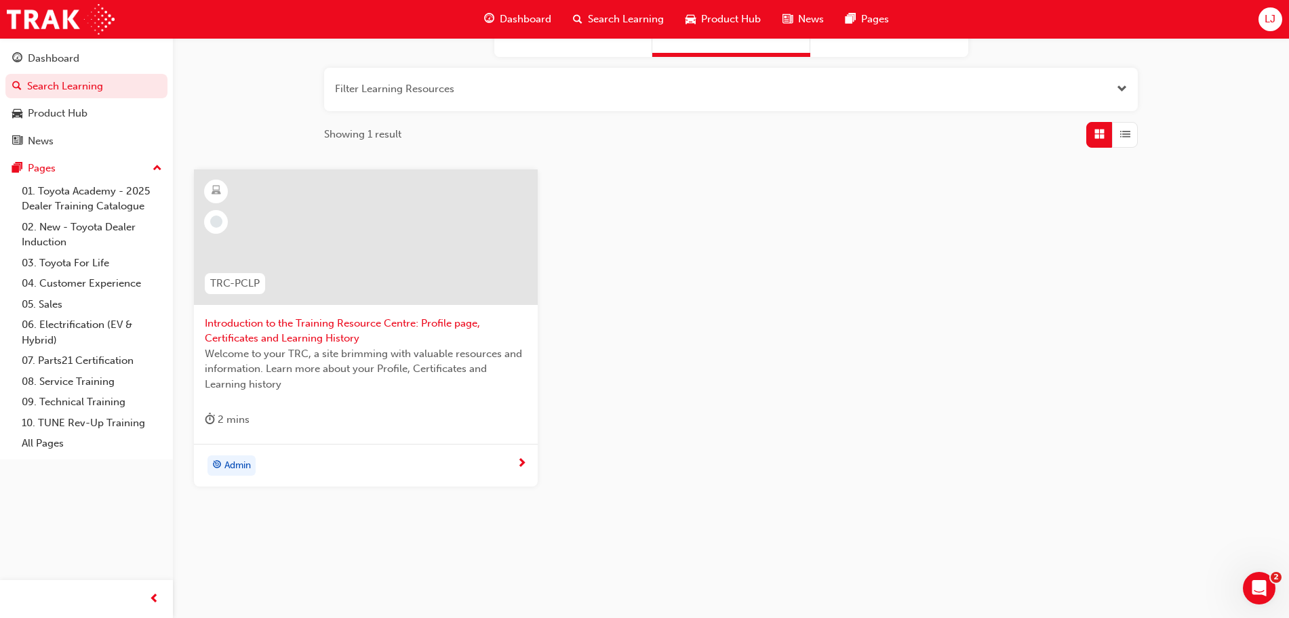
type input "certificate"
click at [375, 333] on span "Introduction to the Training Resource Centre: Profile page, Certificates and Le…" at bounding box center [366, 331] width 322 height 31
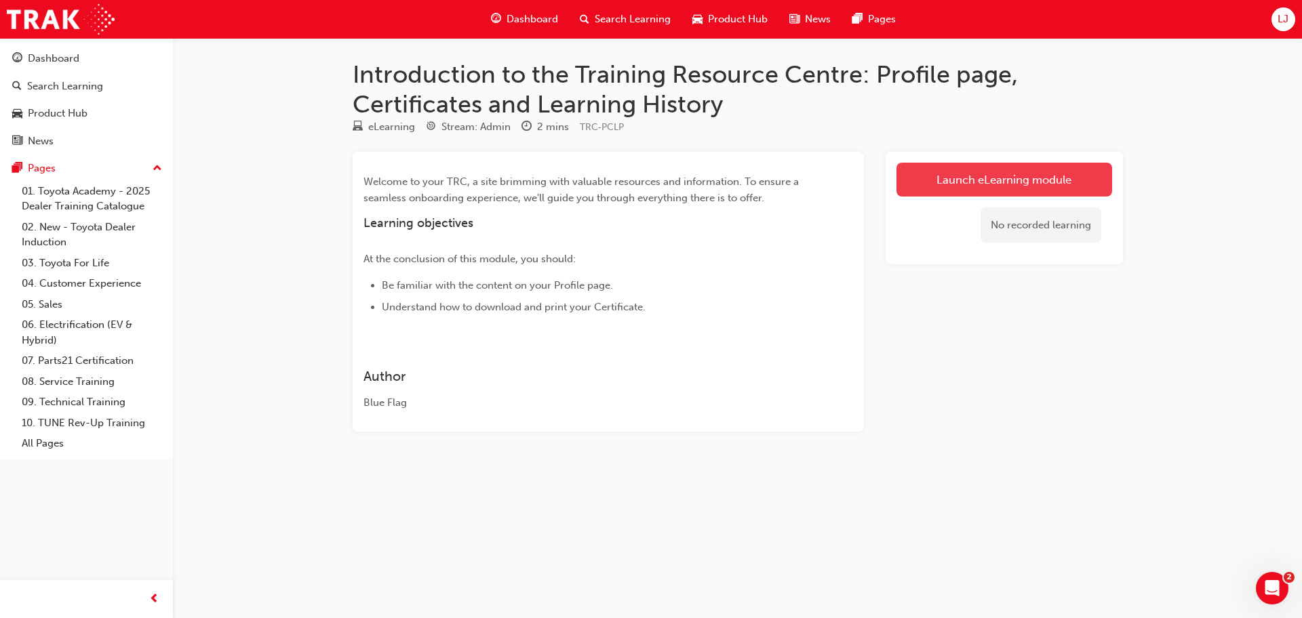
click at [1003, 178] on link "Launch eLearning module" at bounding box center [1004, 180] width 216 height 34
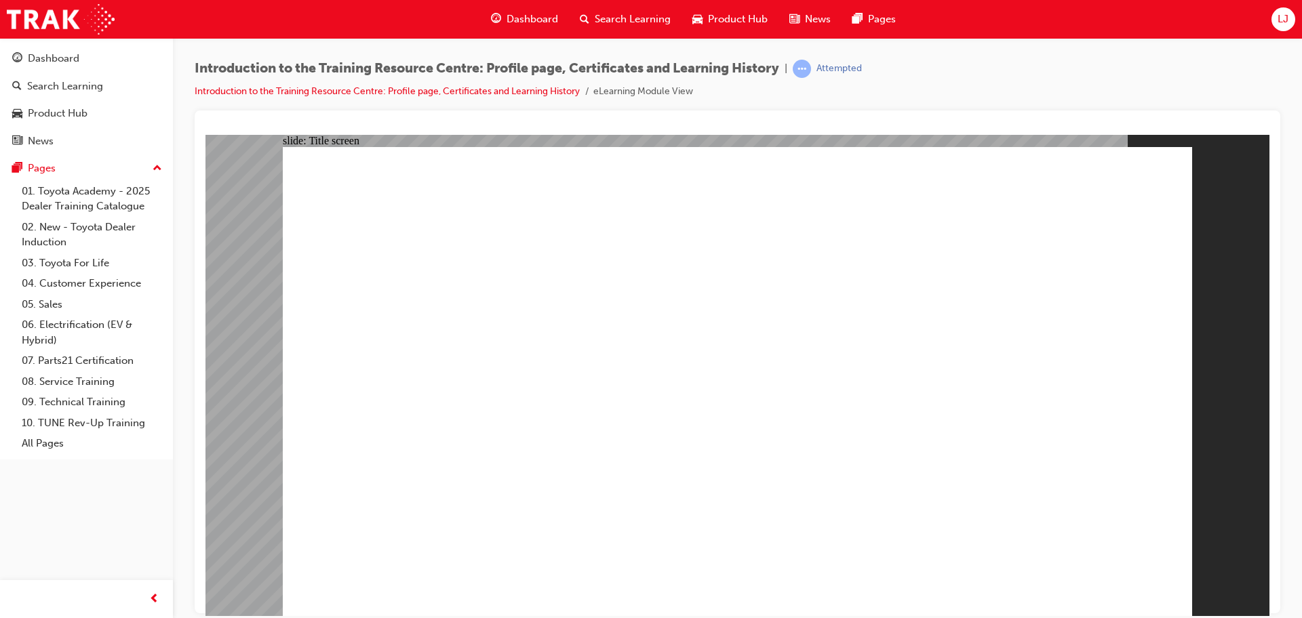
click at [31, 75] on link "Search Learning" at bounding box center [86, 86] width 162 height 25
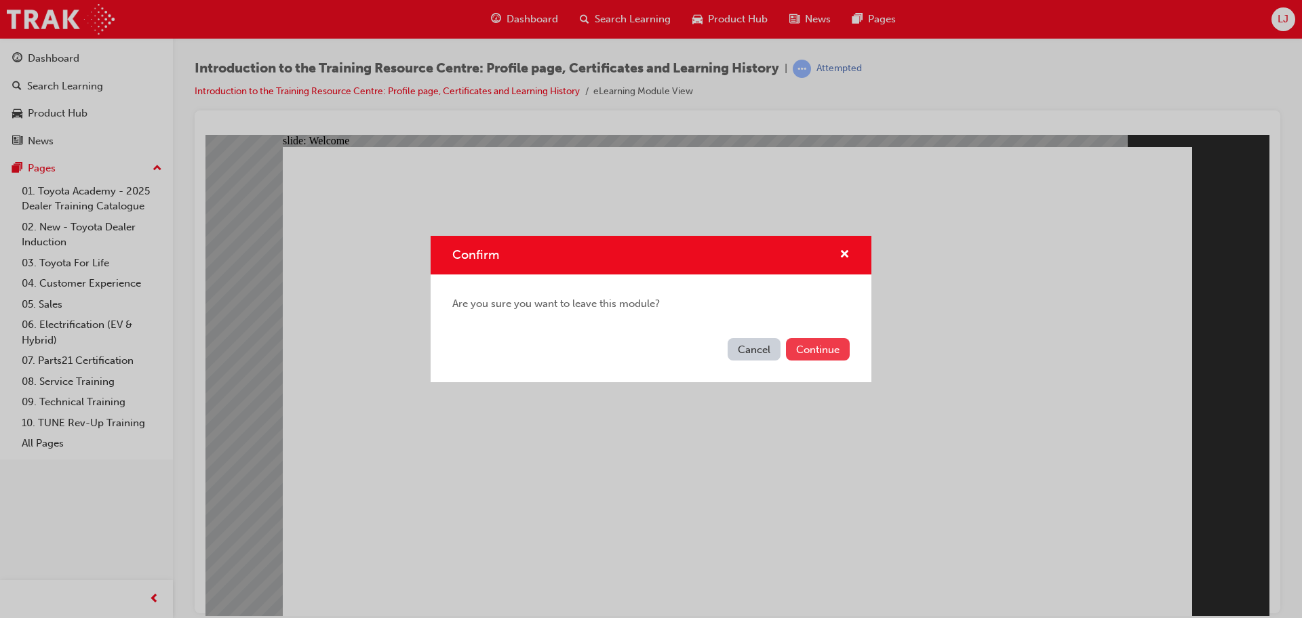
click at [826, 356] on button "Continue" at bounding box center [818, 349] width 64 height 22
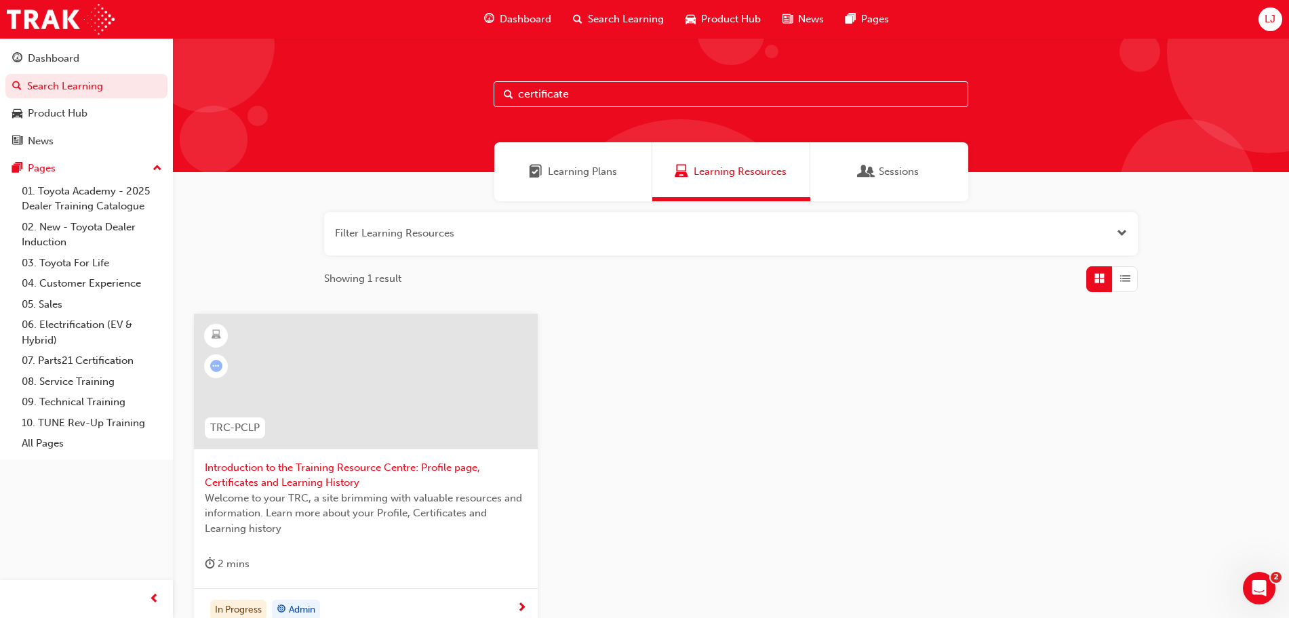
click at [590, 167] on span "Learning Plans" at bounding box center [582, 172] width 69 height 16
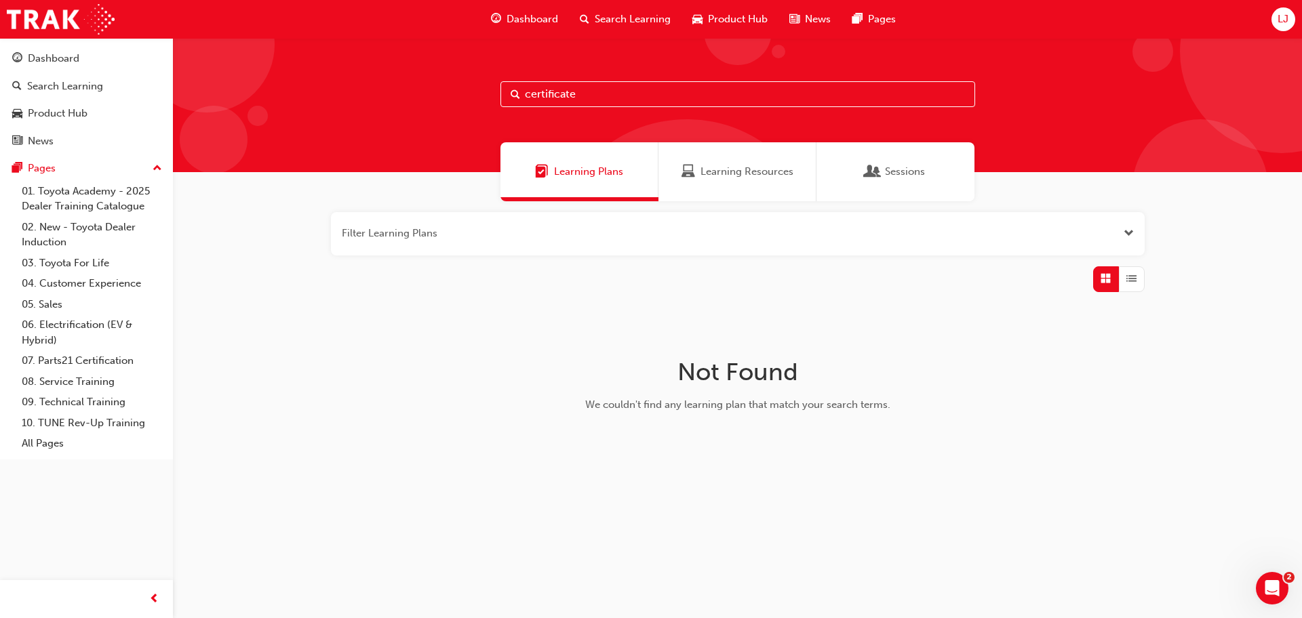
click at [905, 164] on span "Sessions" at bounding box center [905, 172] width 40 height 16
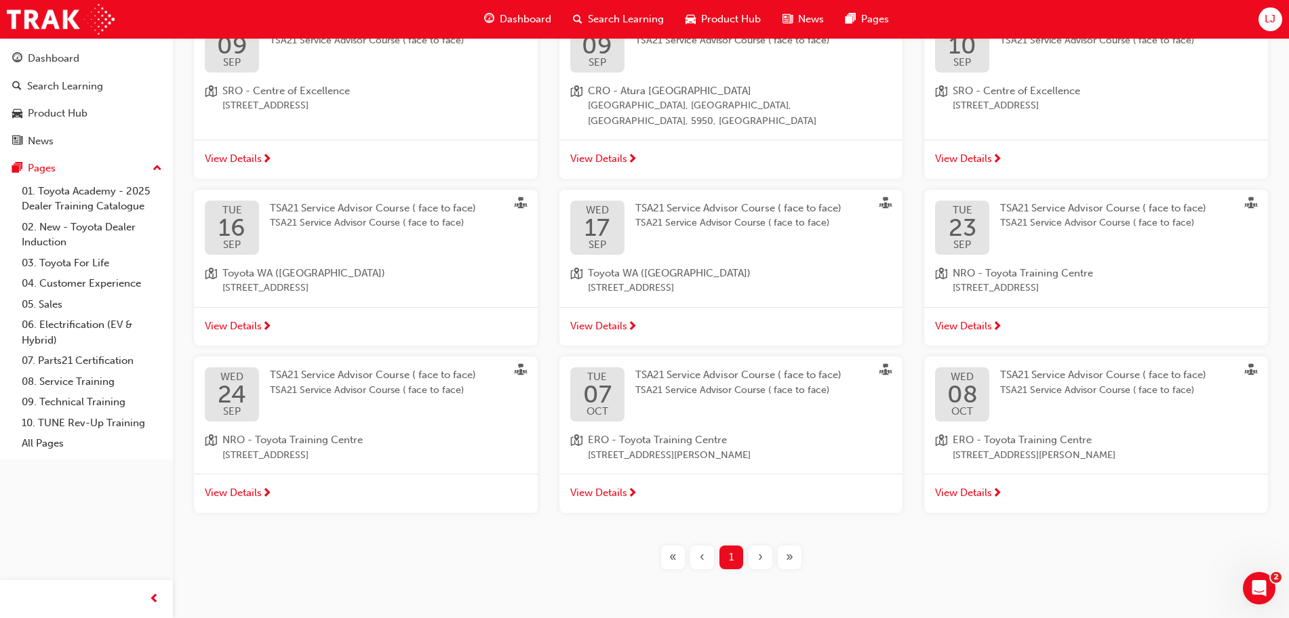
scroll to position [304, 0]
click at [110, 364] on link "07. Parts21 Certification" at bounding box center [91, 361] width 151 height 21
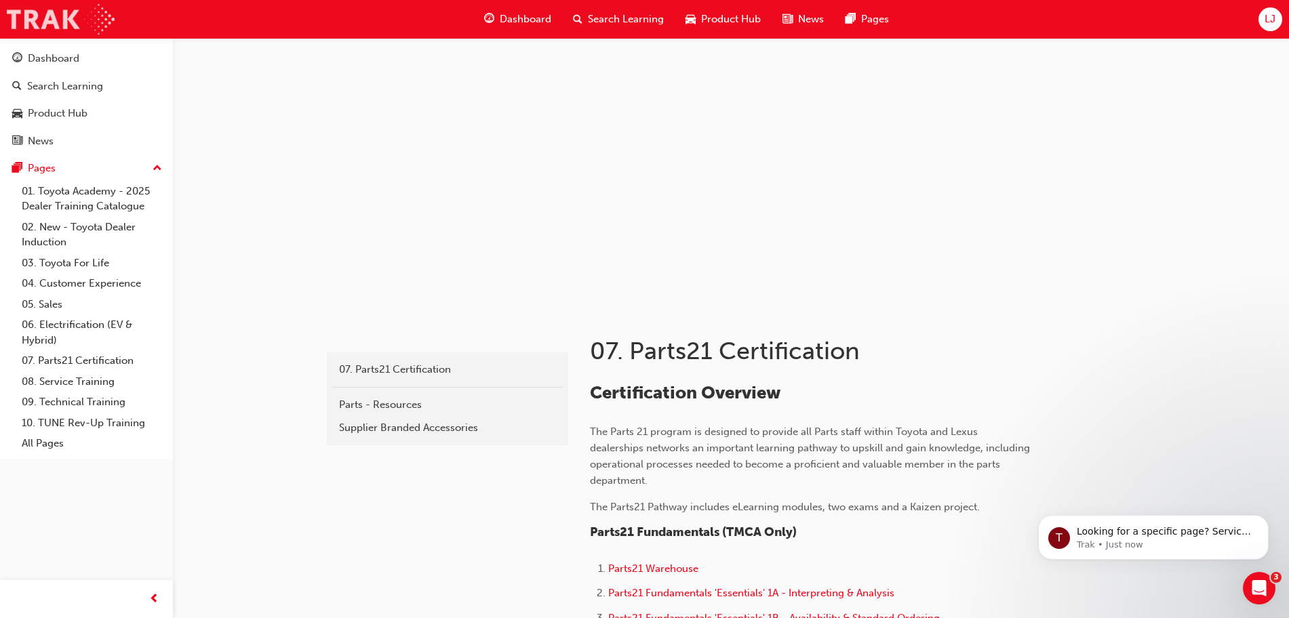
click at [106, 24] on img at bounding box center [61, 19] width 108 height 31
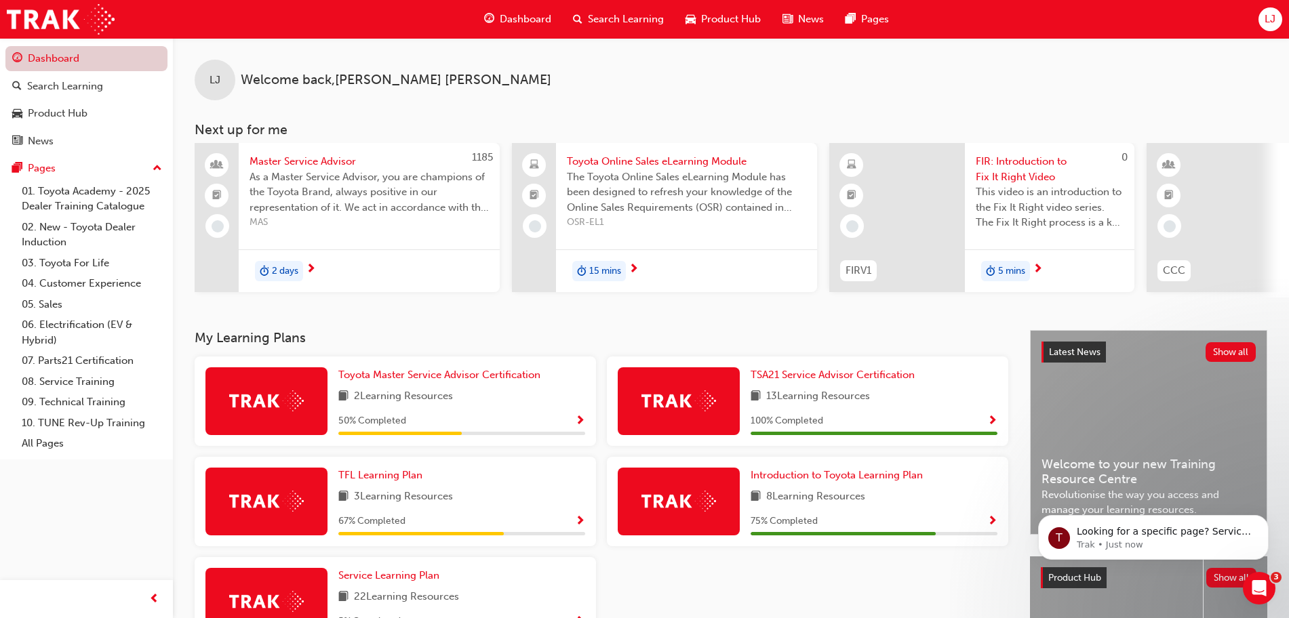
click at [92, 61] on link "Dashboard" at bounding box center [86, 58] width 162 height 25
click at [733, 13] on span "Product Hub" at bounding box center [731, 20] width 60 height 16
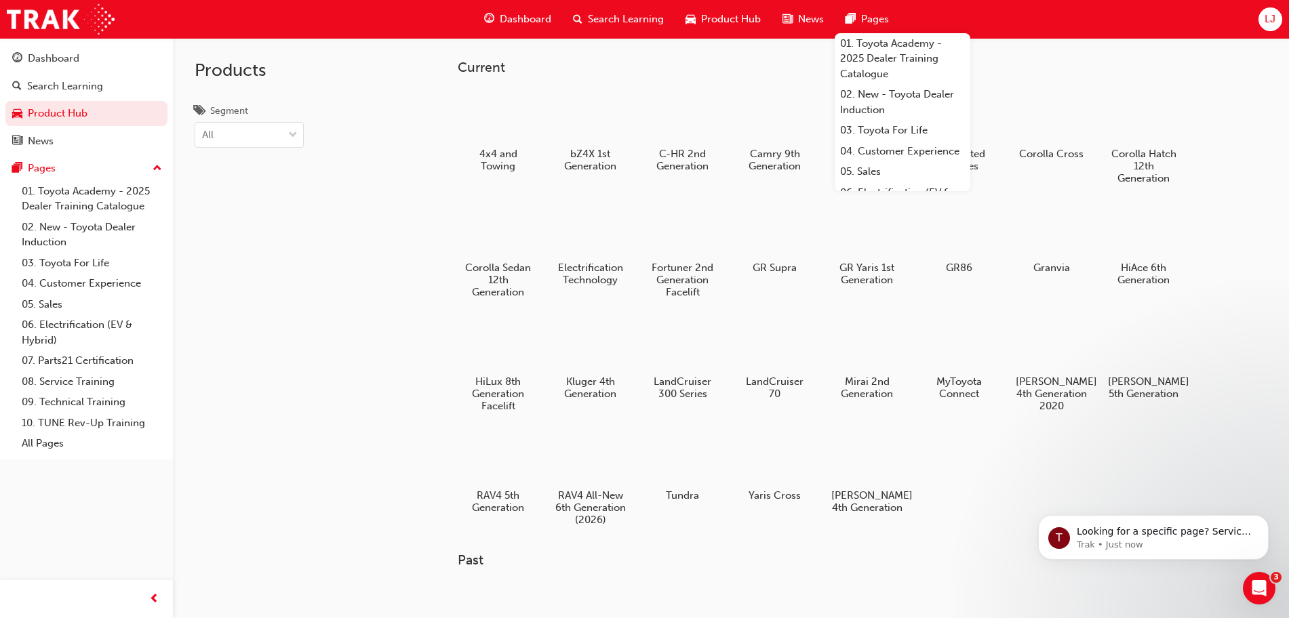
click at [875, 16] on span "Pages" at bounding box center [875, 20] width 28 height 16
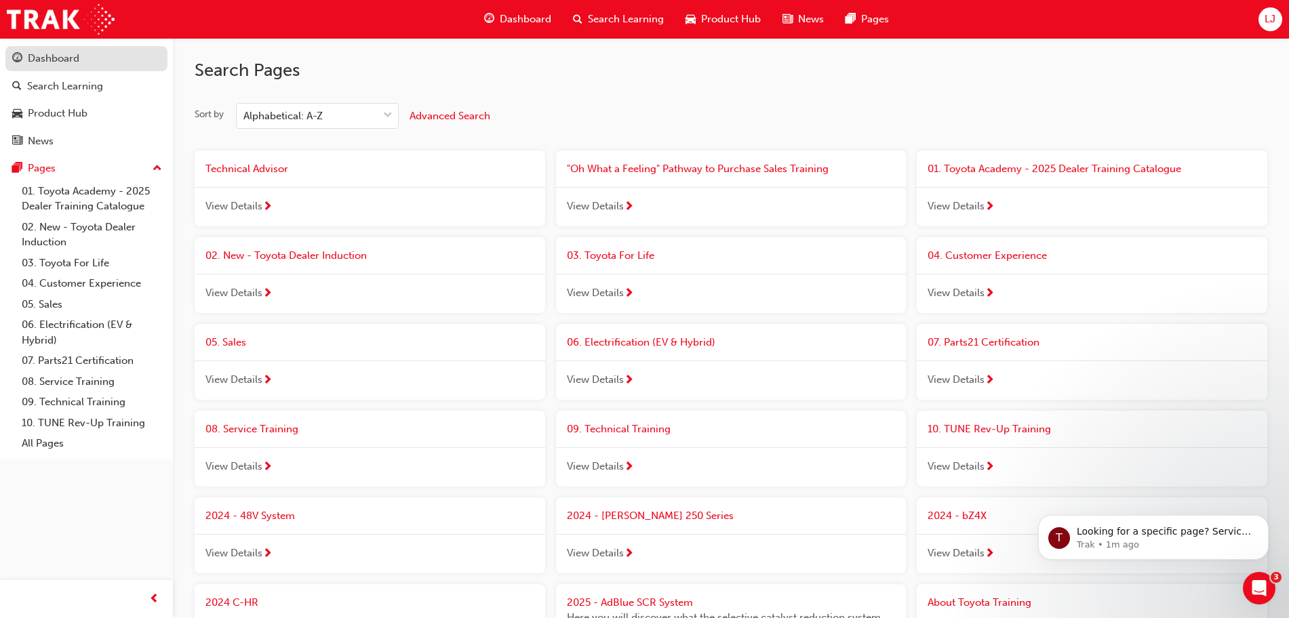
click at [56, 60] on div "Dashboard" at bounding box center [54, 59] width 52 height 16
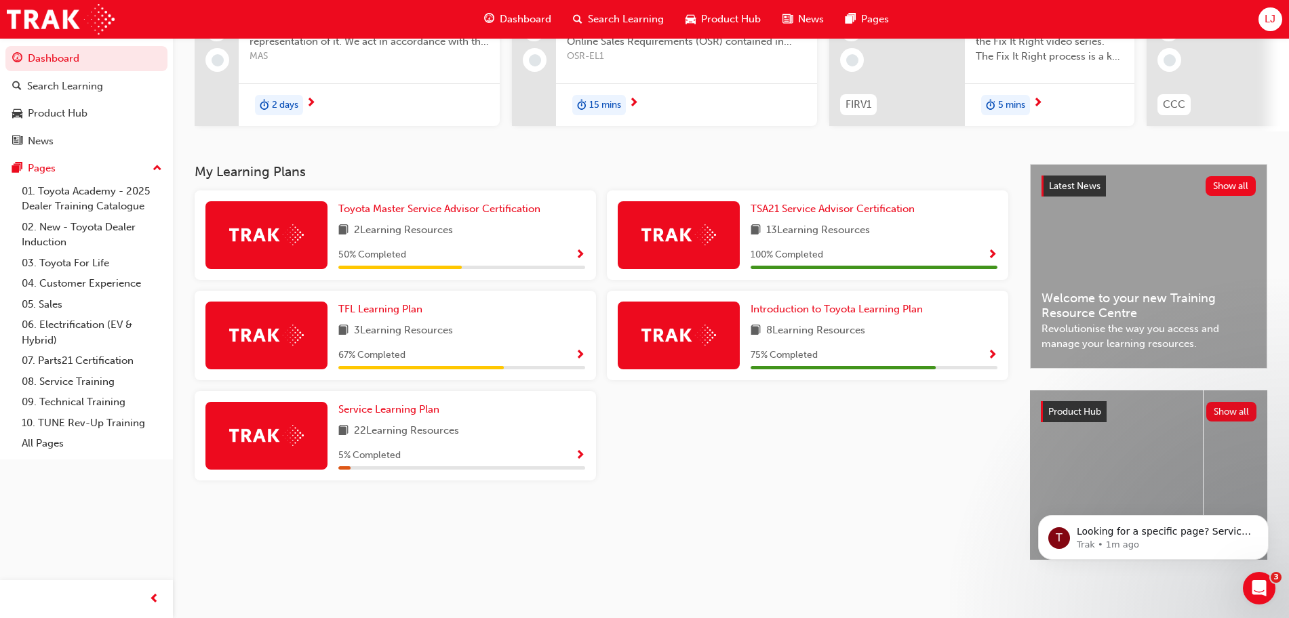
scroll to position [177, 0]
click at [814, 303] on span "Introduction to Toyota Learning Plan" at bounding box center [837, 309] width 172 height 12
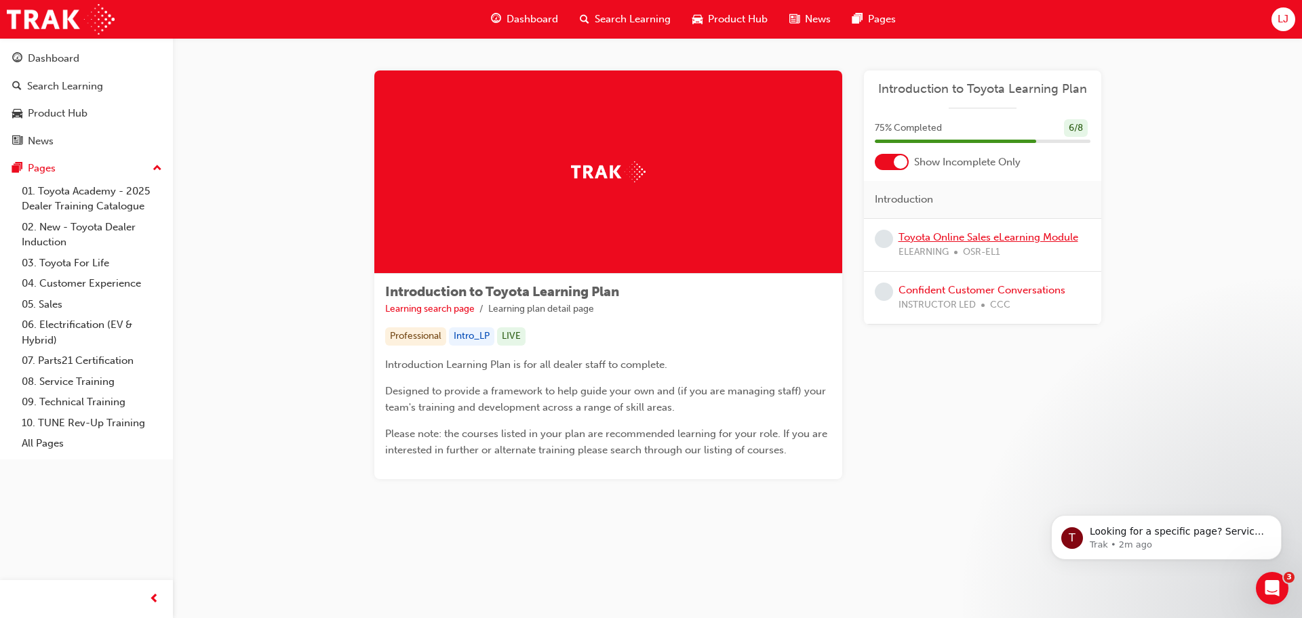
click at [985, 238] on link "Toyota Online Sales eLearning Module" at bounding box center [988, 237] width 180 height 12
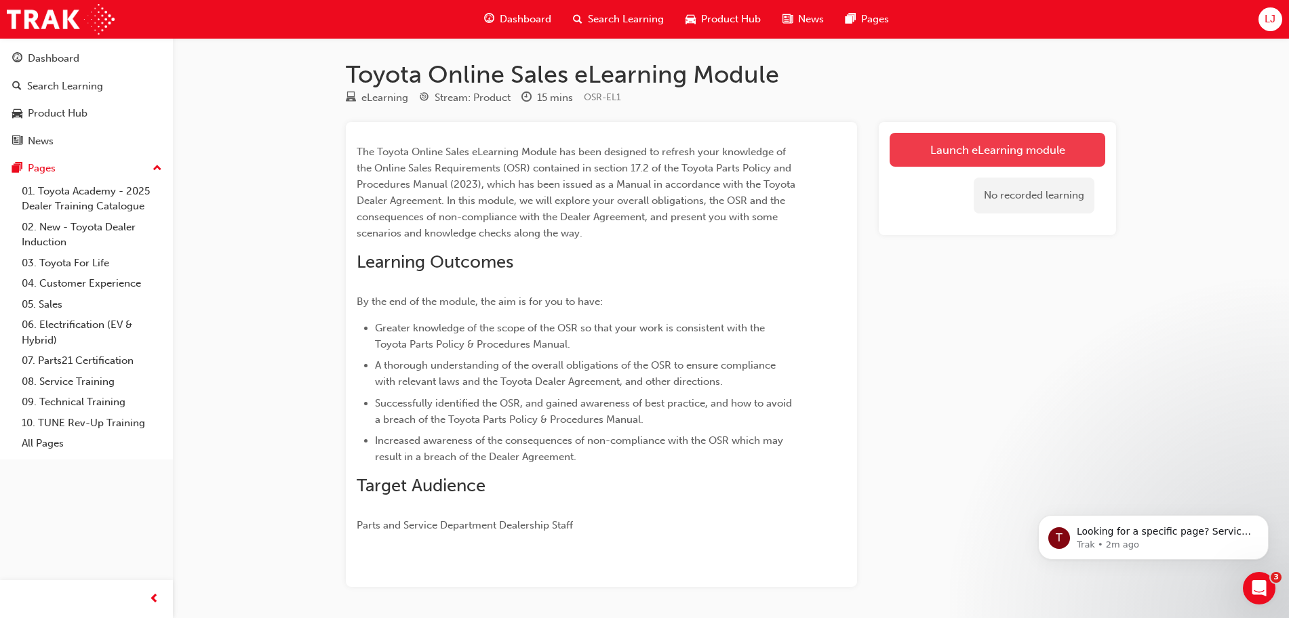
click at [1022, 160] on link "Launch eLearning module" at bounding box center [998, 150] width 216 height 34
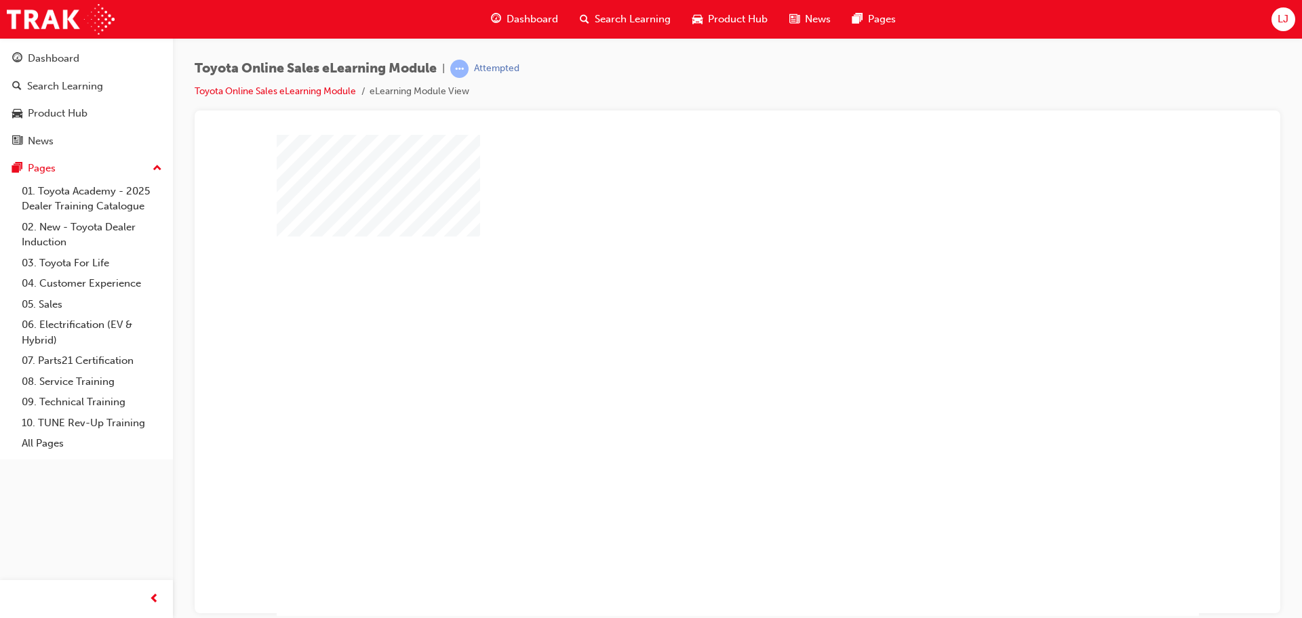
scroll to position [27, 0]
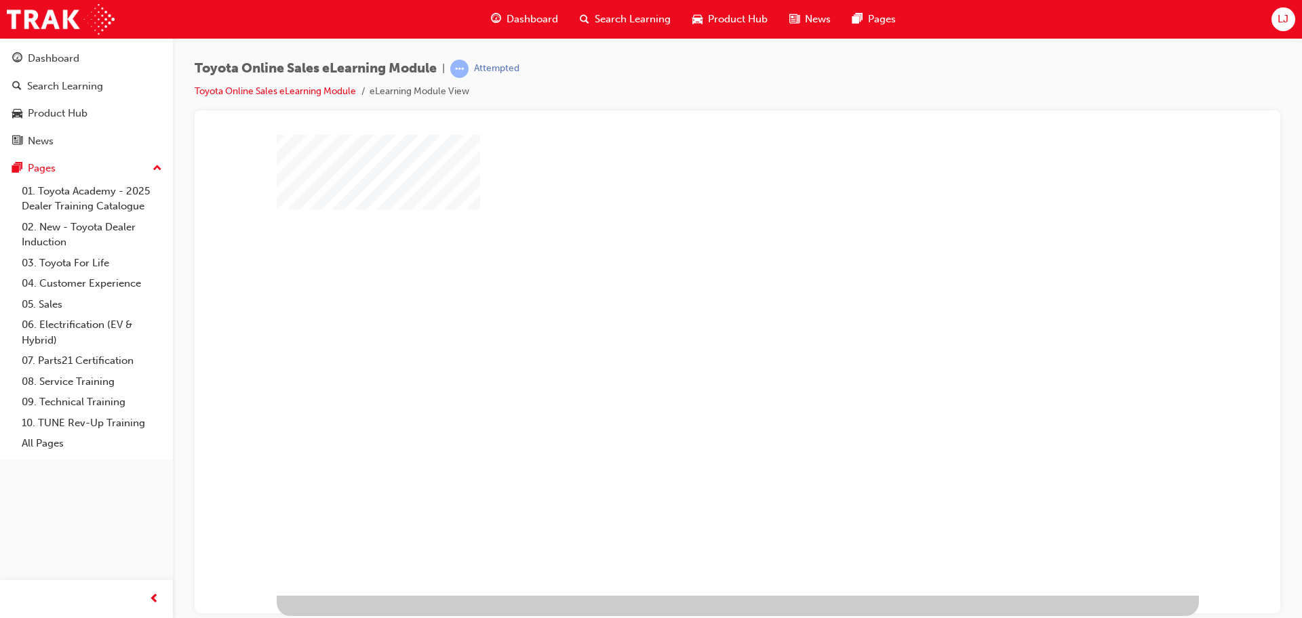
click at [698, 309] on div "play" at bounding box center [698, 309] width 0 height 0
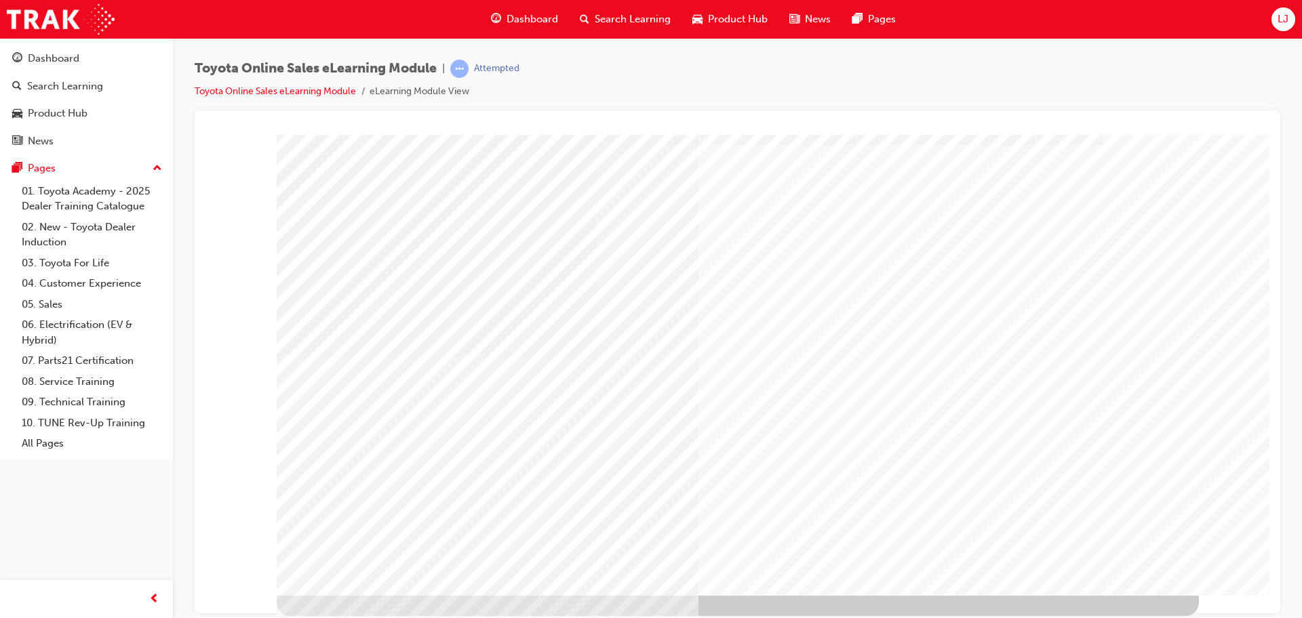
scroll to position [0, 0]
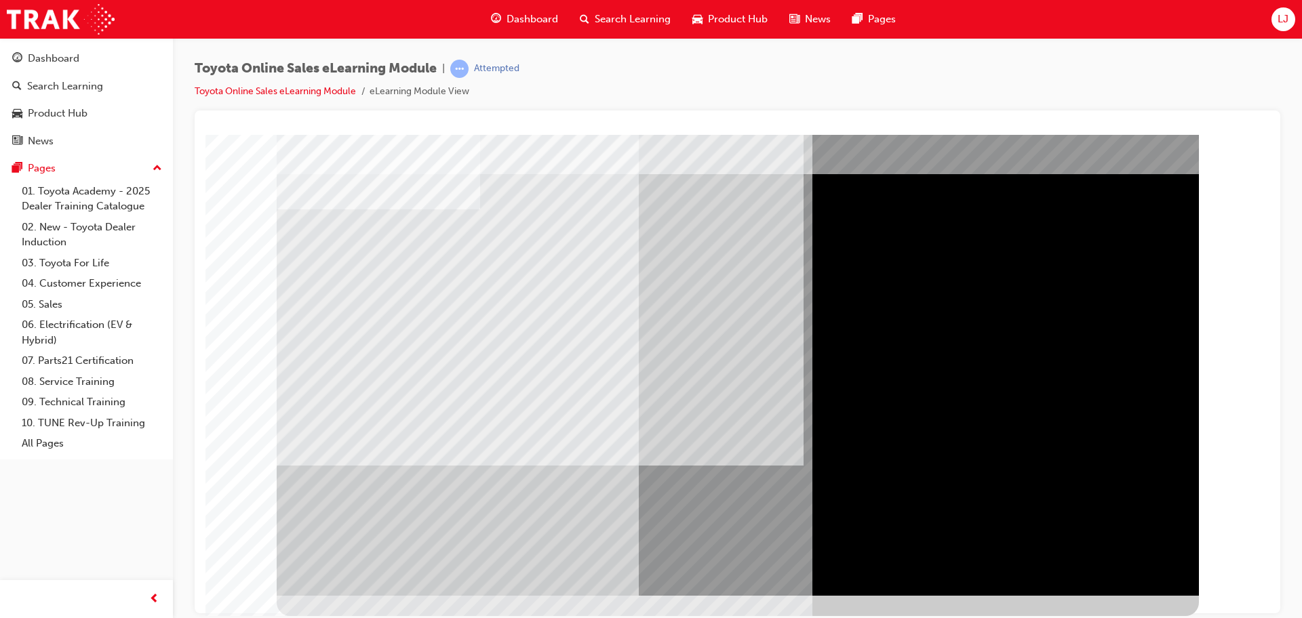
scroll to position [24, 0]
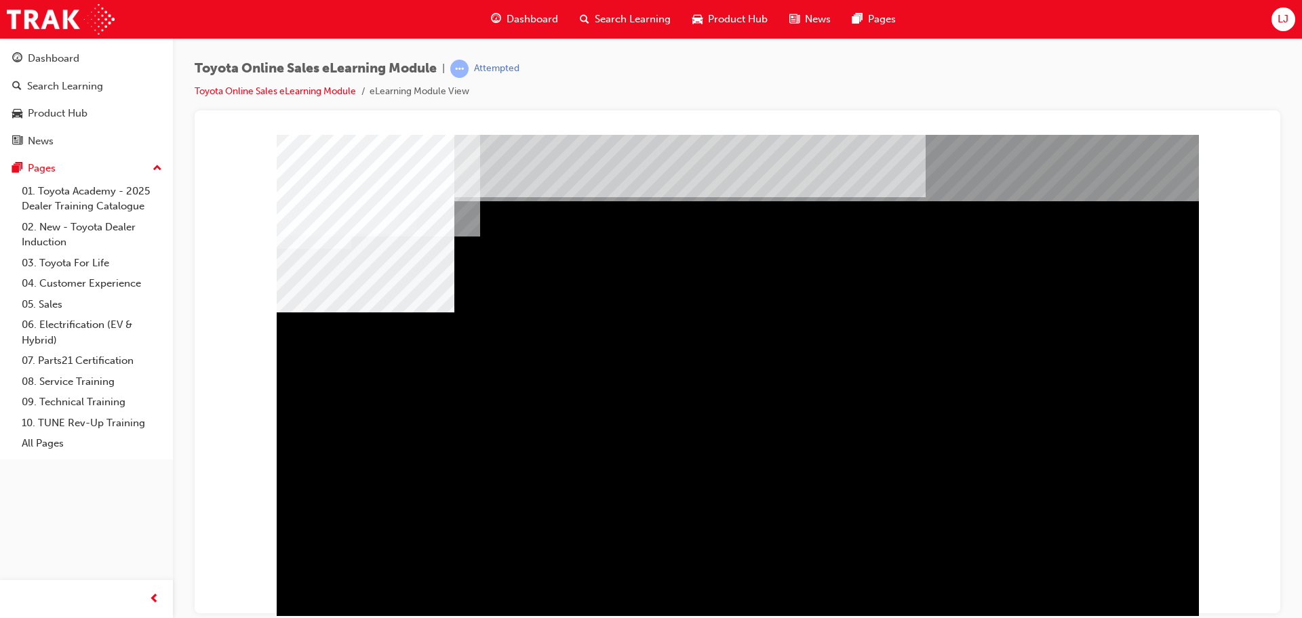
scroll to position [27, 0]
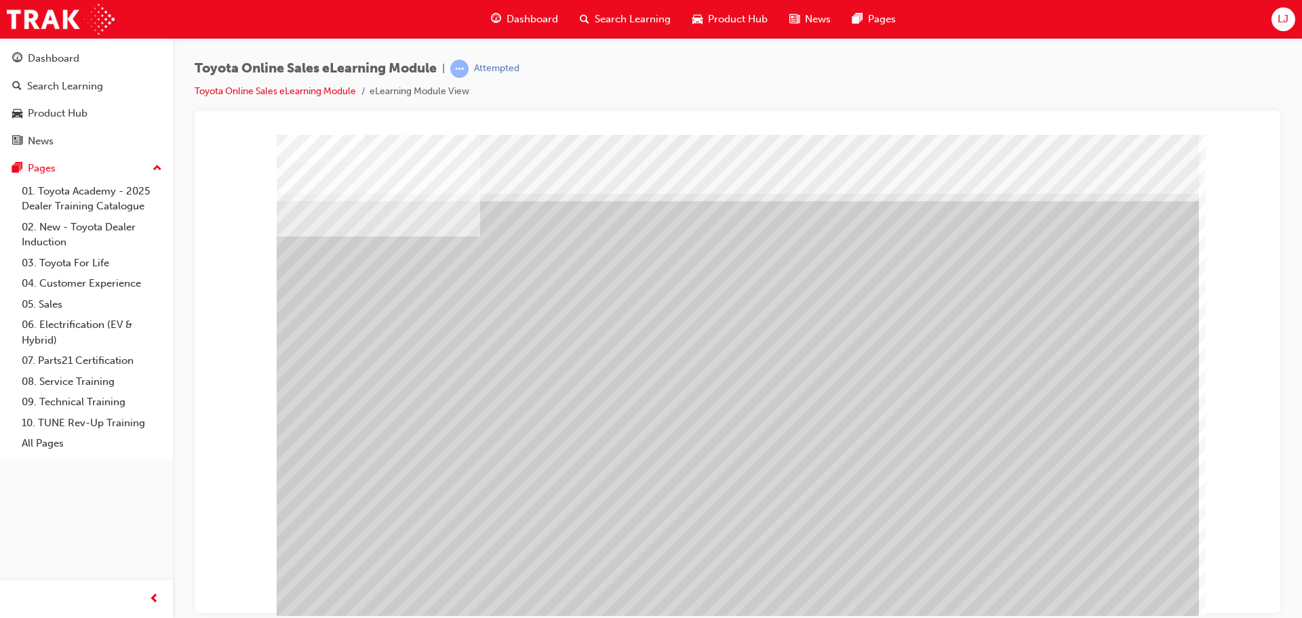
scroll to position [27, 0]
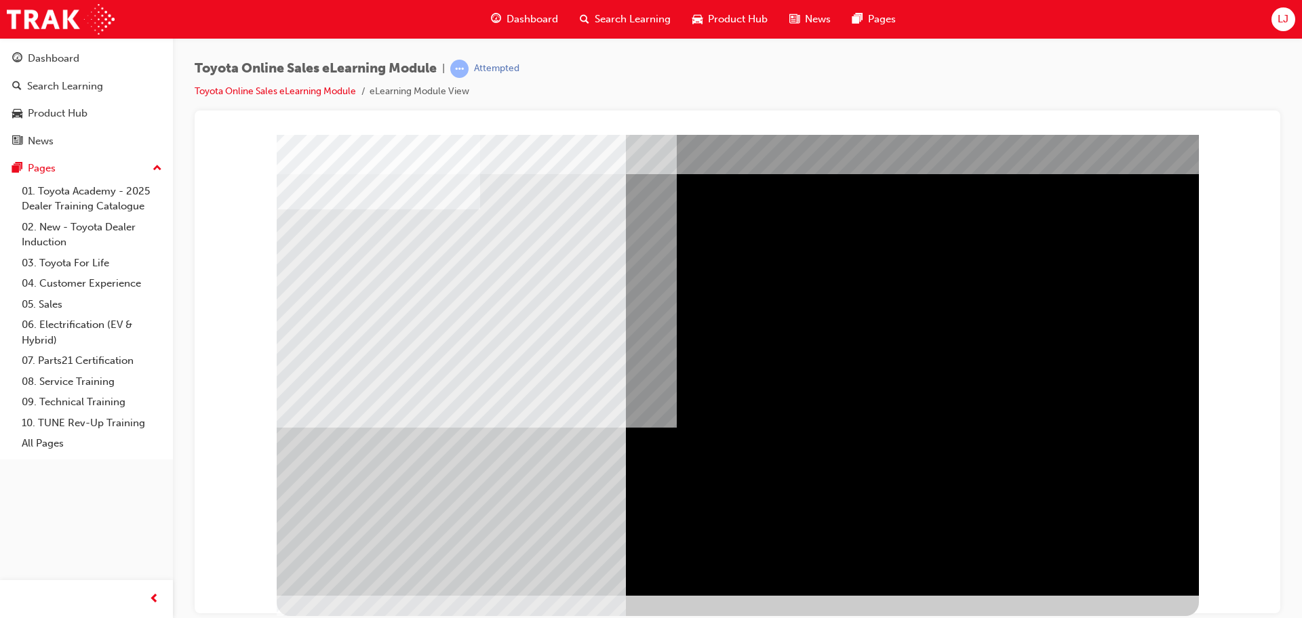
scroll to position [0, 0]
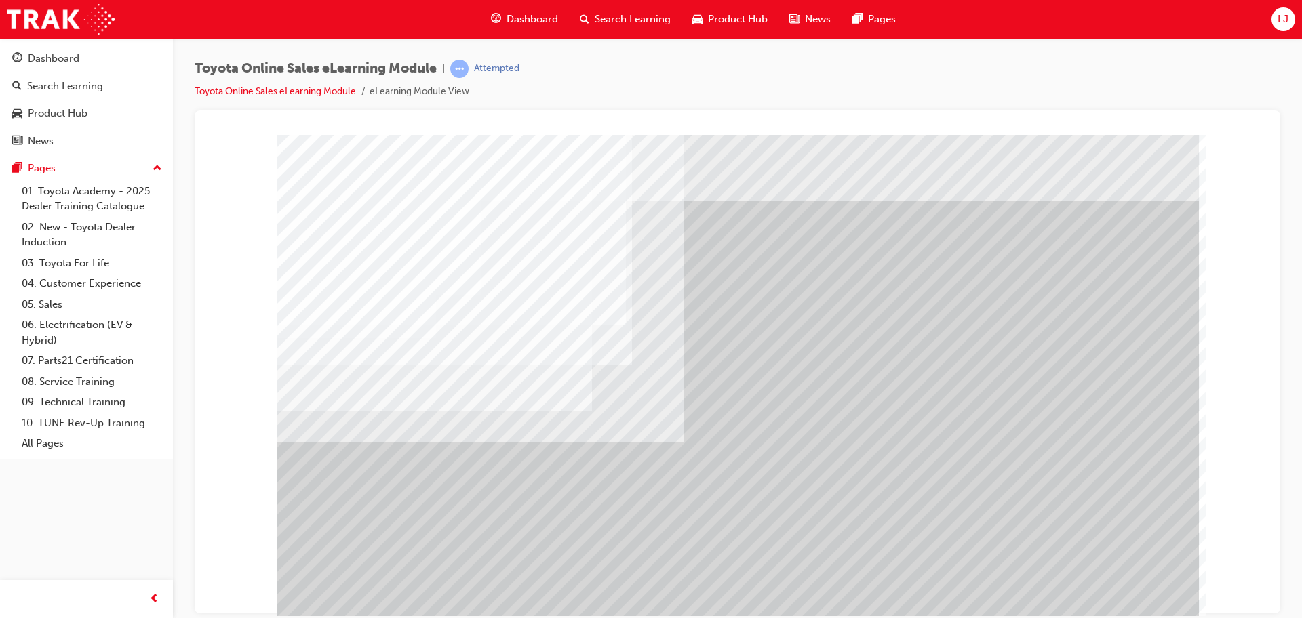
scroll to position [27, 0]
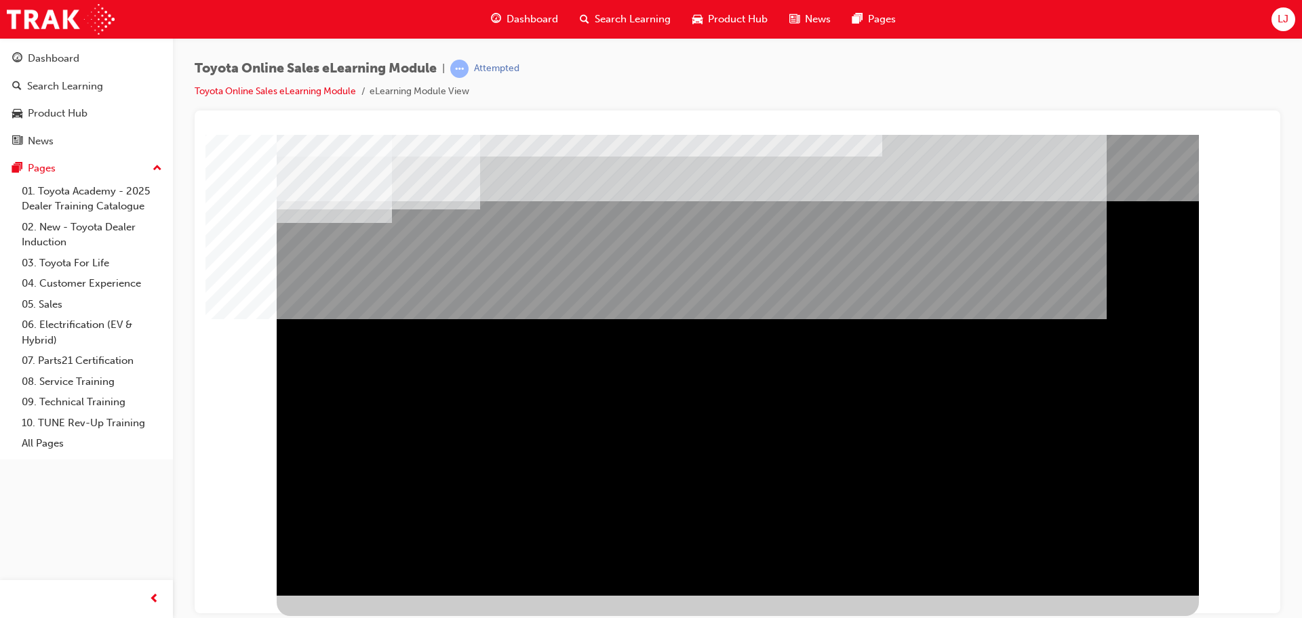
scroll to position [0, 0]
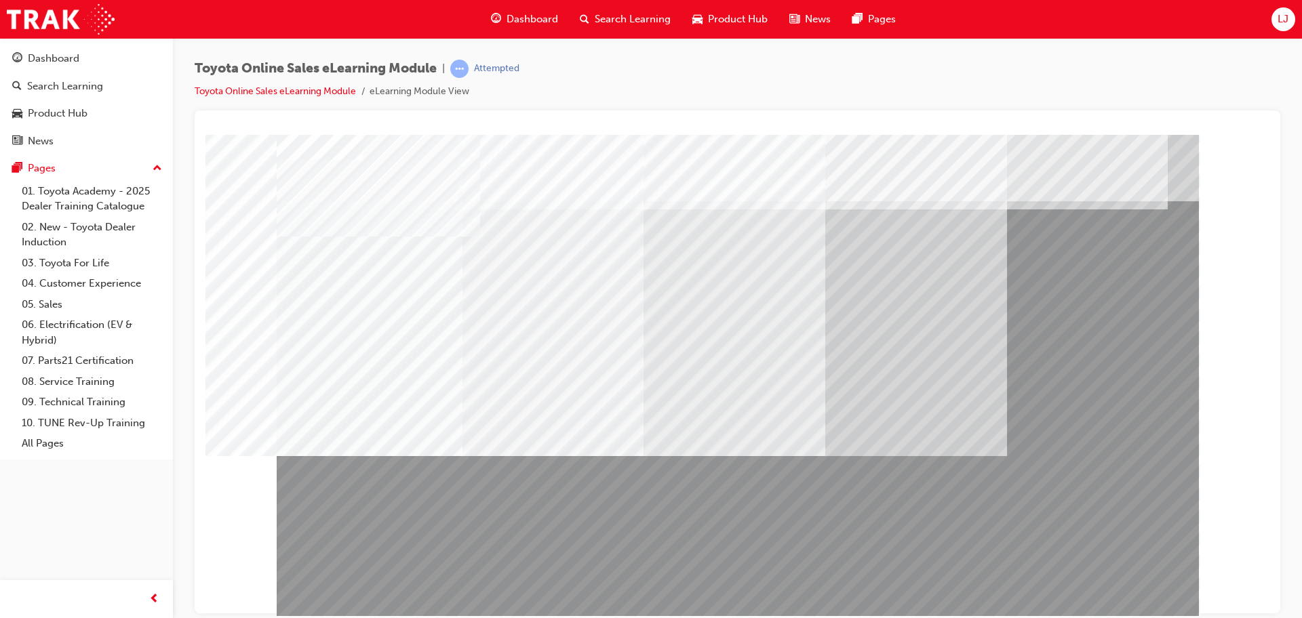
scroll to position [27, 0]
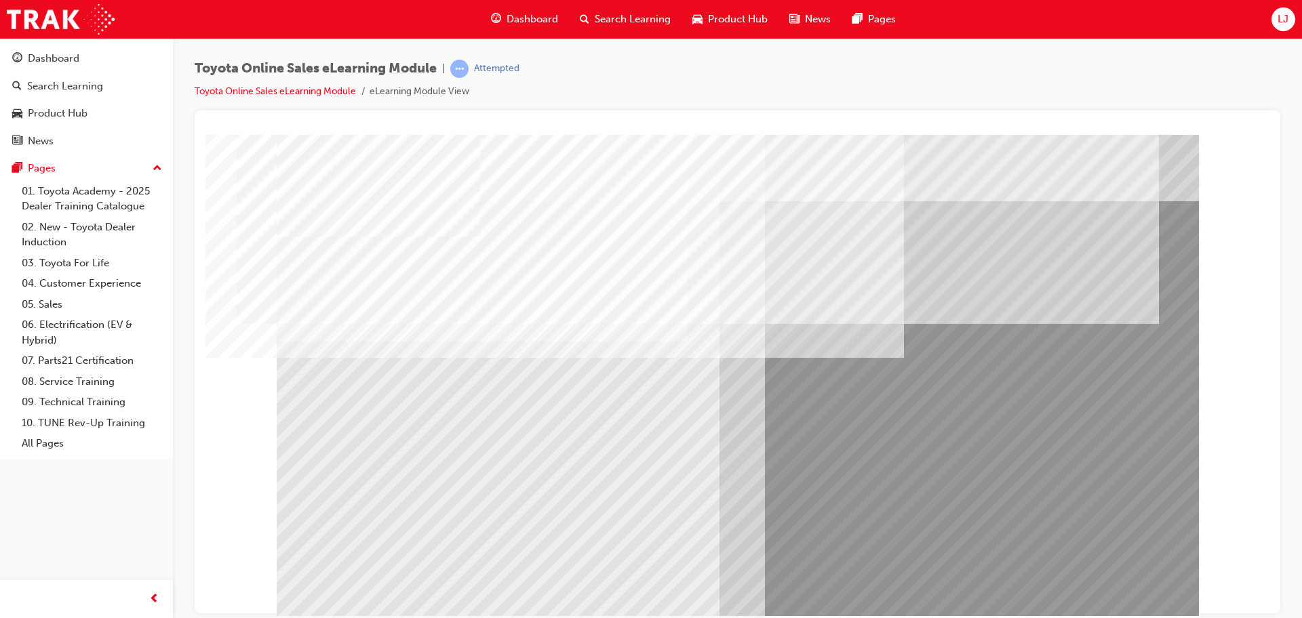
scroll to position [27, 0]
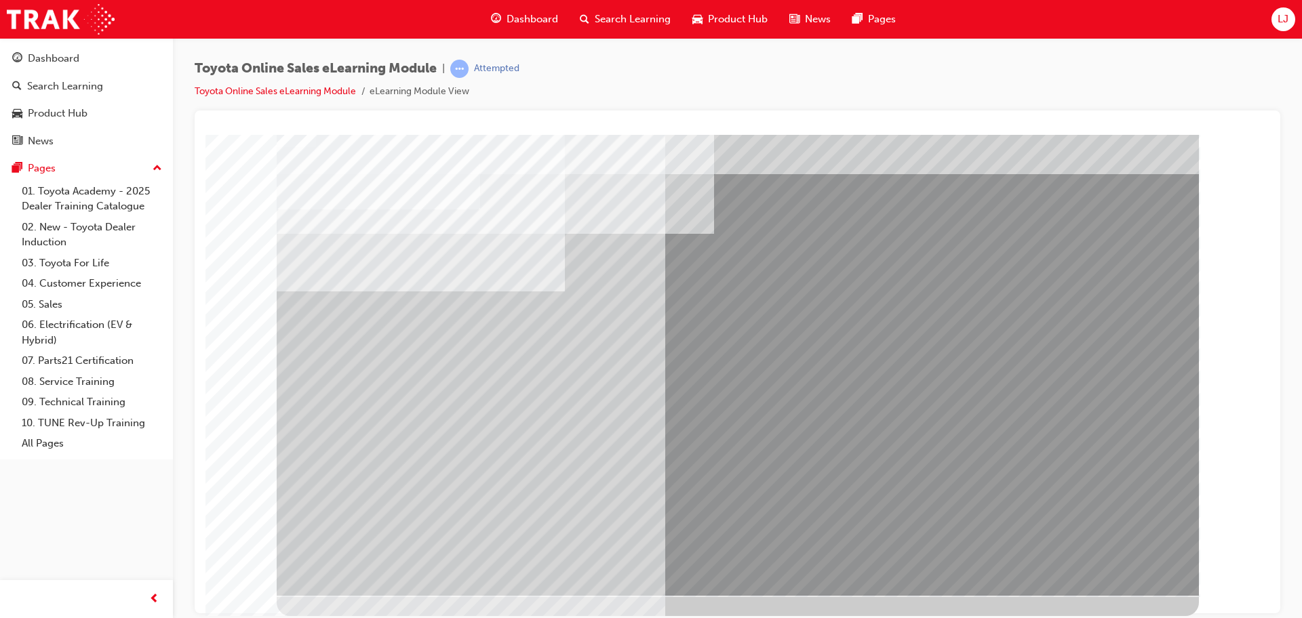
scroll to position [0, 0]
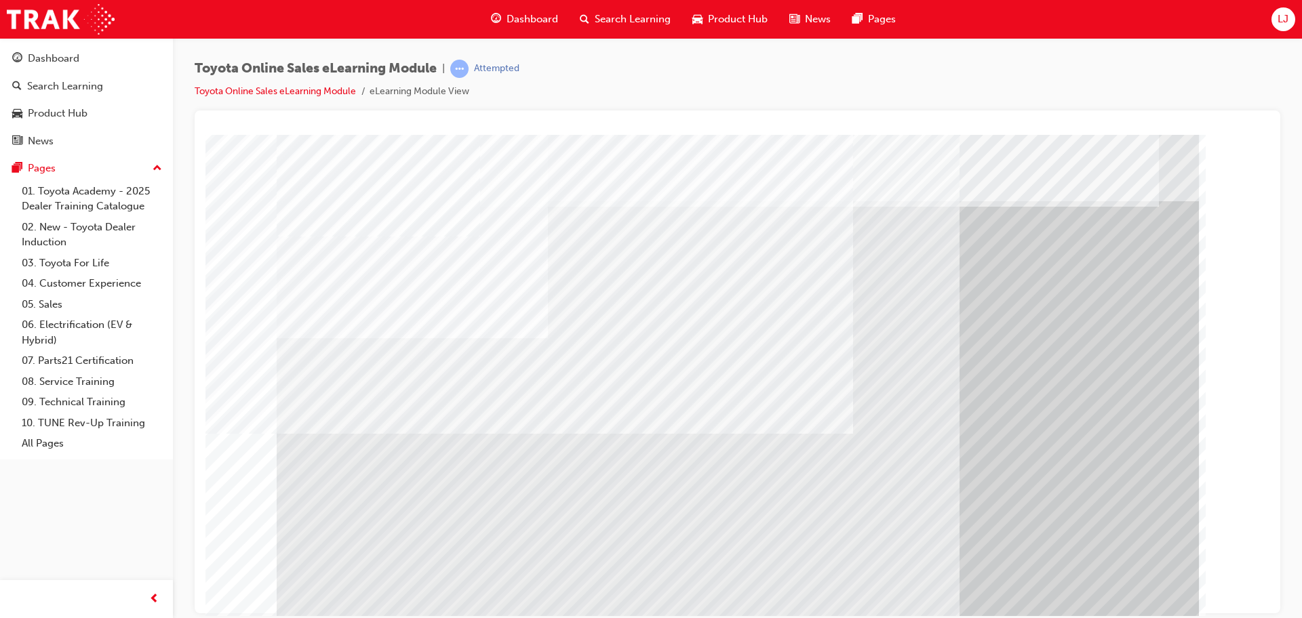
scroll to position [27, 0]
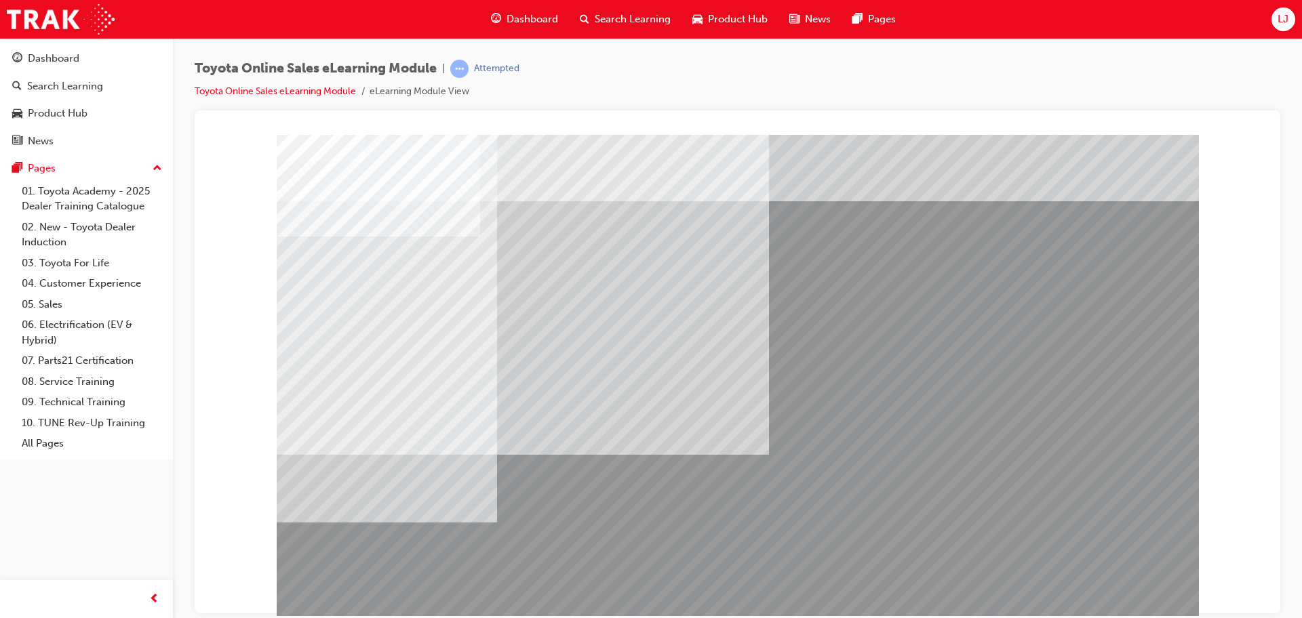
scroll to position [27, 0]
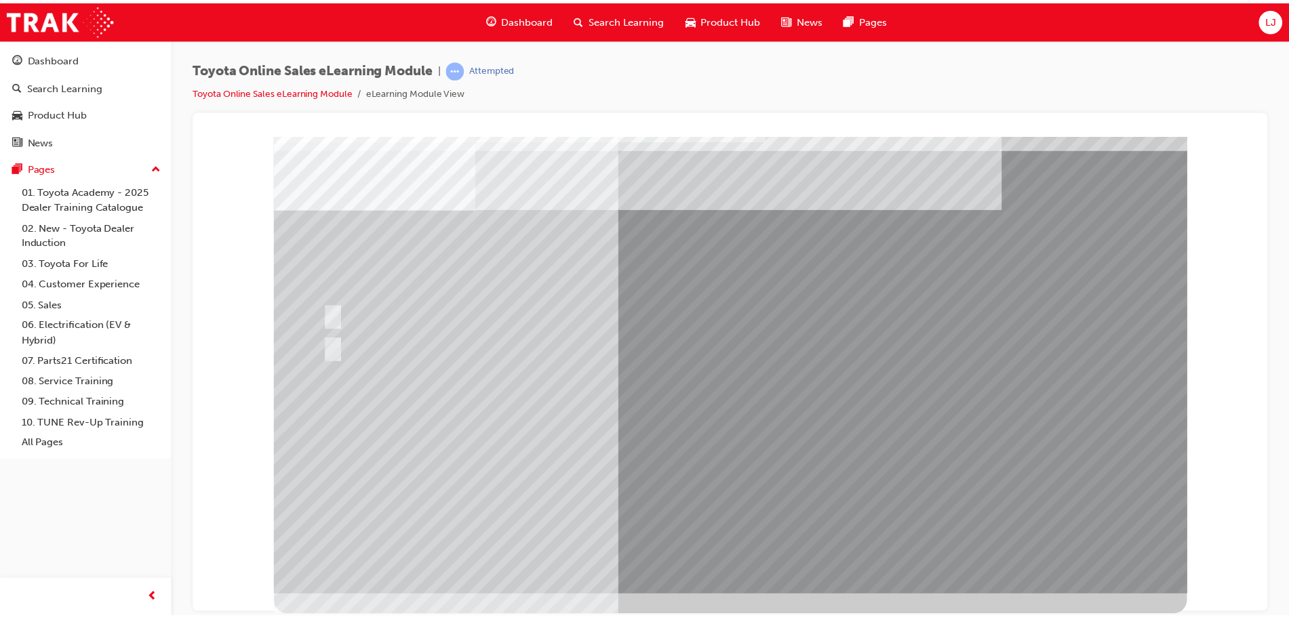
scroll to position [0, 0]
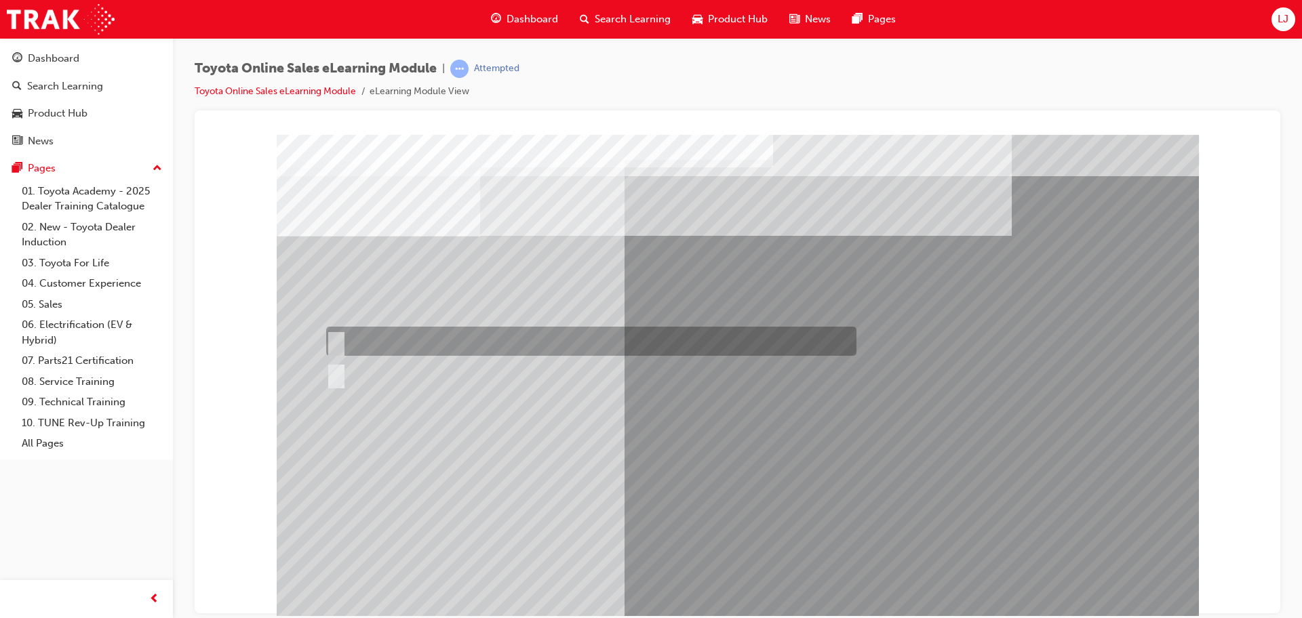
click at [380, 347] on div at bounding box center [588, 341] width 530 height 29
radio input "true"
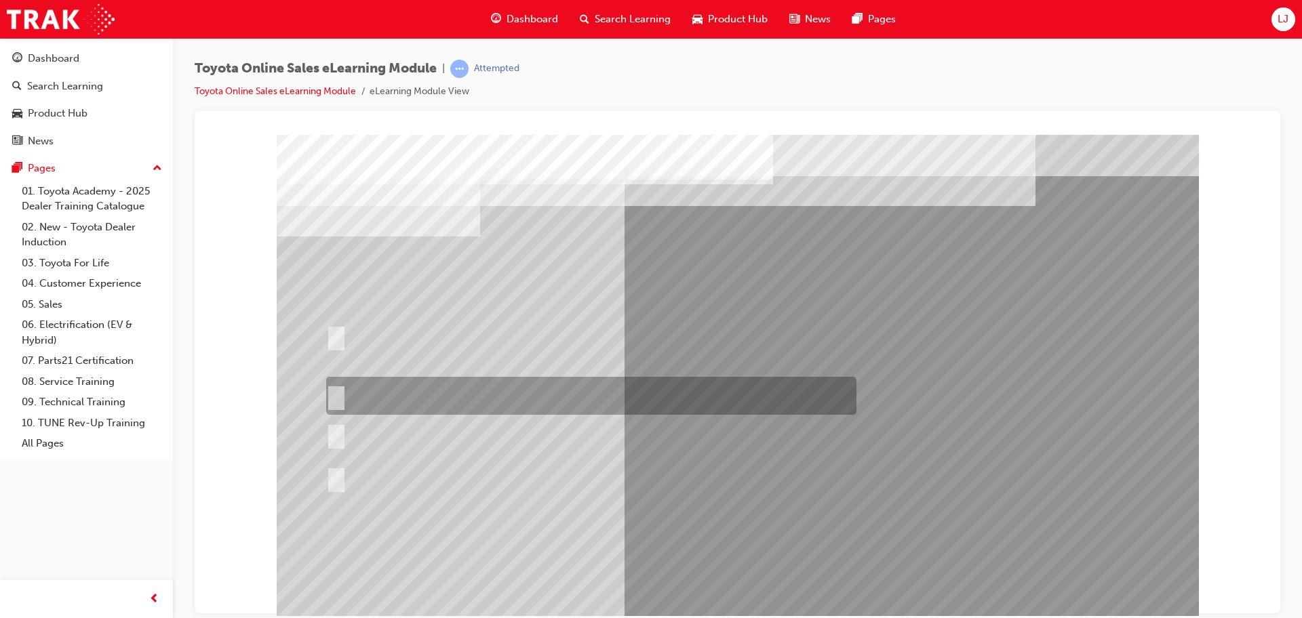
click at [528, 392] on div at bounding box center [588, 396] width 530 height 38
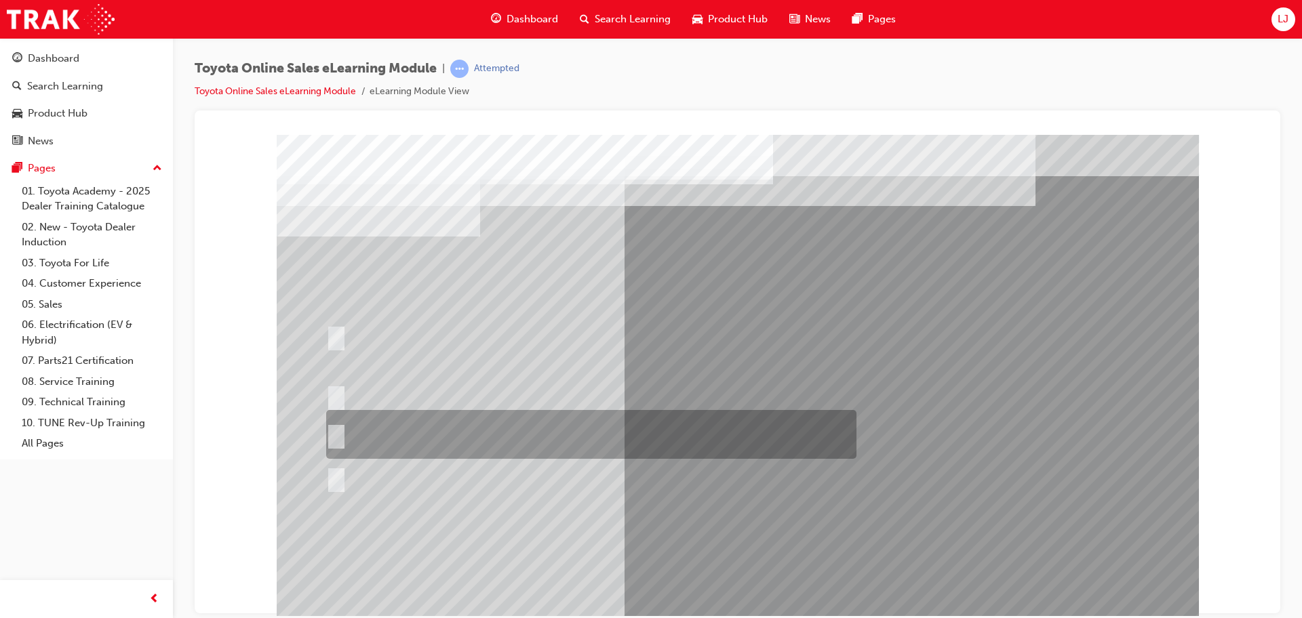
click at [481, 437] on div at bounding box center [588, 434] width 530 height 49
radio input "false"
radio input "true"
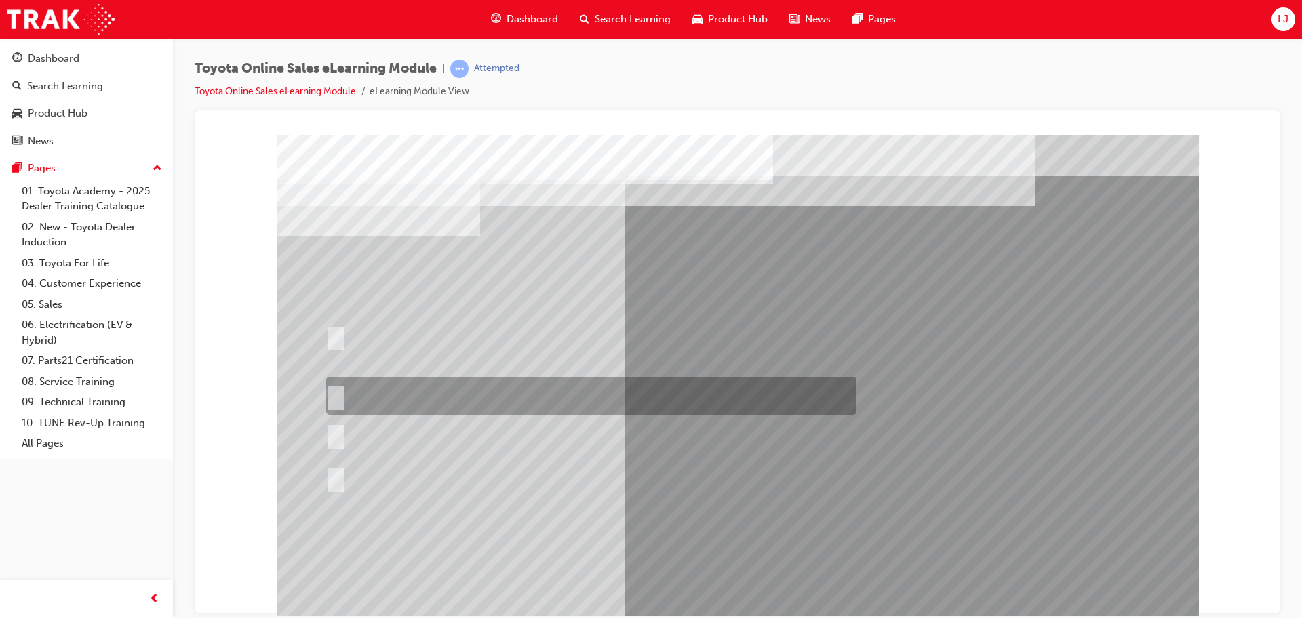
click at [502, 399] on div at bounding box center [588, 396] width 530 height 38
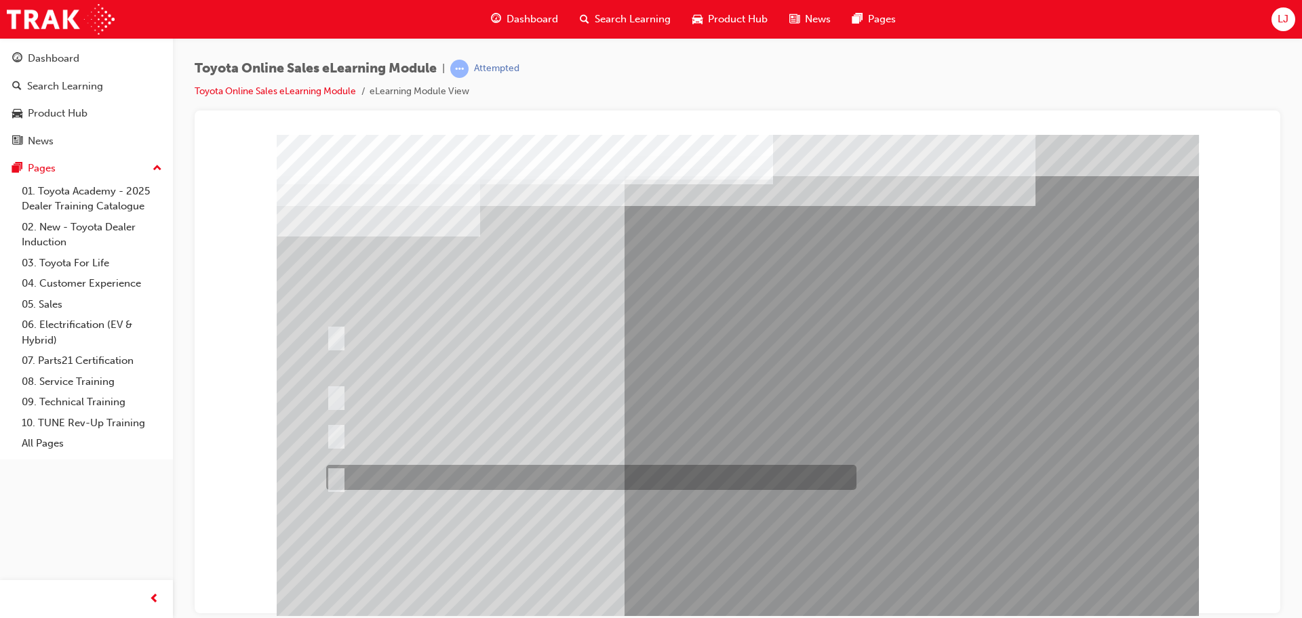
click at [620, 481] on div at bounding box center [588, 477] width 530 height 25
radio input "false"
radio input "true"
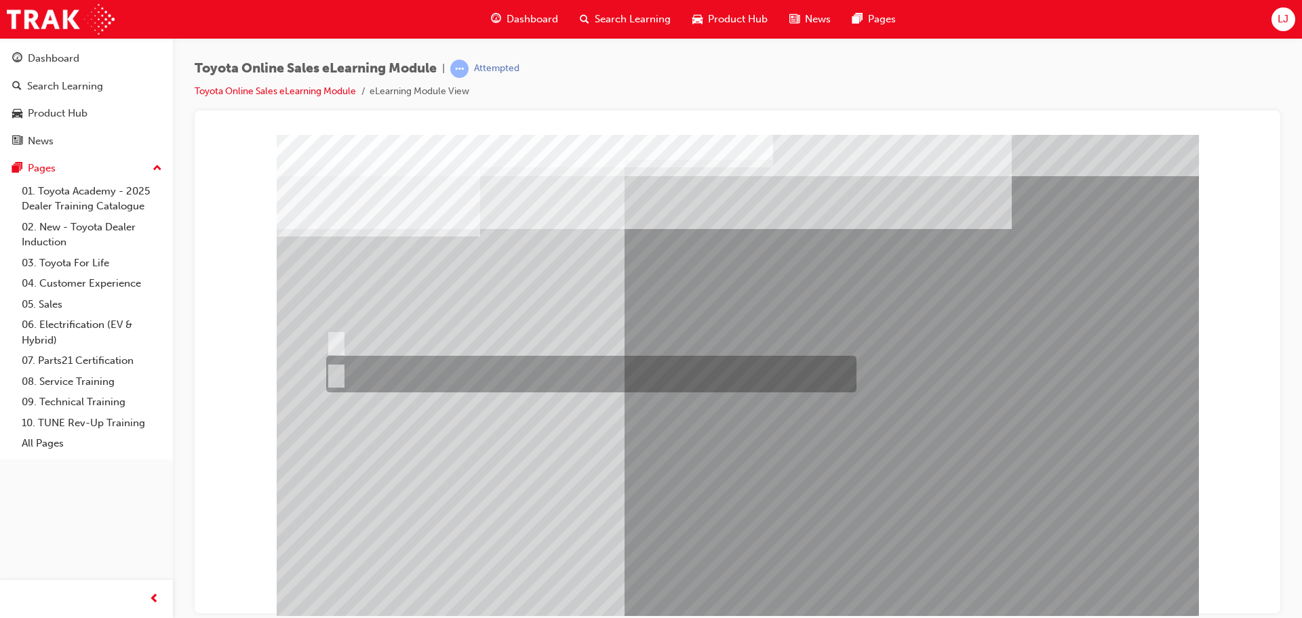
click at [376, 371] on div at bounding box center [588, 374] width 530 height 37
radio input "true"
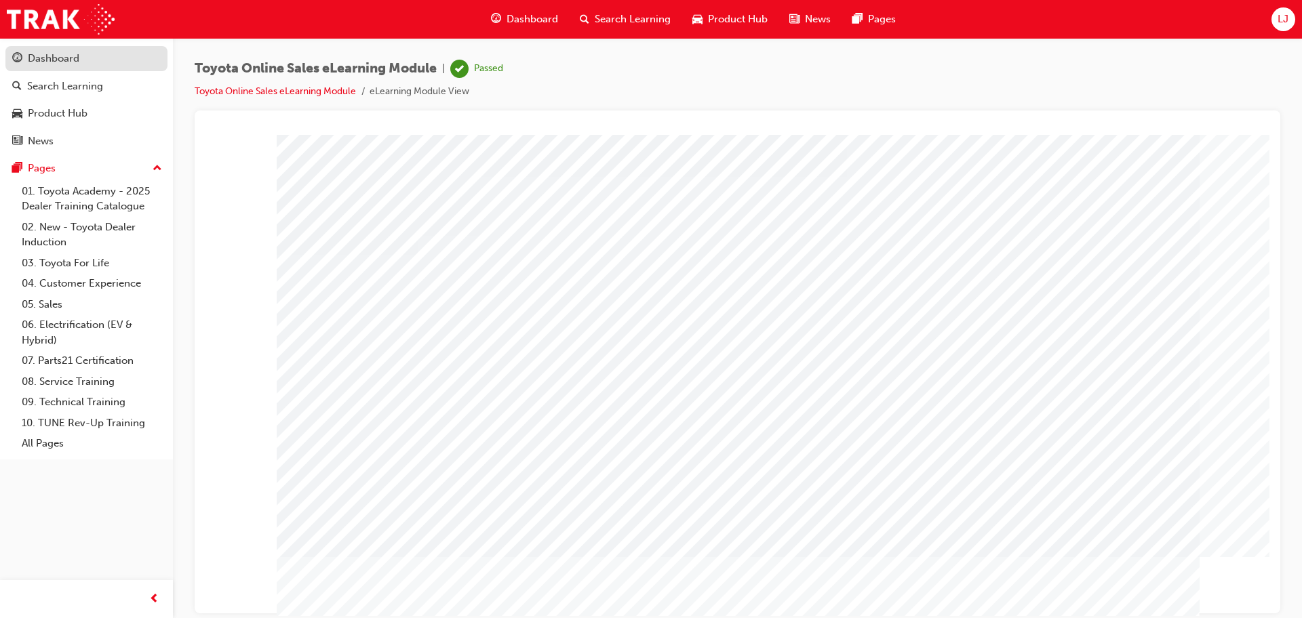
click at [45, 58] on div "Dashboard" at bounding box center [54, 59] width 52 height 16
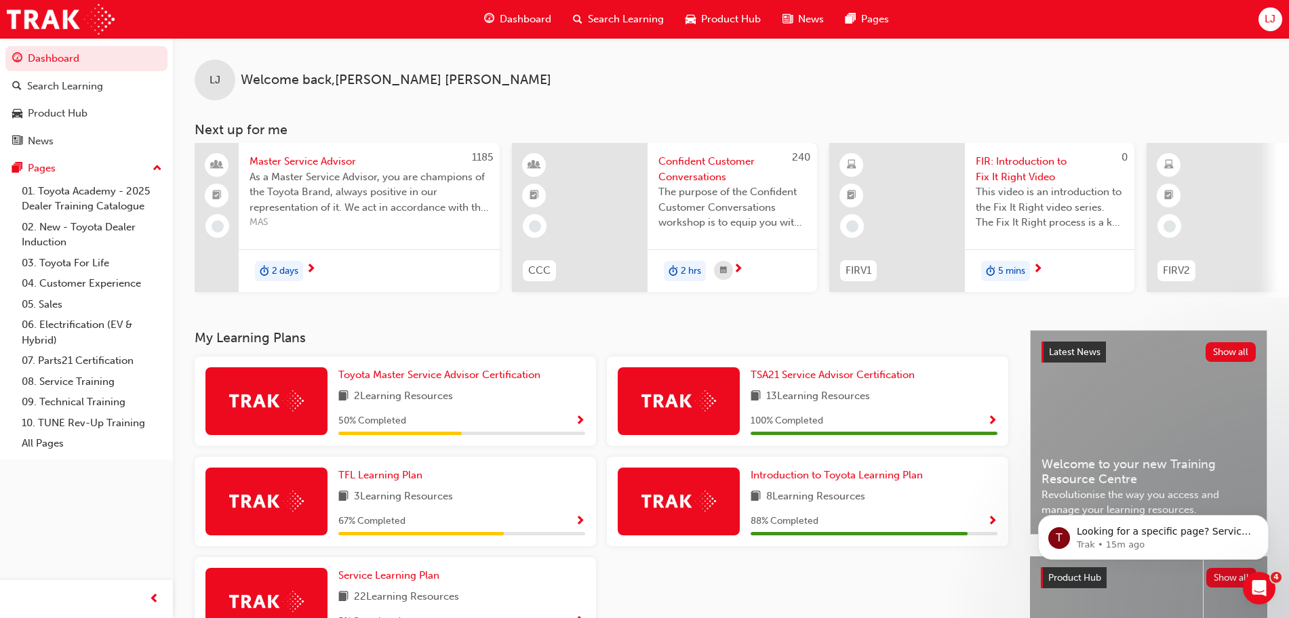
click at [1269, 20] on span "LJ" at bounding box center [1270, 20] width 11 height 16
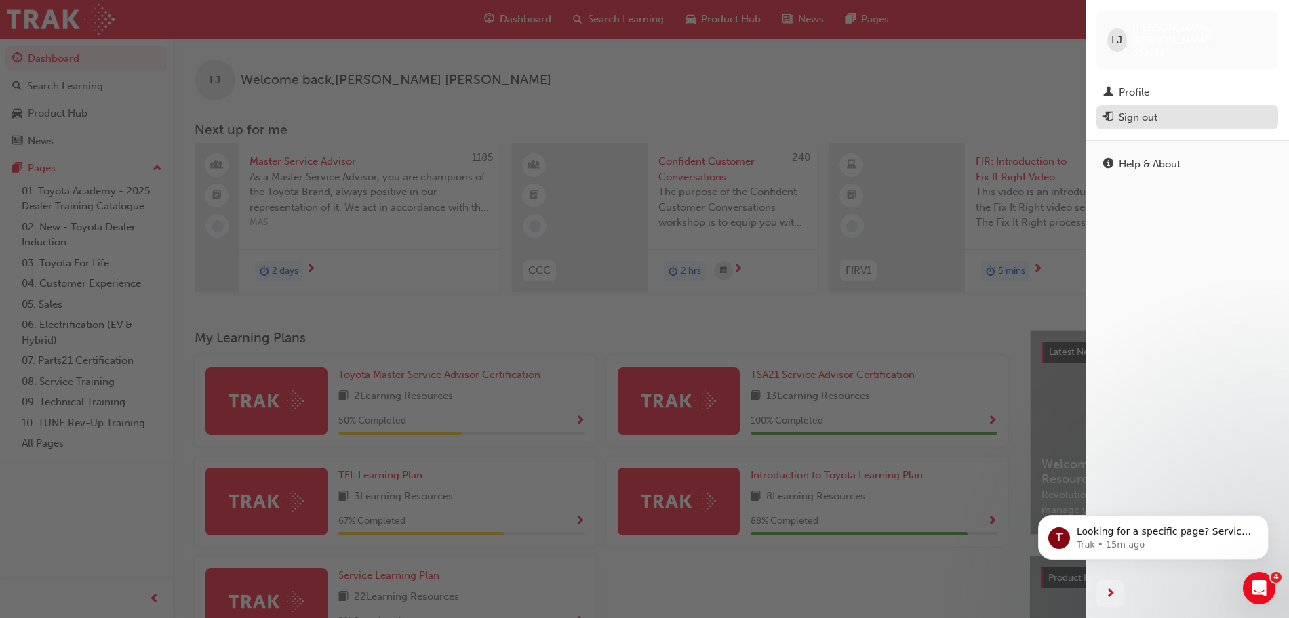
click at [1140, 110] on div "Sign out" at bounding box center [1138, 118] width 39 height 16
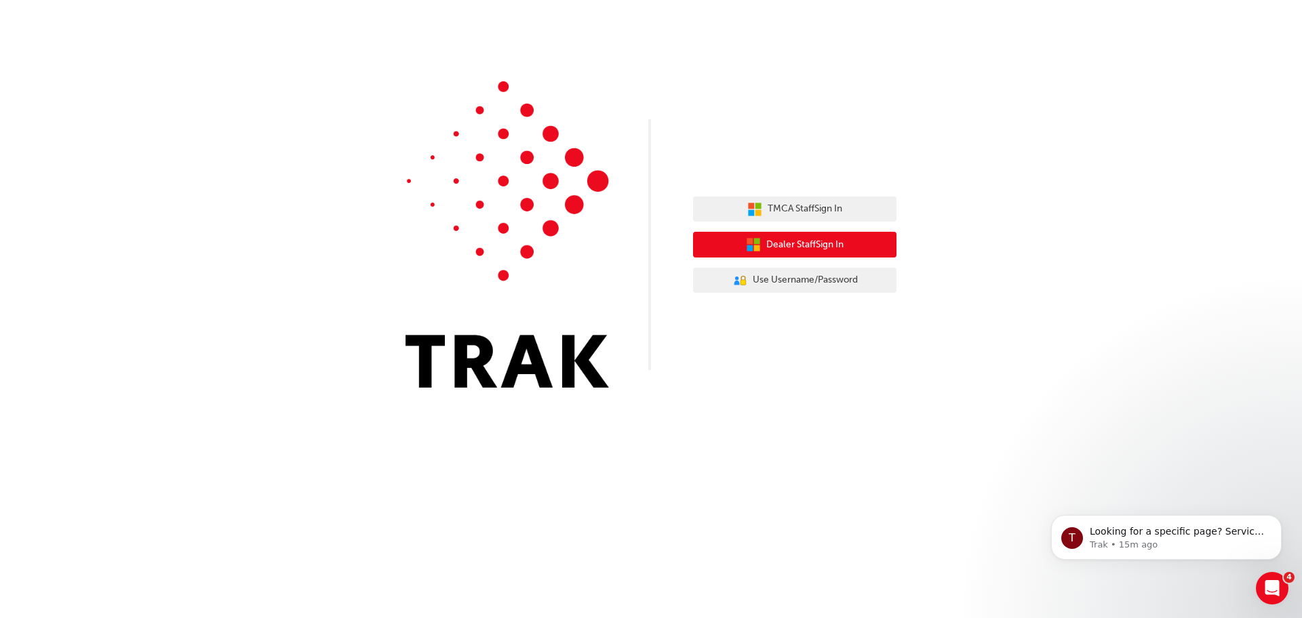
click at [842, 248] on span "Dealer Staff Sign In" at bounding box center [804, 245] width 77 height 16
